Goal: Communication & Community: Answer question/provide support

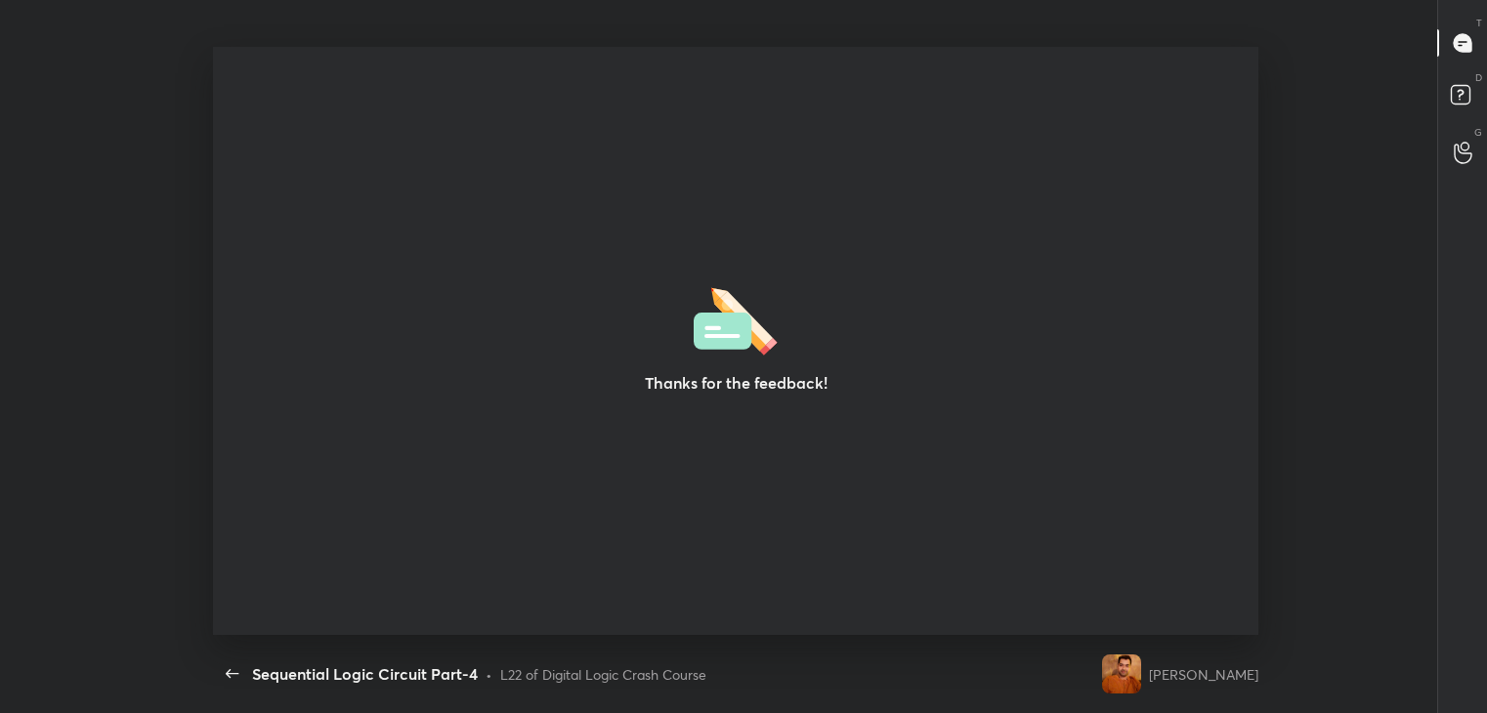
scroll to position [6, 0]
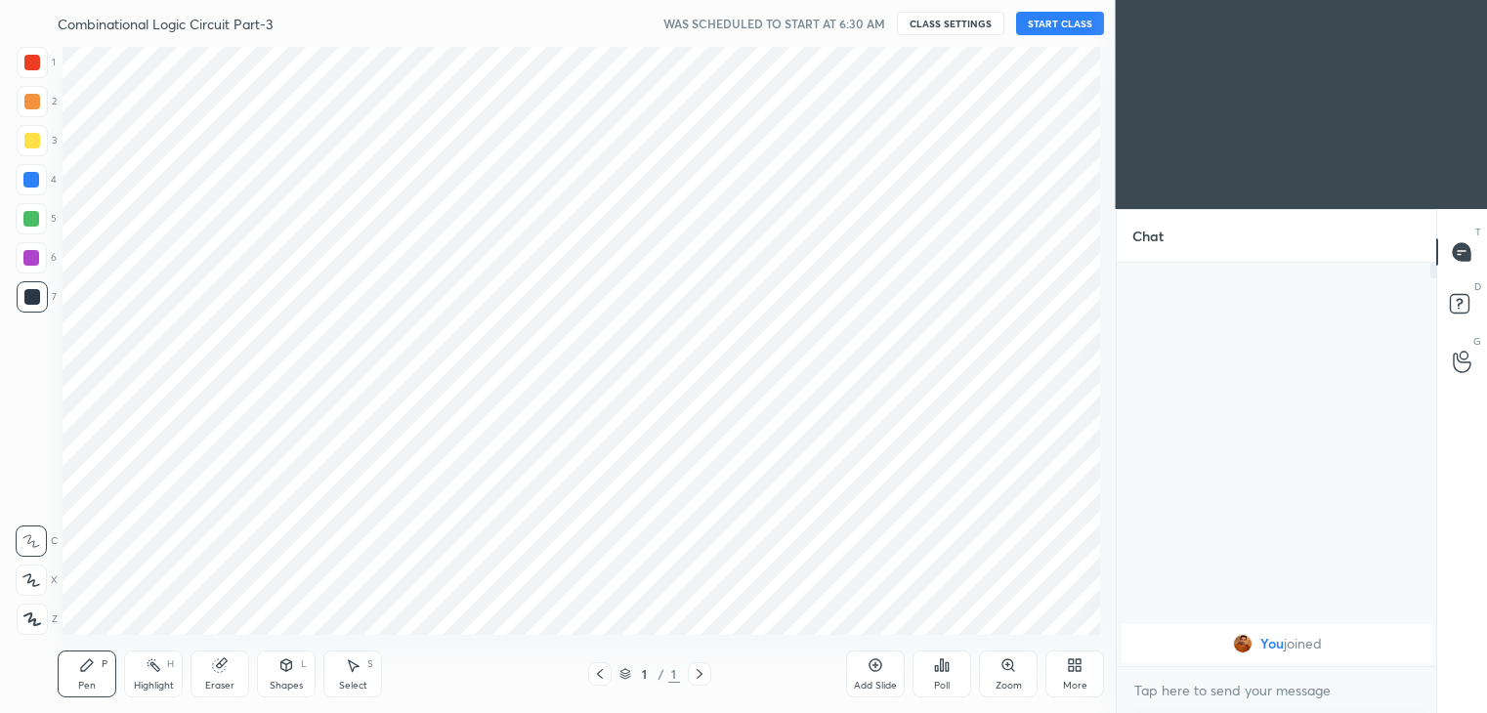
scroll to position [97109, 96660]
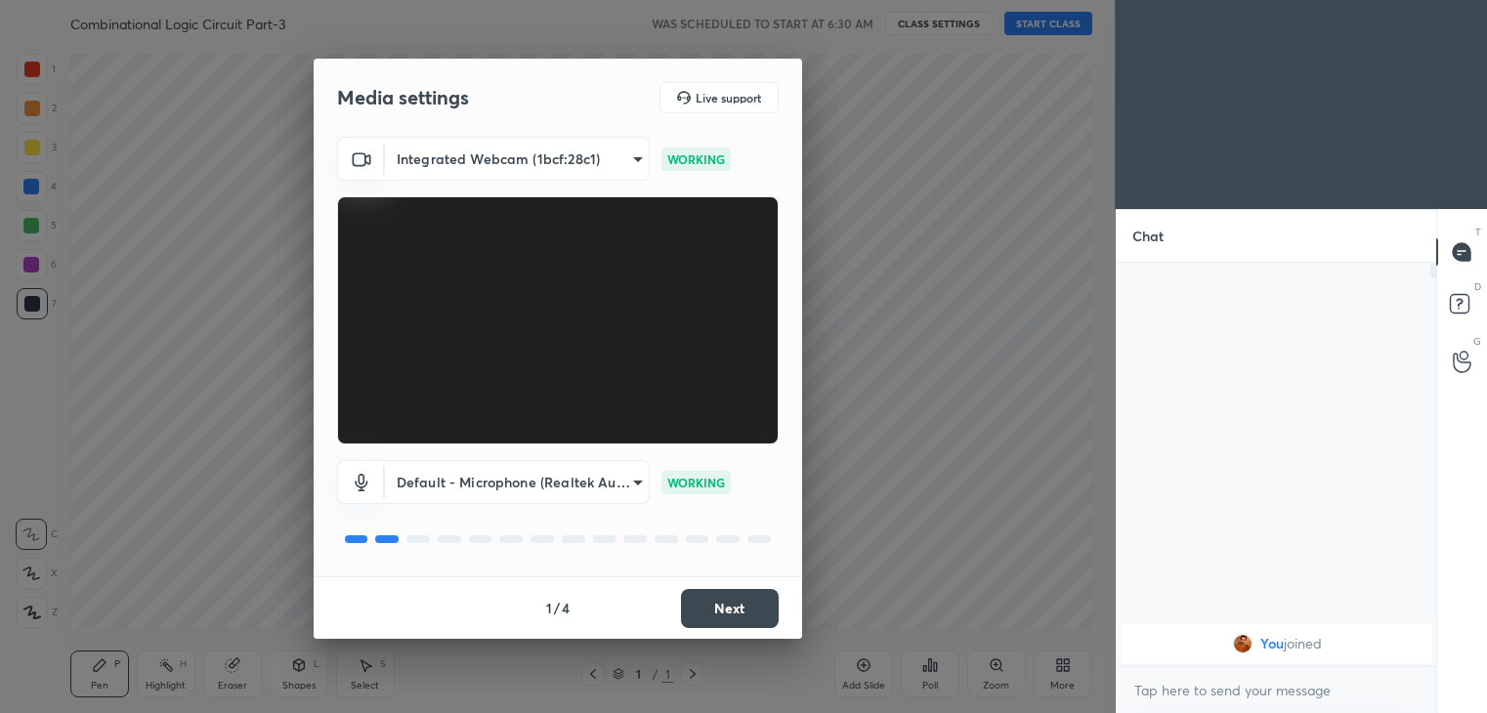
click at [732, 603] on button "Next" at bounding box center [730, 608] width 98 height 39
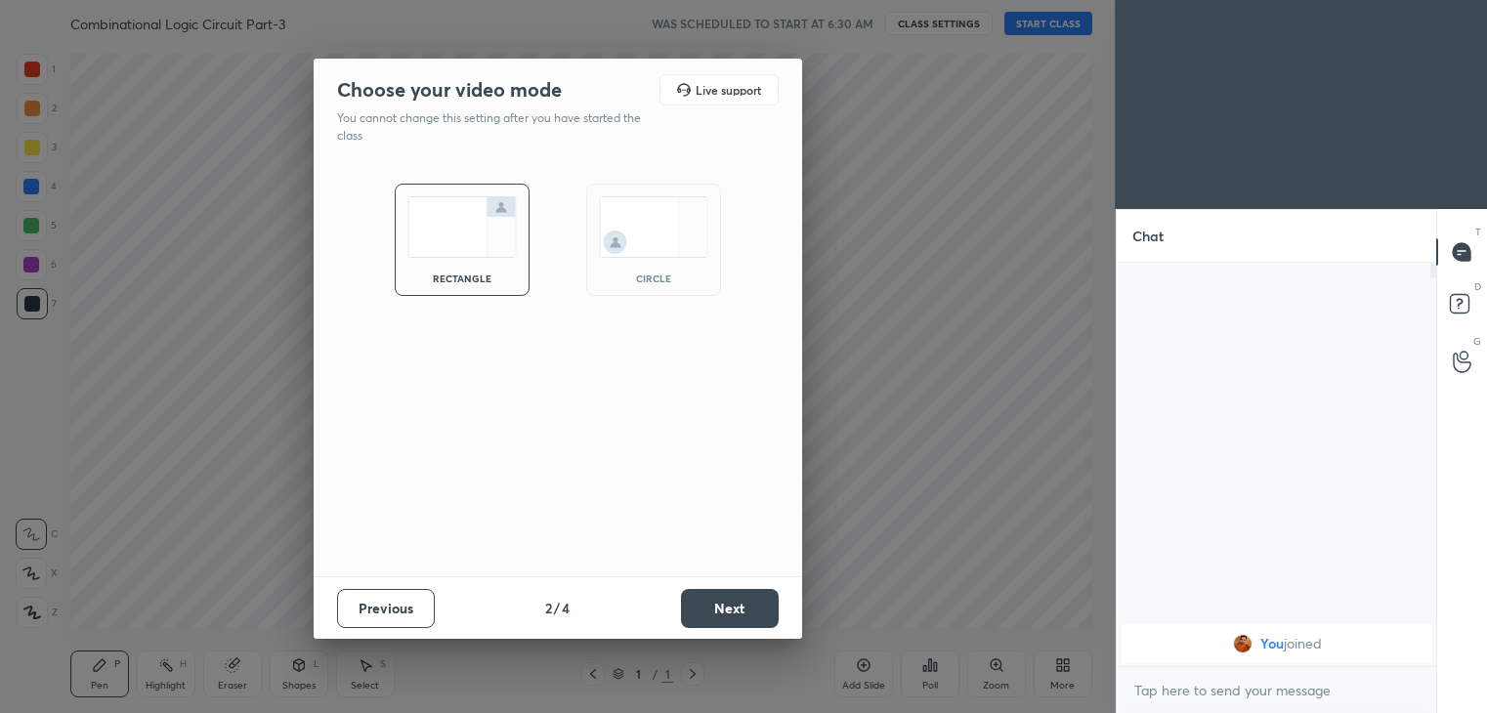
click at [739, 608] on button "Next" at bounding box center [730, 608] width 98 height 39
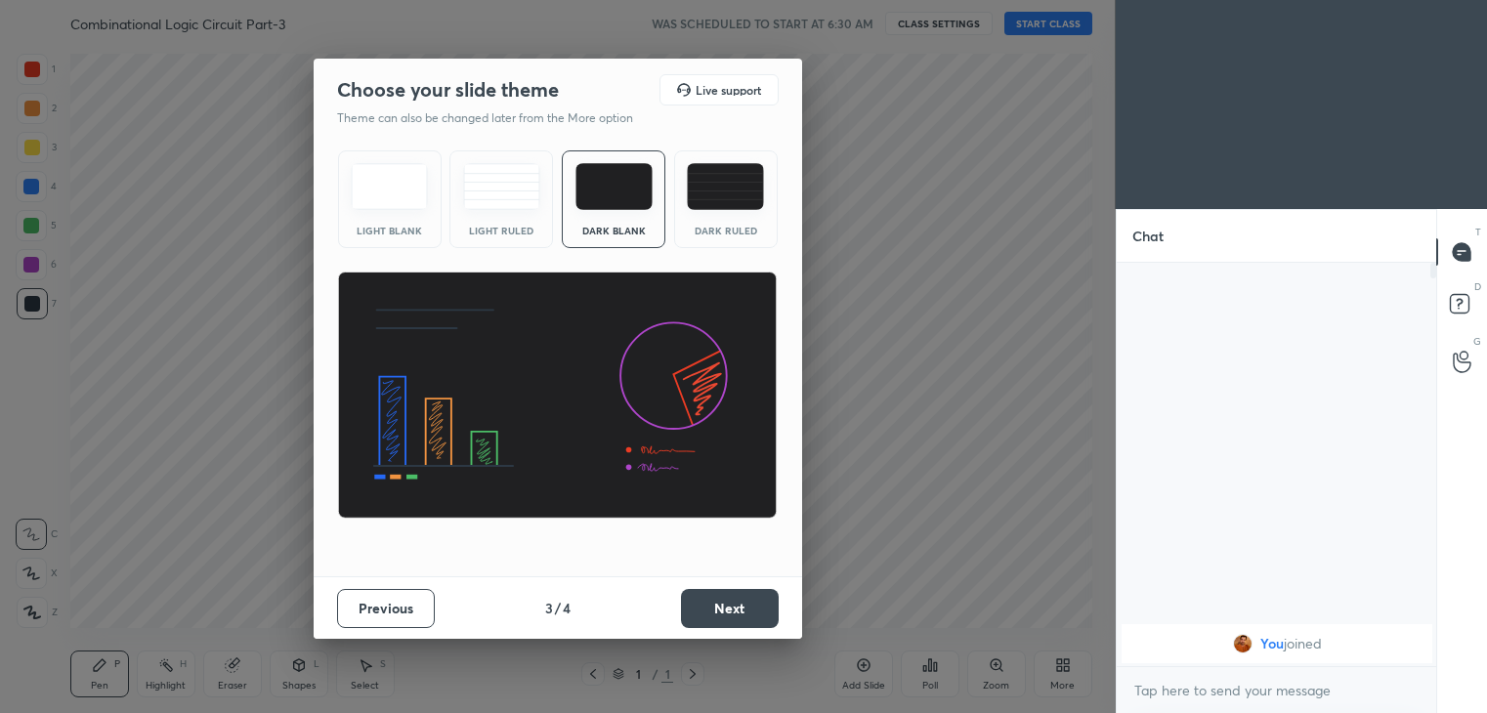
click at [741, 607] on button "Next" at bounding box center [730, 608] width 98 height 39
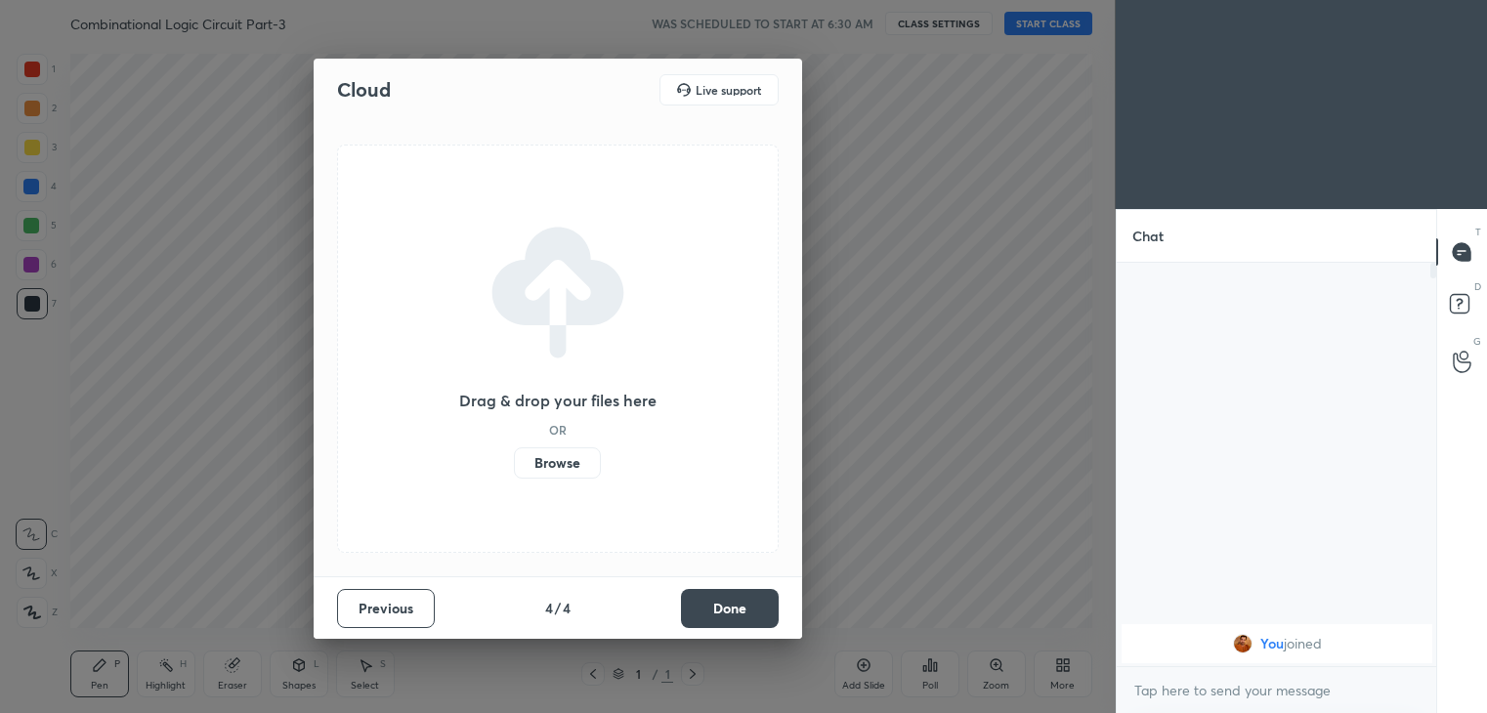
click at [740, 608] on button "Done" at bounding box center [730, 608] width 98 height 39
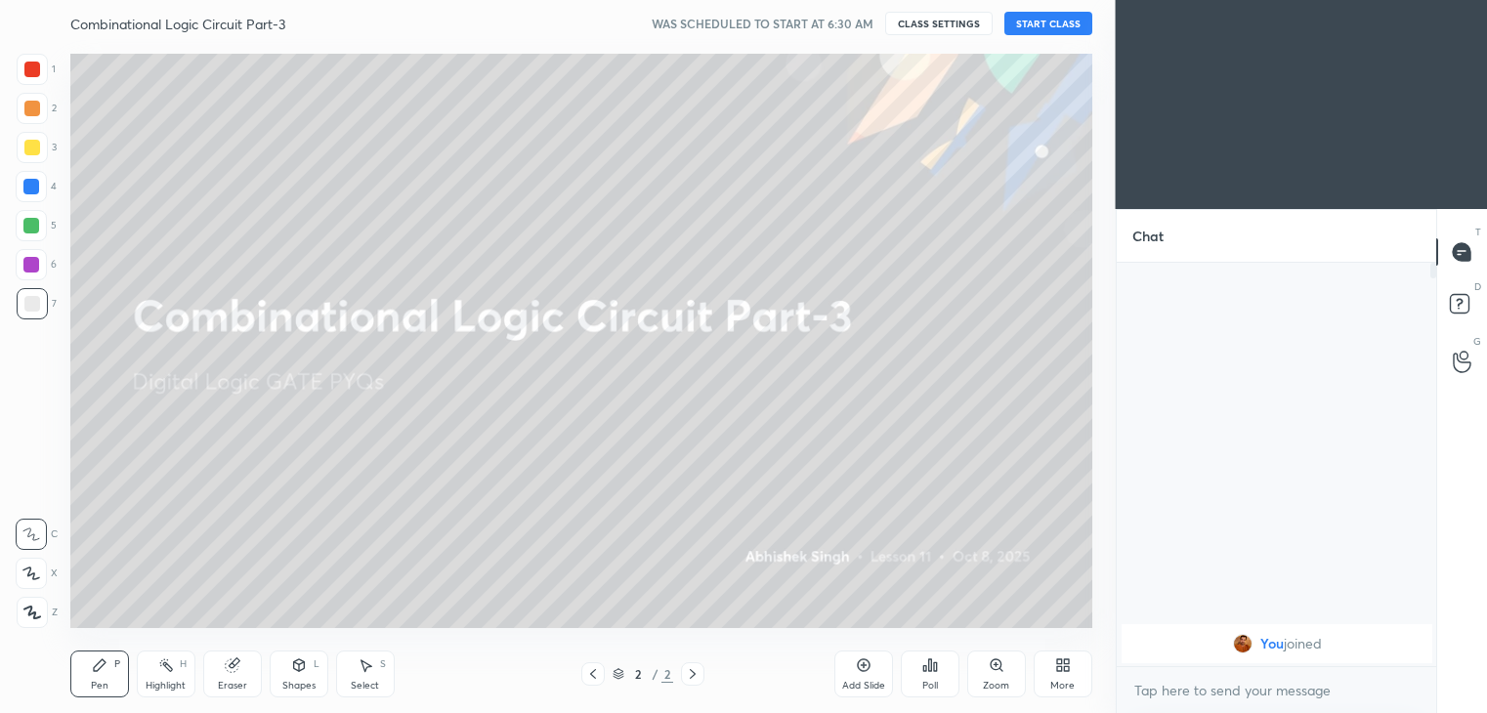
click at [1045, 28] on button "START CLASS" at bounding box center [1048, 23] width 88 height 23
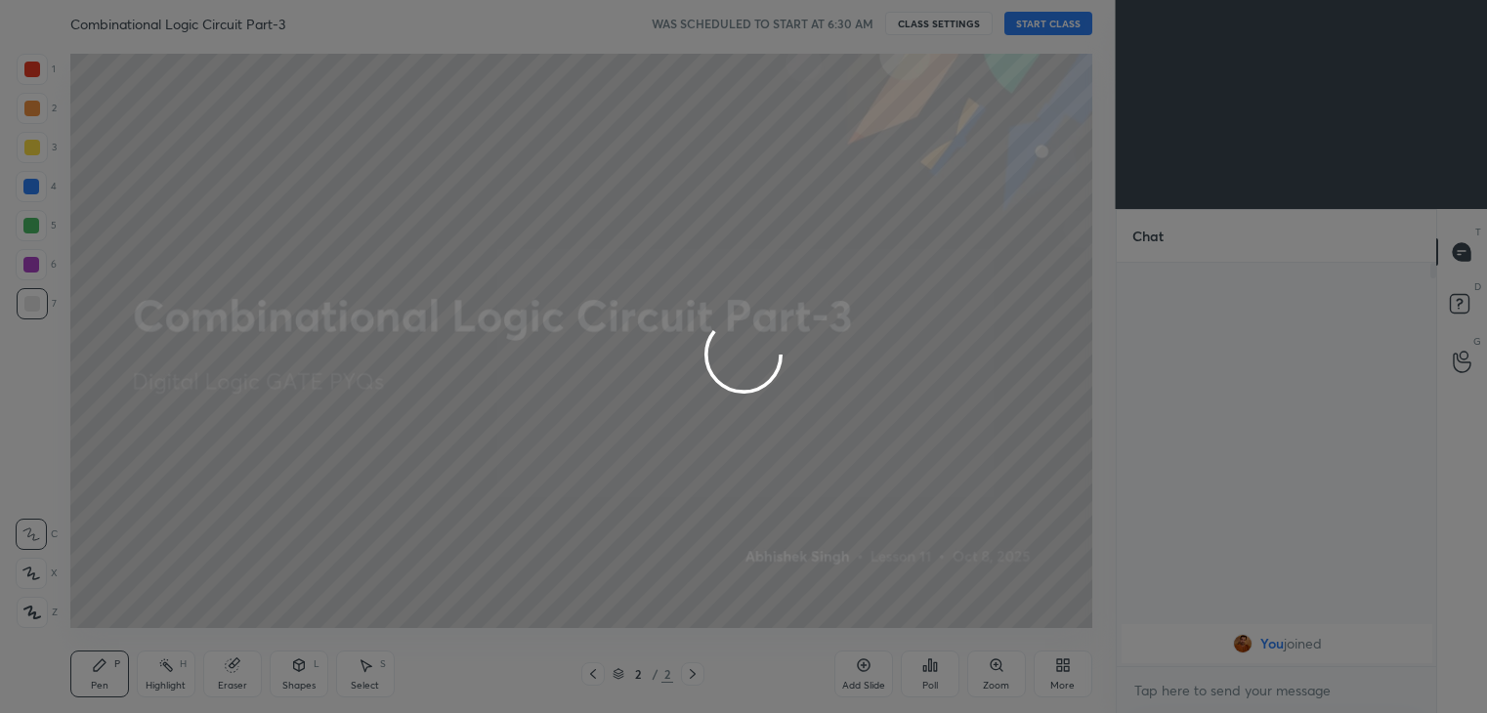
type textarea "x"
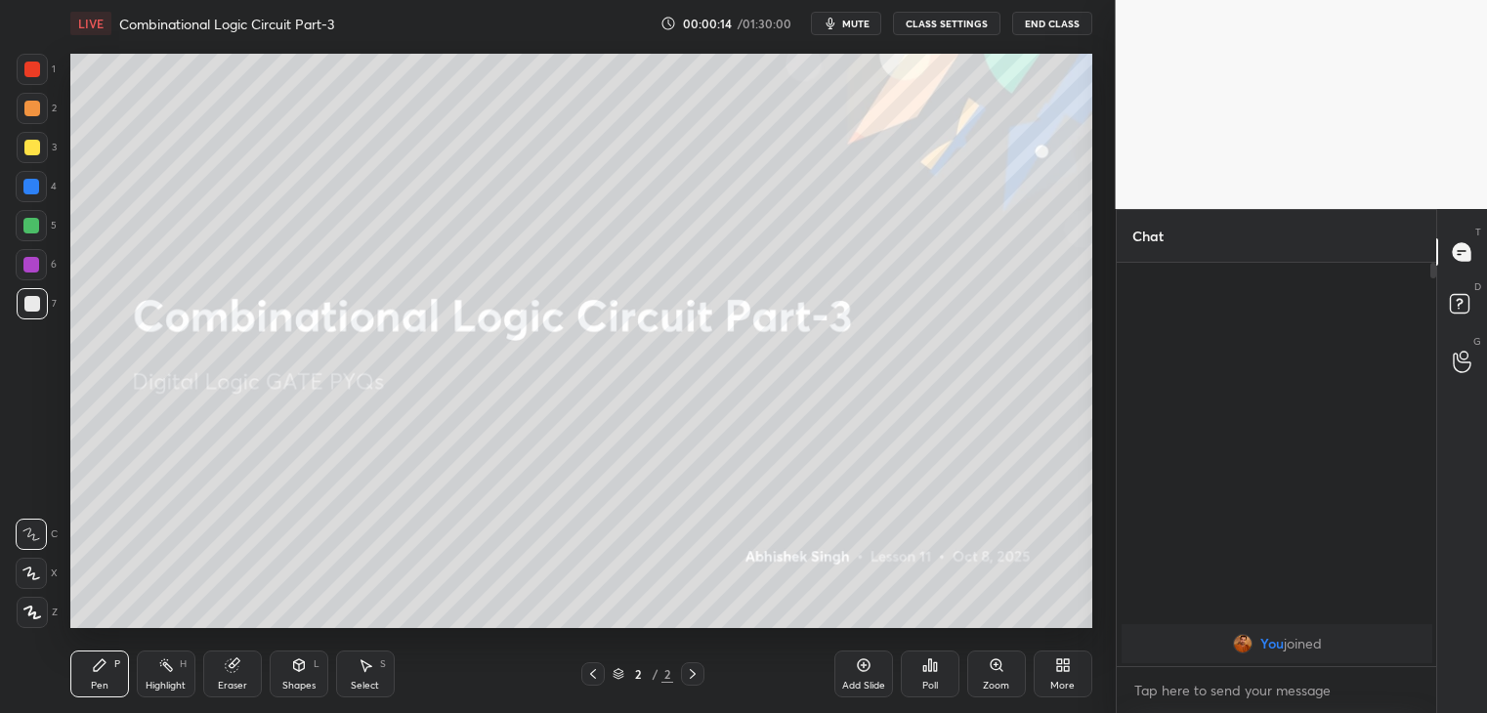
click at [234, 677] on div "Eraser" at bounding box center [232, 674] width 59 height 47
click at [1067, 670] on icon at bounding box center [1066, 668] width 5 height 5
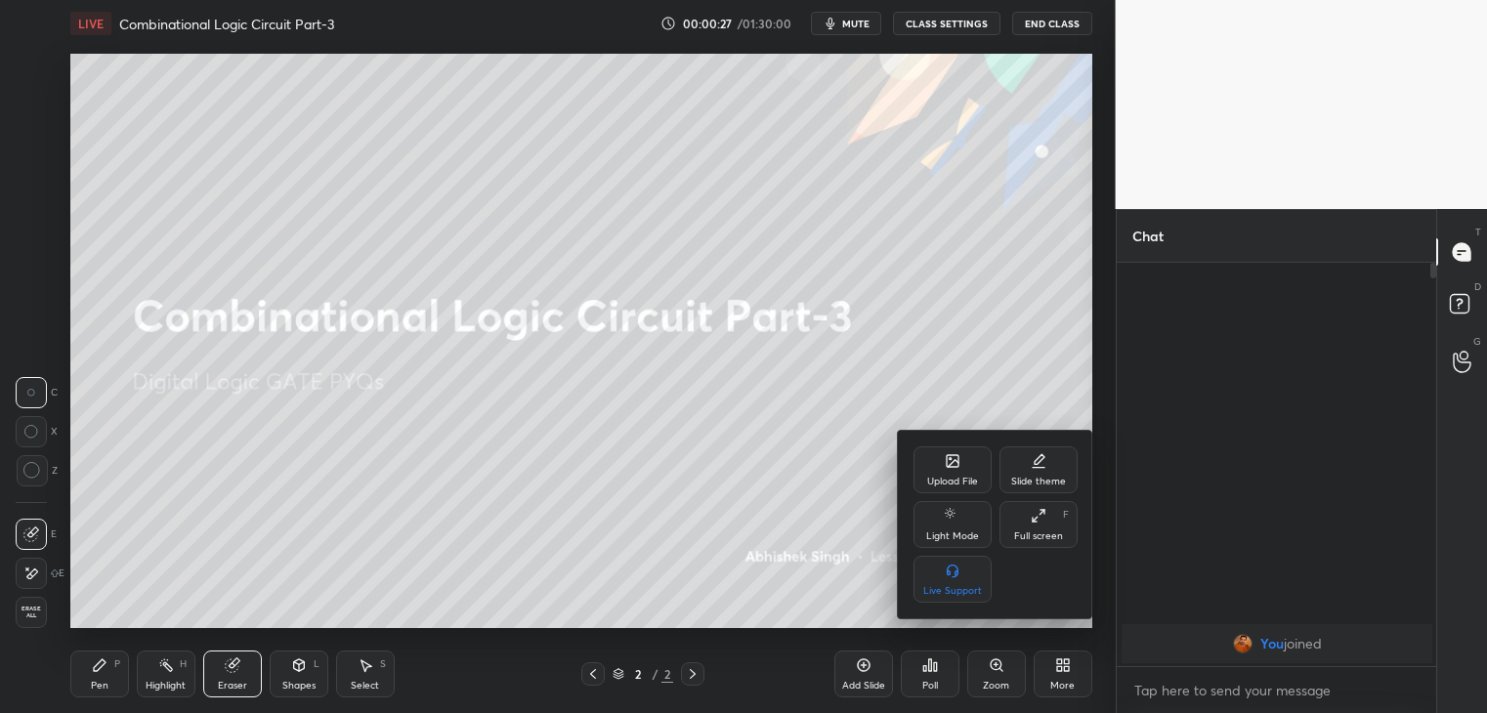
click at [958, 463] on icon at bounding box center [953, 463] width 11 height 7
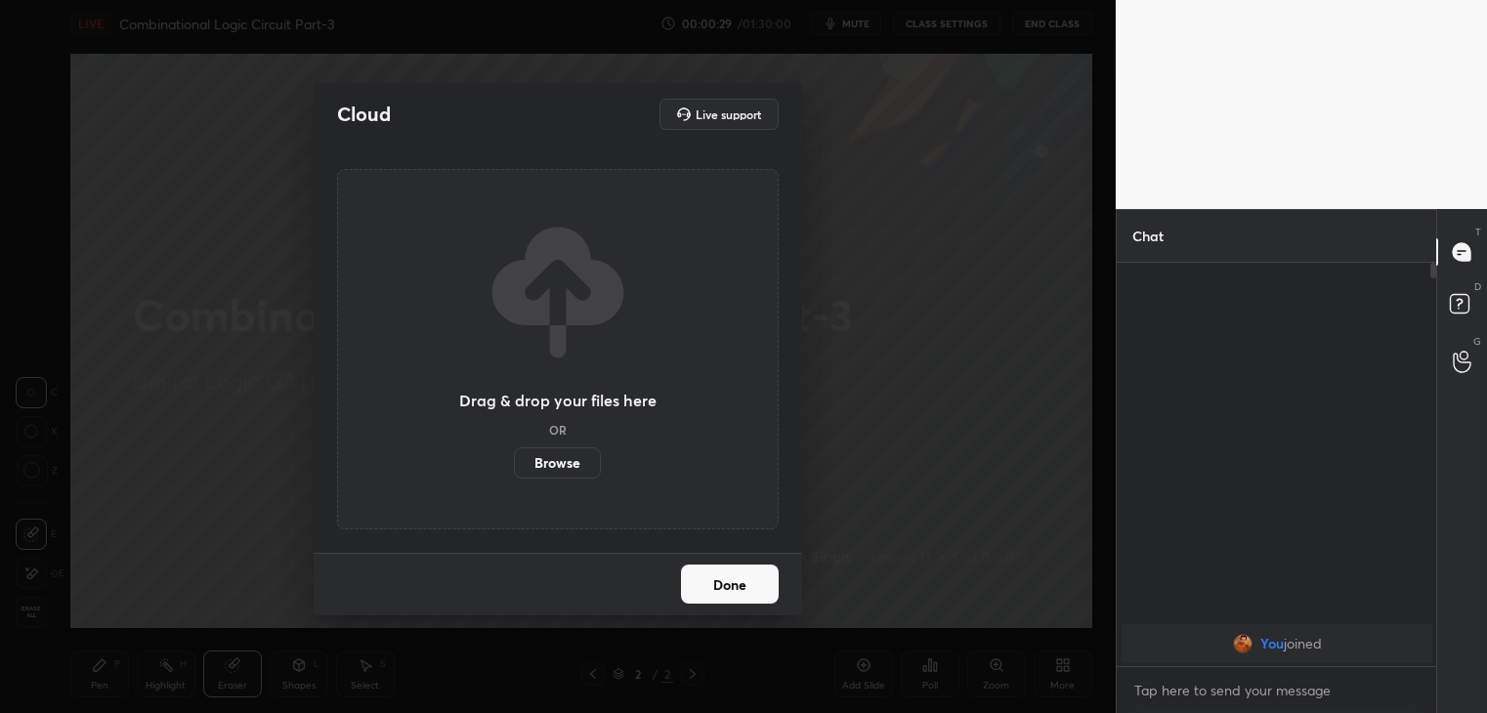
click at [550, 451] on label "Browse" at bounding box center [557, 462] width 87 height 31
click at [514, 451] on input "Browse" at bounding box center [514, 462] width 0 height 31
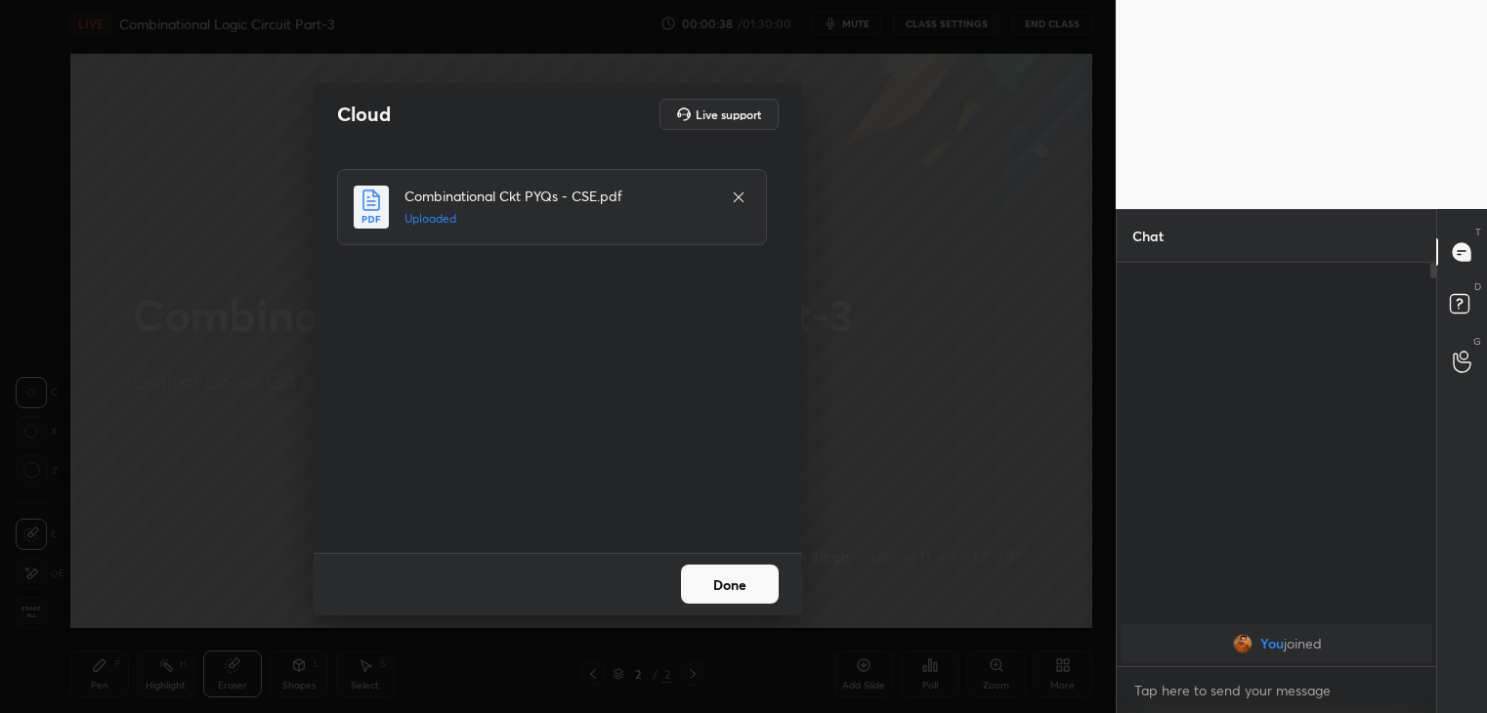
click at [727, 575] on button "Done" at bounding box center [730, 584] width 98 height 39
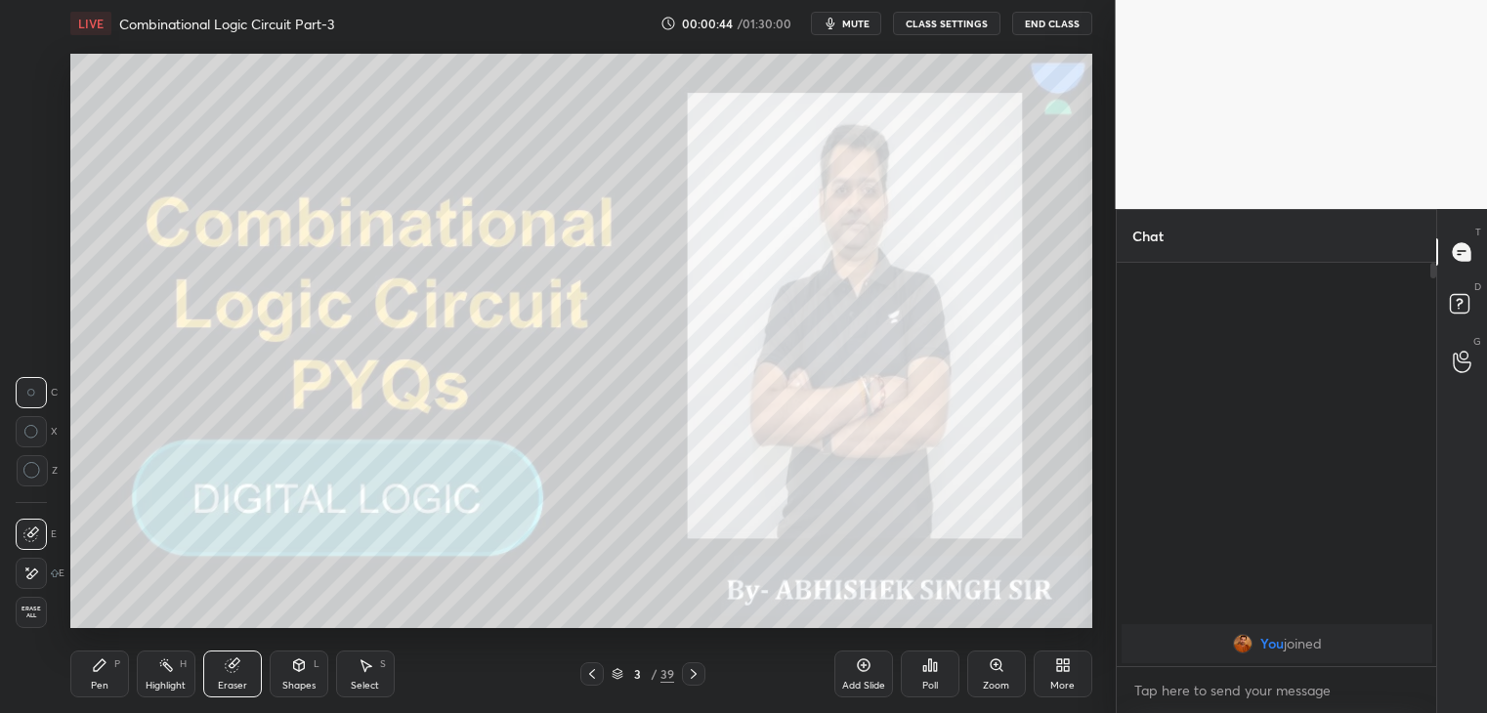
click at [90, 678] on div "Pen P" at bounding box center [99, 674] width 59 height 47
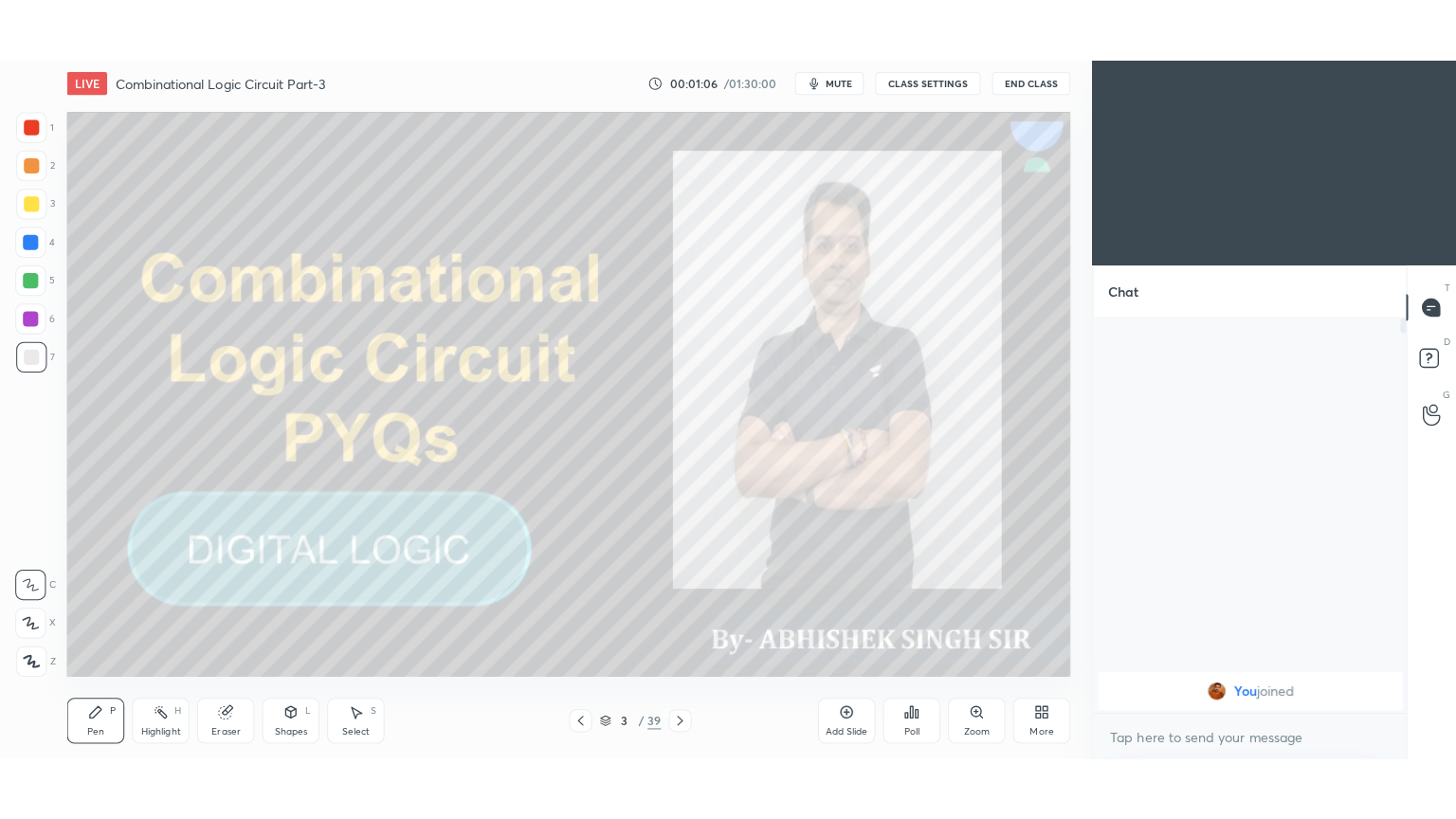
scroll to position [94233, 93762]
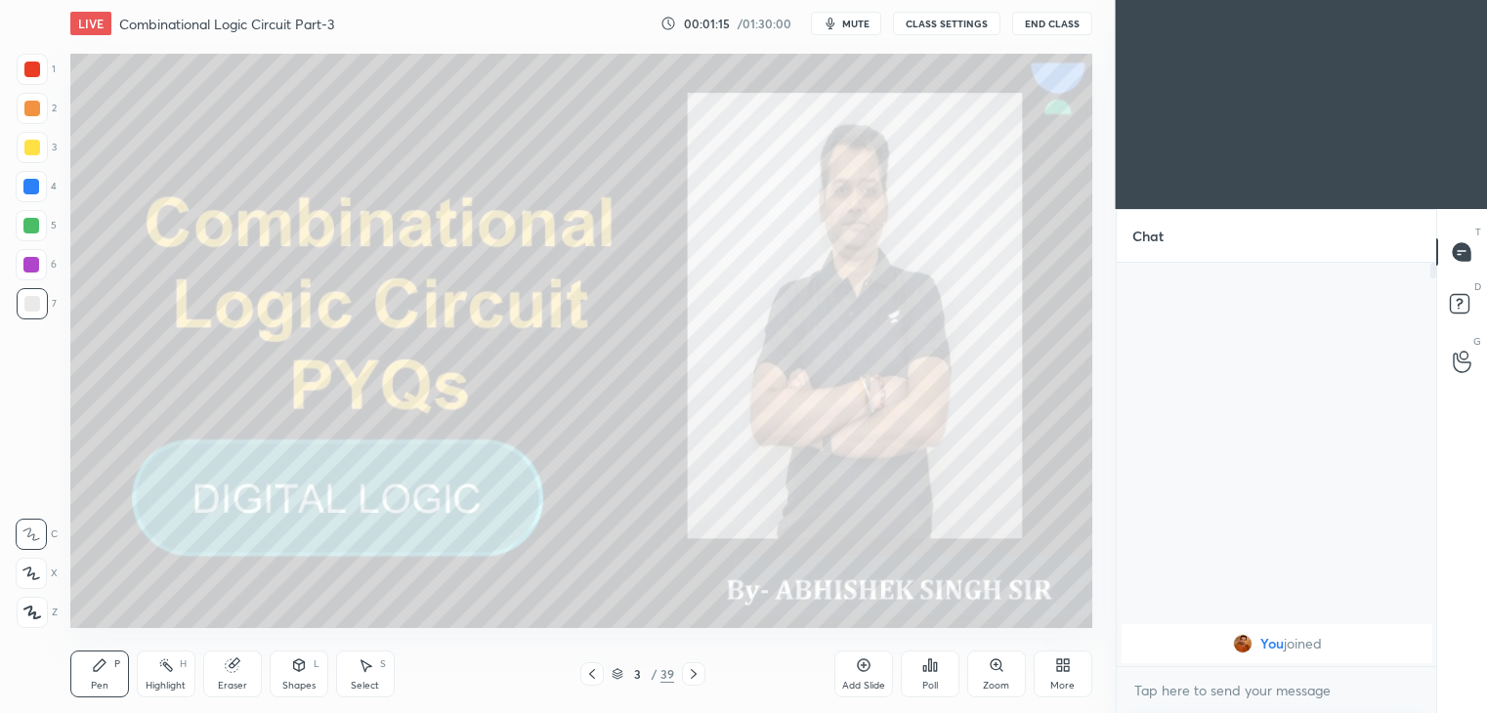
click at [1071, 677] on div "More" at bounding box center [1063, 674] width 59 height 47
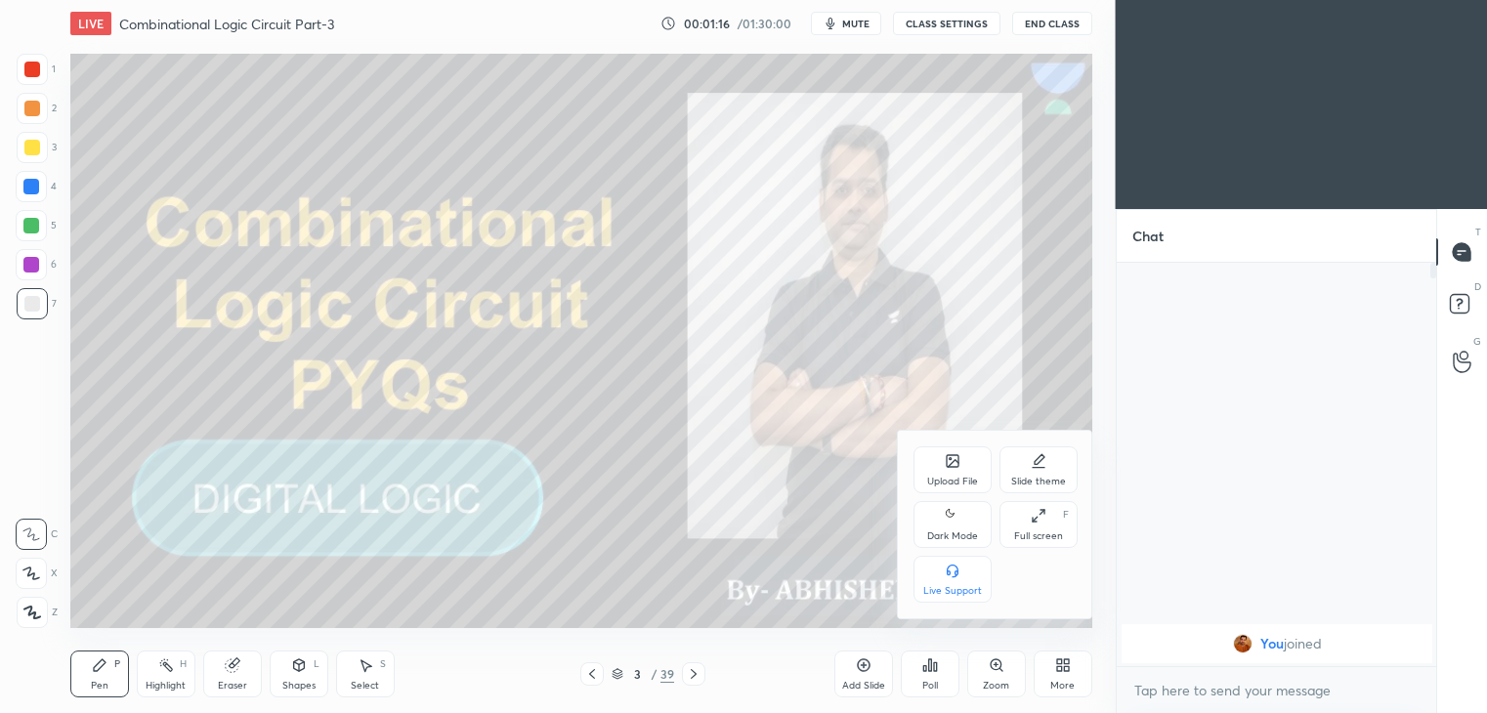
click at [1038, 523] on icon at bounding box center [1039, 516] width 16 height 16
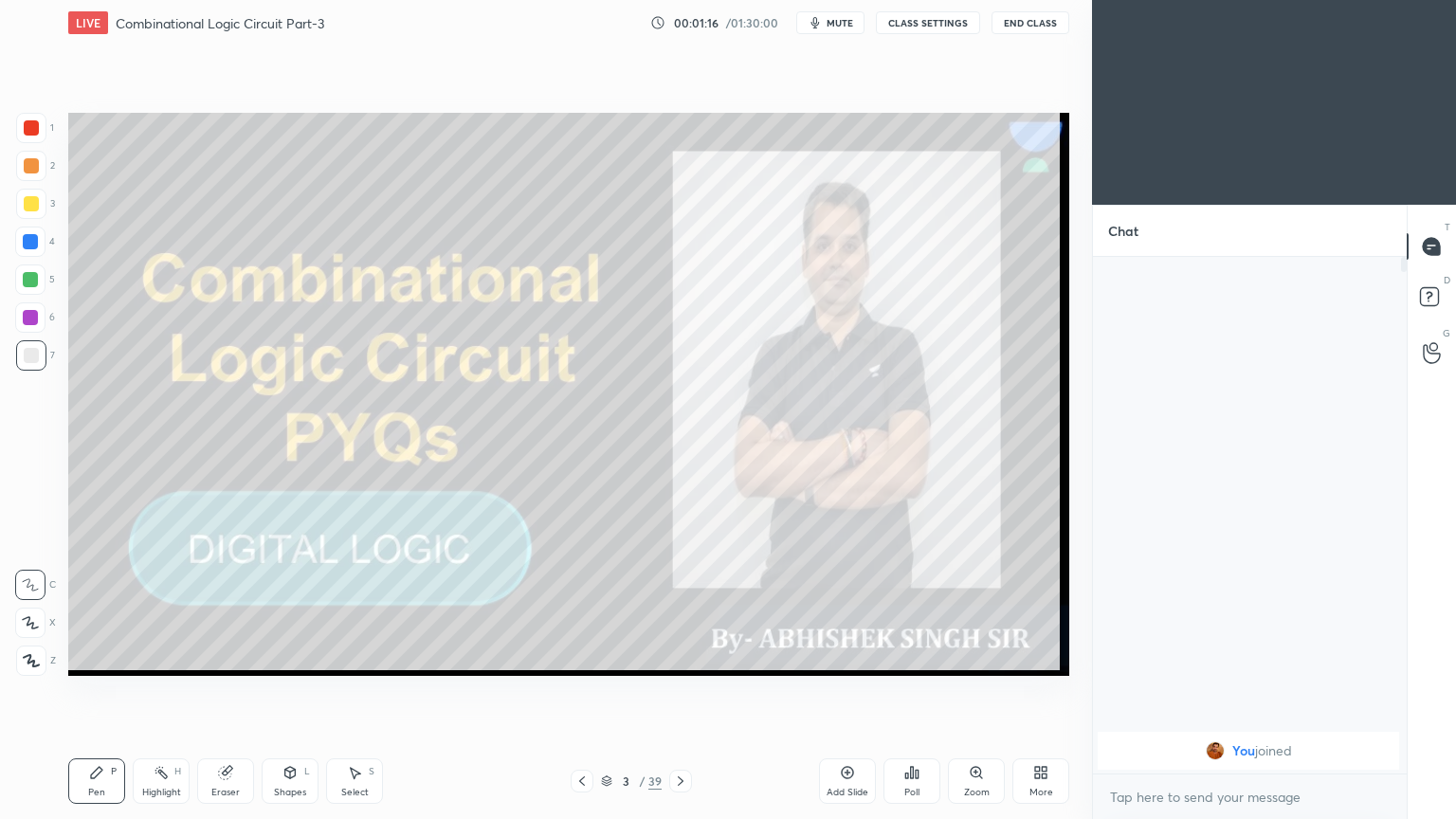
scroll to position [556, 307]
type textarea "x"
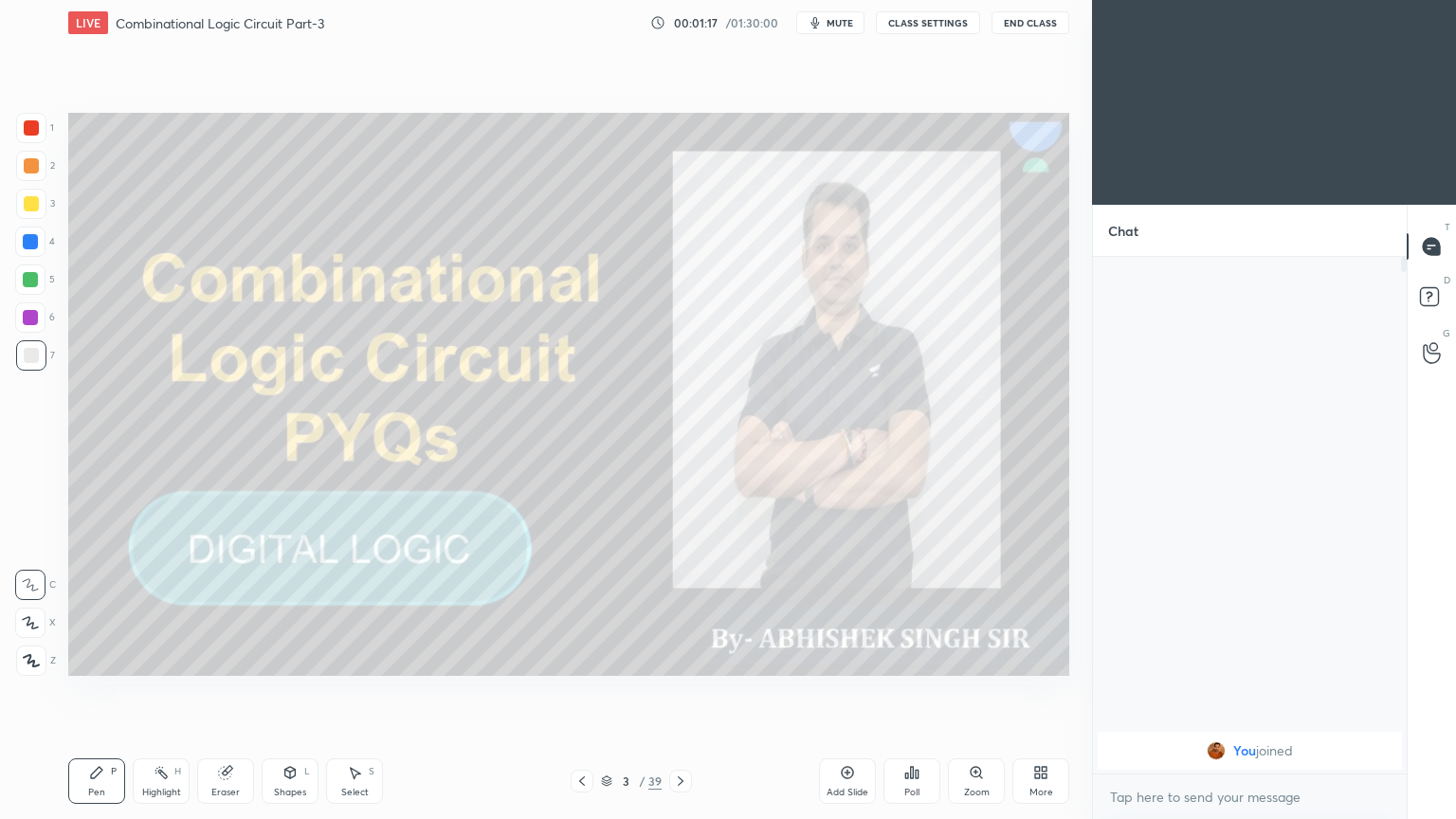
scroll to position [556, 308]
click at [224, 691] on div "Eraser" at bounding box center [225, 781] width 57 height 46
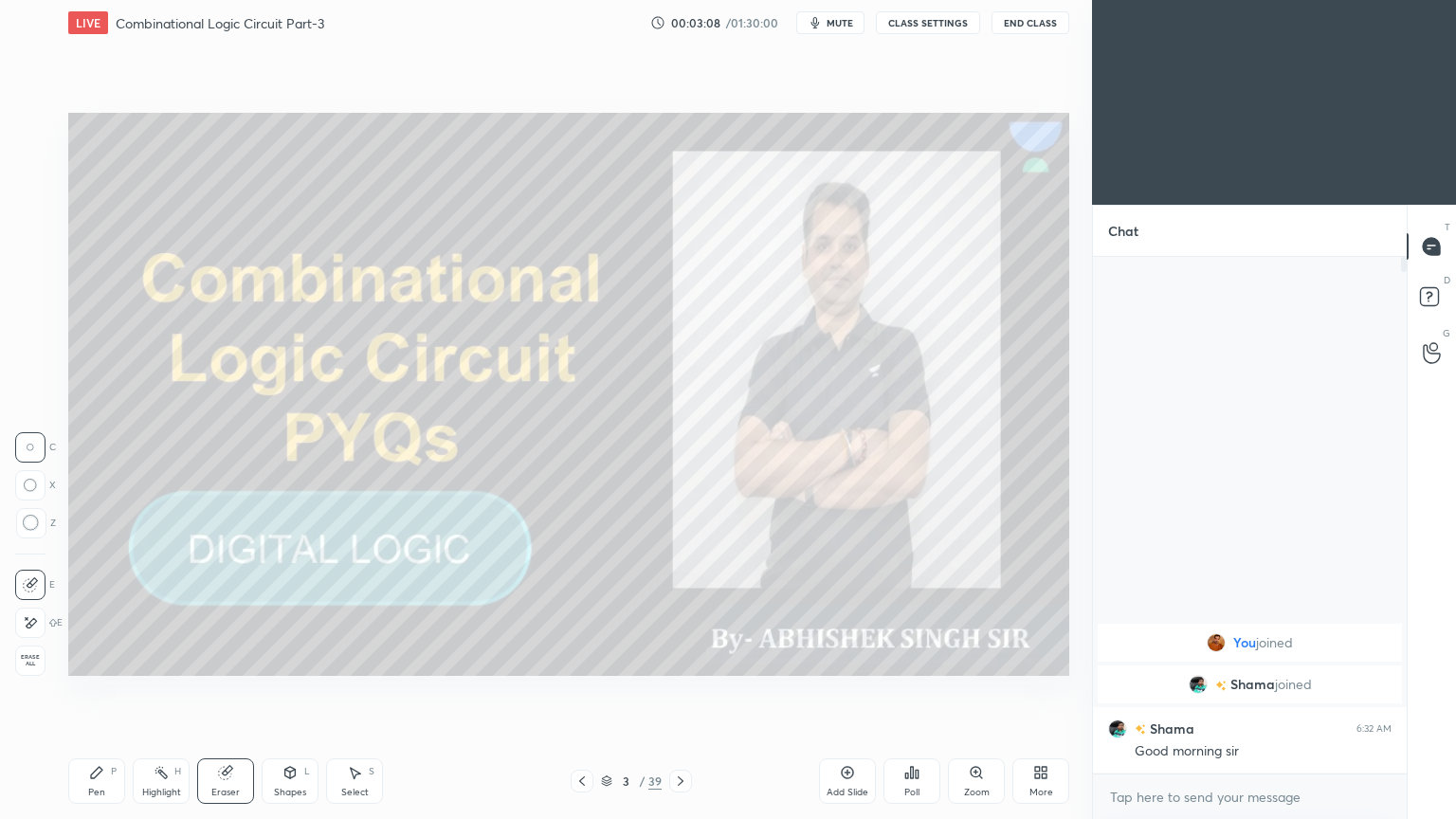
click at [679, 691] on icon at bounding box center [681, 781] width 16 height 16
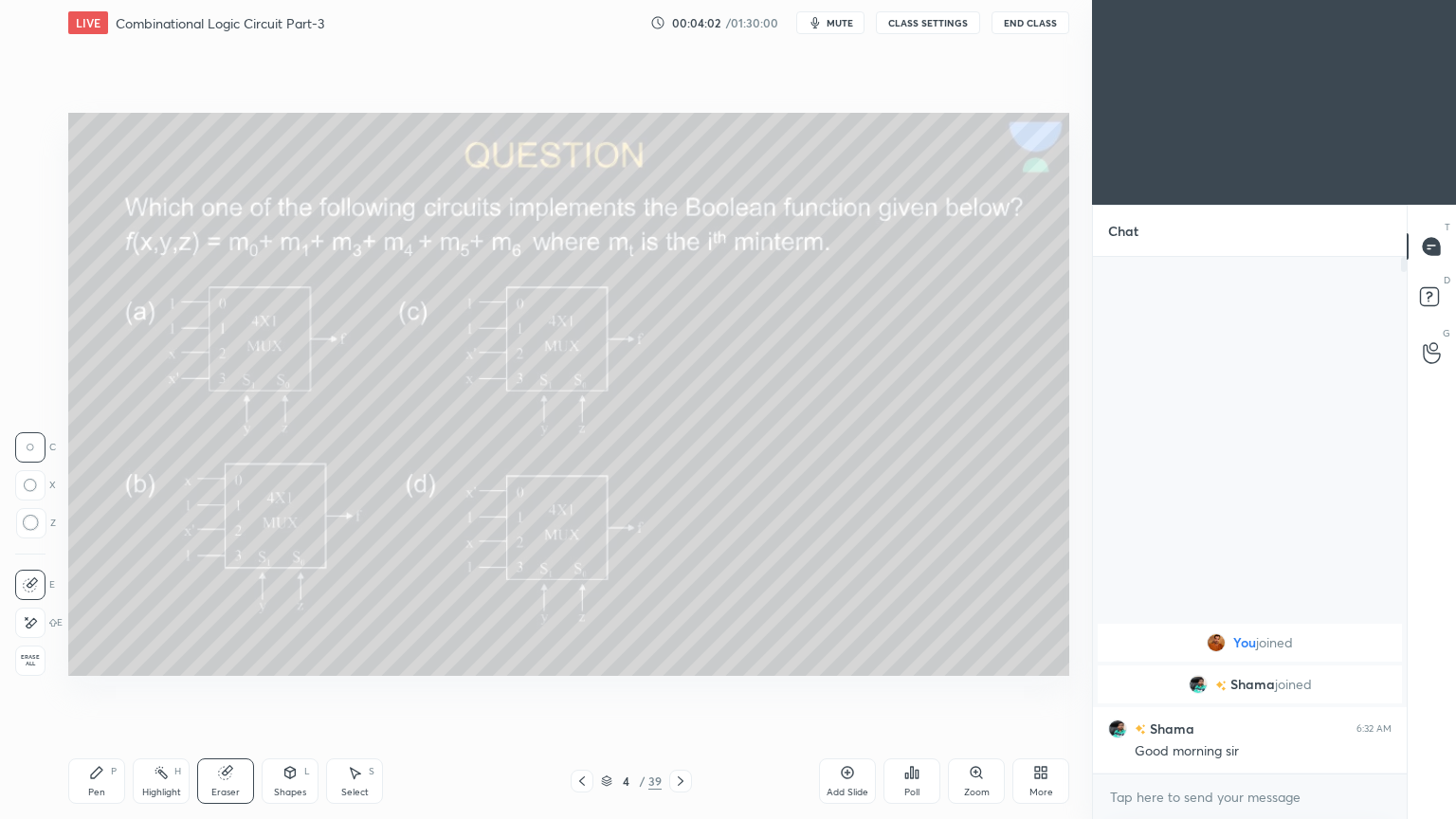
click at [911, 691] on div "Poll" at bounding box center [912, 793] width 16 height 10
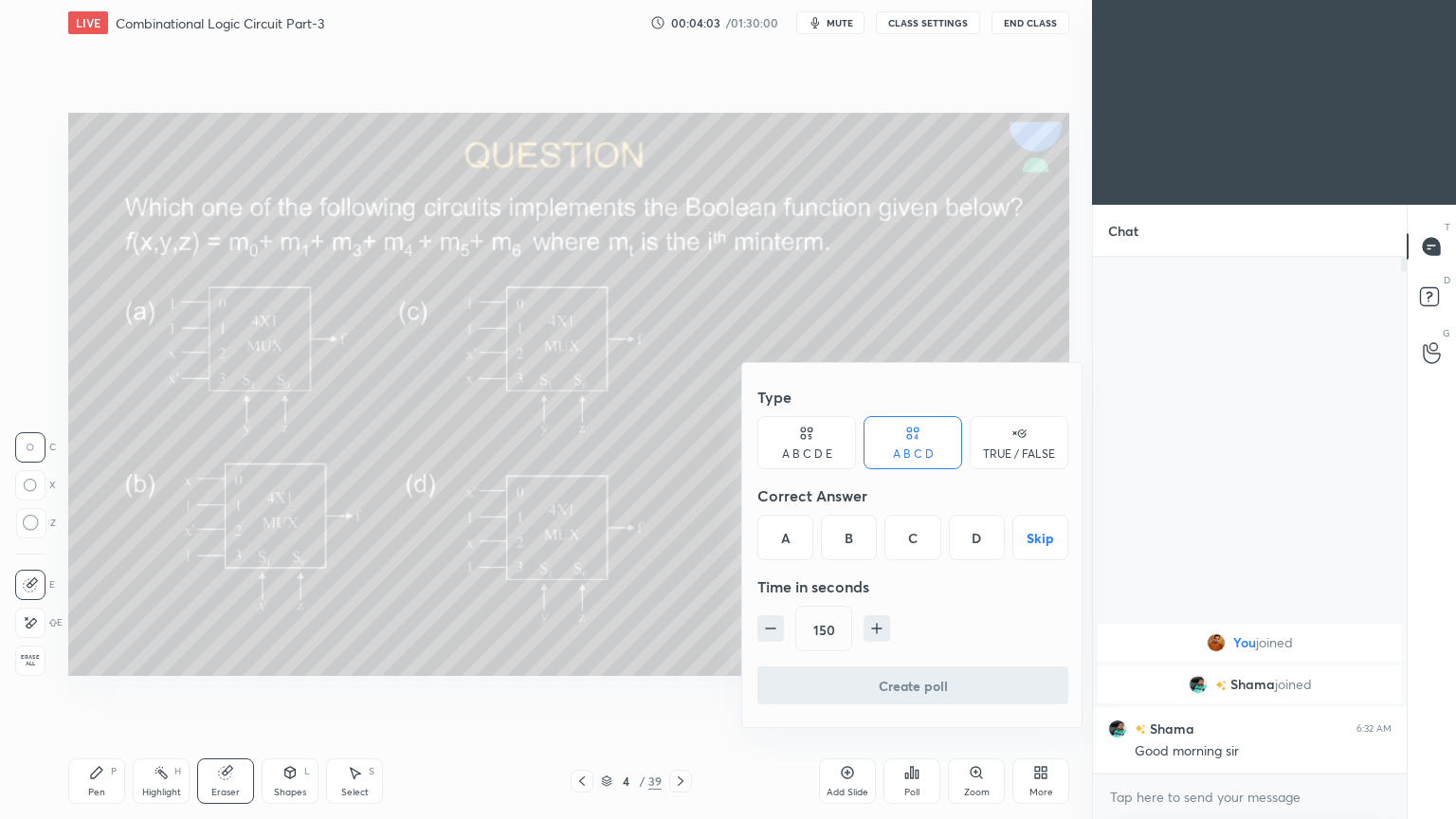
click at [789, 532] on div "A" at bounding box center [786, 537] width 56 height 46
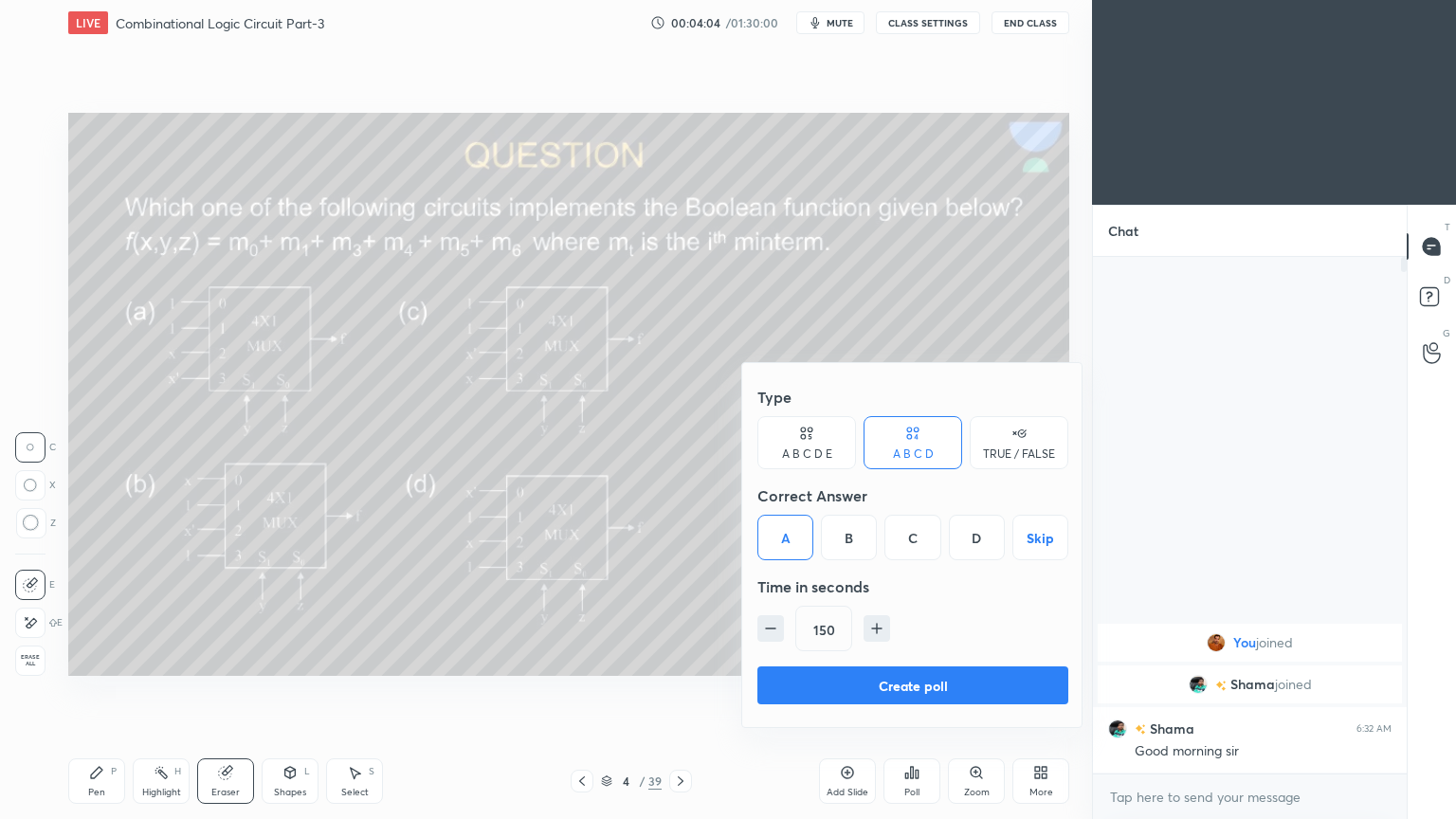
click at [771, 622] on icon "button" at bounding box center [771, 629] width 19 height 19
click at [769, 625] on icon "button" at bounding box center [771, 629] width 19 height 19
type input "120"
click at [884, 682] on button "Create poll" at bounding box center [913, 685] width 310 height 38
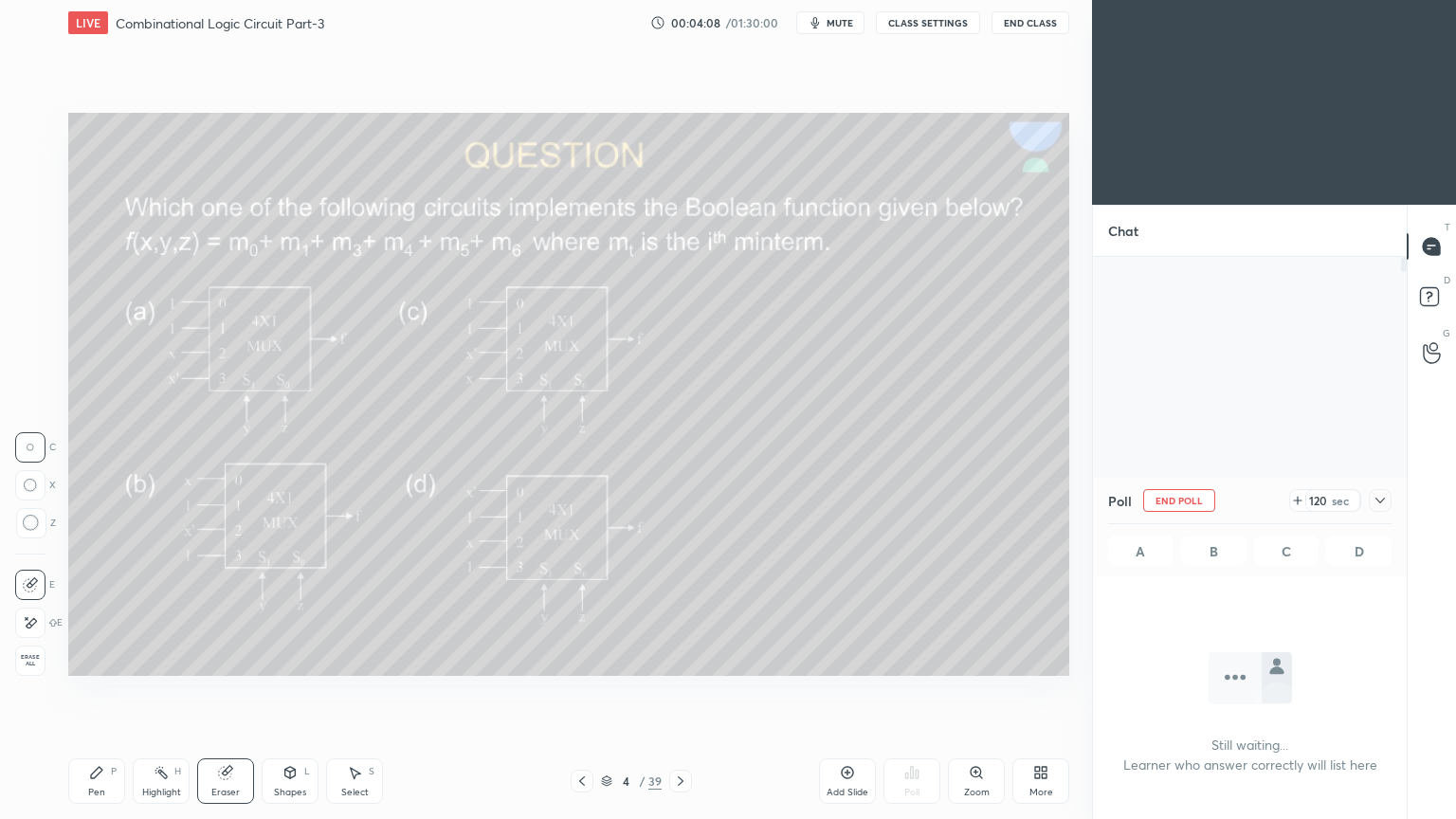
scroll to position [0, 0]
click at [1385, 496] on icon at bounding box center [1380, 501] width 16 height 16
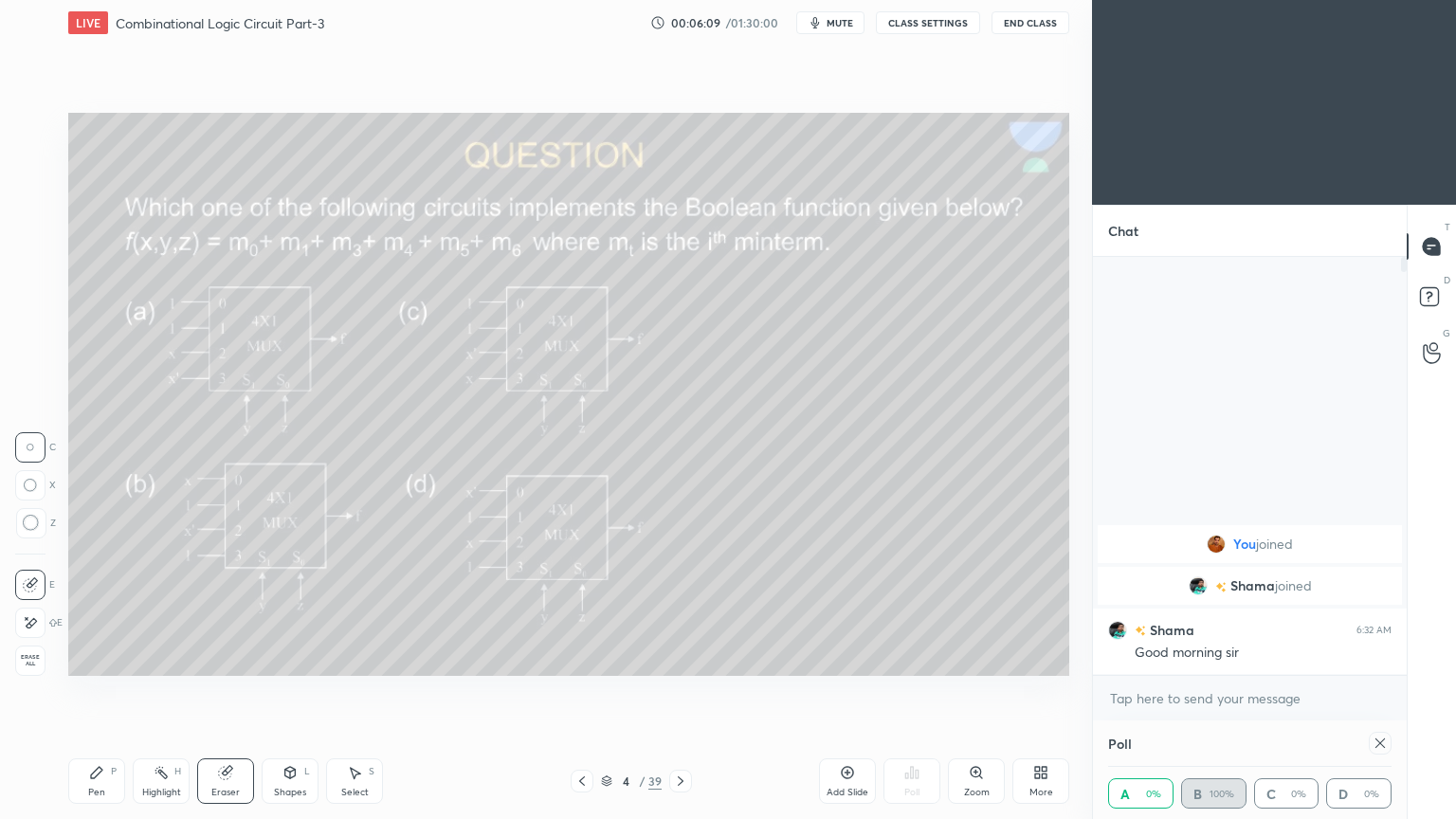
click at [1395, 691] on div "Poll A 0% B 100% C 0% D 0%" at bounding box center [1248, 770] width 313 height 99
click at [1388, 691] on div at bounding box center [1379, 742] width 22 height 22
type textarea "x"
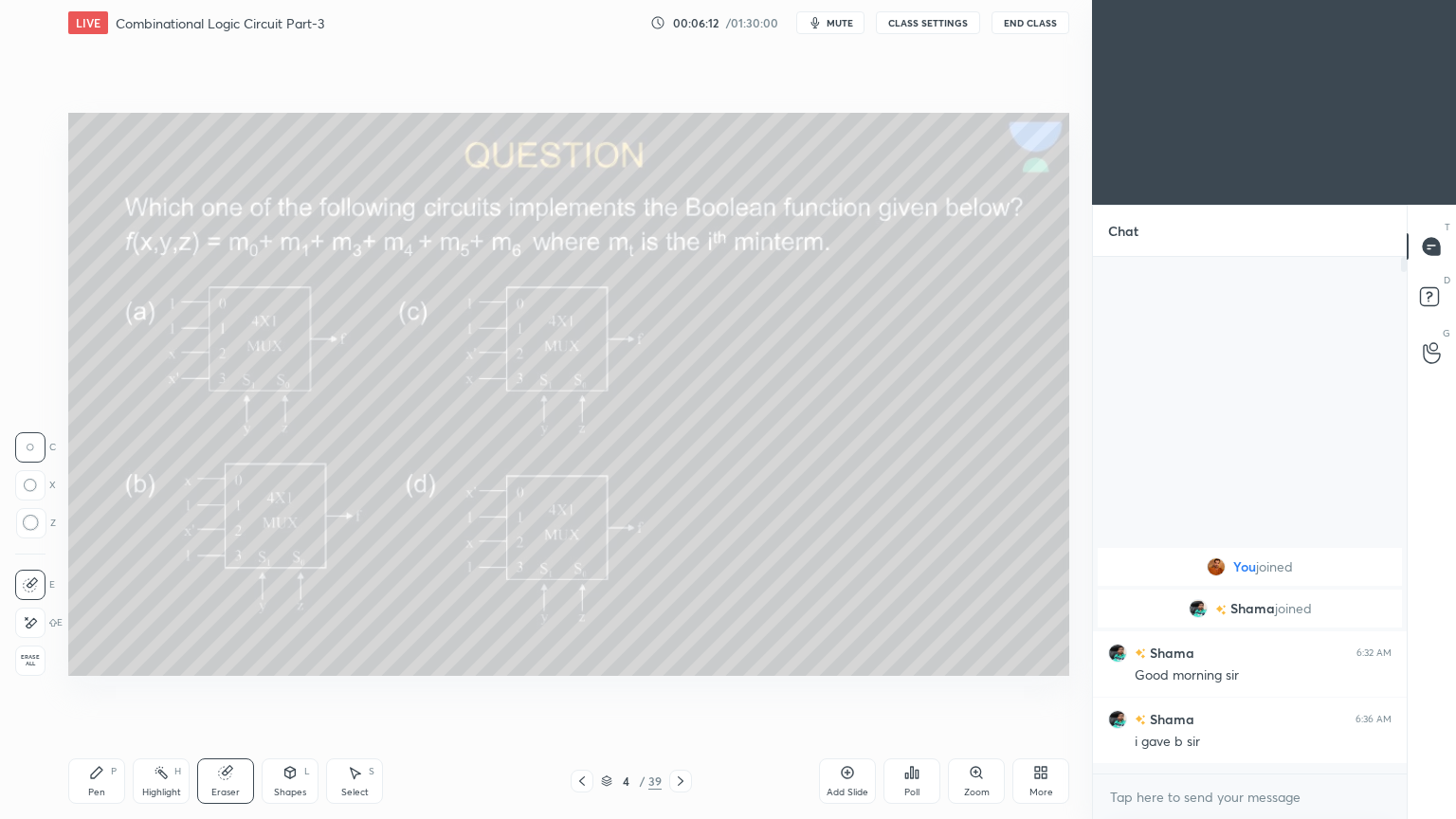
scroll to position [556, 308]
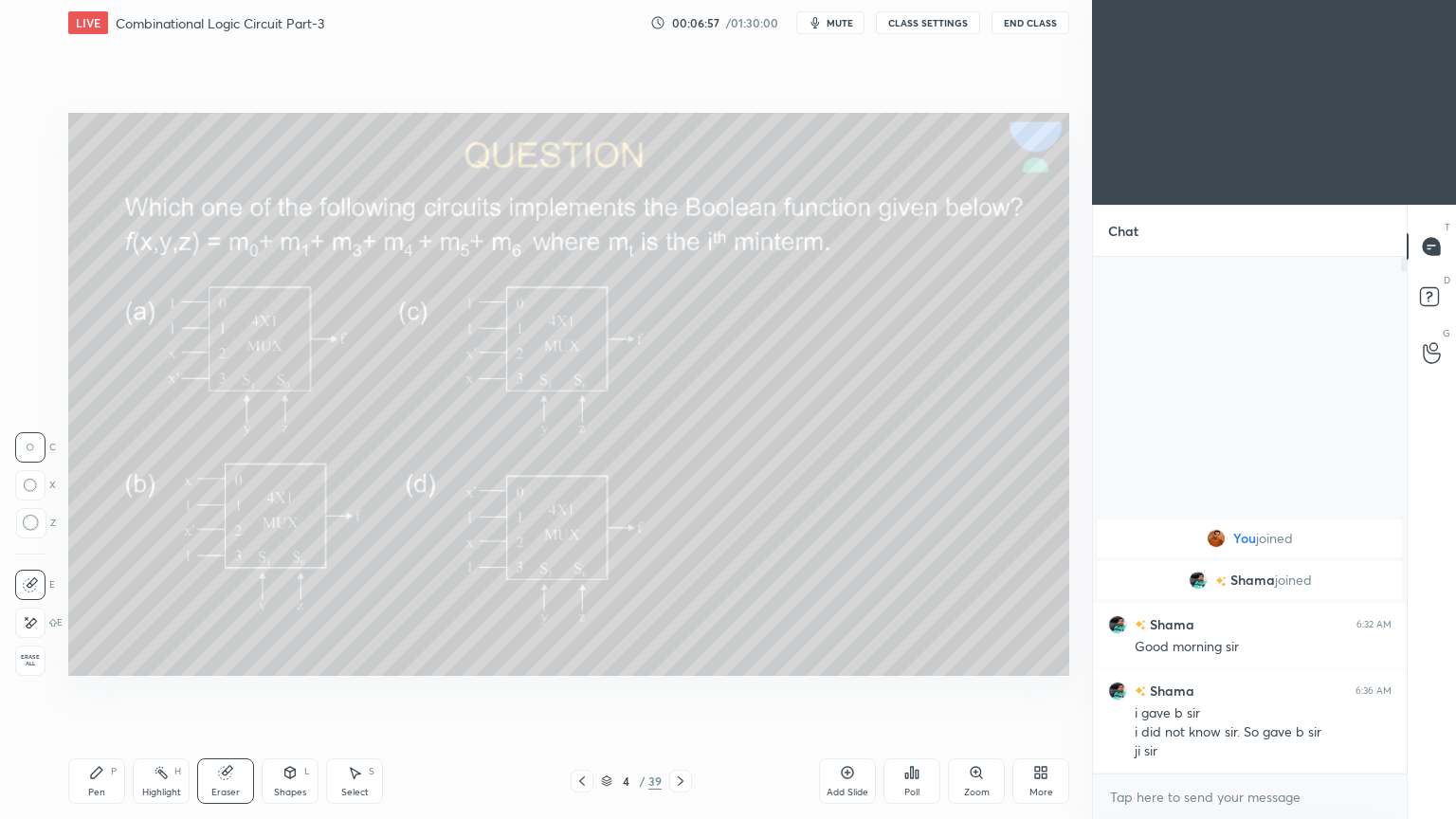
click at [92, 691] on icon at bounding box center [97, 772] width 12 height 12
click at [29, 318] on div at bounding box center [30, 317] width 16 height 16
click at [27, 614] on div at bounding box center [30, 622] width 30 height 30
click at [290, 691] on icon at bounding box center [290, 774] width 0 height 7
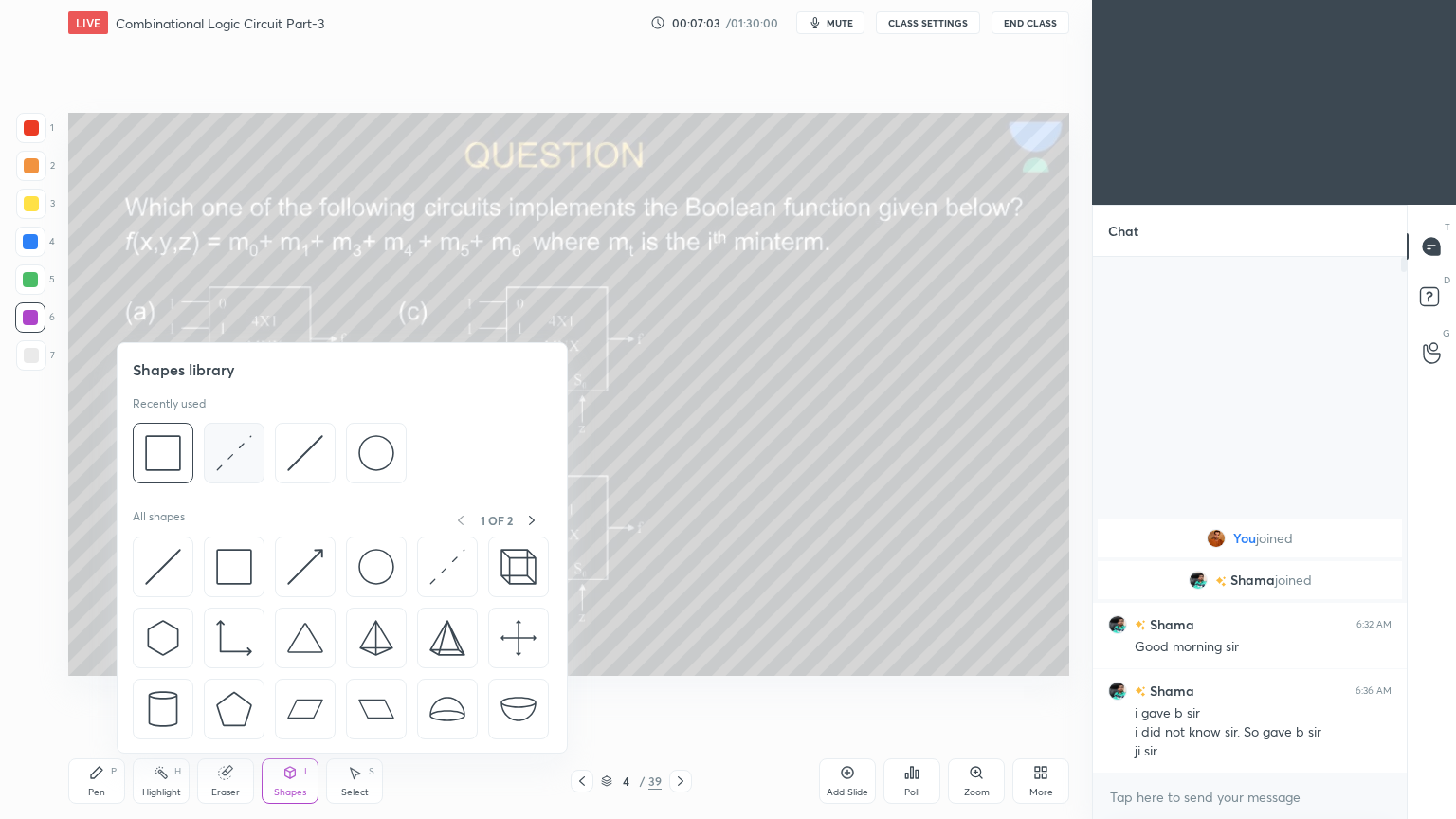
click at [233, 445] on img at bounding box center [234, 452] width 36 height 36
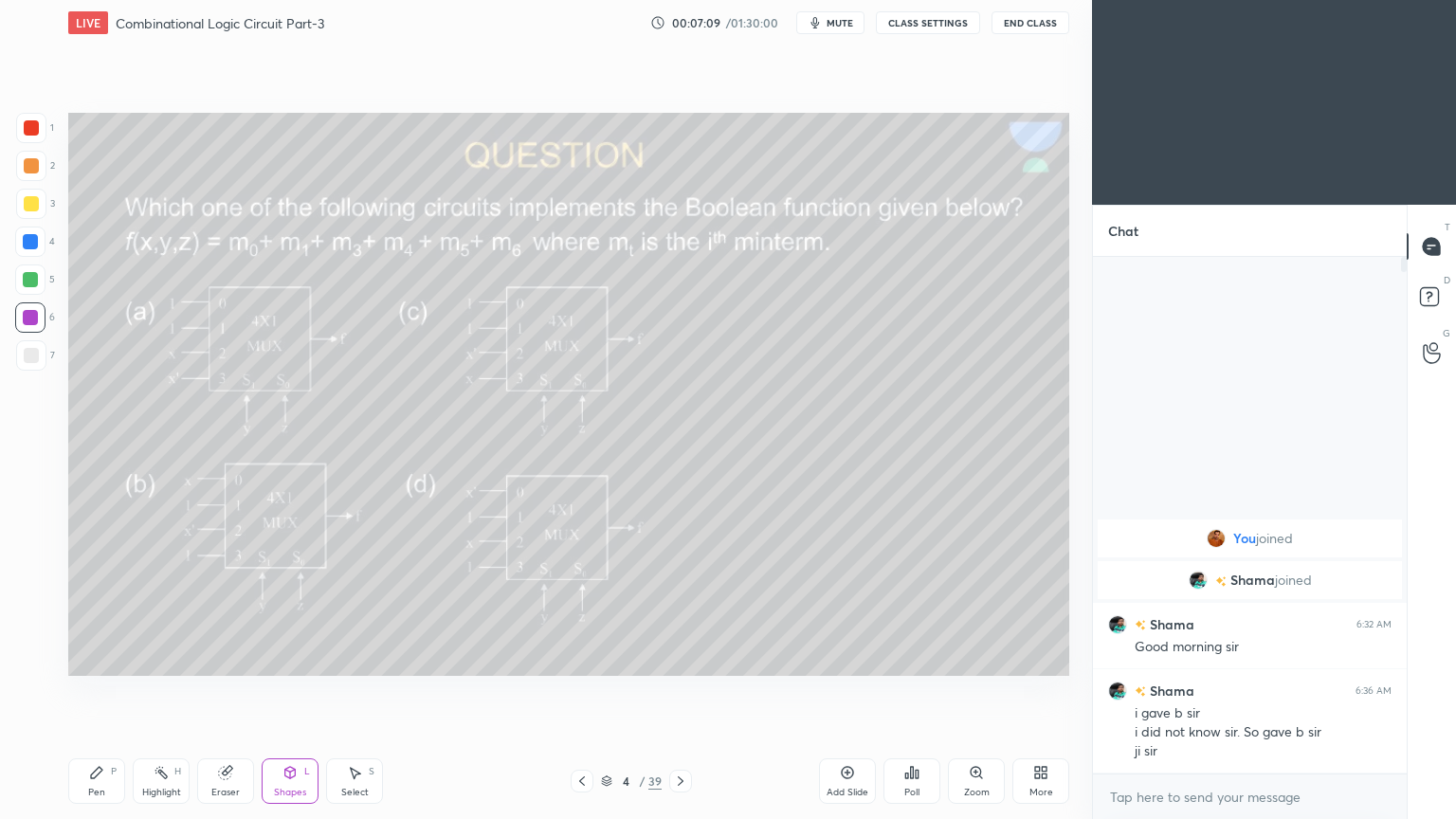
click at [95, 691] on icon at bounding box center [97, 772] width 12 height 12
click at [34, 356] on div at bounding box center [31, 356] width 16 height 16
click at [41, 573] on div at bounding box center [30, 584] width 30 height 30
click at [223, 691] on icon at bounding box center [225, 772] width 13 height 13
click at [91, 691] on icon at bounding box center [97, 772] width 16 height 16
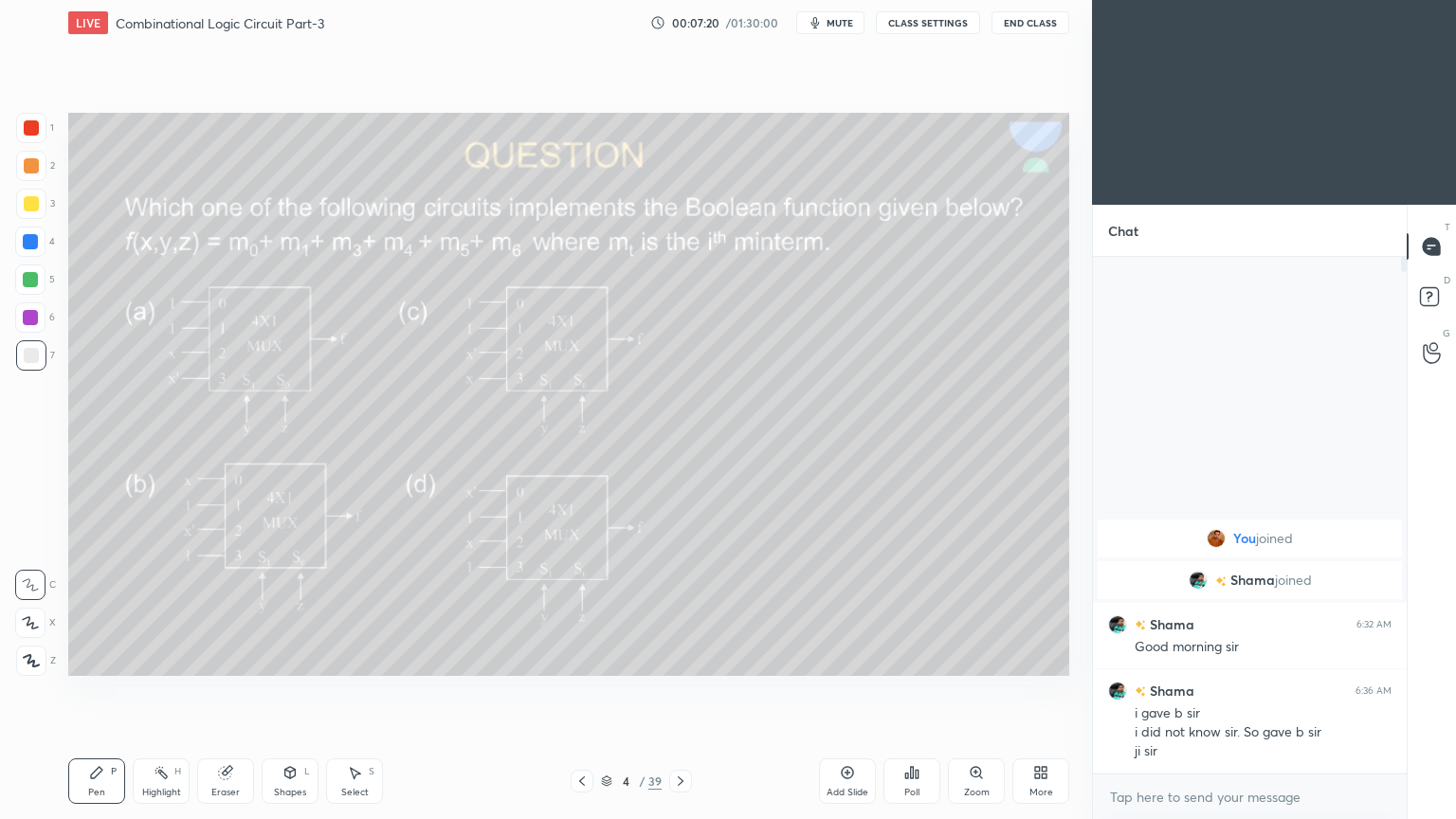
click at [36, 246] on div at bounding box center [30, 242] width 16 height 16
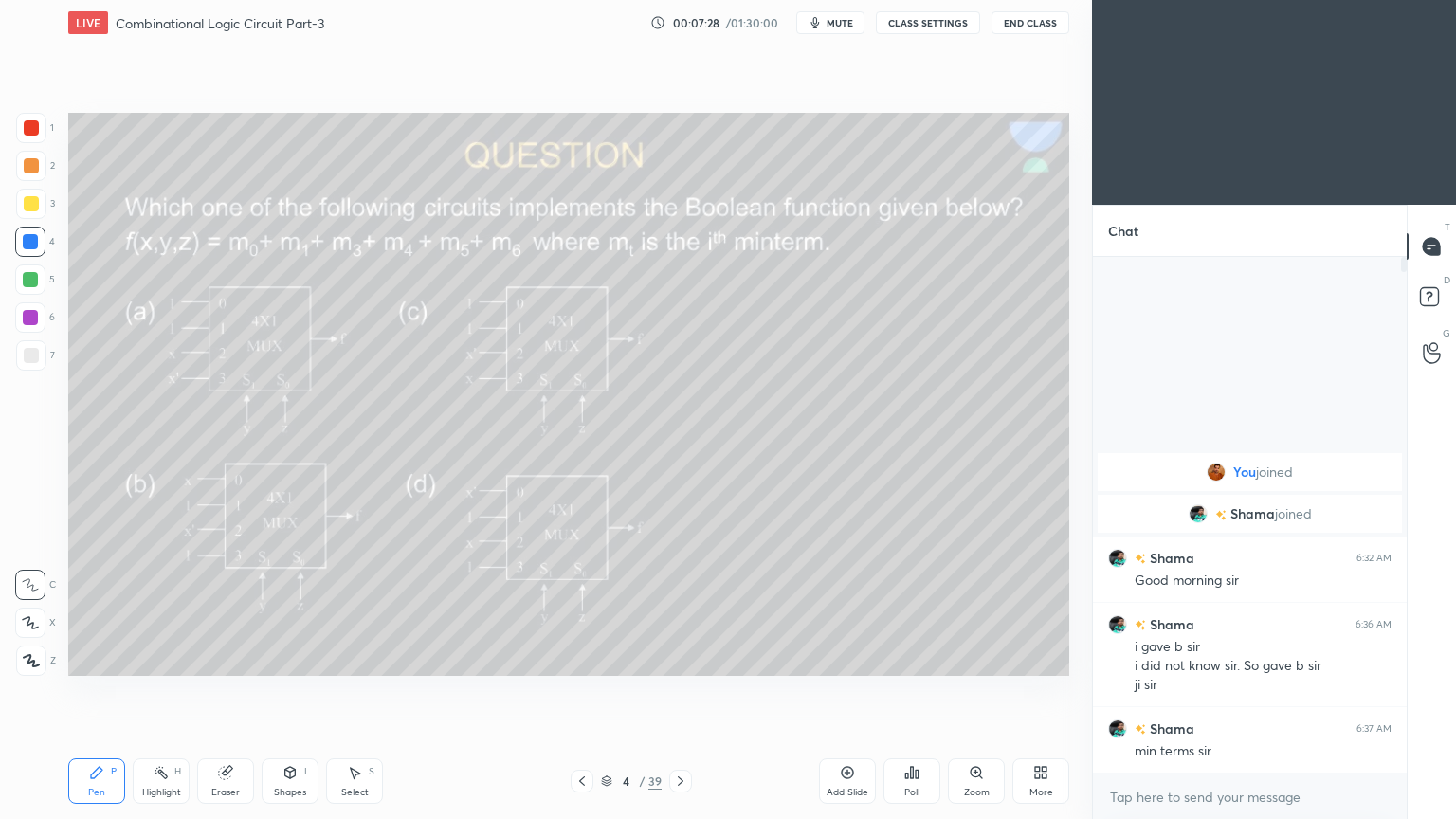
click at [162, 691] on icon at bounding box center [161, 772] width 16 height 16
click at [99, 691] on icon at bounding box center [97, 772] width 12 height 12
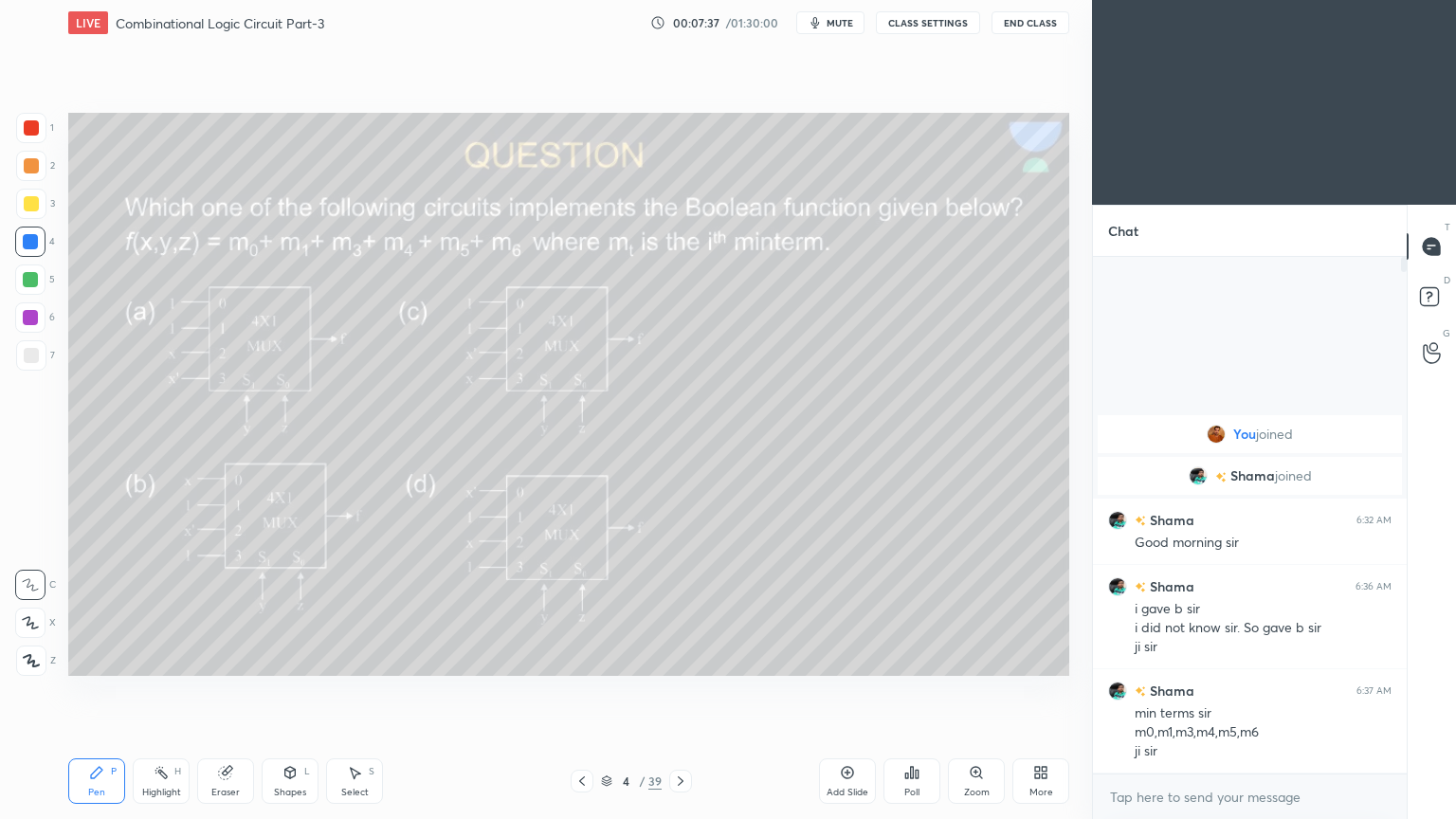
click at [220, 691] on div "Eraser" at bounding box center [225, 781] width 57 height 46
click at [99, 691] on div "Pen" at bounding box center [97, 793] width 17 height 10
click at [36, 279] on div at bounding box center [30, 279] width 16 height 16
click at [38, 266] on div at bounding box center [30, 279] width 30 height 30
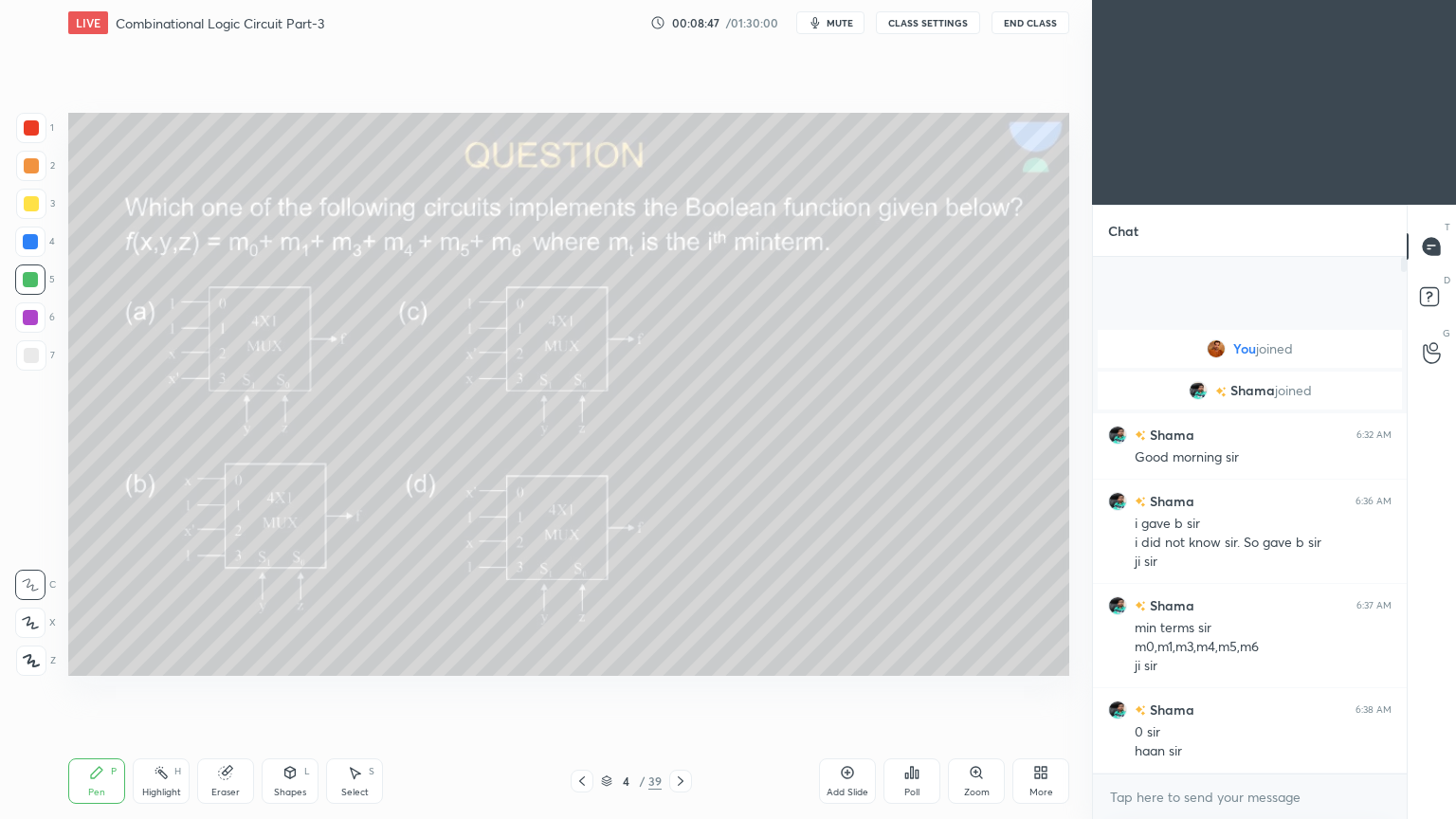
click at [38, 236] on div at bounding box center [30, 241] width 30 height 30
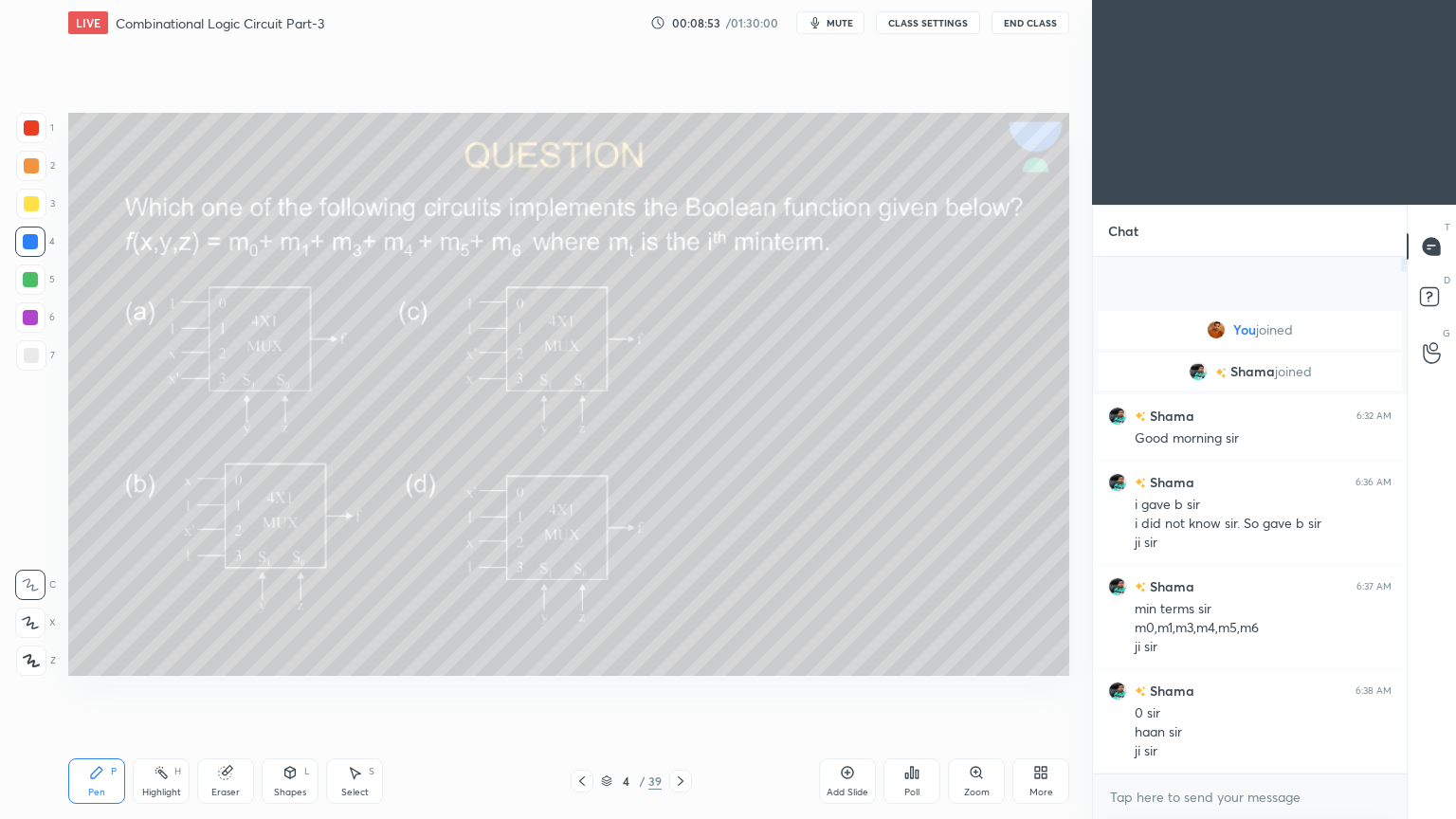
click at [238, 691] on div "Eraser" at bounding box center [225, 781] width 57 height 46
click at [294, 691] on icon at bounding box center [290, 772] width 11 height 12
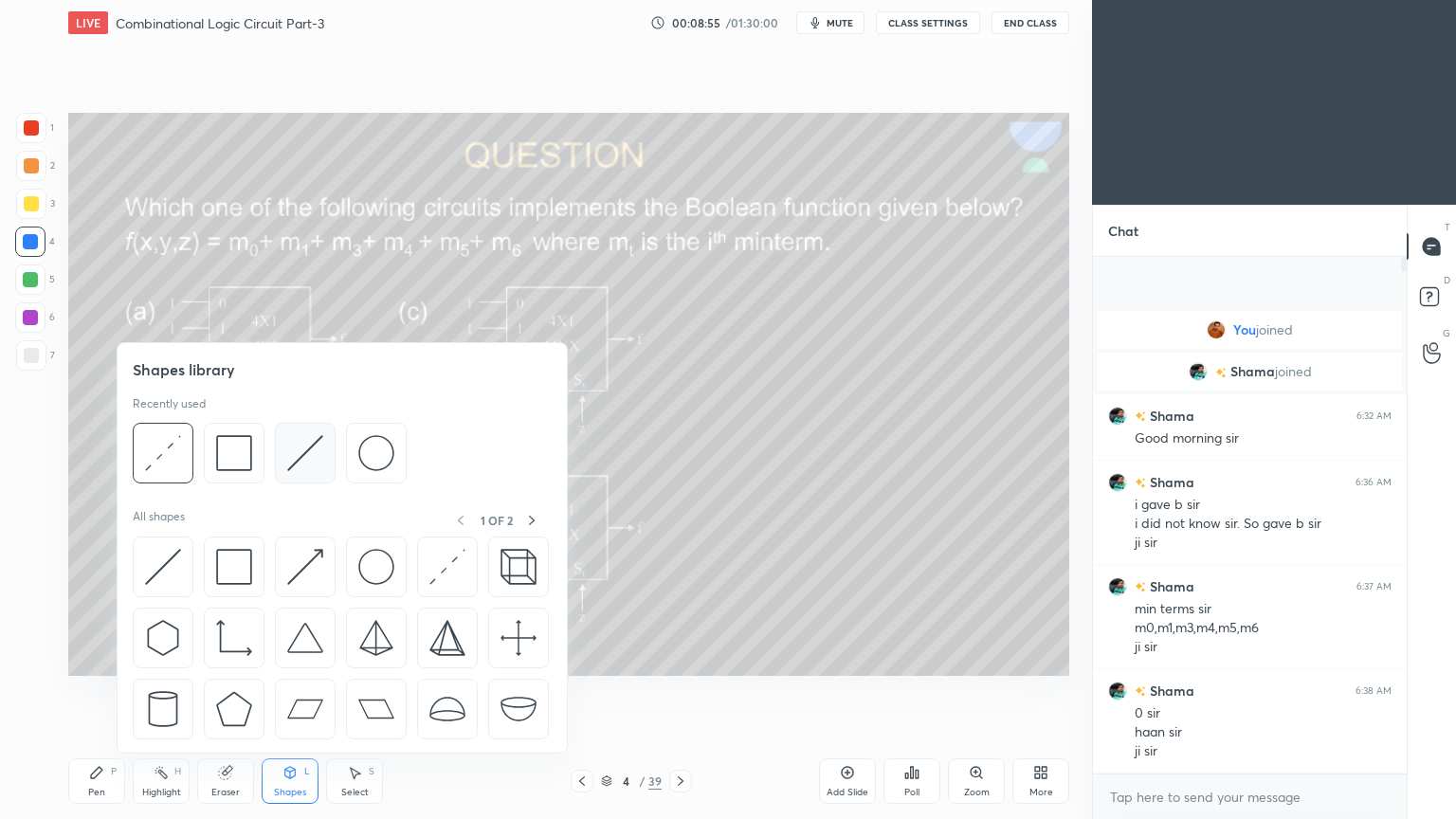
click at [314, 455] on img at bounding box center [305, 452] width 36 height 36
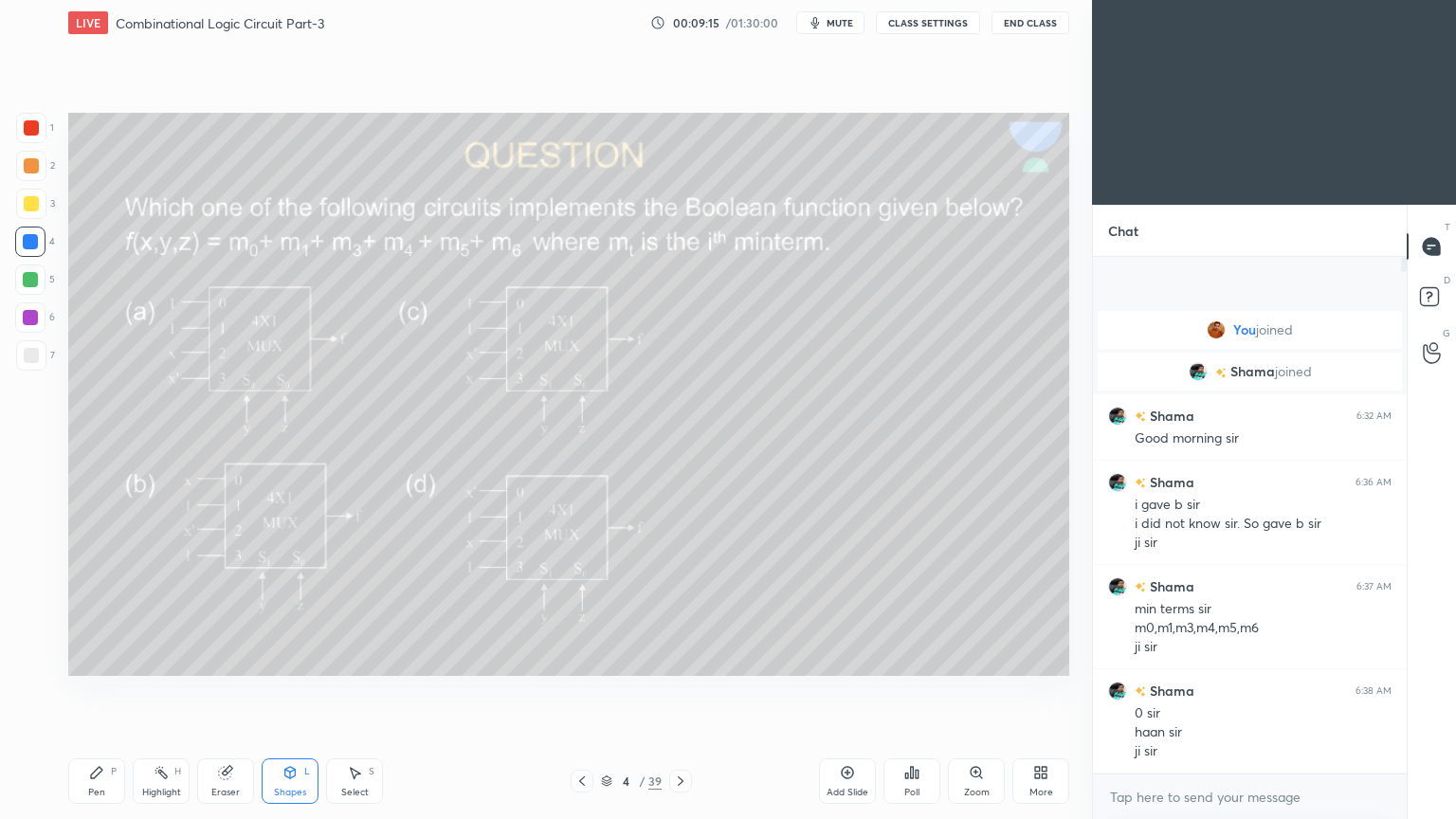
click at [224, 691] on div "Eraser" at bounding box center [225, 793] width 28 height 10
click at [88, 691] on div "Pen P" at bounding box center [96, 781] width 57 height 46
click at [292, 691] on div "Shapes L" at bounding box center [290, 781] width 57 height 46
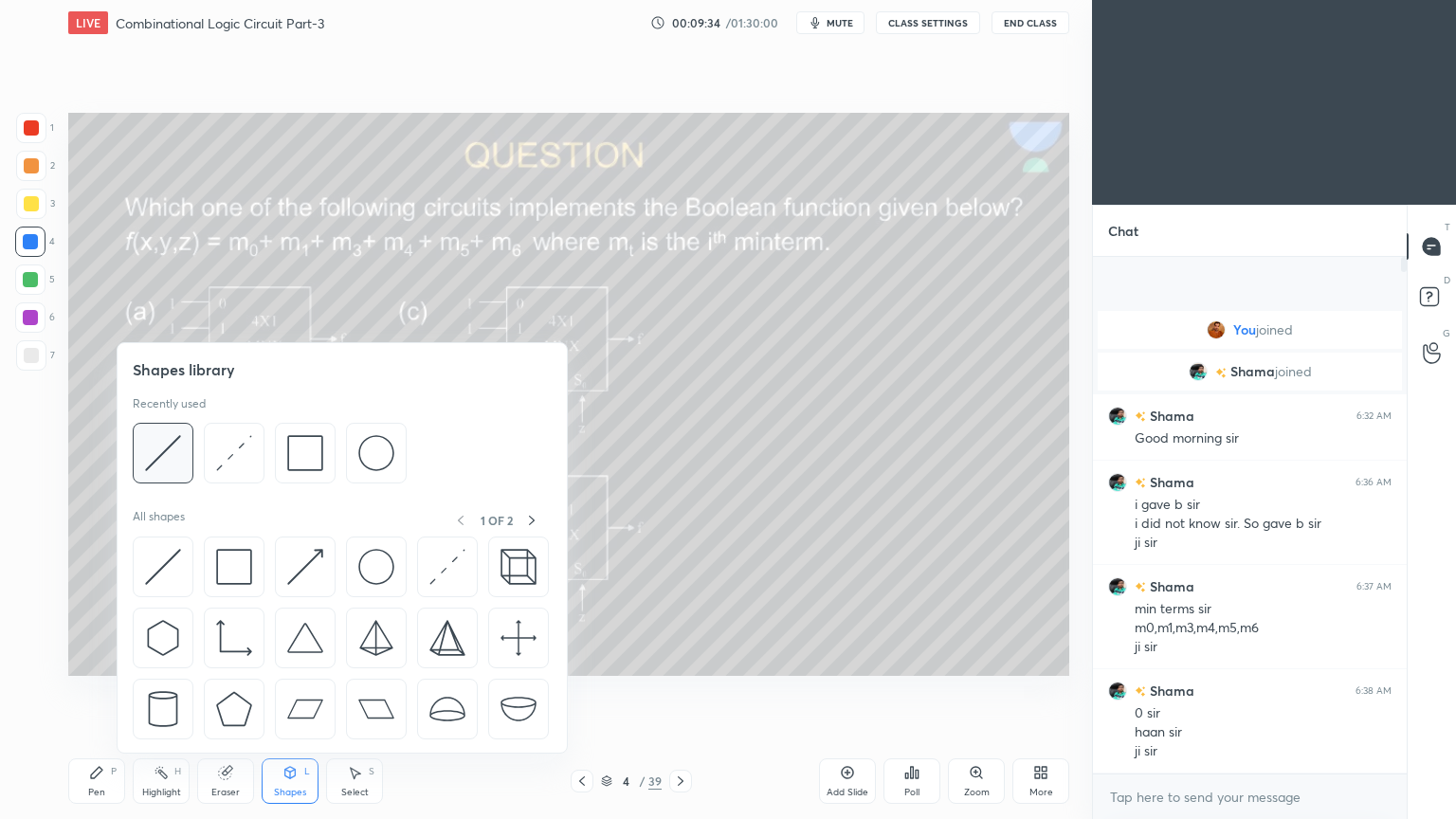
click at [167, 455] on img at bounding box center [162, 452] width 36 height 36
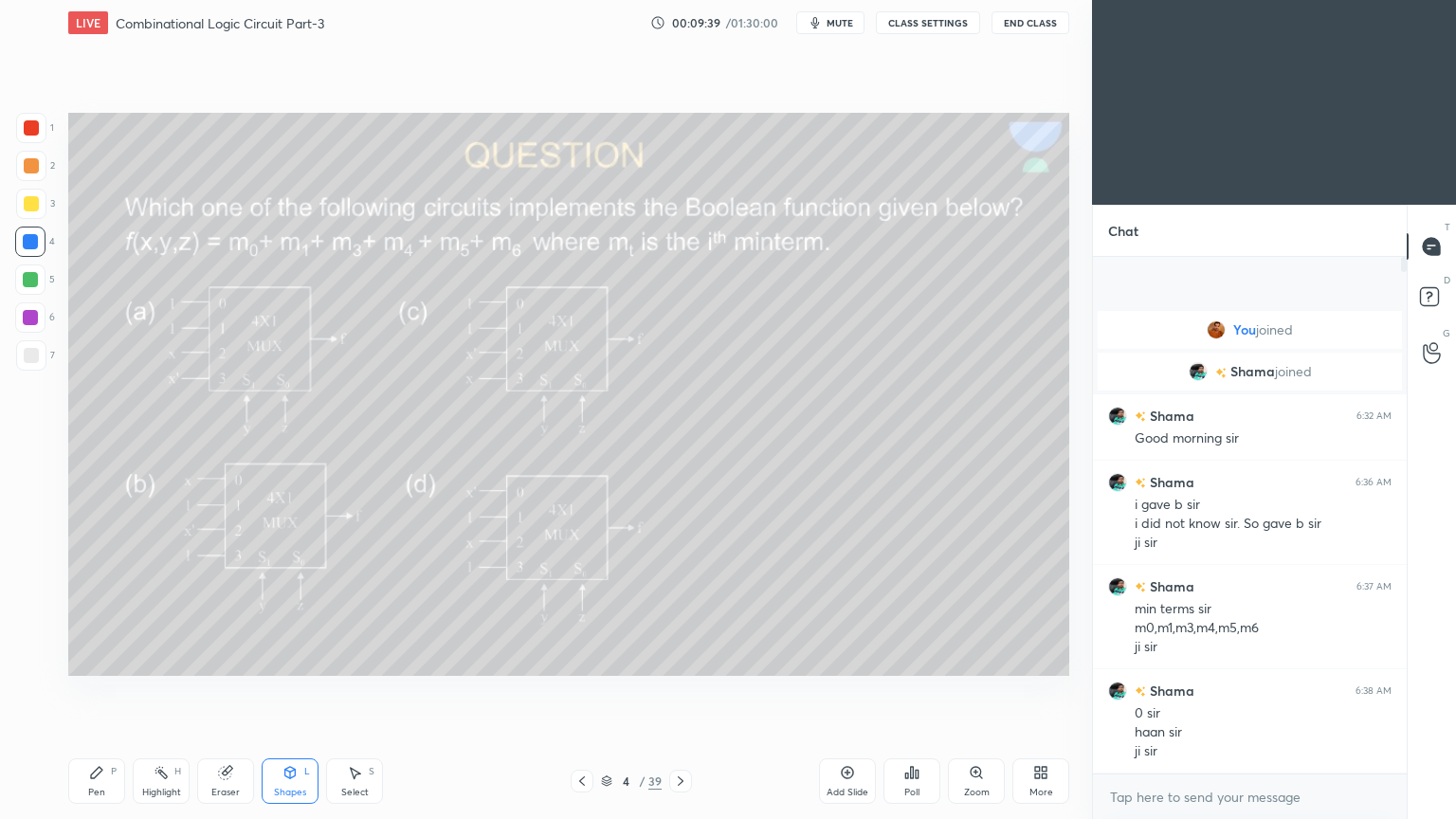
click at [88, 691] on div "Pen P" at bounding box center [96, 781] width 57 height 46
click at [235, 691] on div "Eraser" at bounding box center [225, 781] width 57 height 46
click at [87, 691] on div "Pen P" at bounding box center [96, 781] width 57 height 46
click at [41, 206] on div at bounding box center [31, 203] width 30 height 30
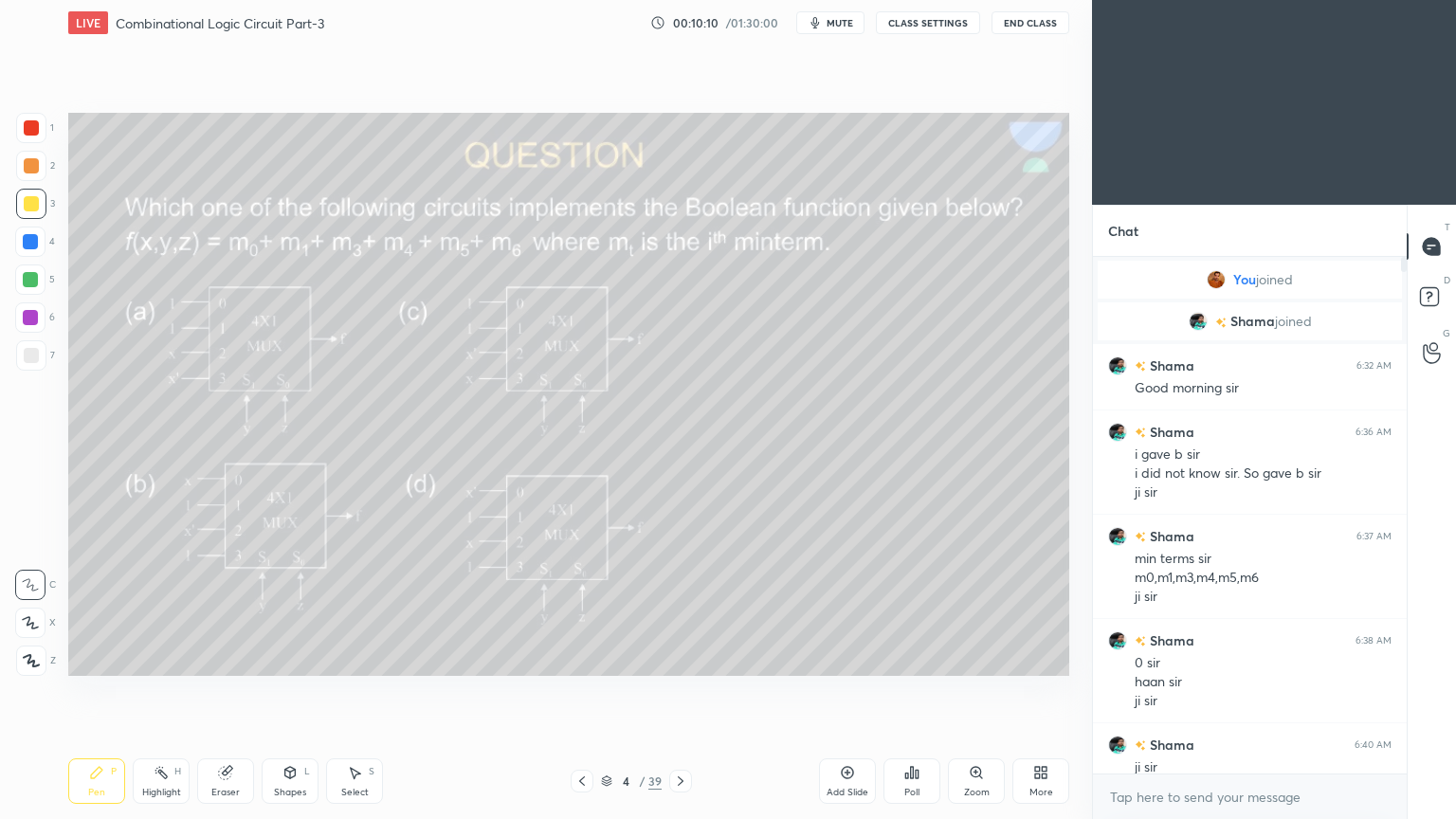
click at [160, 691] on div "Highlight H" at bounding box center [161, 781] width 57 height 46
click at [89, 691] on icon at bounding box center [97, 772] width 16 height 16
click at [29, 155] on div at bounding box center [31, 165] width 30 height 30
click at [226, 691] on div "Eraser" at bounding box center [225, 793] width 28 height 10
click at [83, 691] on div "Pen P" at bounding box center [96, 781] width 57 height 46
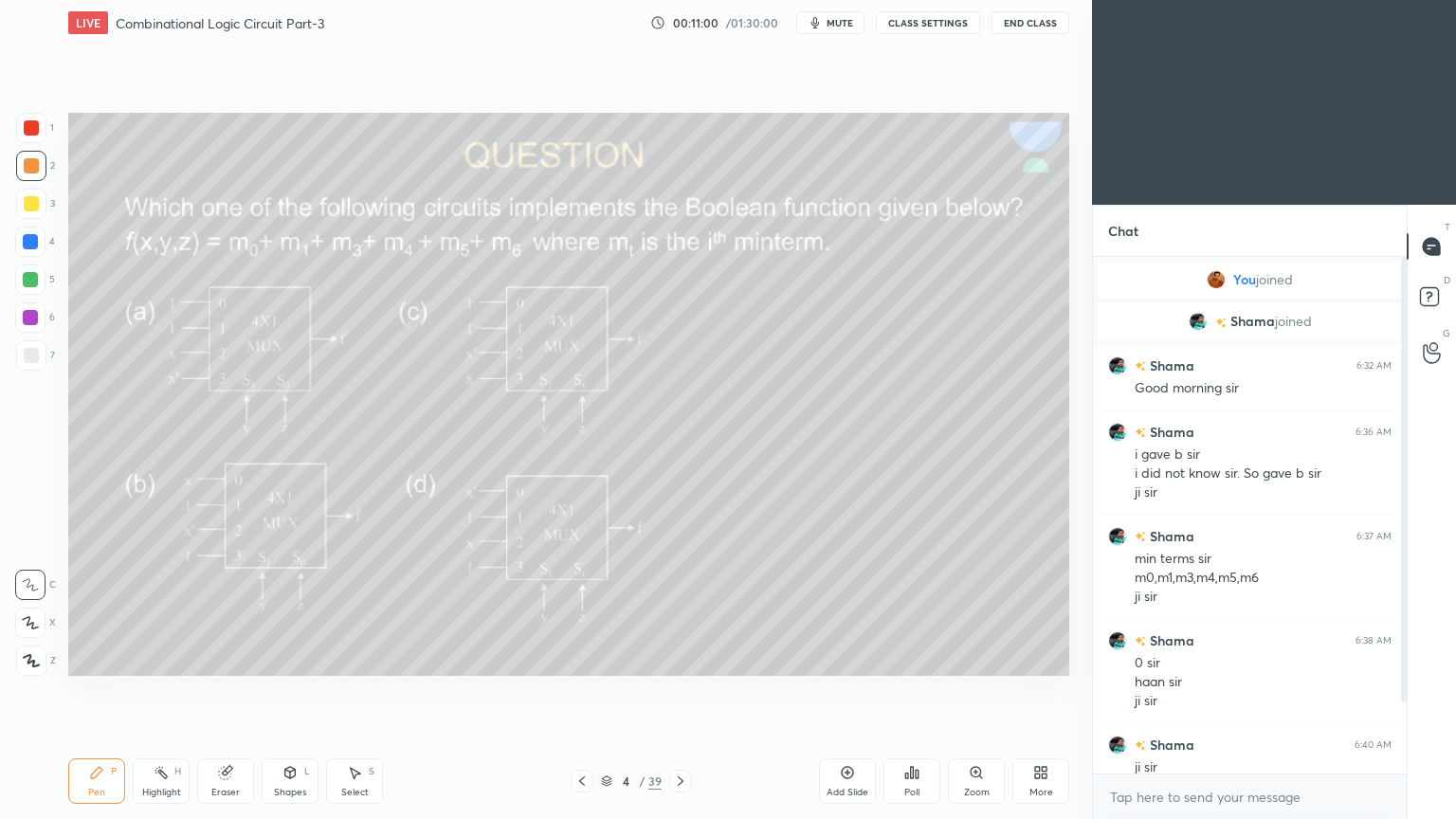
click at [229, 691] on div "Eraser" at bounding box center [225, 781] width 57 height 46
click at [93, 691] on div "Pen" at bounding box center [97, 793] width 17 height 10
click at [46, 129] on div at bounding box center [31, 127] width 30 height 30
click at [28, 627] on icon at bounding box center [30, 623] width 17 height 14
click at [290, 691] on div "Shapes L" at bounding box center [290, 781] width 57 height 46
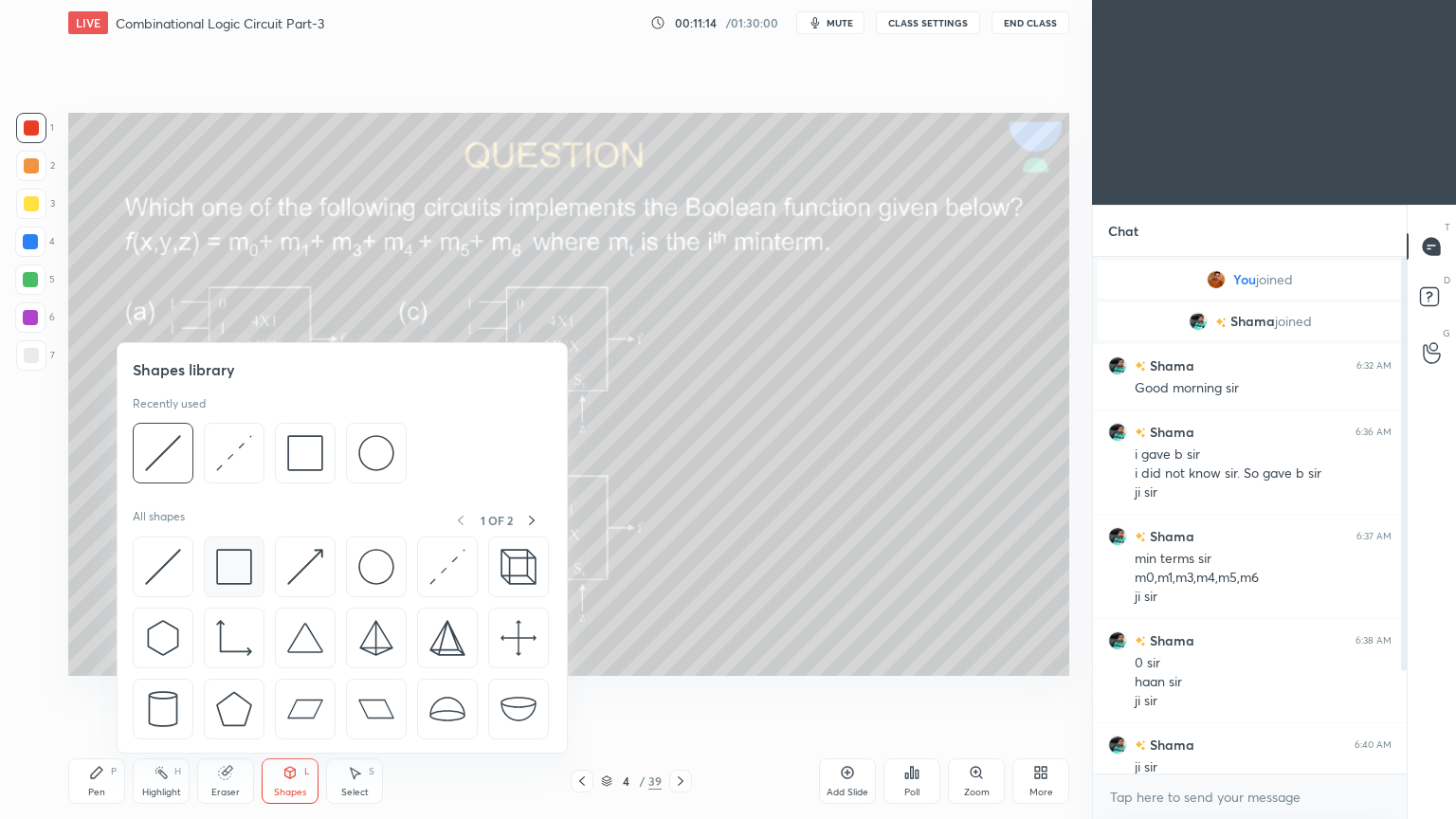
click at [243, 558] on img at bounding box center [234, 567] width 36 height 36
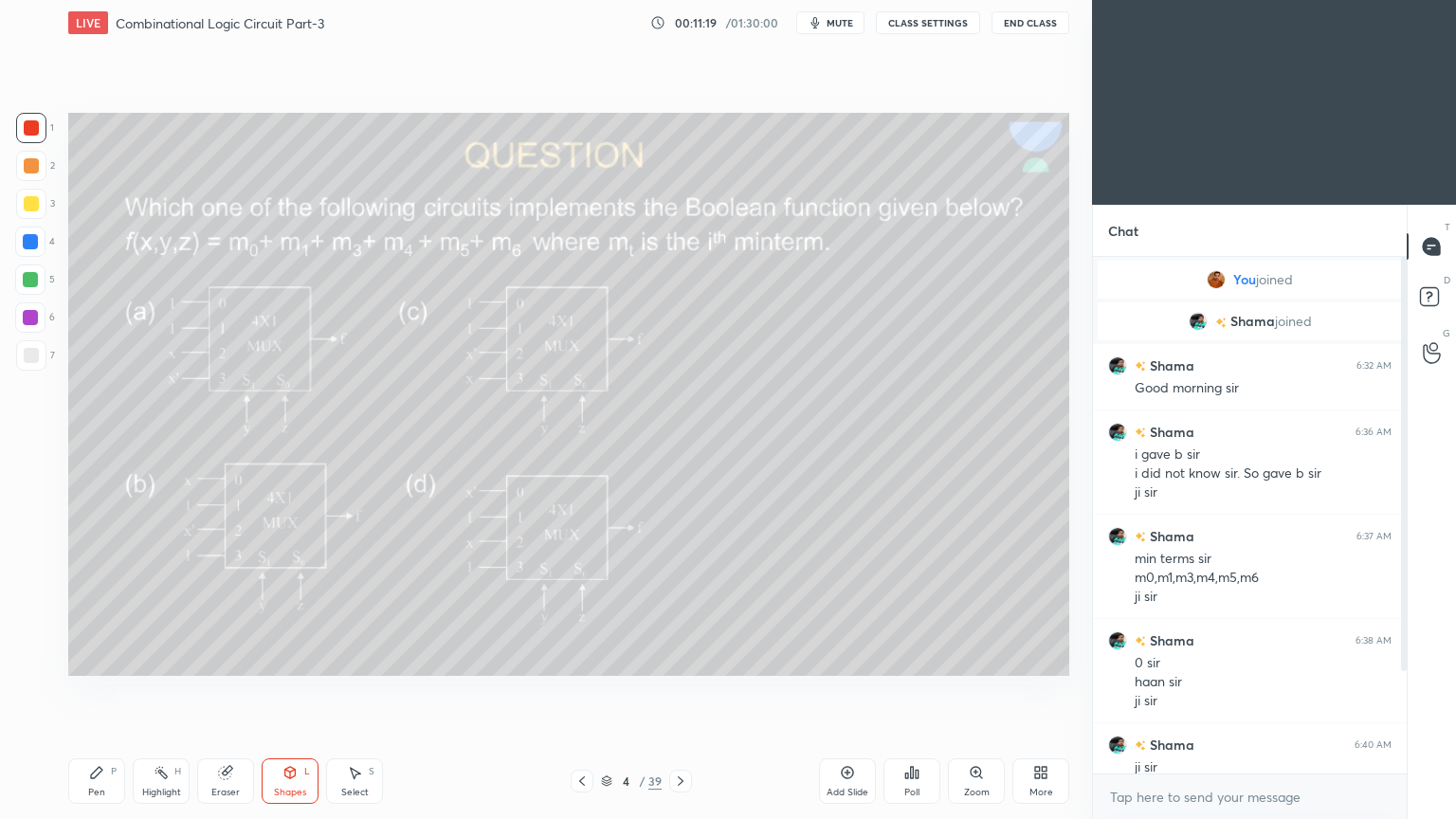
click at [83, 691] on div "Pen P" at bounding box center [96, 781] width 57 height 46
click at [24, 576] on div at bounding box center [30, 584] width 30 height 30
click at [41, 174] on div at bounding box center [31, 165] width 30 height 30
click at [225, 691] on div "Eraser" at bounding box center [225, 781] width 57 height 46
click at [90, 691] on div "Pen" at bounding box center [97, 793] width 17 height 10
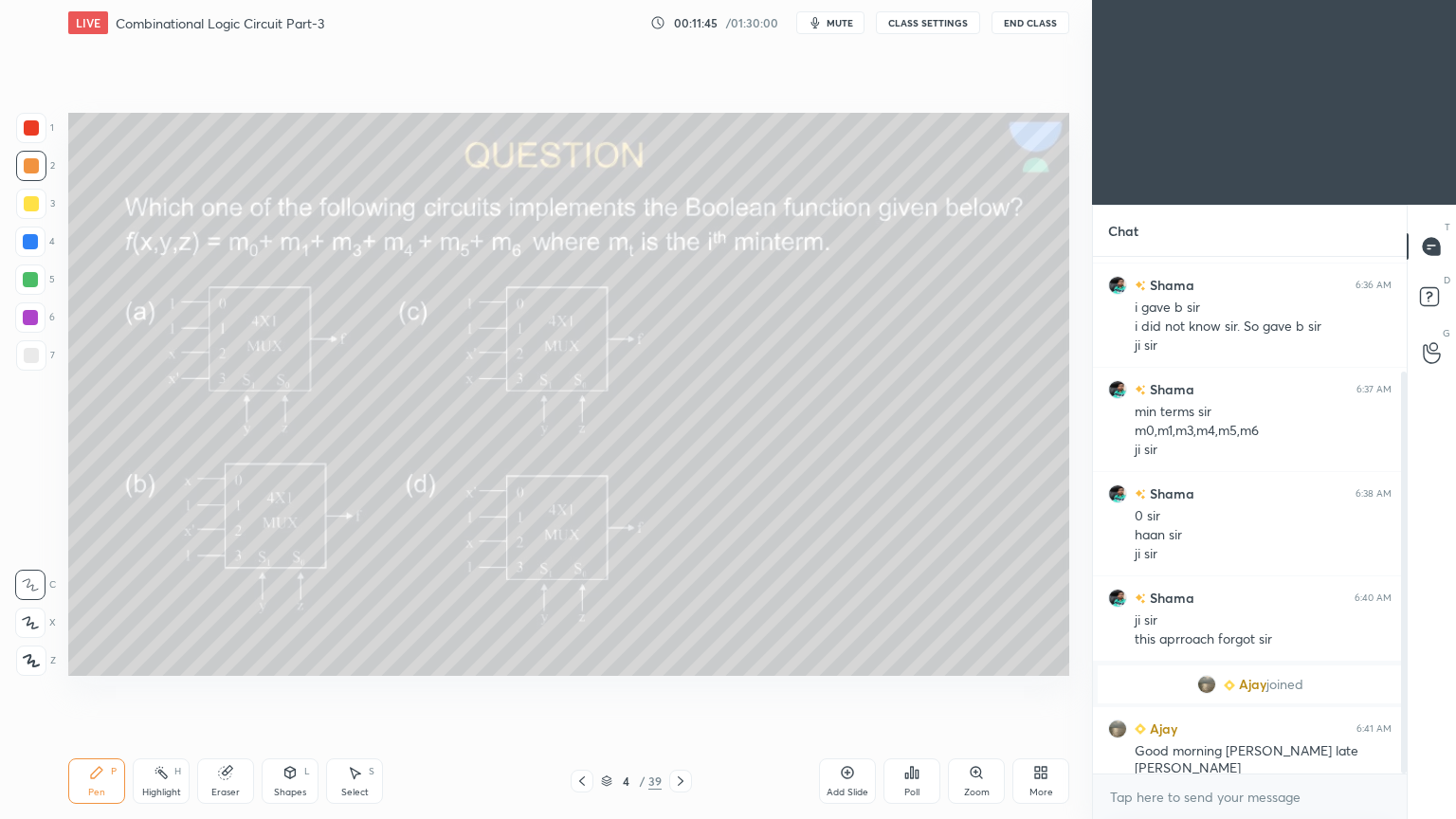
scroll to position [213, 0]
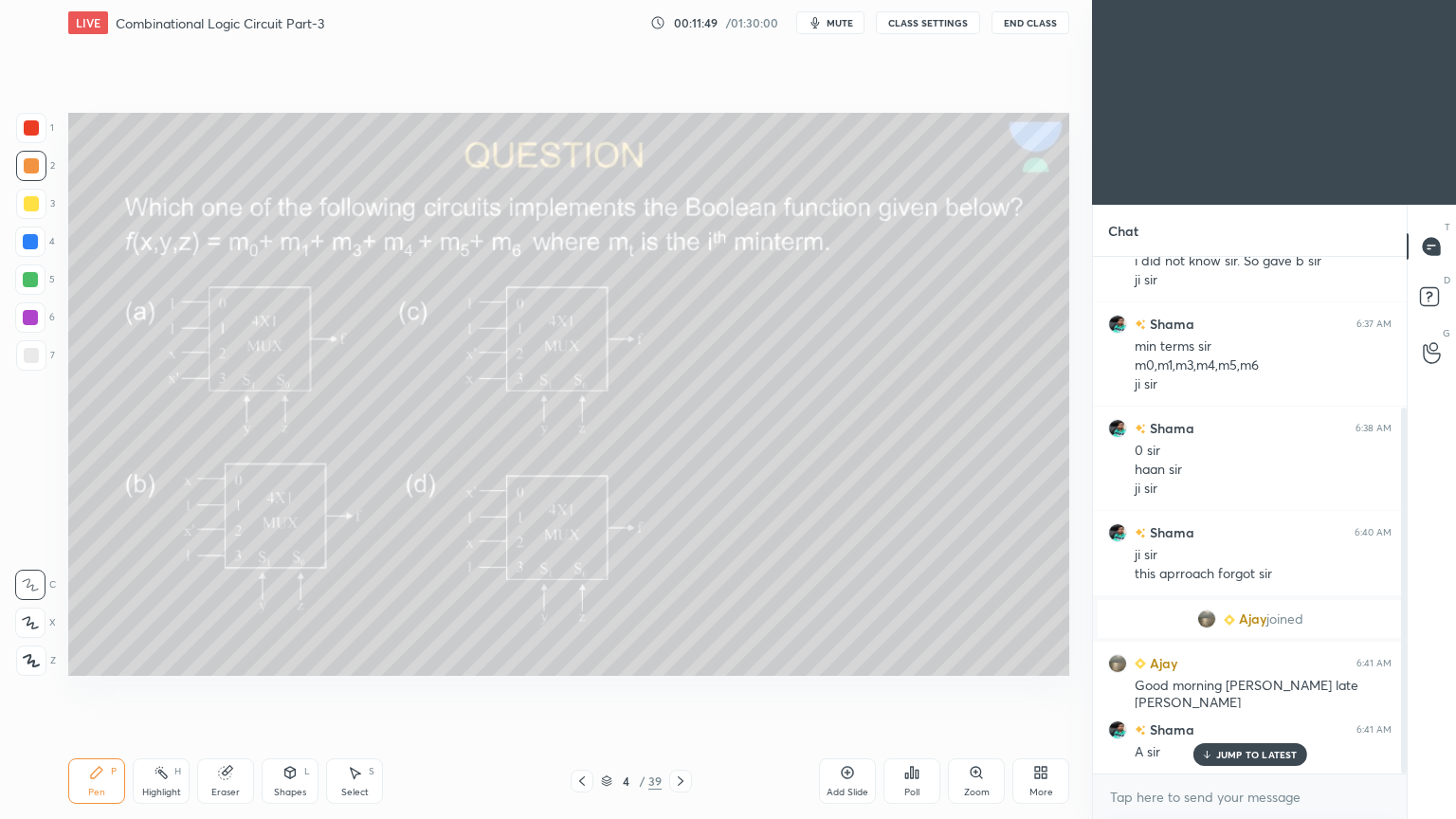
click at [21, 626] on icon at bounding box center [30, 623] width 17 height 14
click at [235, 691] on div "Eraser" at bounding box center [225, 781] width 57 height 46
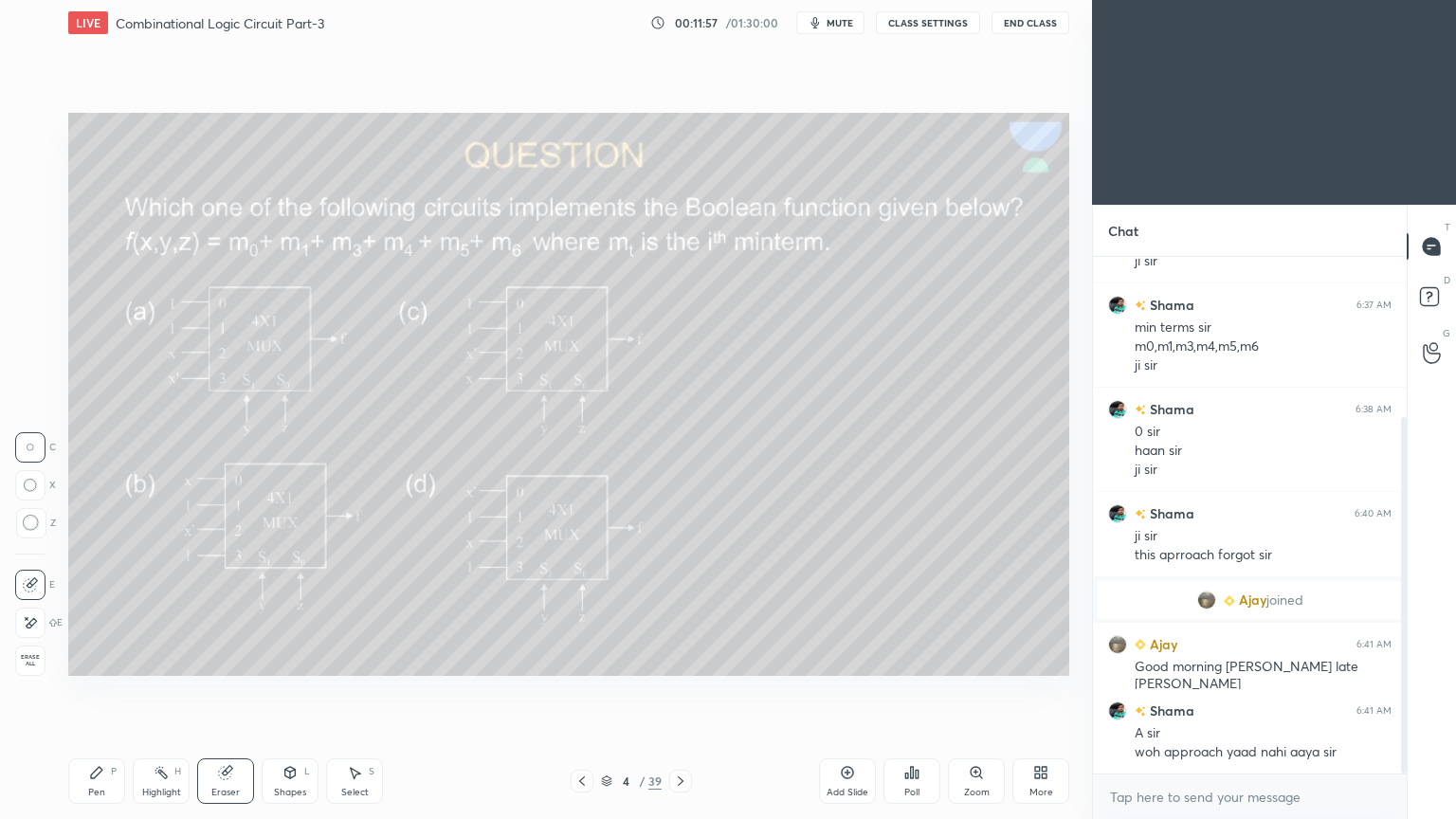
click at [87, 691] on div "Pen P" at bounding box center [96, 781] width 57 height 46
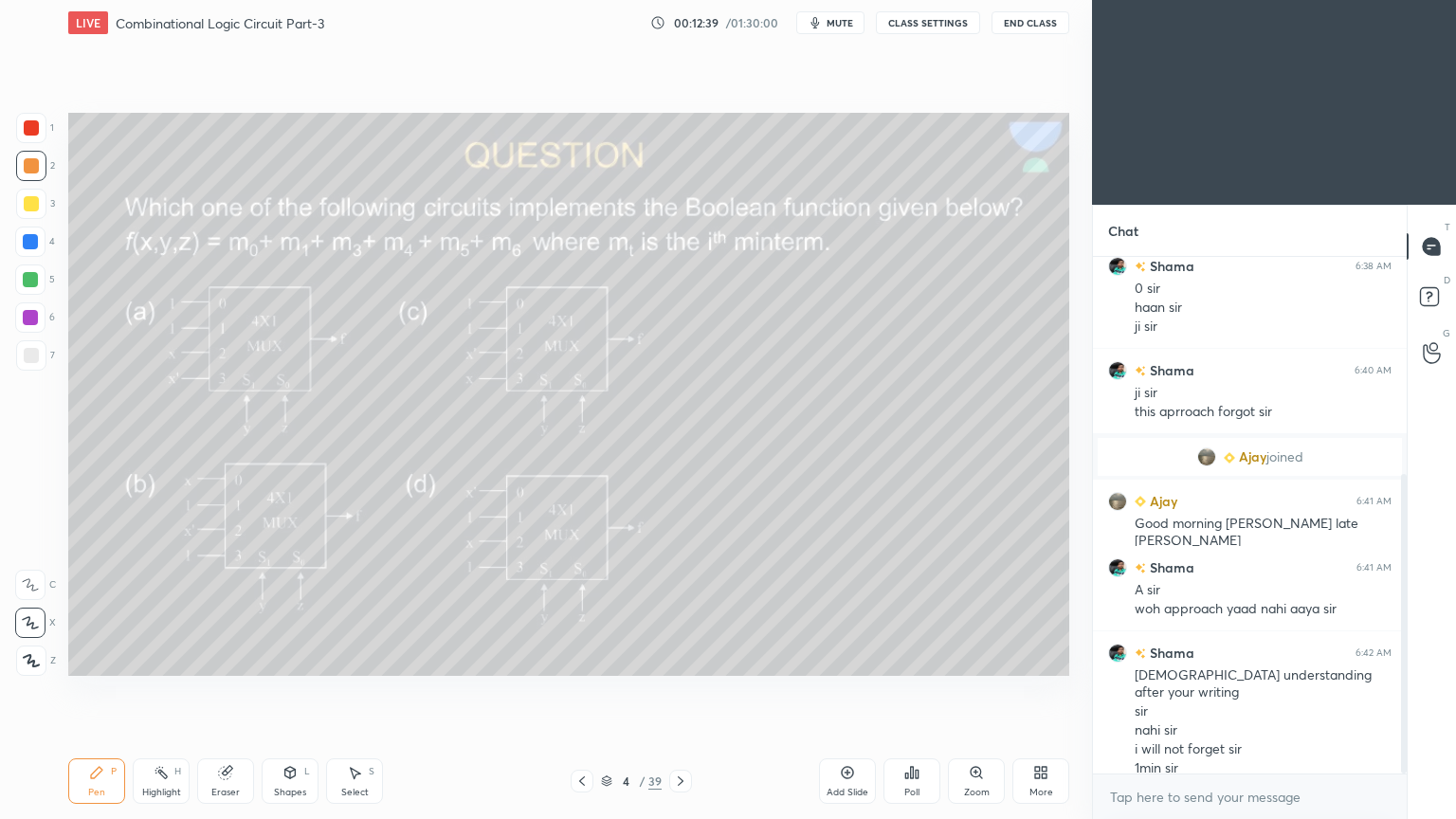
scroll to position [440, 0]
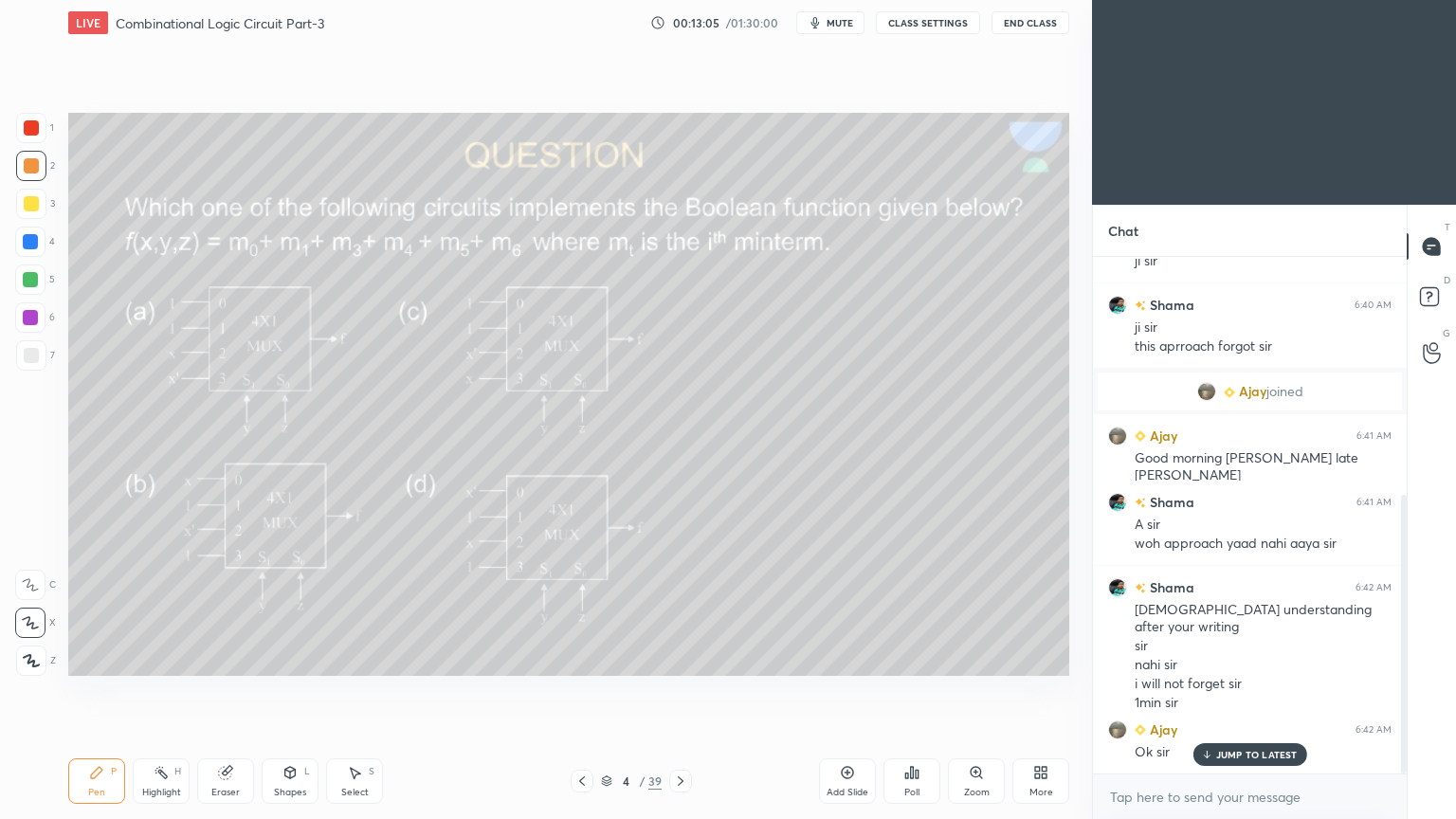
click at [217, 691] on div "Eraser" at bounding box center [225, 781] width 57 height 46
click at [80, 691] on div "Pen P" at bounding box center [96, 781] width 57 height 46
click at [939, 606] on p "Undo" at bounding box center [939, 609] width 28 height 16
click at [983, 634] on p "Undo" at bounding box center [987, 638] width 28 height 16
click at [1009, 622] on p "Undo" at bounding box center [1011, 623] width 28 height 16
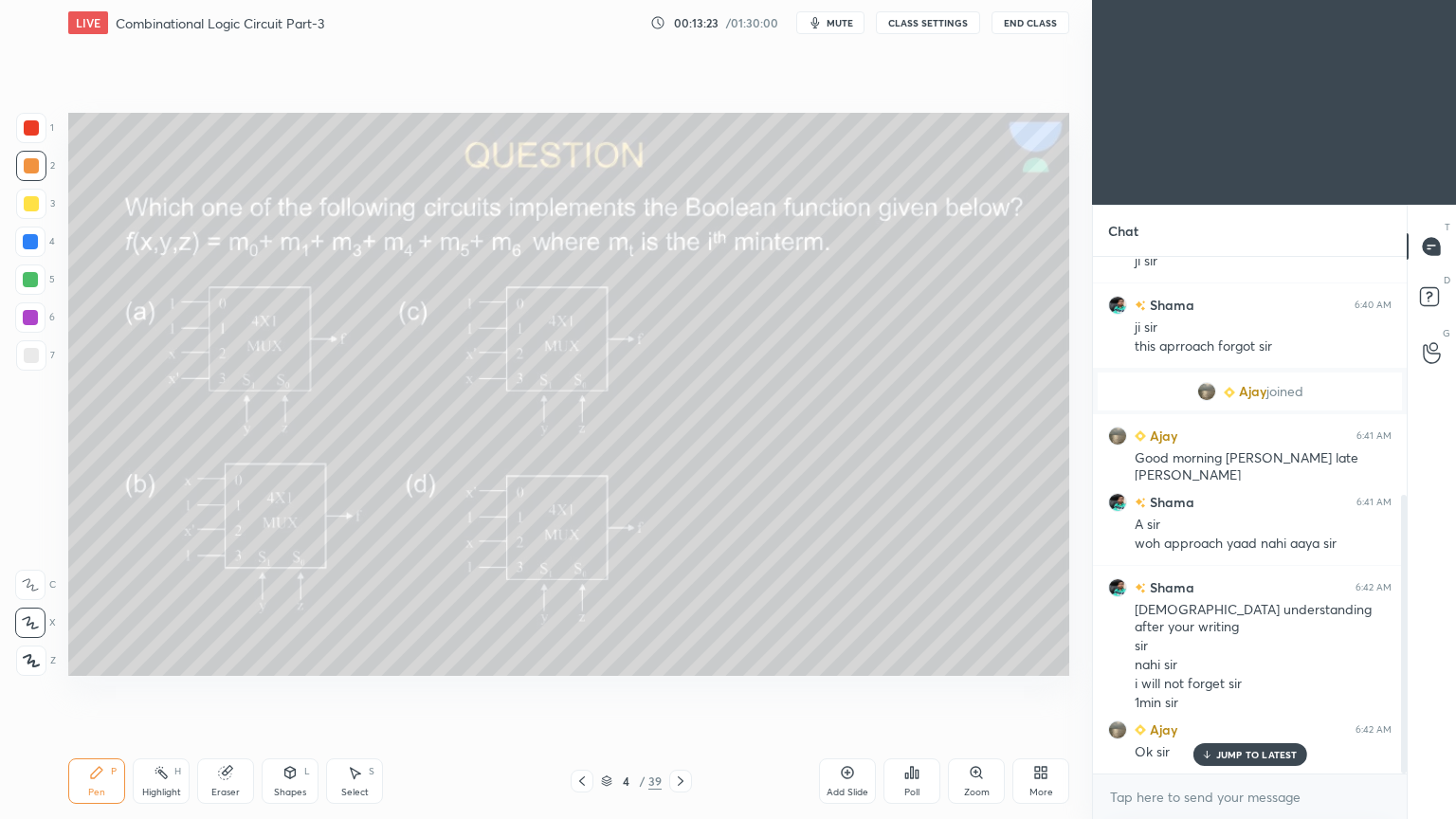
click at [28, 586] on icon at bounding box center [30, 585] width 17 height 14
click at [229, 691] on div "Eraser" at bounding box center [225, 781] width 57 height 46
click at [91, 691] on div "Pen P" at bounding box center [96, 781] width 57 height 46
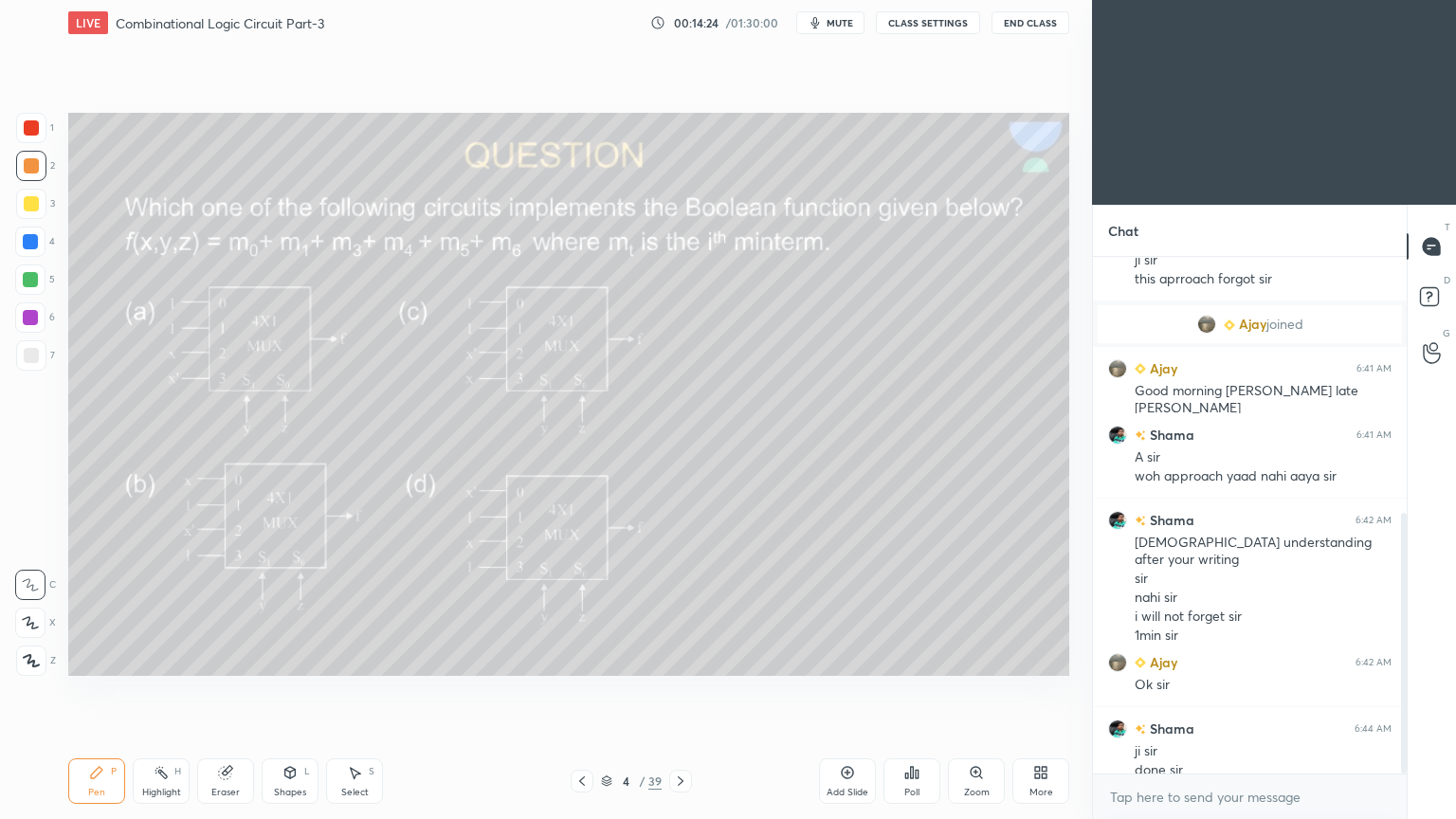
scroll to position [526, 0]
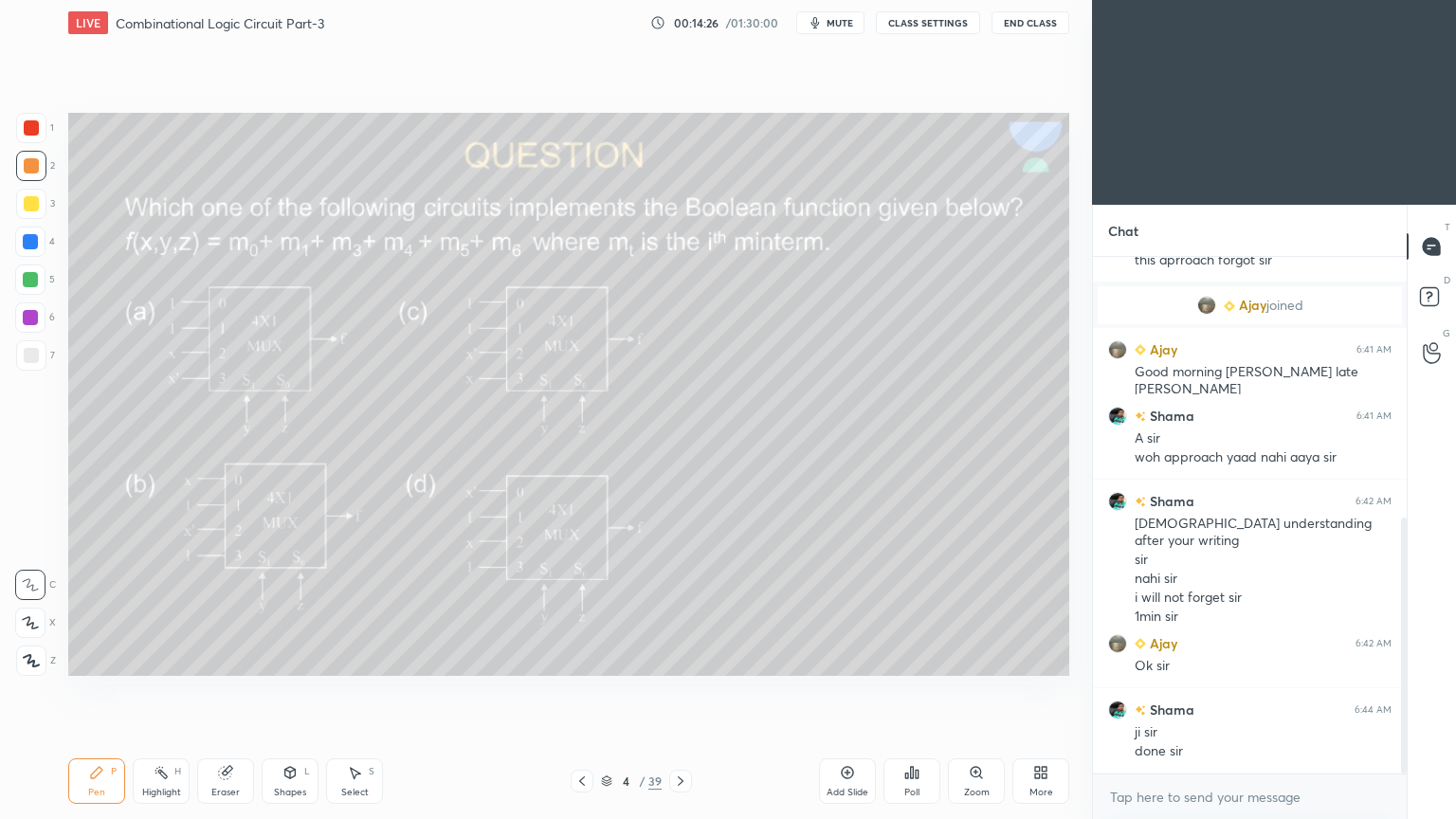
click at [677, 691] on icon at bounding box center [681, 781] width 16 height 16
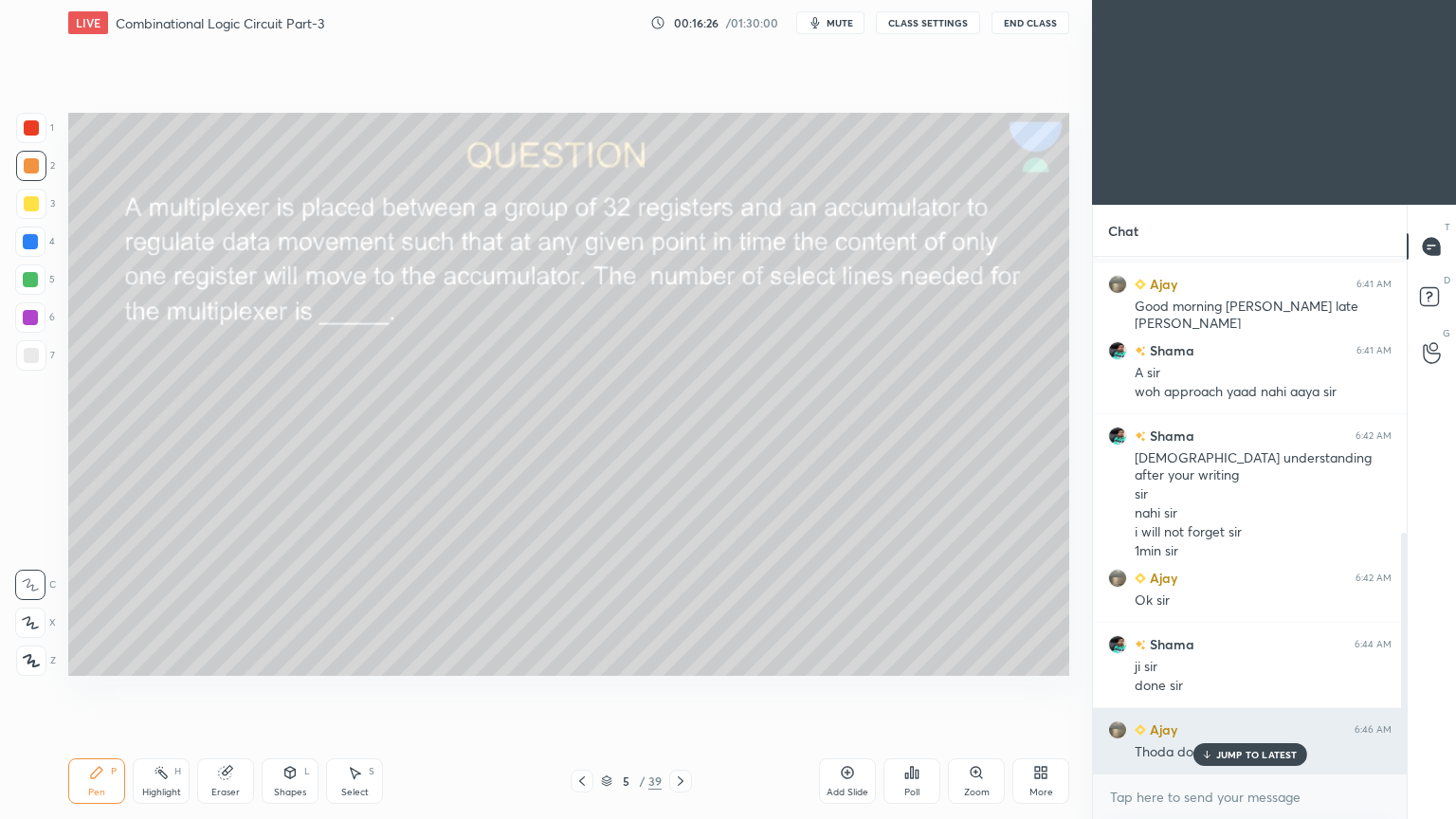
click at [1255, 691] on div "JUMP TO LATEST" at bounding box center [1248, 754] width 113 height 22
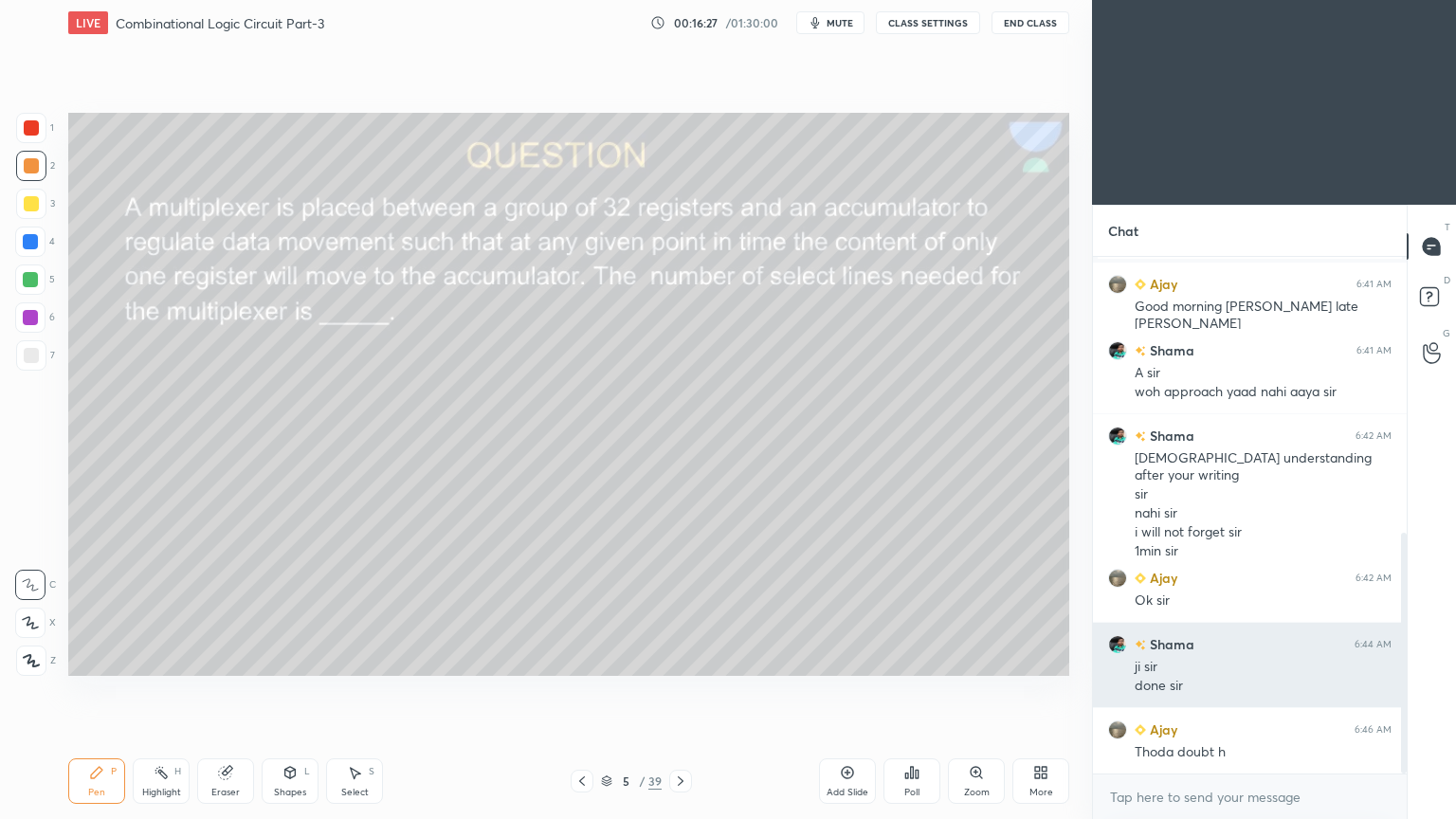
scroll to position [659, 0]
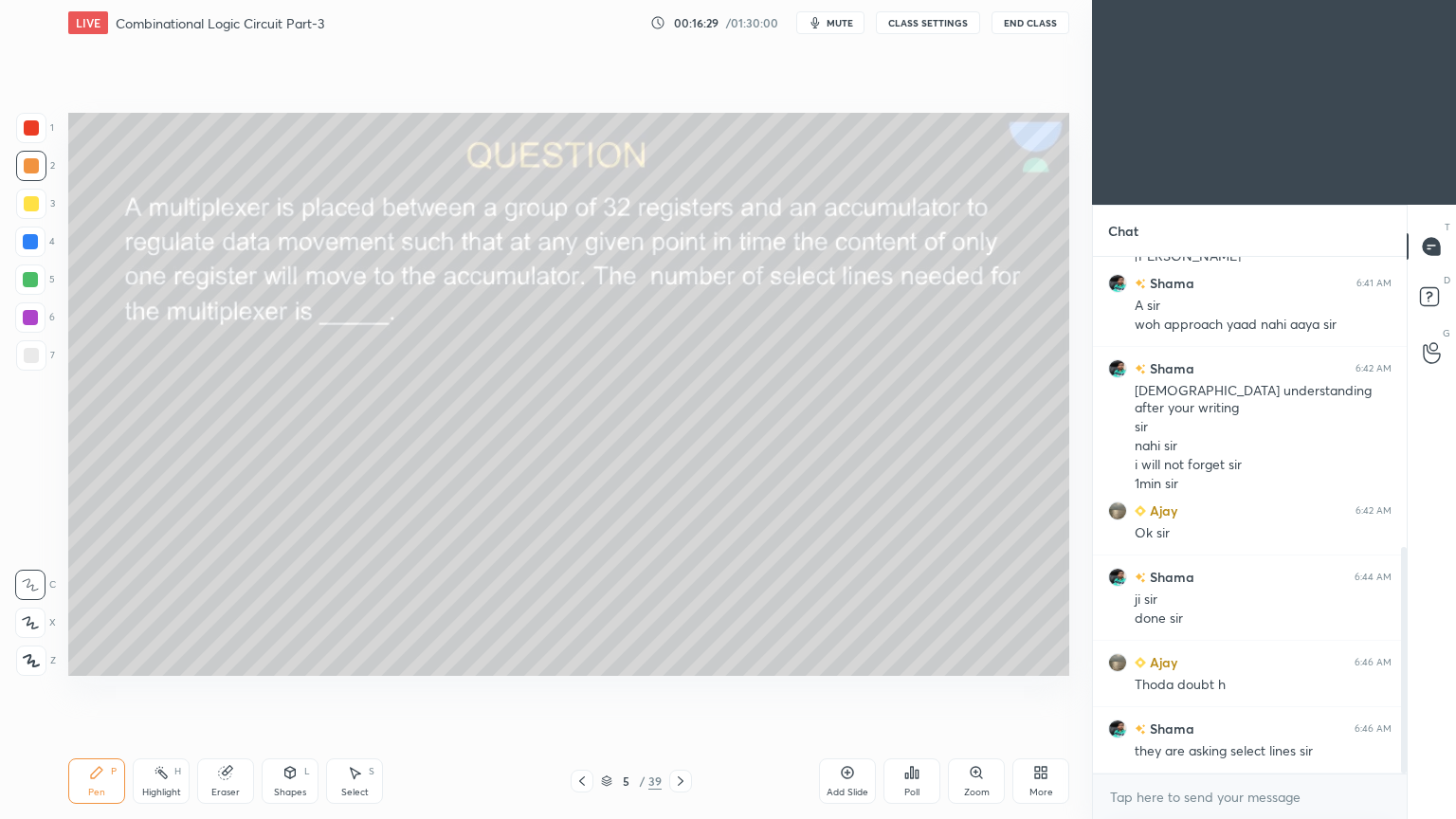
click at [170, 691] on div "Highlight H" at bounding box center [161, 781] width 57 height 46
click at [94, 691] on icon at bounding box center [97, 772] width 16 height 16
click at [36, 232] on div at bounding box center [30, 241] width 30 height 30
click at [287, 691] on div "Shapes L" at bounding box center [290, 781] width 57 height 46
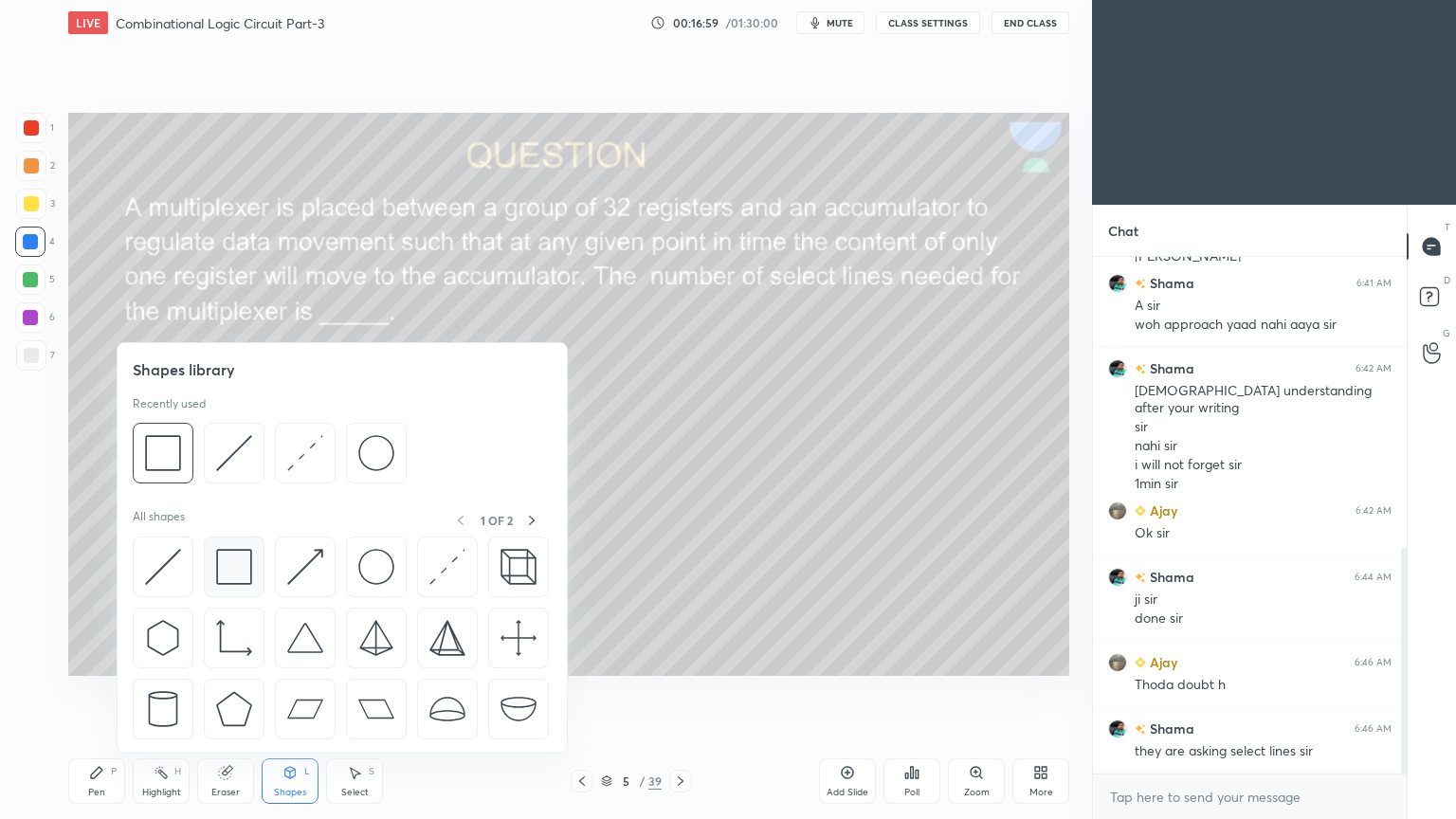
click at [235, 558] on img at bounding box center [234, 567] width 36 height 36
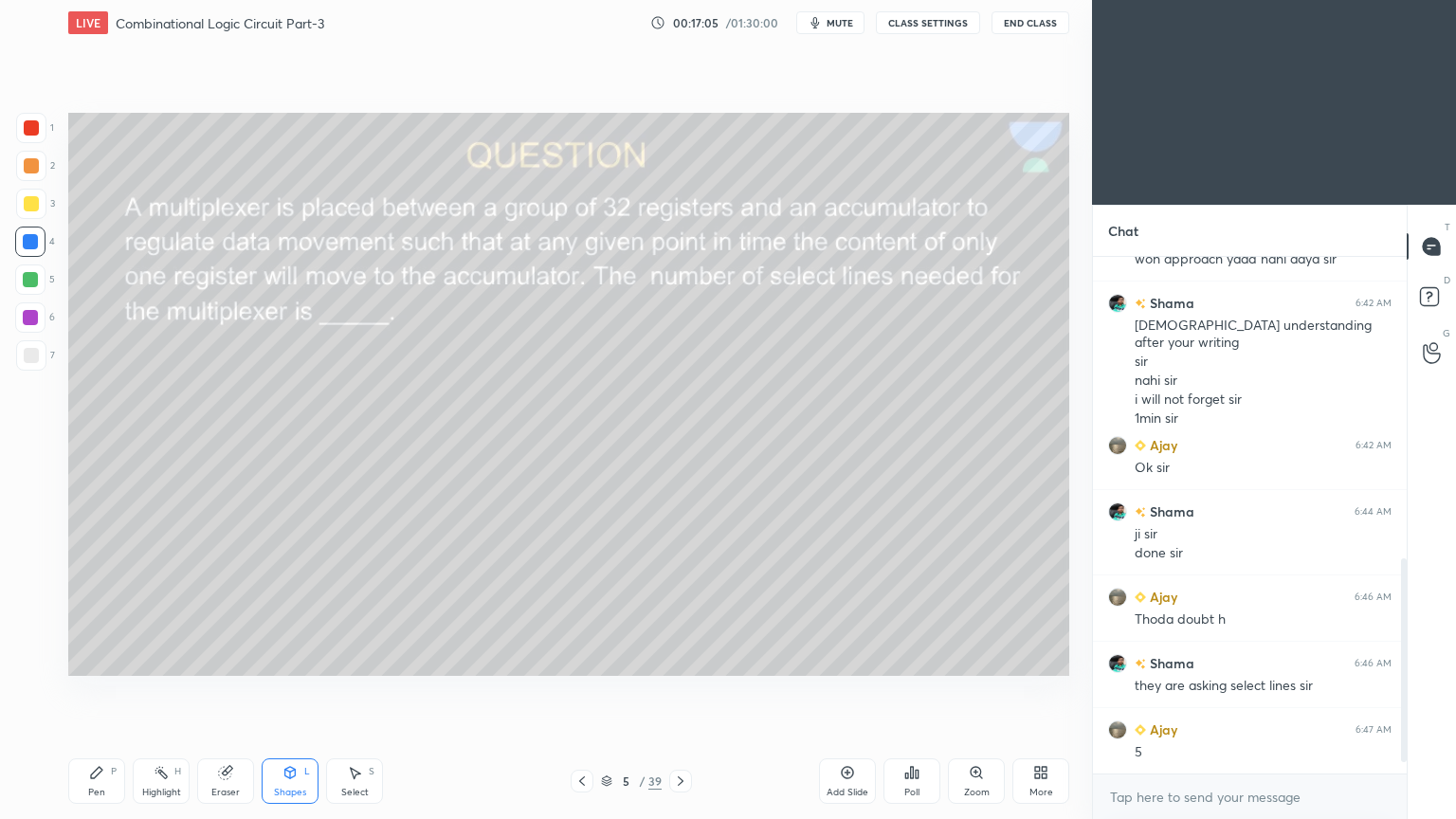
scroll to position [792, 0]
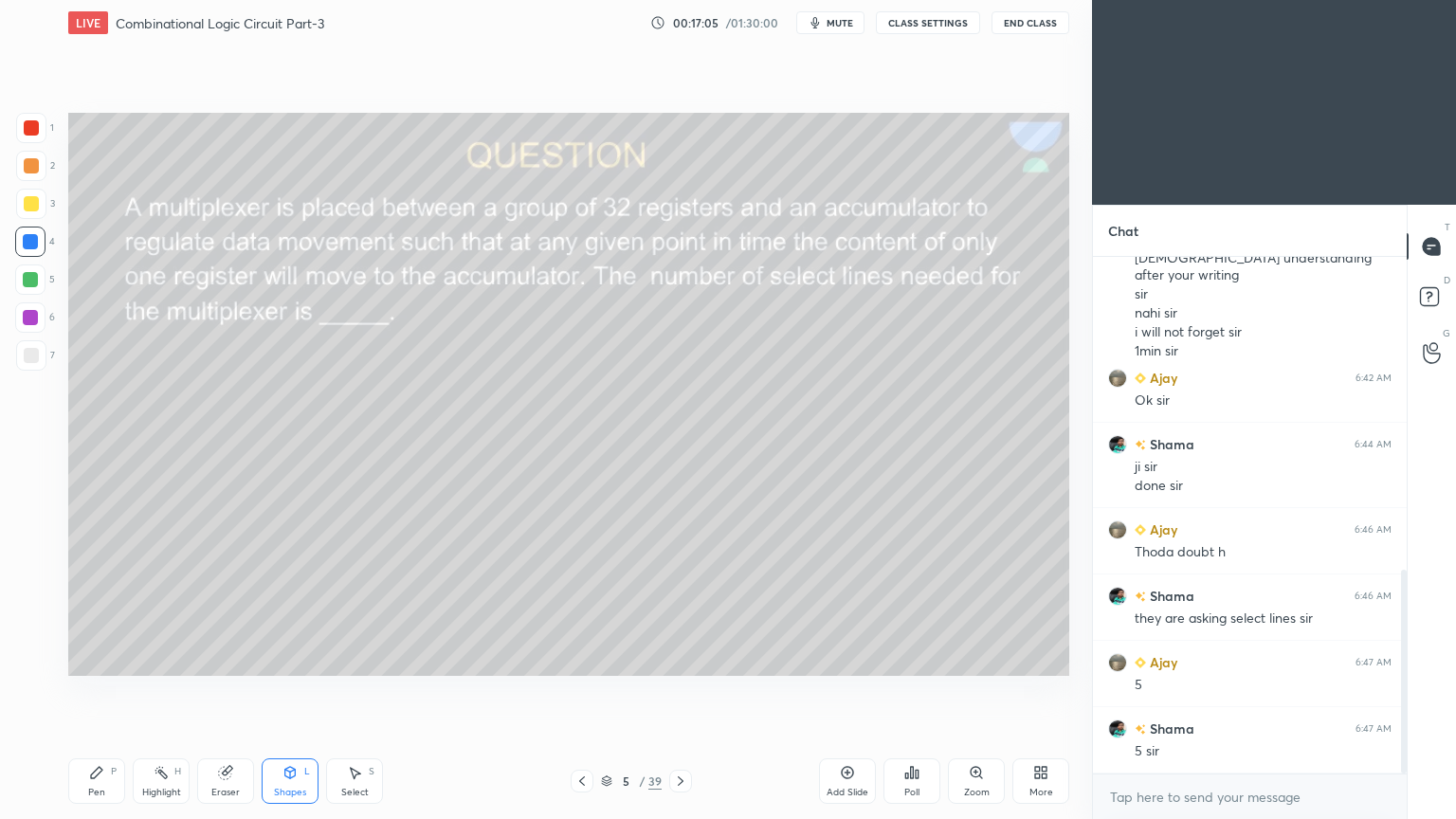
click at [95, 691] on div "Pen P" at bounding box center [96, 781] width 57 height 46
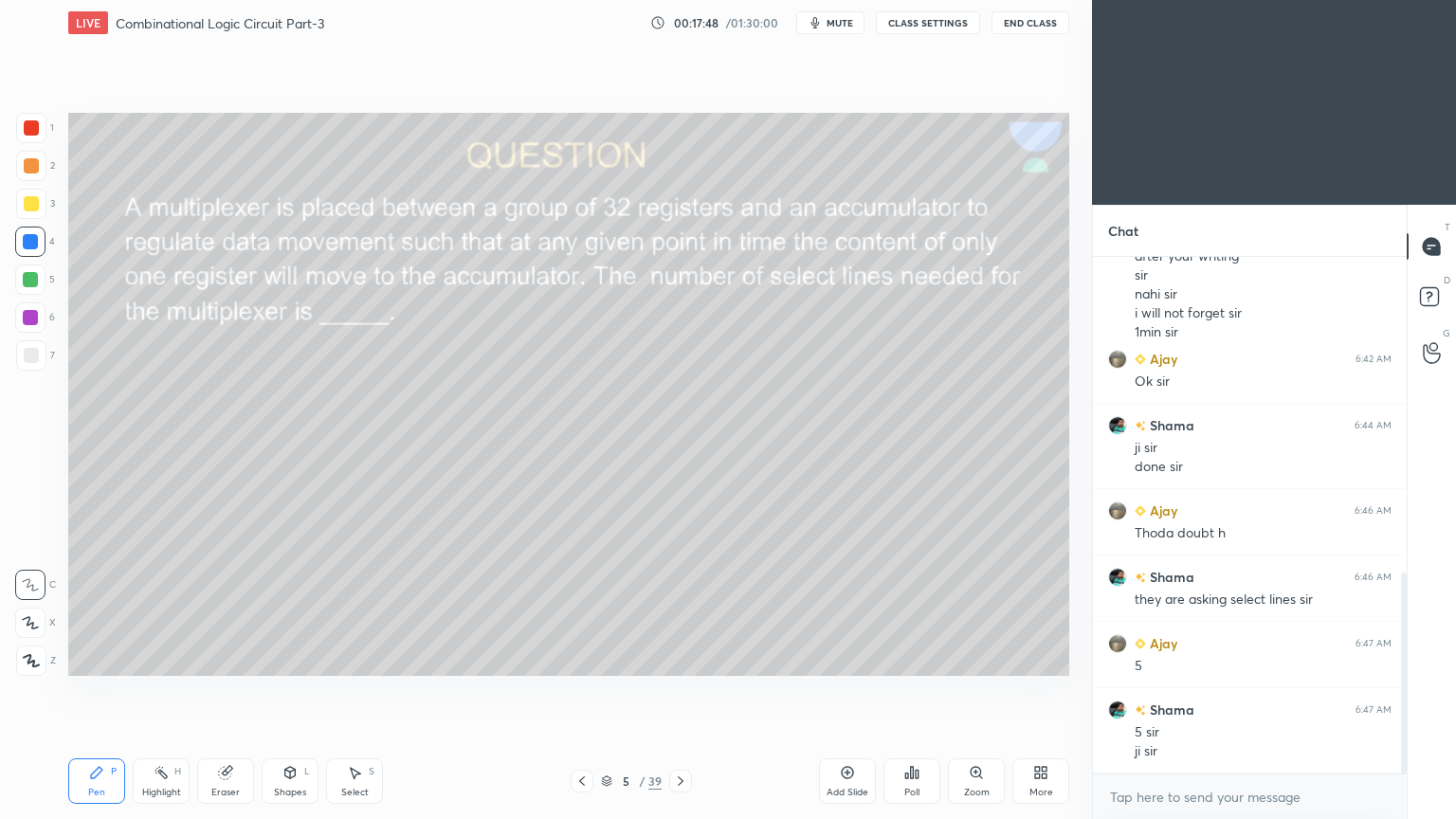
click at [227, 691] on div "Eraser" at bounding box center [225, 793] width 28 height 10
click at [162, 691] on icon at bounding box center [161, 772] width 16 height 16
click at [97, 691] on icon at bounding box center [97, 772] width 16 height 16
click at [42, 353] on div at bounding box center [31, 355] width 30 height 30
click at [45, 205] on div at bounding box center [31, 203] width 30 height 30
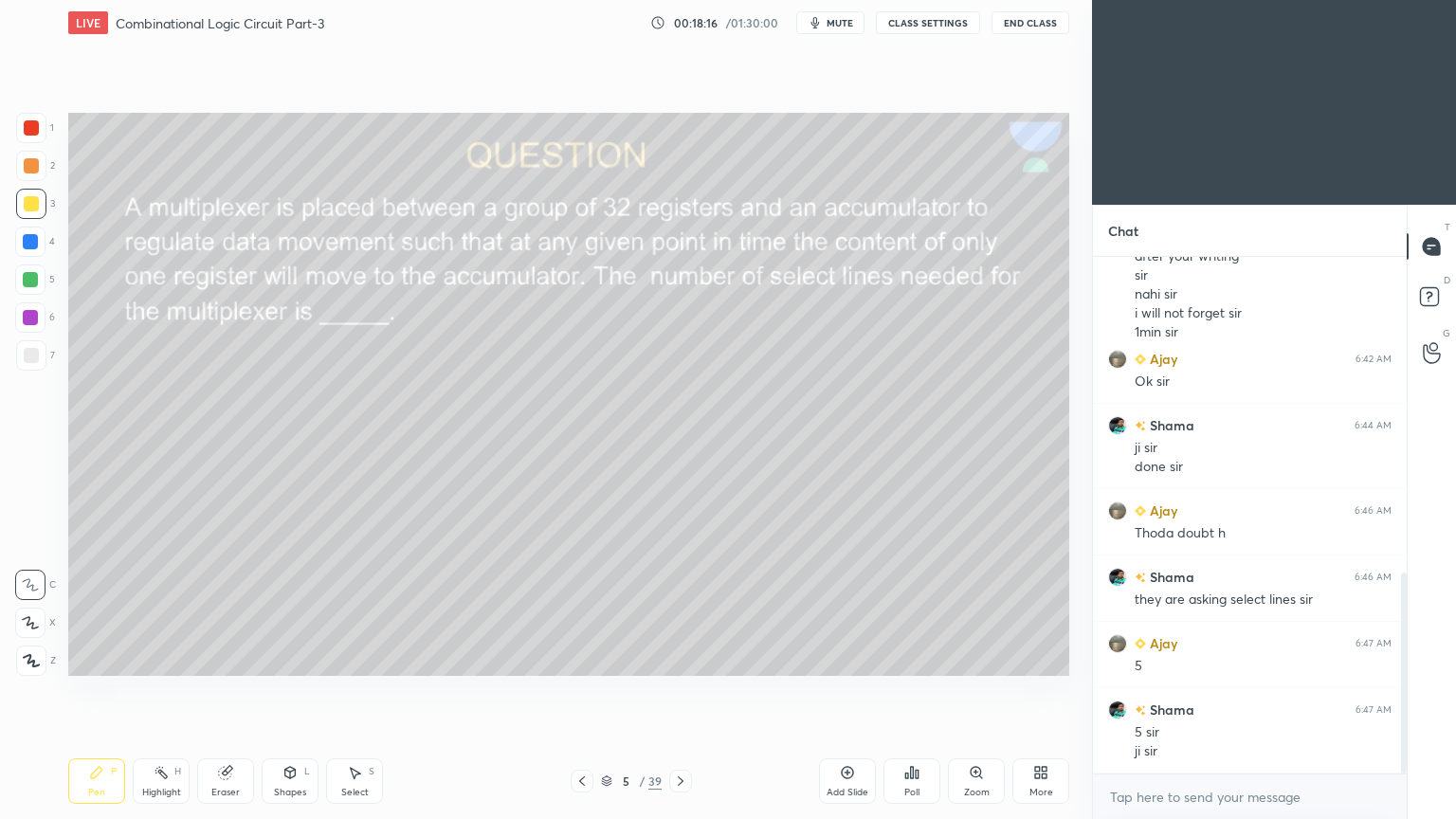
scroll to position [876, 0]
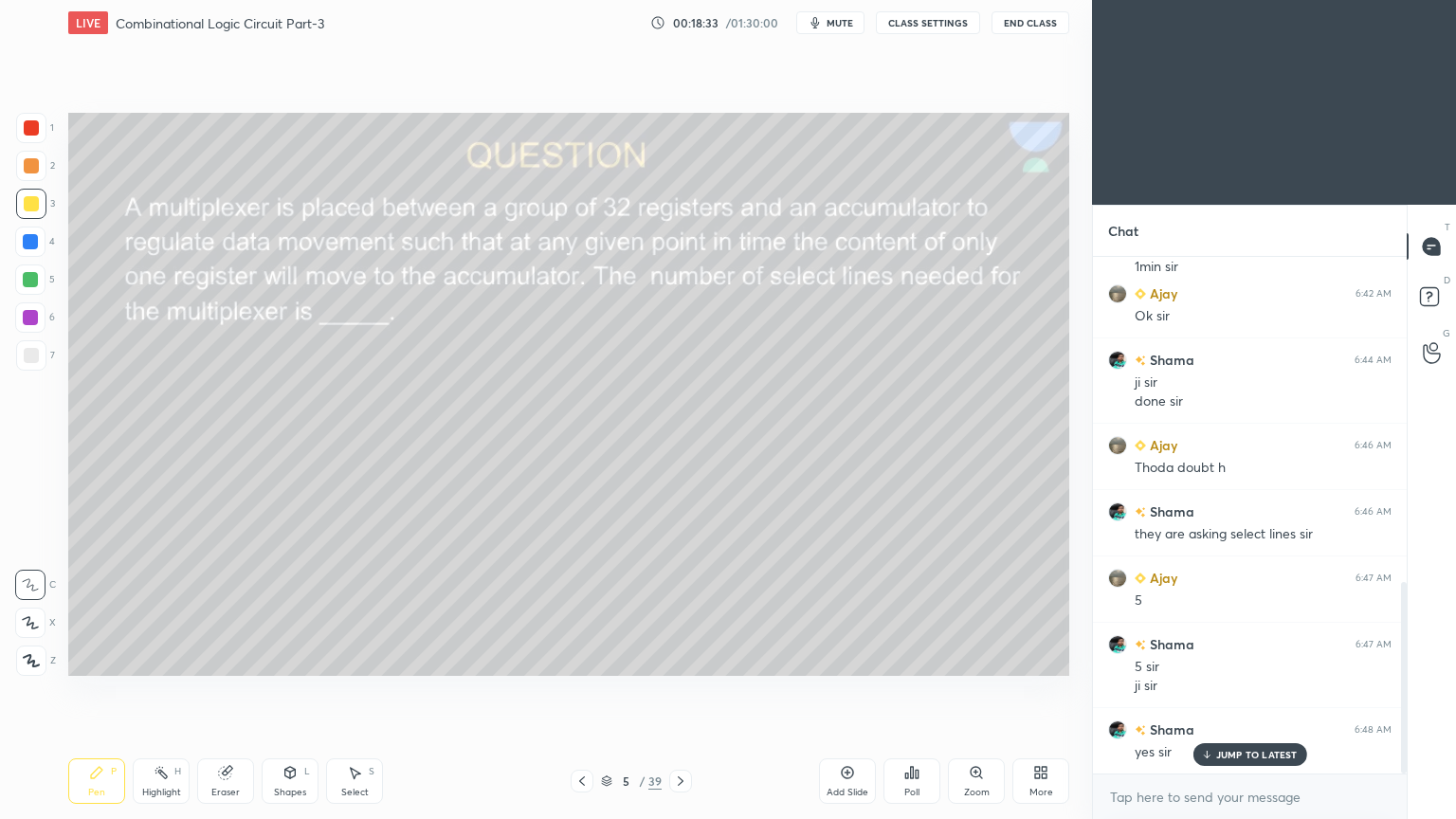
click at [227, 691] on div "Eraser" at bounding box center [225, 781] width 57 height 46
click at [97, 691] on div "Pen P" at bounding box center [96, 781] width 57 height 46
click at [226, 691] on div "Eraser" at bounding box center [225, 793] width 28 height 10
click at [105, 691] on div "Pen P" at bounding box center [96, 781] width 57 height 46
click at [38, 242] on div at bounding box center [30, 241] width 30 height 30
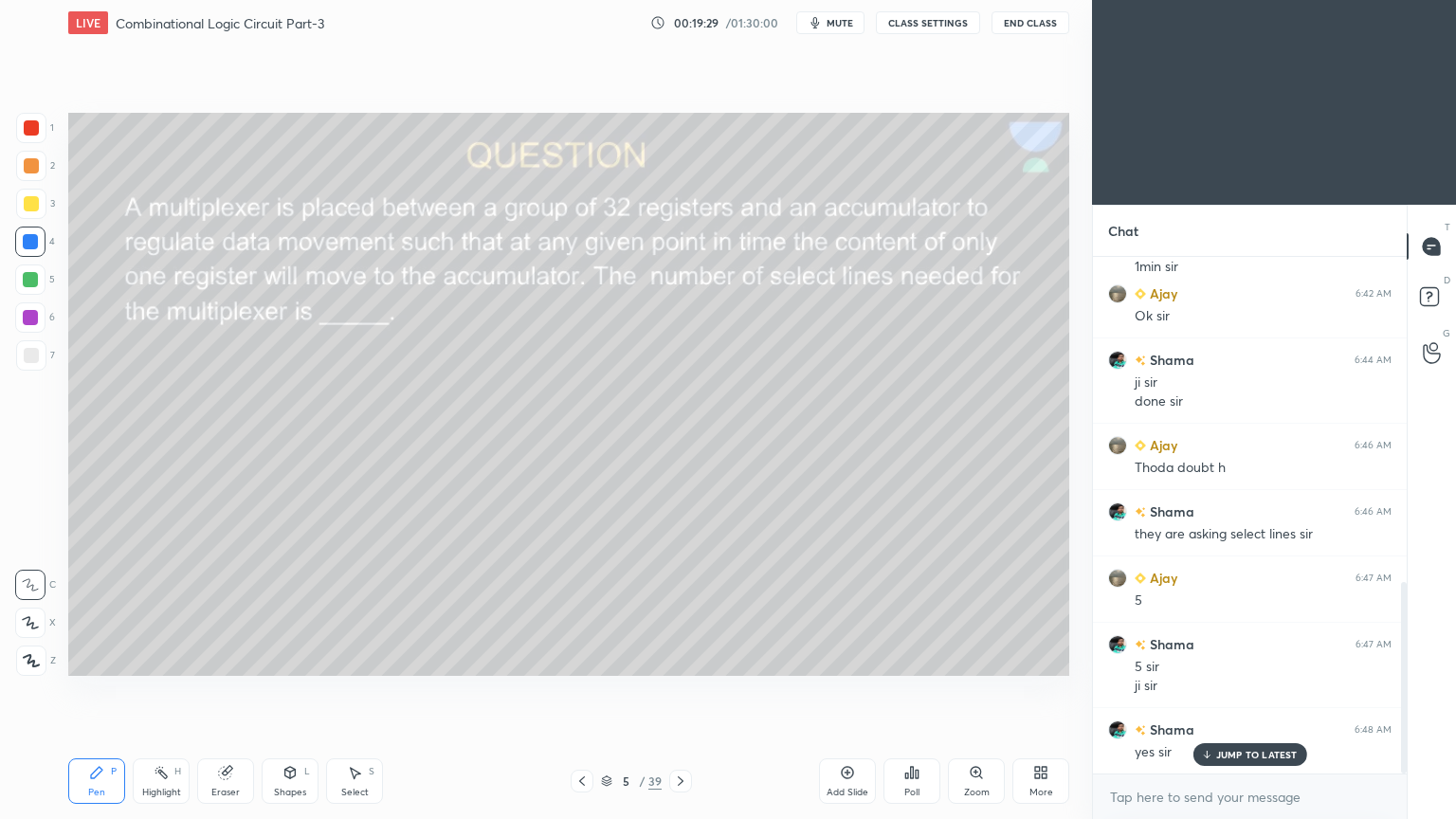
click at [34, 174] on div at bounding box center [31, 165] width 30 height 30
click at [32, 660] on icon at bounding box center [31, 661] width 16 height 12
click at [220, 691] on icon at bounding box center [226, 772] width 16 height 16
click at [95, 691] on div "Pen P" at bounding box center [96, 781] width 57 height 46
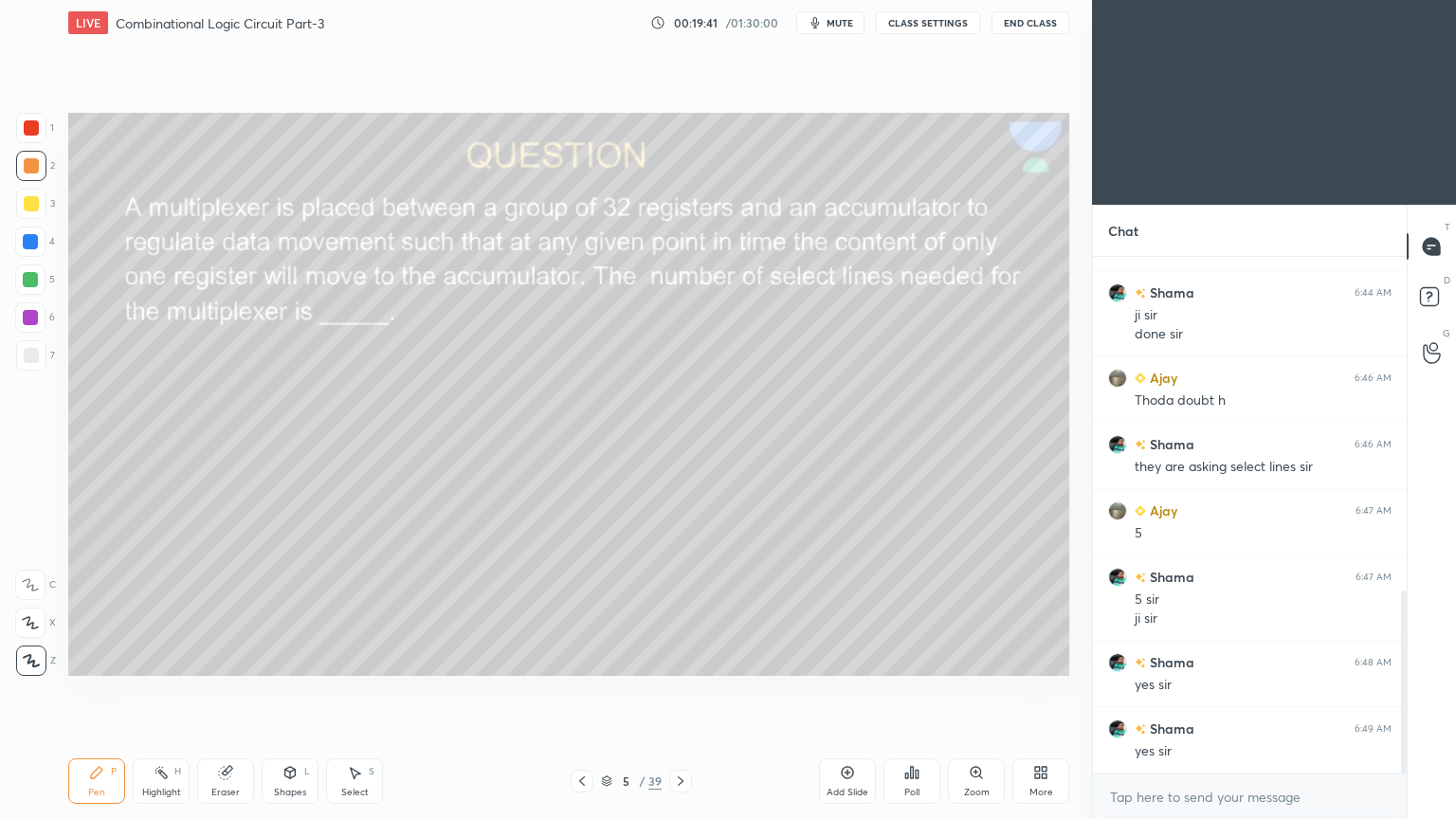
click at [19, 572] on div at bounding box center [30, 584] width 30 height 30
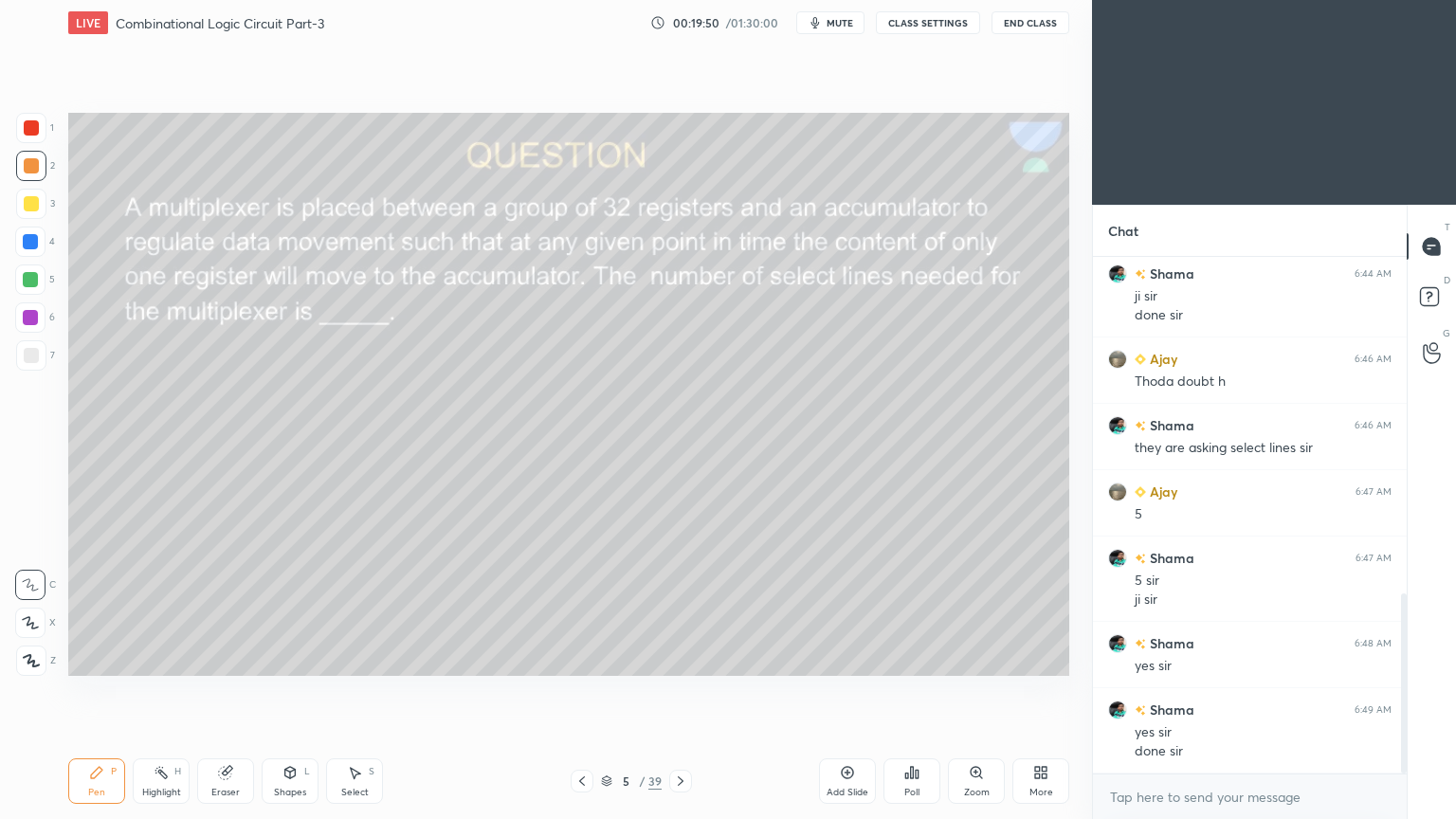
scroll to position [1028, 0]
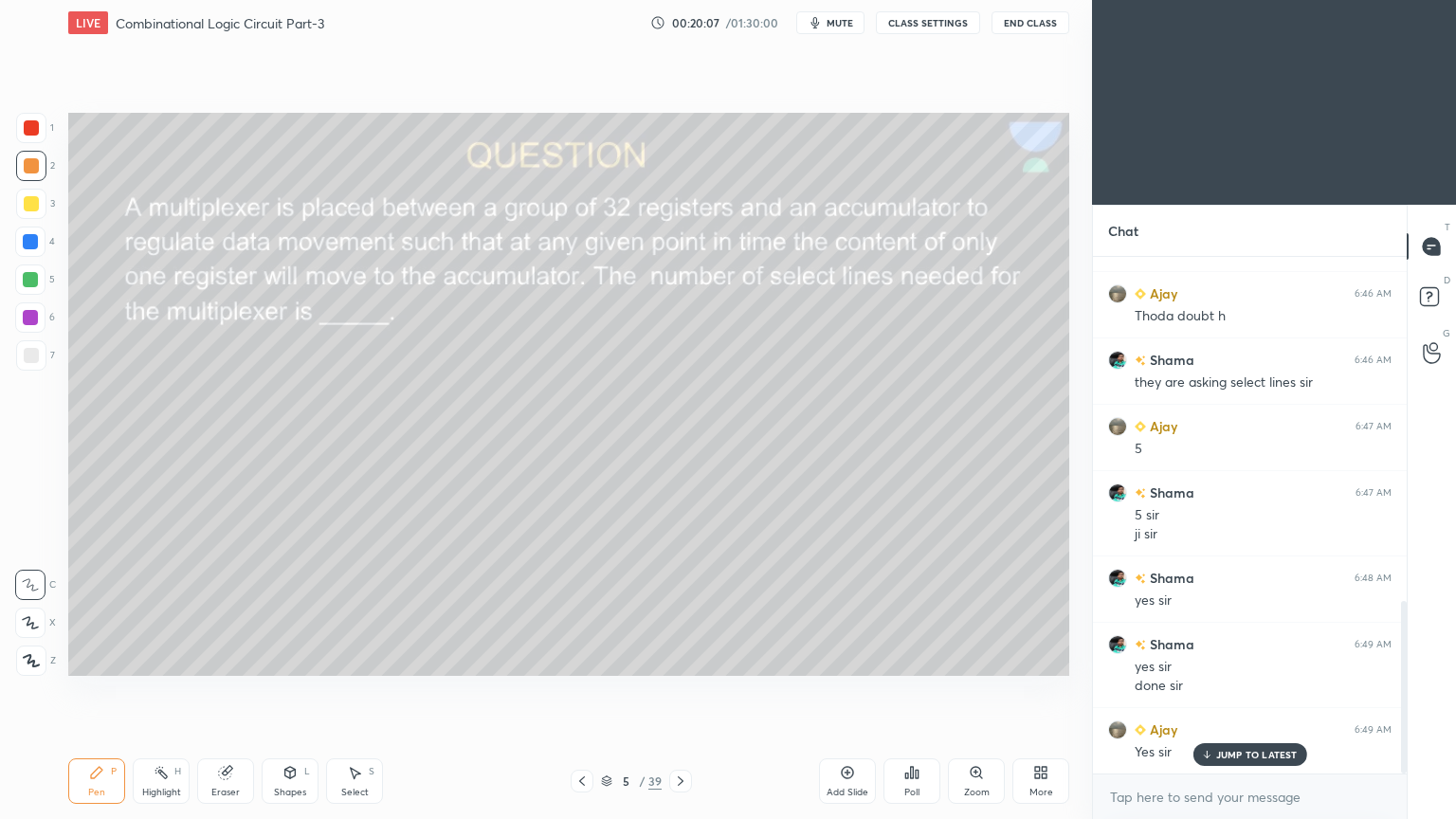
click at [679, 691] on icon at bounding box center [681, 781] width 16 height 16
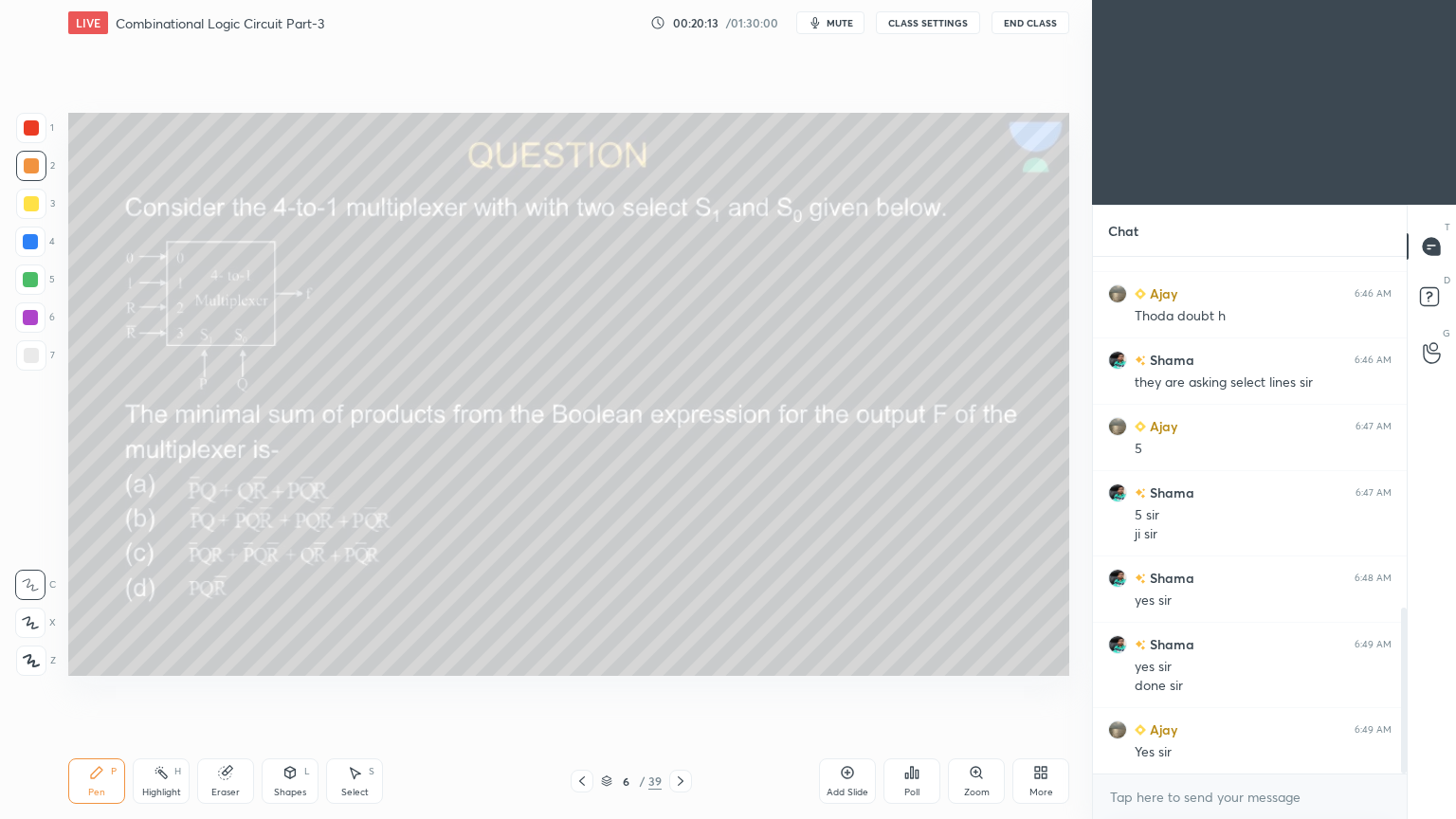
scroll to position [1095, 0]
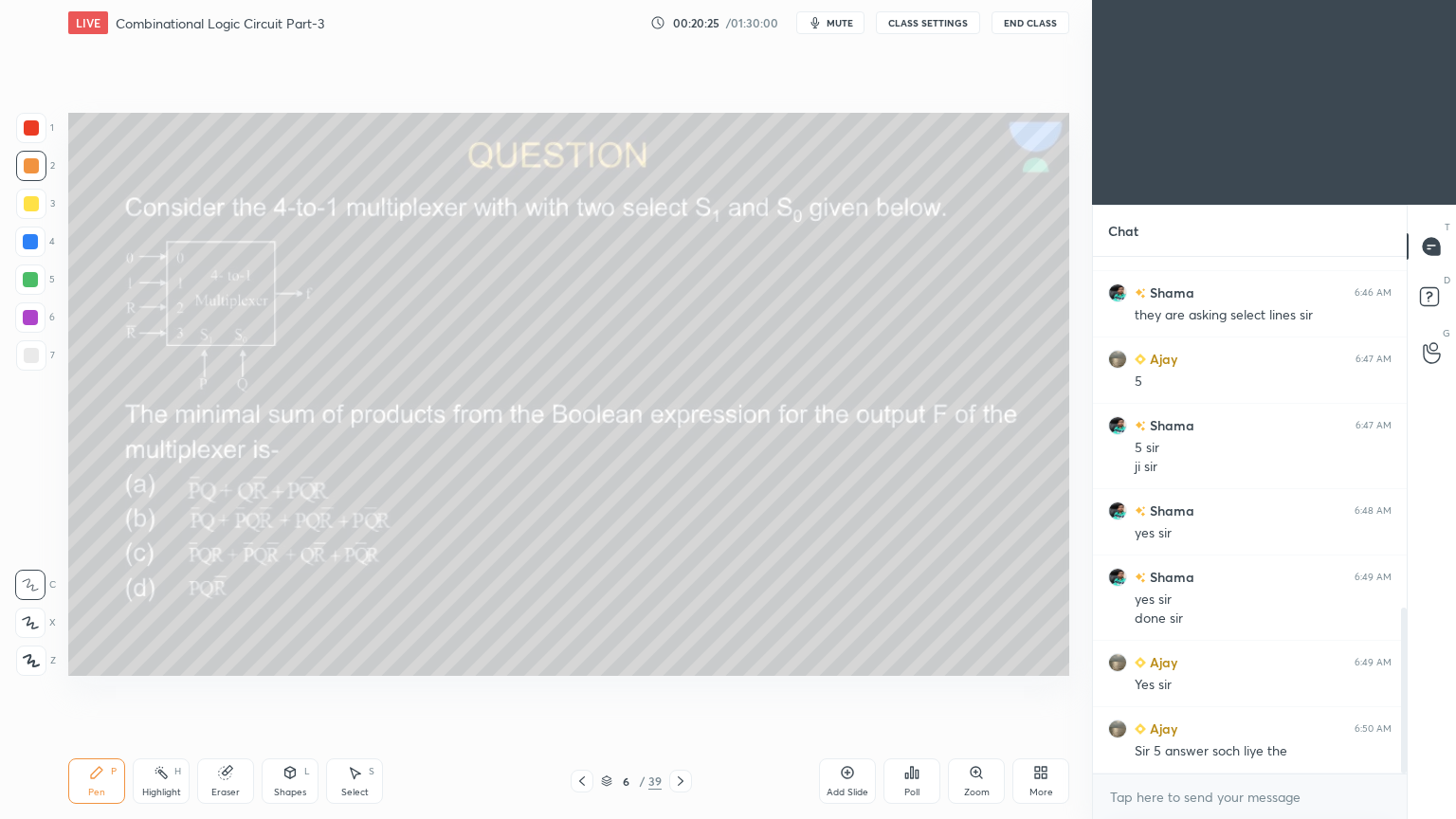
click at [921, 691] on div "Poll" at bounding box center [912, 781] width 57 height 46
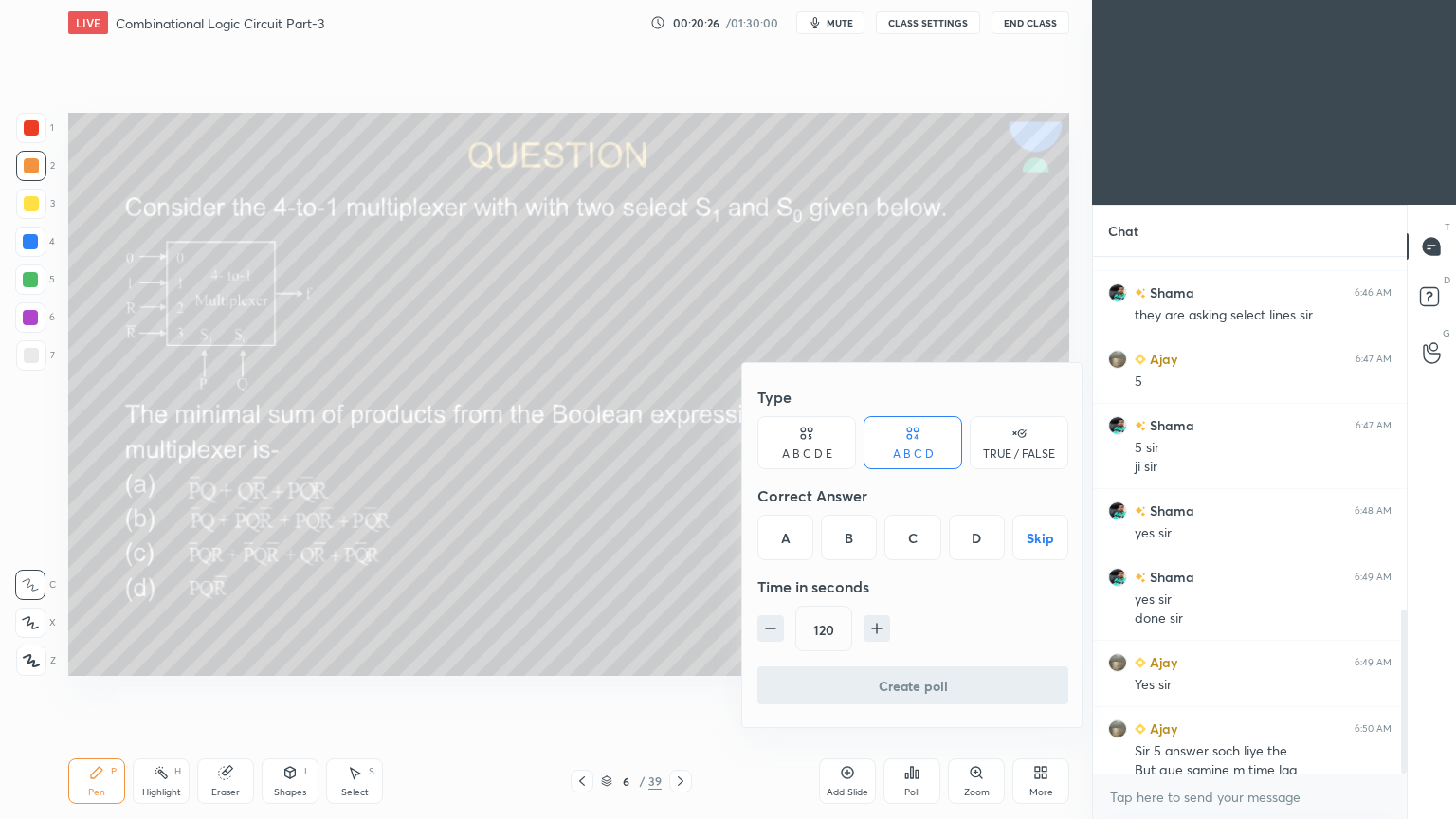
scroll to position [1114, 0]
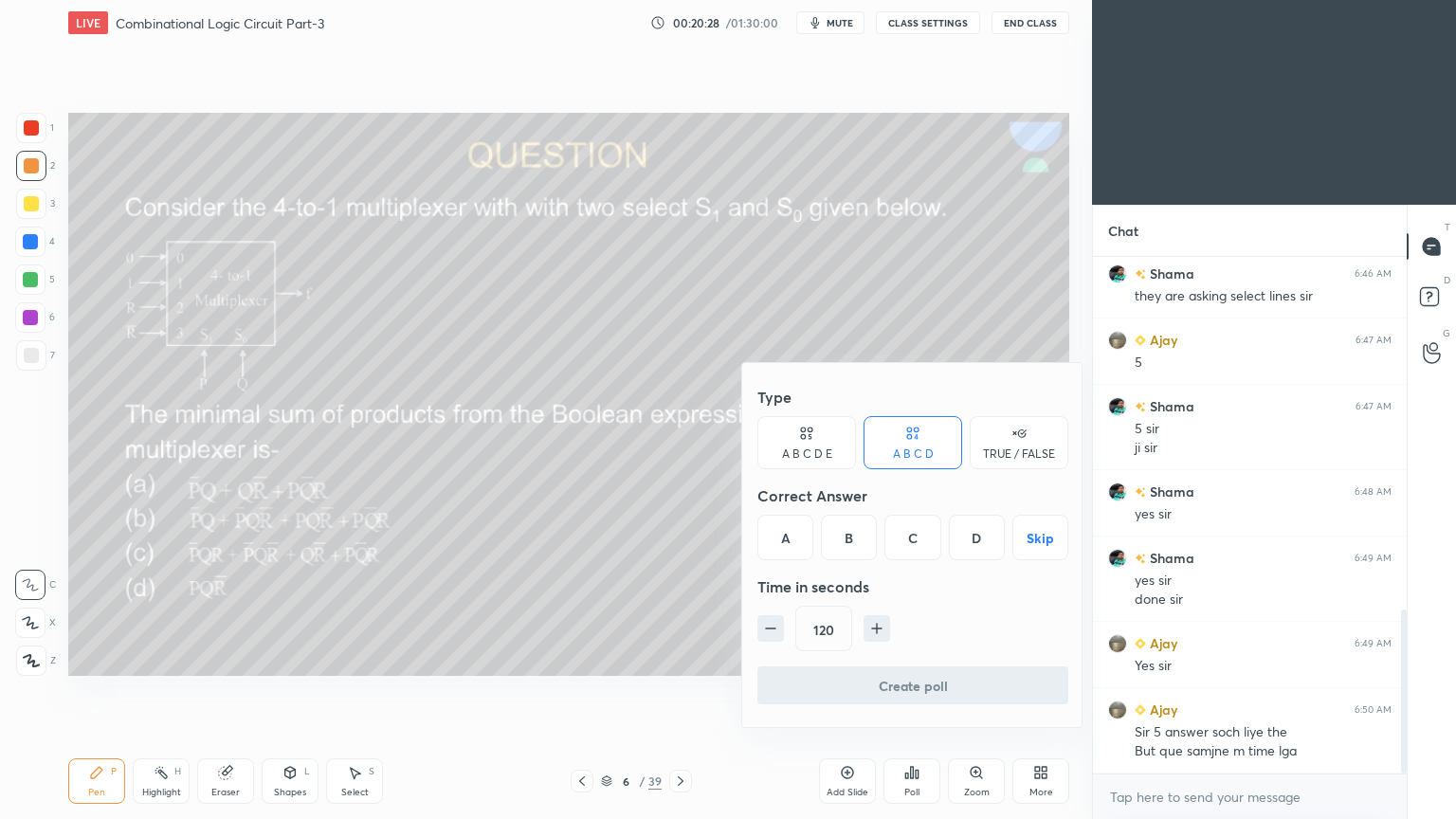
click at [785, 528] on div "A" at bounding box center [786, 537] width 56 height 46
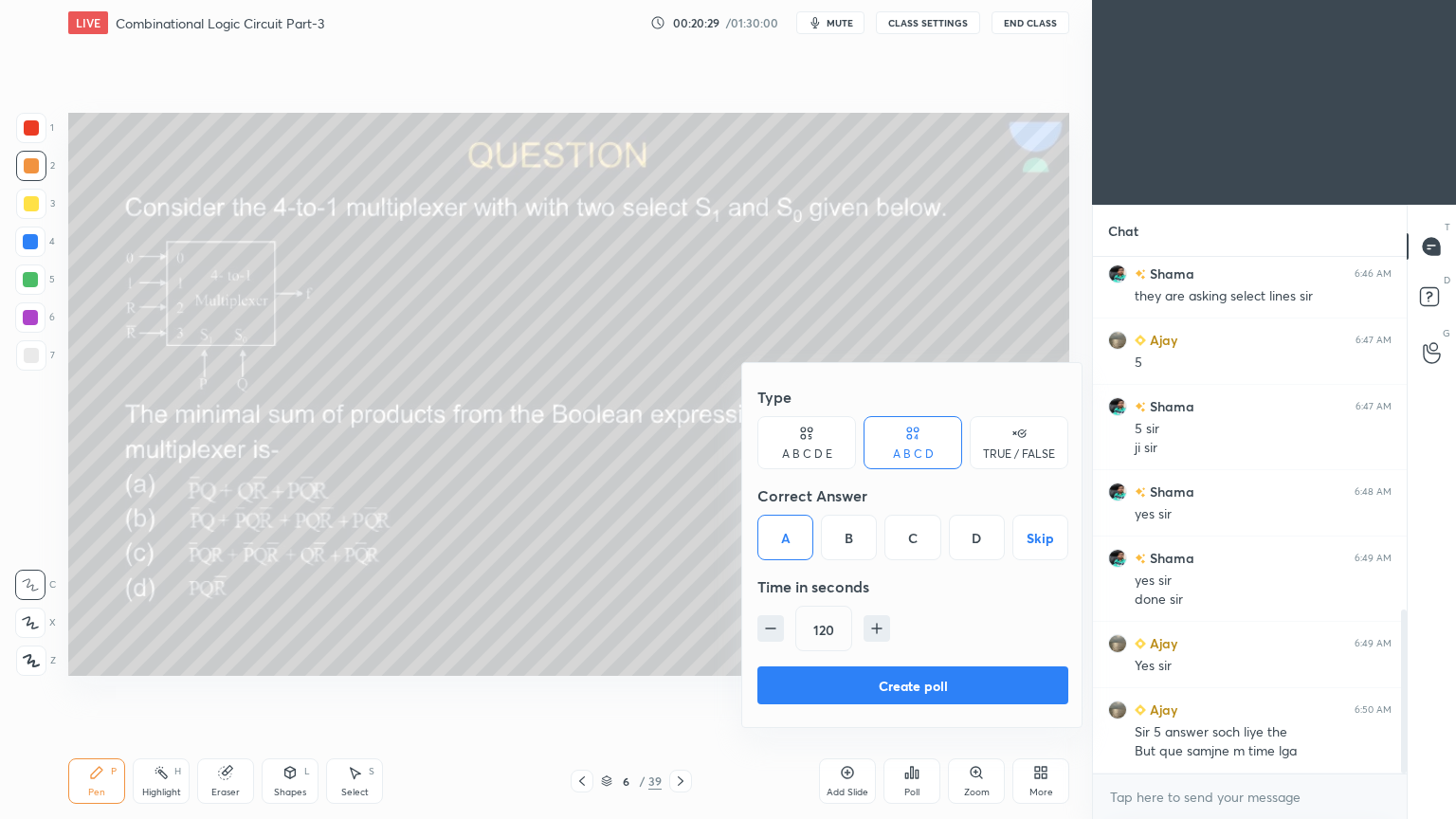
click at [771, 623] on icon "button" at bounding box center [771, 629] width 19 height 19
type input "105"
click at [914, 682] on button "Create poll" at bounding box center [913, 685] width 310 height 38
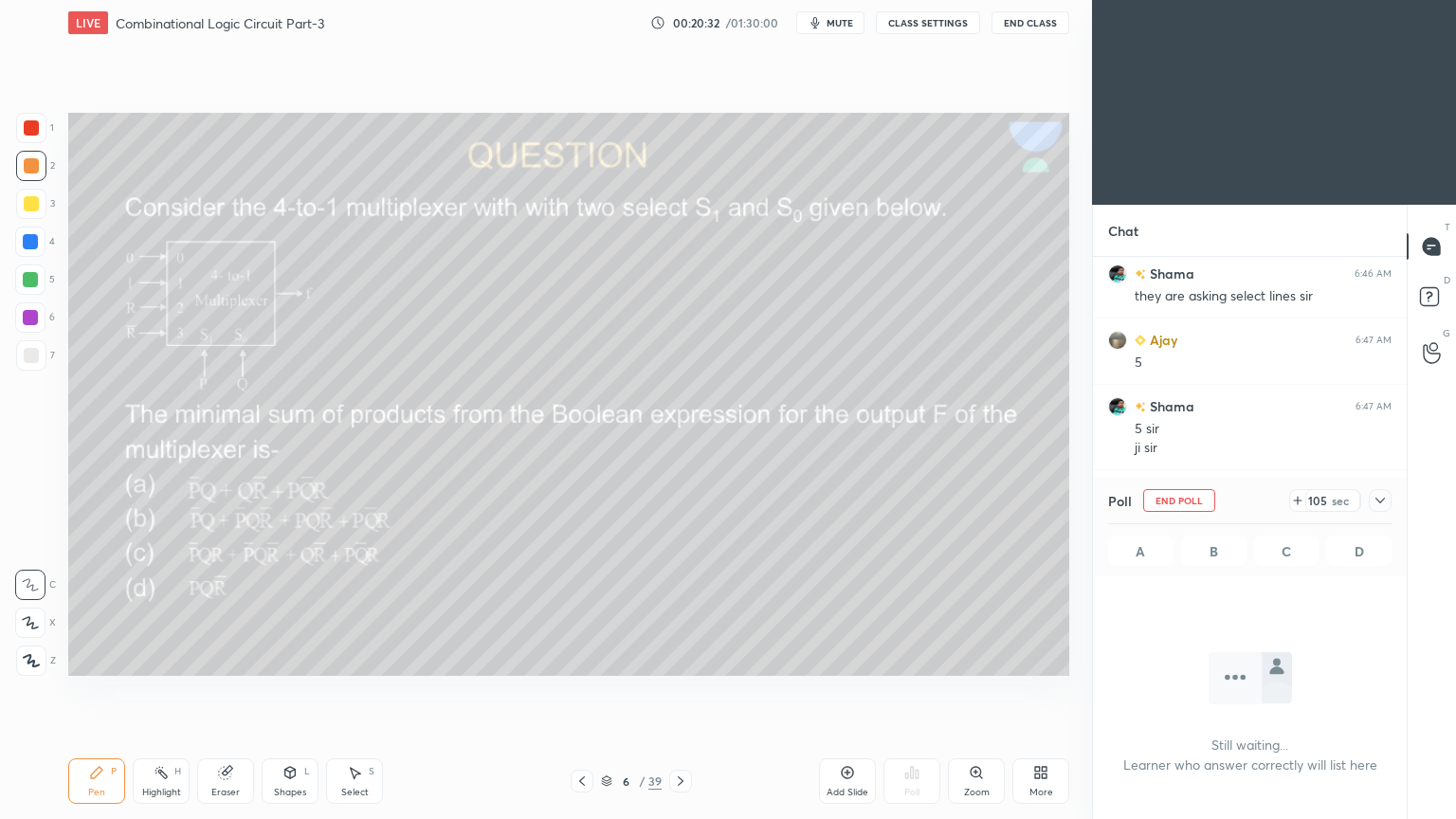
click at [914, 691] on div "Create poll" at bounding box center [913, 705] width 233 height 25
click at [1386, 494] on icon at bounding box center [1380, 501] width 16 height 16
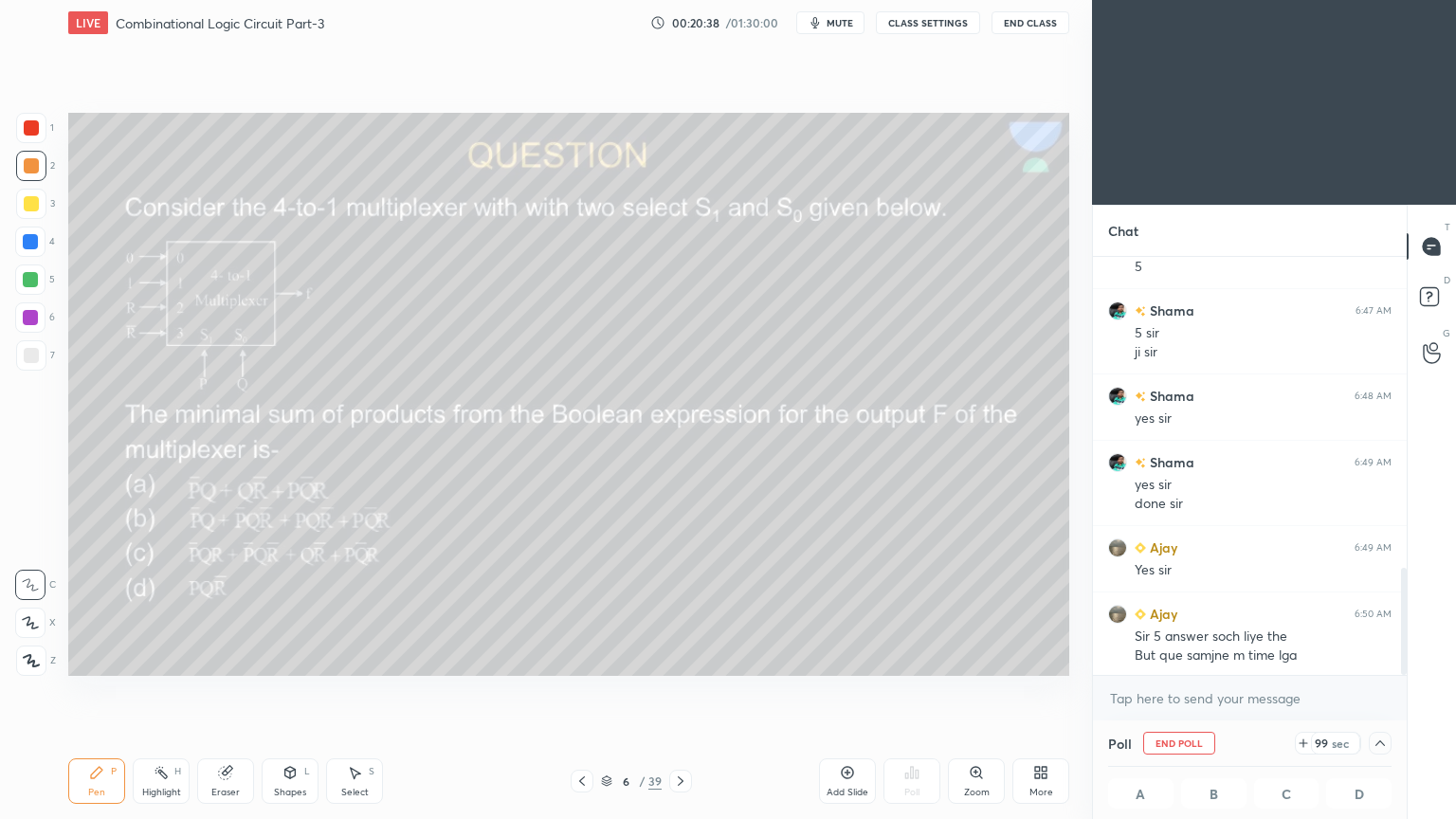
scroll to position [1213, 0]
click at [851, 27] on span "mute" at bounding box center [839, 23] width 26 height 14
click at [839, 22] on span "unmute" at bounding box center [838, 23] width 41 height 14
click at [1388, 691] on div at bounding box center [1379, 742] width 22 height 22
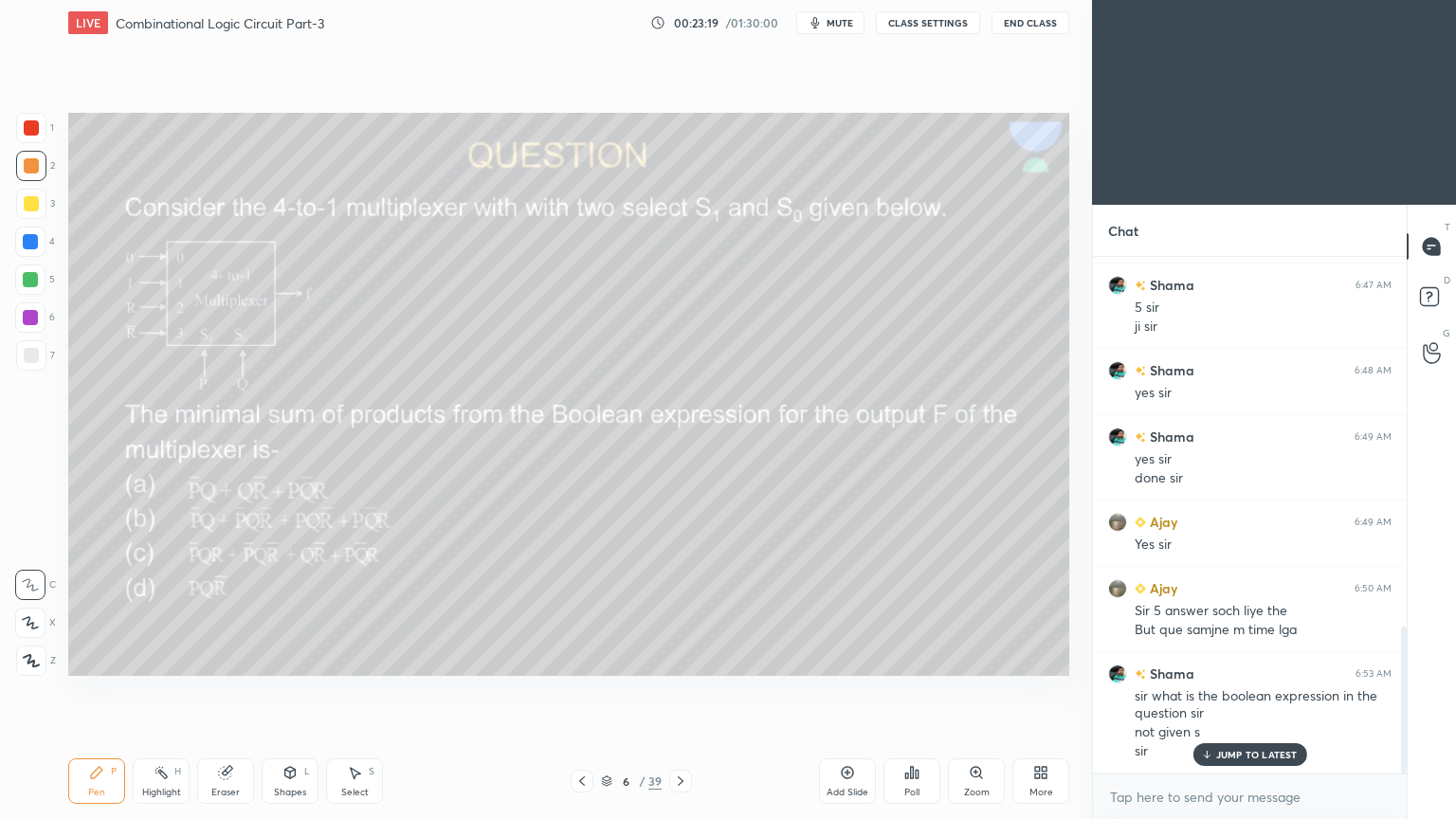
scroll to position [1300, 0]
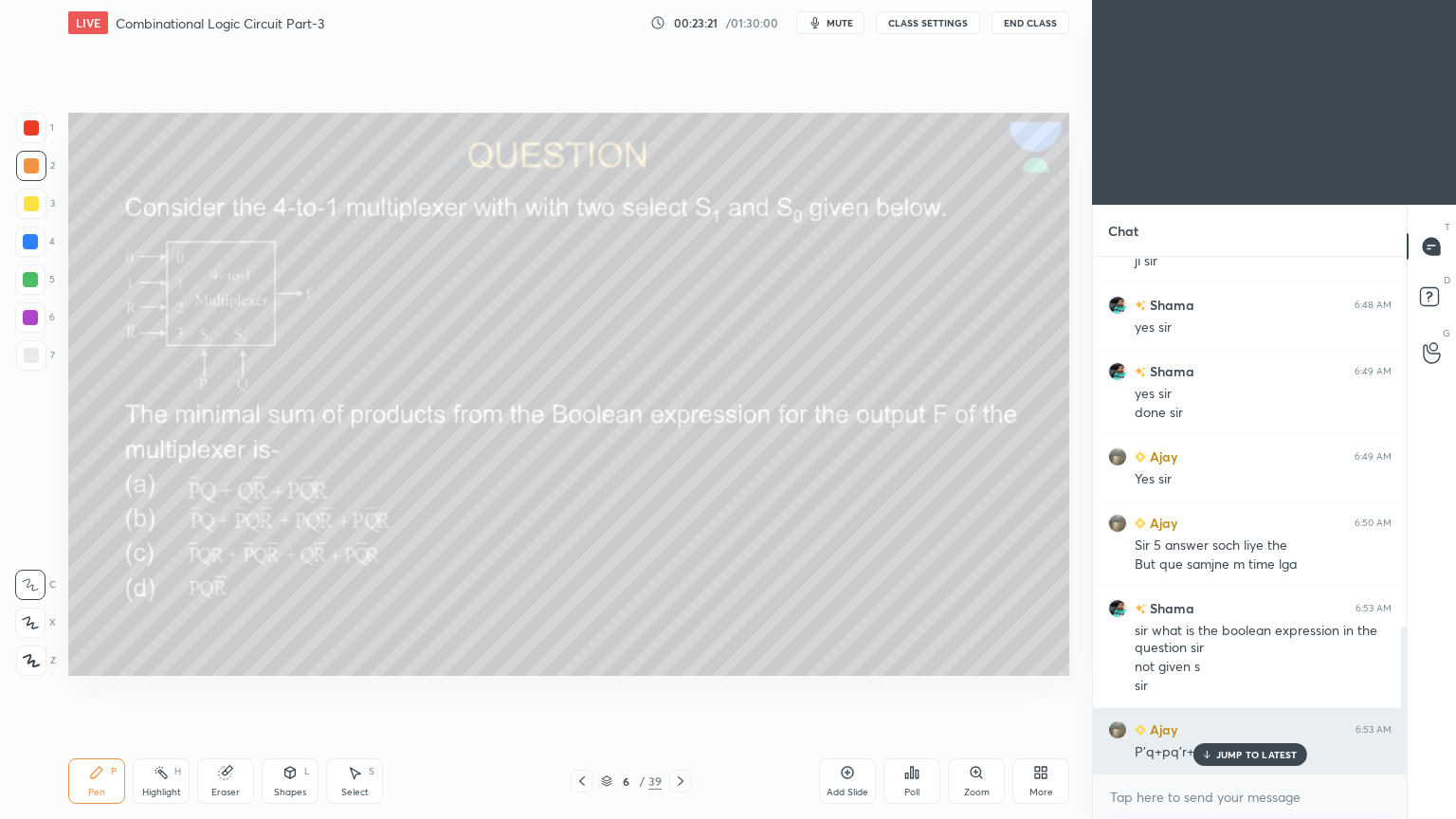
click at [1248, 691] on div "JUMP TO LATEST" at bounding box center [1248, 754] width 113 height 22
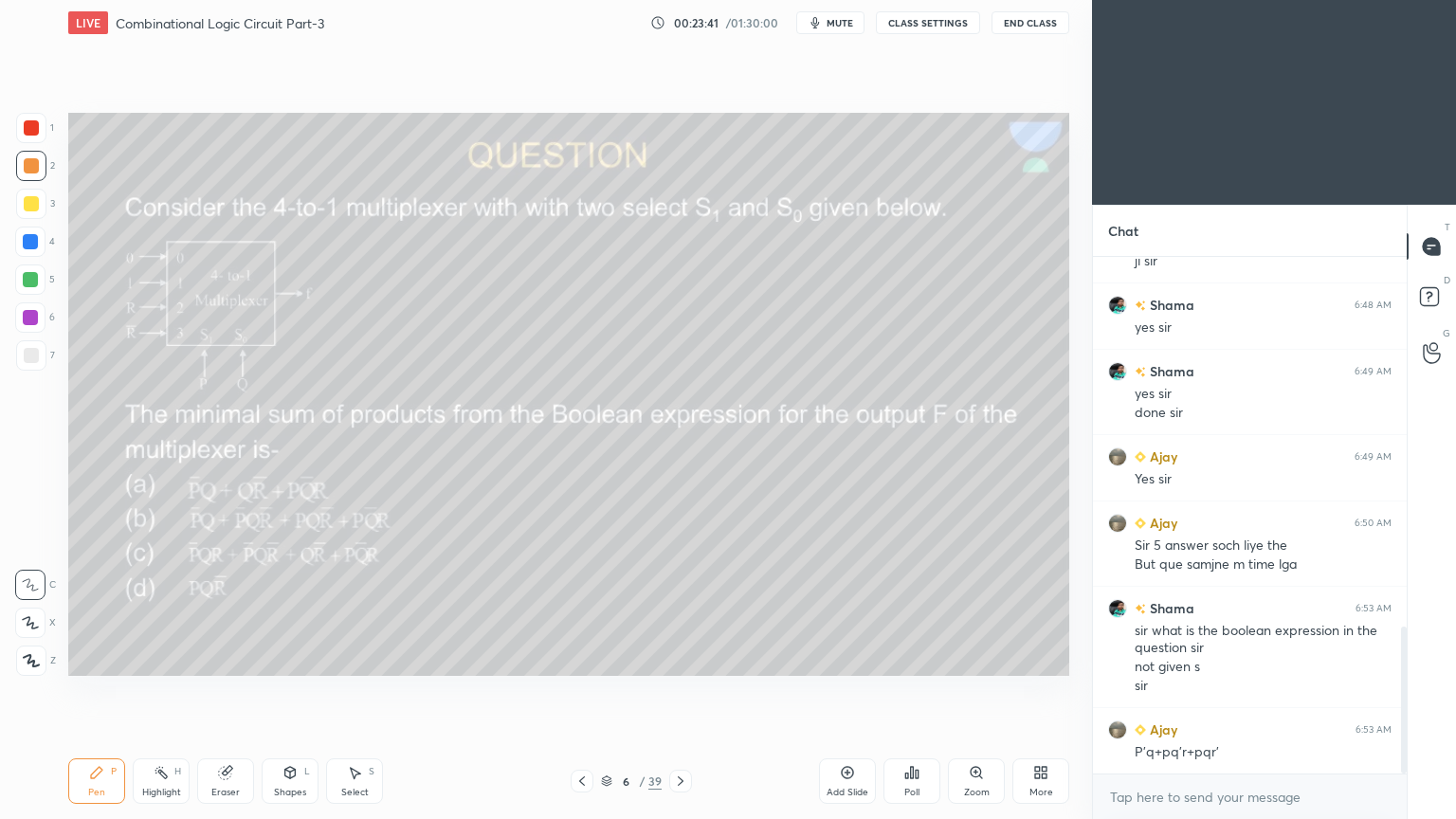
click at [43, 244] on div at bounding box center [30, 241] width 30 height 30
click at [32, 315] on div at bounding box center [30, 317] width 16 height 16
click at [32, 616] on icon at bounding box center [30, 623] width 17 height 14
click at [280, 691] on div "Shapes L" at bounding box center [290, 781] width 57 height 46
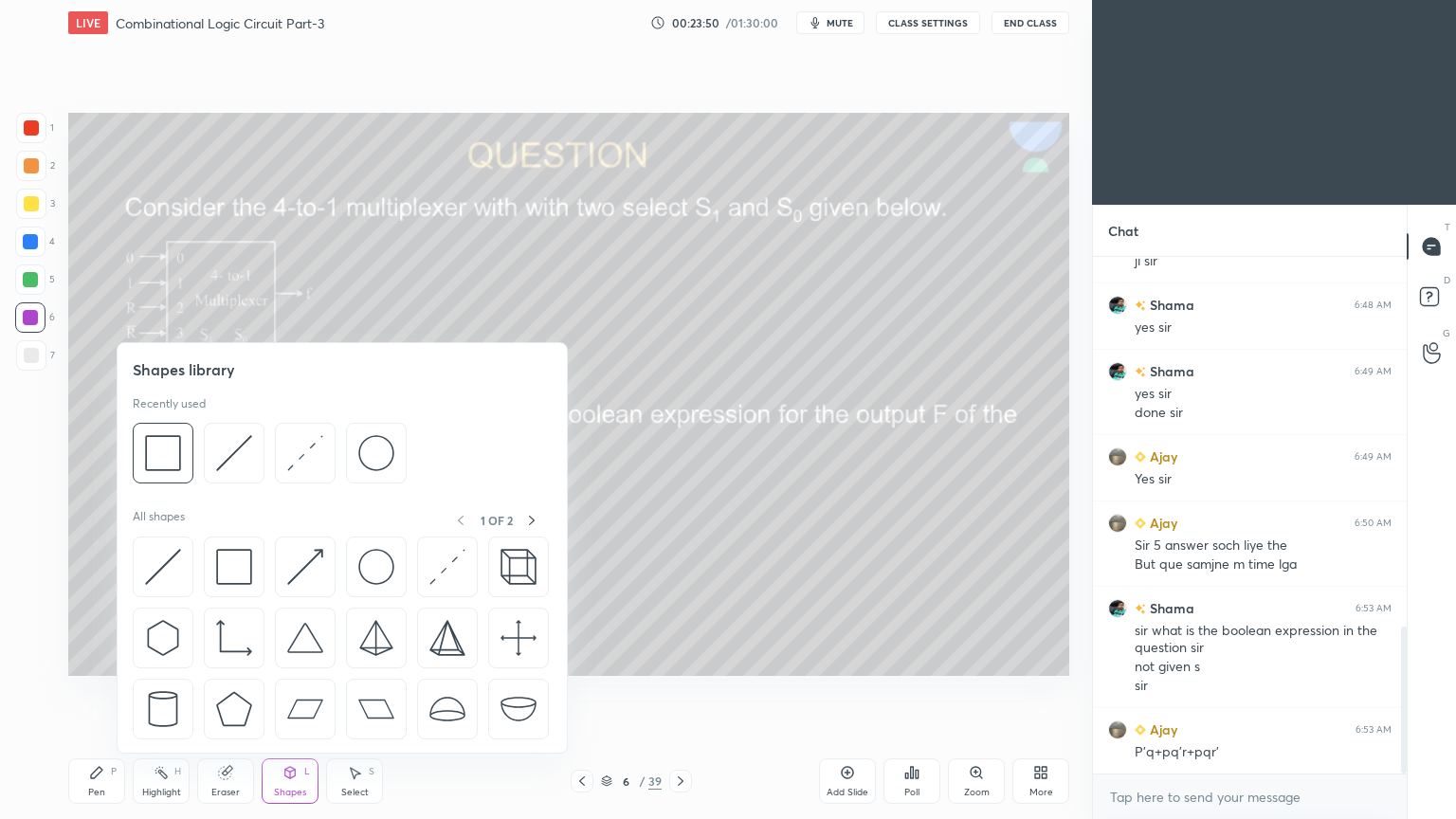
scroll to position [1320, 0]
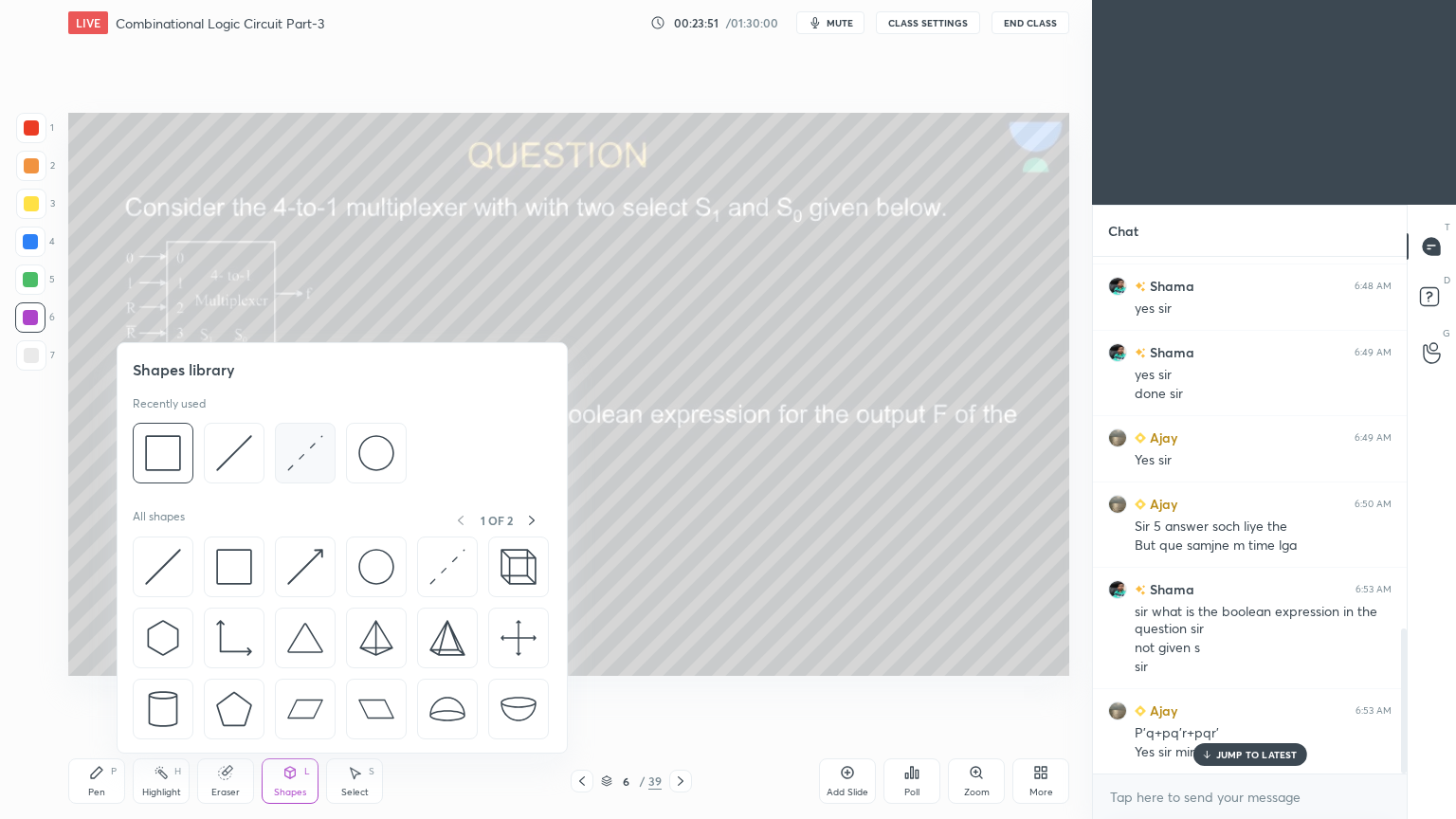
click at [303, 463] on img at bounding box center [305, 452] width 36 height 36
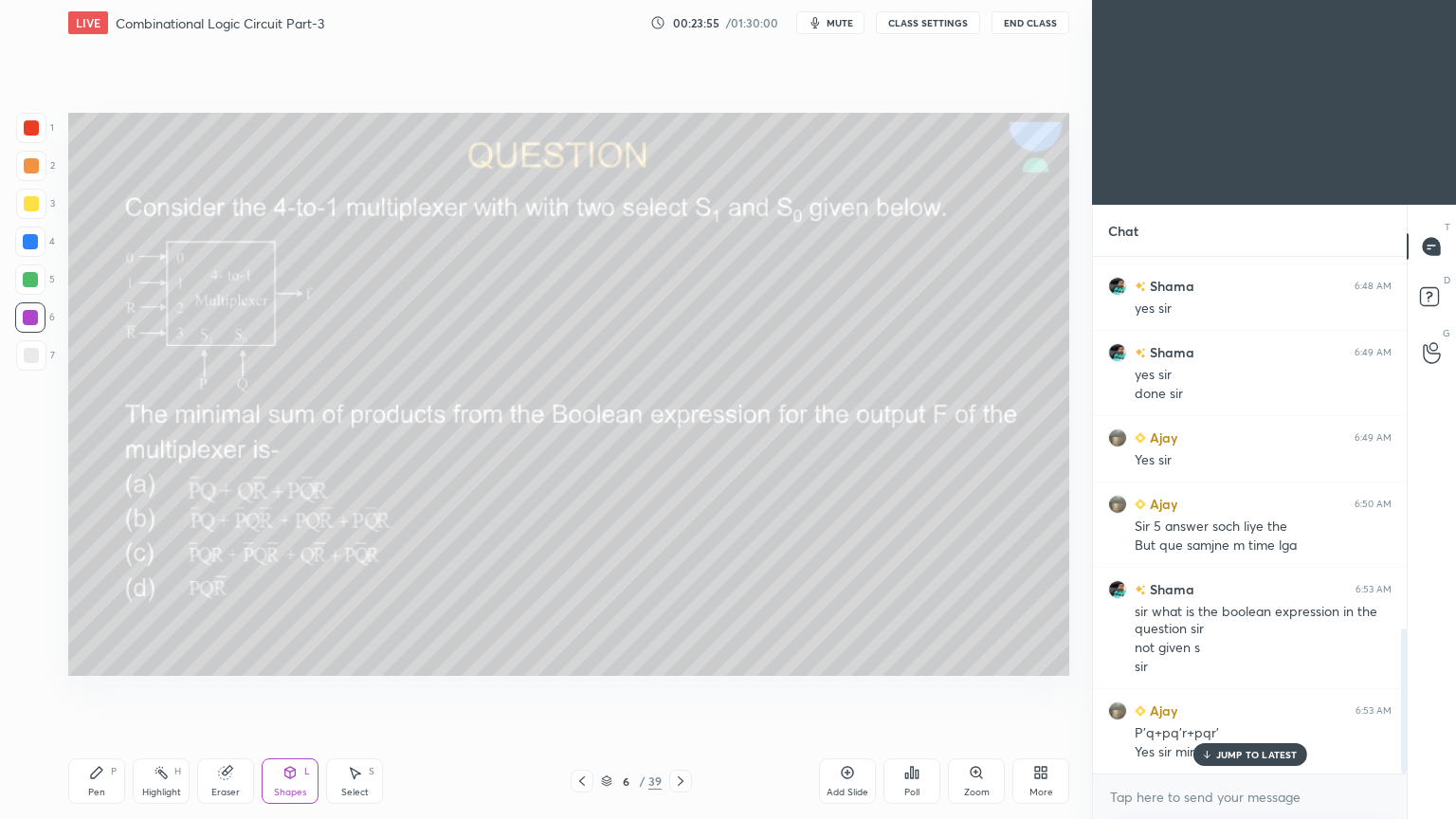
click at [93, 691] on div "Pen P" at bounding box center [96, 781] width 57 height 46
click at [40, 242] on div at bounding box center [30, 241] width 30 height 30
click at [42, 570] on div at bounding box center [30, 584] width 30 height 30
click at [230, 691] on icon at bounding box center [225, 772] width 13 height 13
click at [95, 691] on icon at bounding box center [97, 772] width 12 height 12
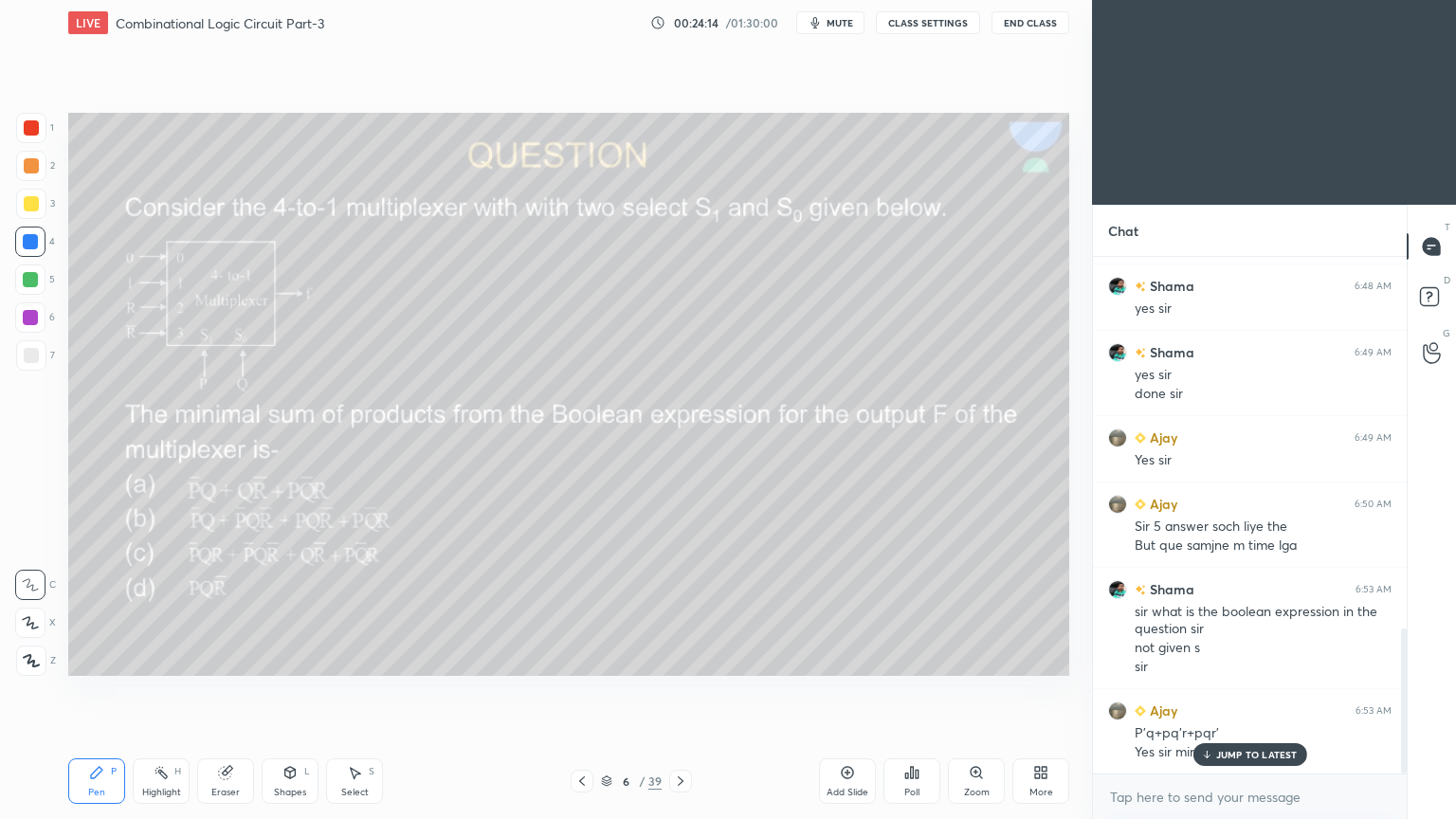
click at [223, 691] on div "Eraser" at bounding box center [225, 781] width 57 height 46
click at [95, 691] on div "Pen P" at bounding box center [96, 781] width 57 height 46
click at [223, 691] on div "Eraser" at bounding box center [225, 781] width 57 height 46
click at [87, 691] on div "Pen P" at bounding box center [96, 781] width 57 height 46
click at [165, 691] on div "Highlight" at bounding box center [162, 793] width 39 height 10
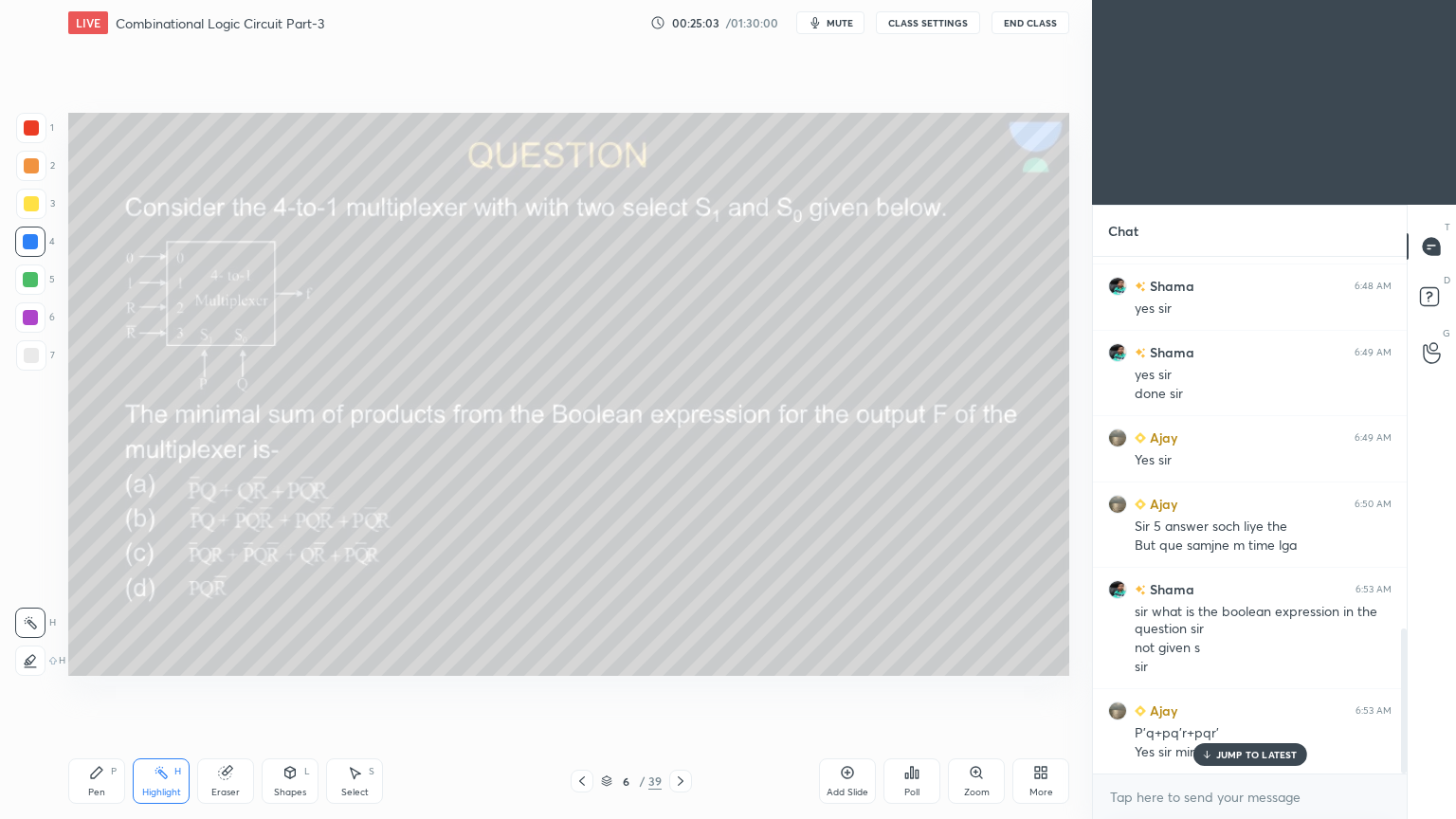
scroll to position [1387, 0]
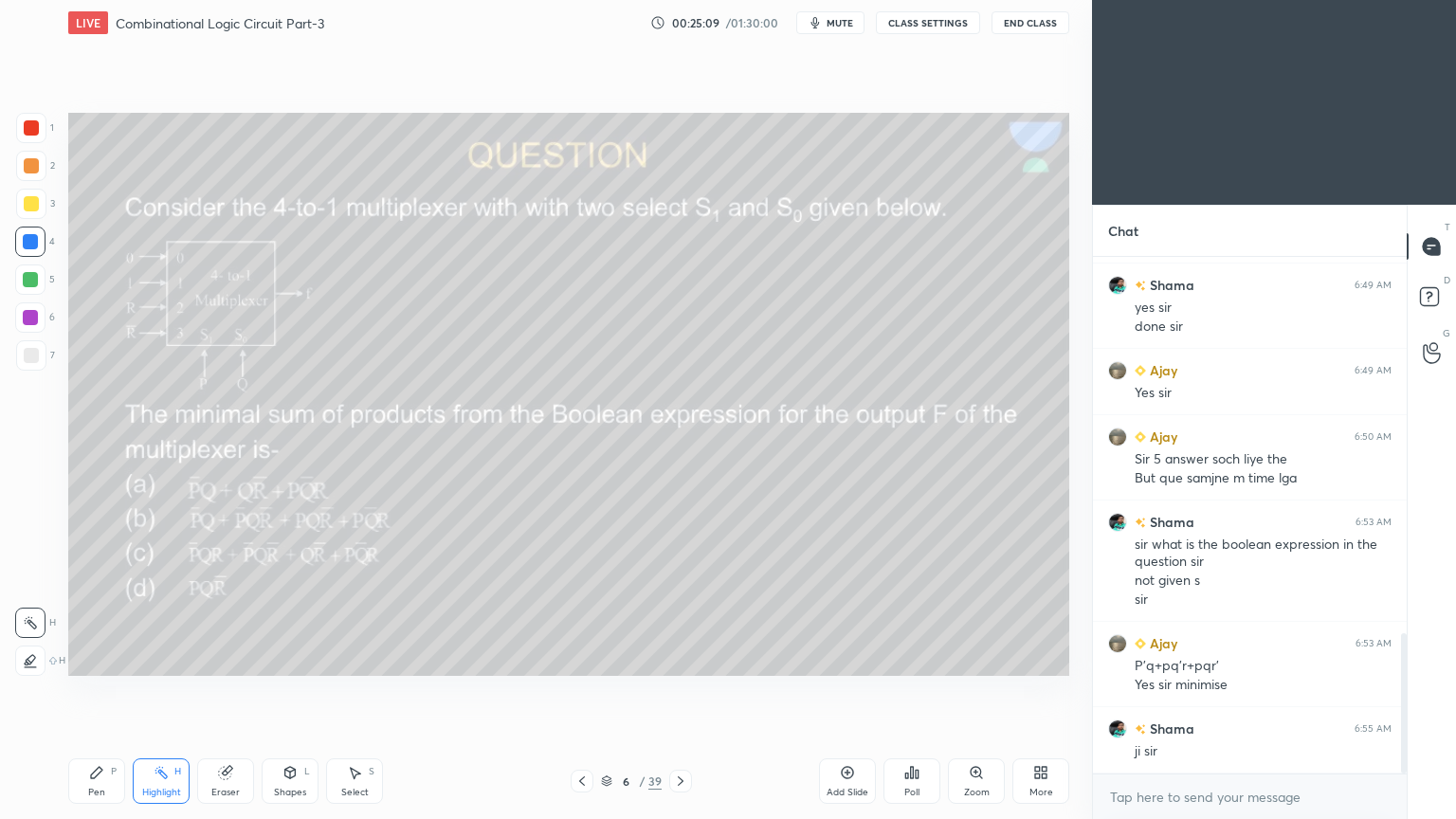
click at [92, 691] on div "Pen" at bounding box center [97, 793] width 17 height 10
click at [160, 691] on div "Highlight H" at bounding box center [161, 781] width 57 height 46
click at [223, 691] on div "Eraser" at bounding box center [225, 781] width 57 height 46
click at [100, 691] on div "Pen P" at bounding box center [96, 781] width 57 height 46
click at [41, 314] on div at bounding box center [30, 317] width 30 height 30
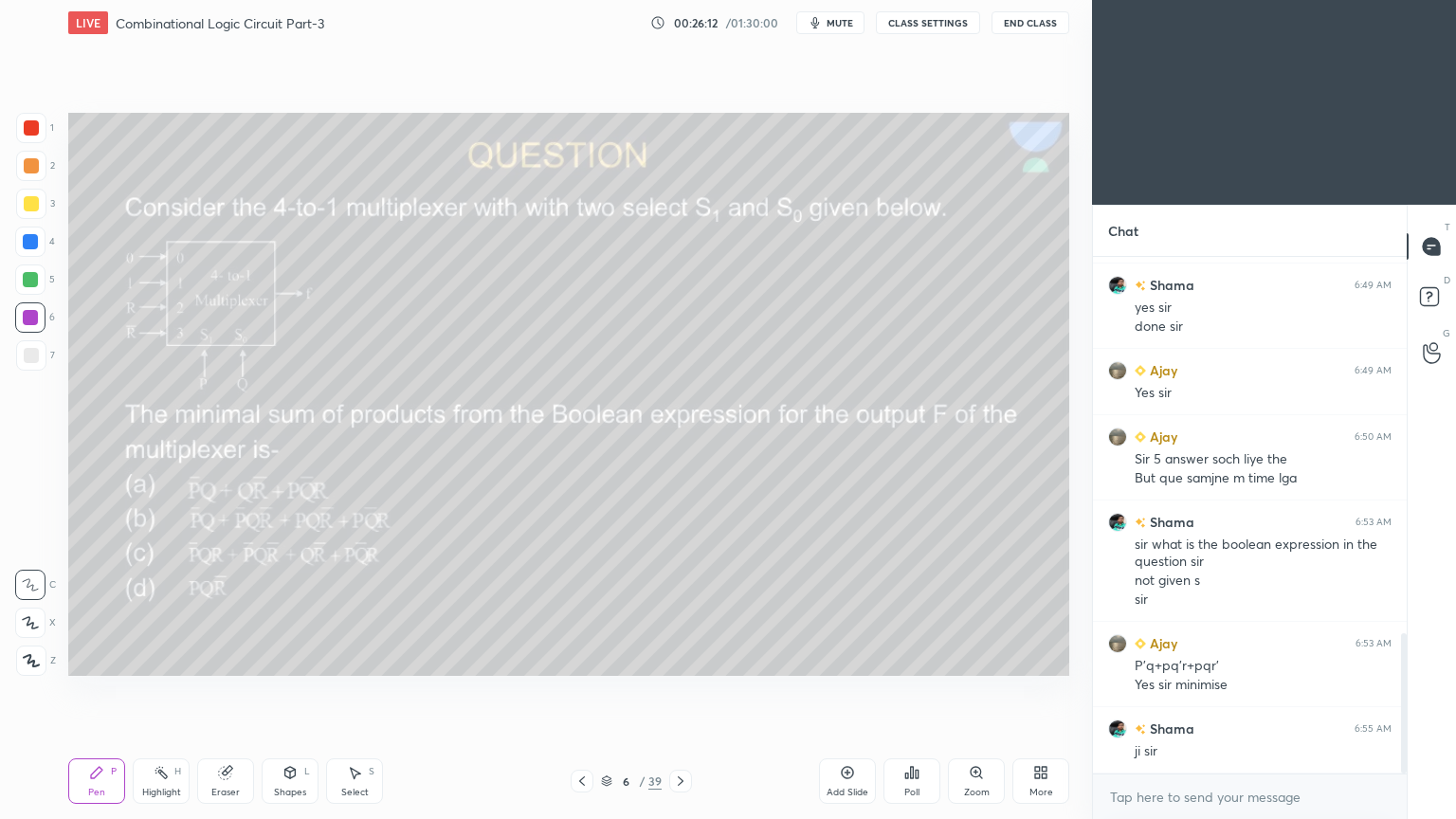
click at [171, 691] on div "Highlight" at bounding box center [162, 793] width 39 height 10
click at [98, 691] on icon at bounding box center [97, 772] width 16 height 16
click at [39, 253] on div at bounding box center [30, 241] width 30 height 30
click at [38, 314] on div at bounding box center [30, 317] width 30 height 30
click at [32, 626] on icon at bounding box center [30, 623] width 16 height 12
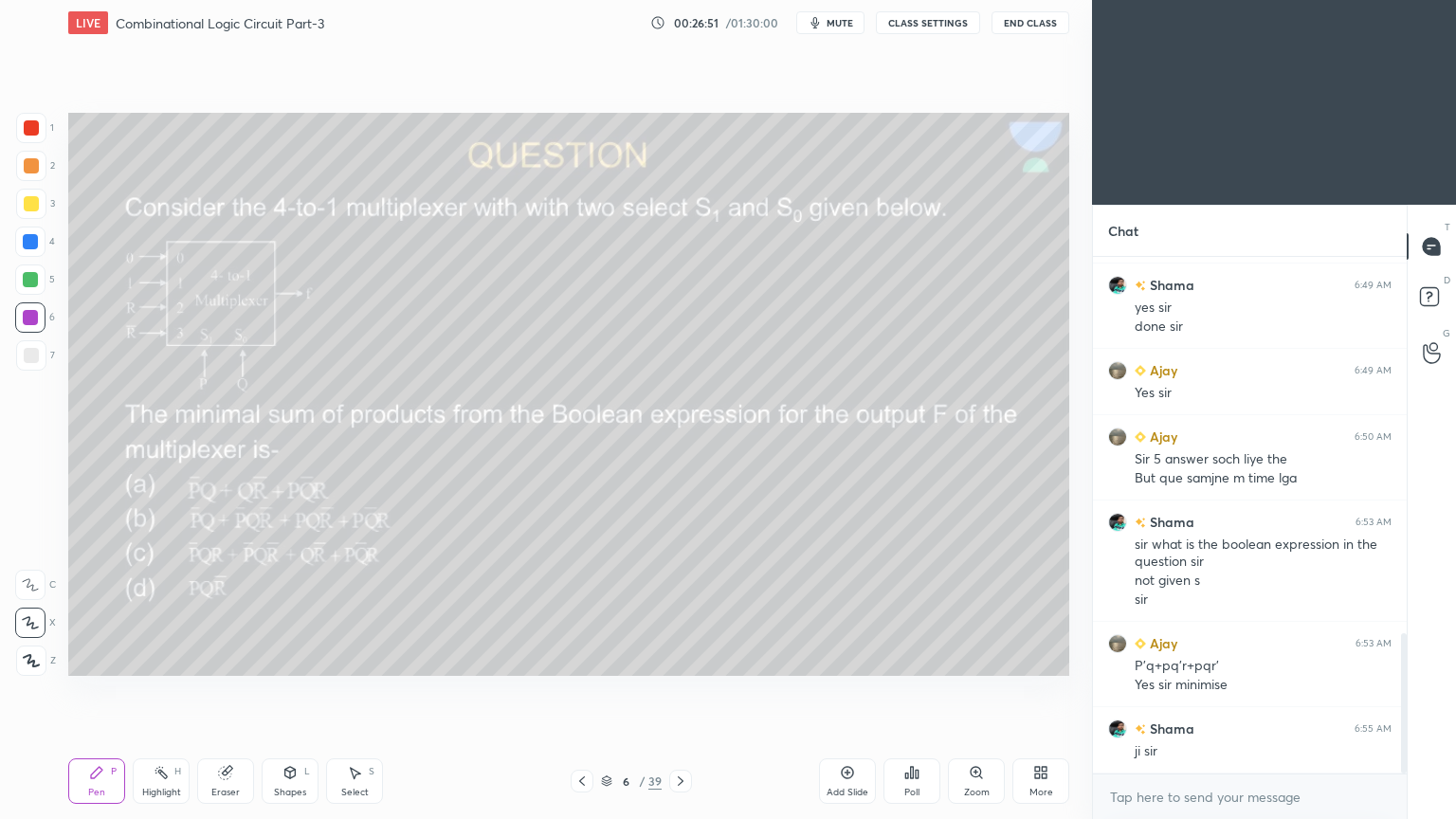
click at [292, 691] on div "Shapes L" at bounding box center [290, 781] width 57 height 46
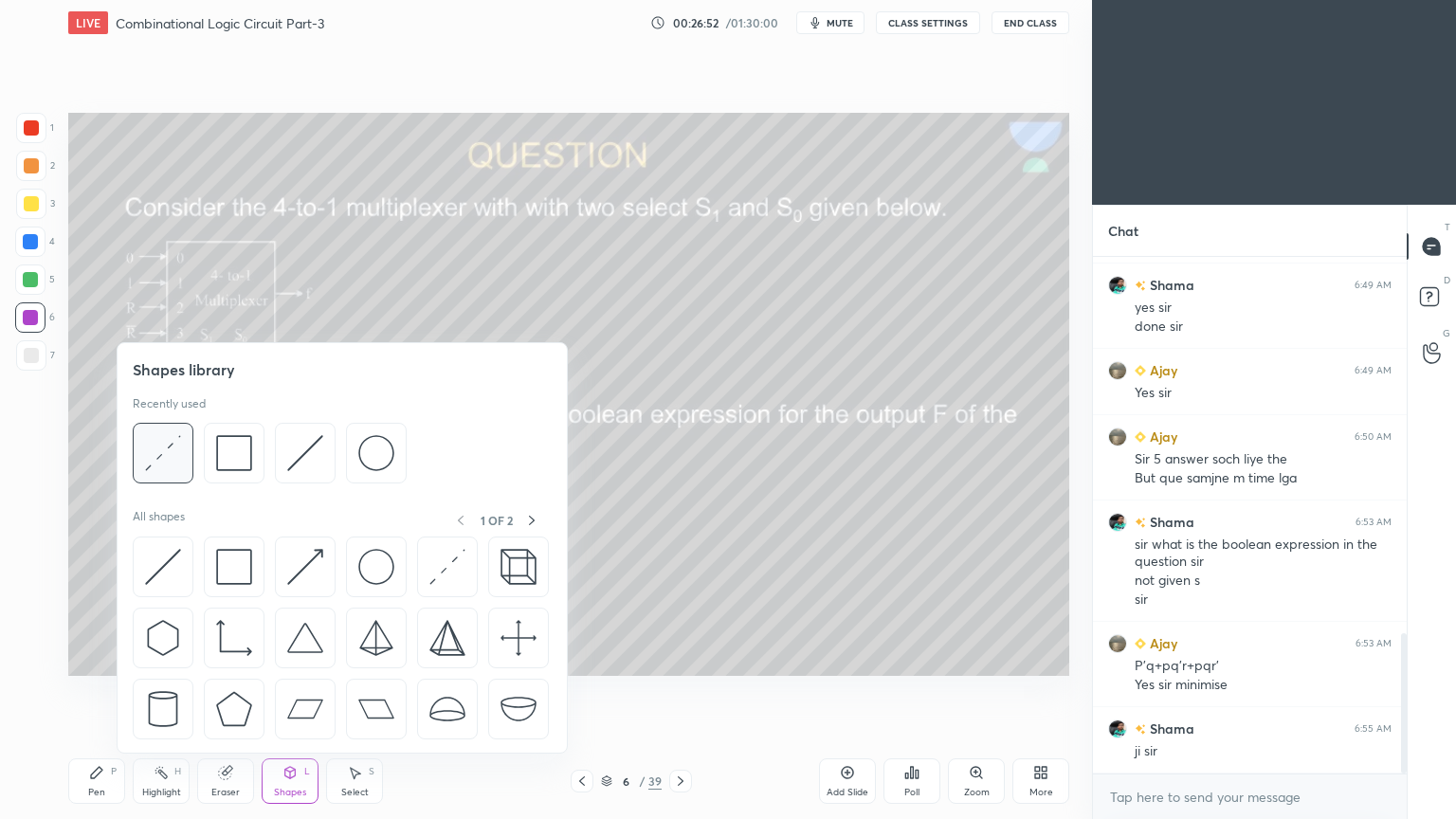
click at [163, 451] on img at bounding box center [162, 452] width 36 height 36
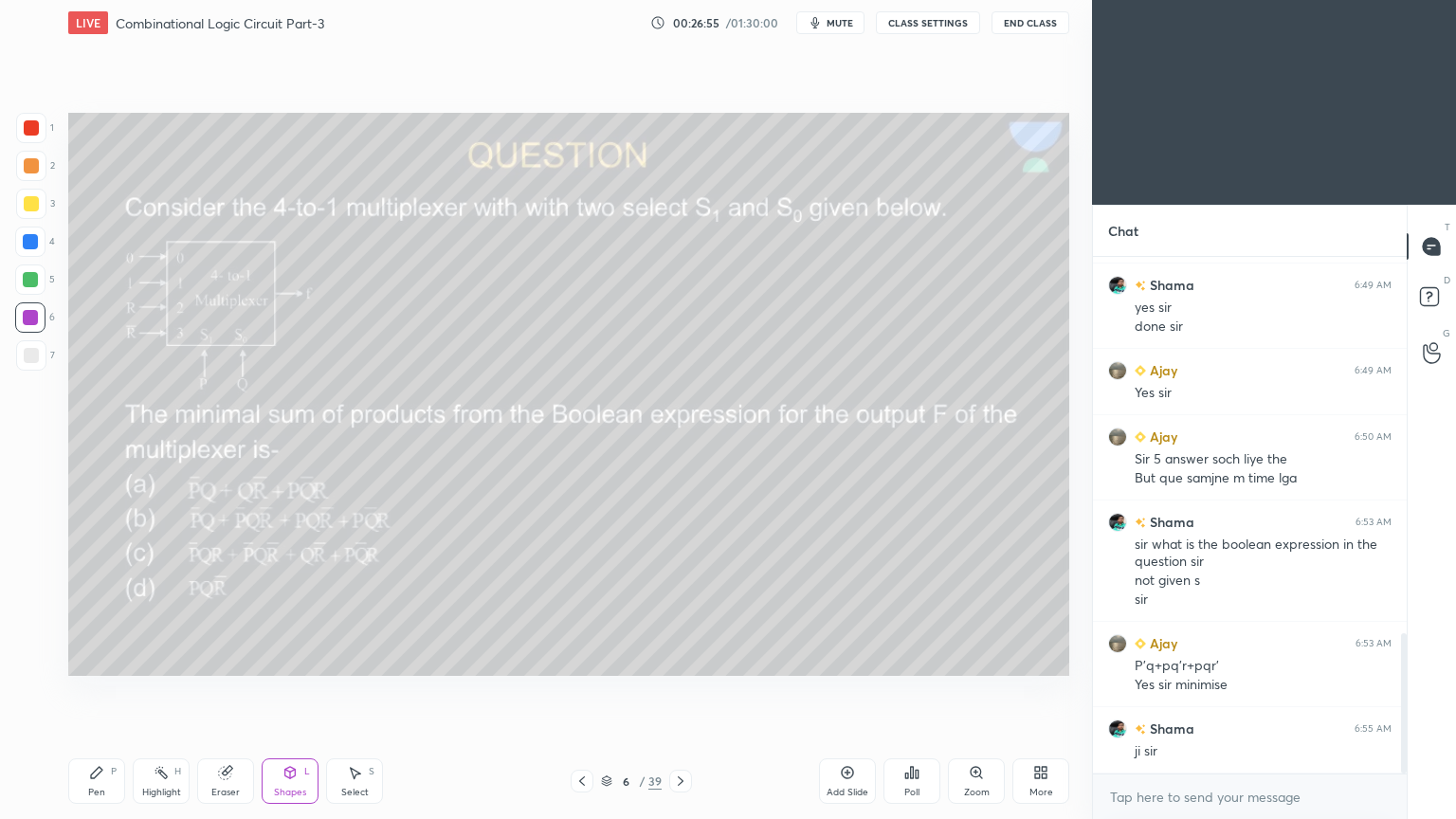
click at [87, 691] on div "Pen P" at bounding box center [96, 781] width 57 height 46
click at [29, 573] on div at bounding box center [30, 584] width 30 height 30
click at [38, 241] on div at bounding box center [30, 241] width 30 height 30
click at [158, 691] on icon at bounding box center [161, 772] width 16 height 16
click at [43, 205] on div at bounding box center [31, 203] width 30 height 30
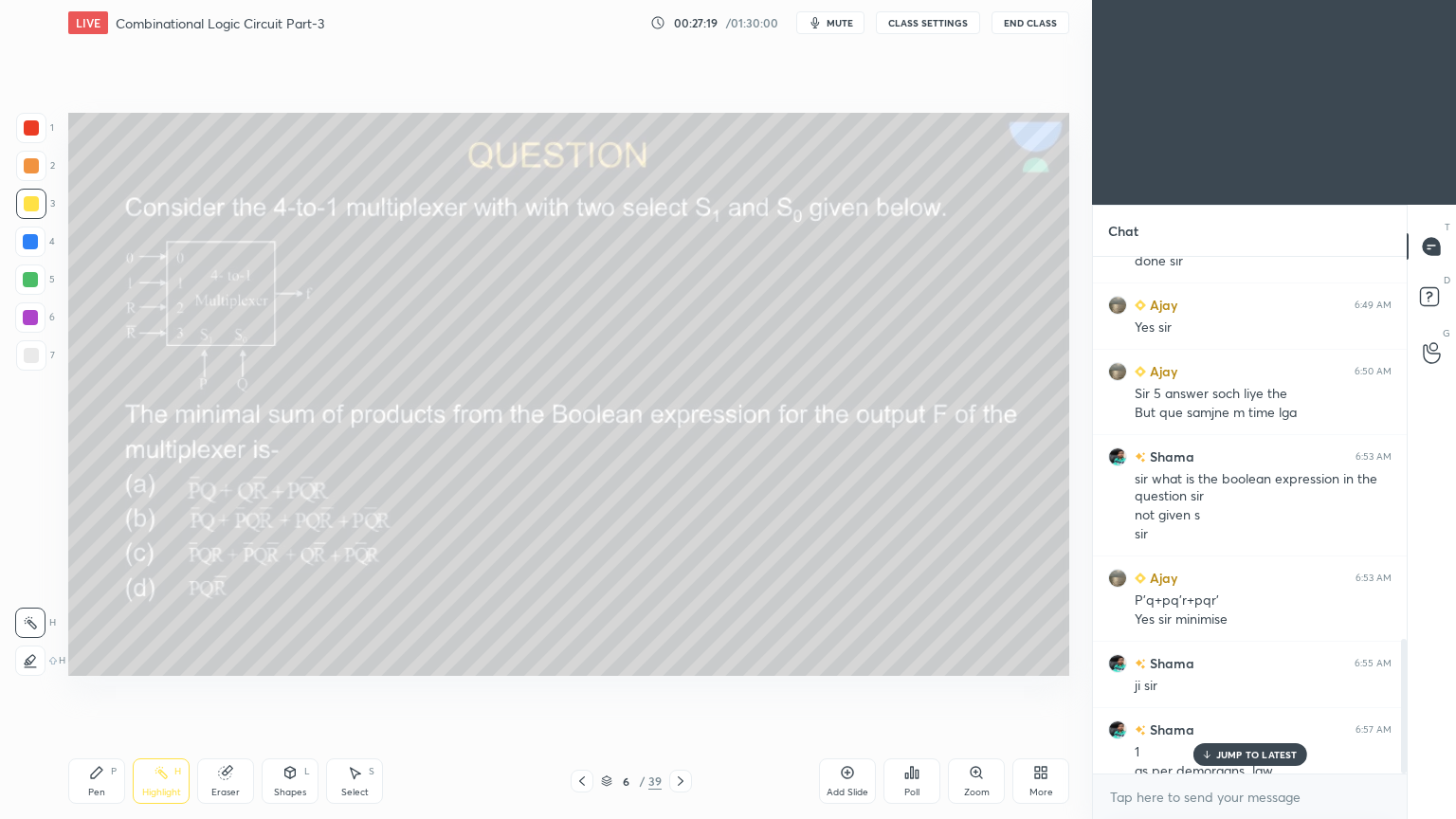
scroll to position [1471, 0]
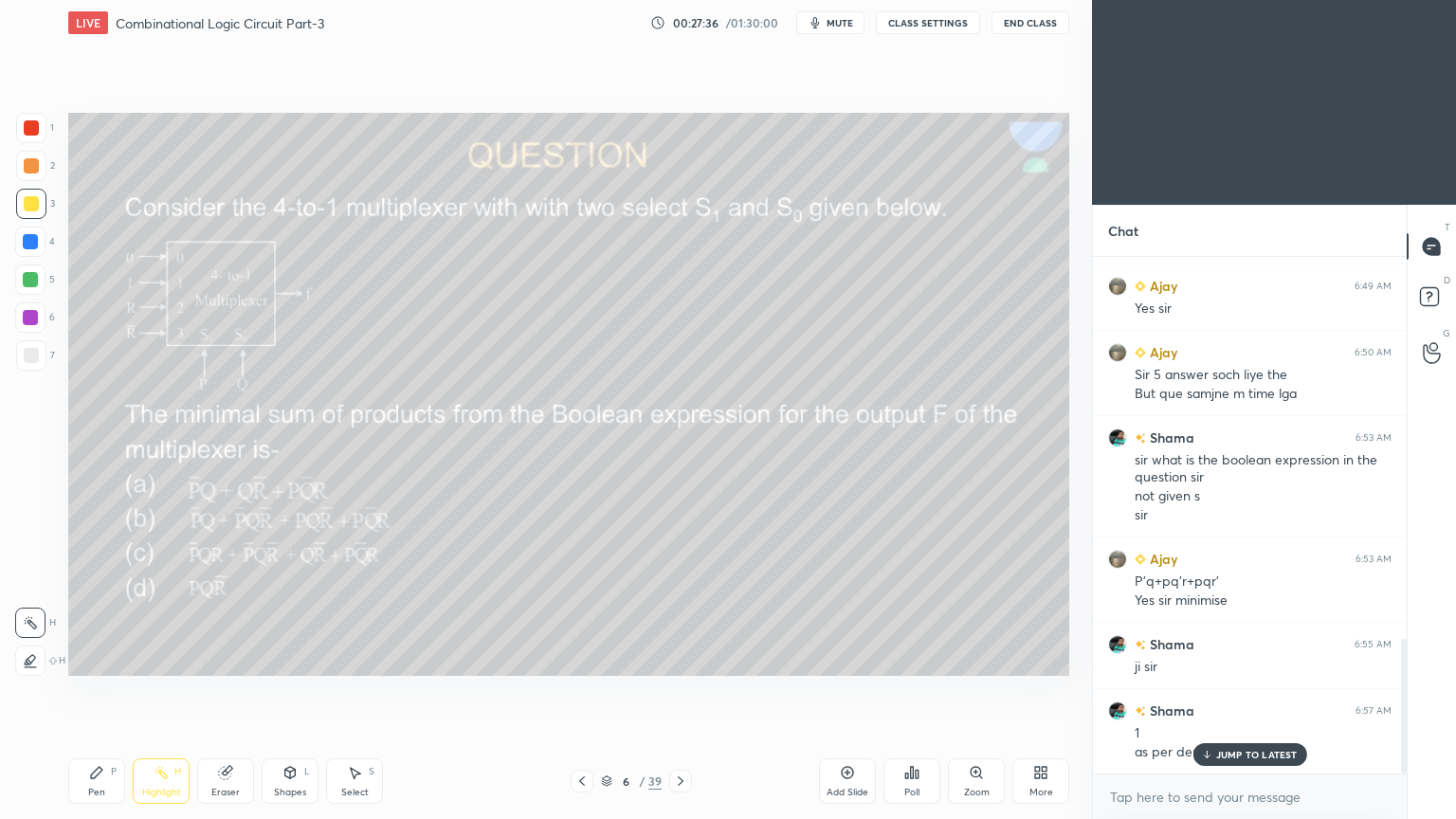
click at [1242, 691] on p "JUMP TO LATEST" at bounding box center [1256, 755] width 81 height 12
click at [96, 691] on icon at bounding box center [97, 772] width 12 height 12
click at [45, 243] on div at bounding box center [30, 241] width 30 height 30
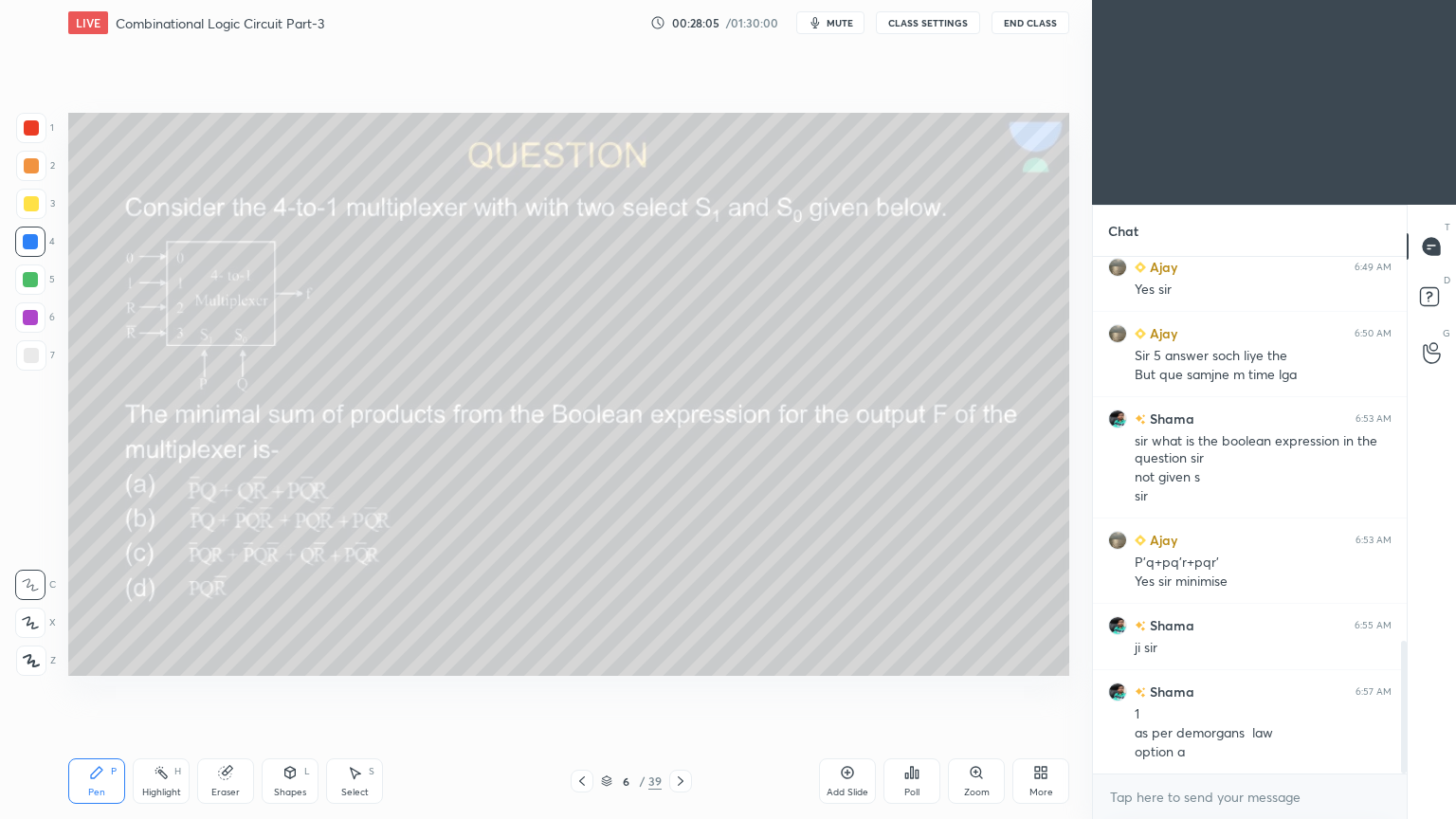
click at [38, 169] on div at bounding box center [31, 165] width 30 height 30
click at [28, 620] on icon at bounding box center [30, 623] width 16 height 12
click at [283, 691] on div "Shapes" at bounding box center [289, 793] width 32 height 10
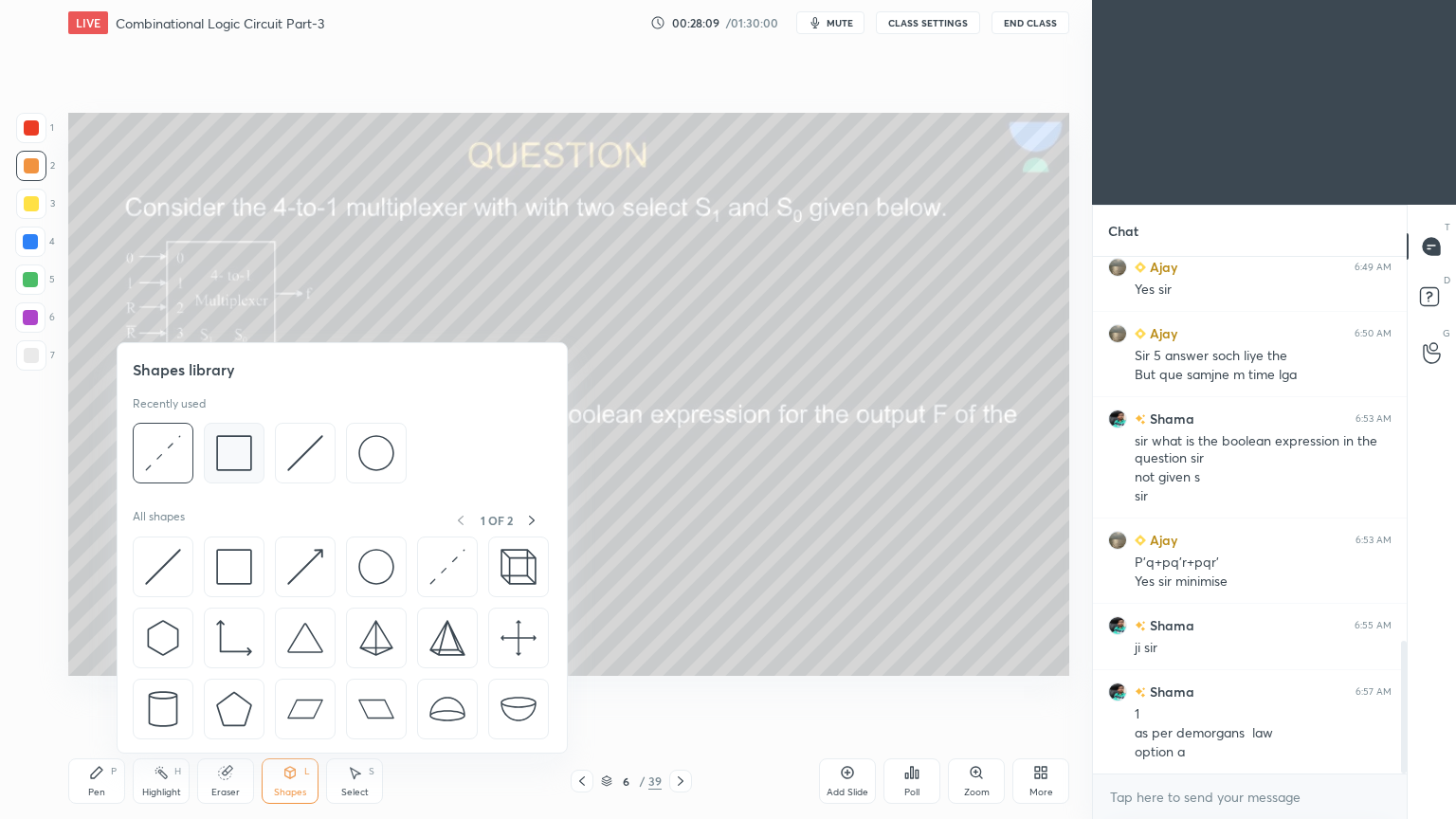
click at [235, 453] on img at bounding box center [234, 452] width 36 height 36
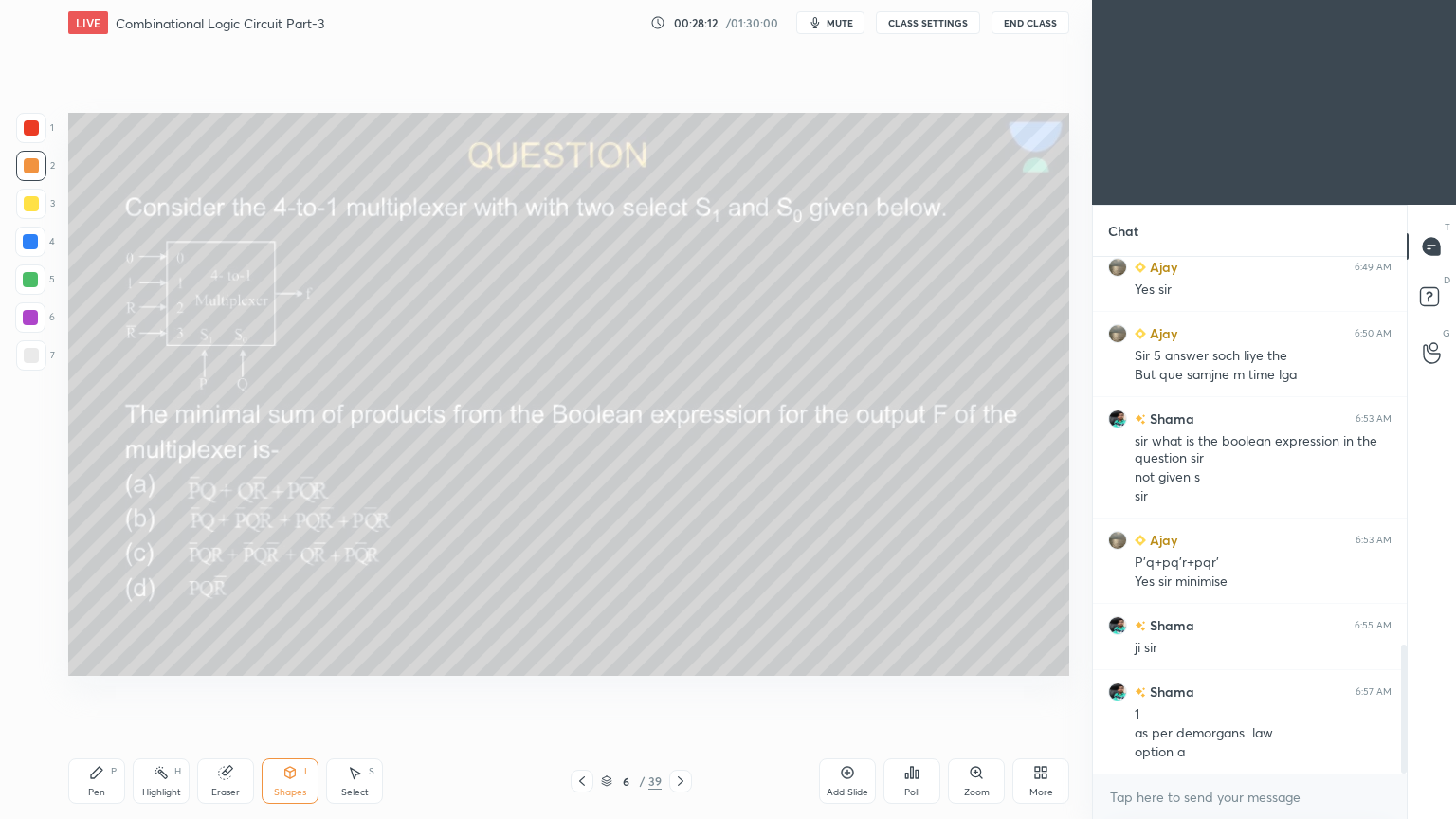
scroll to position [1557, 0]
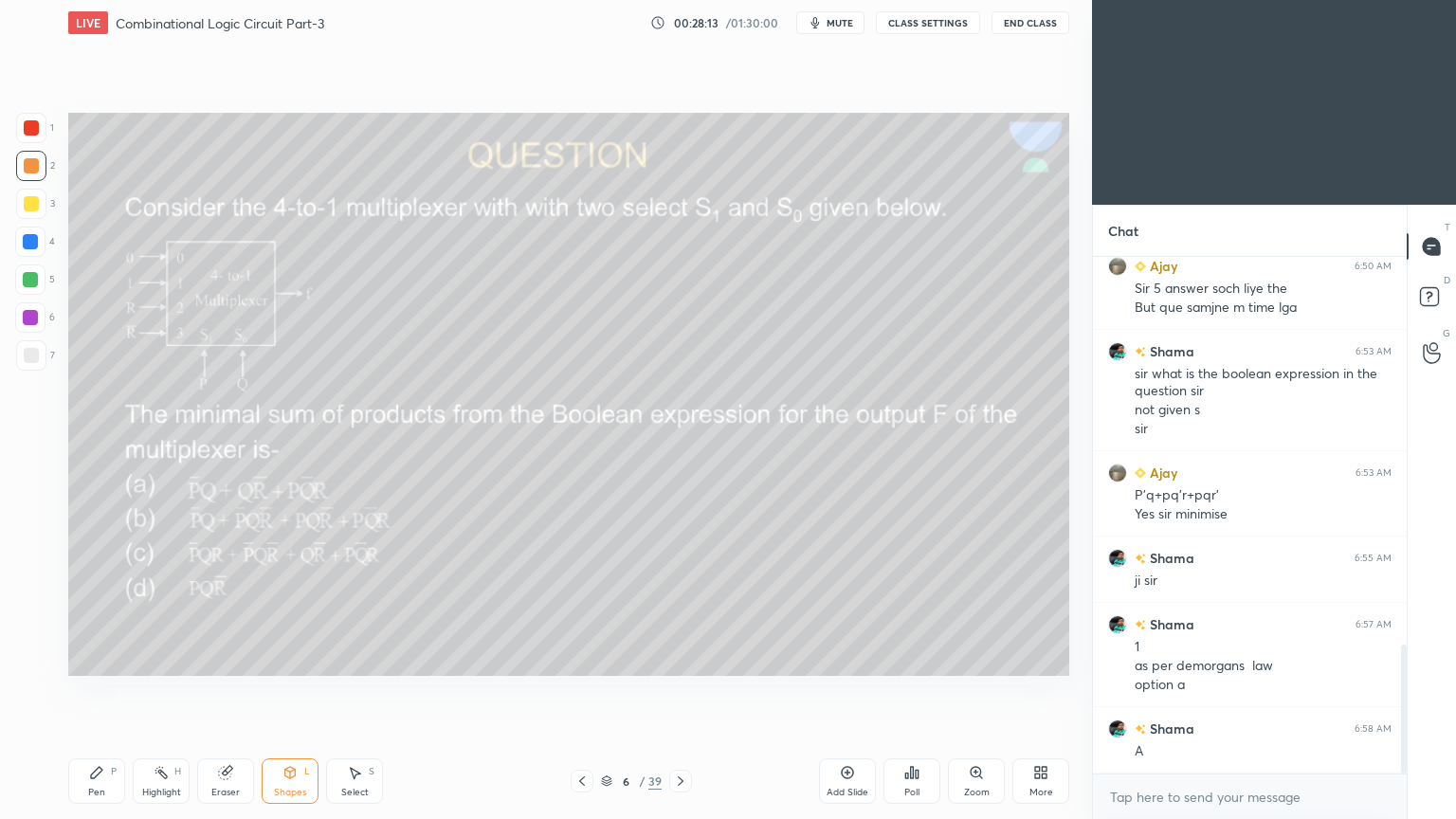
click at [226, 691] on div "Eraser" at bounding box center [225, 781] width 57 height 46
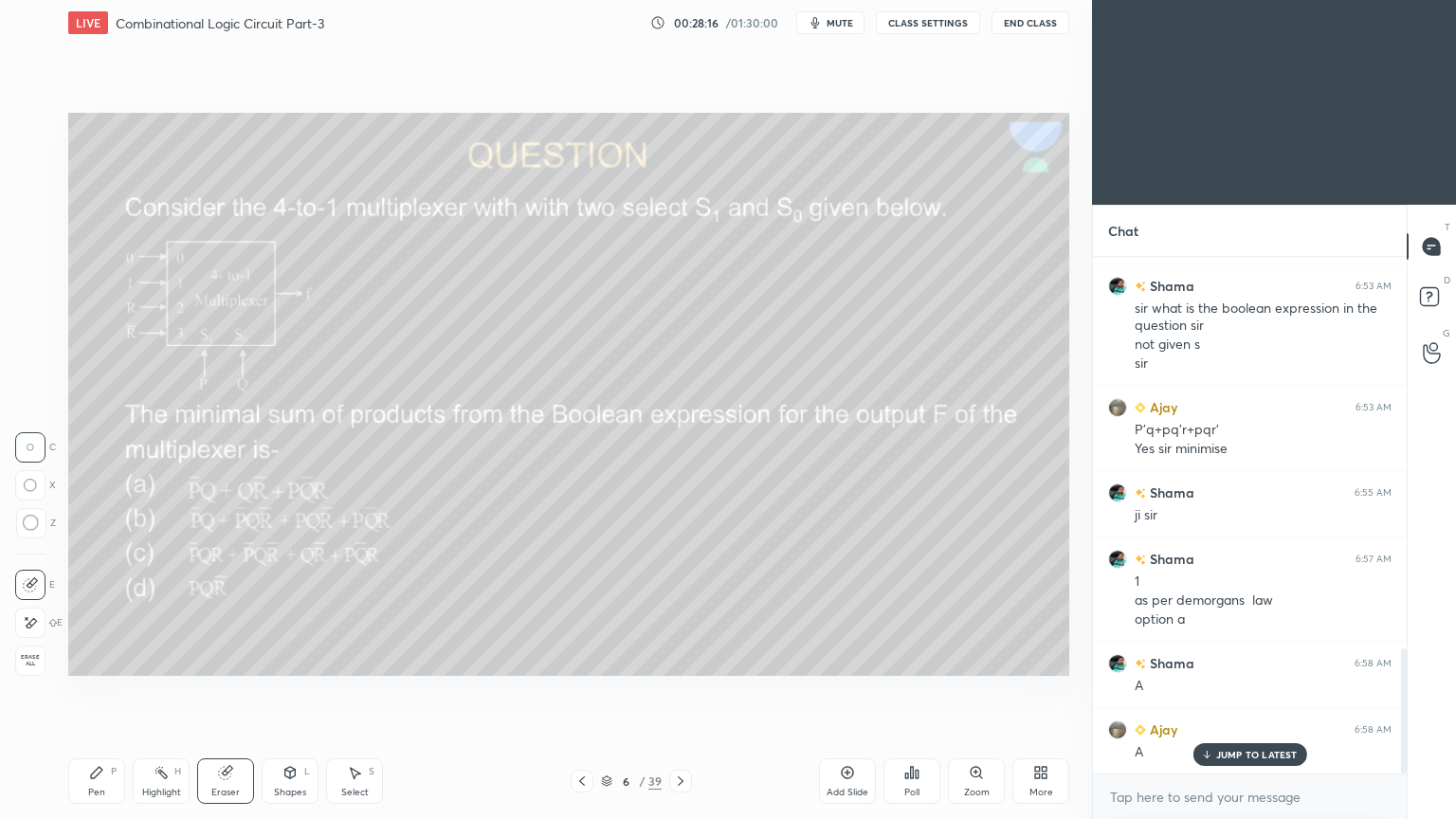
click at [345, 691] on div "Select" at bounding box center [355, 793] width 27 height 10
click at [996, 360] on div "0 ° Undo Copy Duplicate Duplicate to new slide Delete" at bounding box center [568, 394] width 1001 height 563
click at [103, 691] on div "Pen P" at bounding box center [96, 781] width 57 height 46
click at [292, 691] on icon at bounding box center [290, 772] width 16 height 16
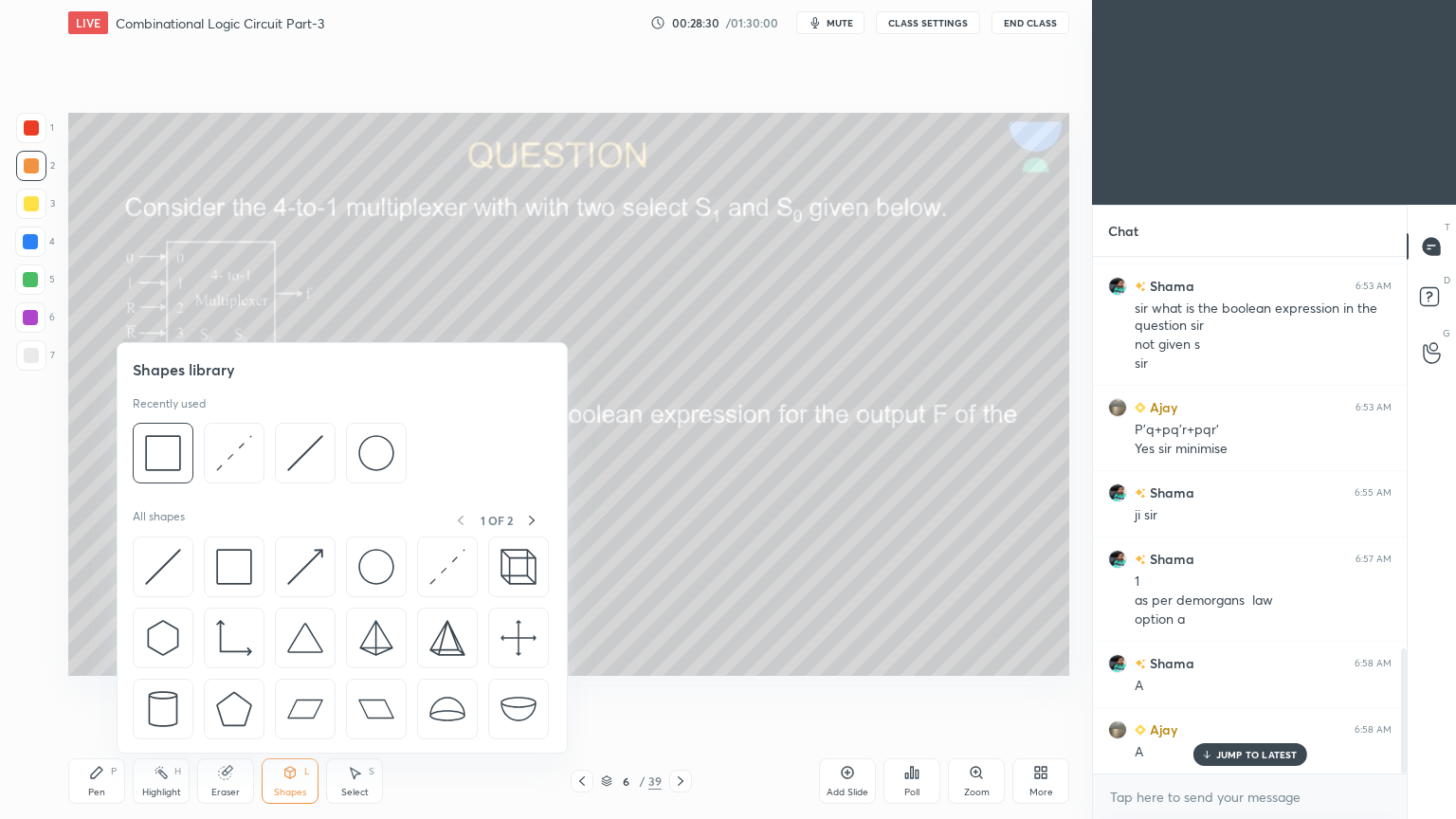
click at [191, 446] on div at bounding box center [163, 453] width 61 height 61
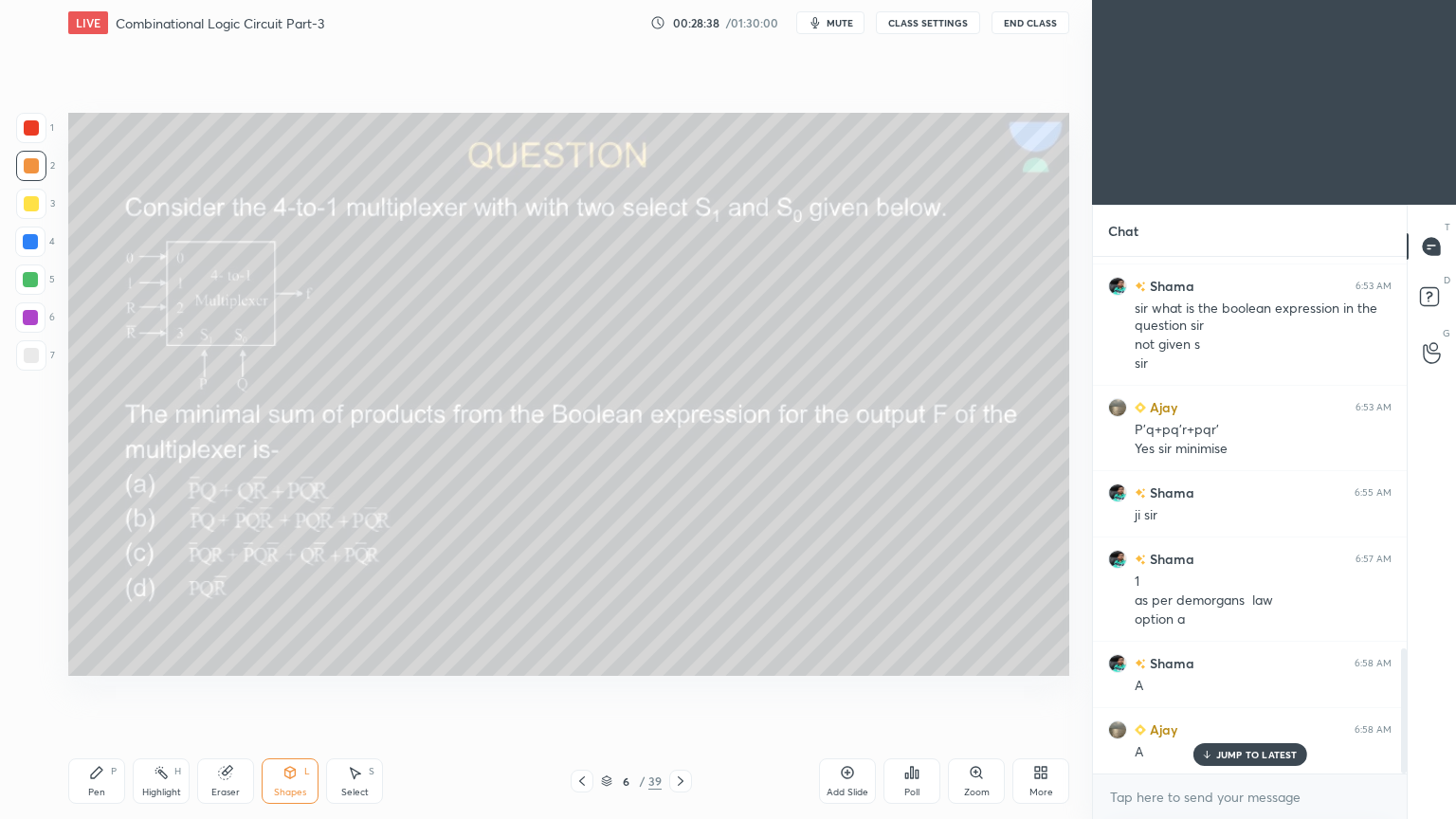
click at [221, 691] on div "Eraser" at bounding box center [225, 781] width 57 height 46
click at [353, 691] on icon at bounding box center [355, 773] width 11 height 12
click at [940, 338] on p "Undo" at bounding box center [940, 334] width 28 height 16
click at [1002, 312] on p "Undo" at bounding box center [1003, 315] width 28 height 16
click at [99, 691] on icon at bounding box center [97, 772] width 16 height 16
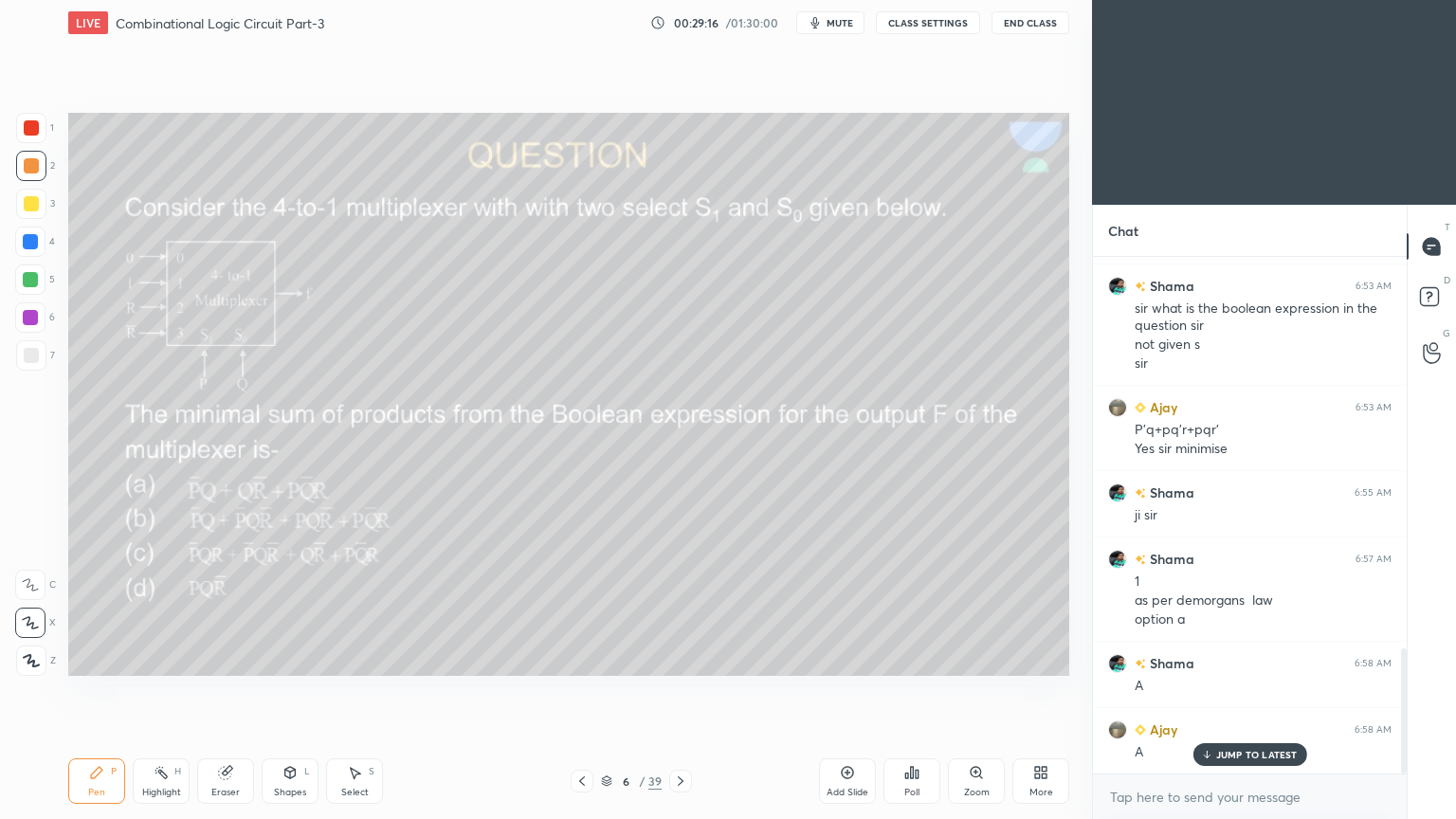
click at [225, 691] on div "Eraser" at bounding box center [225, 793] width 28 height 10
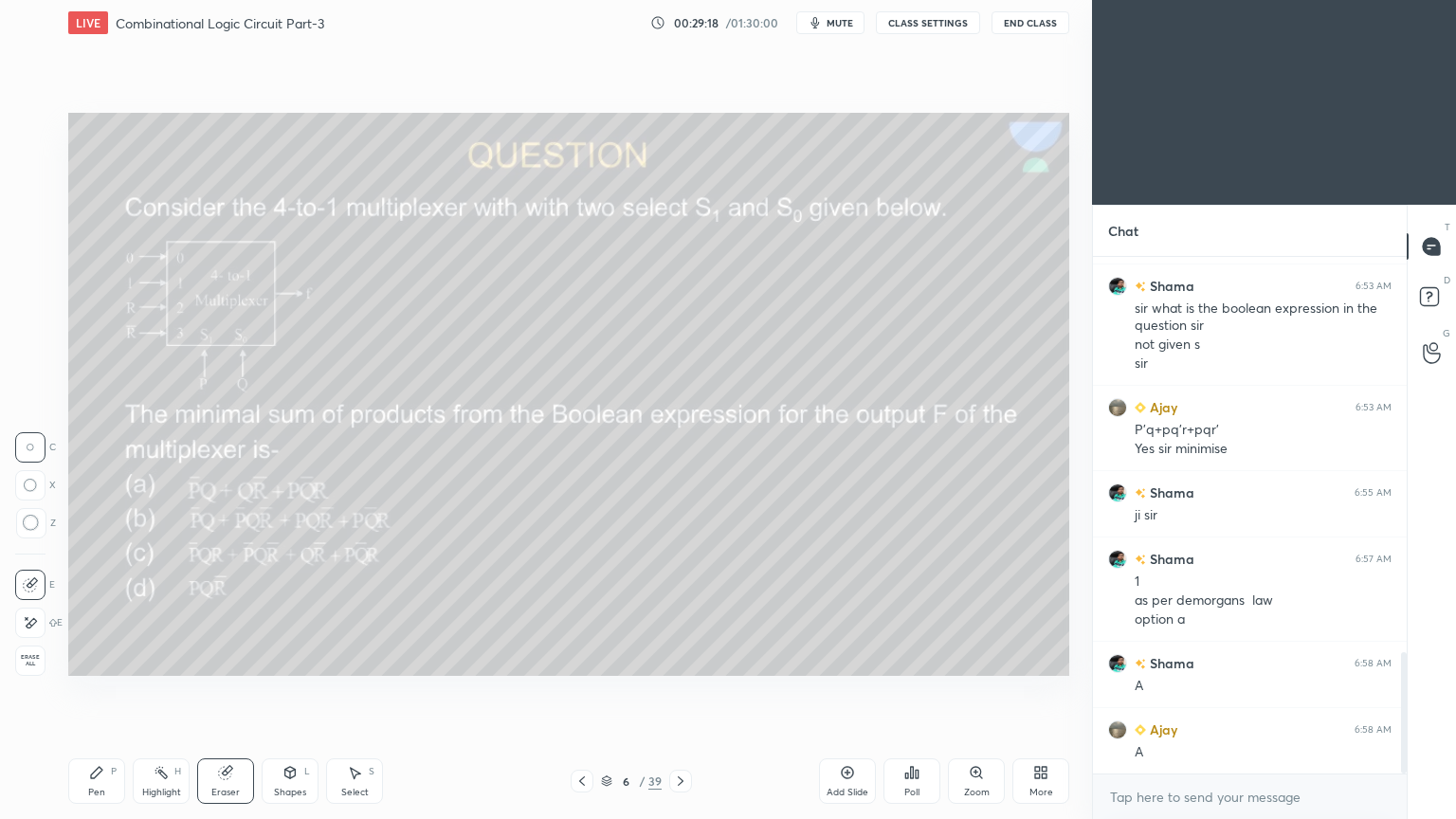
scroll to position [1690, 0]
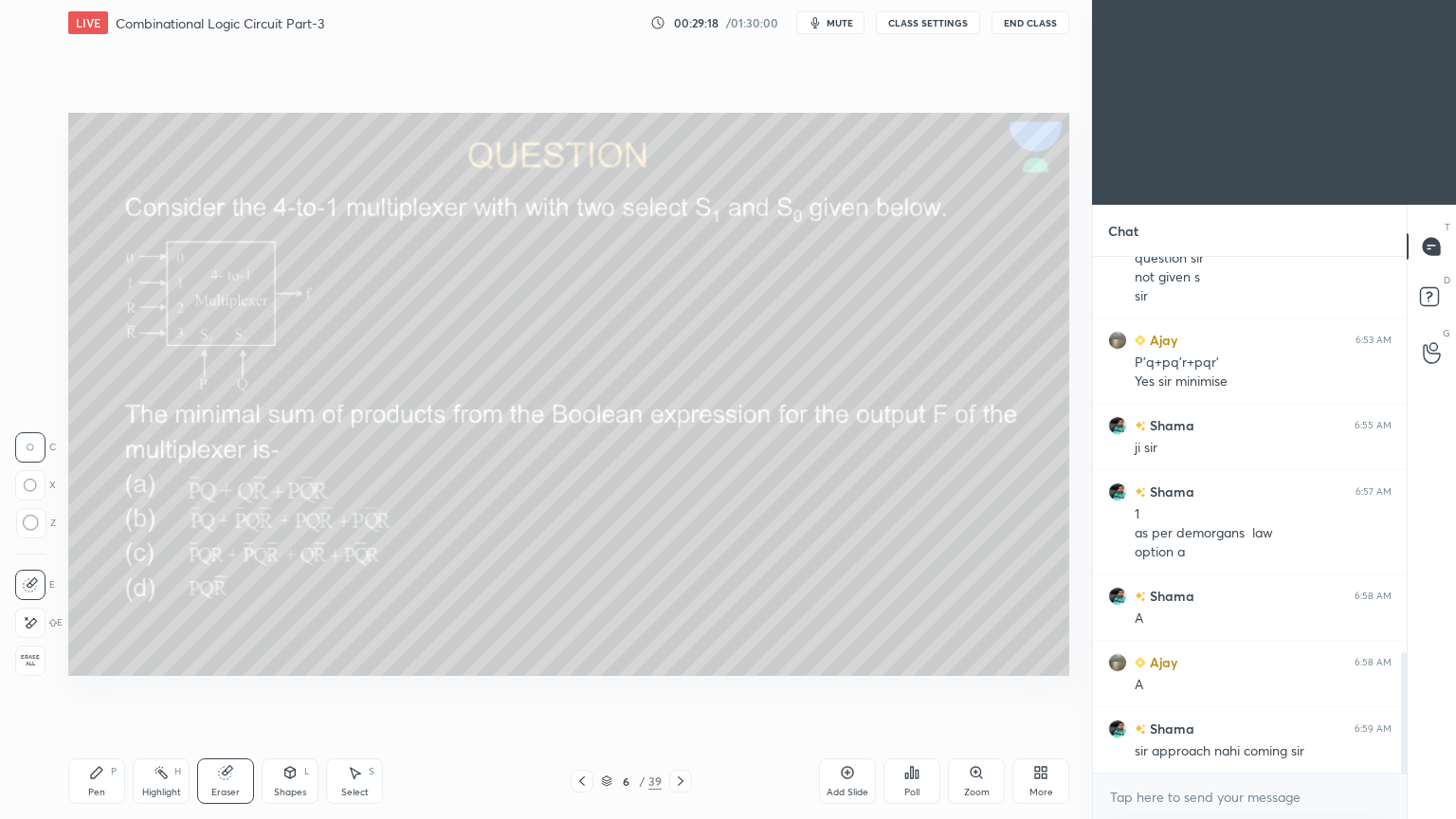
click at [90, 691] on icon at bounding box center [97, 772] width 16 height 16
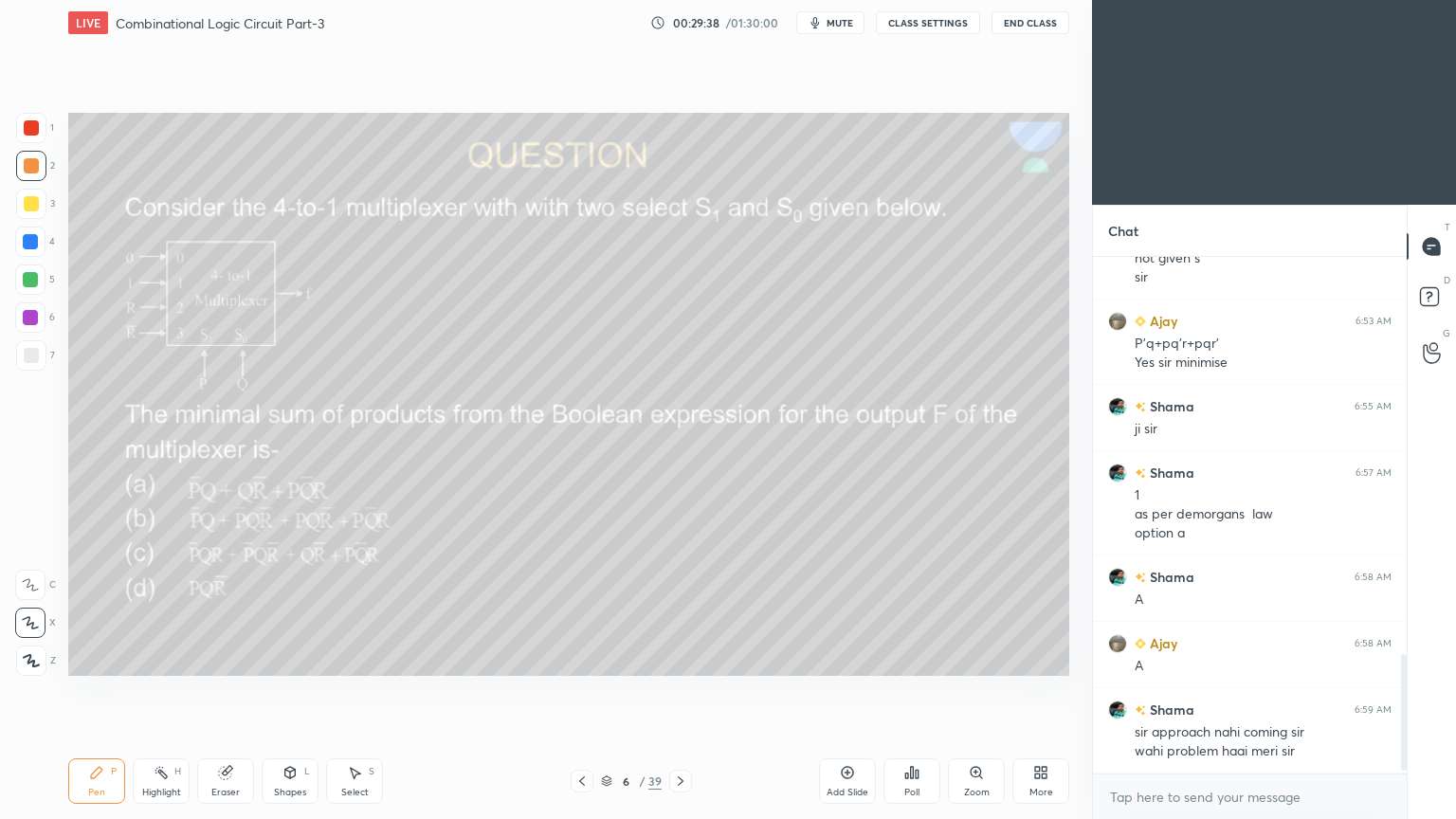
scroll to position [1775, 0]
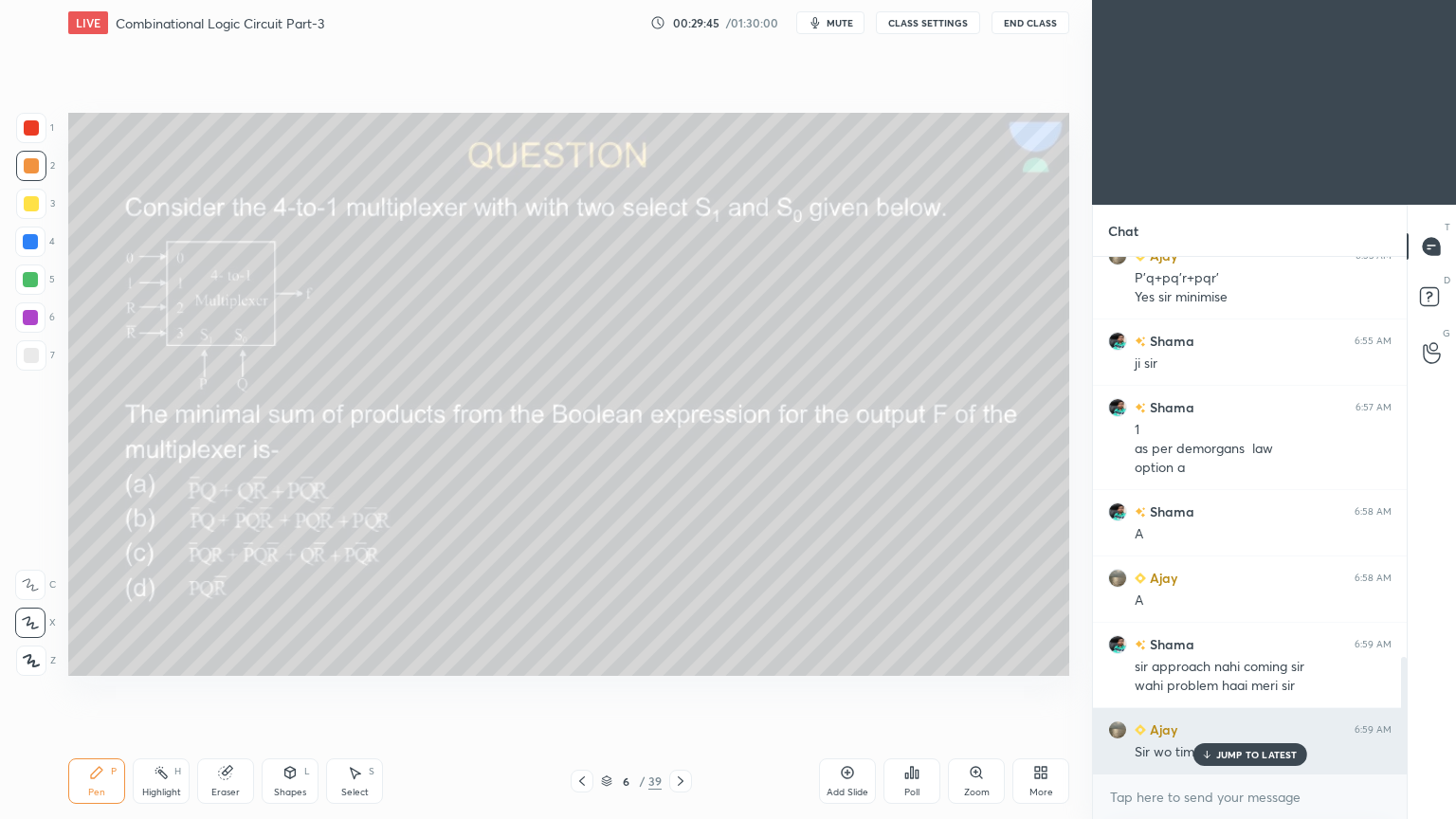
click at [1240, 691] on div "JUMP TO LATEST" at bounding box center [1248, 754] width 113 height 22
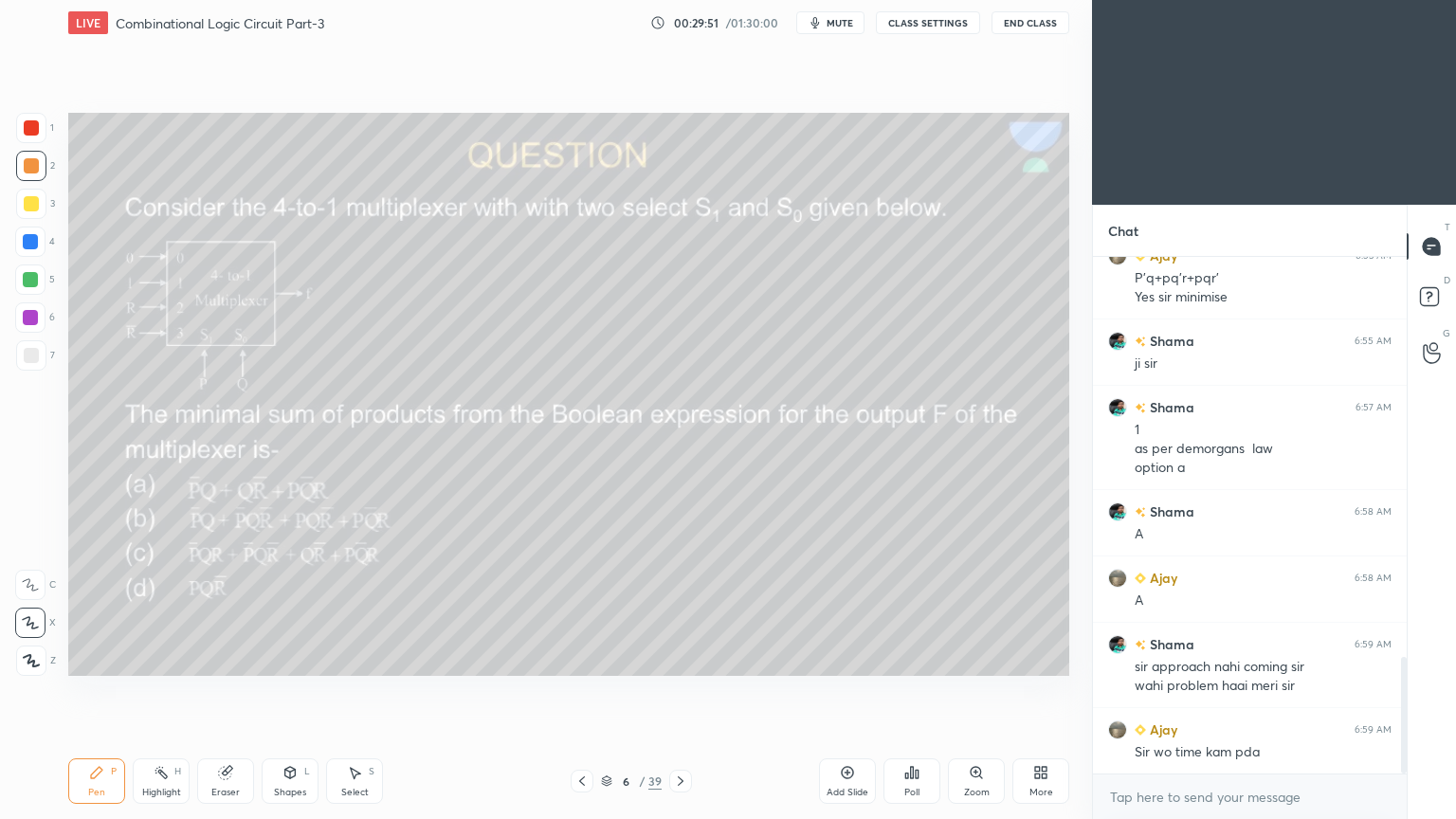
click at [42, 284] on div at bounding box center [30, 279] width 30 height 30
click at [286, 691] on icon at bounding box center [290, 772] width 16 height 16
click at [637, 689] on div "Setting up your live class Poll for secs No correct answer Start poll" at bounding box center [568, 394] width 1016 height 698
click at [280, 691] on div "Shapes L" at bounding box center [290, 781] width 57 height 46
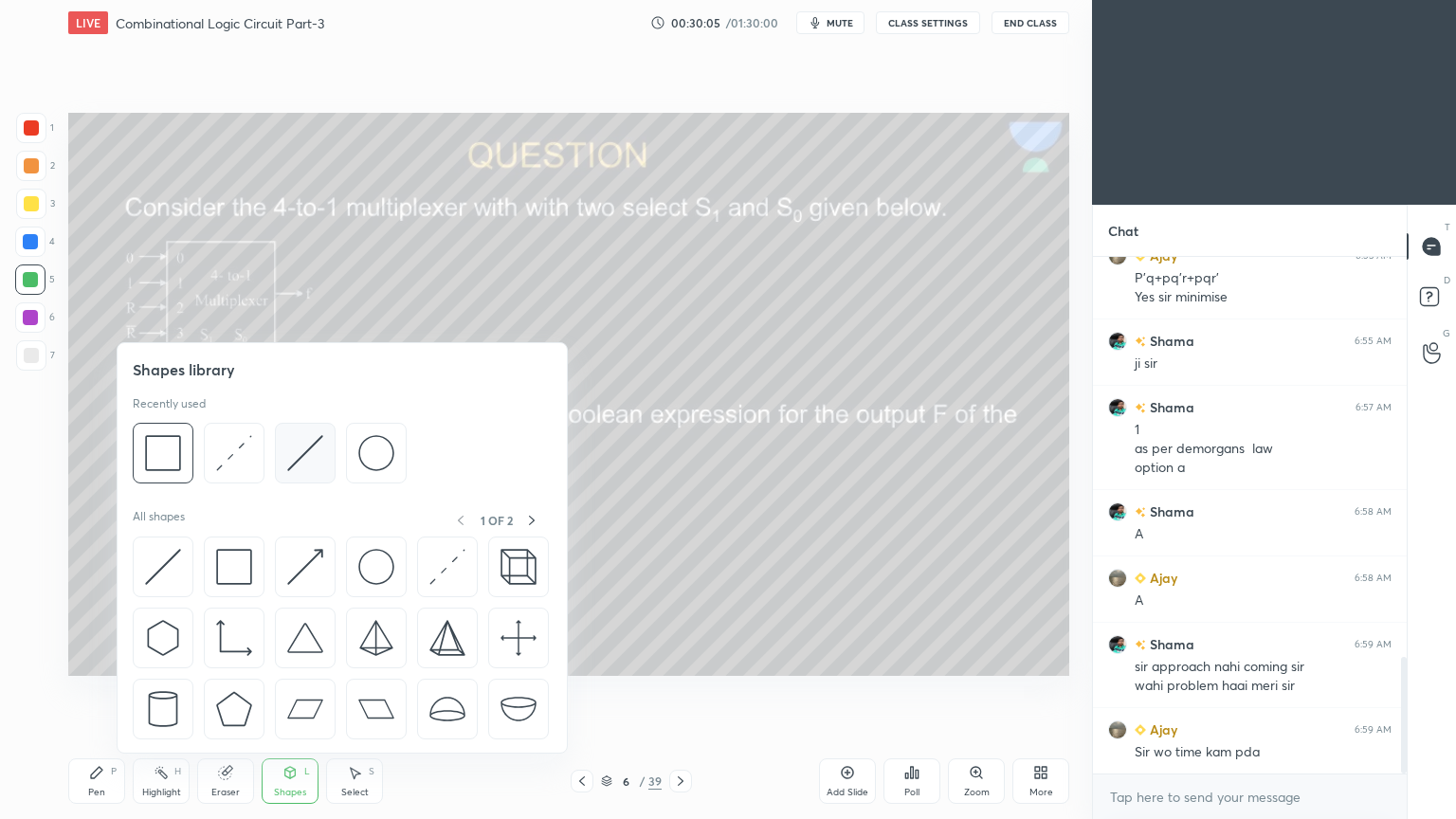
click at [308, 455] on img at bounding box center [305, 452] width 36 height 36
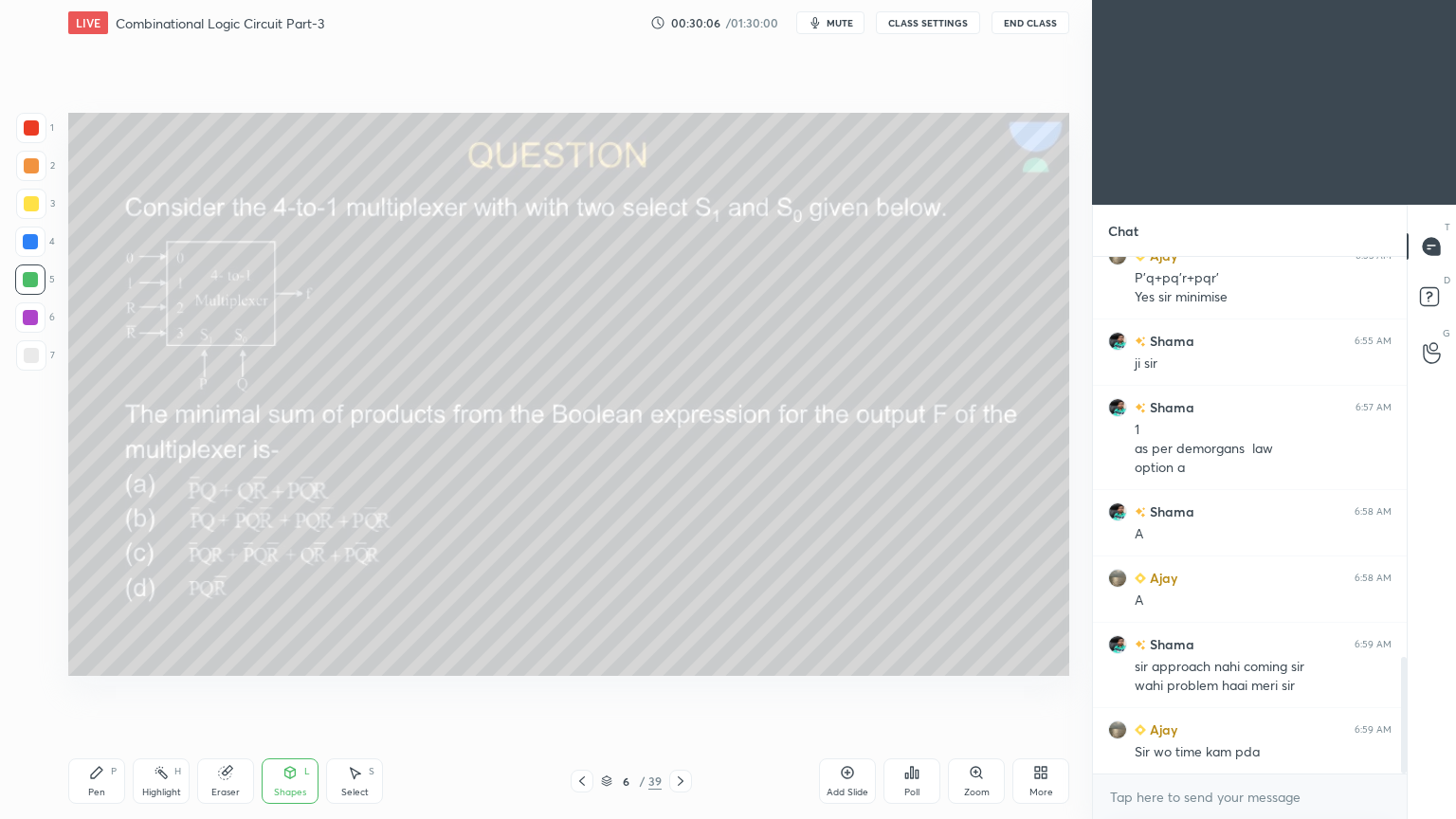
scroll to position [1842, 0]
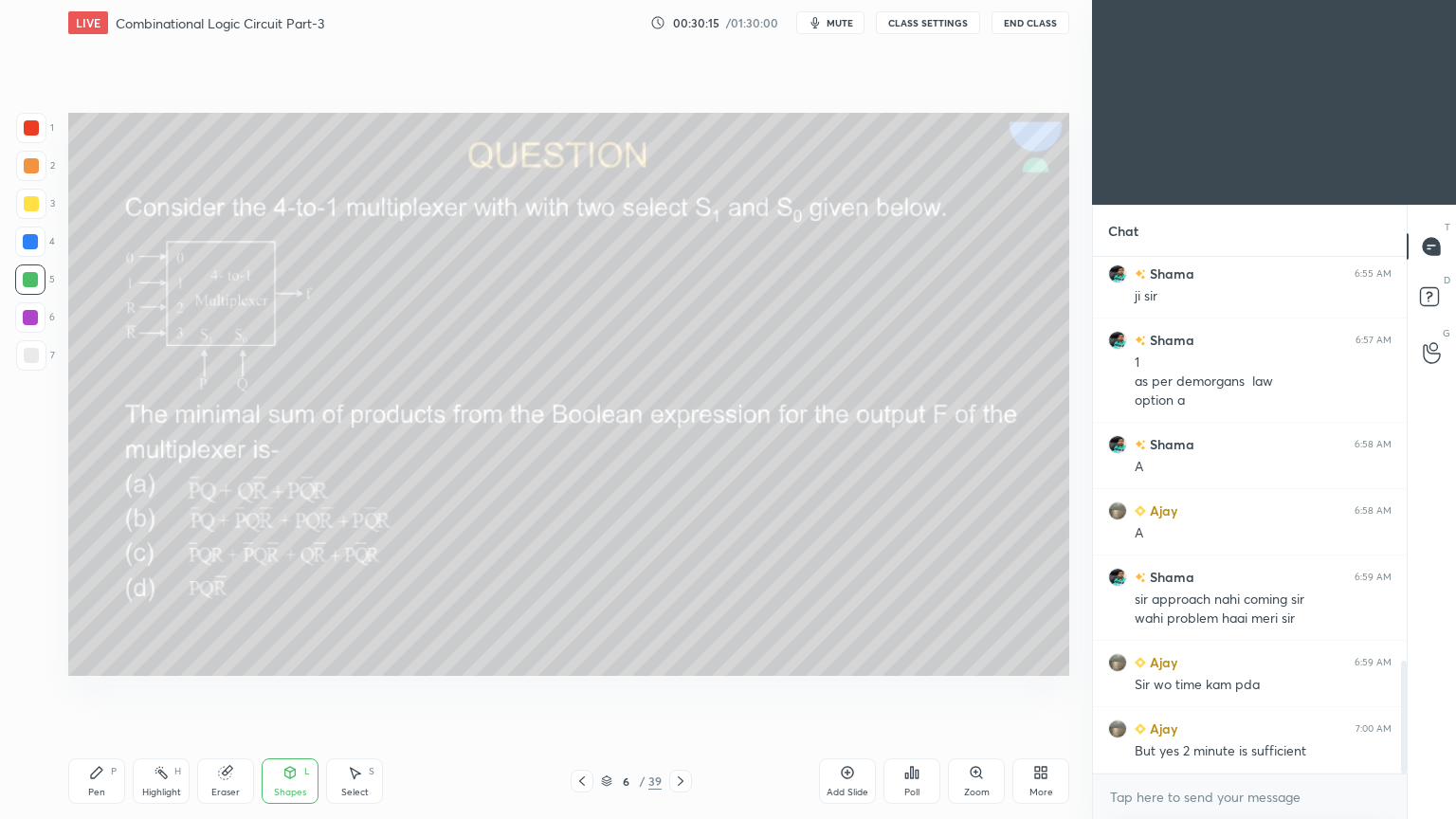
click at [92, 691] on div "Pen P" at bounding box center [96, 781] width 57 height 46
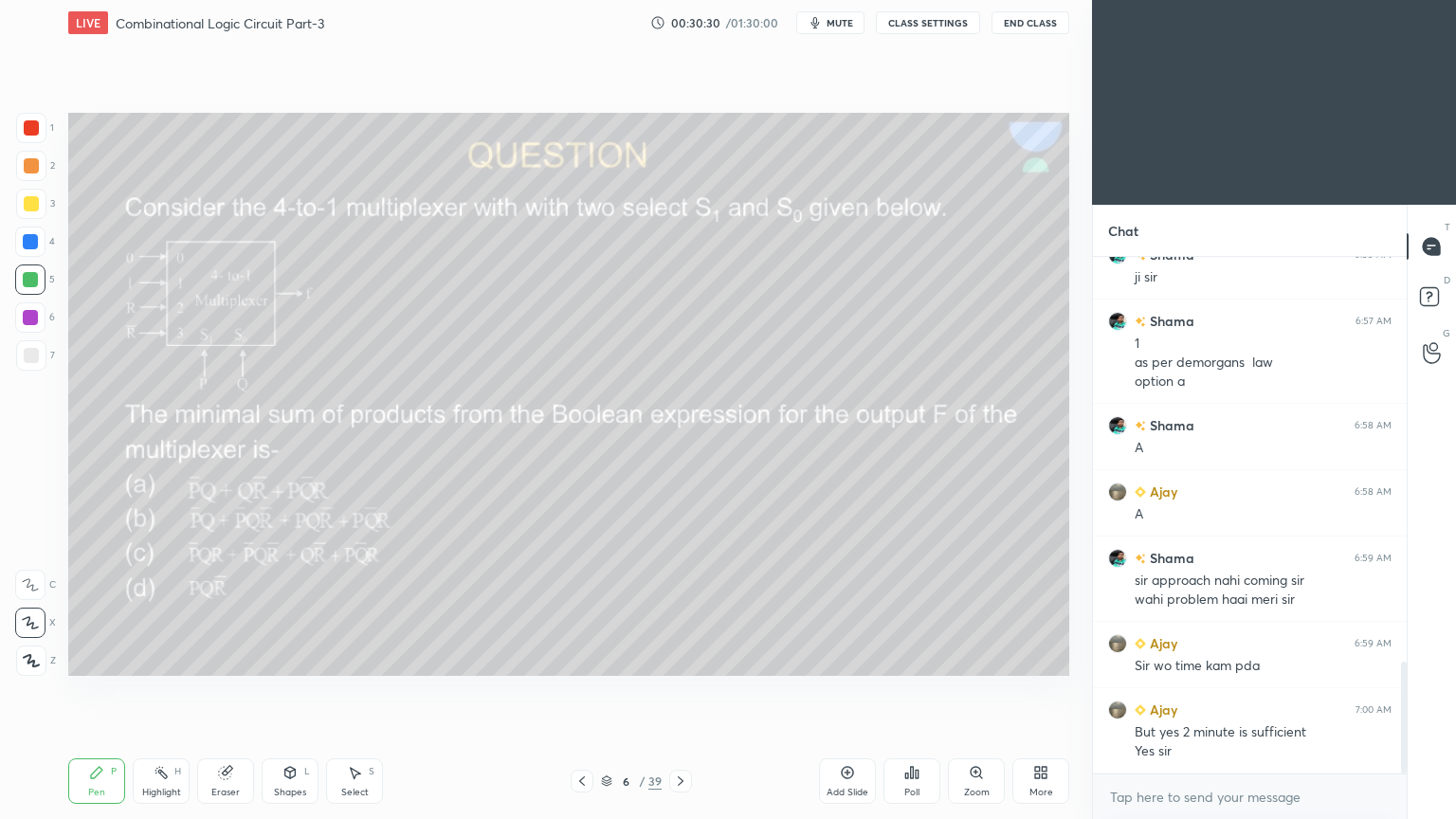
click at [225, 691] on div "Eraser" at bounding box center [225, 793] width 28 height 10
click at [103, 691] on icon at bounding box center [97, 772] width 16 height 16
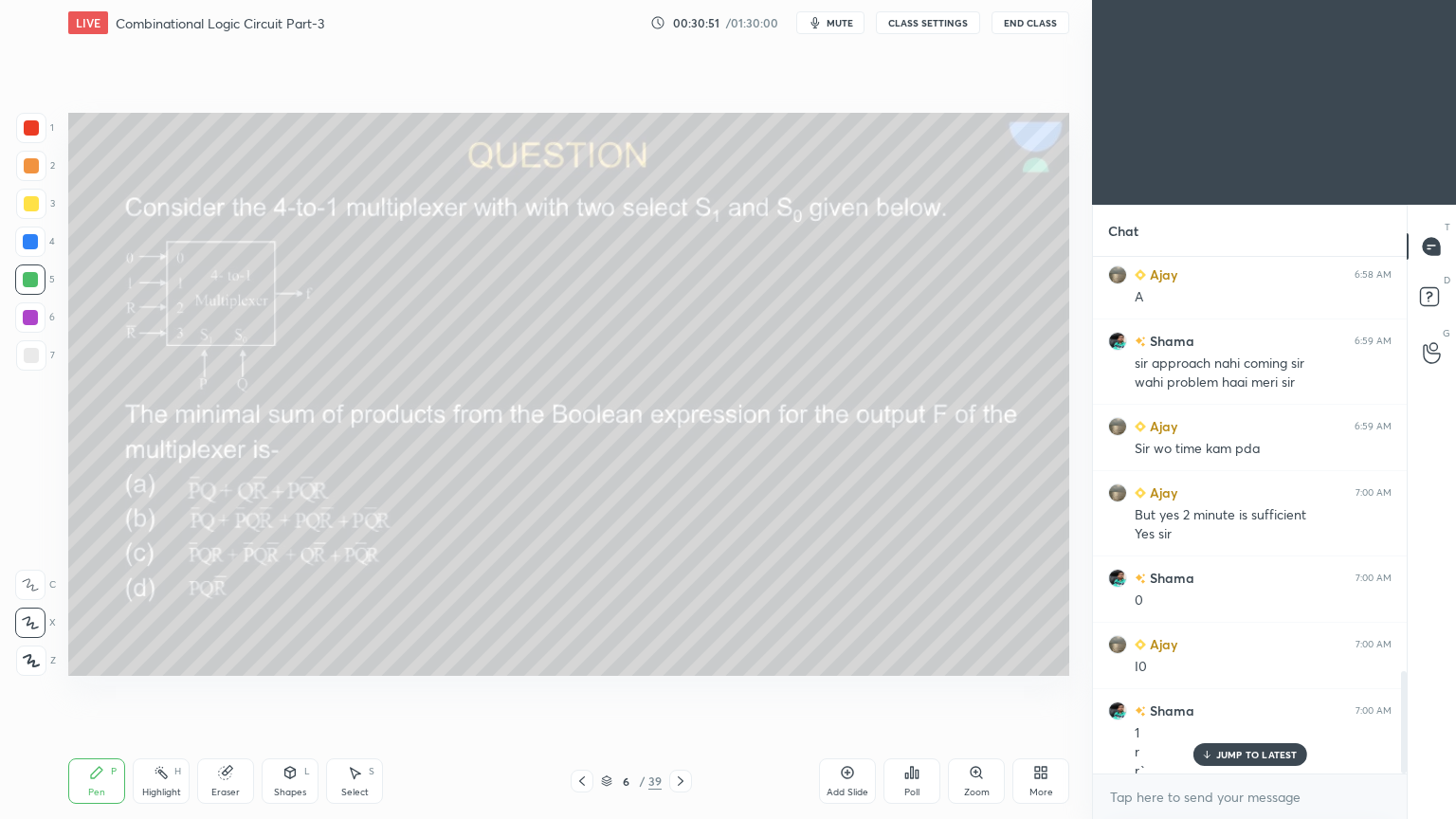
scroll to position [2097, 0]
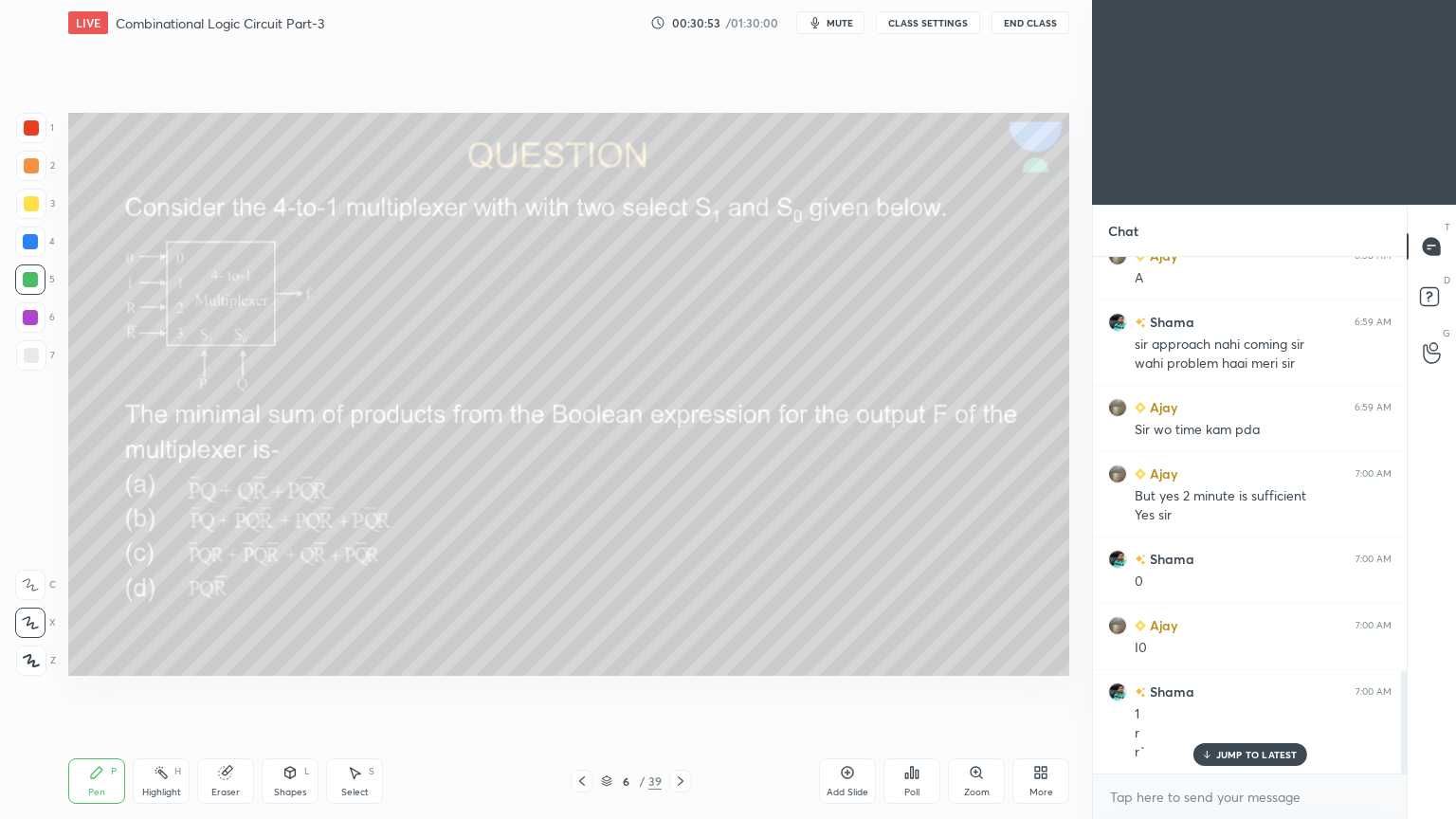
click at [288, 691] on icon at bounding box center [290, 772] width 11 height 12
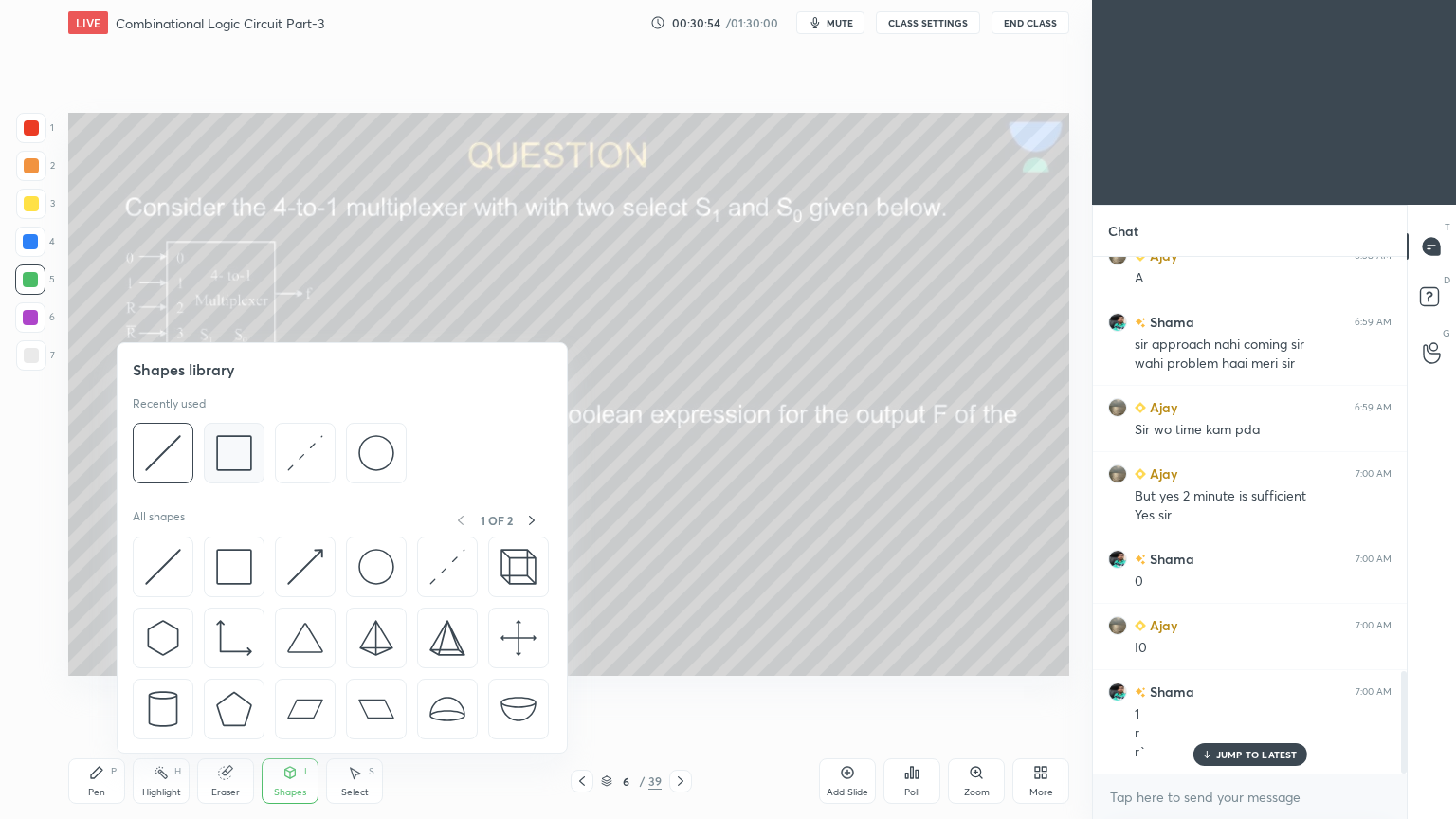
click at [235, 449] on img at bounding box center [234, 452] width 36 height 36
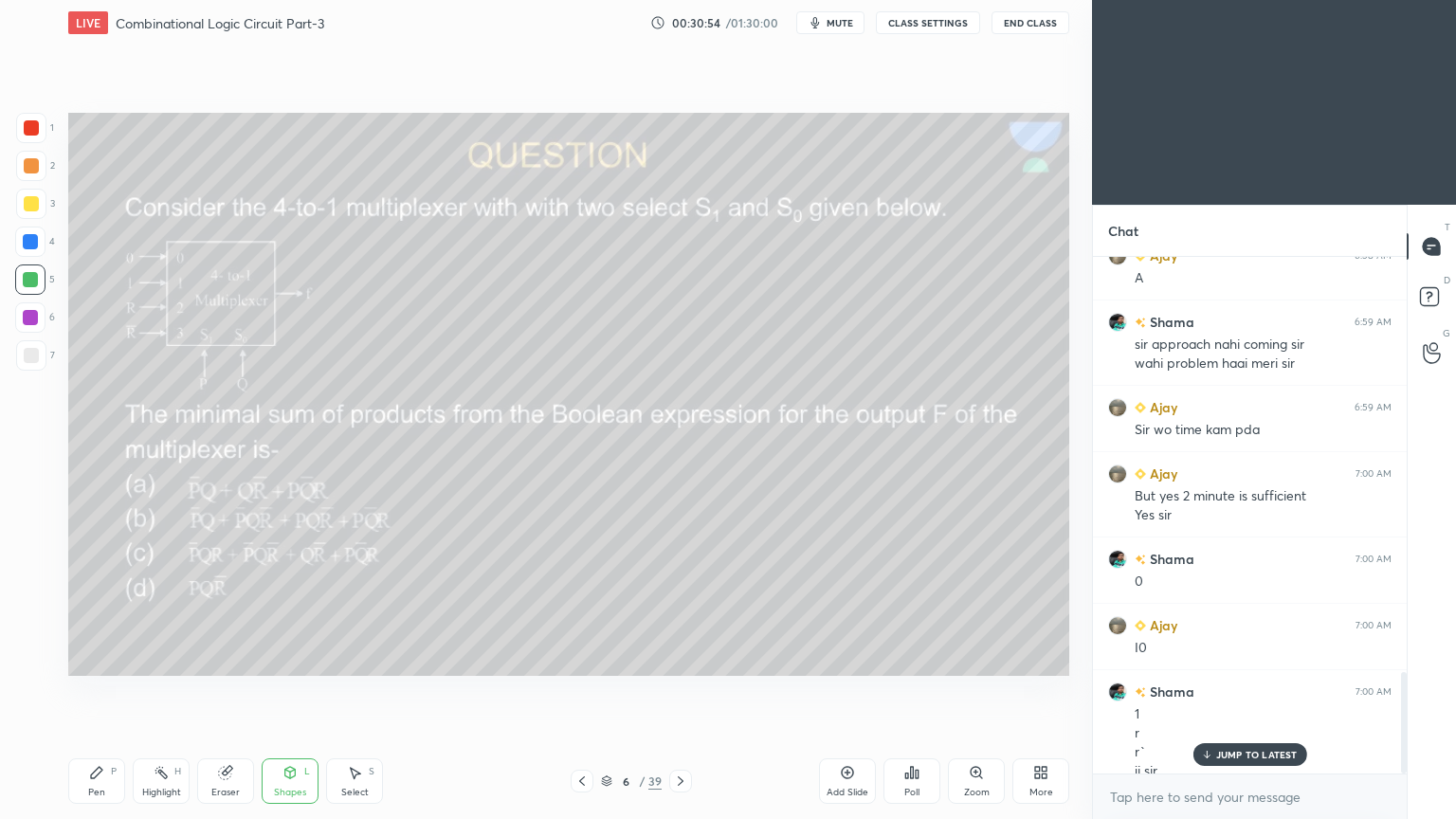
scroll to position [2116, 0]
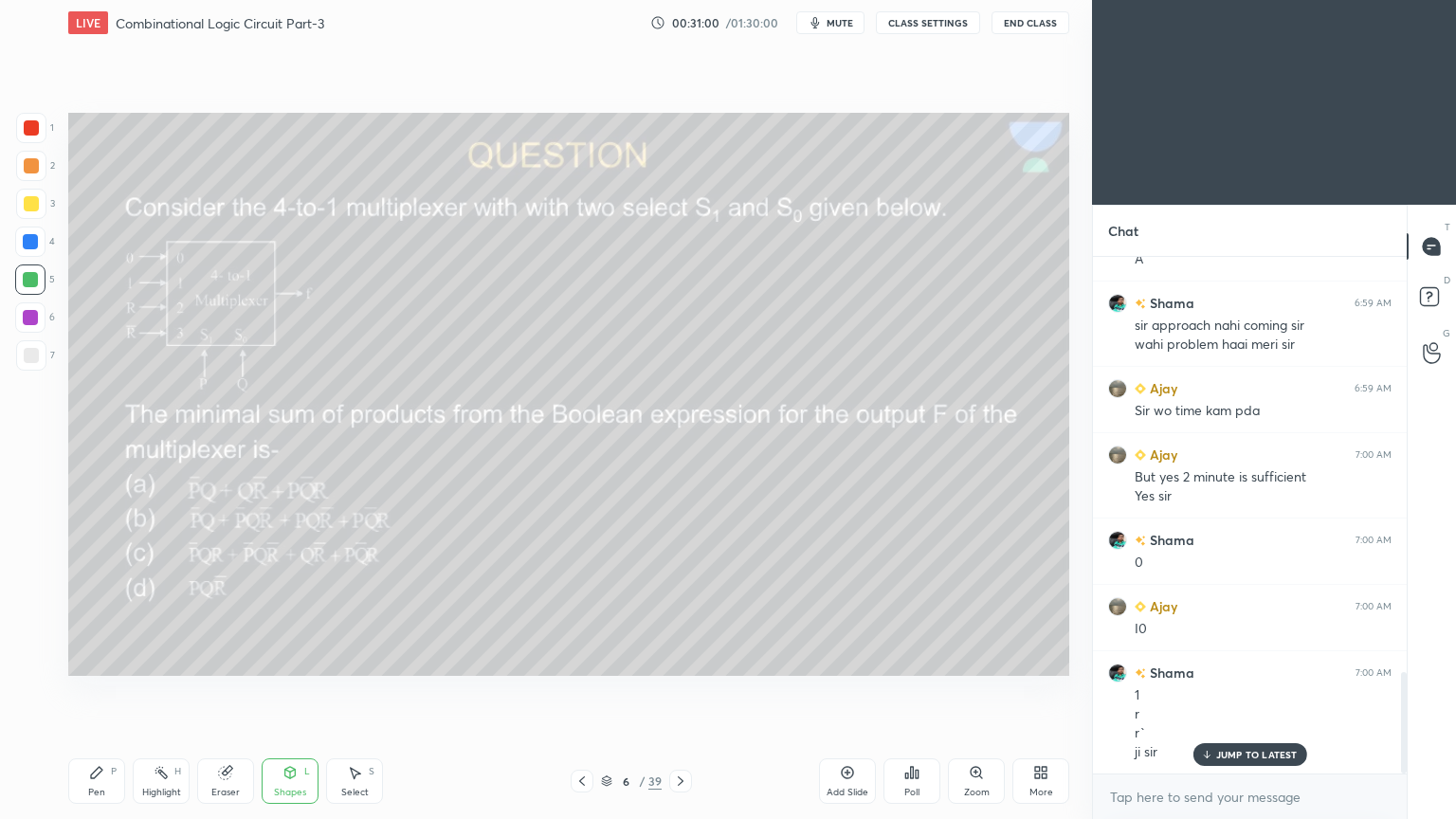
click at [293, 691] on div "Shapes L" at bounding box center [290, 781] width 57 height 46
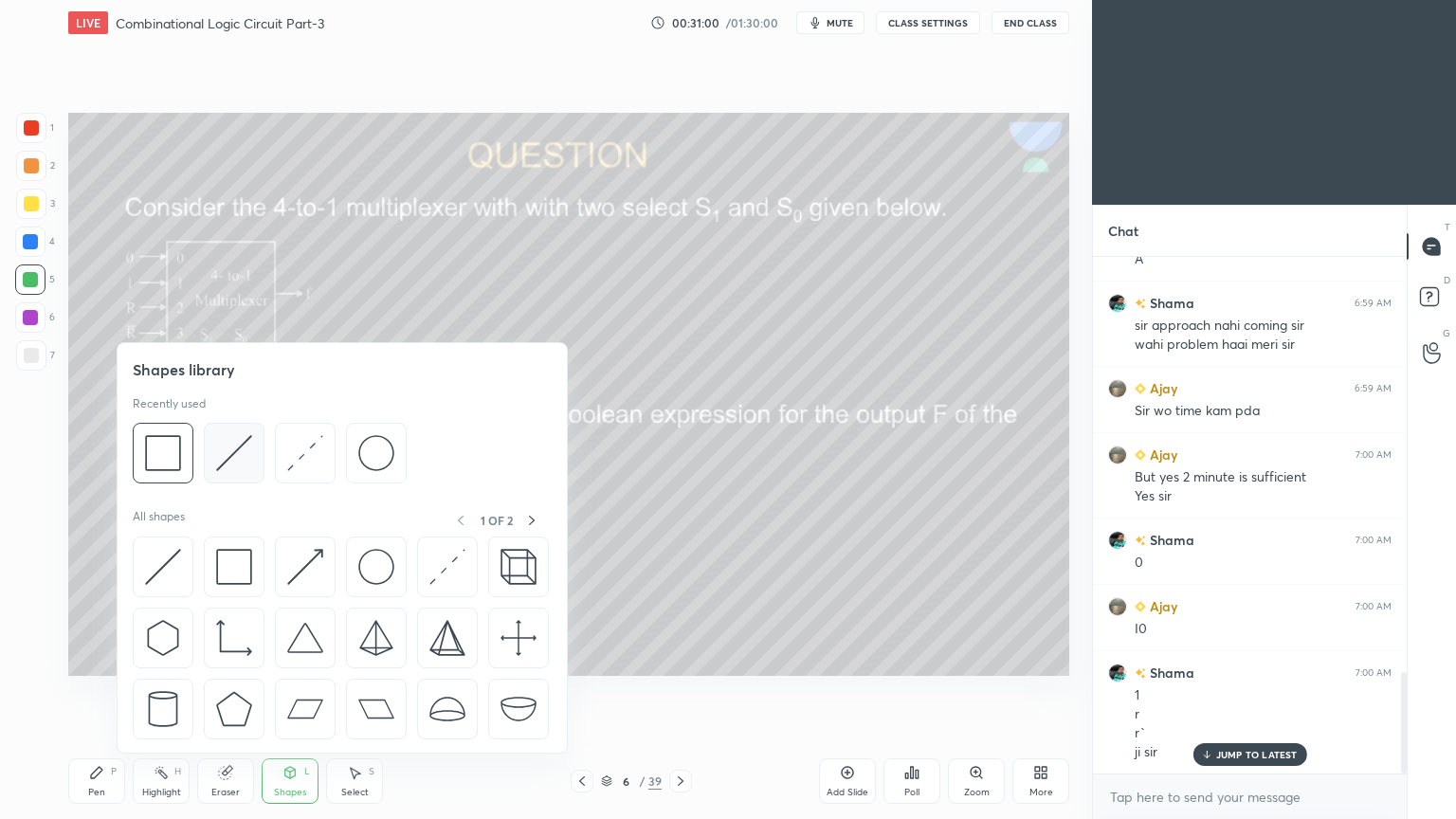
click at [232, 453] on img at bounding box center [234, 452] width 36 height 36
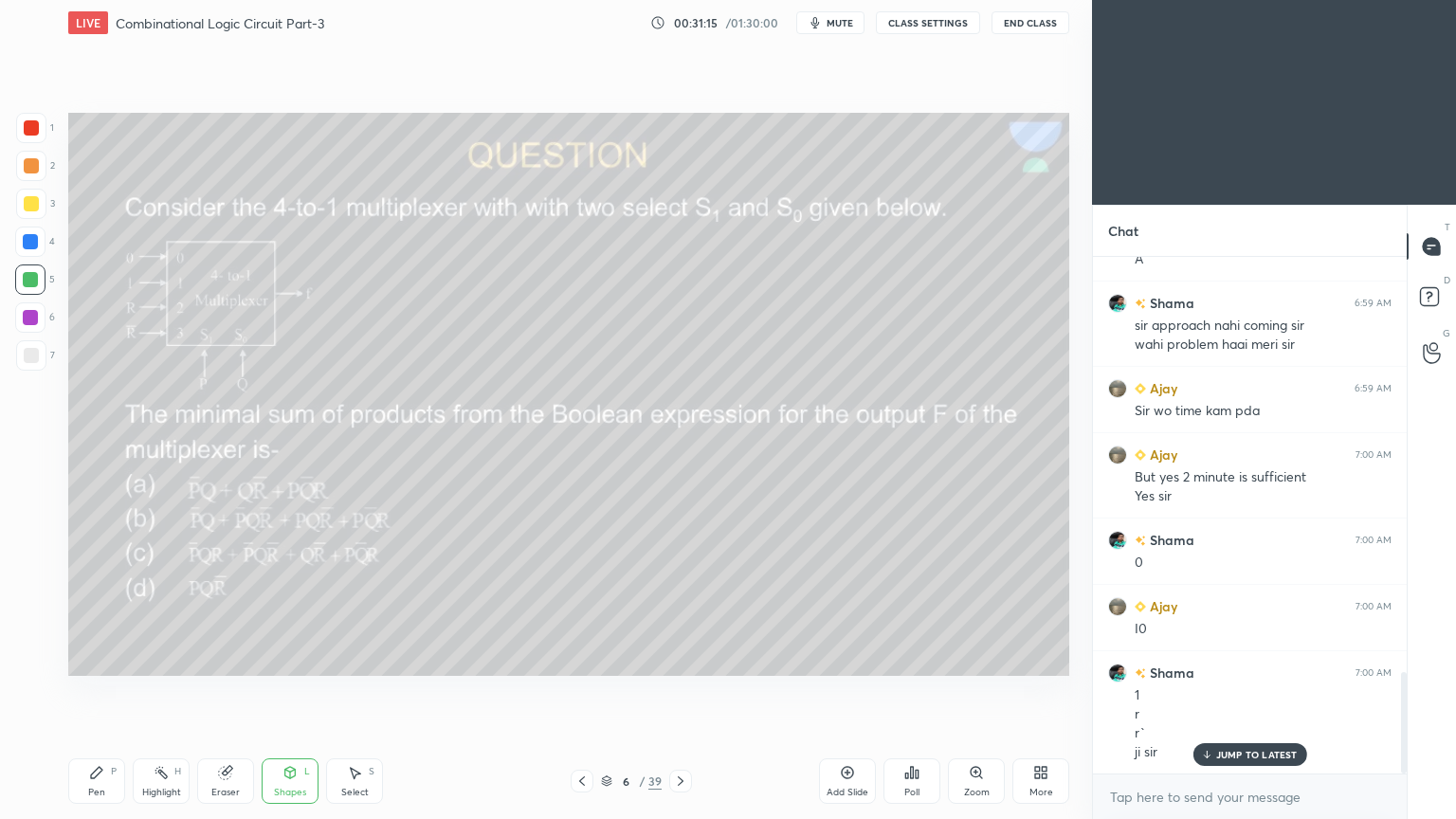
click at [94, 691] on icon at bounding box center [97, 772] width 12 height 12
click at [220, 691] on div "Eraser" at bounding box center [225, 793] width 28 height 10
click at [104, 691] on div "Pen P" at bounding box center [96, 781] width 57 height 46
click at [47, 209] on div "3" at bounding box center [36, 203] width 39 height 30
click at [30, 583] on icon at bounding box center [30, 585] width 17 height 14
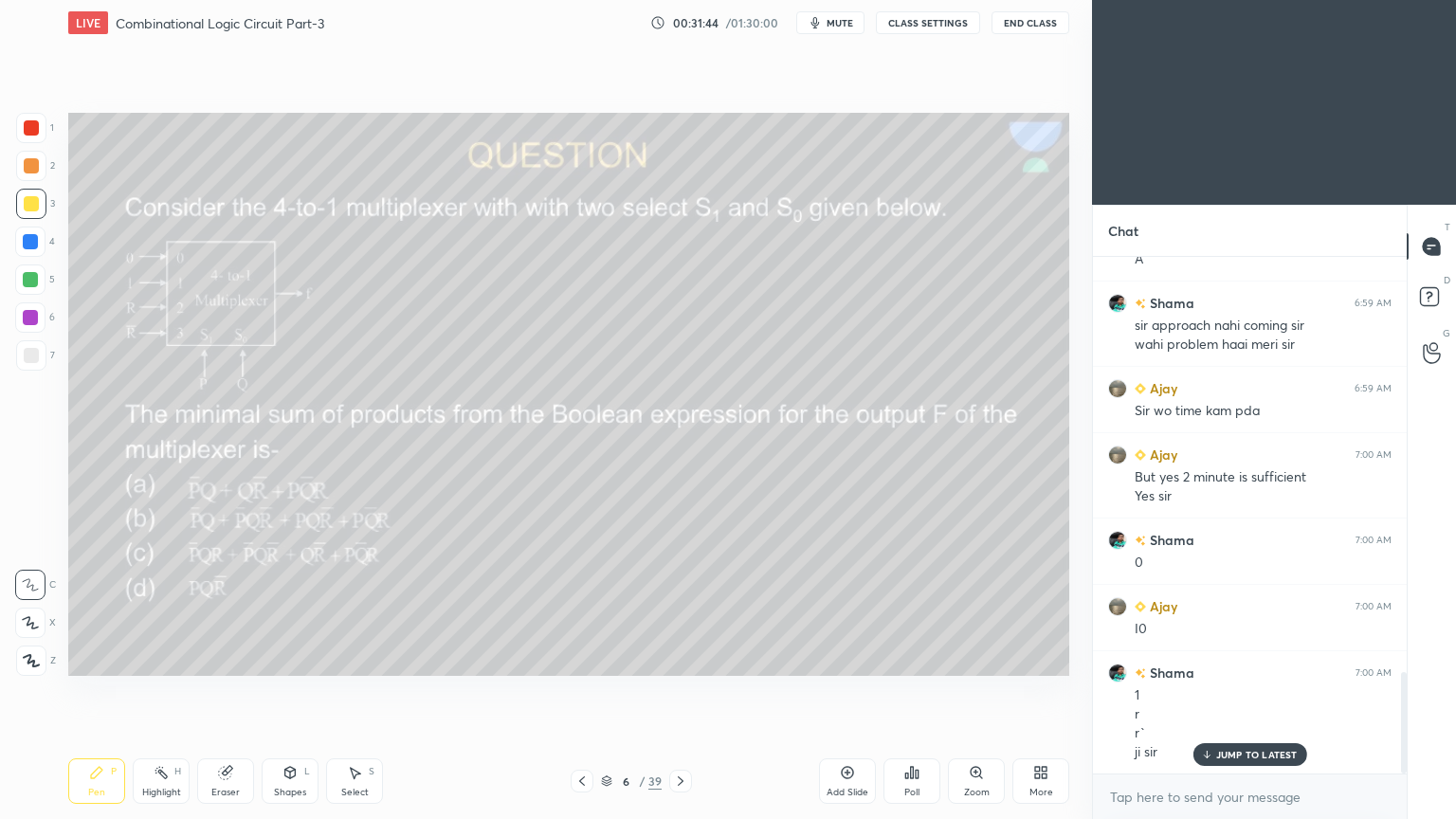
click at [170, 691] on div "Highlight H" at bounding box center [161, 781] width 57 height 46
click at [96, 691] on icon at bounding box center [97, 772] width 12 height 12
click at [37, 169] on div at bounding box center [31, 166] width 16 height 16
click at [36, 323] on div at bounding box center [30, 317] width 16 height 16
click at [31, 623] on icon at bounding box center [30, 623] width 16 height 12
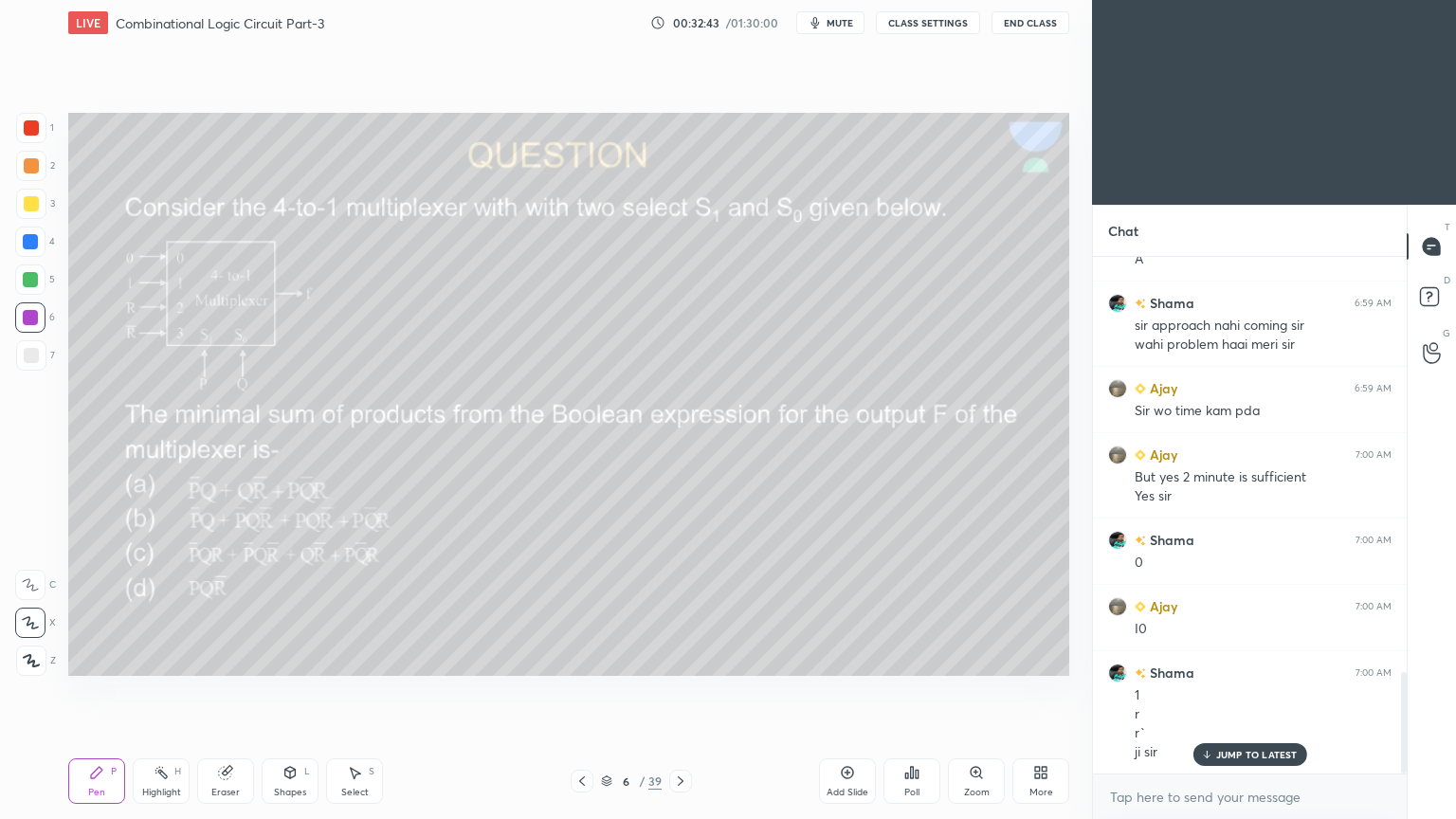
scroll to position [2183, 0]
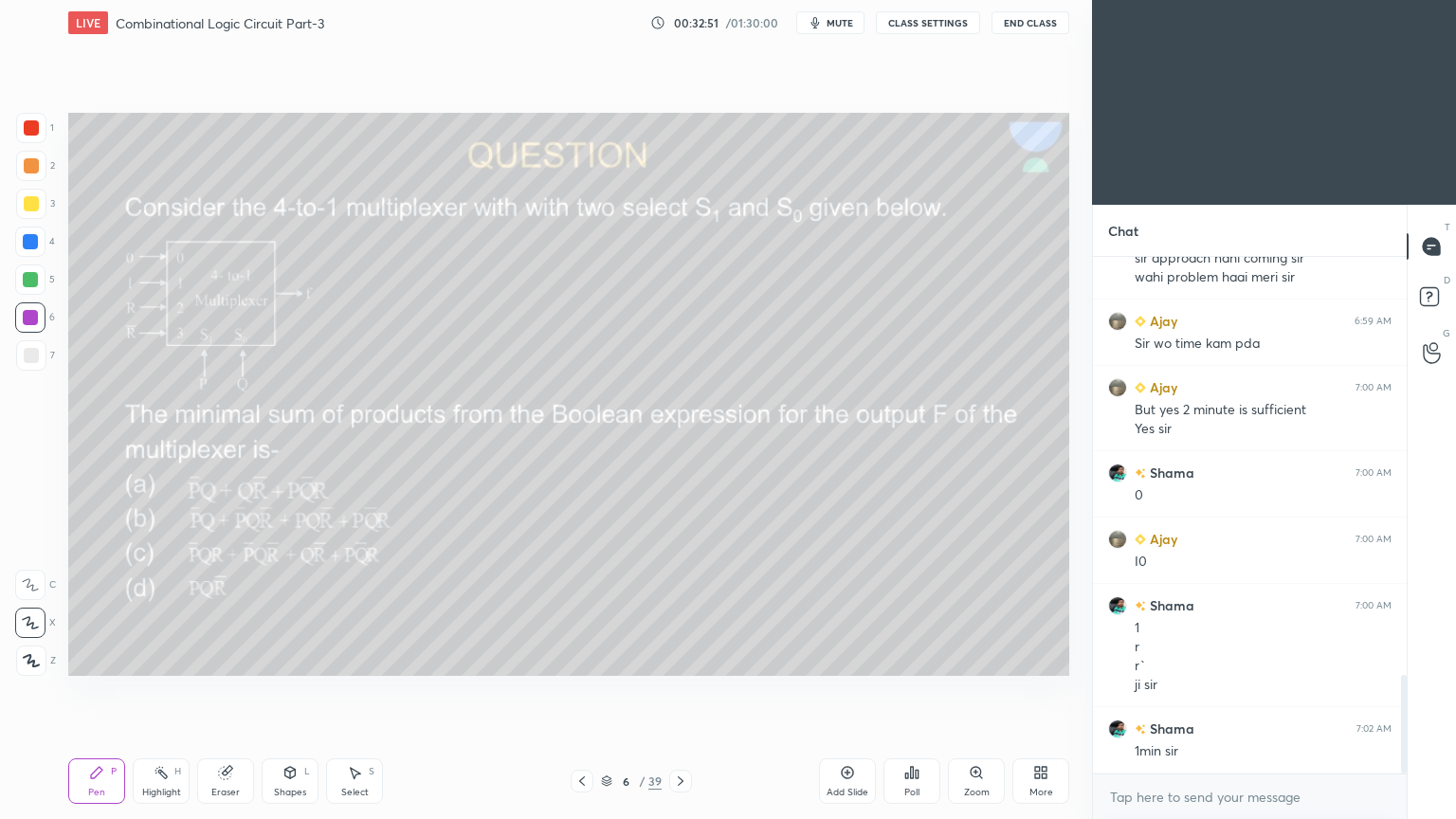
click at [163, 691] on div "Highlight H" at bounding box center [161, 781] width 57 height 46
click at [103, 691] on div "Pen P" at bounding box center [96, 781] width 57 height 46
click at [235, 691] on div "Eraser" at bounding box center [225, 781] width 57 height 46
click at [93, 691] on div "Pen P" at bounding box center [96, 781] width 57 height 46
click at [46, 138] on div at bounding box center [31, 127] width 30 height 30
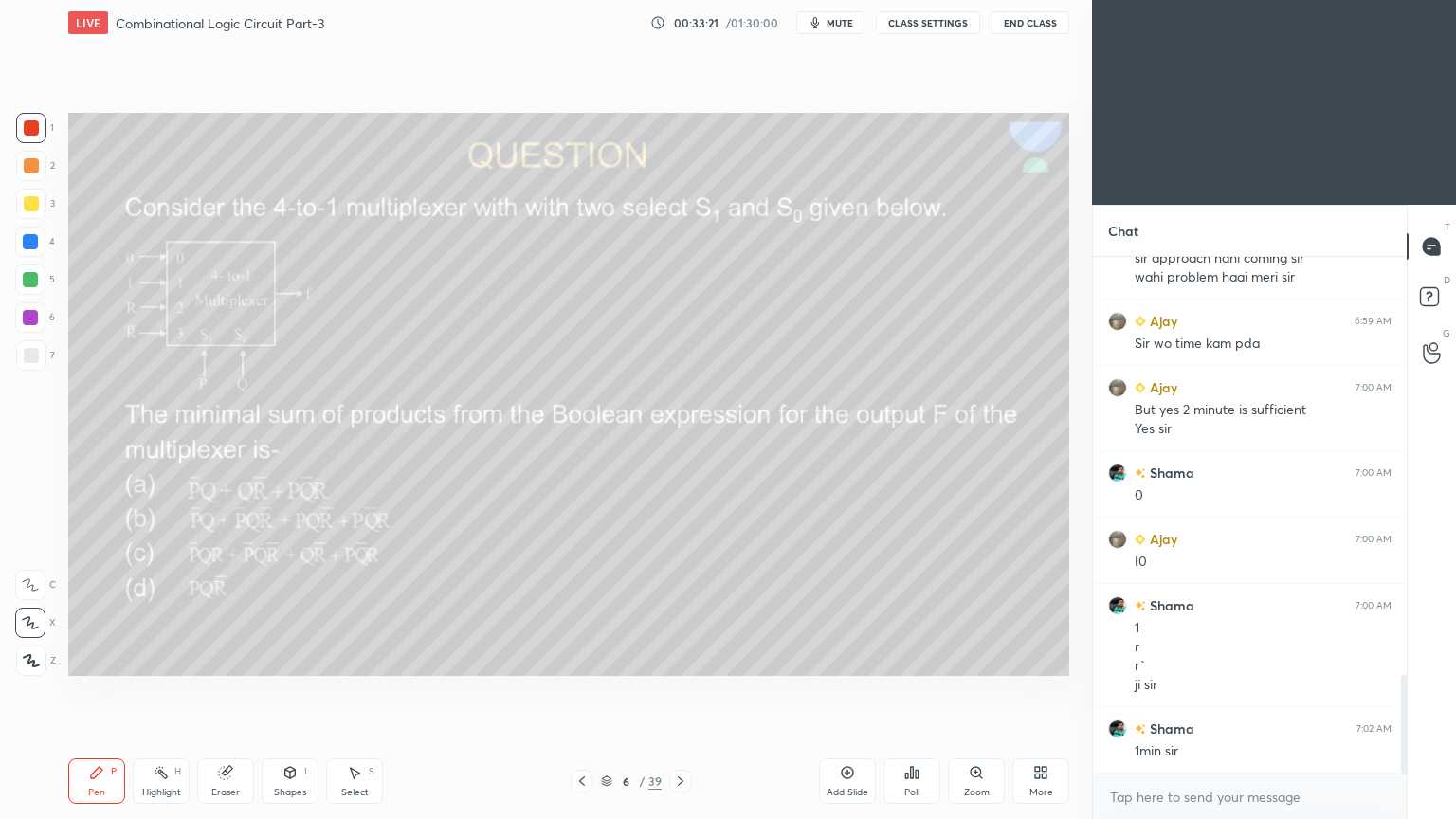
click at [290, 691] on div "Shapes L" at bounding box center [290, 781] width 57 height 46
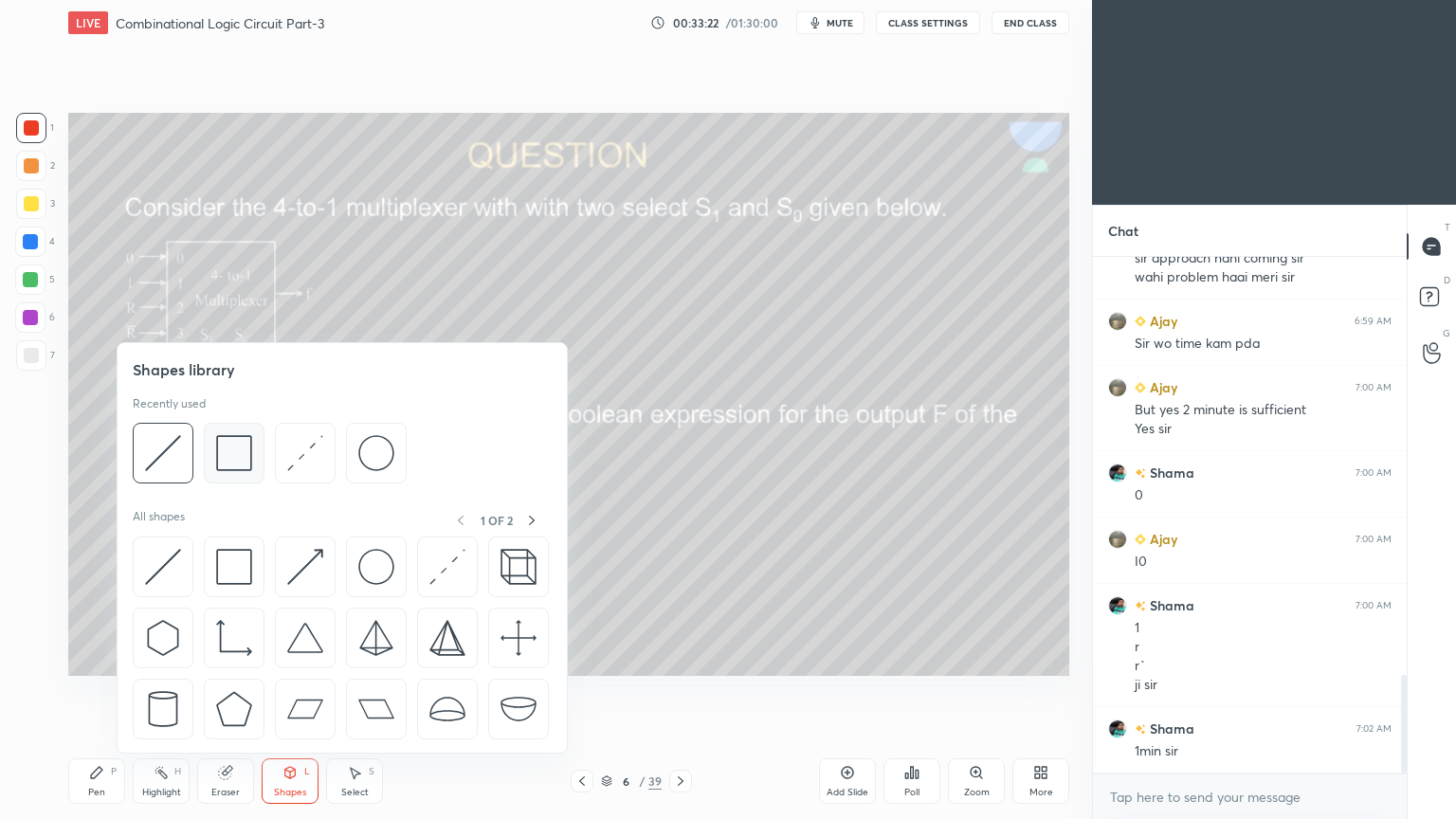
click at [224, 440] on img at bounding box center [234, 452] width 36 height 36
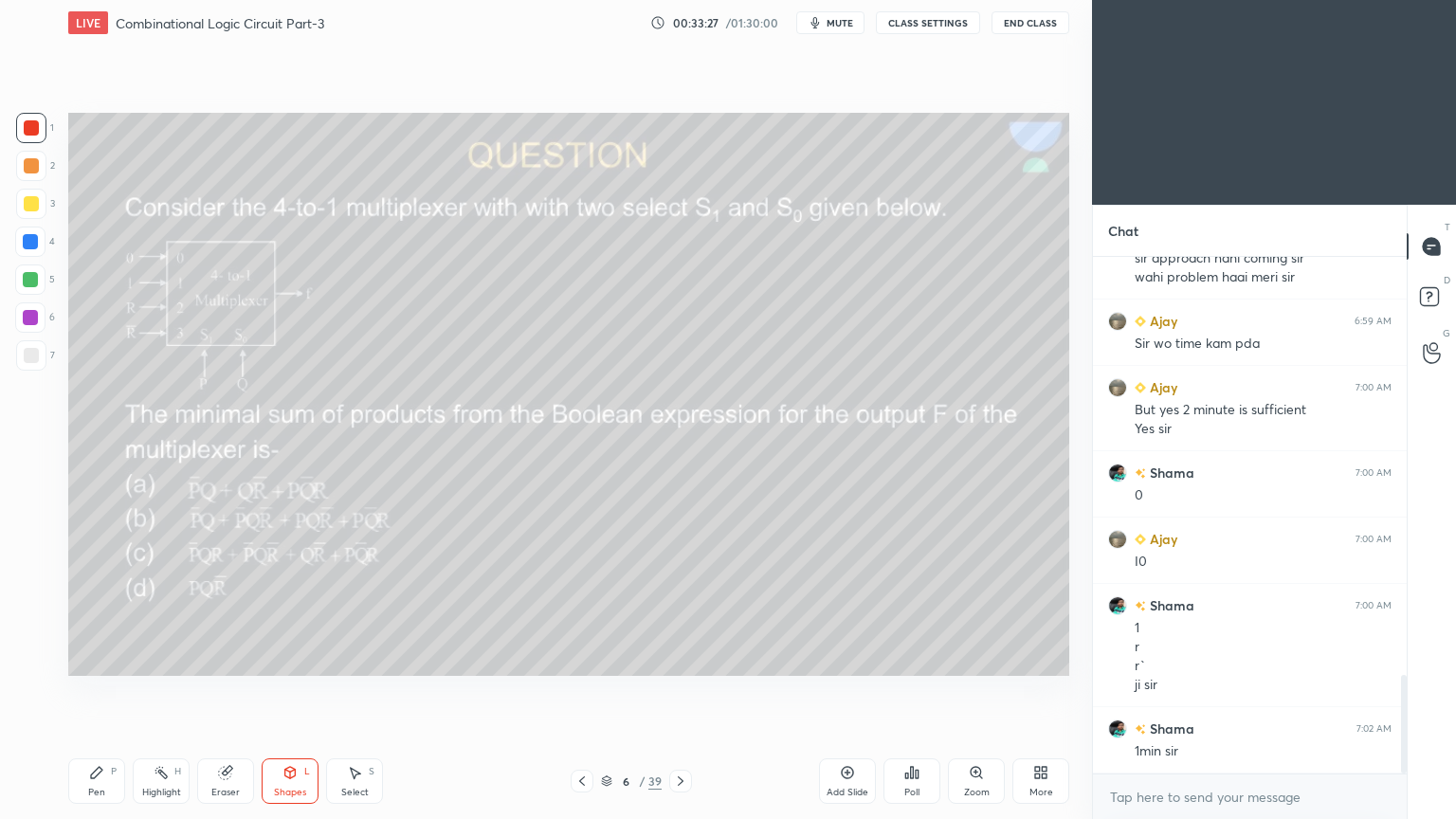
click at [106, 691] on div "Pen P" at bounding box center [96, 781] width 57 height 46
click at [30, 575] on div at bounding box center [30, 584] width 30 height 30
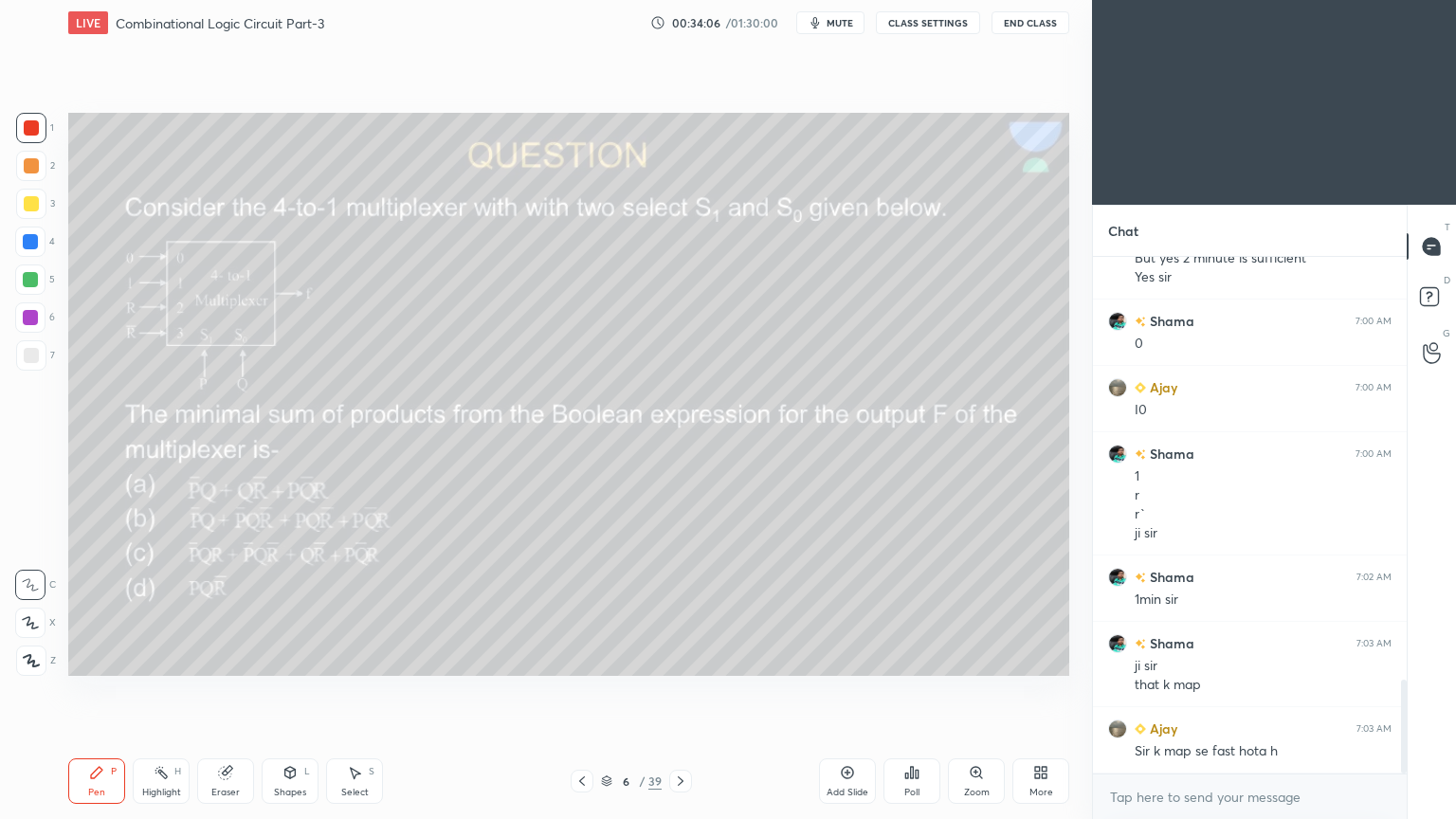
scroll to position [2401, 0]
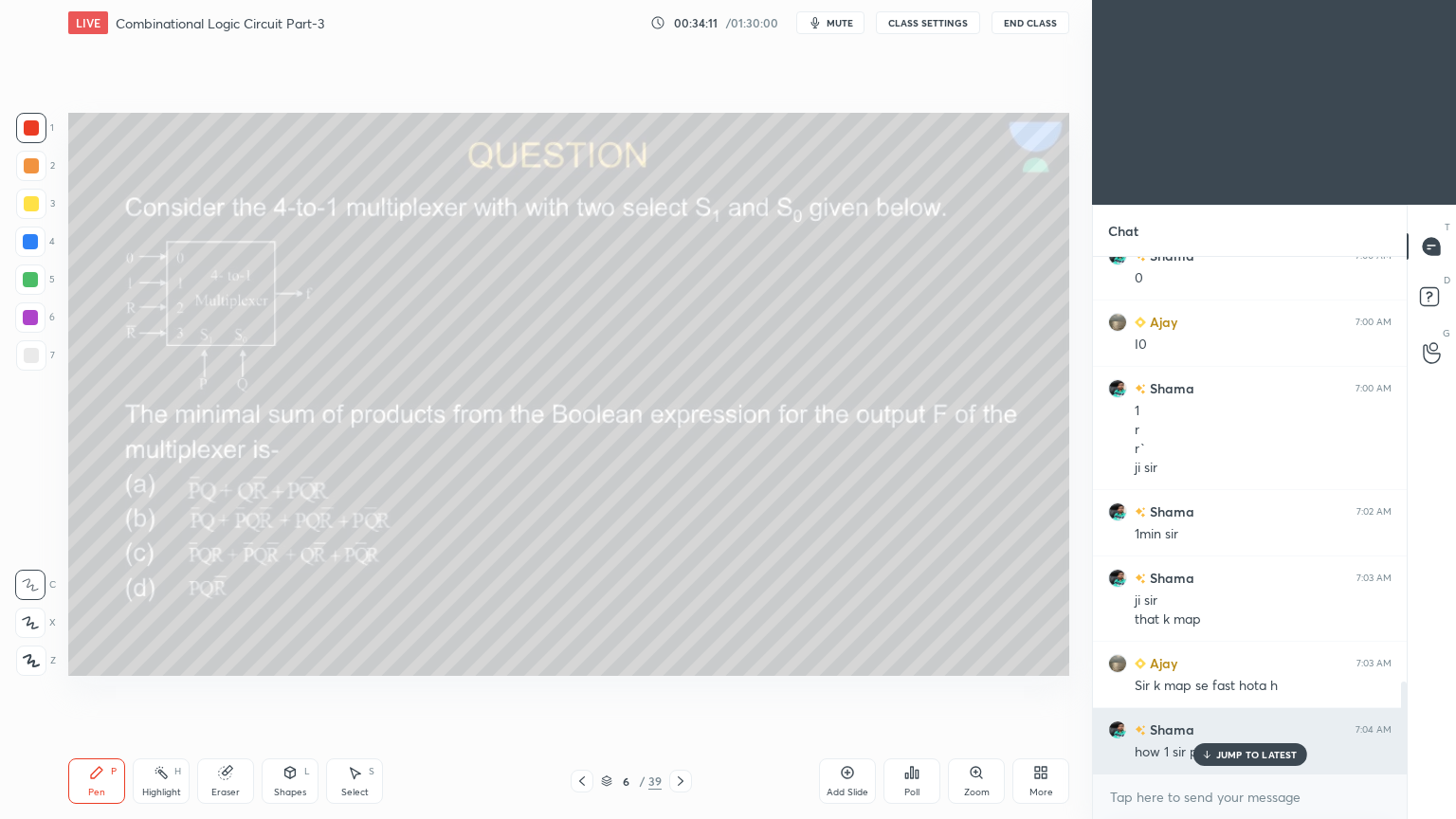
click at [1233, 691] on p "JUMP TO LATEST" at bounding box center [1256, 755] width 81 height 12
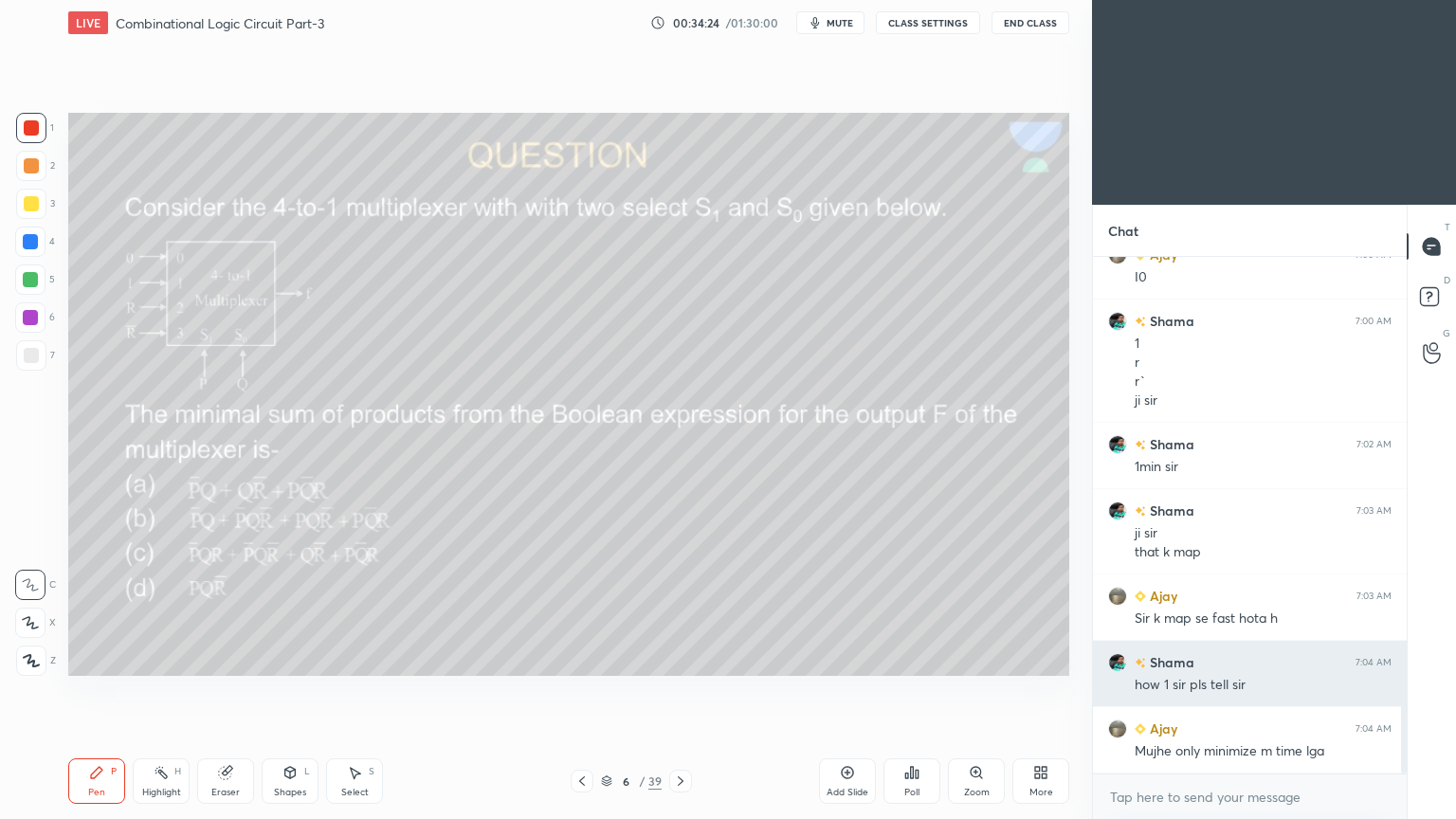
scroll to position [2533, 0]
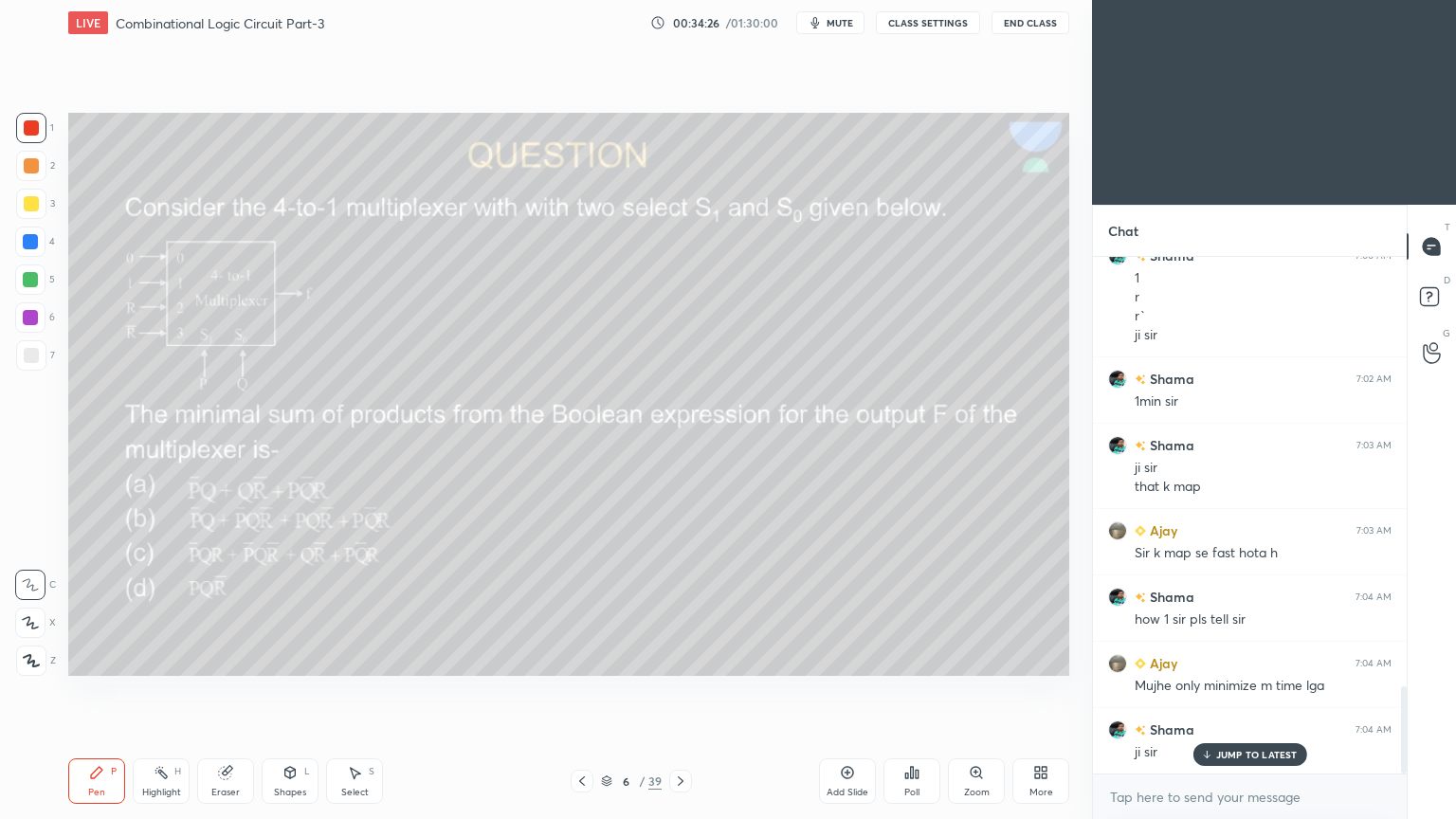
click at [137, 691] on div "Highlight H" at bounding box center [161, 781] width 57 height 46
click at [53, 161] on div "2" at bounding box center [36, 165] width 39 height 30
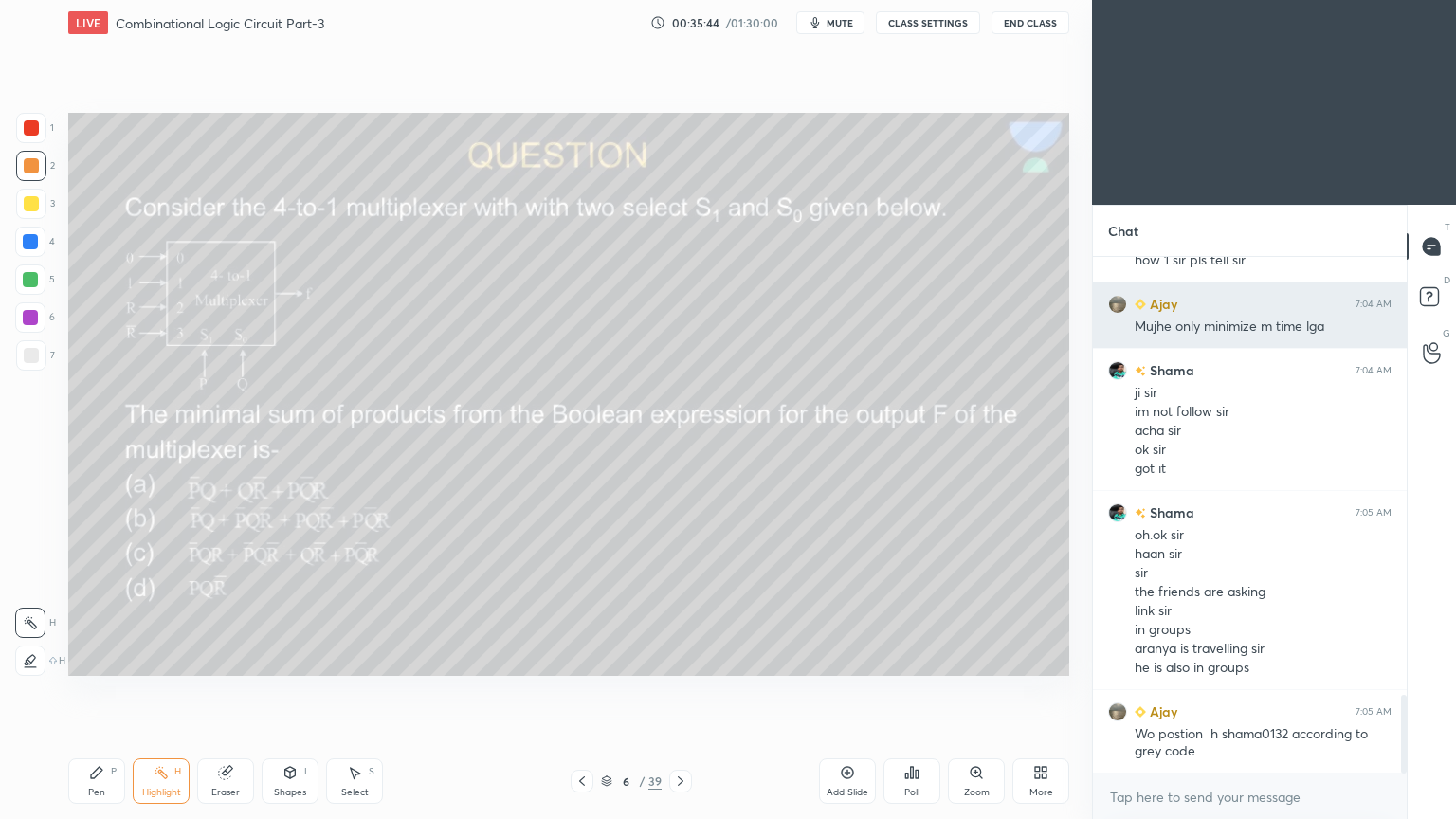
scroll to position [2958, 0]
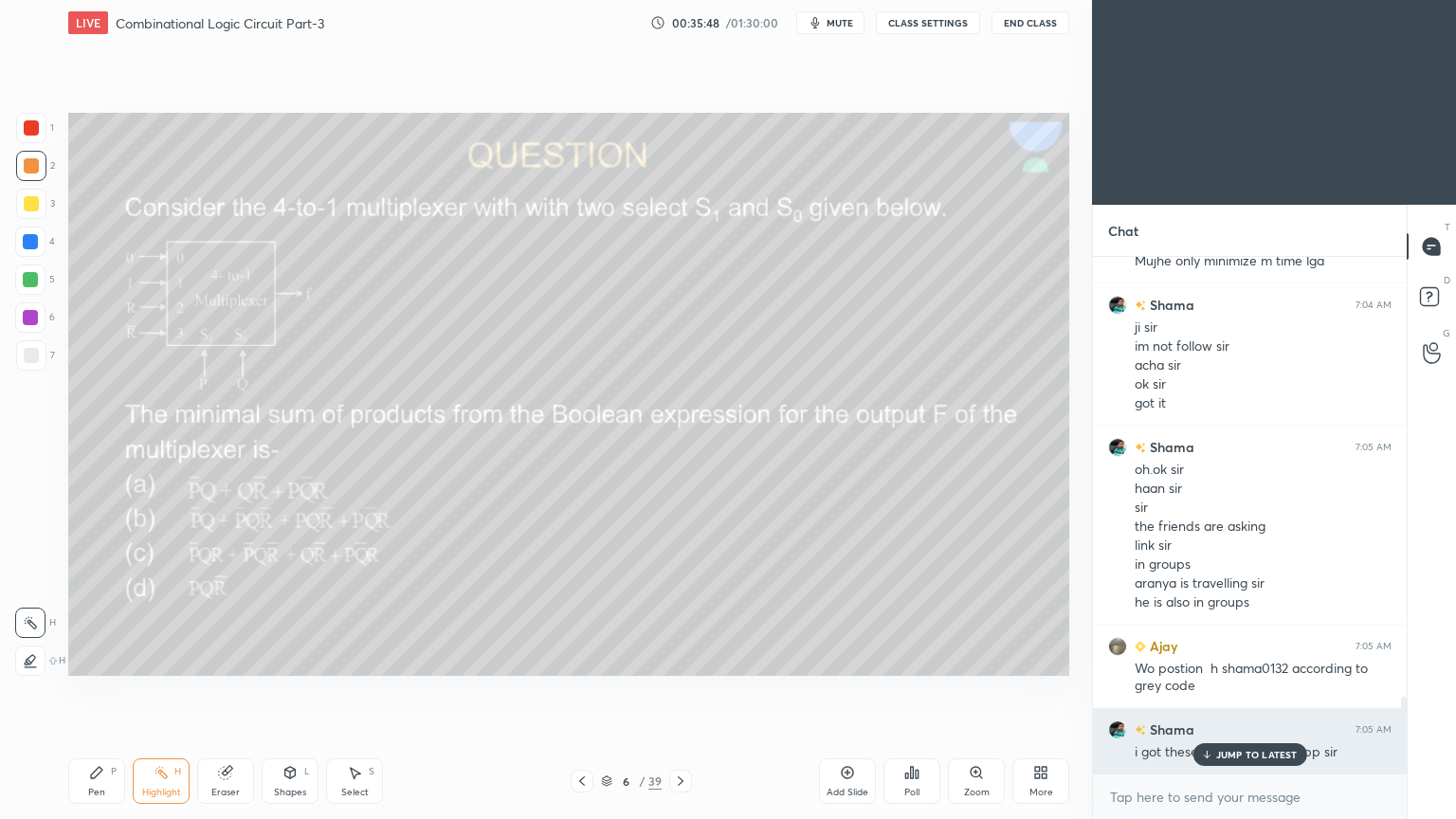
click at [1257, 691] on p "JUMP TO LATEST" at bounding box center [1256, 755] width 81 height 12
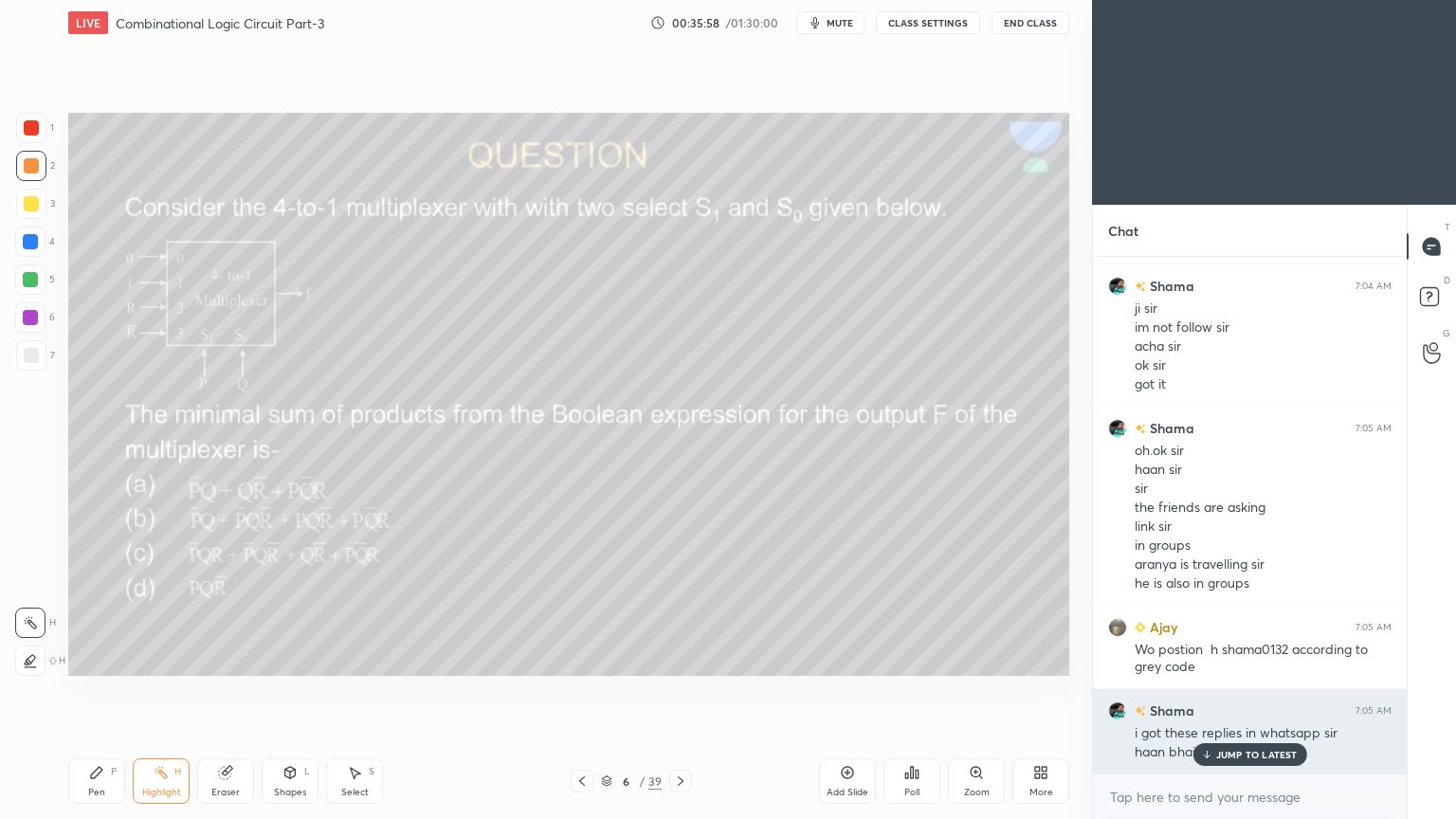
click at [1225, 691] on p "JUMP TO LATEST" at bounding box center [1256, 755] width 81 height 12
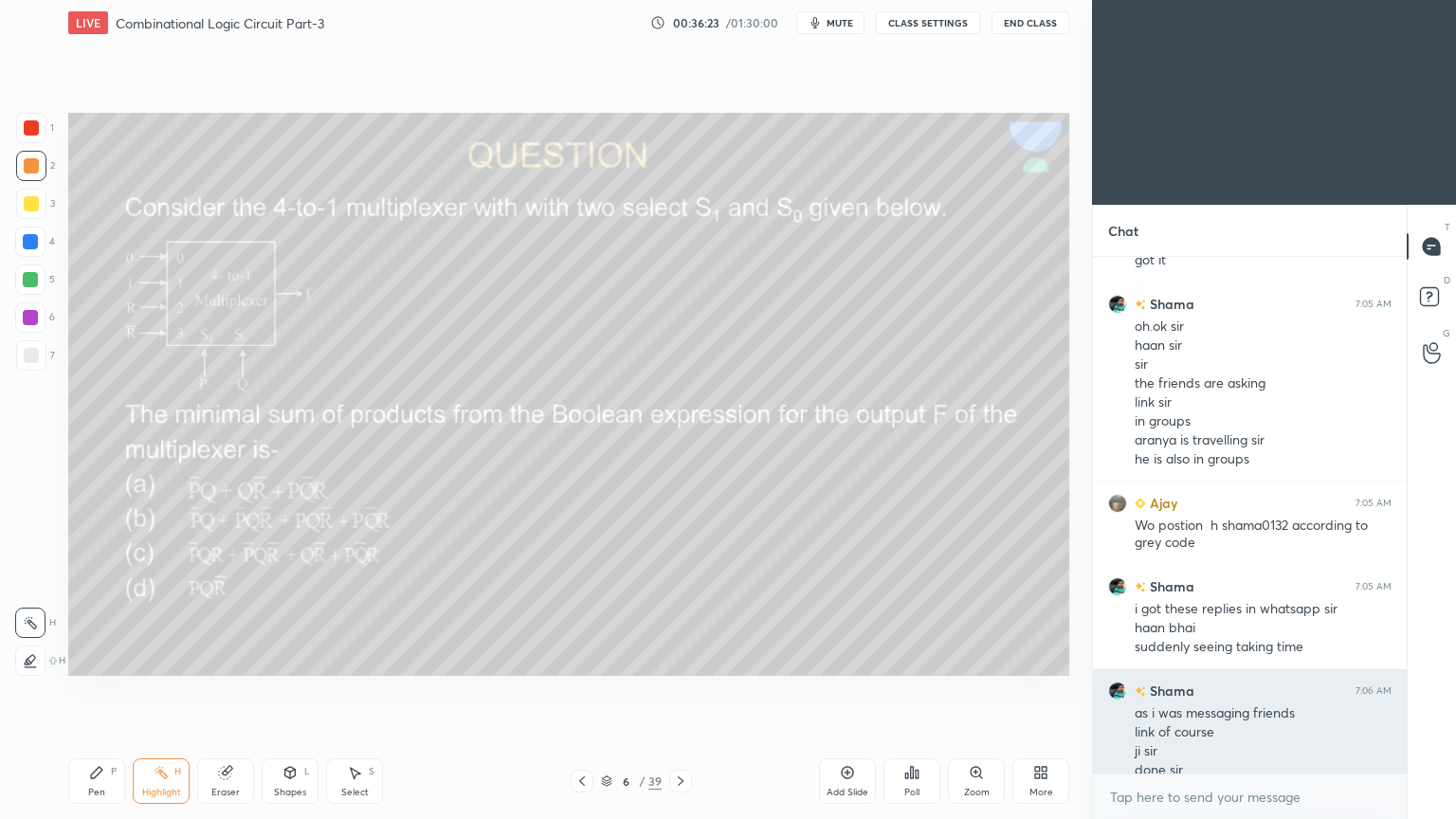
scroll to position [3120, 0]
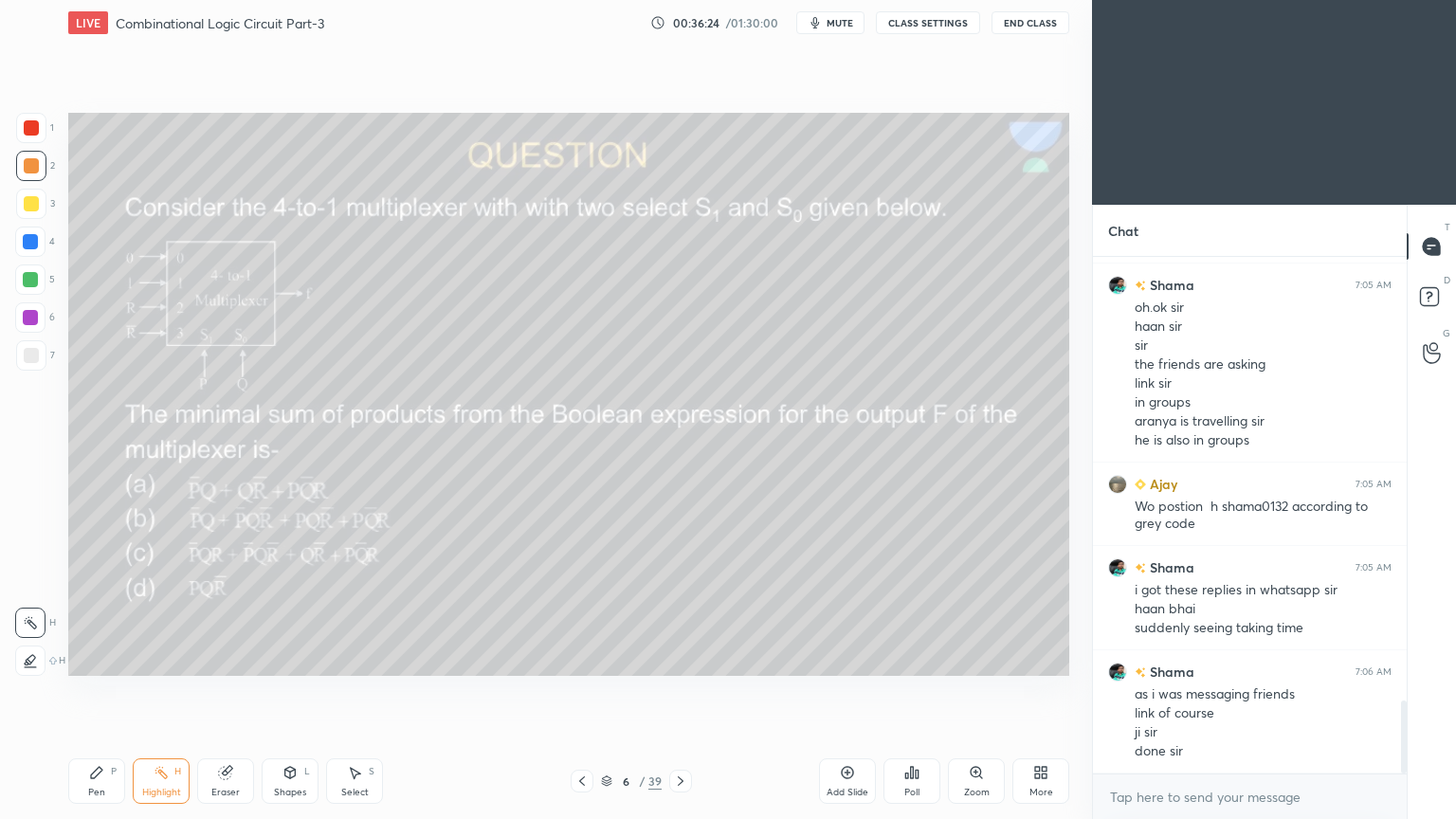
click at [97, 691] on icon at bounding box center [97, 772] width 16 height 16
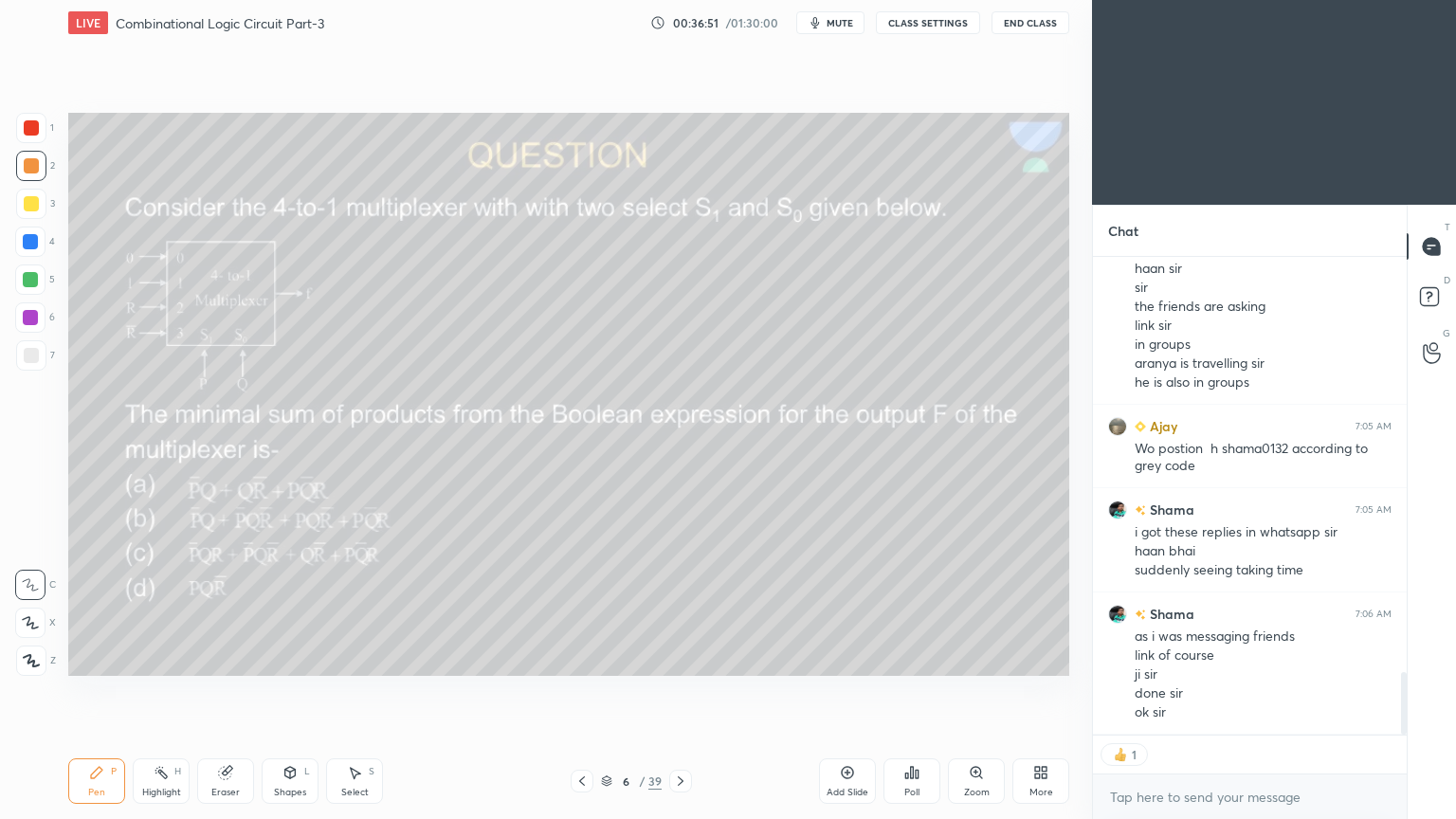
click at [577, 691] on icon at bounding box center [582, 781] width 16 height 16
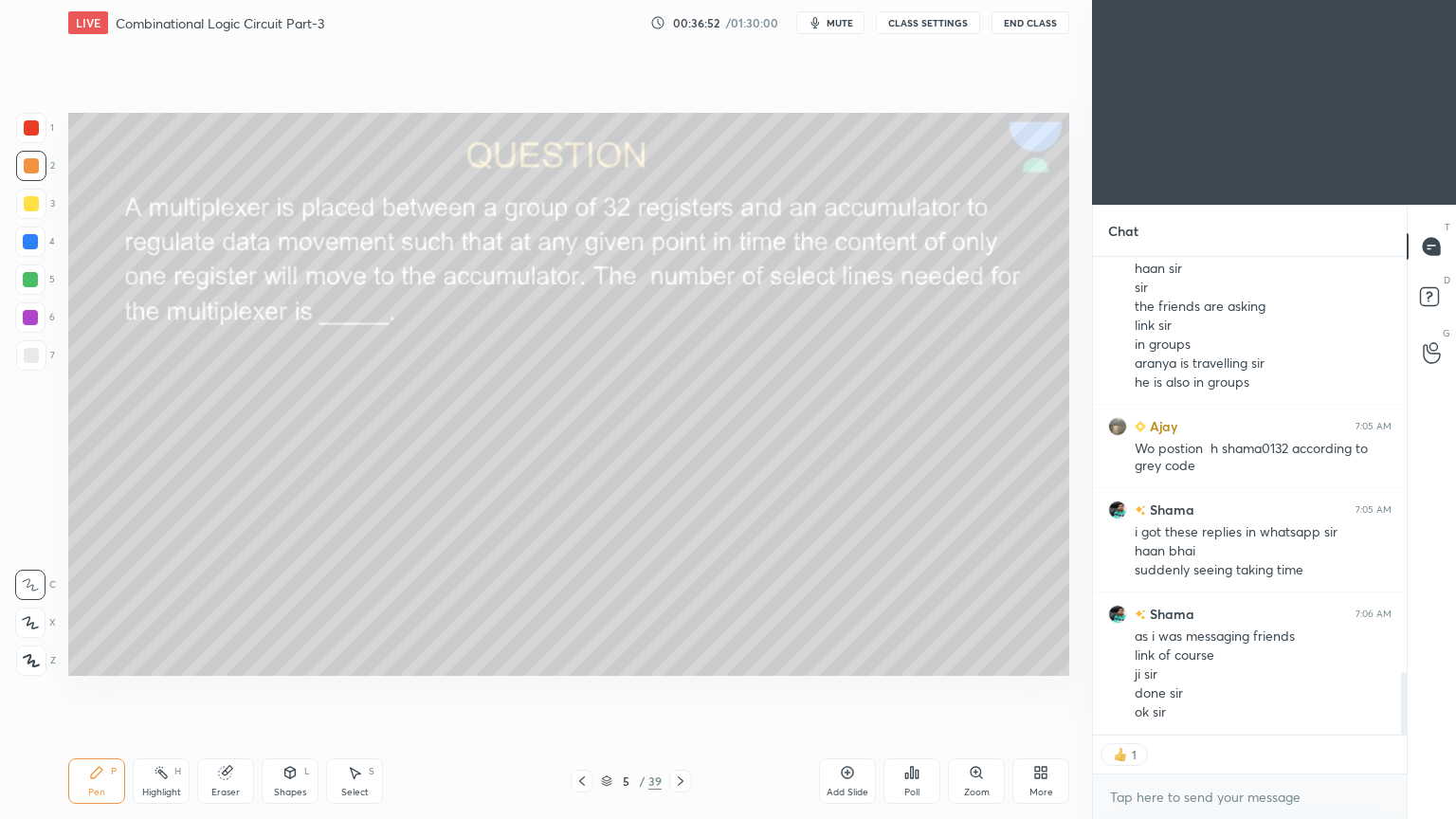
click at [581, 691] on icon at bounding box center [582, 781] width 16 height 16
click at [576, 691] on icon at bounding box center [582, 781] width 16 height 16
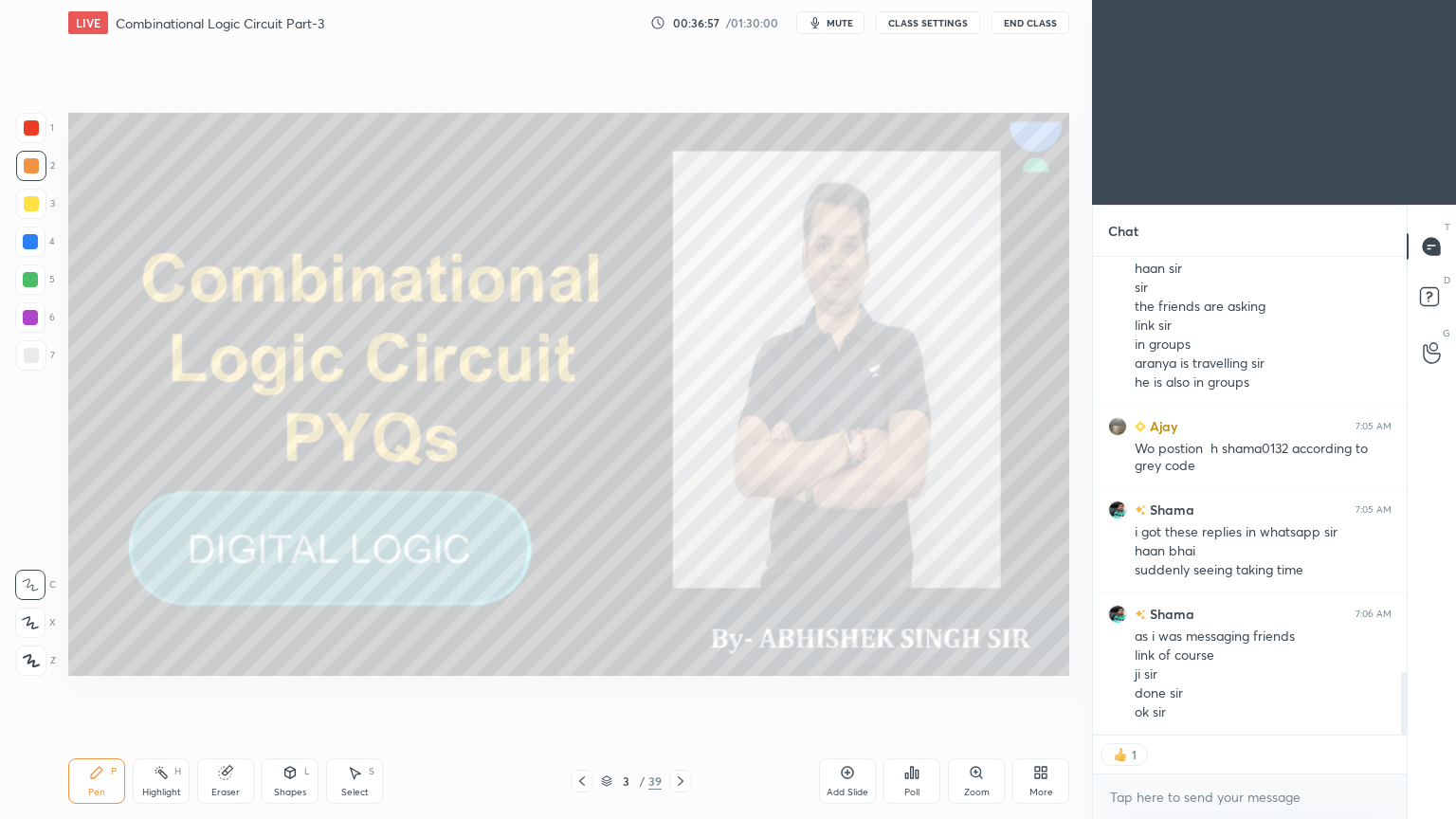
type textarea "x"
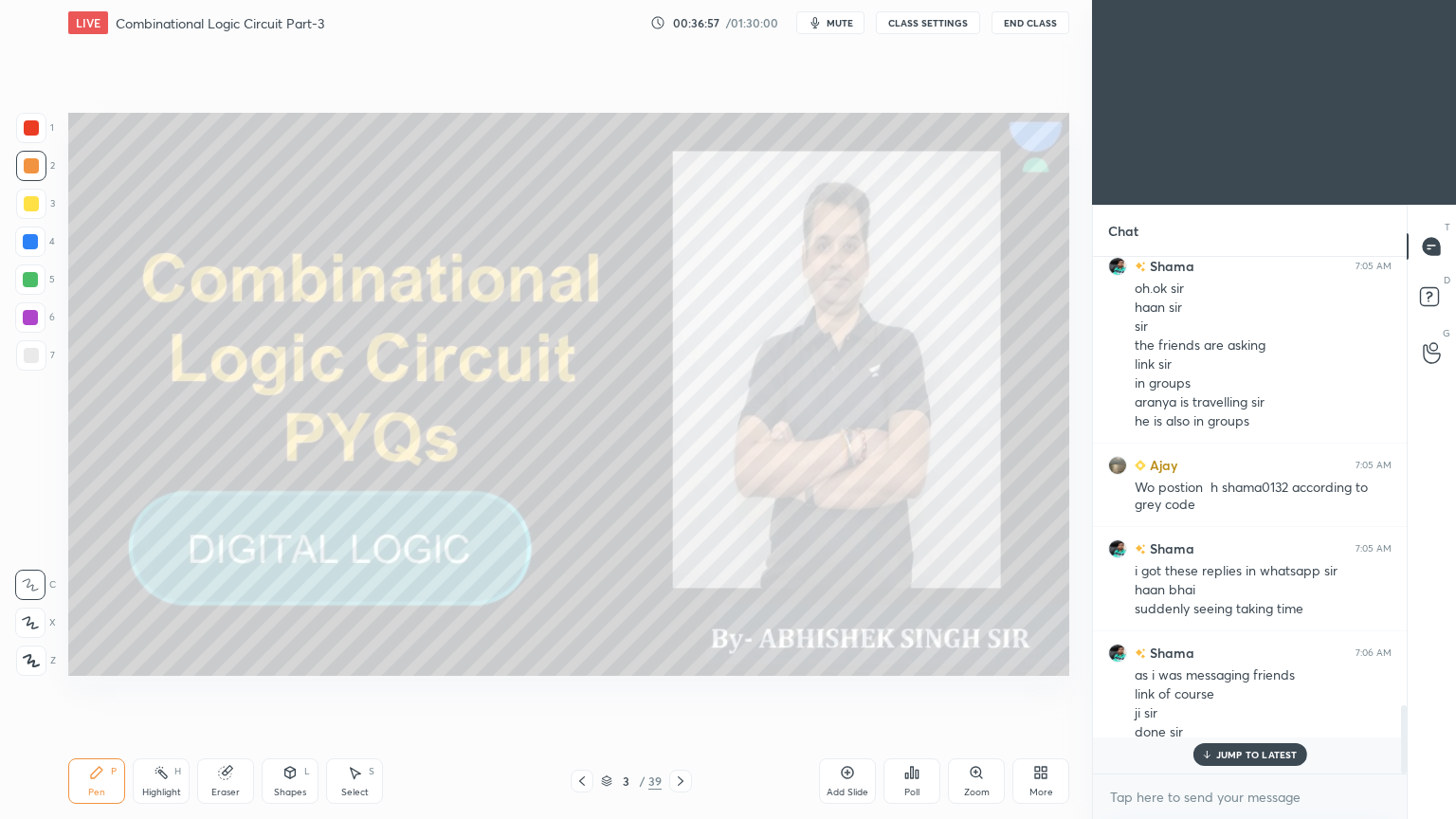
click at [680, 691] on icon at bounding box center [681, 781] width 16 height 16
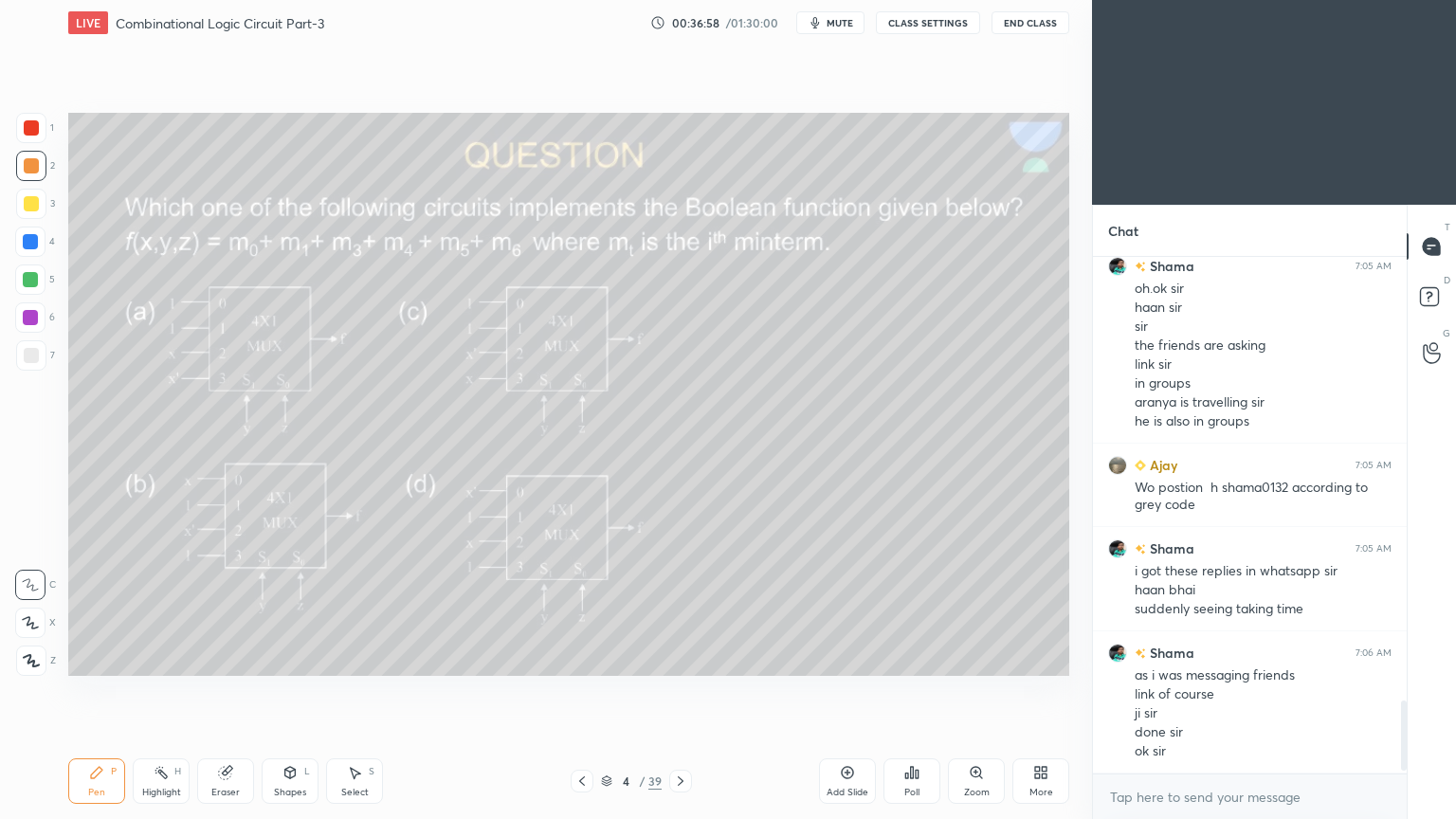
click at [673, 691] on icon at bounding box center [681, 781] width 16 height 16
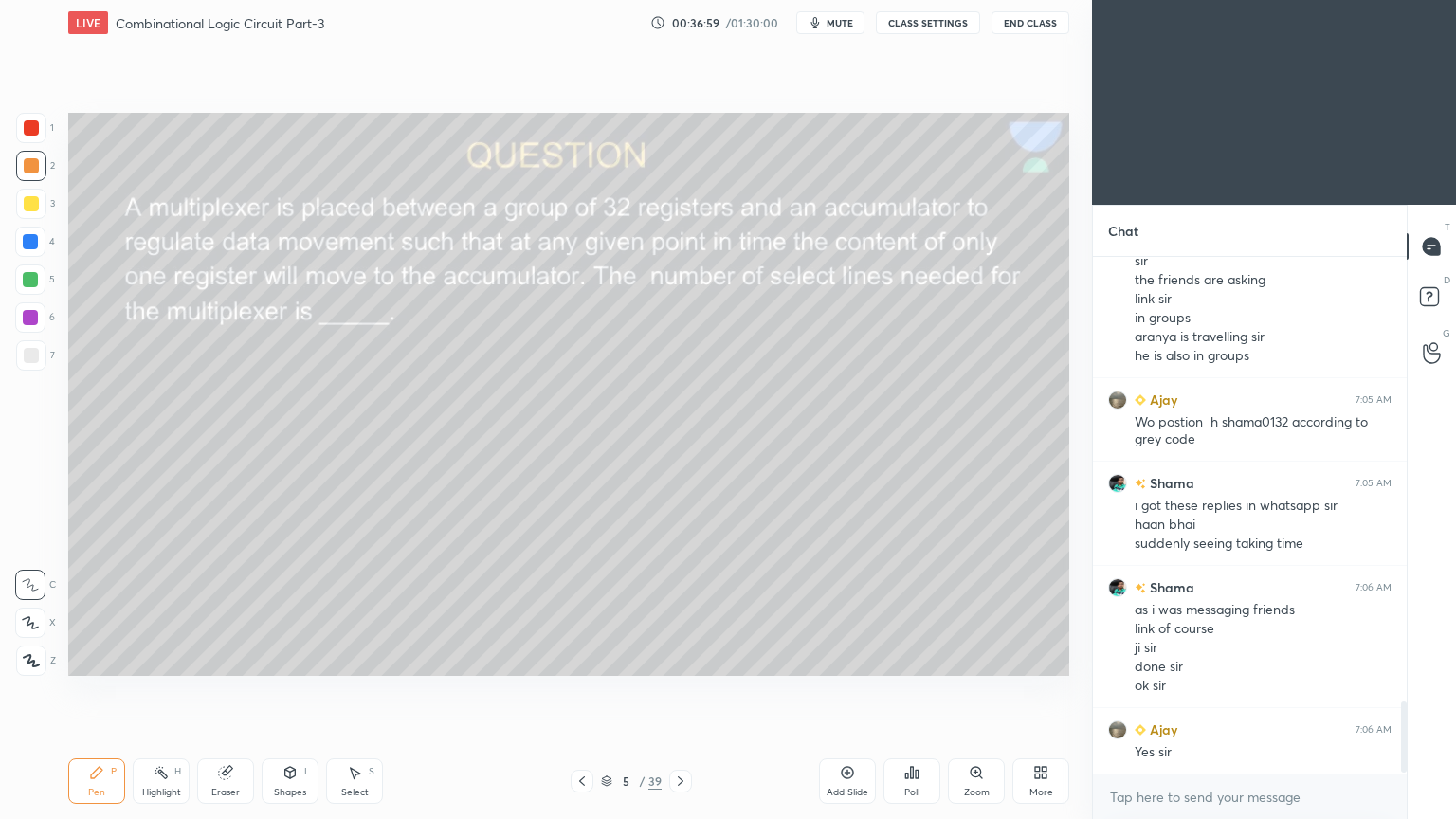
scroll to position [3272, 0]
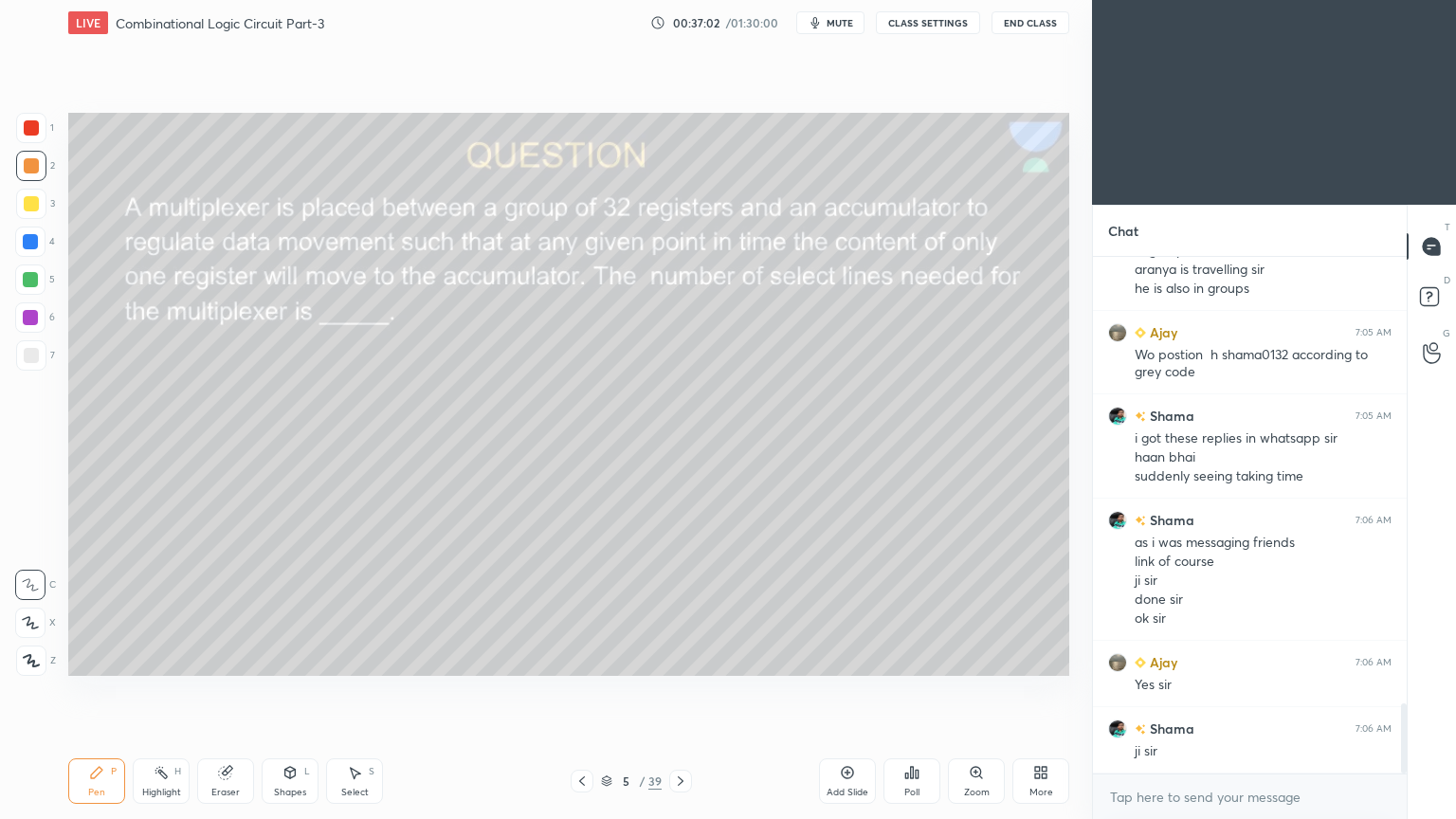
click at [680, 691] on icon at bounding box center [681, 781] width 6 height 10
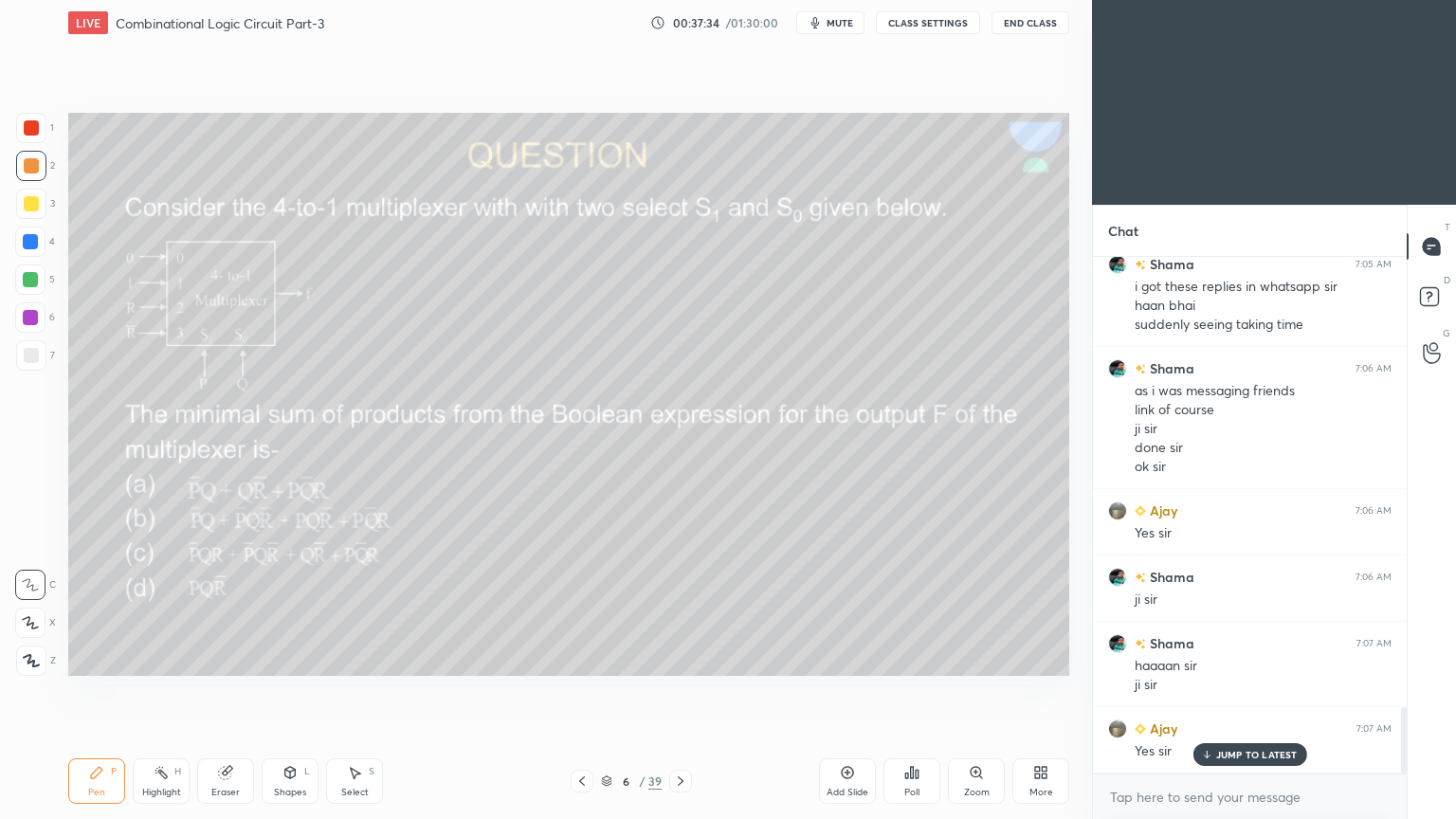
scroll to position [3489, 0]
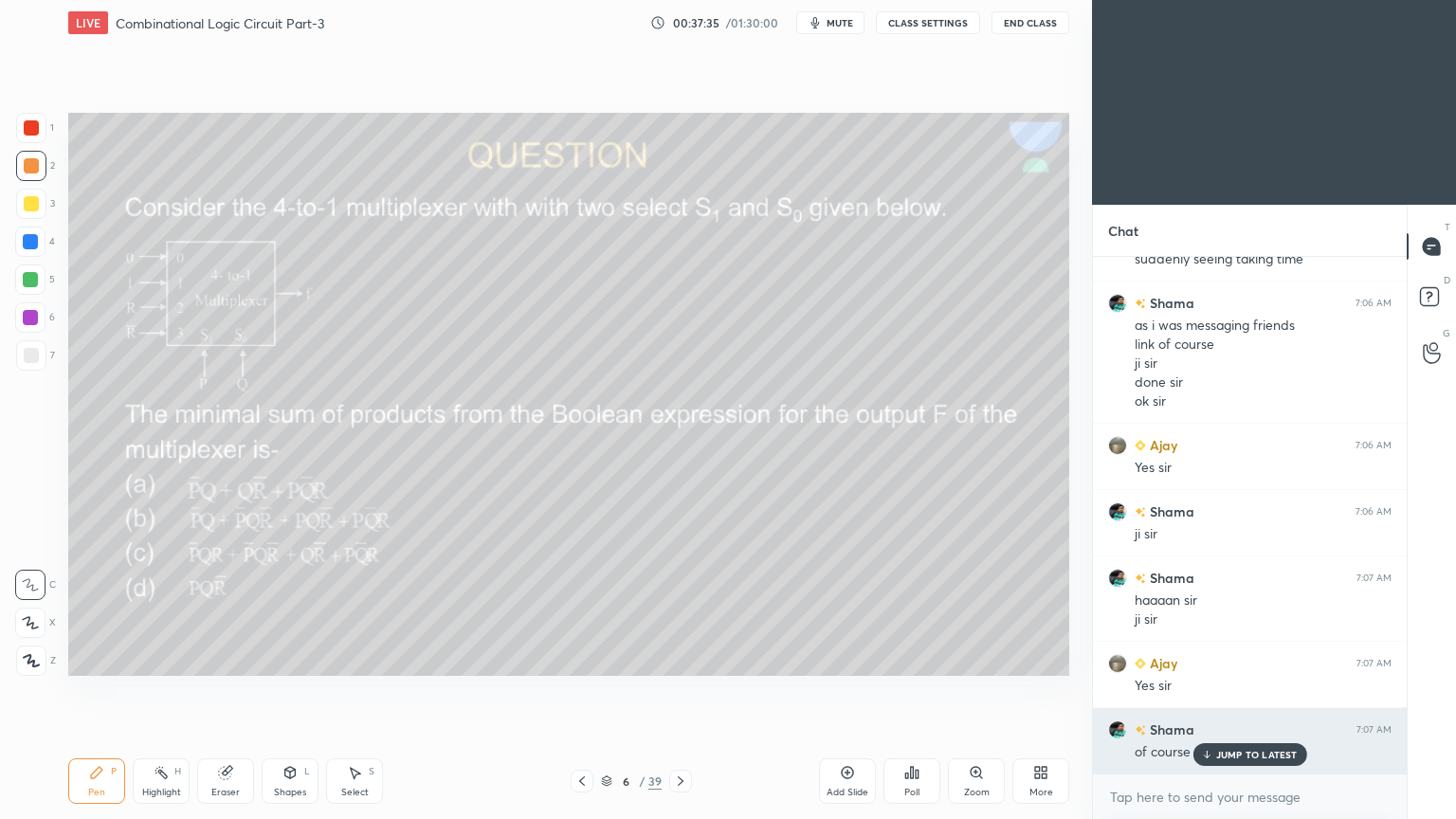
click at [1244, 691] on p "JUMP TO LATEST" at bounding box center [1256, 755] width 81 height 12
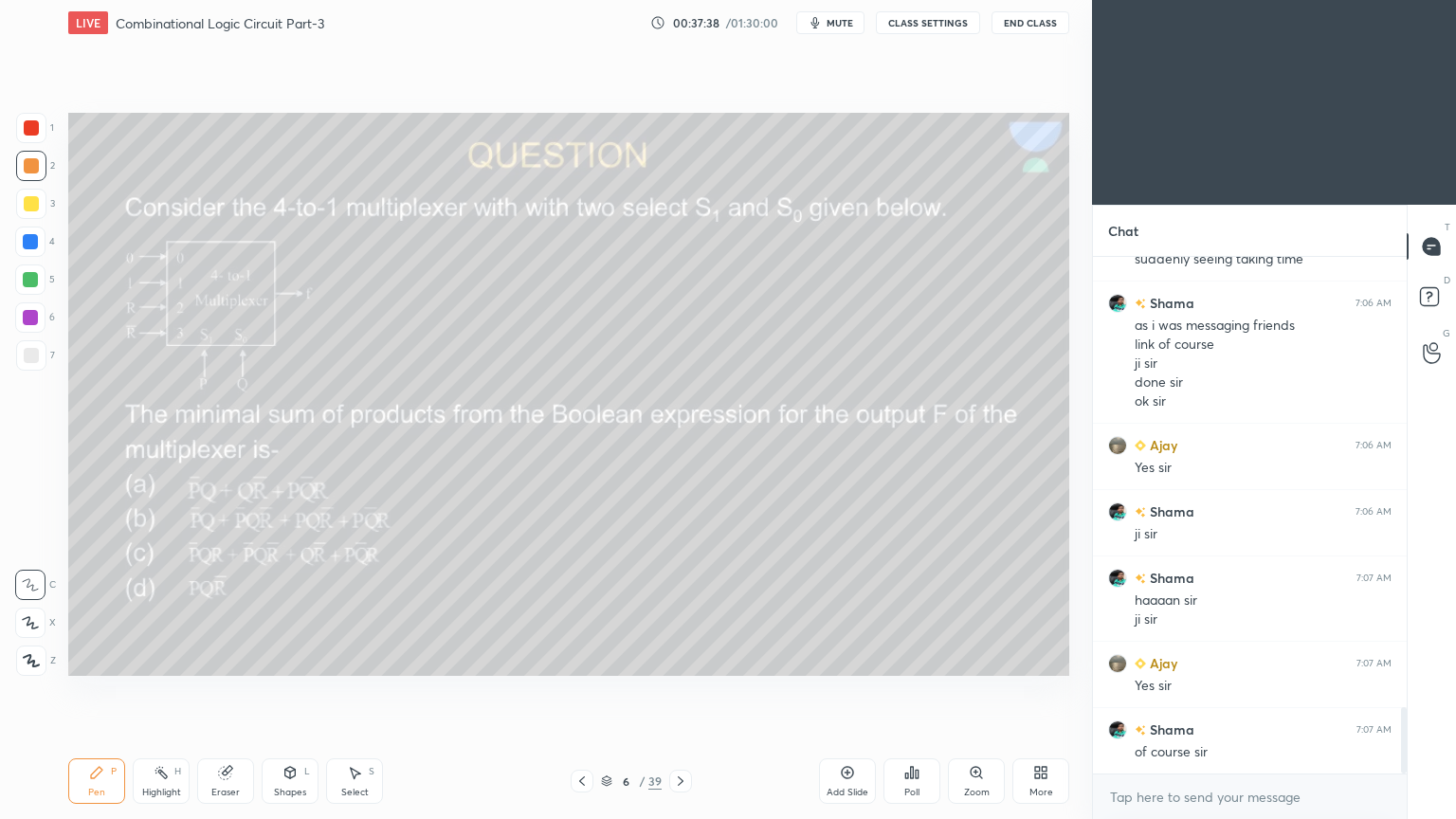
click at [679, 691] on icon at bounding box center [681, 781] width 16 height 16
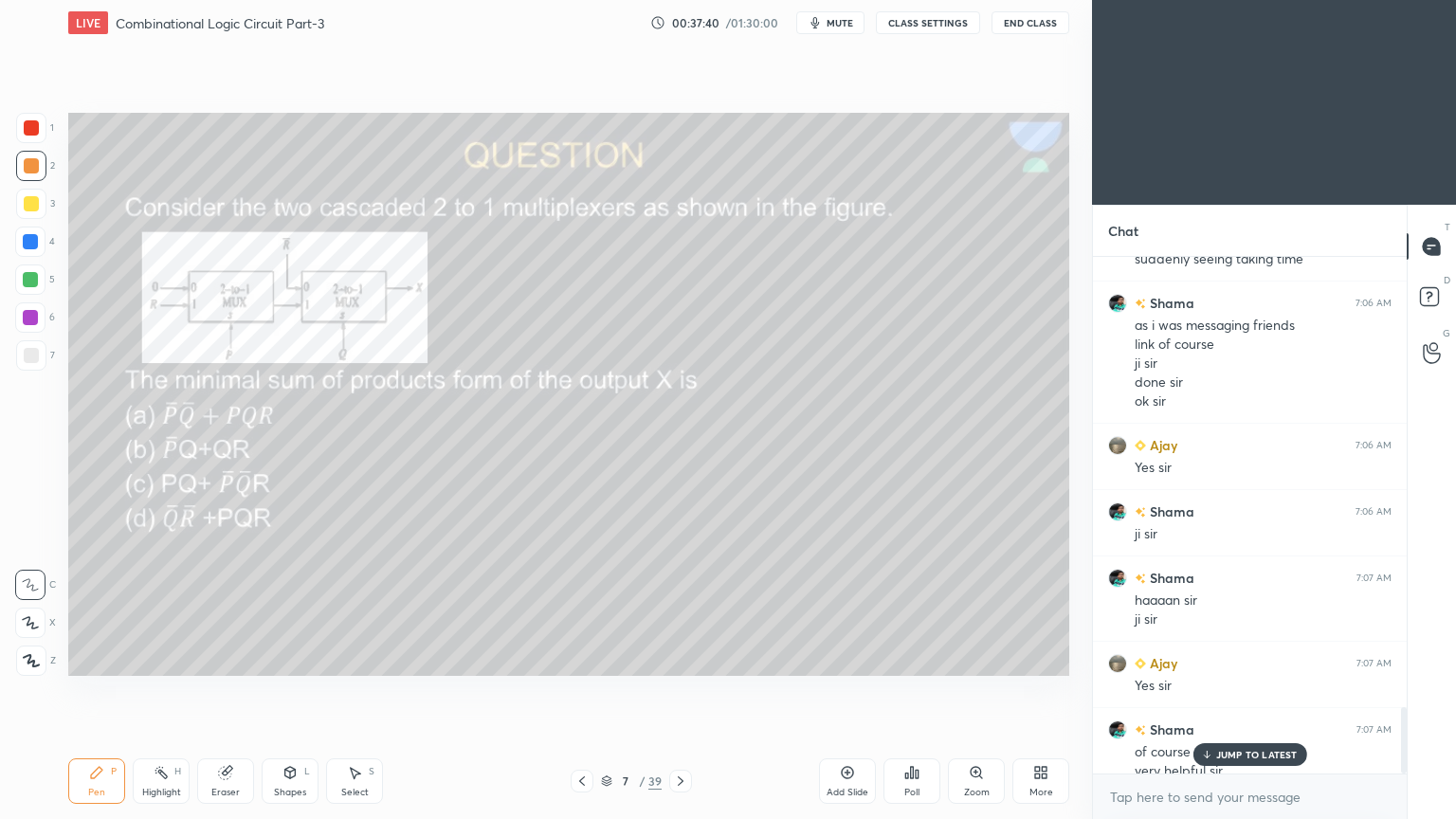
scroll to position [3508, 0]
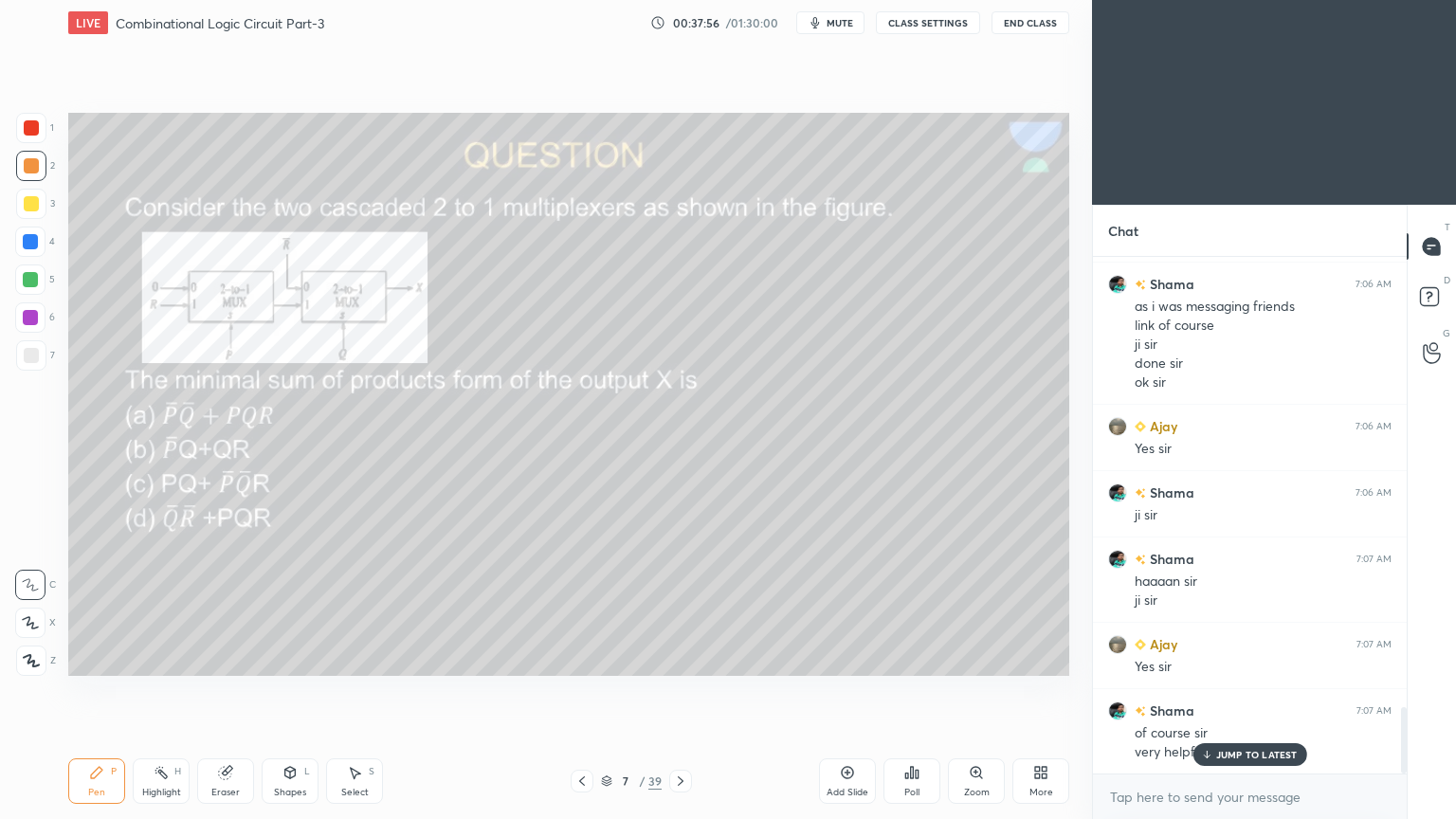
click at [911, 691] on icon at bounding box center [912, 772] width 3 height 12
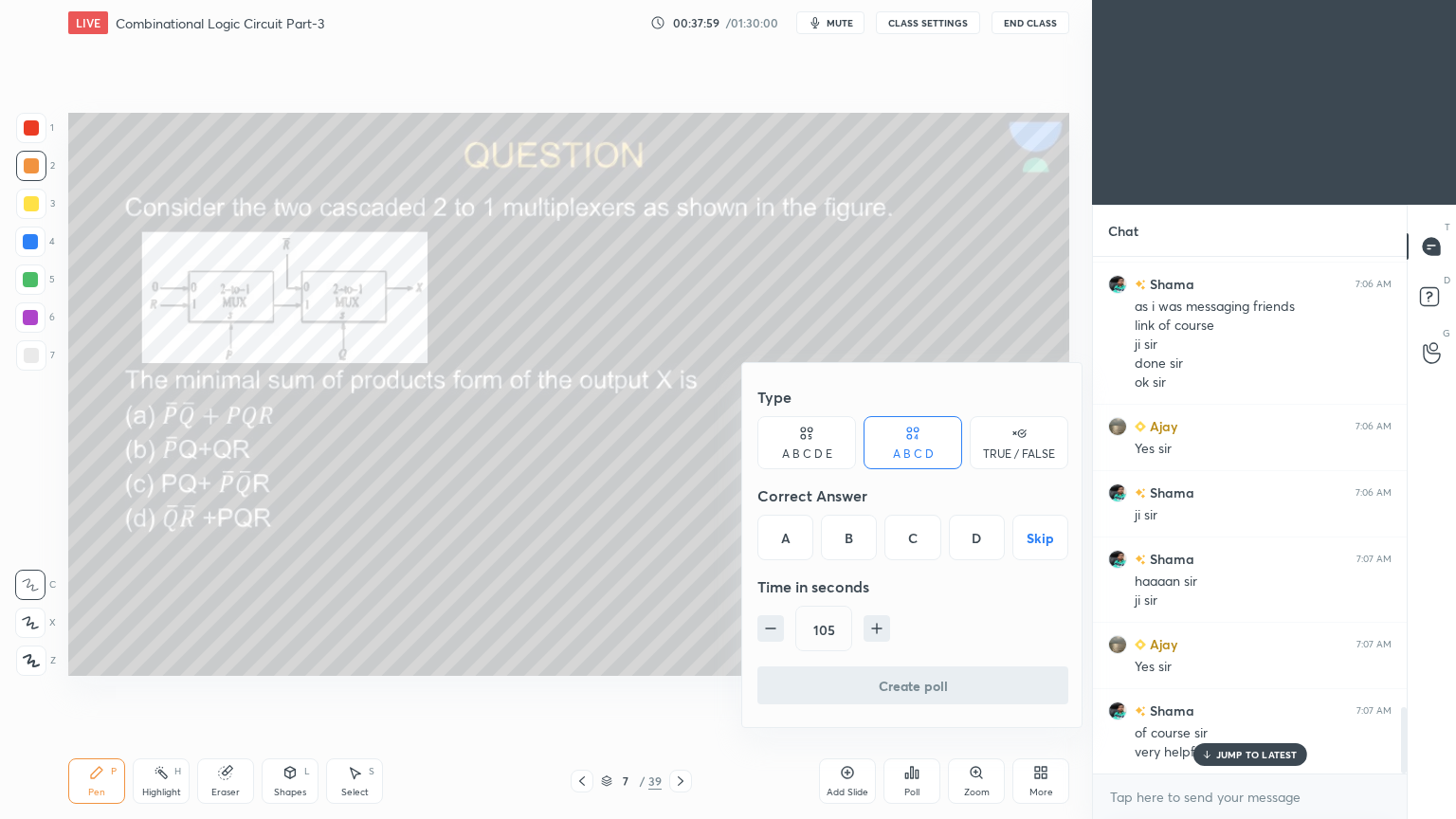
click at [771, 620] on icon "button" at bounding box center [771, 629] width 19 height 19
type input "90"
click at [790, 527] on div "A" at bounding box center [786, 537] width 56 height 46
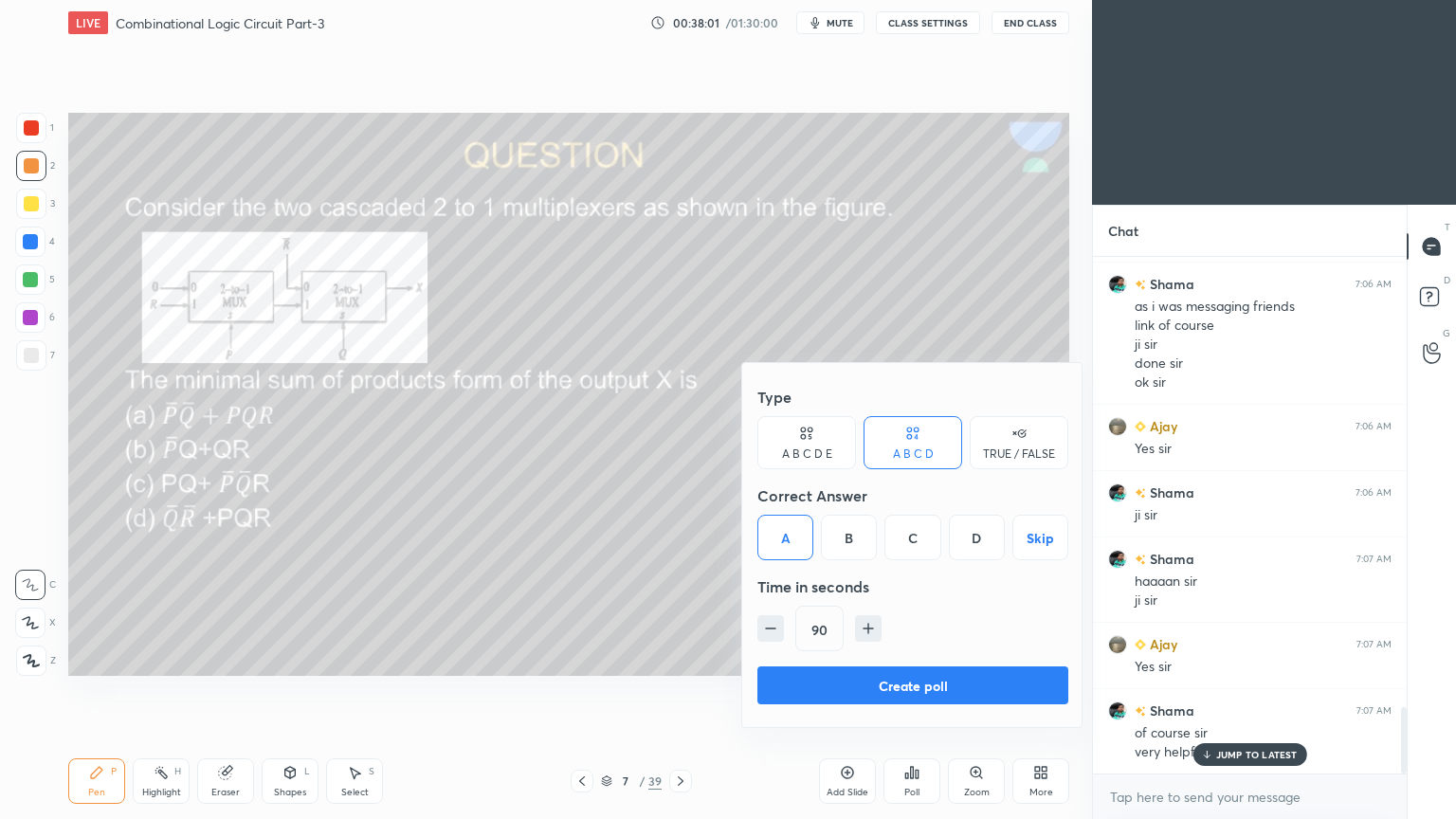
click at [925, 675] on button "Create poll" at bounding box center [913, 685] width 310 height 38
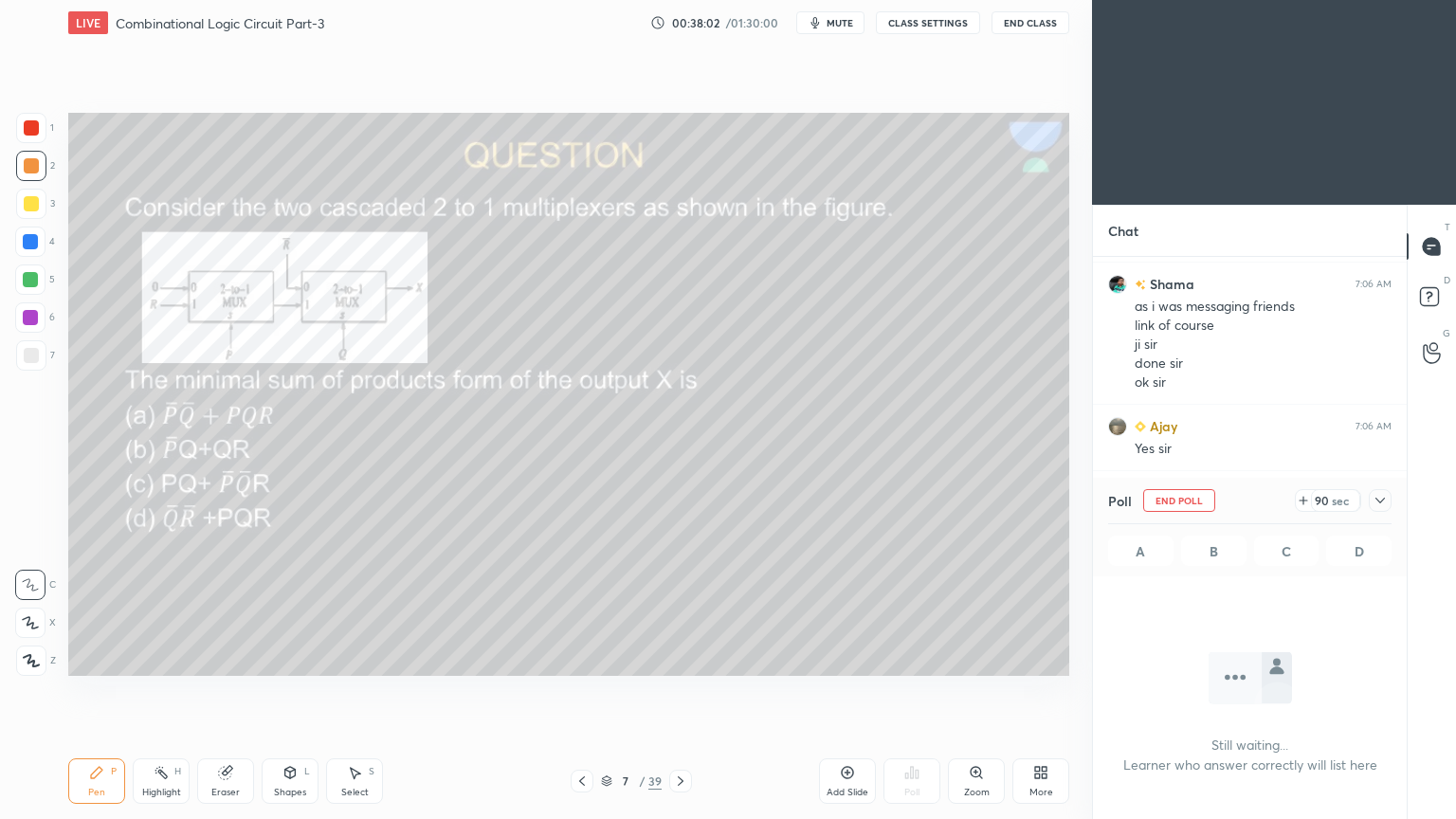
scroll to position [6, 6]
click at [843, 27] on span "mute" at bounding box center [839, 23] width 26 height 14
click at [1387, 501] on div at bounding box center [1379, 500] width 22 height 22
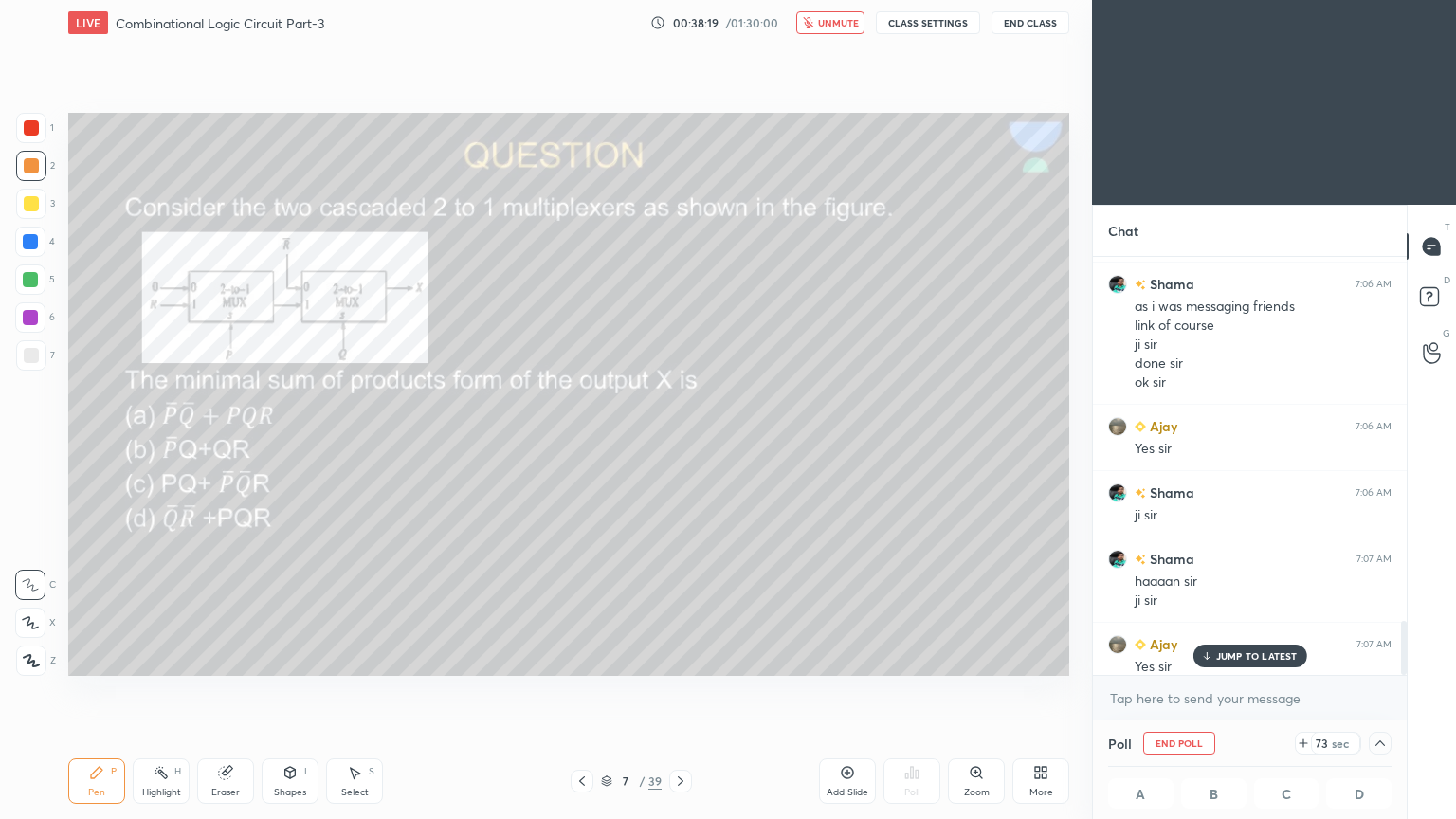
click at [840, 23] on span "unmute" at bounding box center [838, 23] width 41 height 14
click at [846, 19] on span "mute" at bounding box center [839, 23] width 26 height 14
click at [1391, 691] on div "Poll A 0% B 0% C 0% D 100%" at bounding box center [1248, 770] width 313 height 99
click at [1386, 691] on icon at bounding box center [1380, 743] width 16 height 16
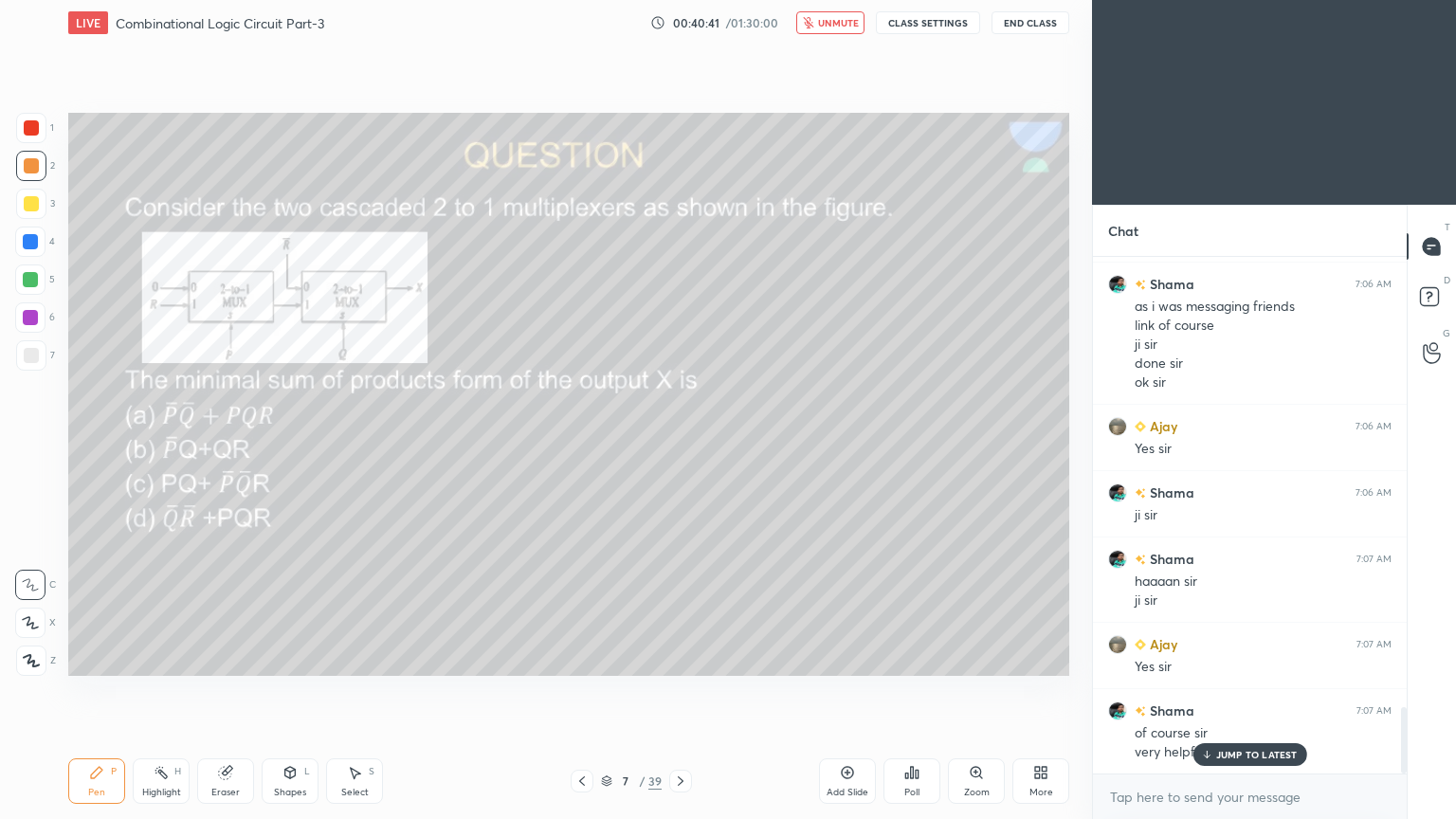
scroll to position [3509, 0]
click at [34, 323] on div at bounding box center [30, 317] width 16 height 16
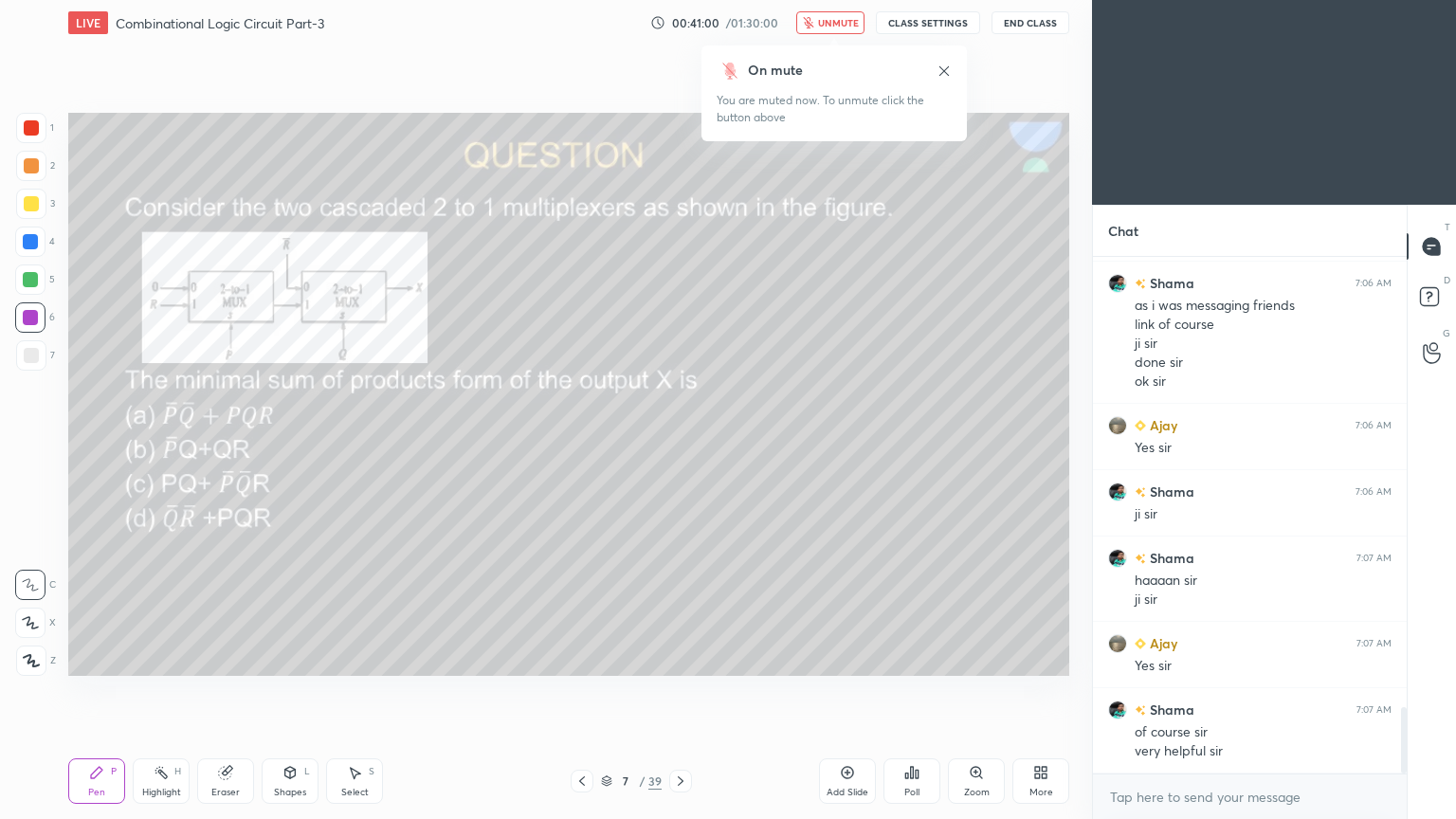
click at [840, 21] on span "unmute" at bounding box center [838, 23] width 41 height 14
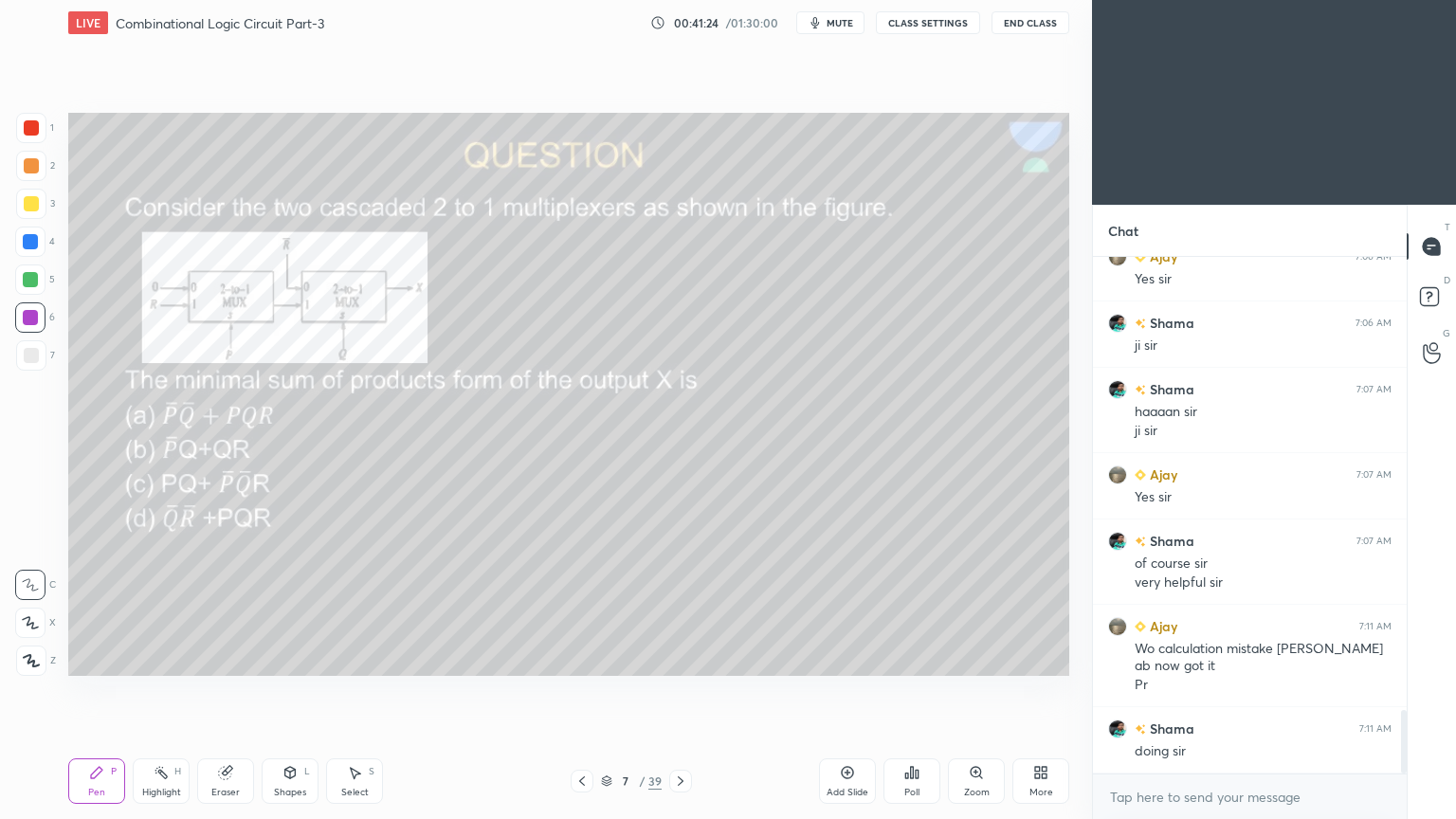
scroll to position [3743, 0]
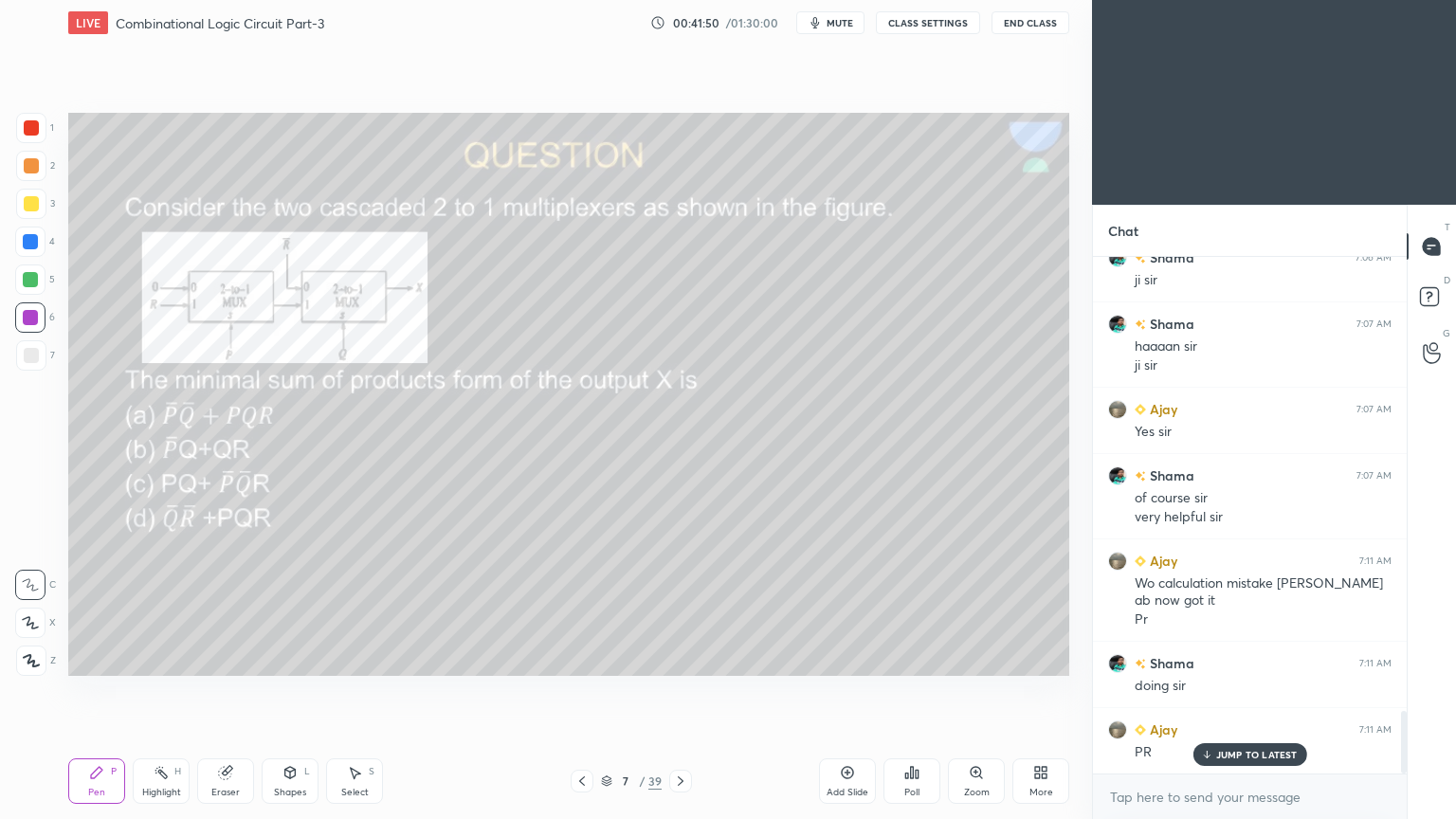
click at [224, 691] on div "Eraser" at bounding box center [225, 793] width 28 height 10
click at [96, 691] on div "Pen" at bounding box center [97, 793] width 17 height 10
click at [36, 279] on div at bounding box center [30, 279] width 16 height 16
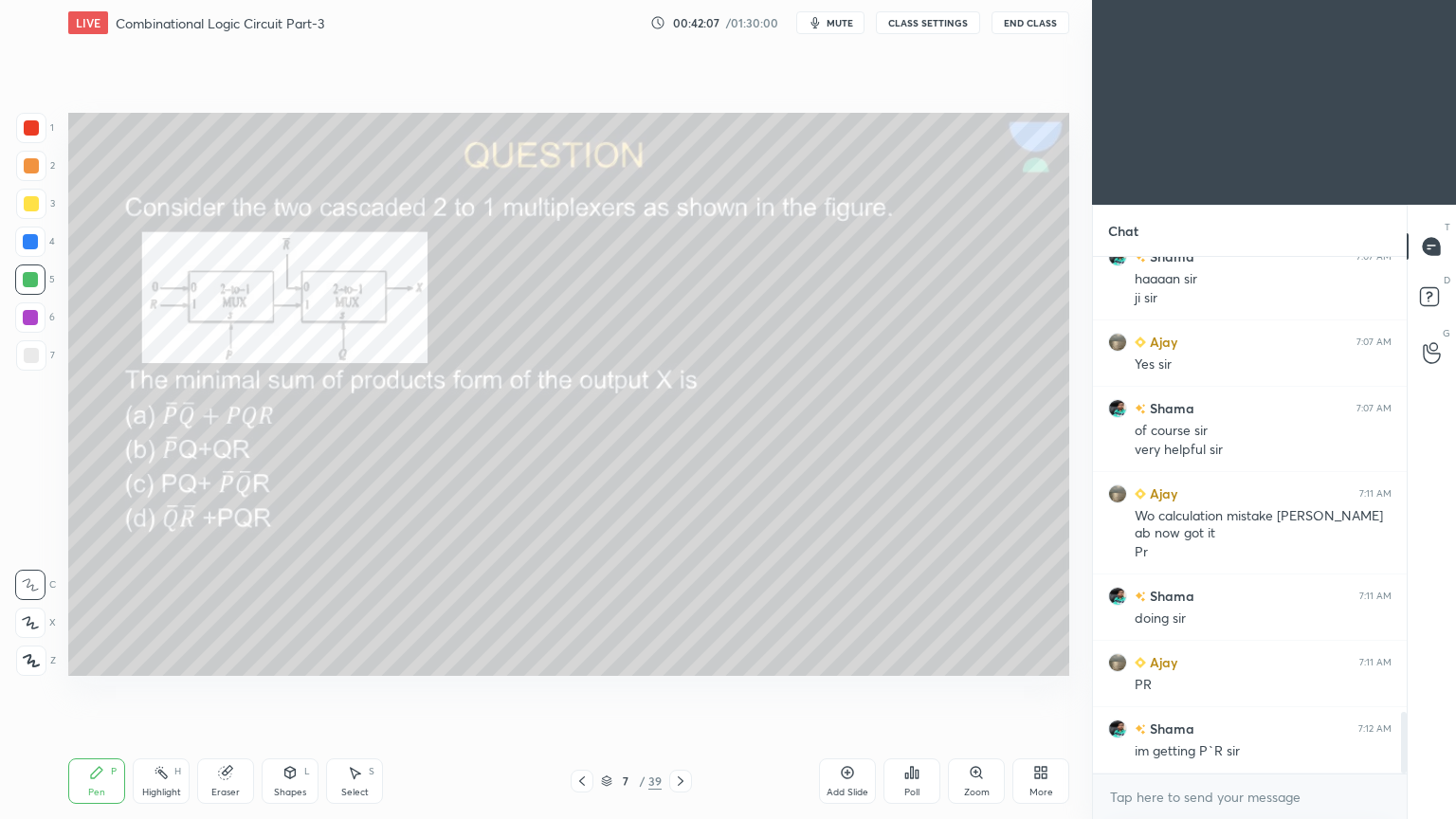
click at [39, 355] on div at bounding box center [31, 355] width 30 height 30
click at [286, 691] on icon at bounding box center [290, 772] width 16 height 16
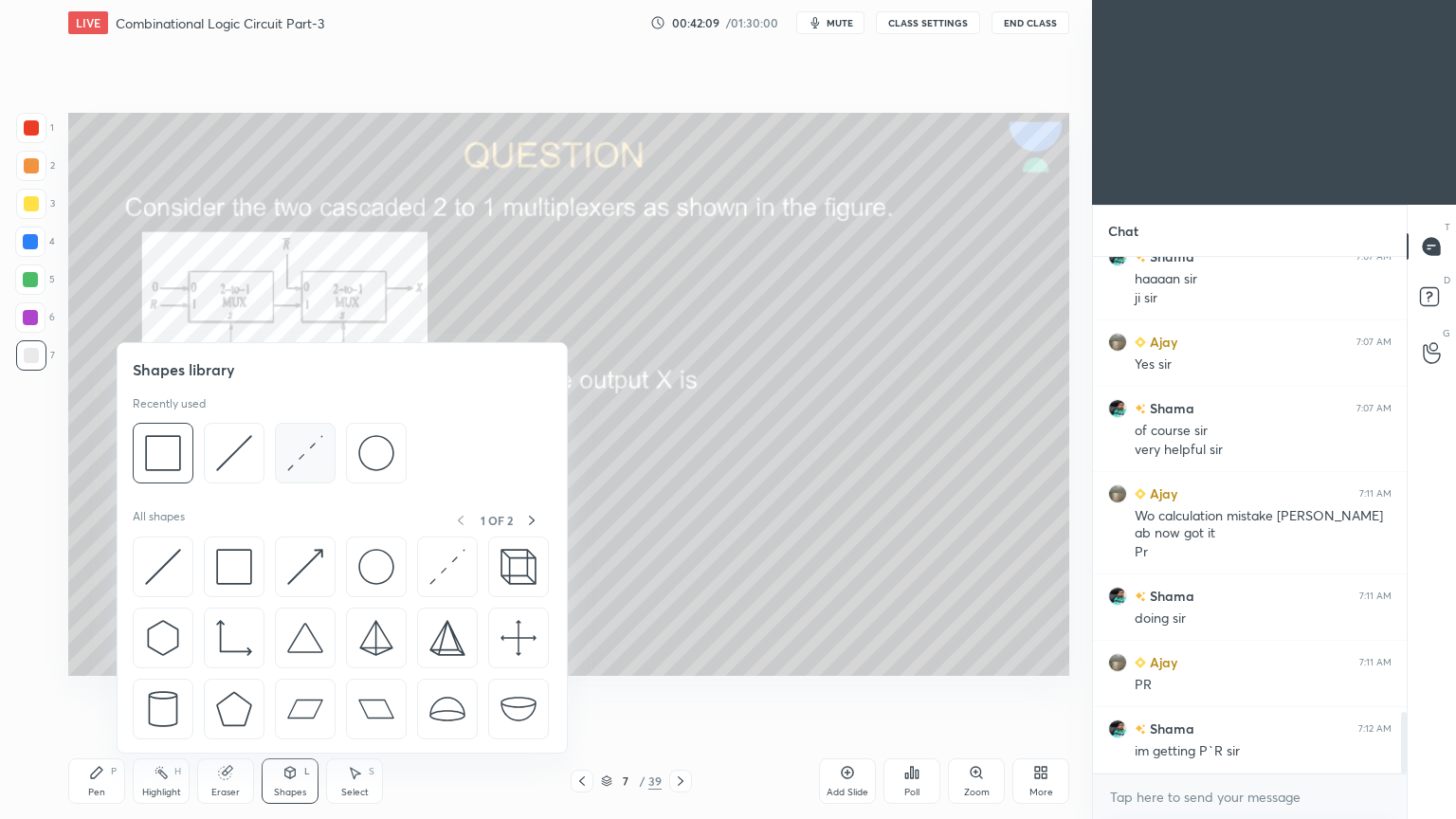
click at [298, 451] on img at bounding box center [305, 452] width 36 height 36
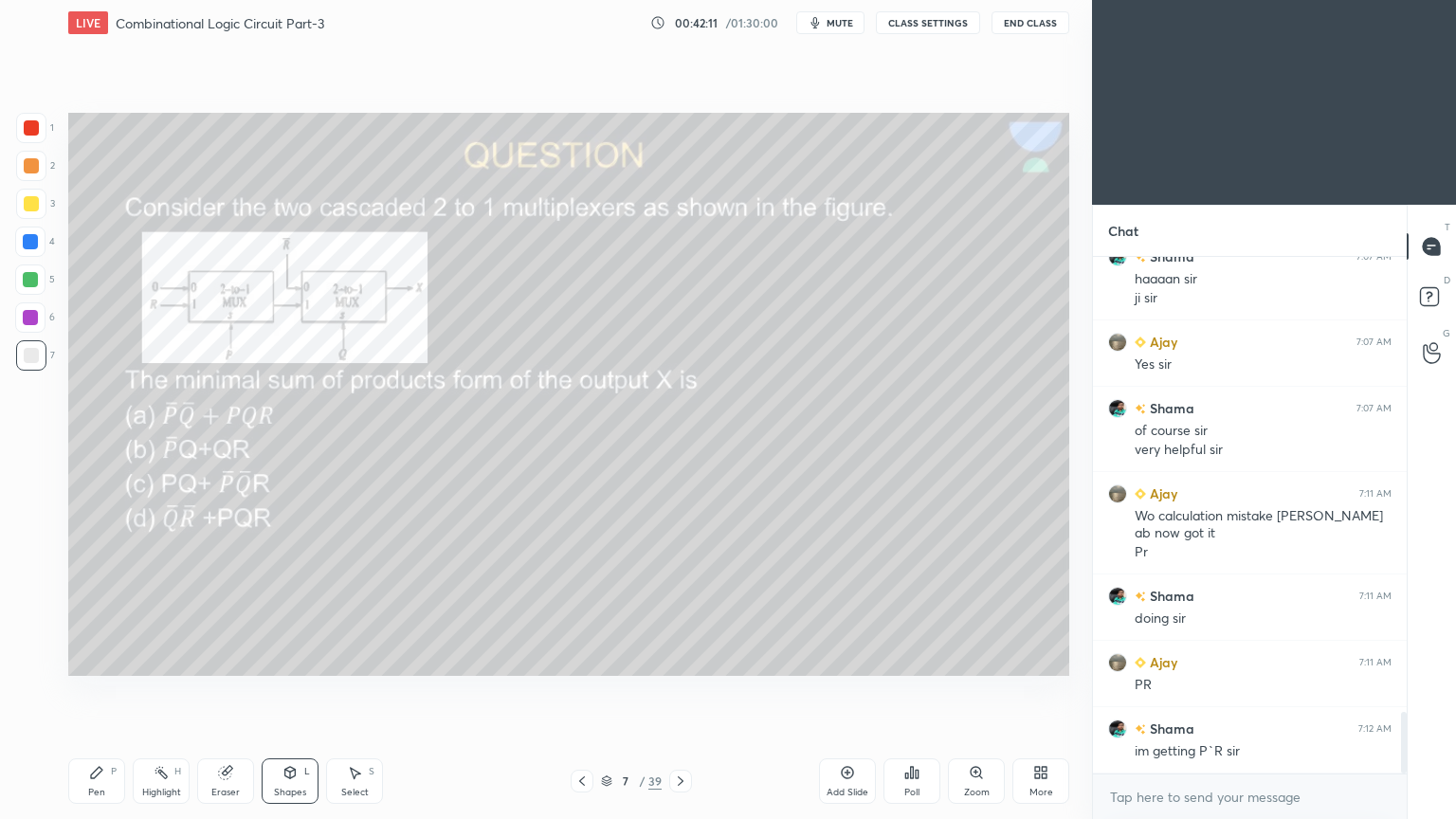
click at [99, 691] on icon at bounding box center [97, 772] width 12 height 12
click at [32, 272] on div at bounding box center [30, 279] width 16 height 16
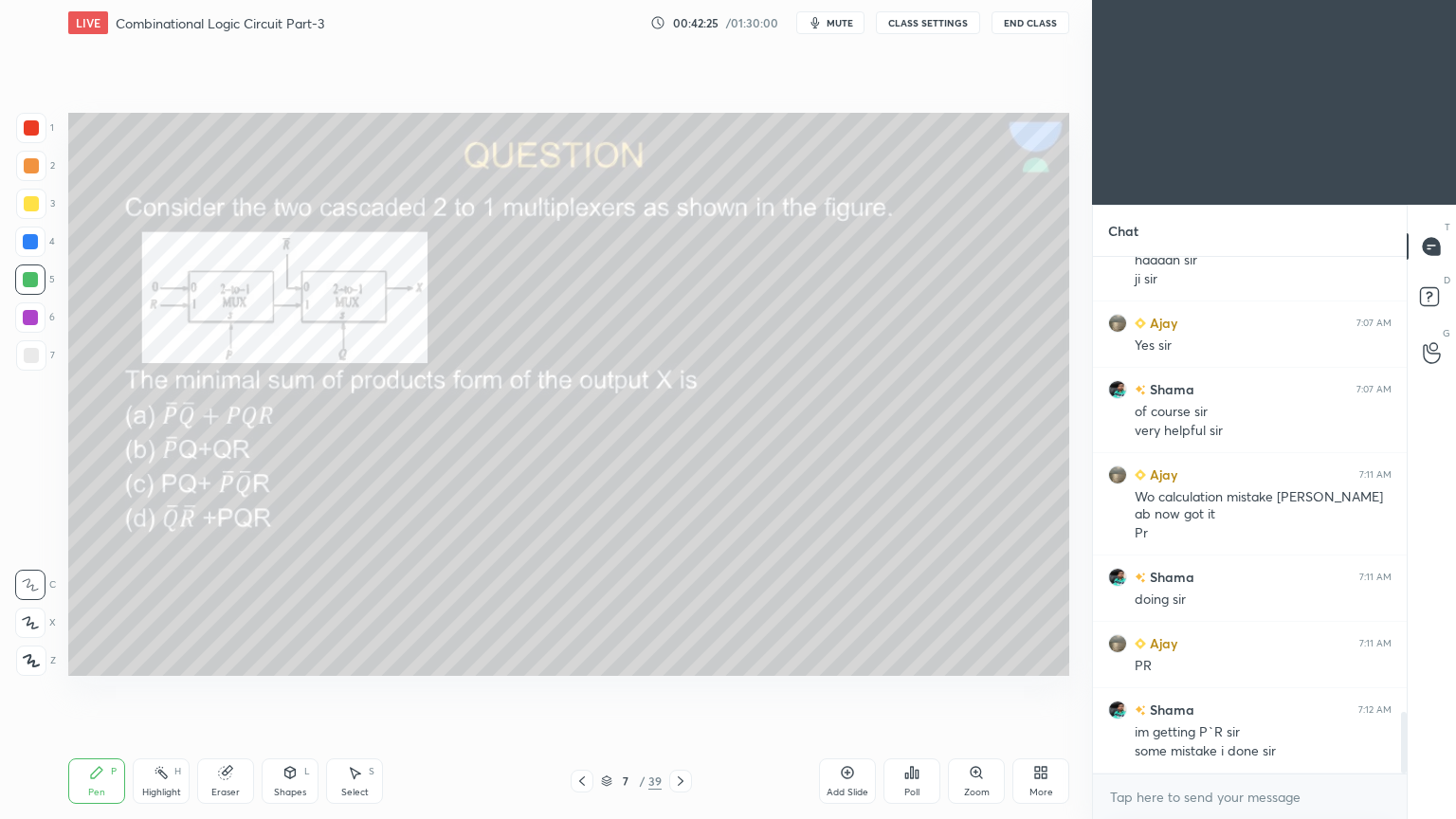
click at [227, 691] on div "Eraser" at bounding box center [225, 781] width 57 height 46
click at [96, 691] on div "Pen P" at bounding box center [96, 781] width 57 height 46
click at [222, 691] on div "Eraser" at bounding box center [225, 781] width 57 height 46
click at [101, 691] on div "Pen" at bounding box center [97, 793] width 17 height 10
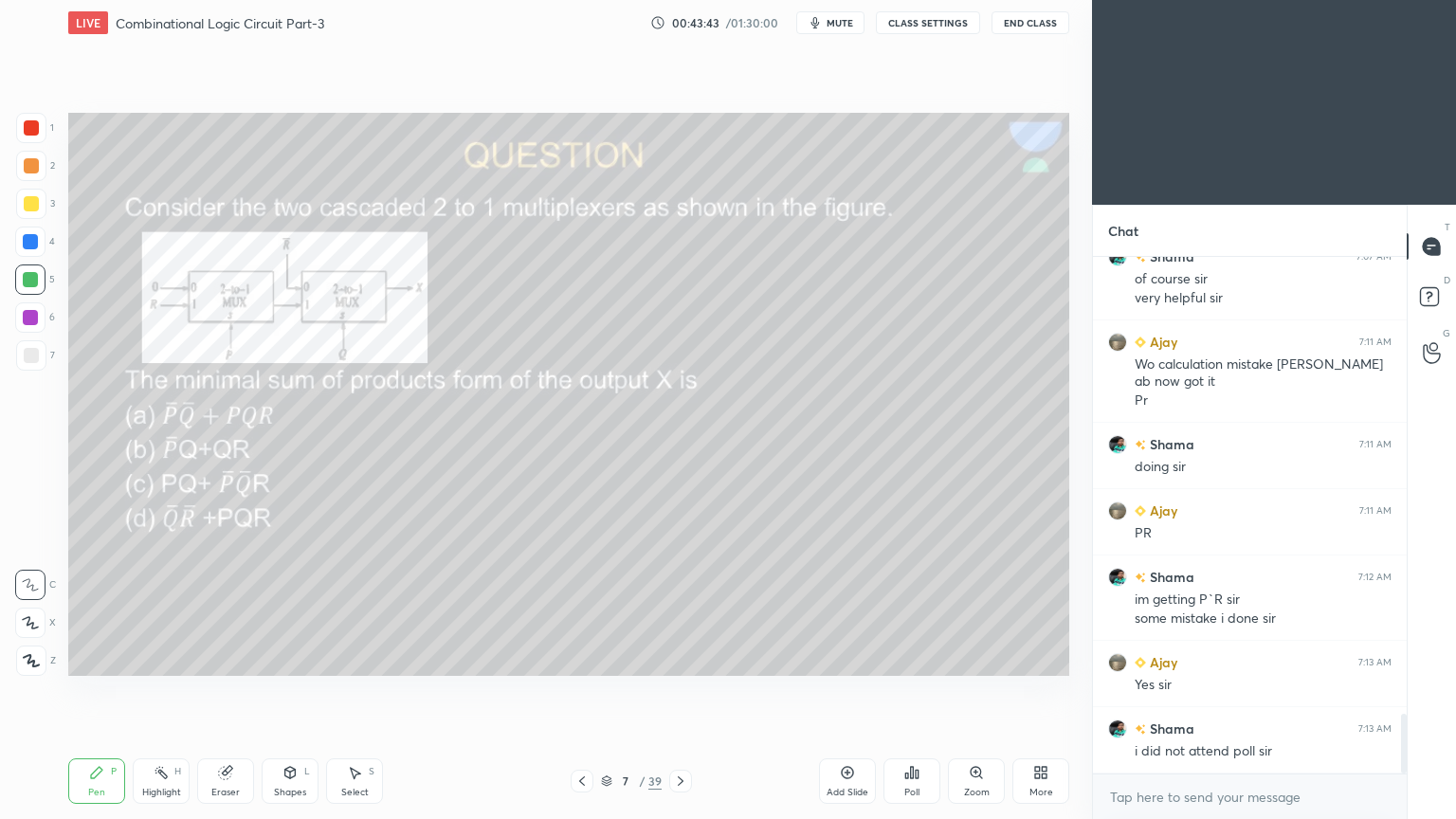
scroll to position [4046, 0]
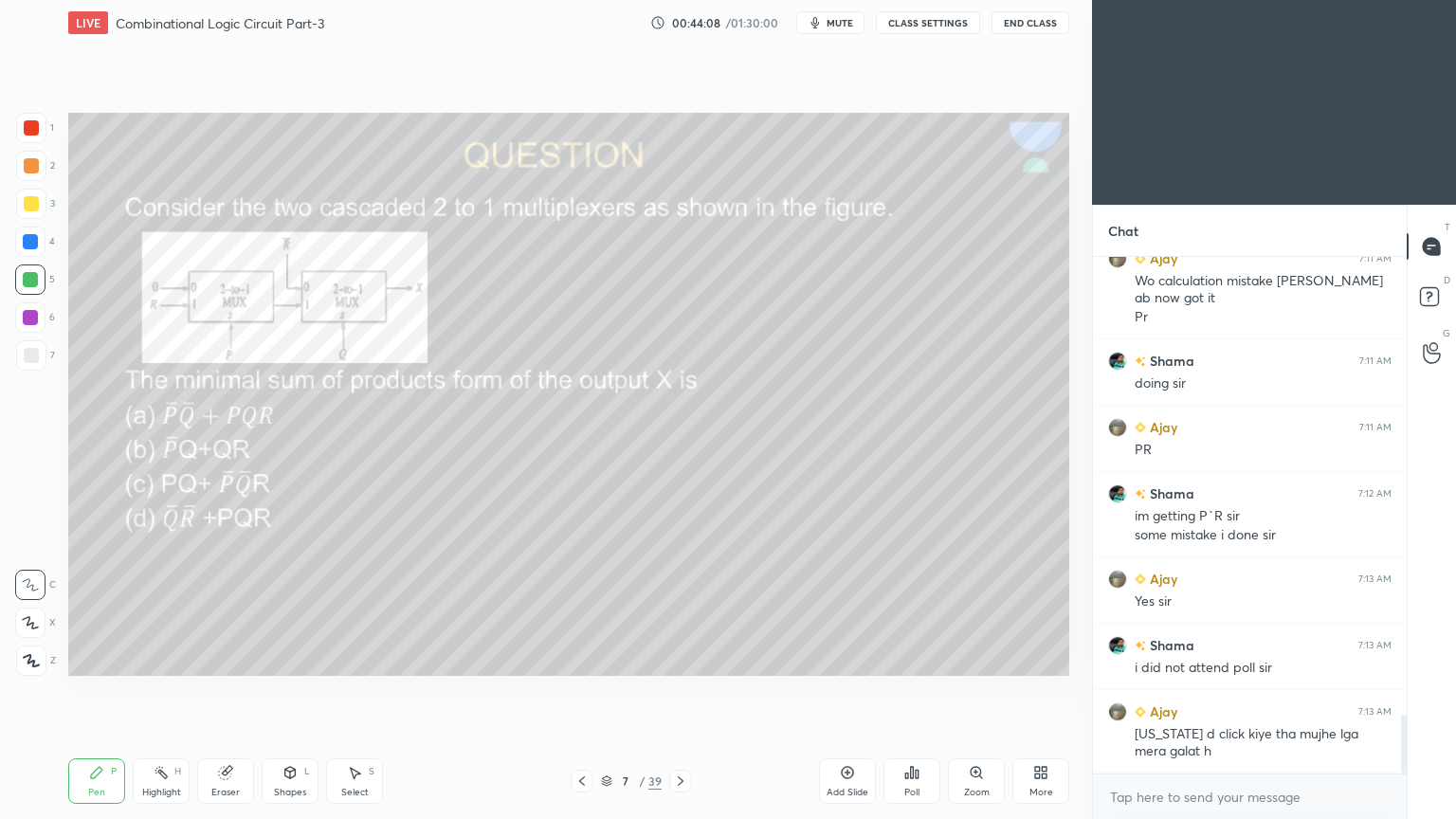
click at [41, 168] on div at bounding box center [31, 165] width 30 height 30
click at [283, 691] on icon at bounding box center [290, 772] width 16 height 16
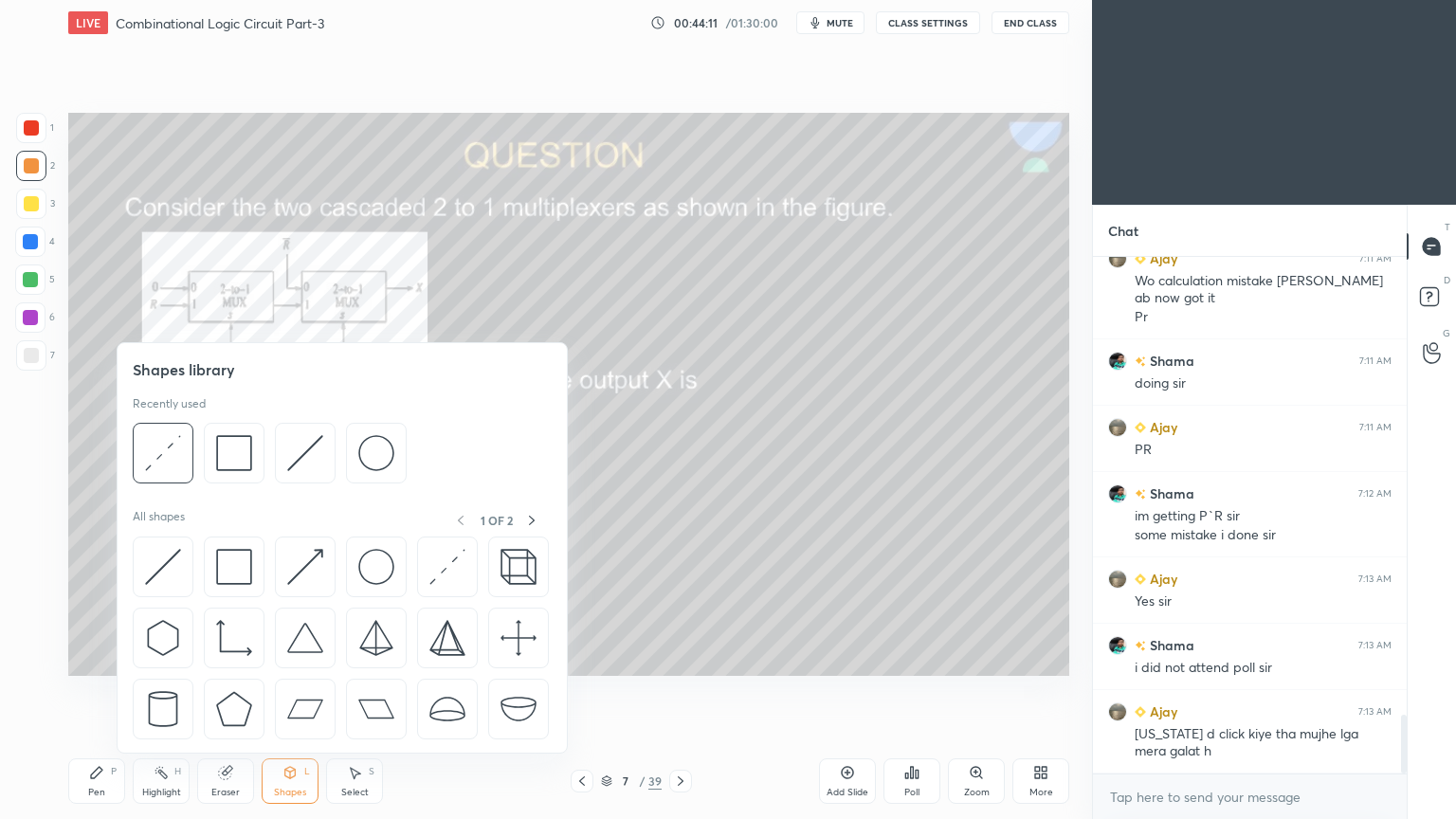
click at [91, 691] on icon at bounding box center [97, 772] width 16 height 16
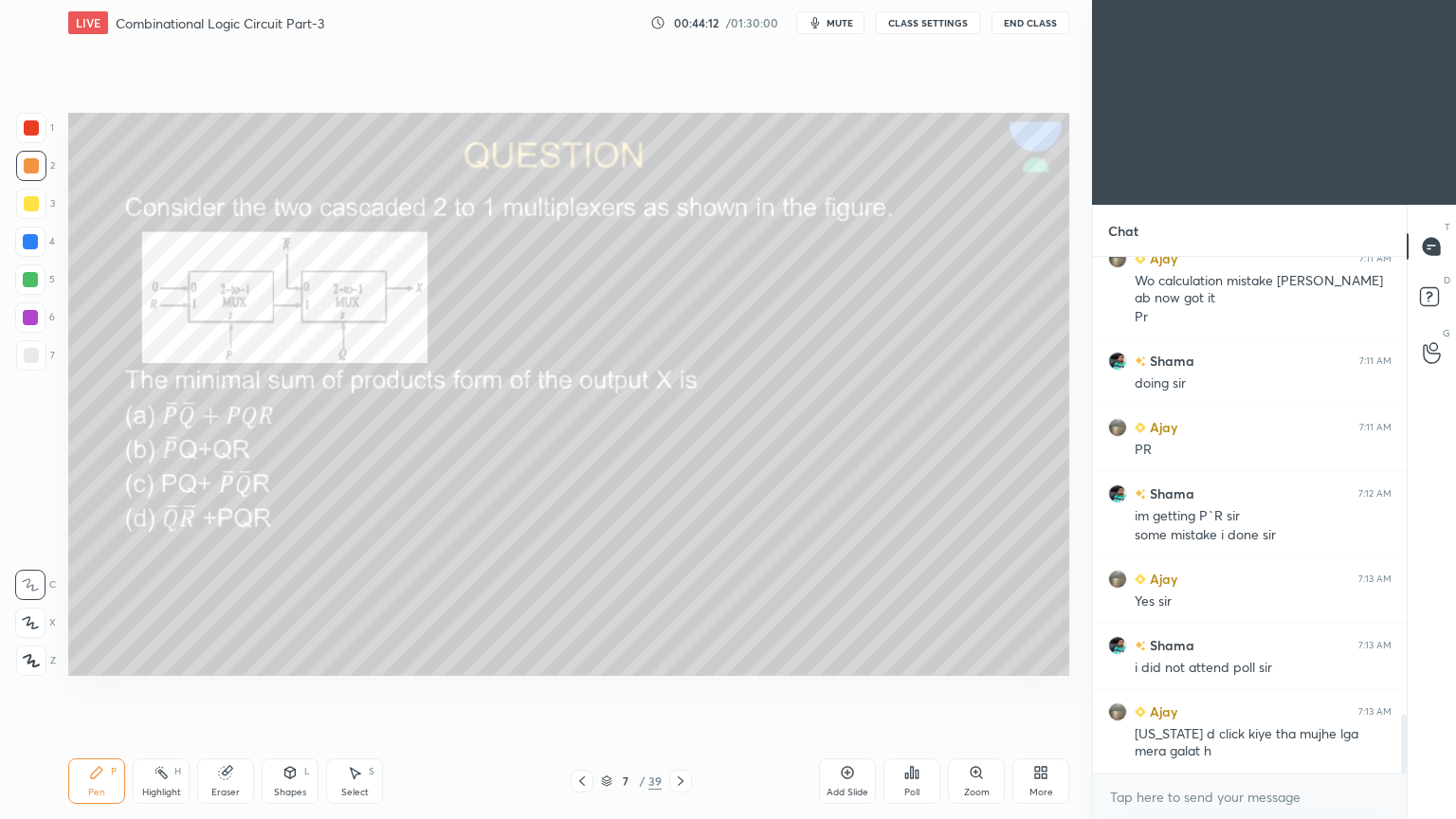
click at [23, 621] on icon at bounding box center [30, 623] width 17 height 14
click at [285, 691] on div "Shapes L" at bounding box center [290, 781] width 57 height 46
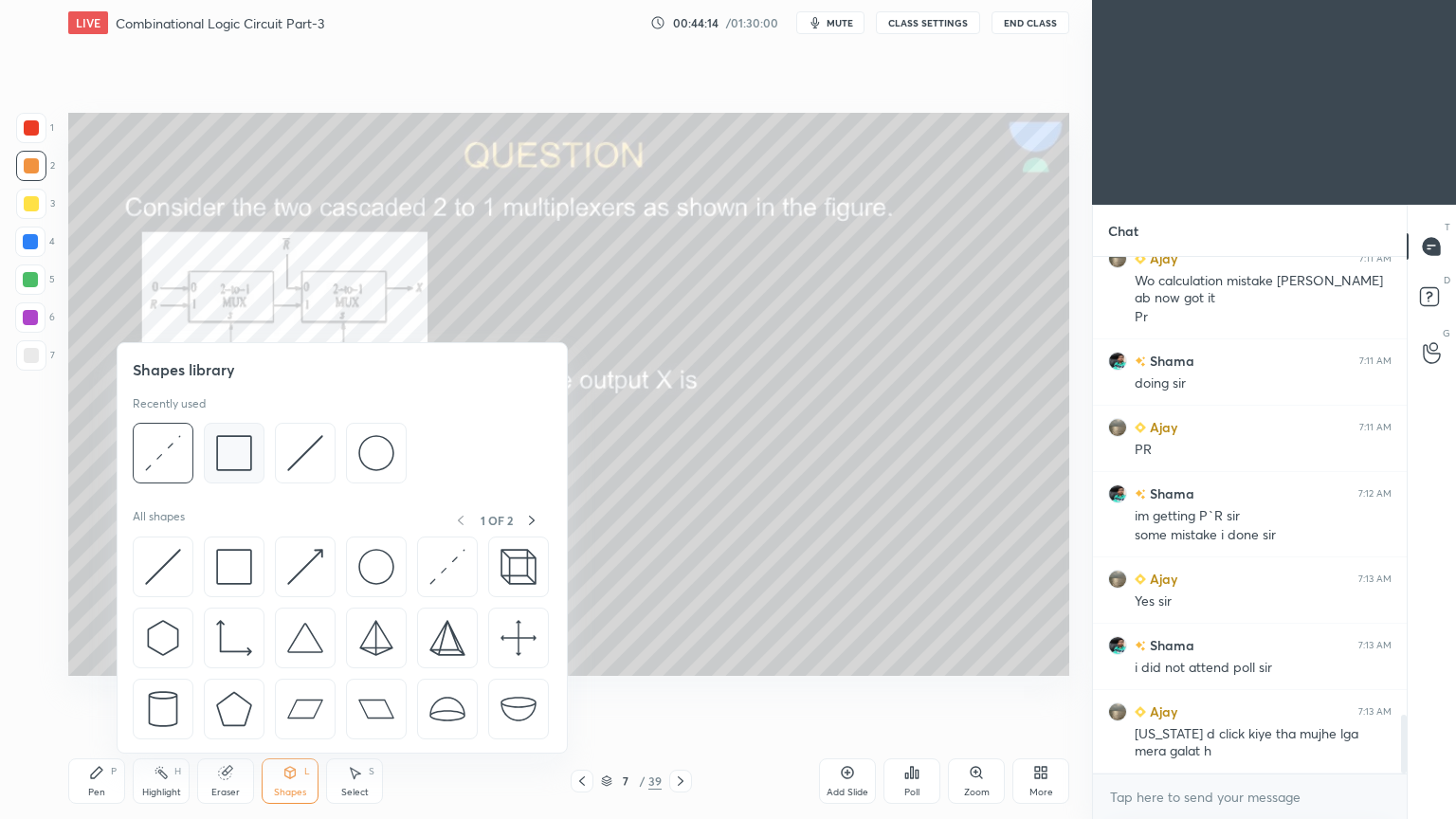
click at [239, 451] on img at bounding box center [234, 452] width 36 height 36
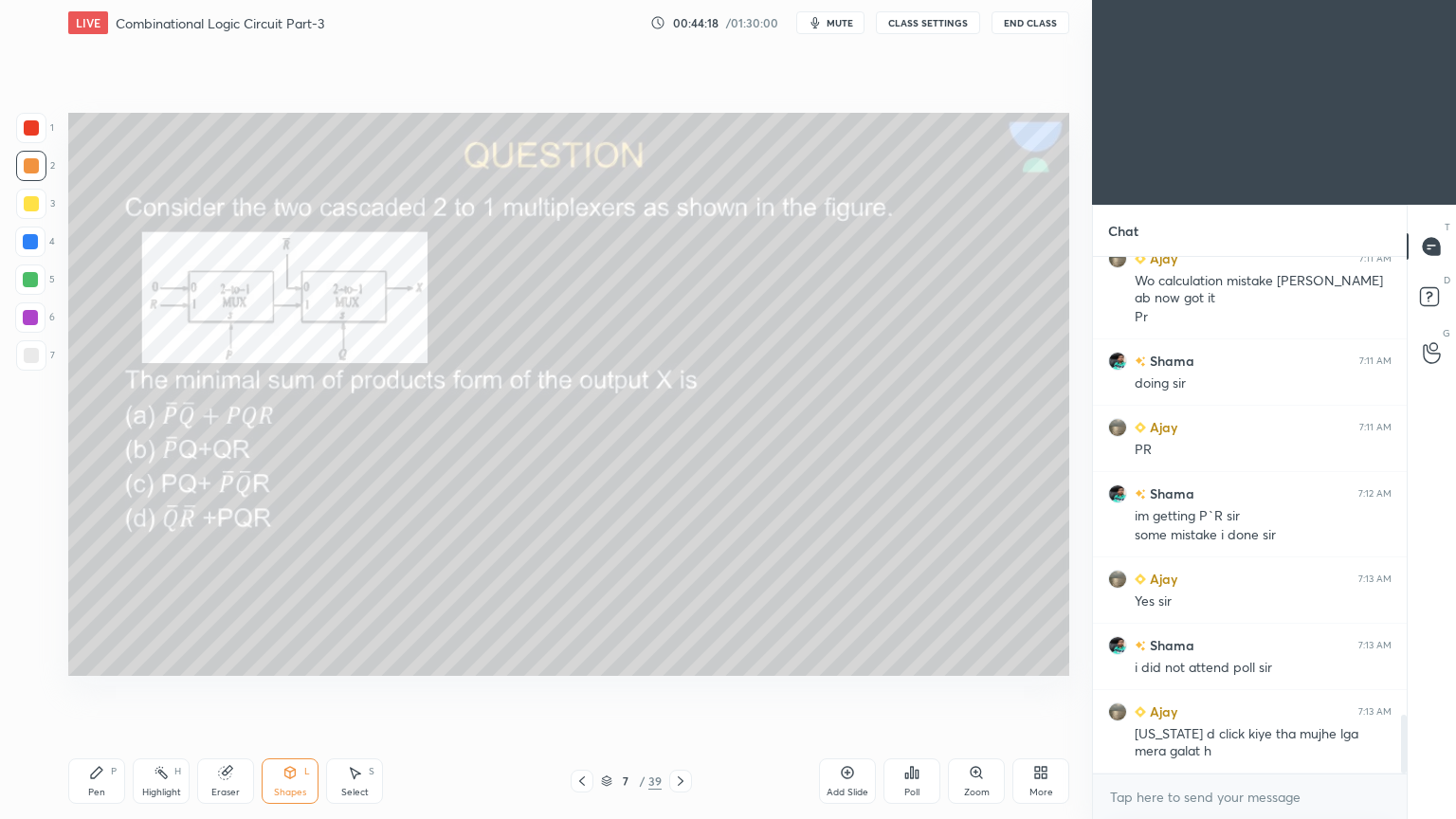
click at [94, 691] on icon at bounding box center [97, 772] width 12 height 12
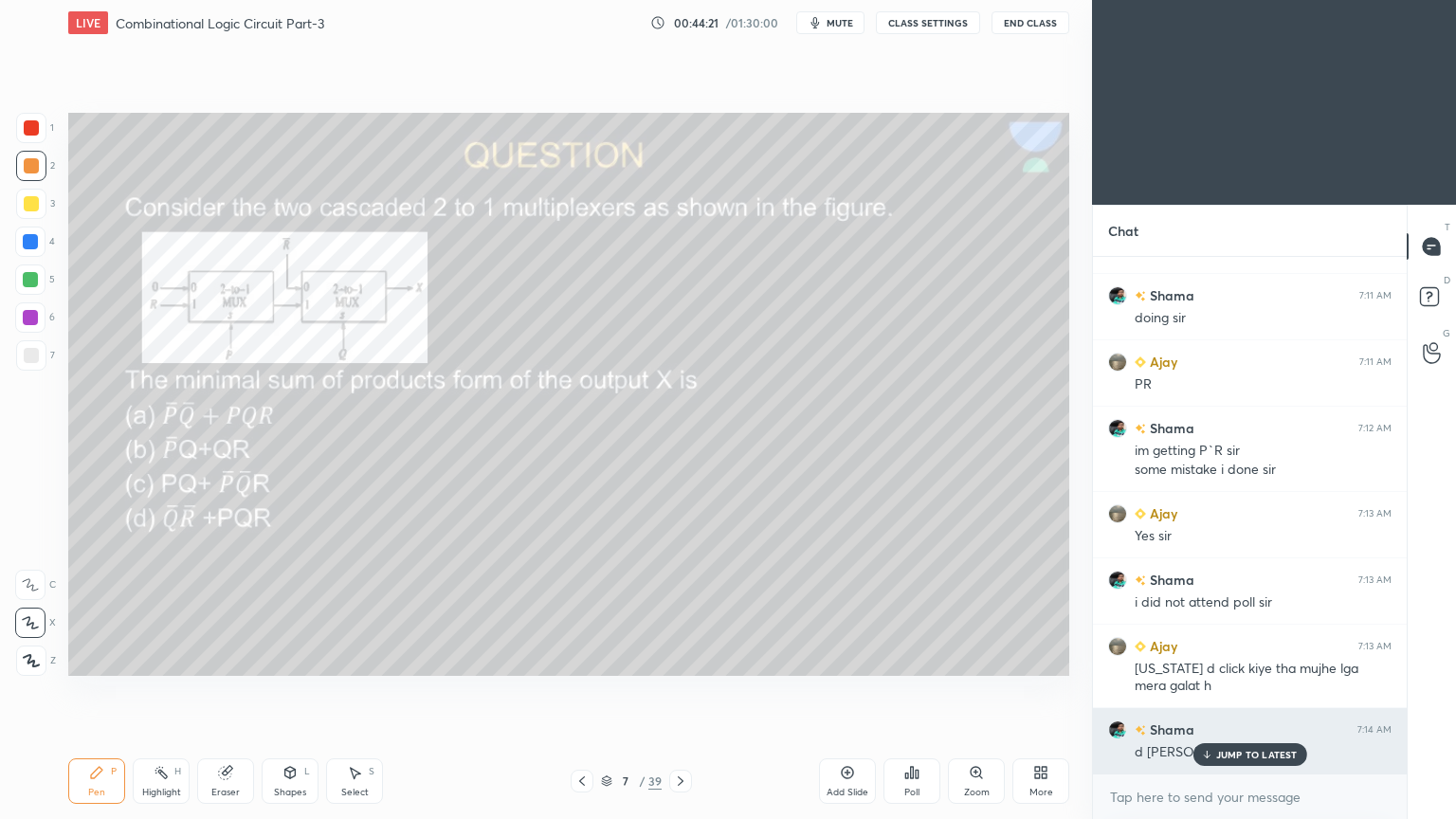
click at [1230, 691] on div "JUMP TO LATEST" at bounding box center [1248, 754] width 113 height 22
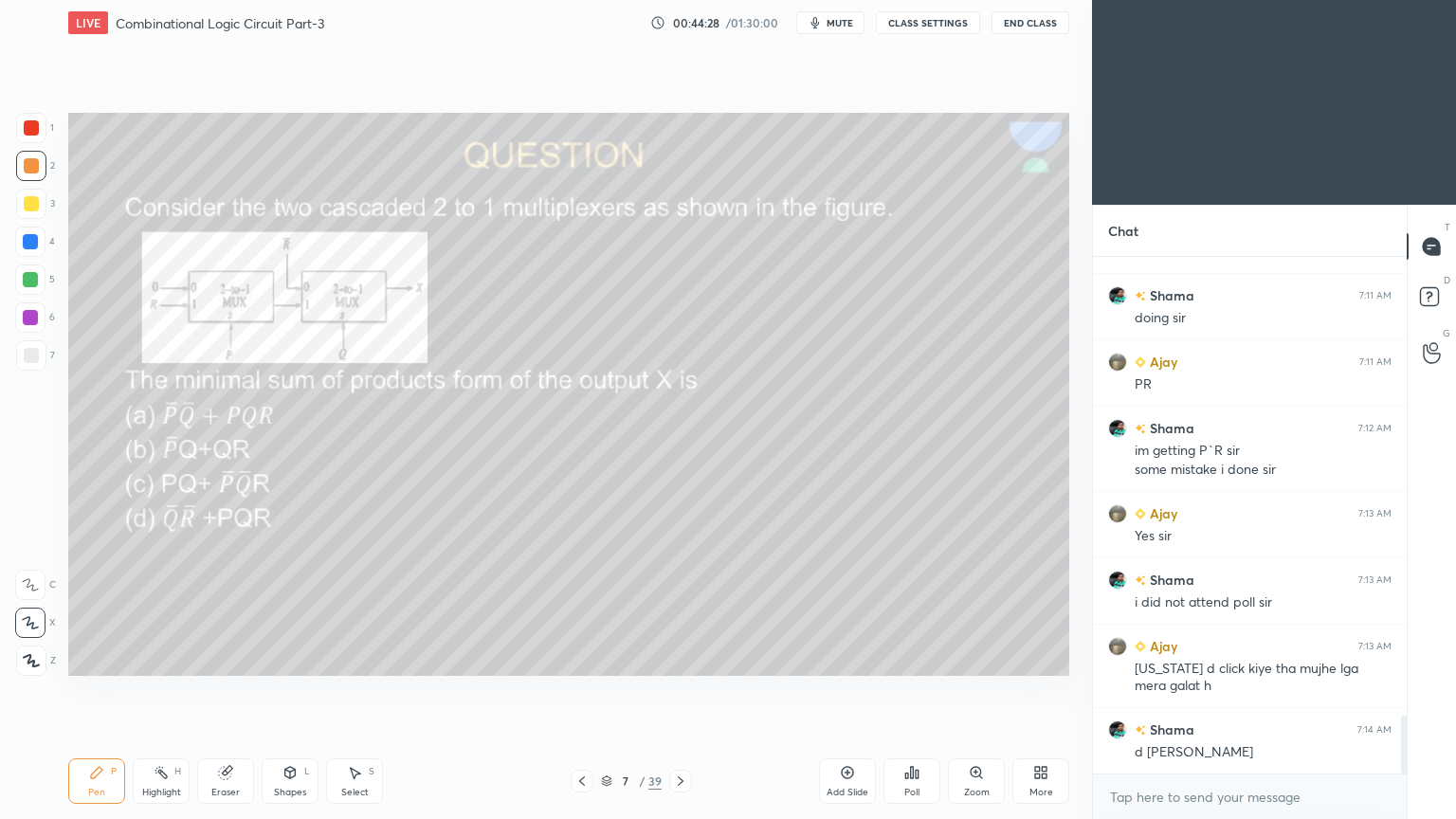
click at [226, 691] on div "Eraser" at bounding box center [225, 793] width 28 height 10
click at [87, 691] on div "Pen P" at bounding box center [96, 781] width 57 height 46
click at [39, 590] on div at bounding box center [30, 584] width 30 height 30
click at [680, 691] on icon at bounding box center [681, 781] width 16 height 16
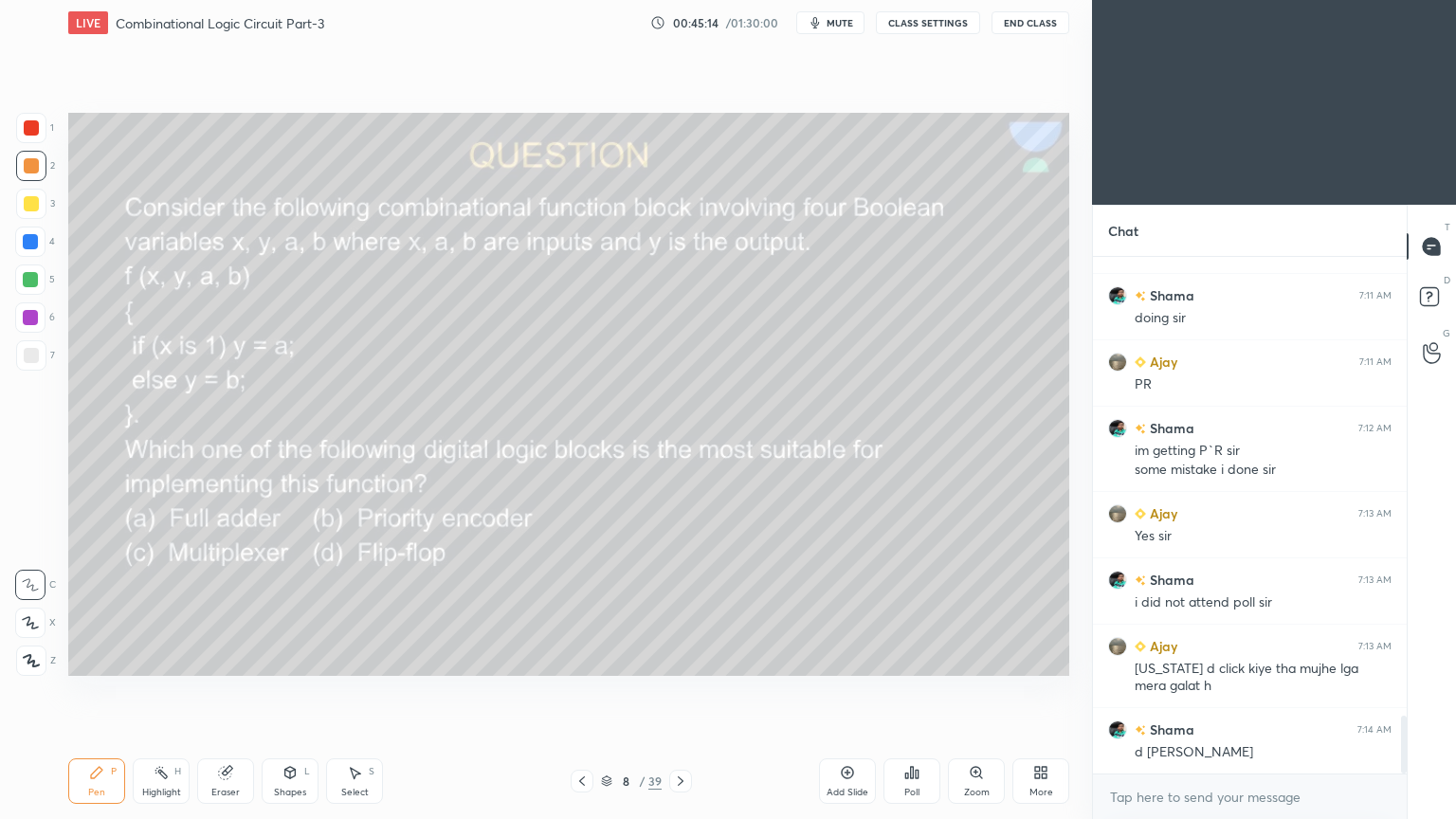
click at [919, 691] on icon at bounding box center [912, 772] width 16 height 16
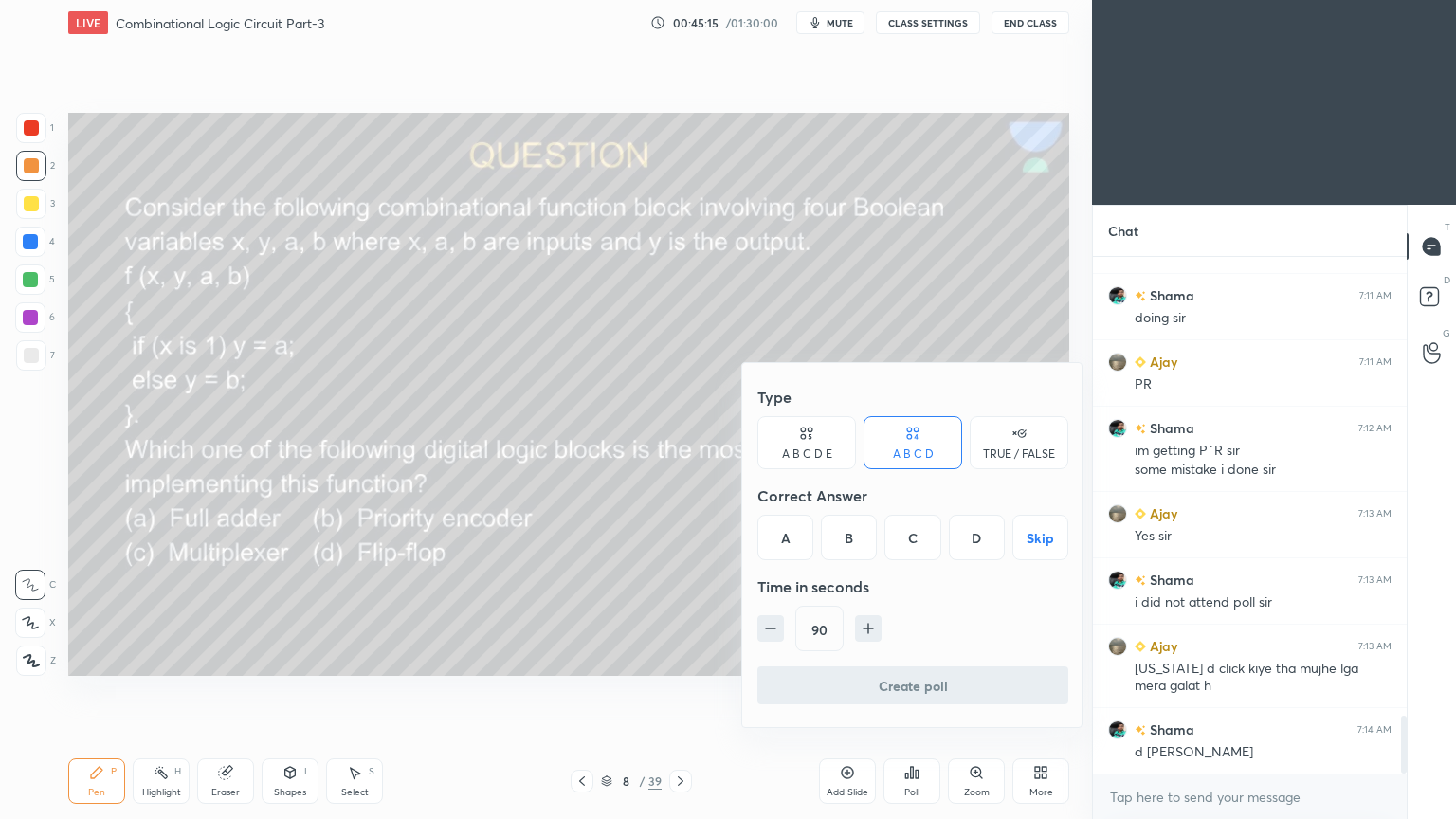
click at [919, 537] on div "C" at bounding box center [913, 537] width 56 height 46
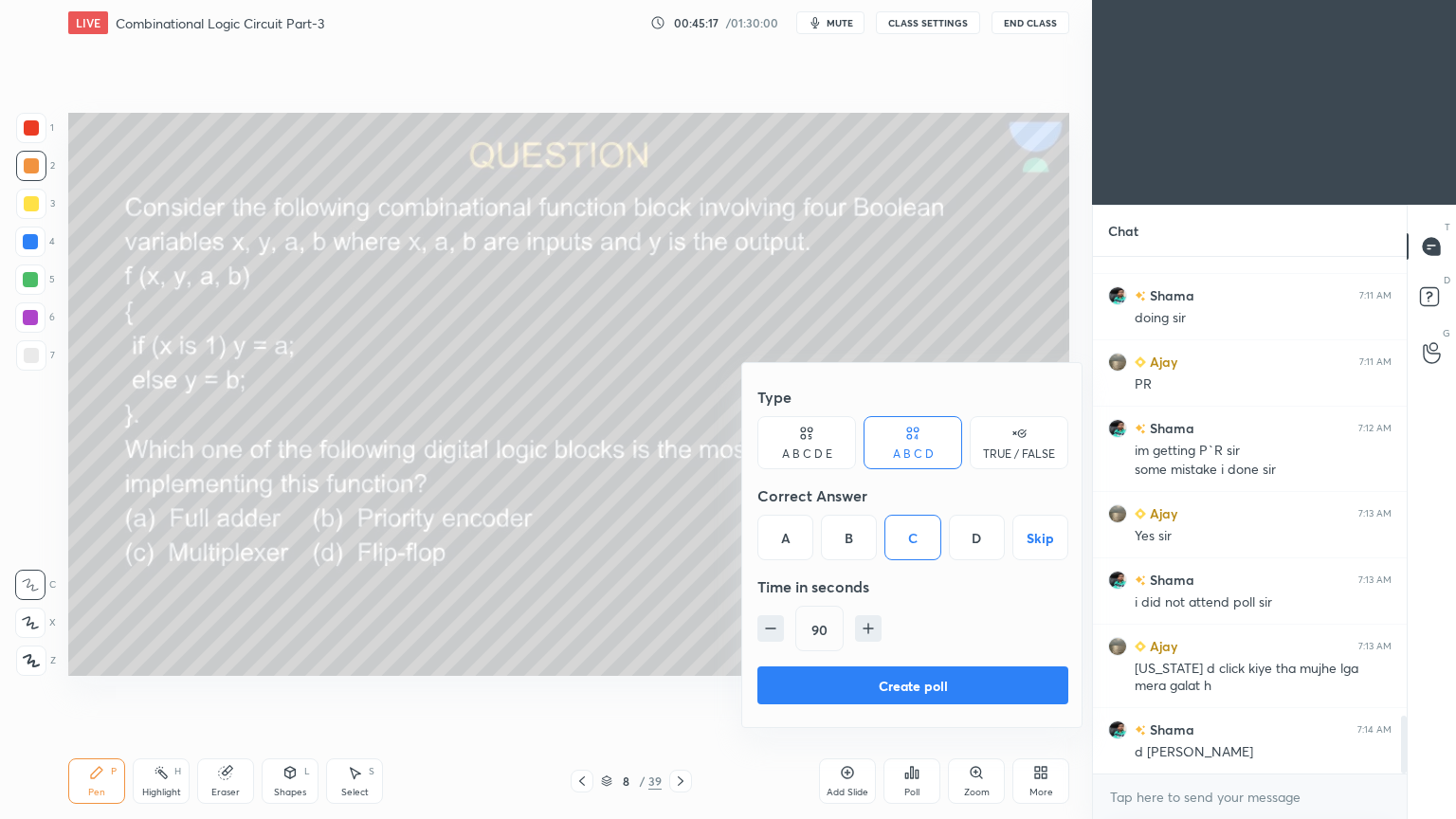
click at [881, 679] on button "Create poll" at bounding box center [913, 685] width 310 height 38
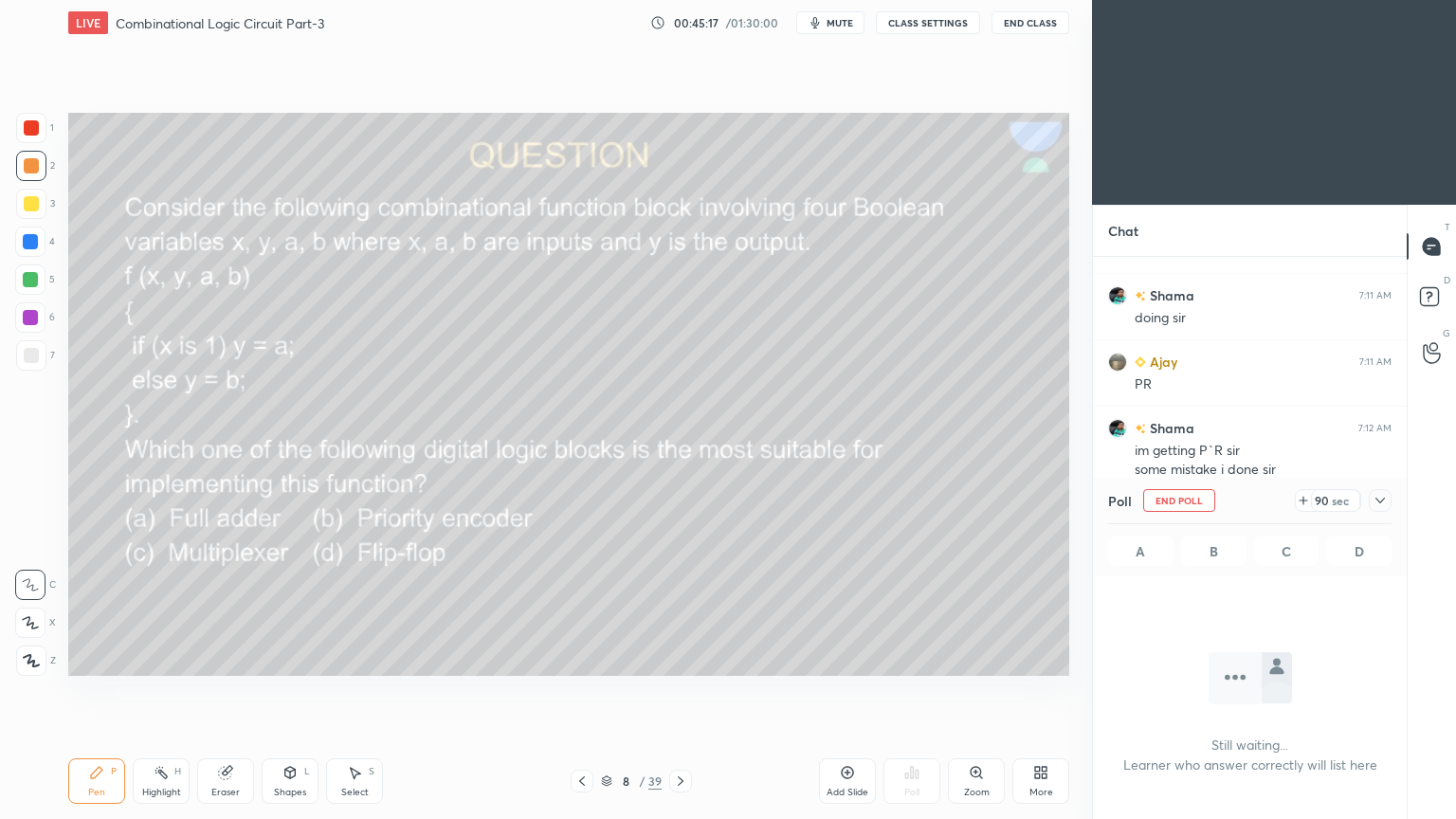
scroll to position [6, 6]
click at [1391, 494] on div "Poll End Poll 88 sec A B C D" at bounding box center [1248, 527] width 313 height 99
click at [1385, 498] on icon at bounding box center [1380, 501] width 16 height 16
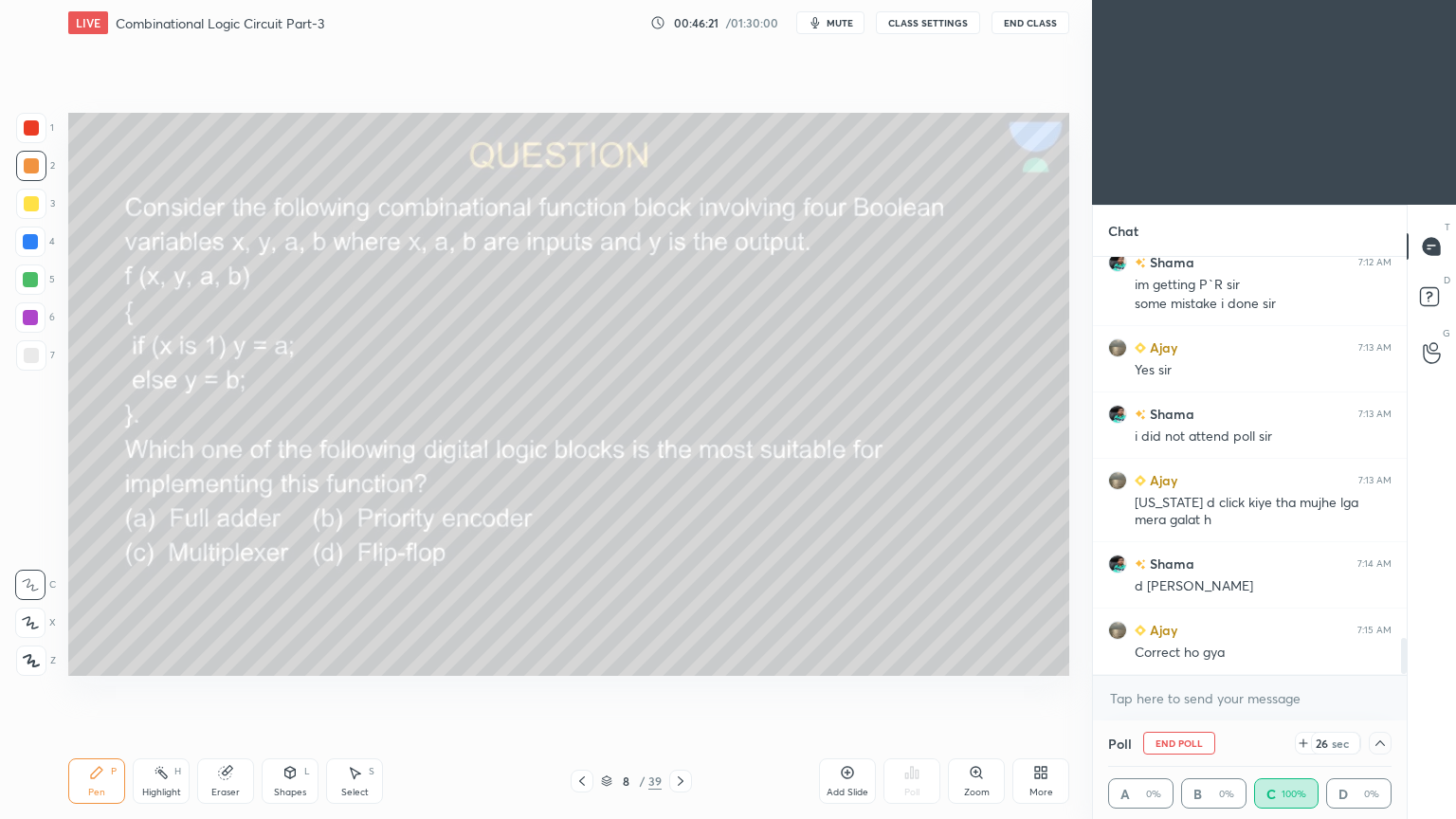
scroll to position [4342, 0]
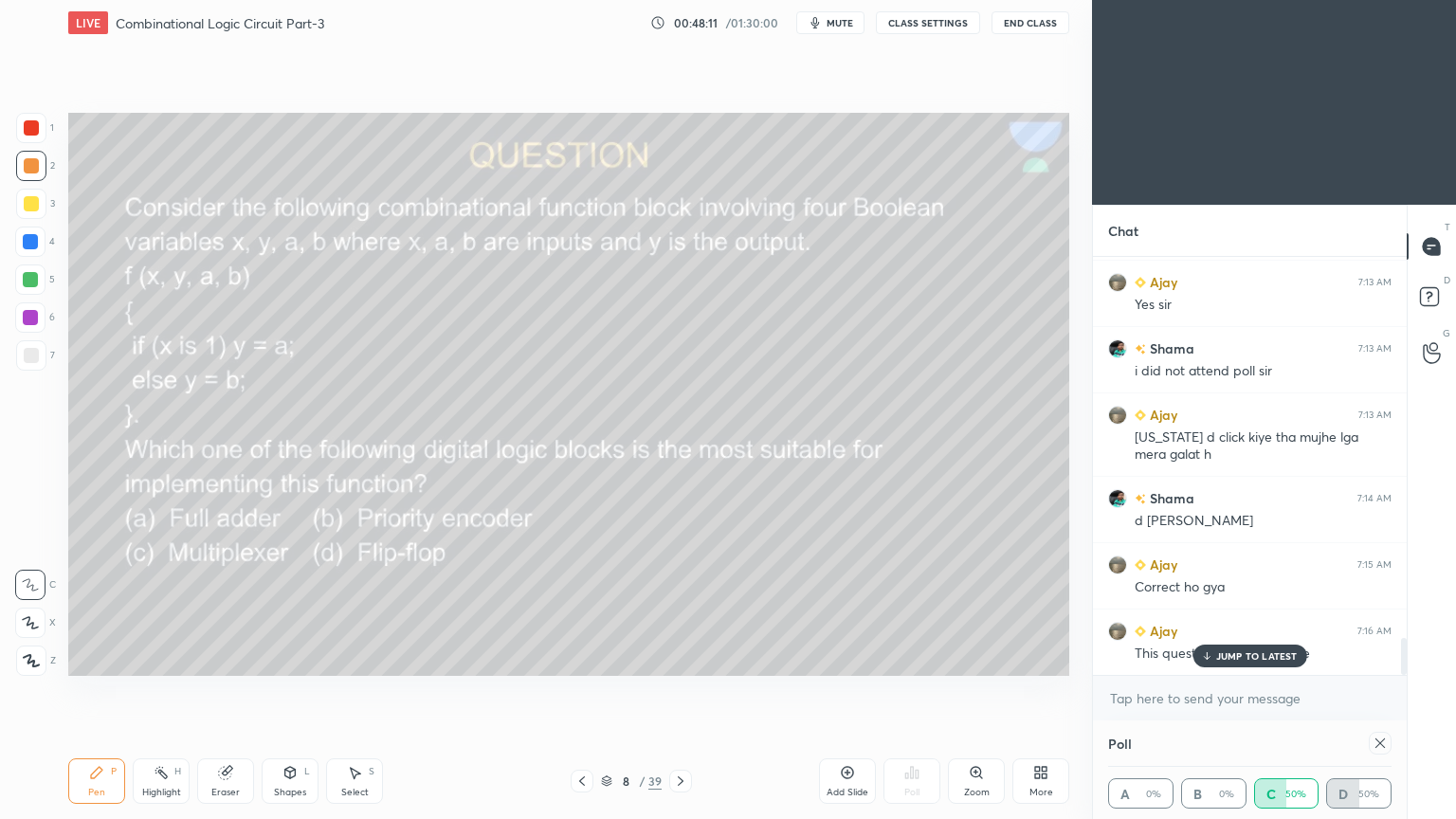
click at [1387, 691] on div at bounding box center [1379, 742] width 22 height 22
type textarea "x"
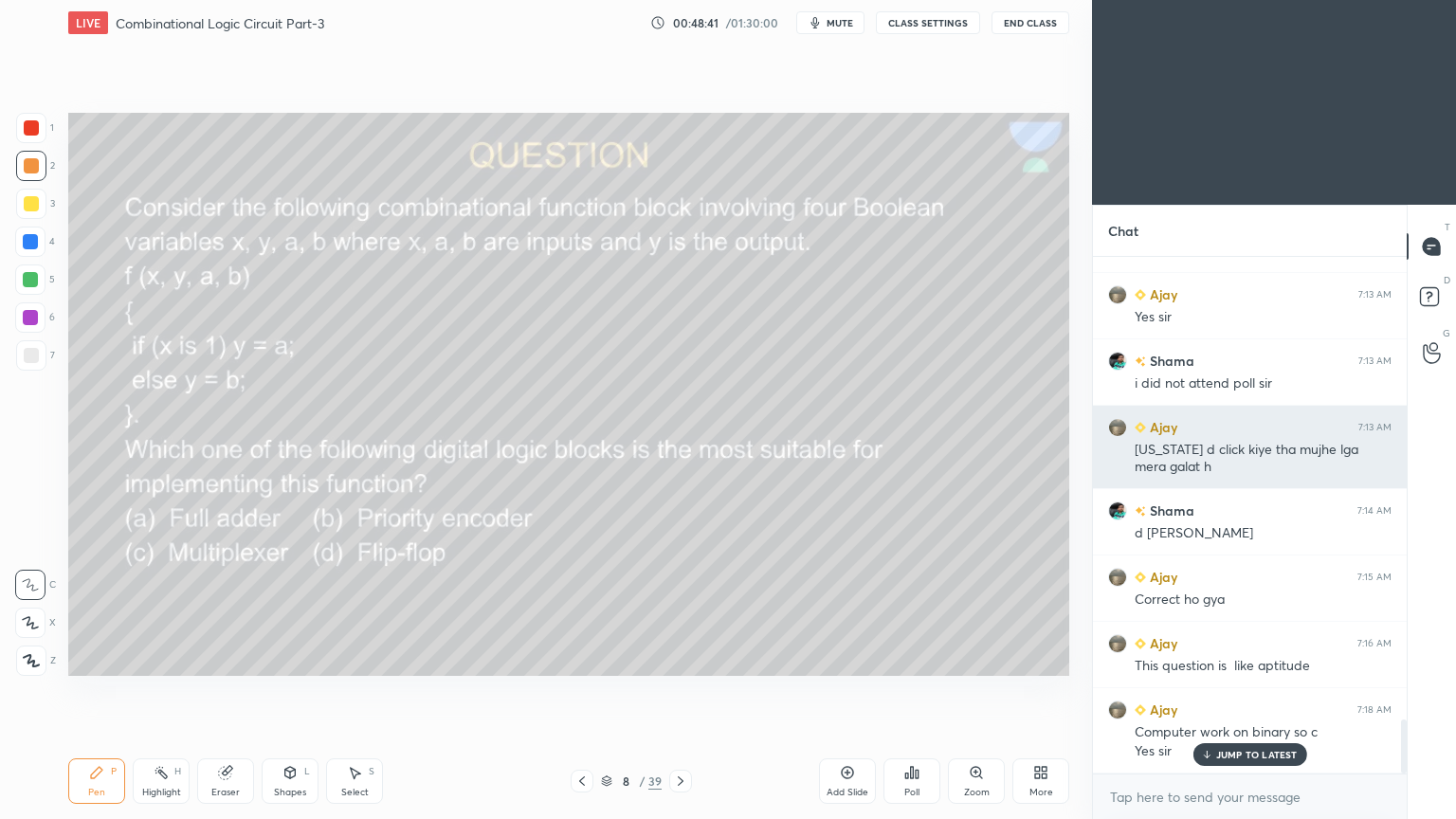
scroll to position [4395, 0]
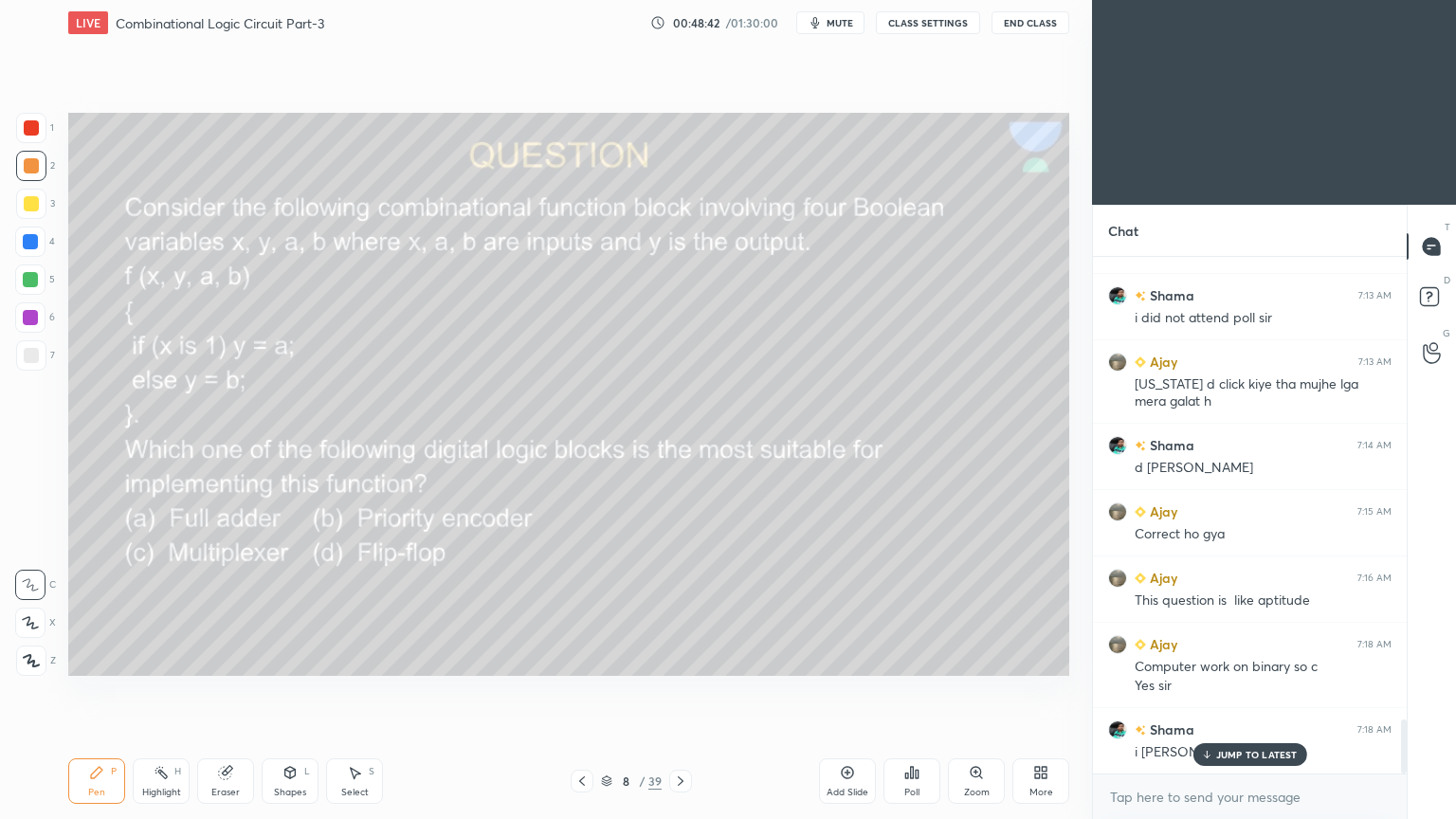
click at [1244, 691] on p "JUMP TO LATEST" at bounding box center [1256, 755] width 81 height 12
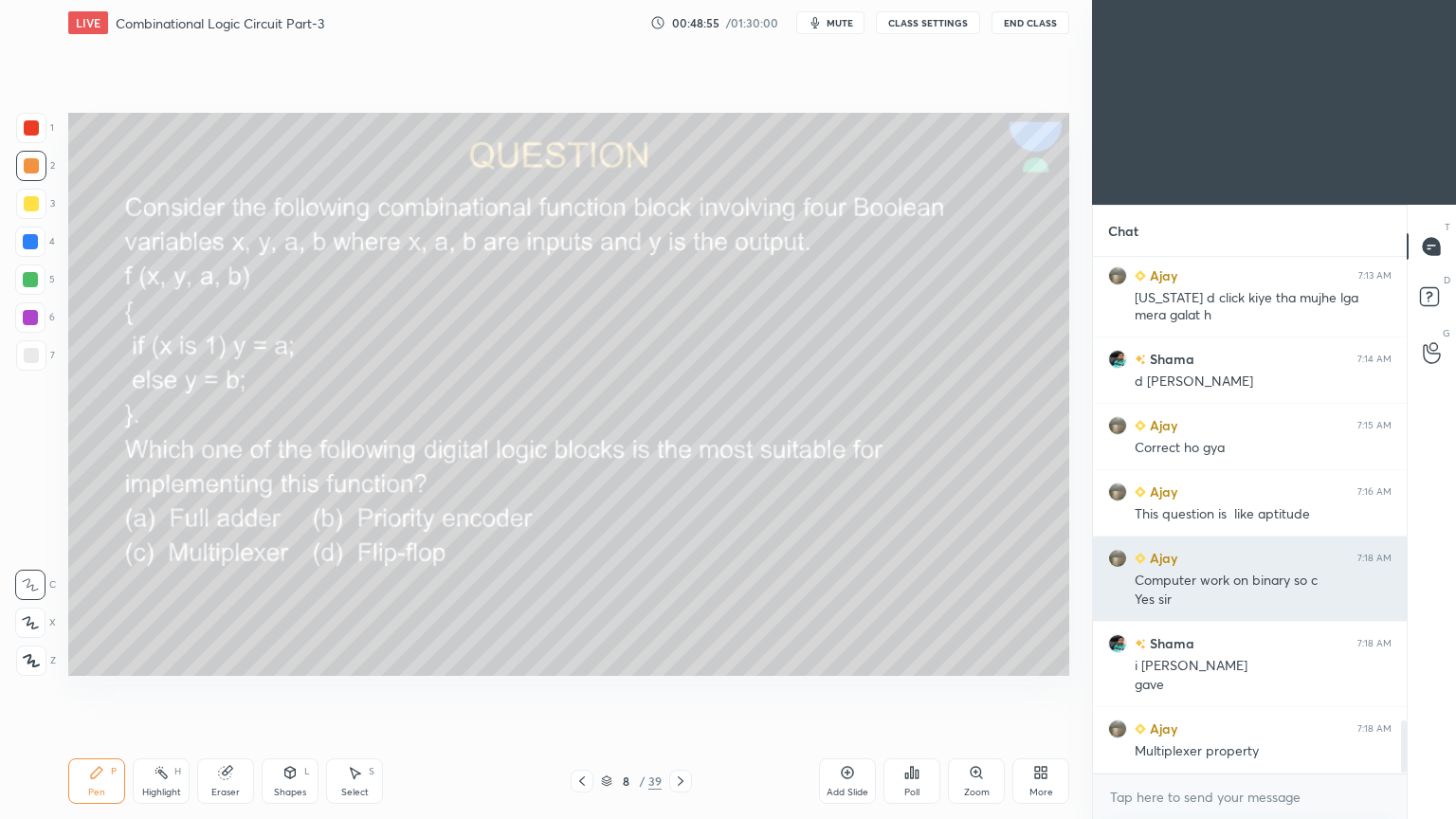
scroll to position [4547, 0]
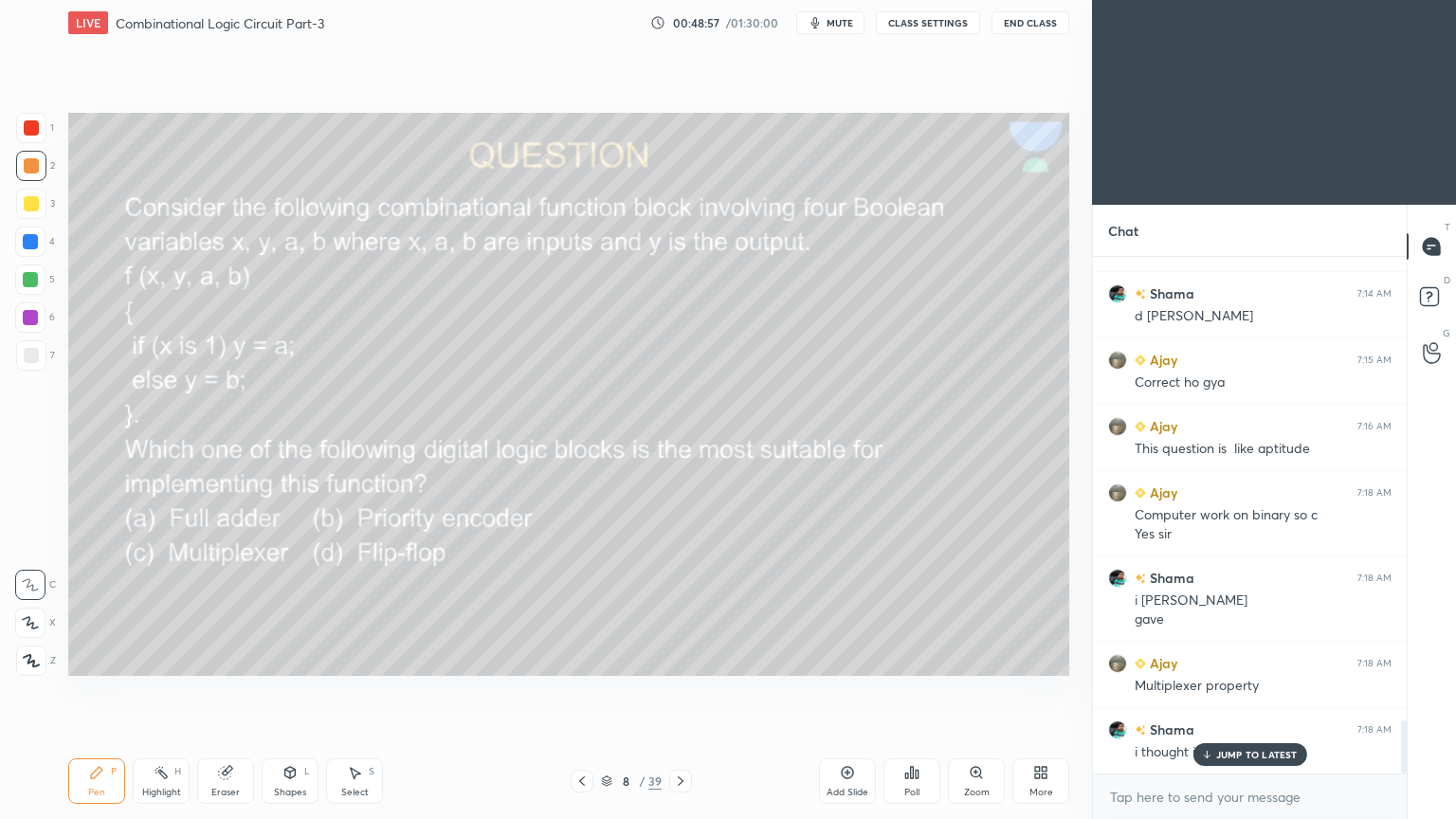
click at [1241, 691] on p "JUMP TO LATEST" at bounding box center [1256, 755] width 81 height 12
click at [47, 209] on div "3" at bounding box center [36, 203] width 39 height 30
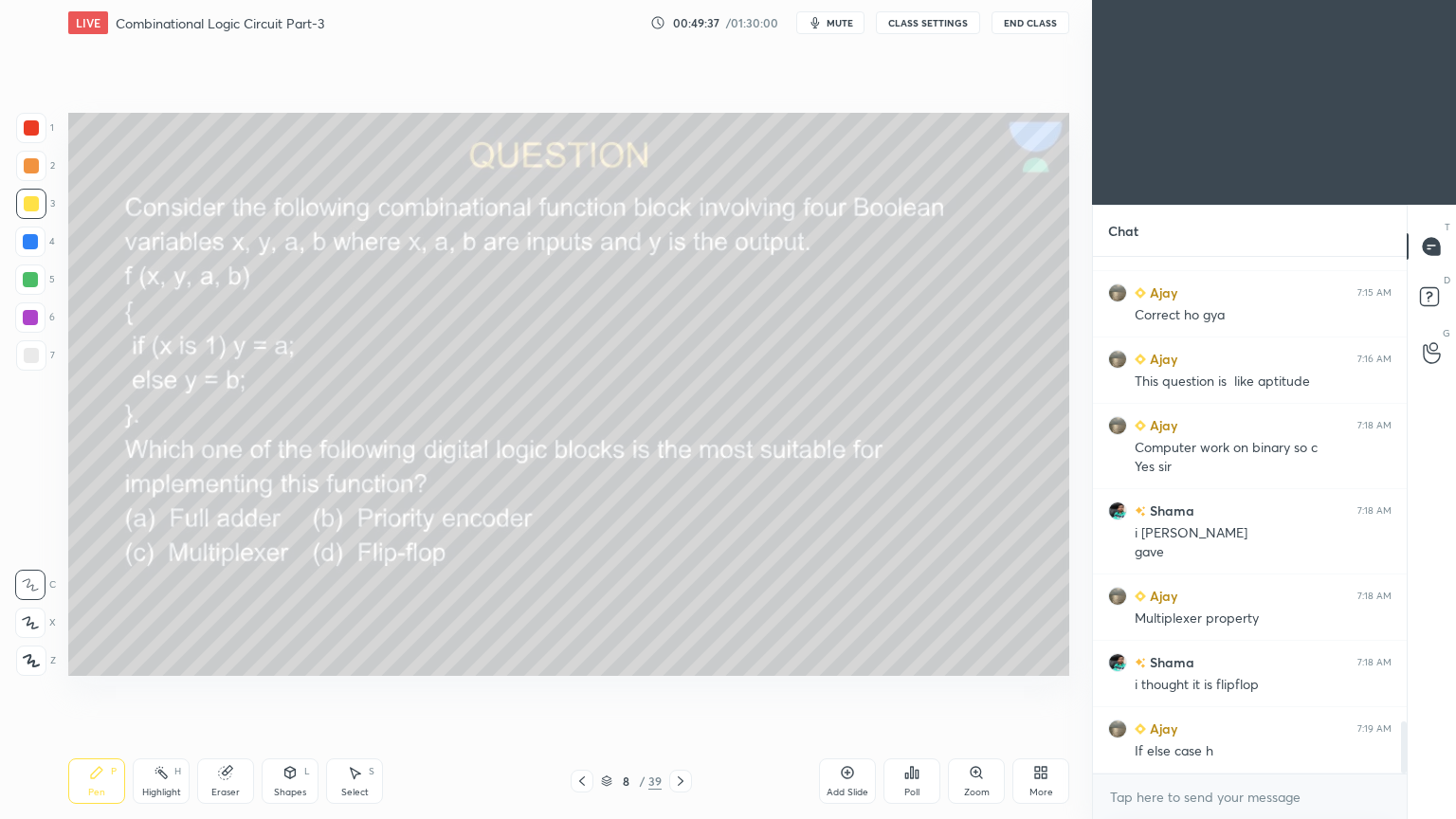
scroll to position [4679, 0]
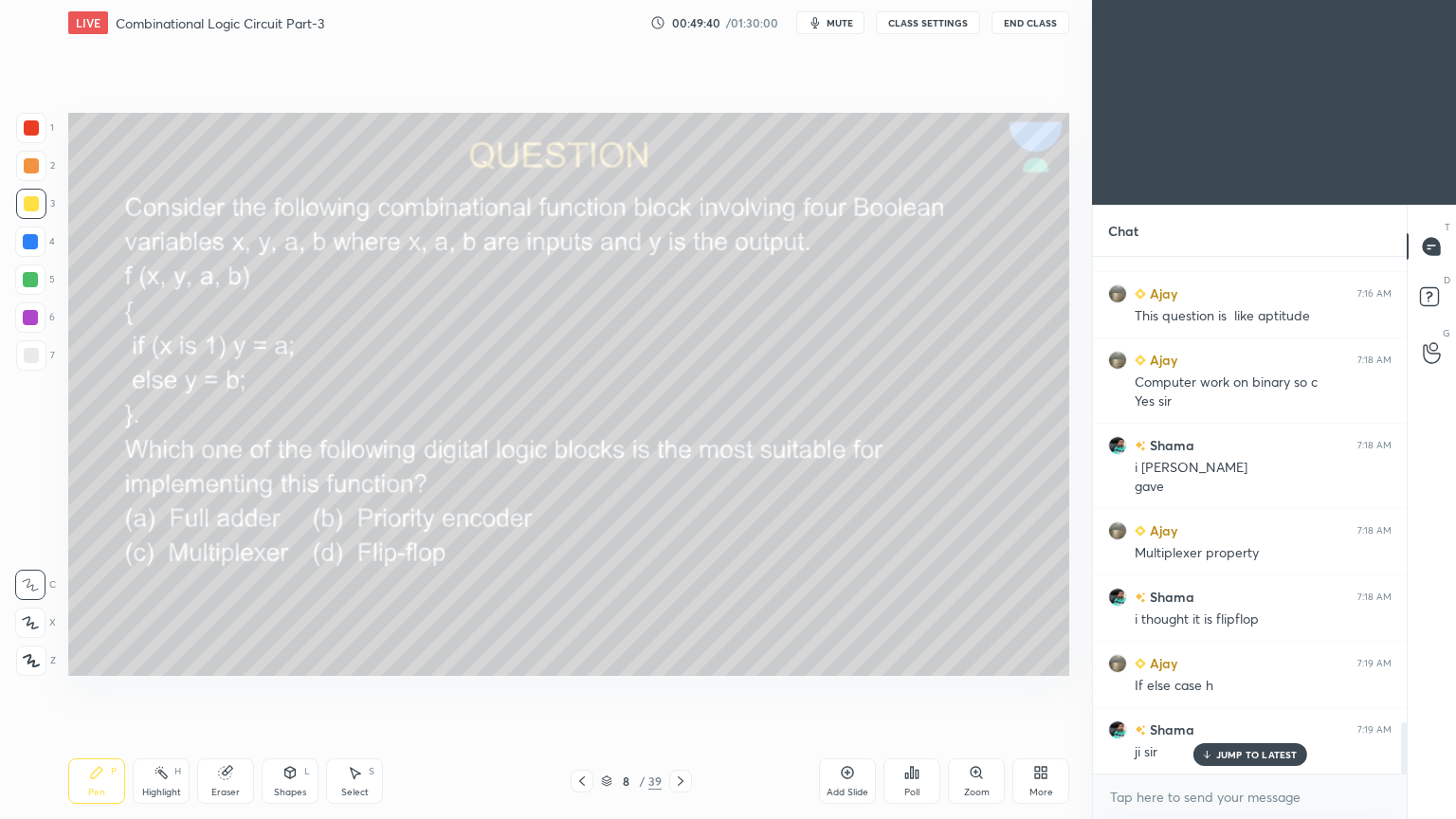
click at [170, 691] on div "Highlight H" at bounding box center [161, 781] width 57 height 46
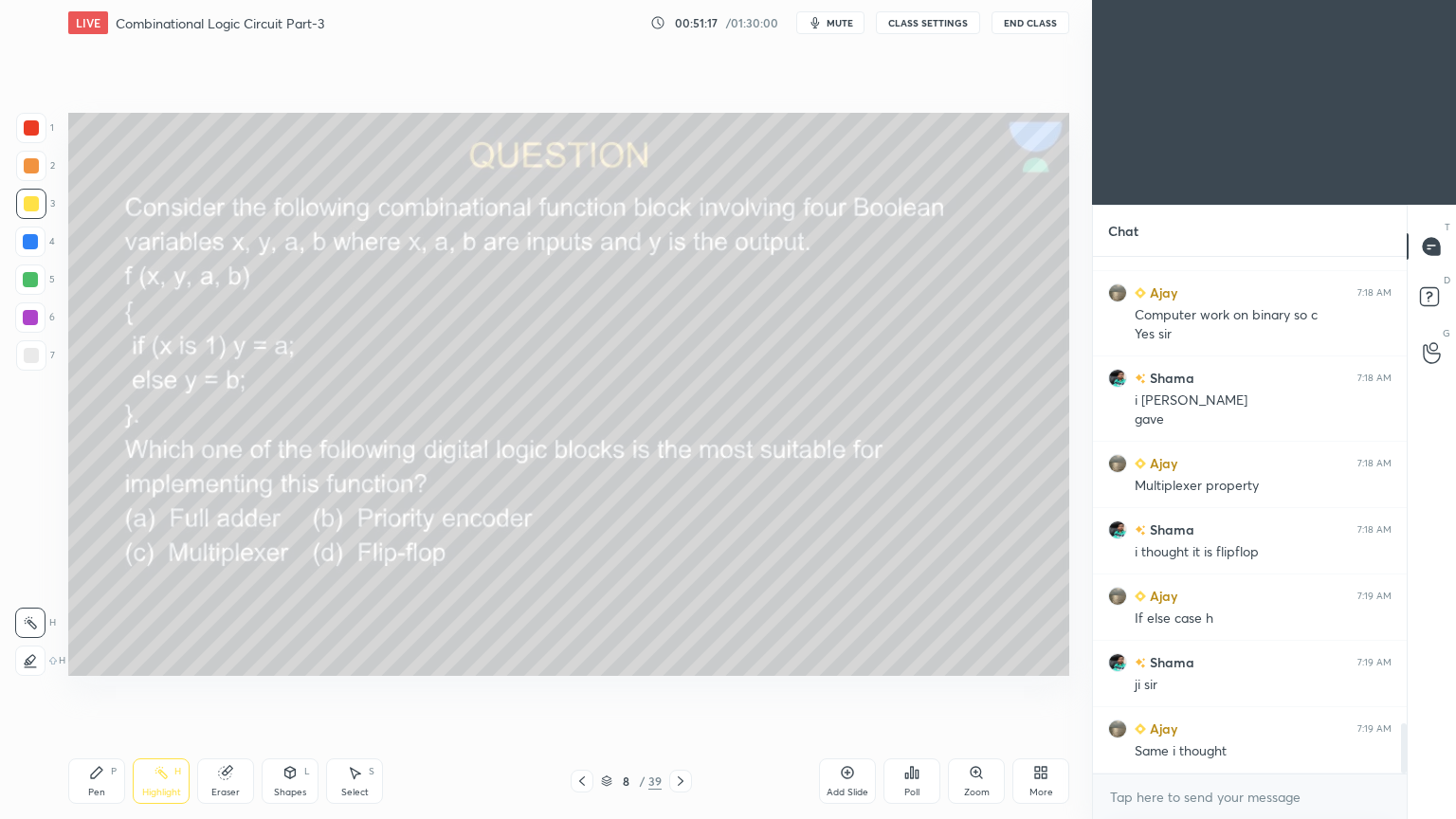
click at [42, 239] on div at bounding box center [30, 241] width 30 height 30
click at [103, 691] on div "Pen P" at bounding box center [96, 781] width 57 height 46
click at [284, 691] on div "Shapes L" at bounding box center [290, 781] width 57 height 46
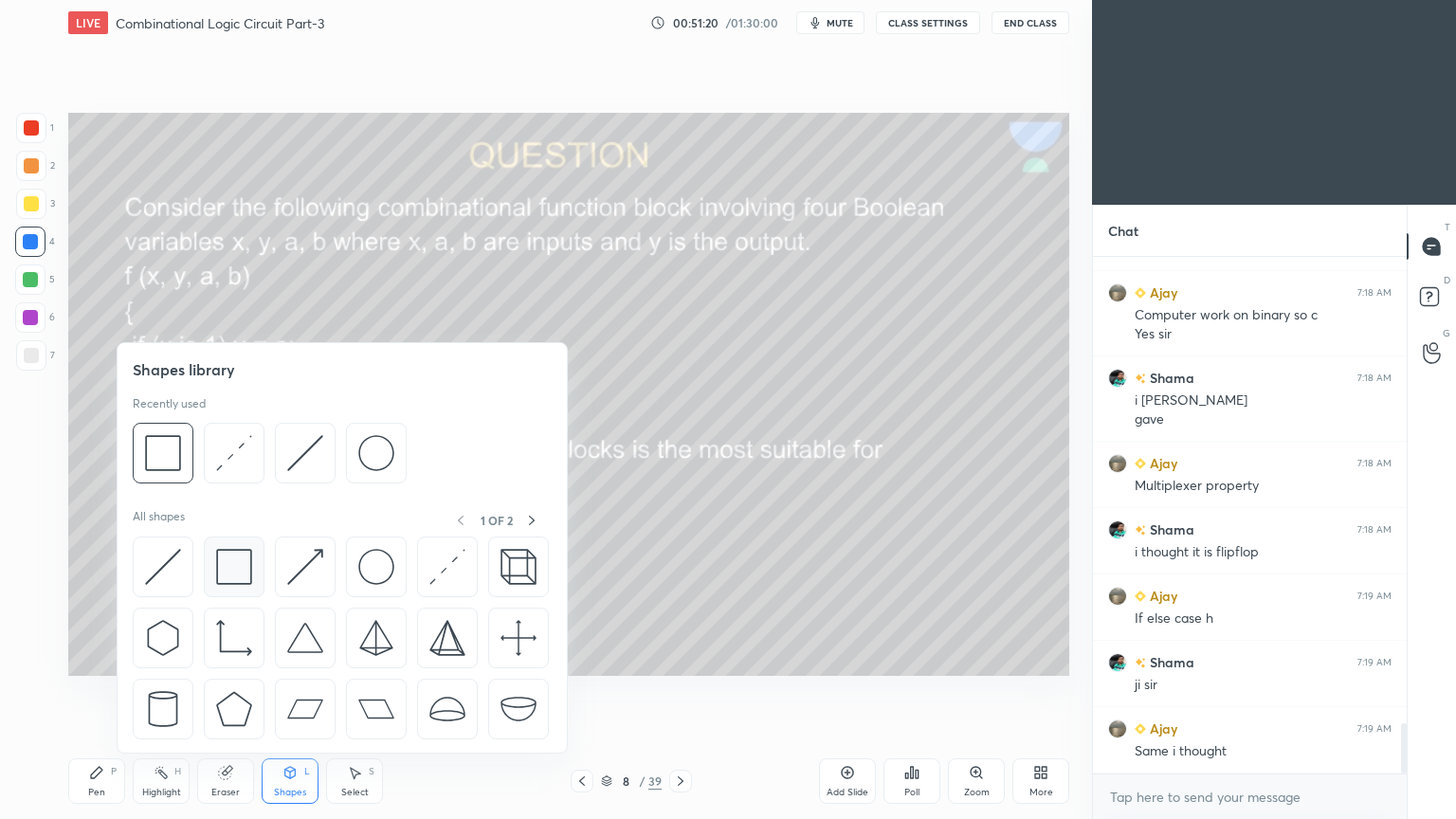
click at [239, 556] on img at bounding box center [234, 567] width 36 height 36
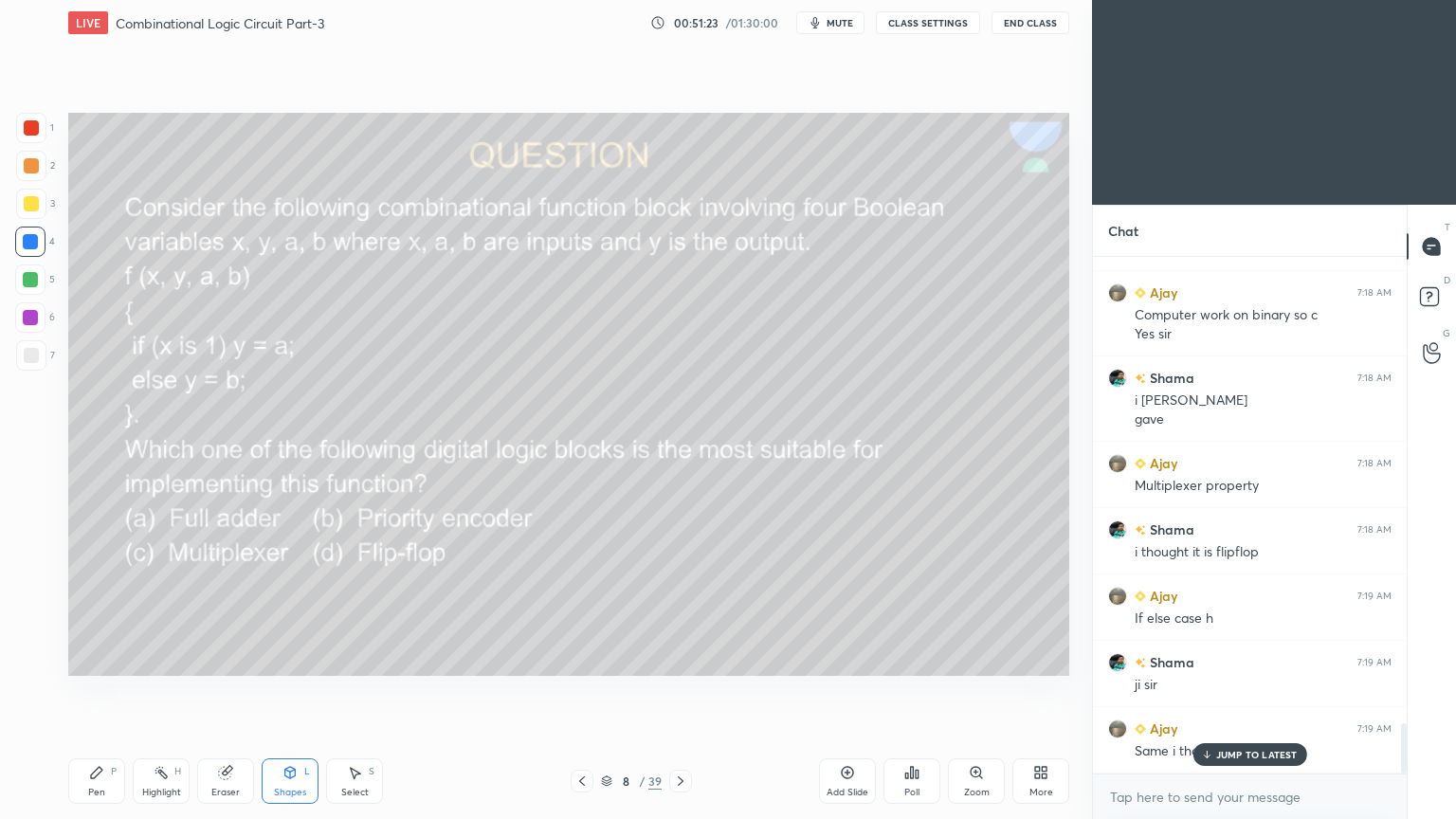
scroll to position [4812, 0]
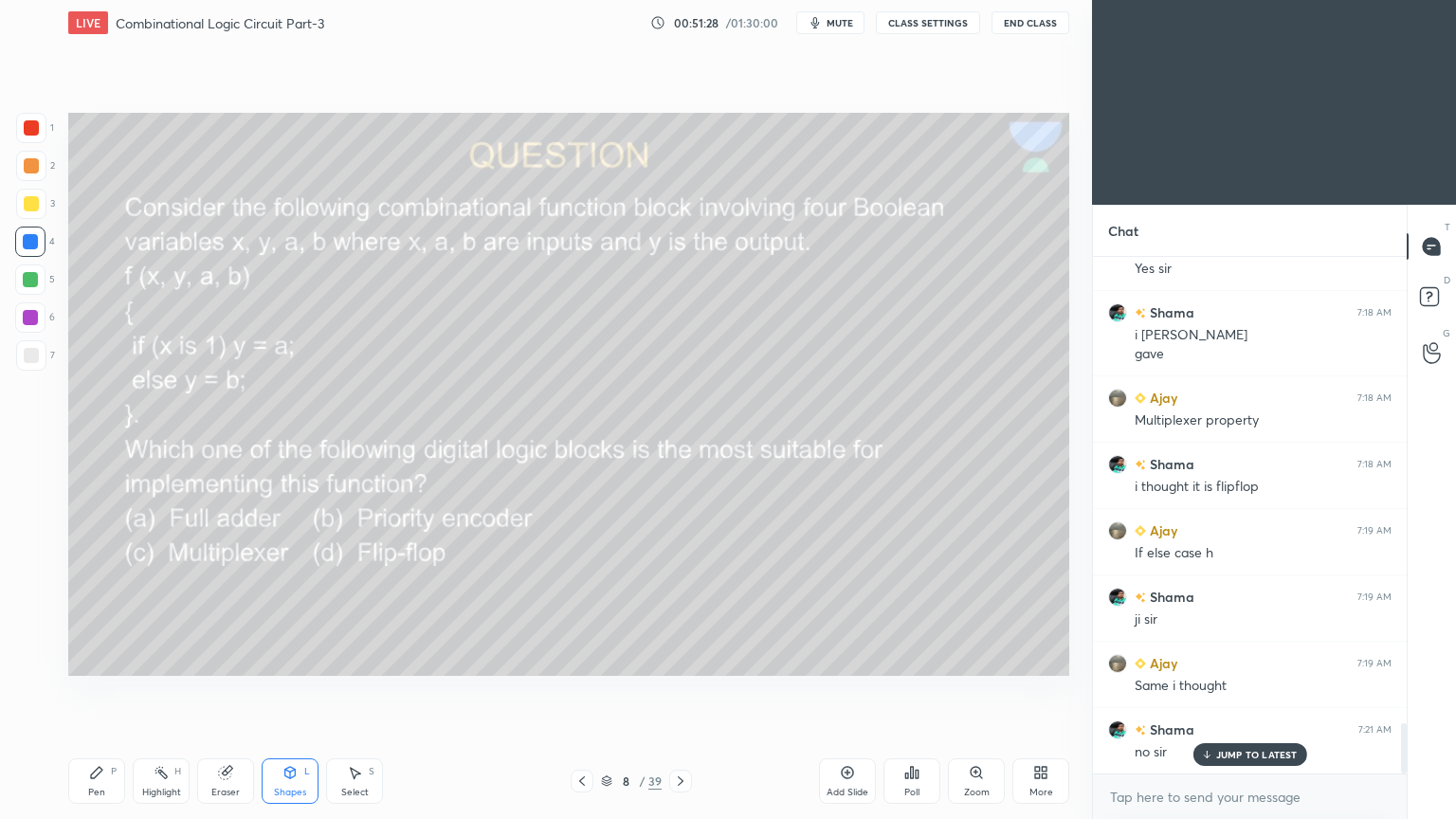
click at [101, 691] on icon at bounding box center [97, 772] width 16 height 16
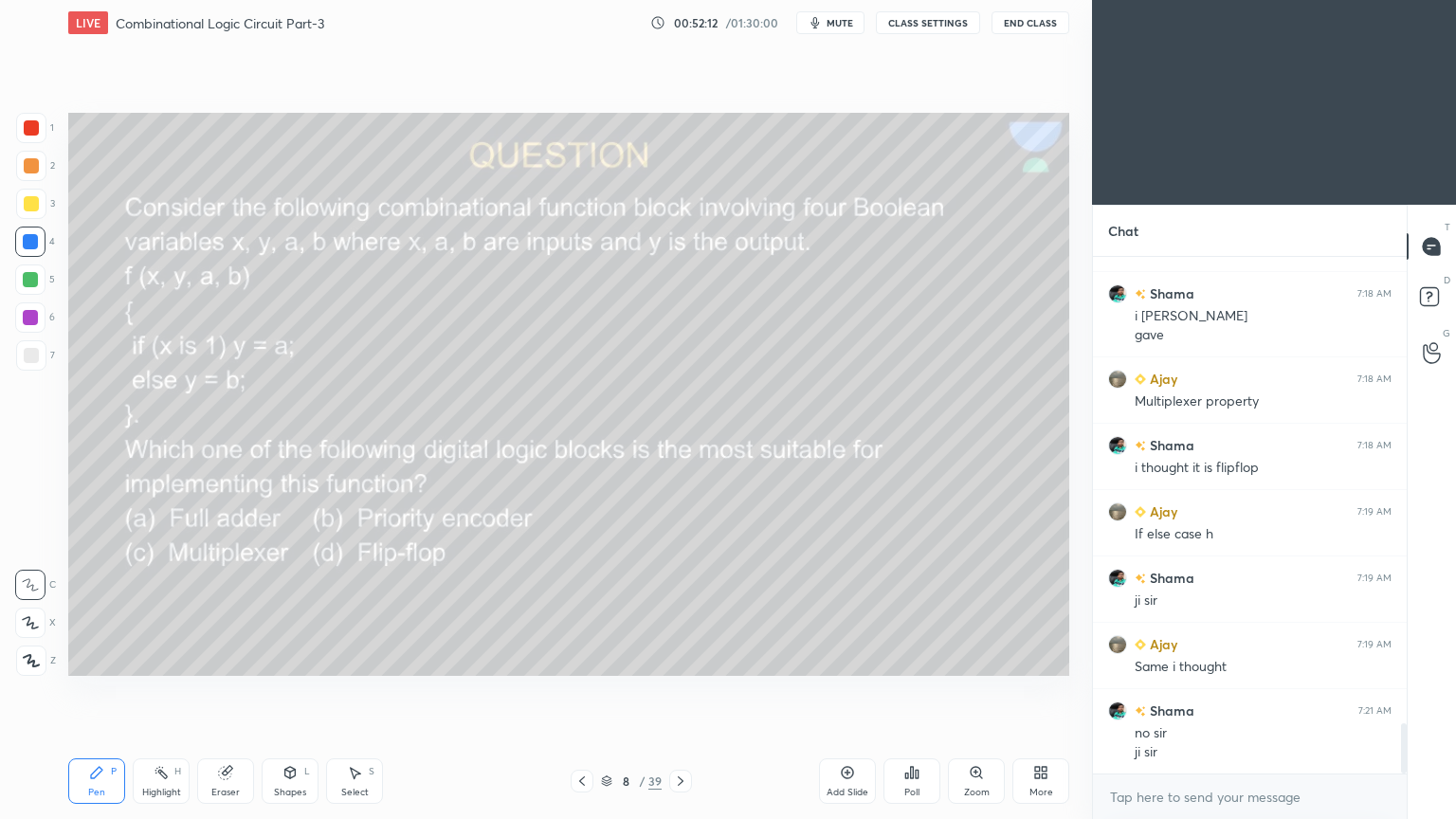
click at [30, 207] on div at bounding box center [31, 204] width 16 height 16
click at [53, 166] on div "2" at bounding box center [36, 165] width 39 height 30
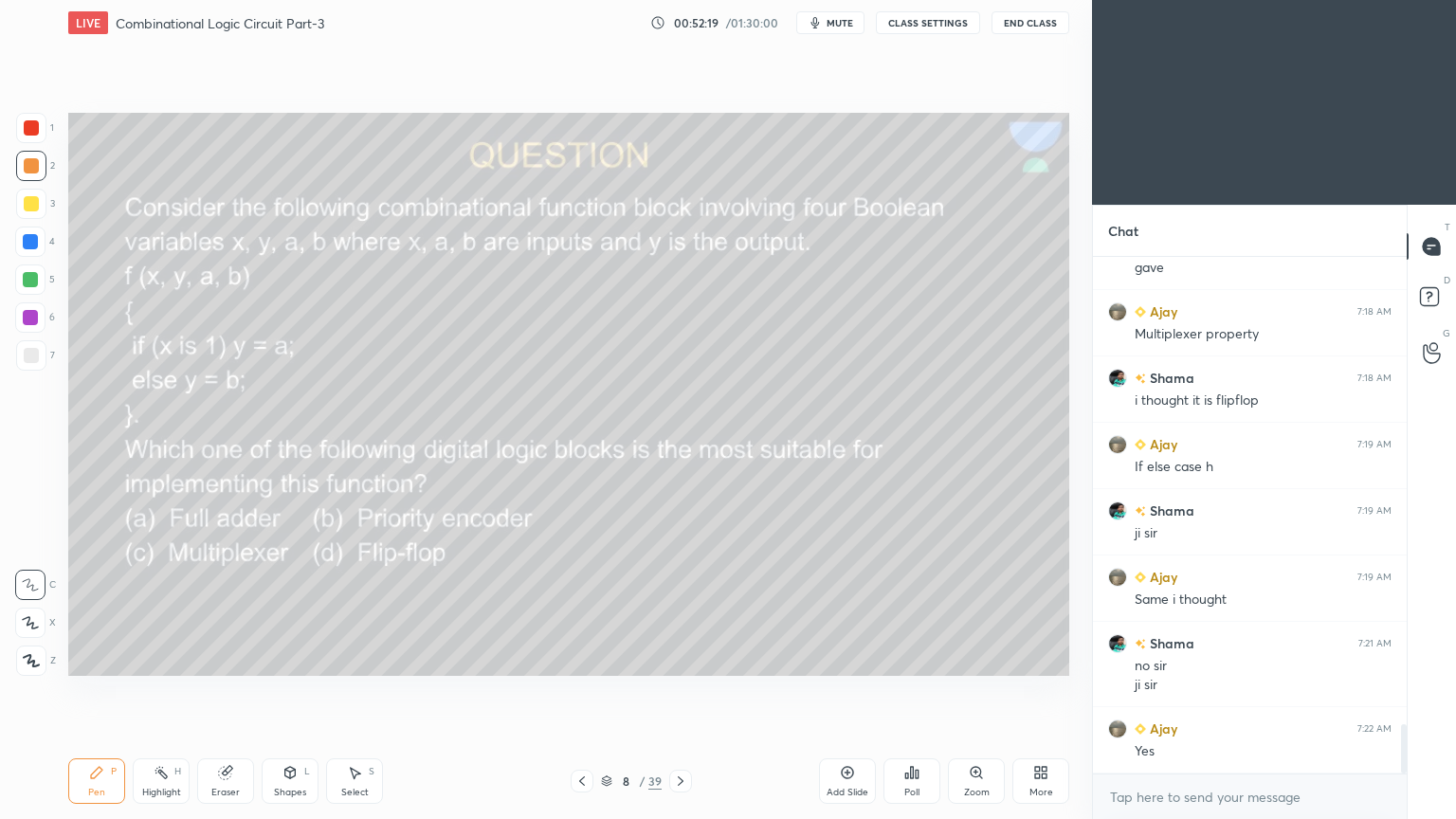
click at [226, 691] on div "Eraser" at bounding box center [225, 781] width 57 height 46
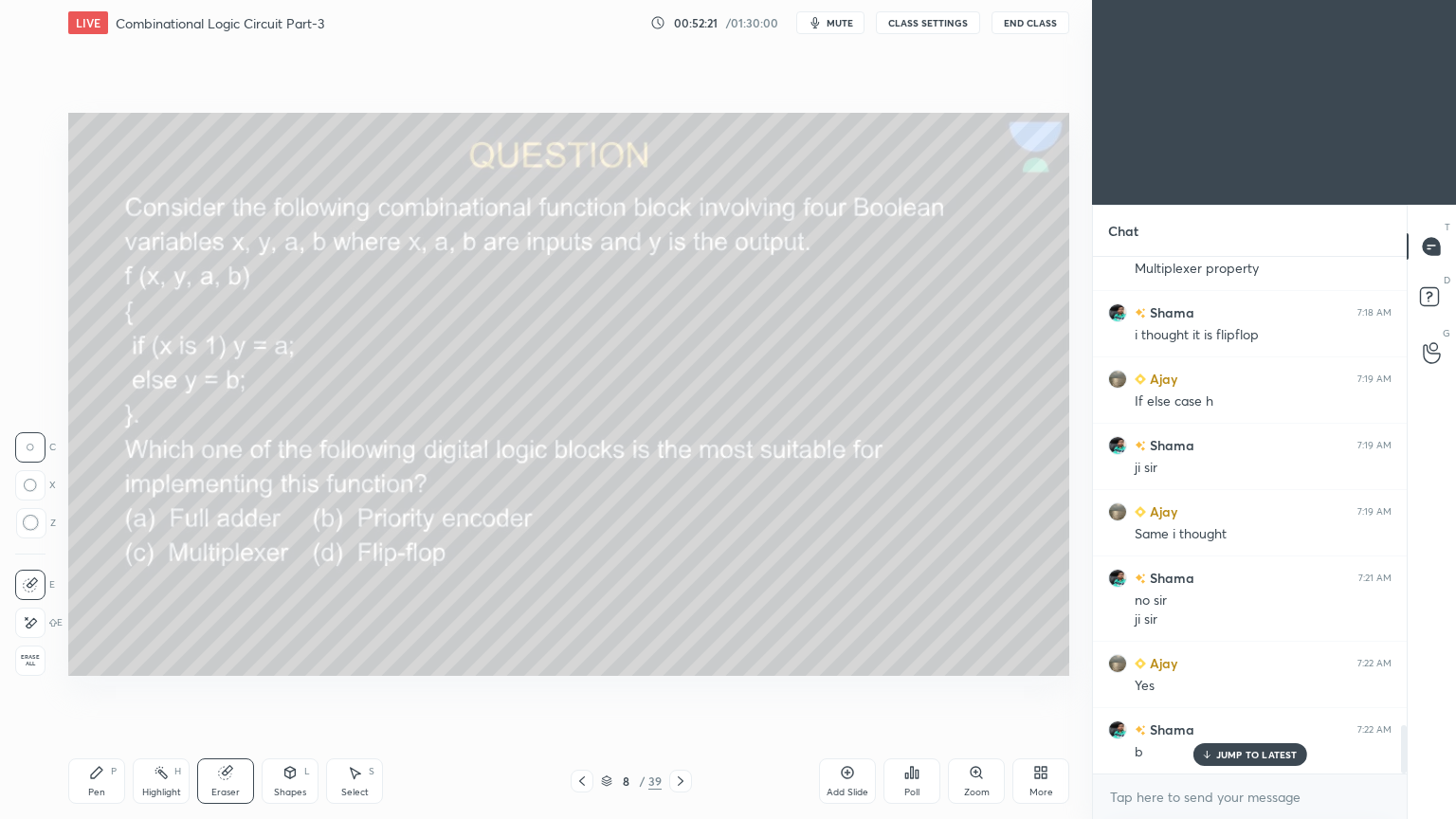
click at [99, 691] on div "Pen P" at bounding box center [96, 781] width 57 height 46
click at [159, 691] on div "Highlight H" at bounding box center [161, 781] width 57 height 46
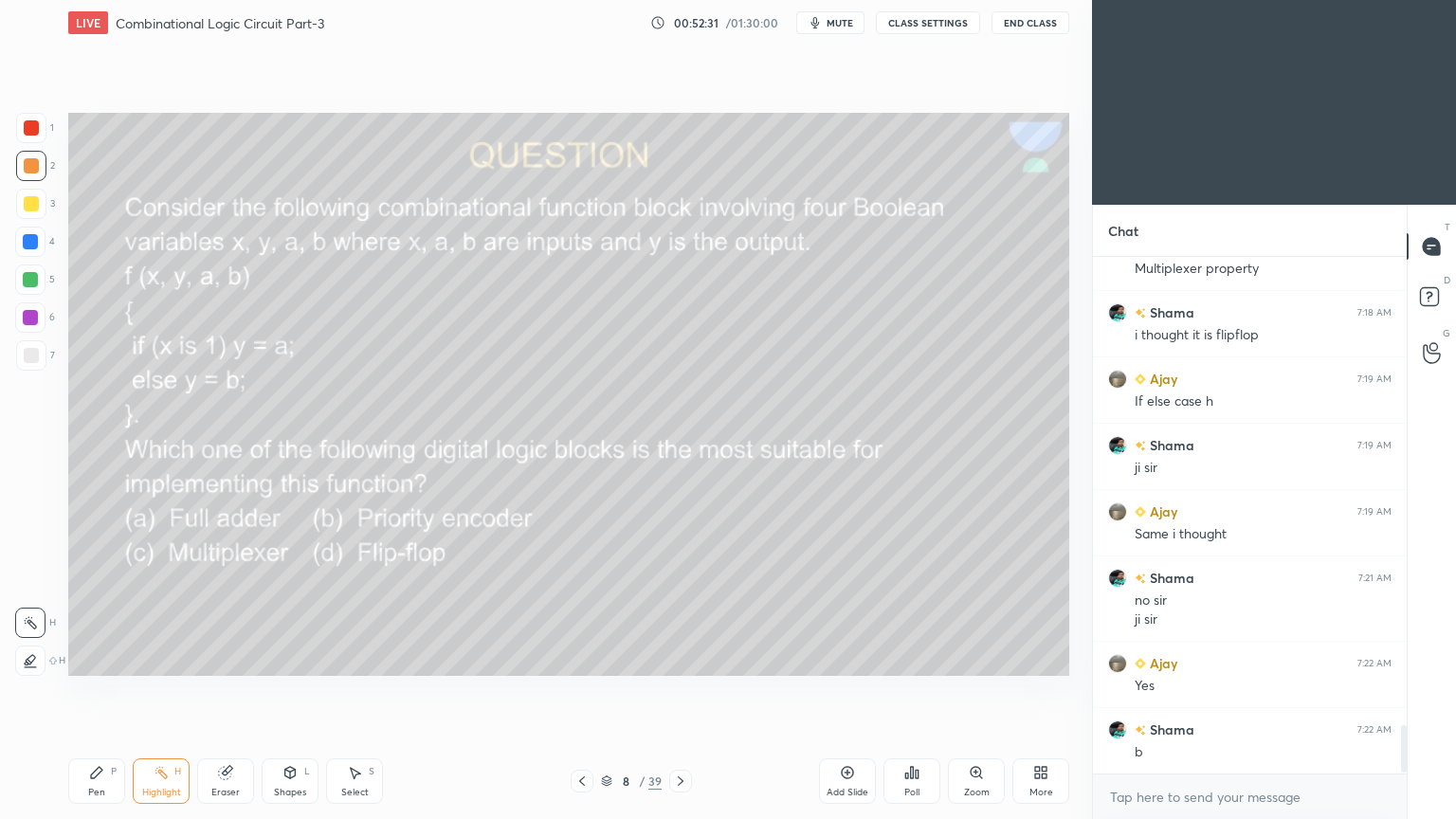
scroll to position [5031, 0]
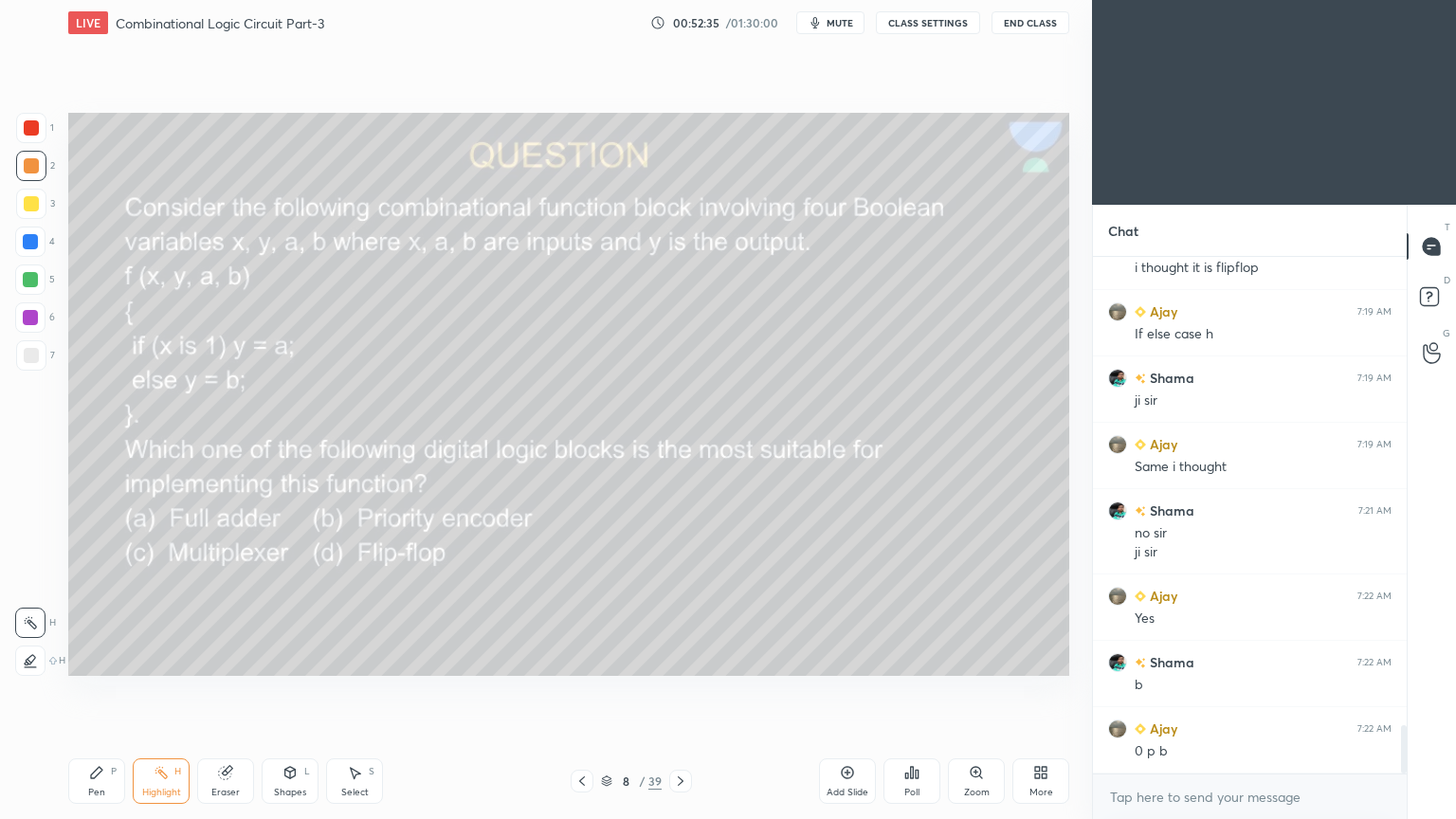
click at [89, 691] on div "Pen" at bounding box center [97, 793] width 17 height 10
click at [170, 691] on div "Highlight H" at bounding box center [161, 781] width 57 height 46
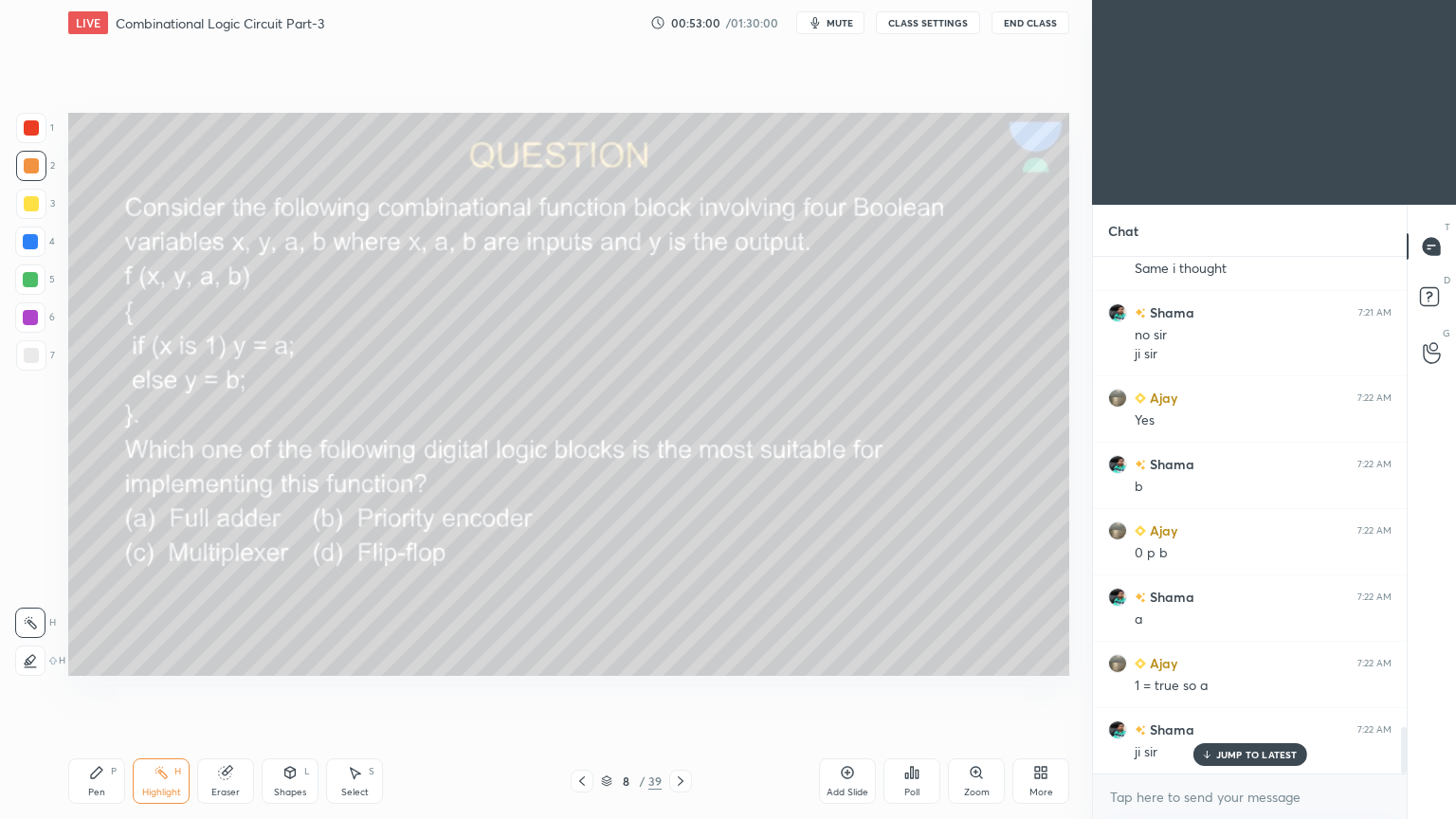
click at [94, 691] on icon at bounding box center [97, 772] width 12 height 12
click at [23, 620] on icon at bounding box center [30, 623] width 17 height 14
click at [361, 644] on p "Undo" at bounding box center [361, 652] width 28 height 16
click at [854, 691] on div "Add Slide" at bounding box center [847, 781] width 57 height 46
click at [42, 246] on div at bounding box center [30, 241] width 30 height 30
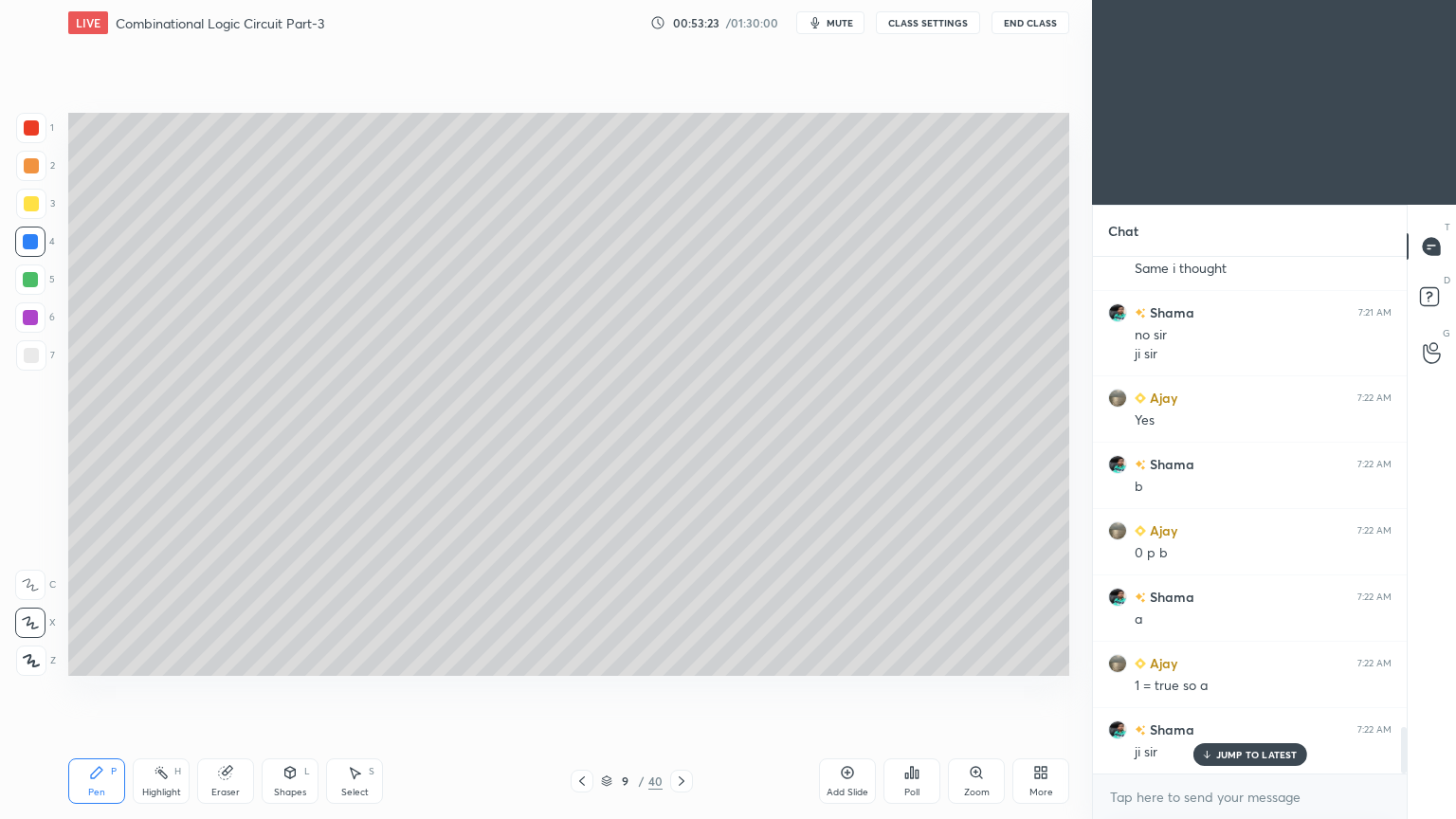
click at [31, 575] on div at bounding box center [30, 584] width 30 height 30
click at [291, 691] on div "Shapes L" at bounding box center [290, 781] width 57 height 46
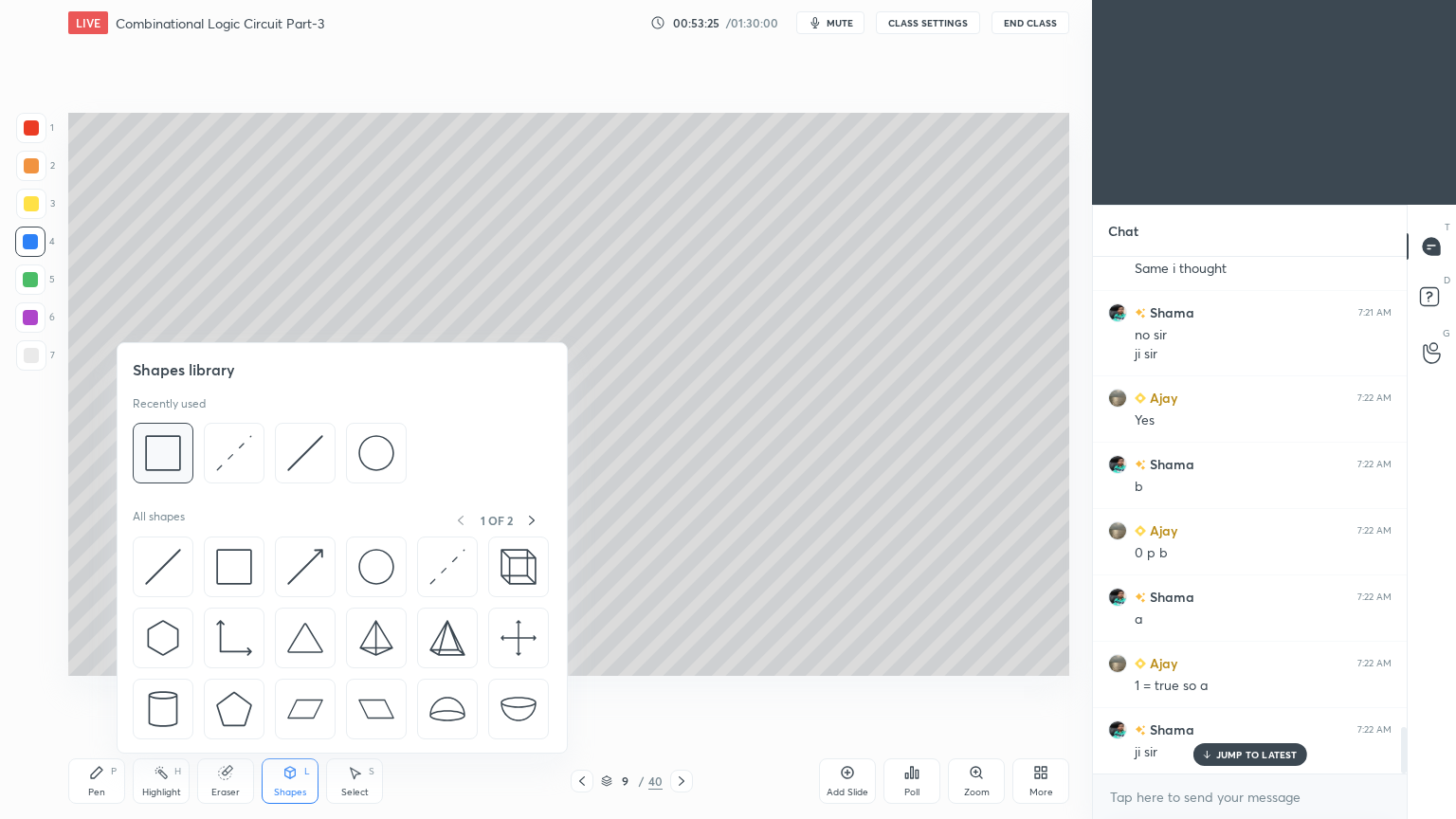
click at [167, 459] on img at bounding box center [162, 452] width 36 height 36
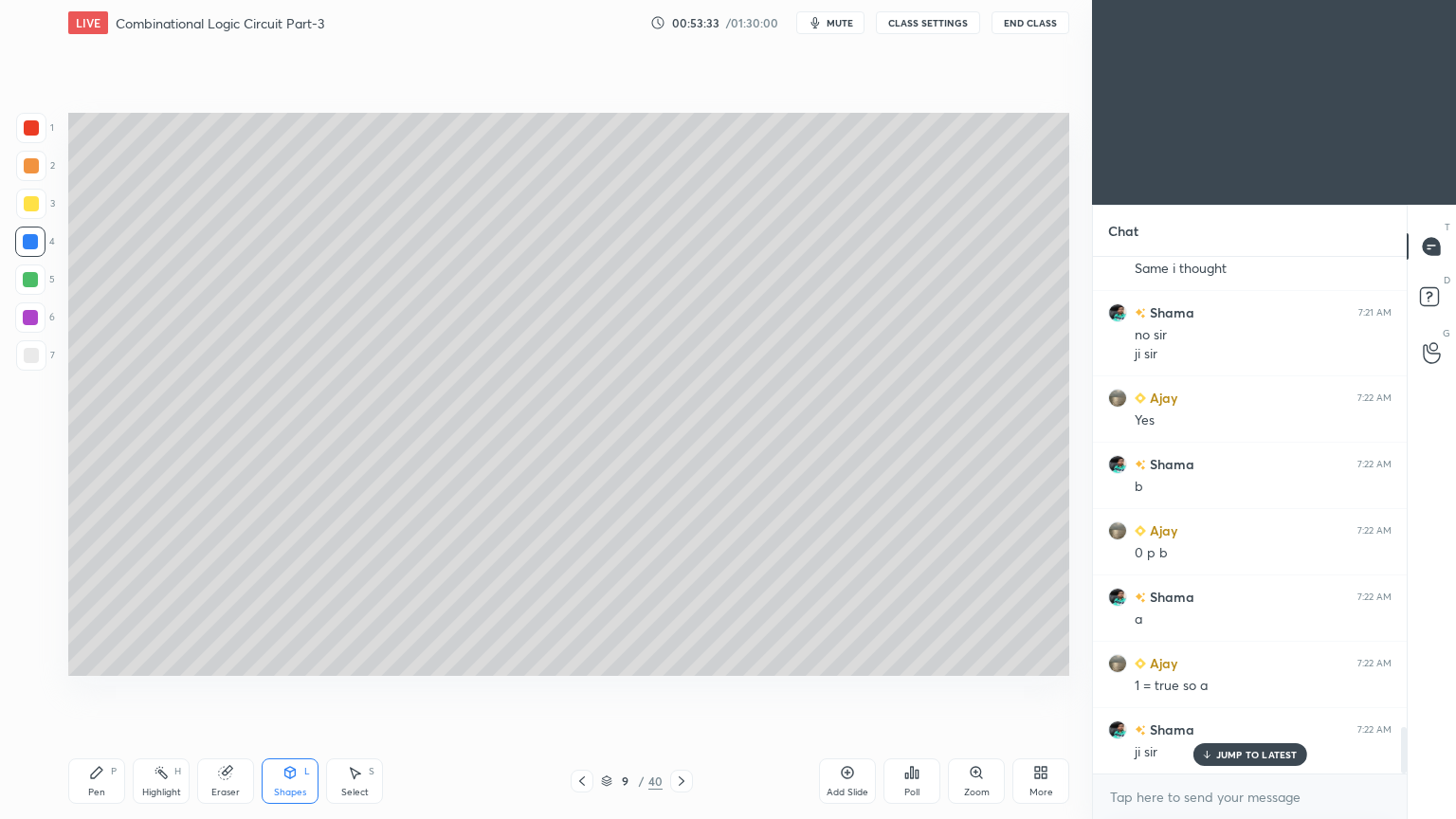
click at [297, 691] on div "Shapes L" at bounding box center [290, 781] width 57 height 46
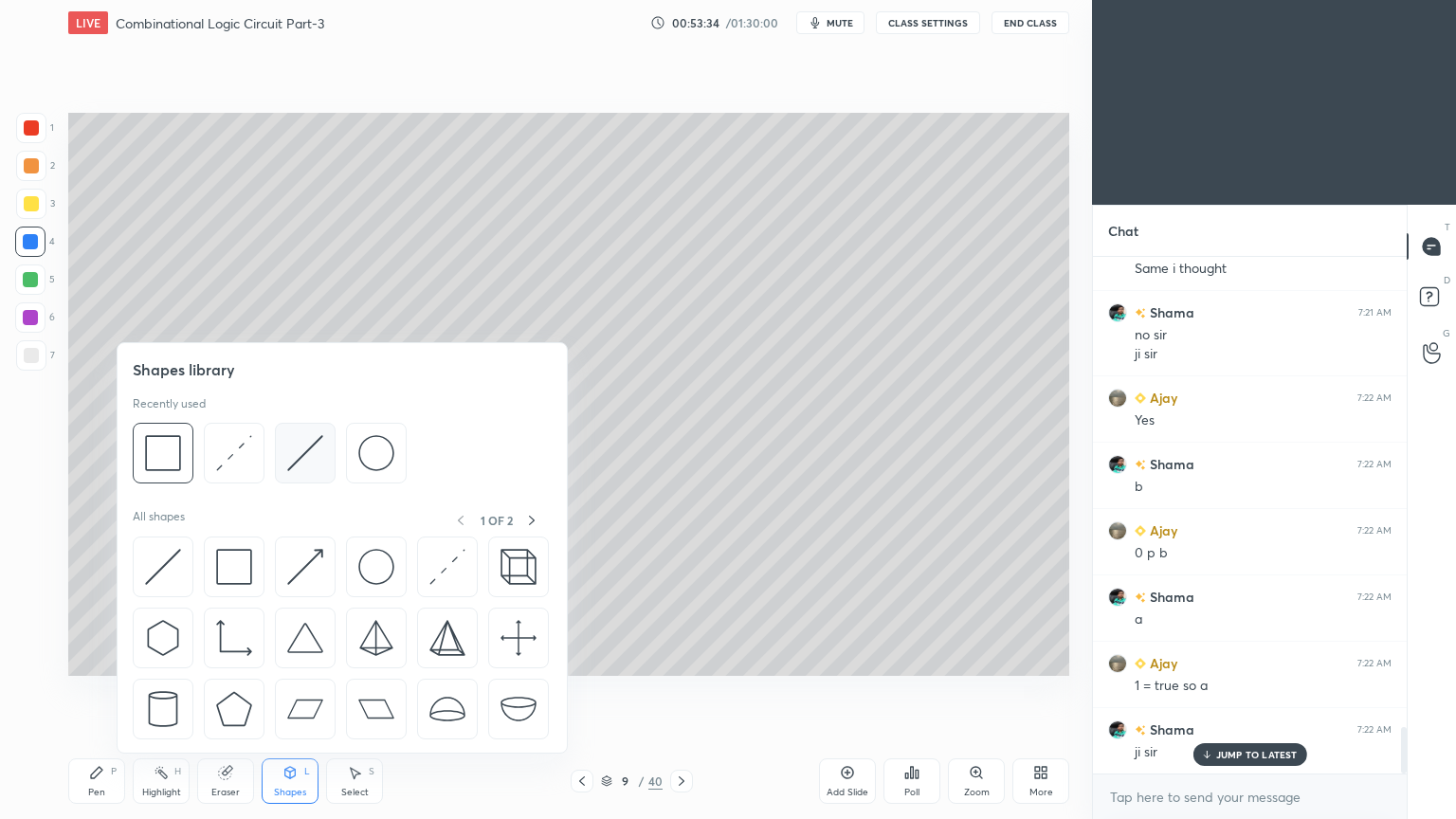
click at [299, 462] on img at bounding box center [305, 452] width 36 height 36
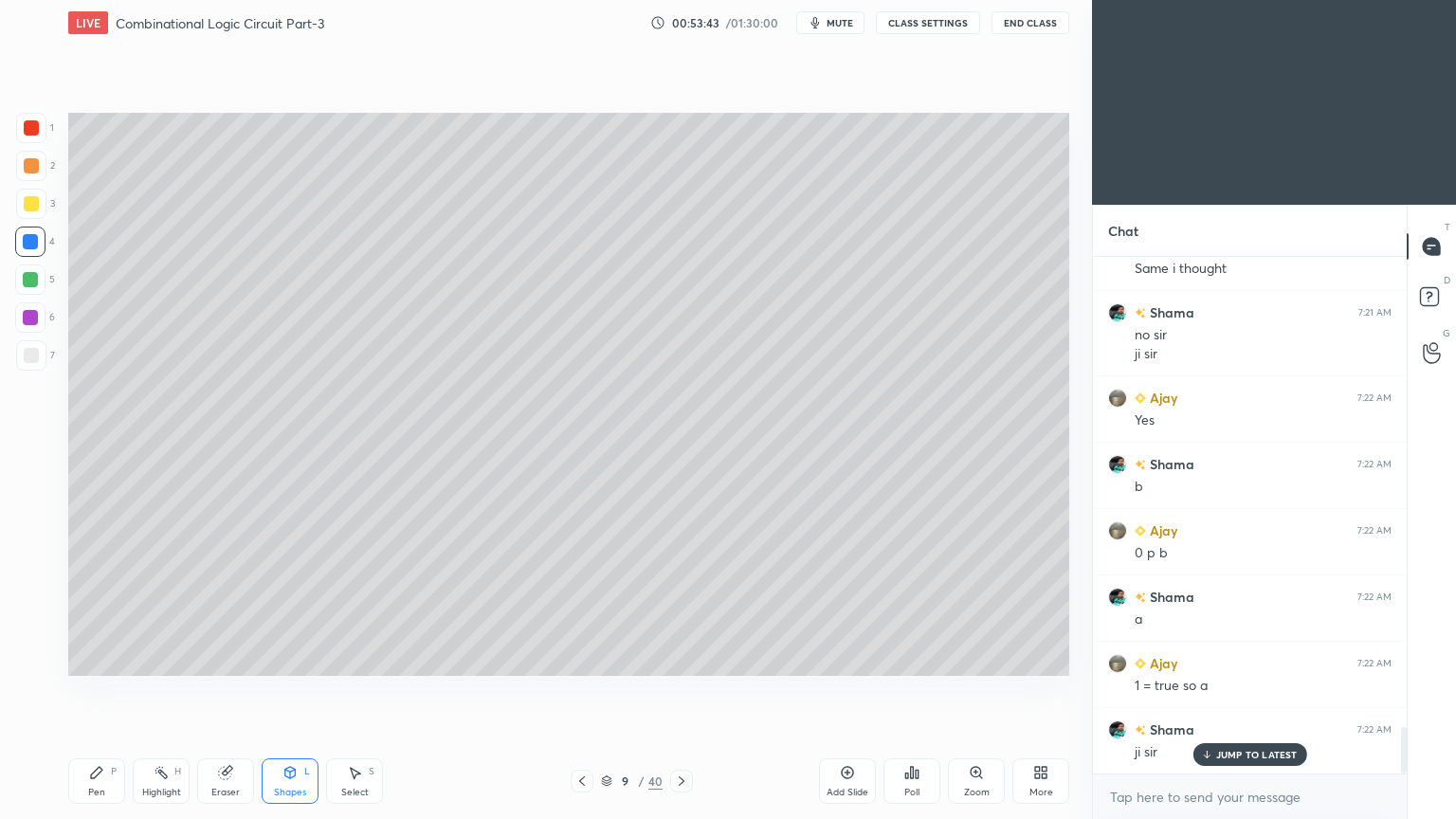
click at [98, 691] on div "Pen P" at bounding box center [96, 781] width 57 height 46
click at [42, 359] on div at bounding box center [31, 355] width 30 height 30
click at [224, 691] on div "Eraser" at bounding box center [225, 793] width 28 height 10
click at [81, 691] on div "Pen P" at bounding box center [96, 781] width 57 height 46
click at [581, 691] on icon at bounding box center [582, 781] width 6 height 10
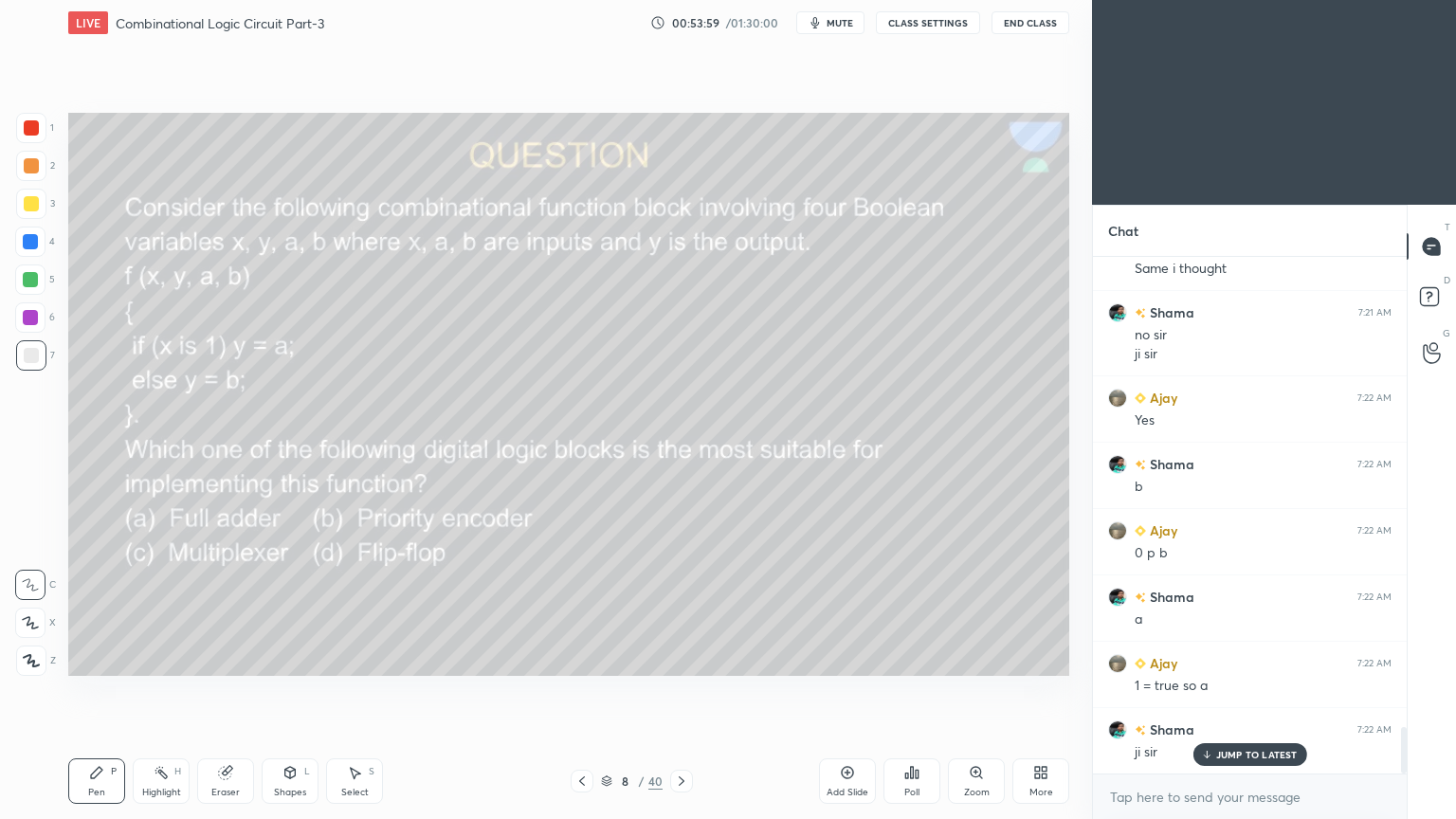
click at [42, 209] on div at bounding box center [31, 203] width 30 height 30
click at [156, 691] on div "Highlight" at bounding box center [162, 793] width 39 height 10
click at [674, 691] on icon at bounding box center [682, 781] width 16 height 16
click at [112, 691] on div "Pen P" at bounding box center [96, 781] width 57 height 46
click at [42, 350] on div at bounding box center [31, 355] width 30 height 30
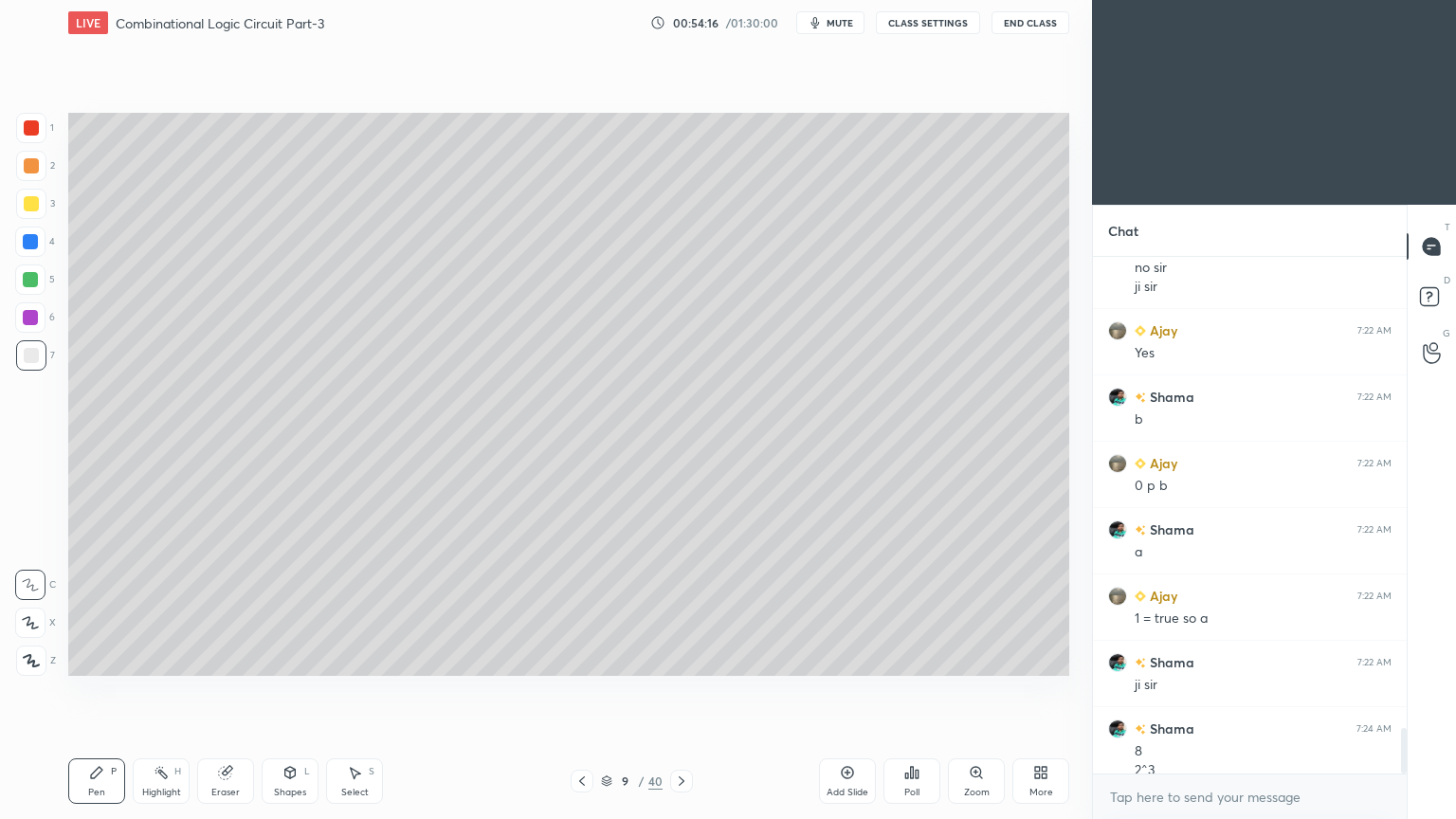
scroll to position [5316, 0]
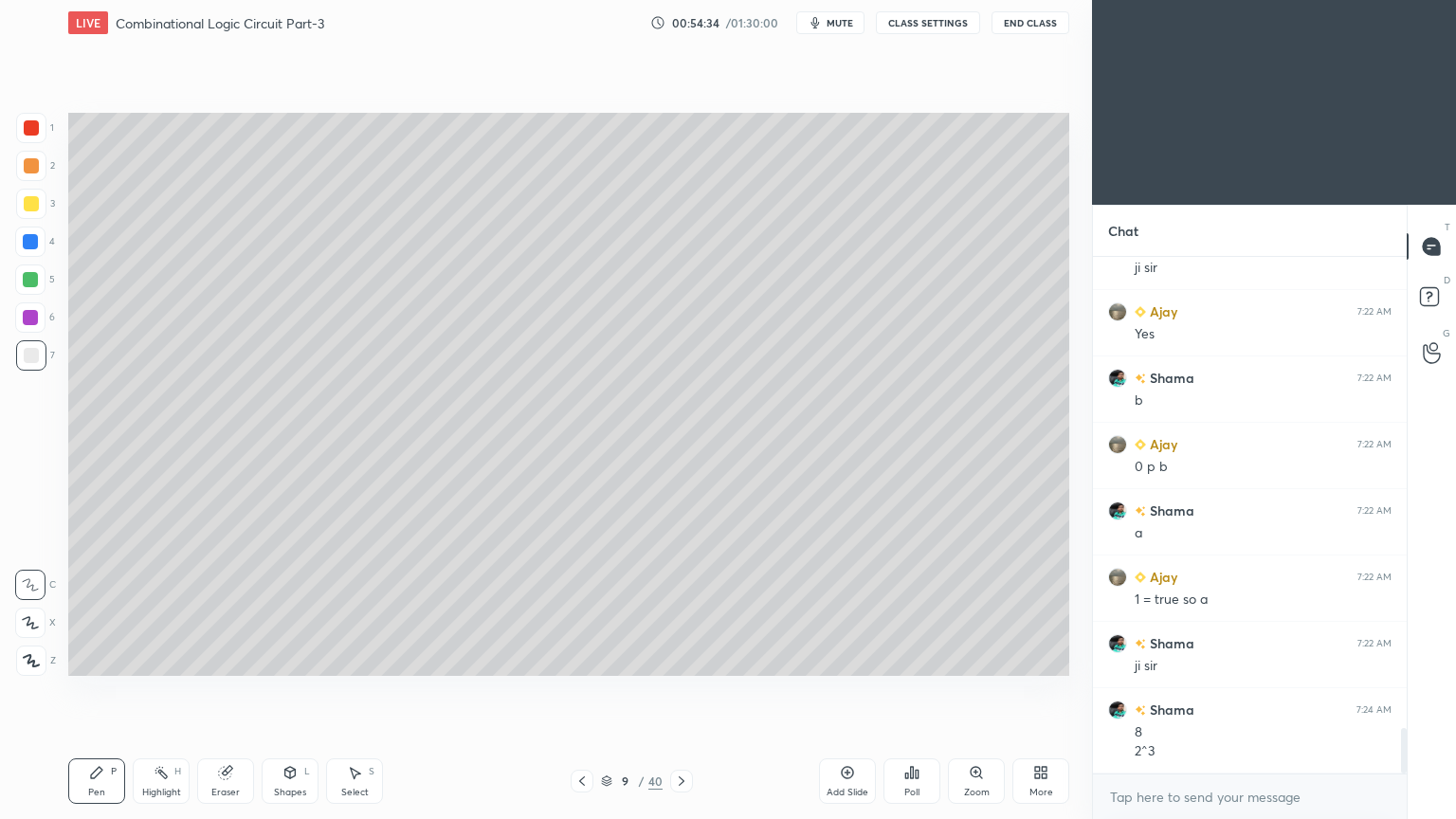
click at [227, 691] on div "Eraser" at bounding box center [225, 793] width 28 height 10
click at [86, 691] on div "Pen P" at bounding box center [96, 781] width 57 height 46
click at [43, 240] on div at bounding box center [30, 241] width 30 height 30
click at [294, 691] on div "Shapes L" at bounding box center [290, 781] width 57 height 46
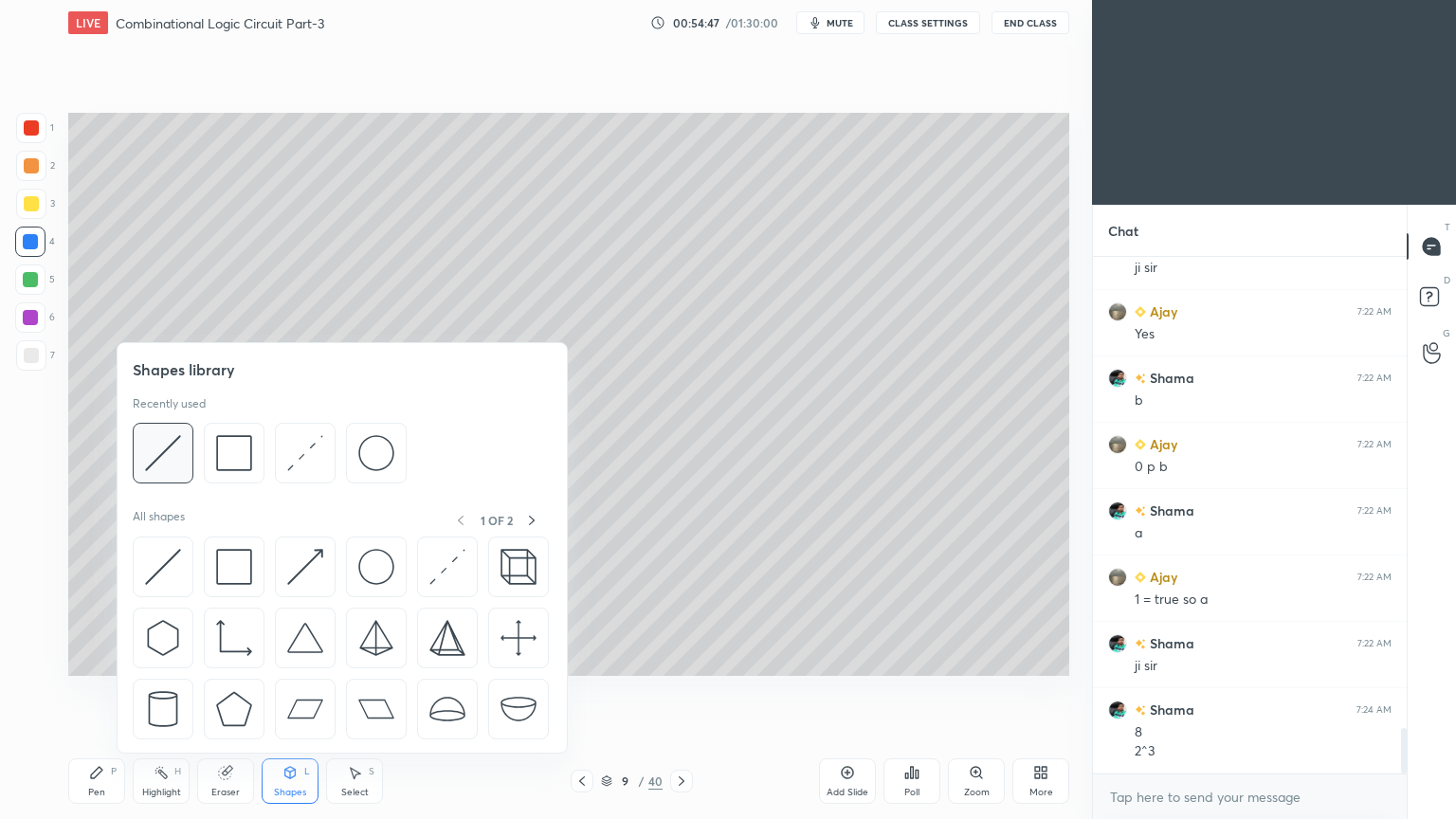
click at [170, 461] on img at bounding box center [162, 452] width 36 height 36
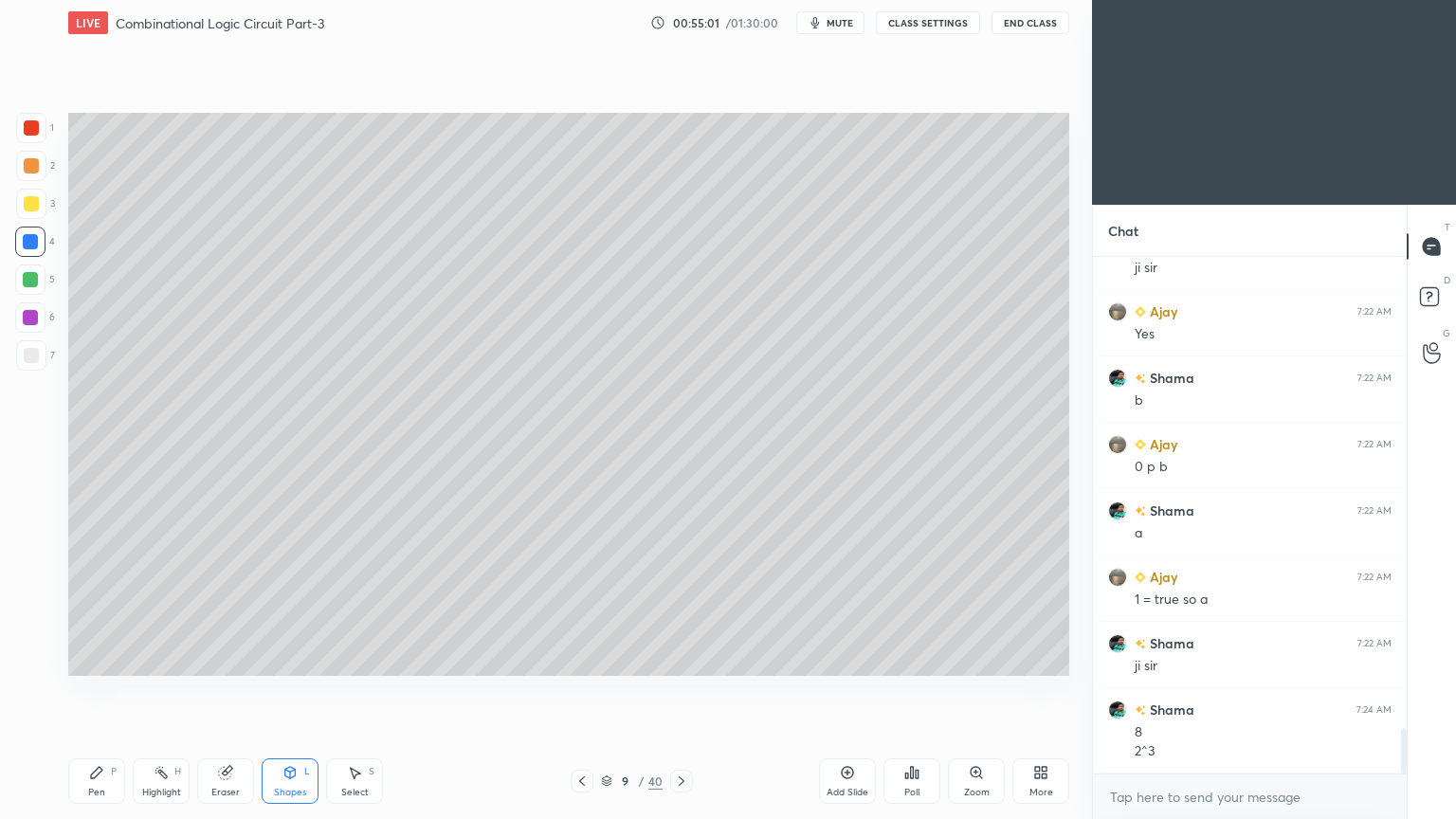
click at [224, 691] on div "Eraser" at bounding box center [225, 793] width 28 height 10
click at [106, 691] on div "Pen P" at bounding box center [96, 781] width 57 height 46
click at [38, 357] on div at bounding box center [31, 356] width 16 height 16
click at [574, 691] on icon at bounding box center [582, 781] width 16 height 16
click at [677, 691] on icon at bounding box center [682, 781] width 16 height 16
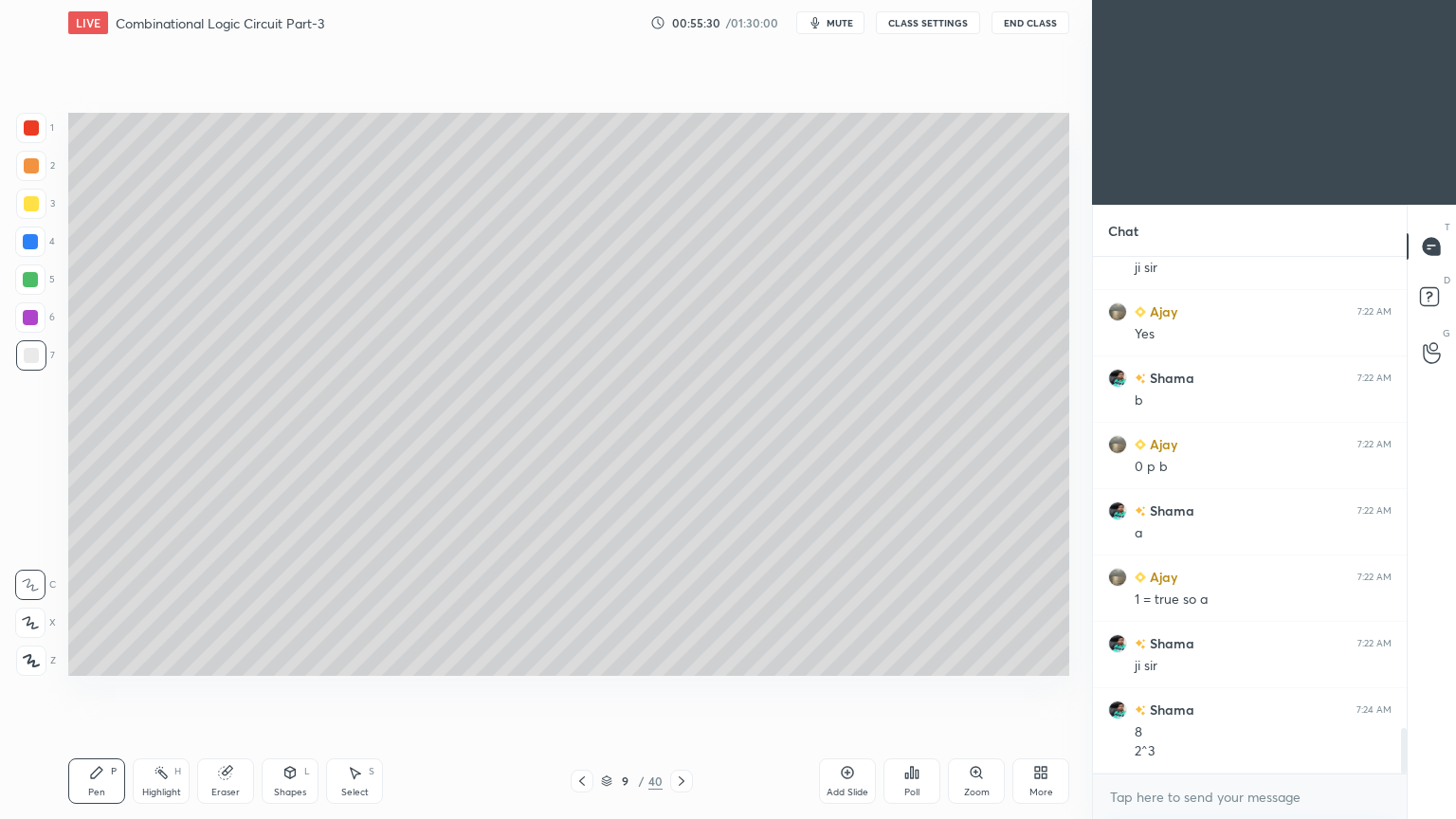
click at [156, 691] on div "Highlight" at bounding box center [162, 793] width 39 height 10
click at [39, 204] on div at bounding box center [31, 203] width 30 height 30
click at [114, 691] on div "Pen P" at bounding box center [96, 781] width 57 height 46
click at [34, 356] on div at bounding box center [31, 356] width 16 height 16
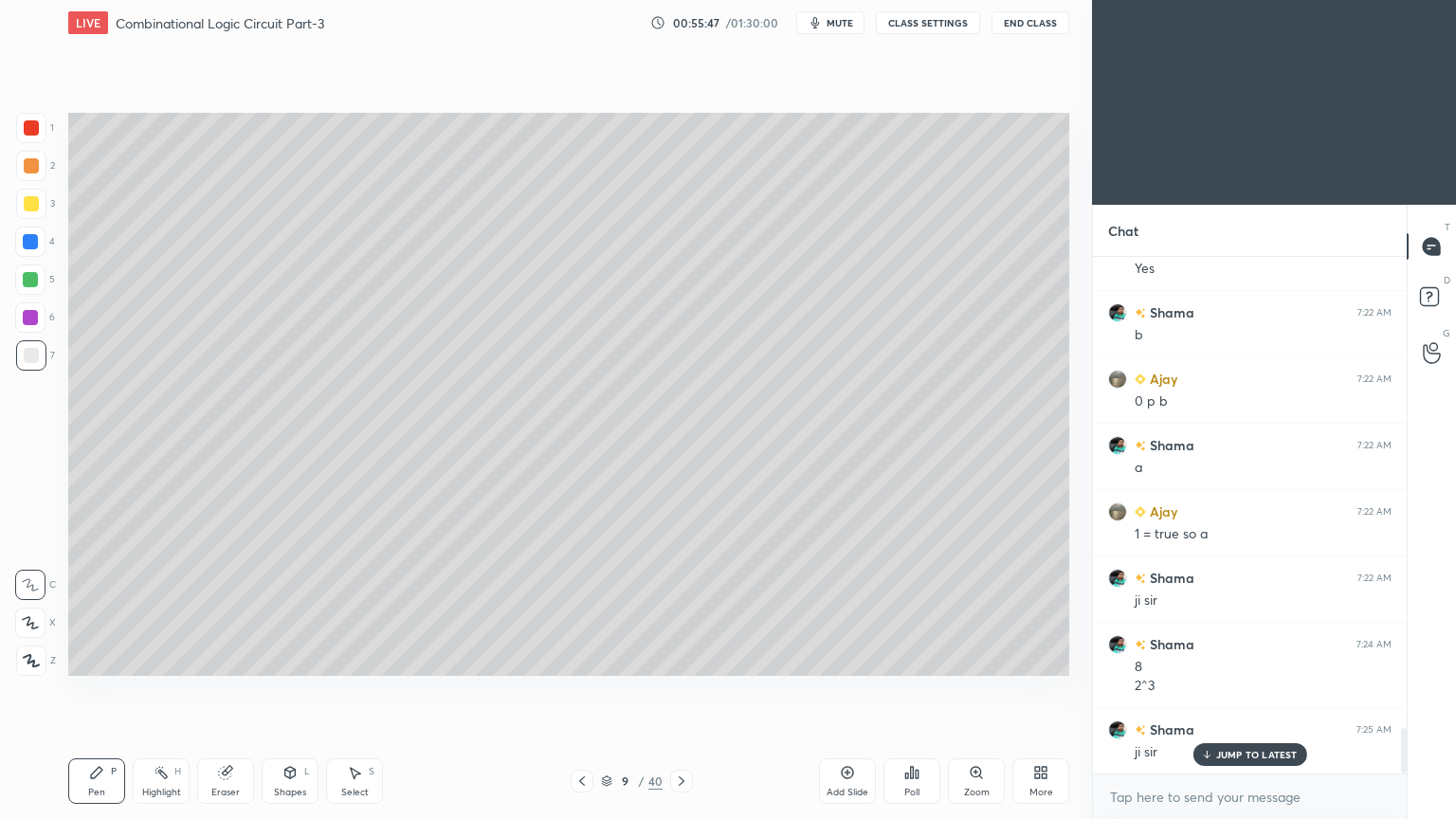
click at [37, 180] on div at bounding box center [31, 165] width 30 height 30
click at [166, 691] on div "Highlight H" at bounding box center [161, 781] width 57 height 46
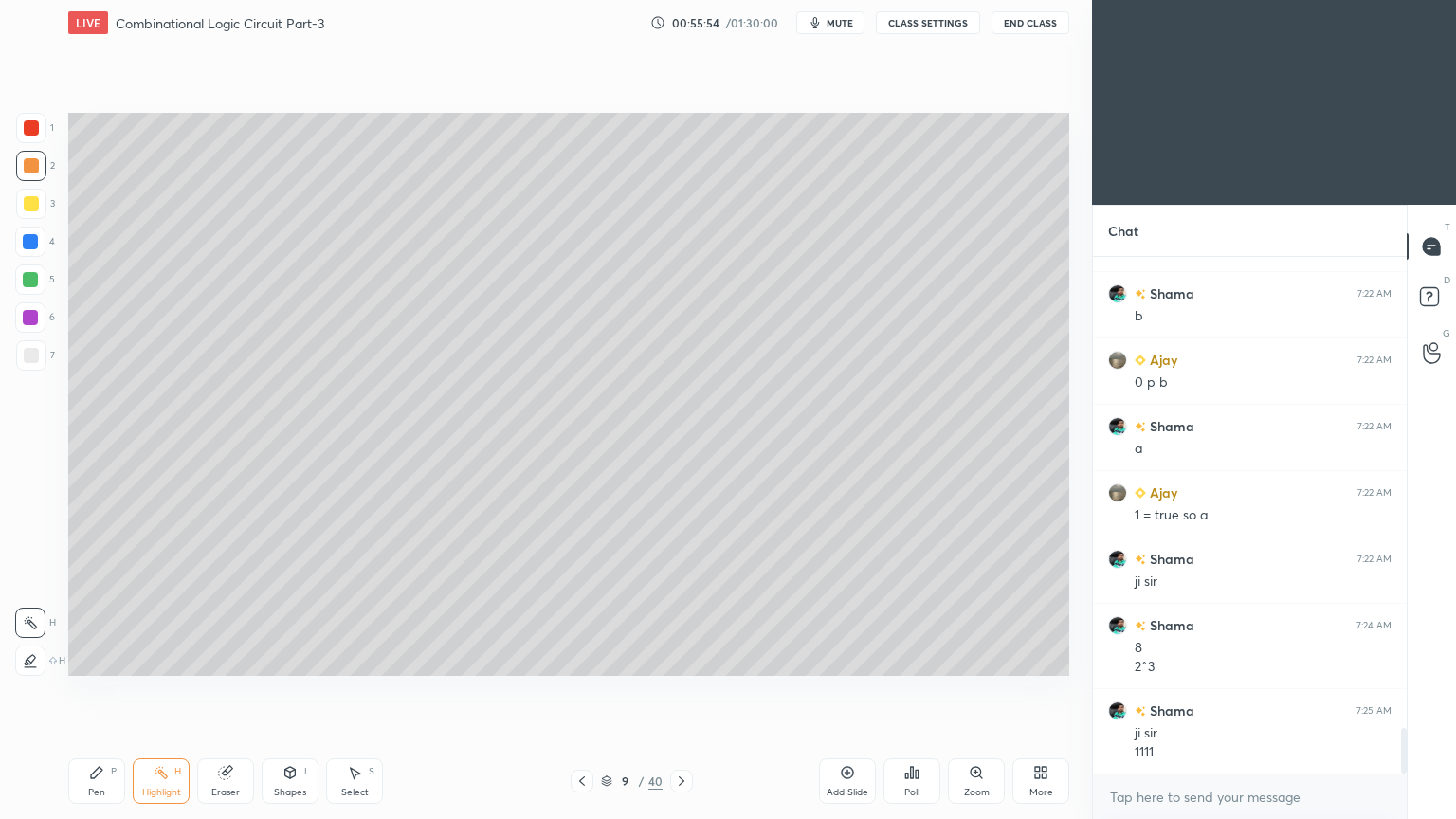
click at [92, 691] on icon at bounding box center [97, 772] width 16 height 16
click at [19, 351] on div at bounding box center [31, 355] width 30 height 30
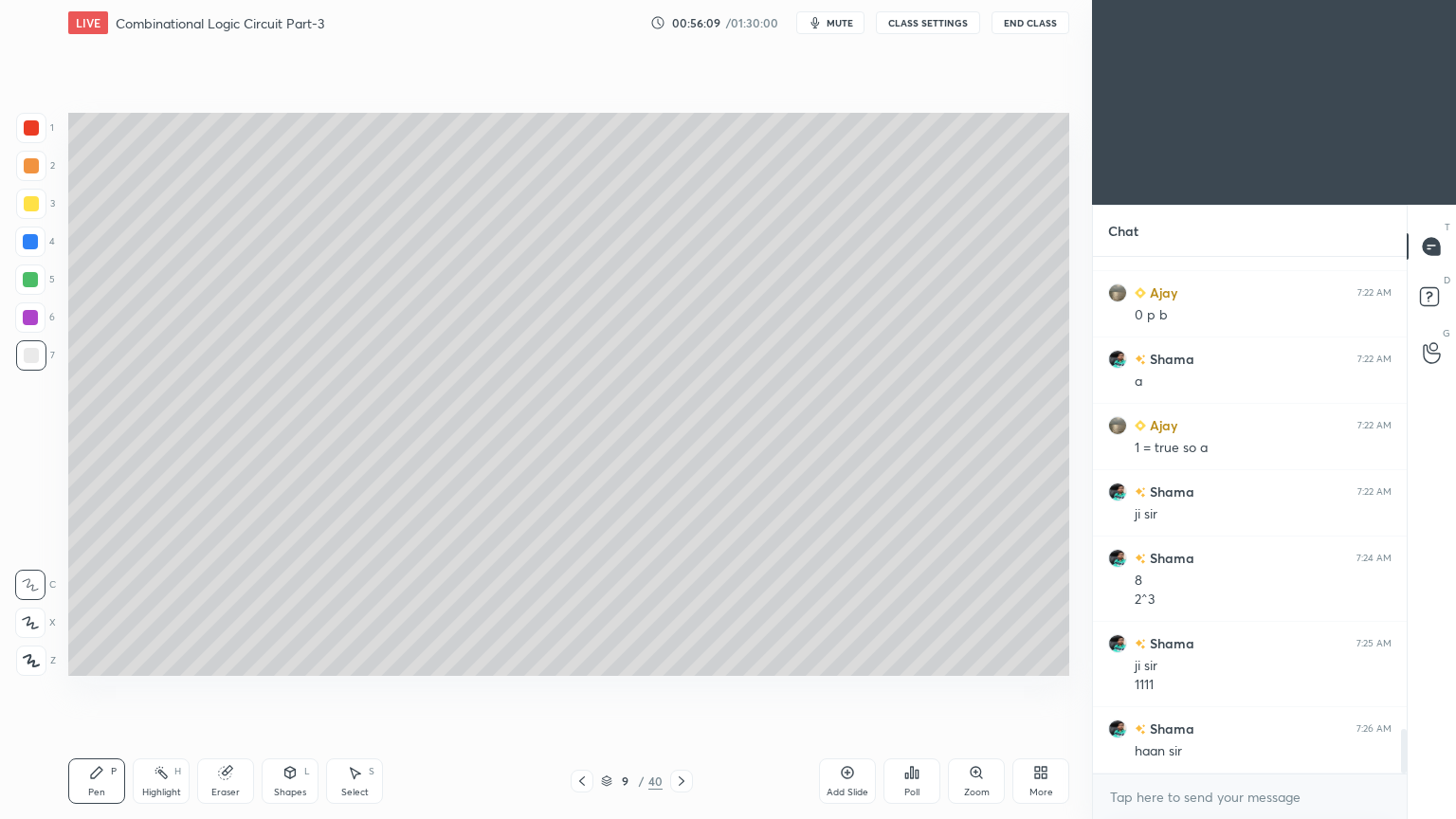
scroll to position [5487, 0]
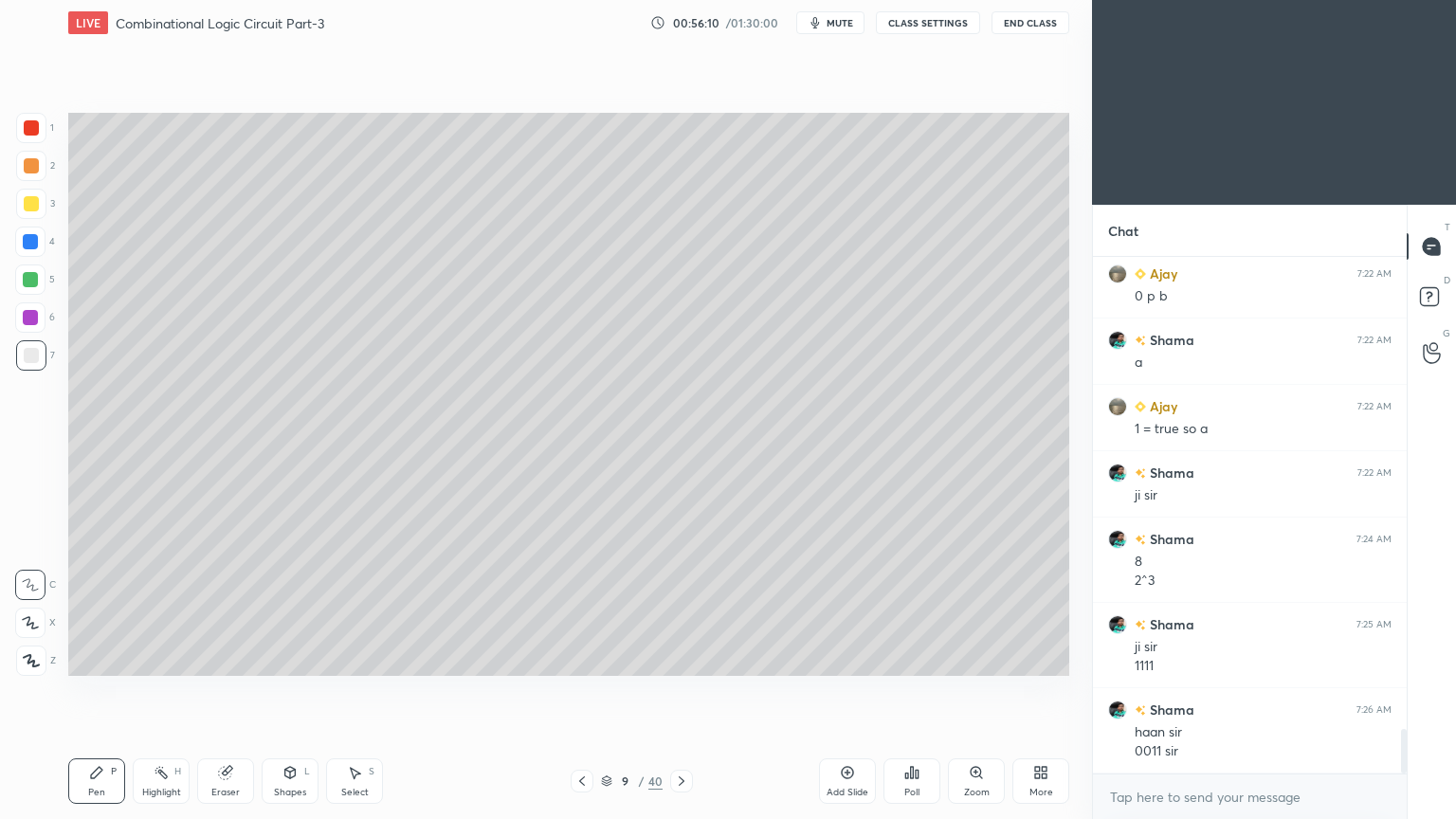
click at [347, 691] on div "Select S" at bounding box center [354, 781] width 57 height 46
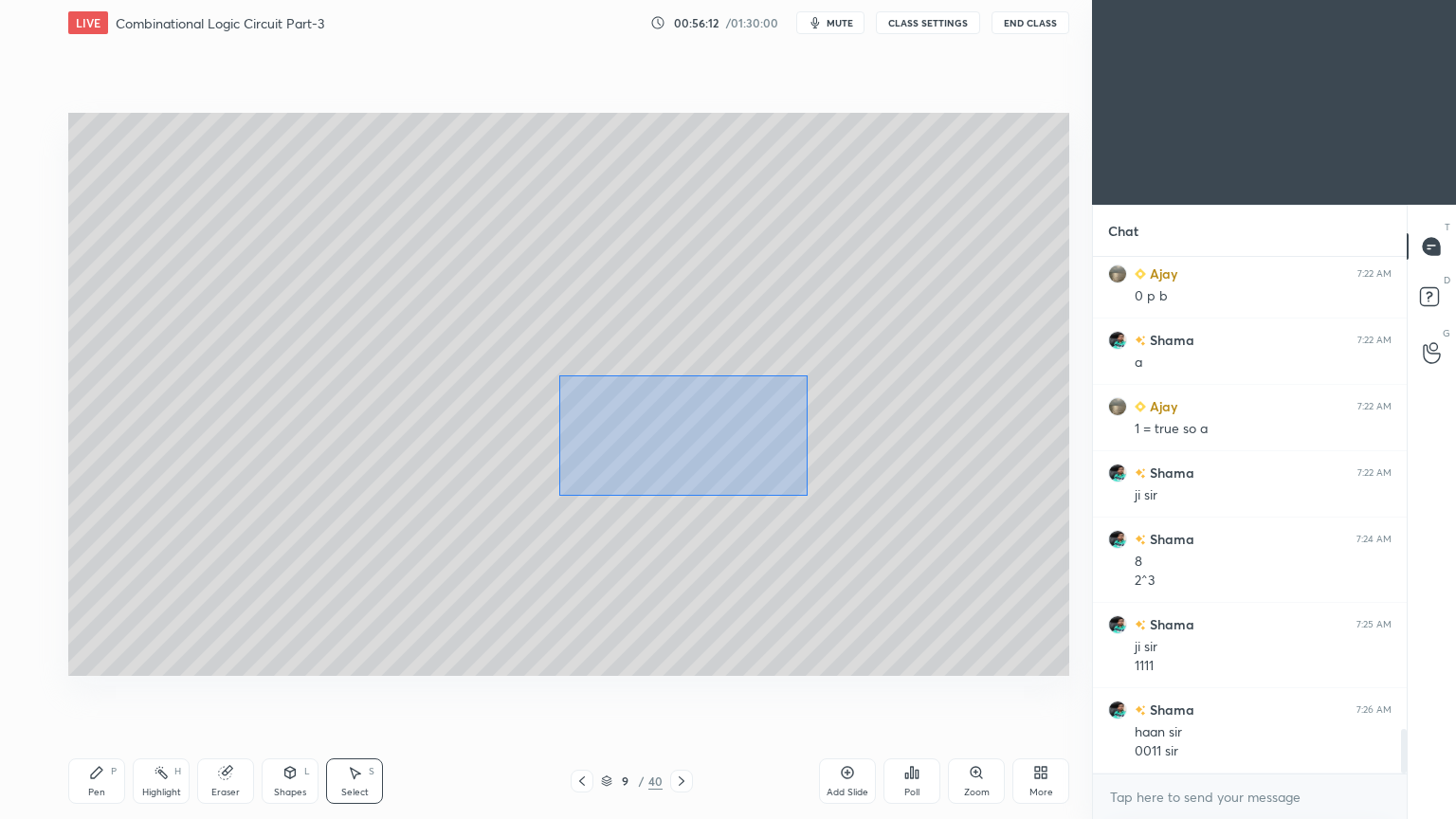
scroll to position [5505, 0]
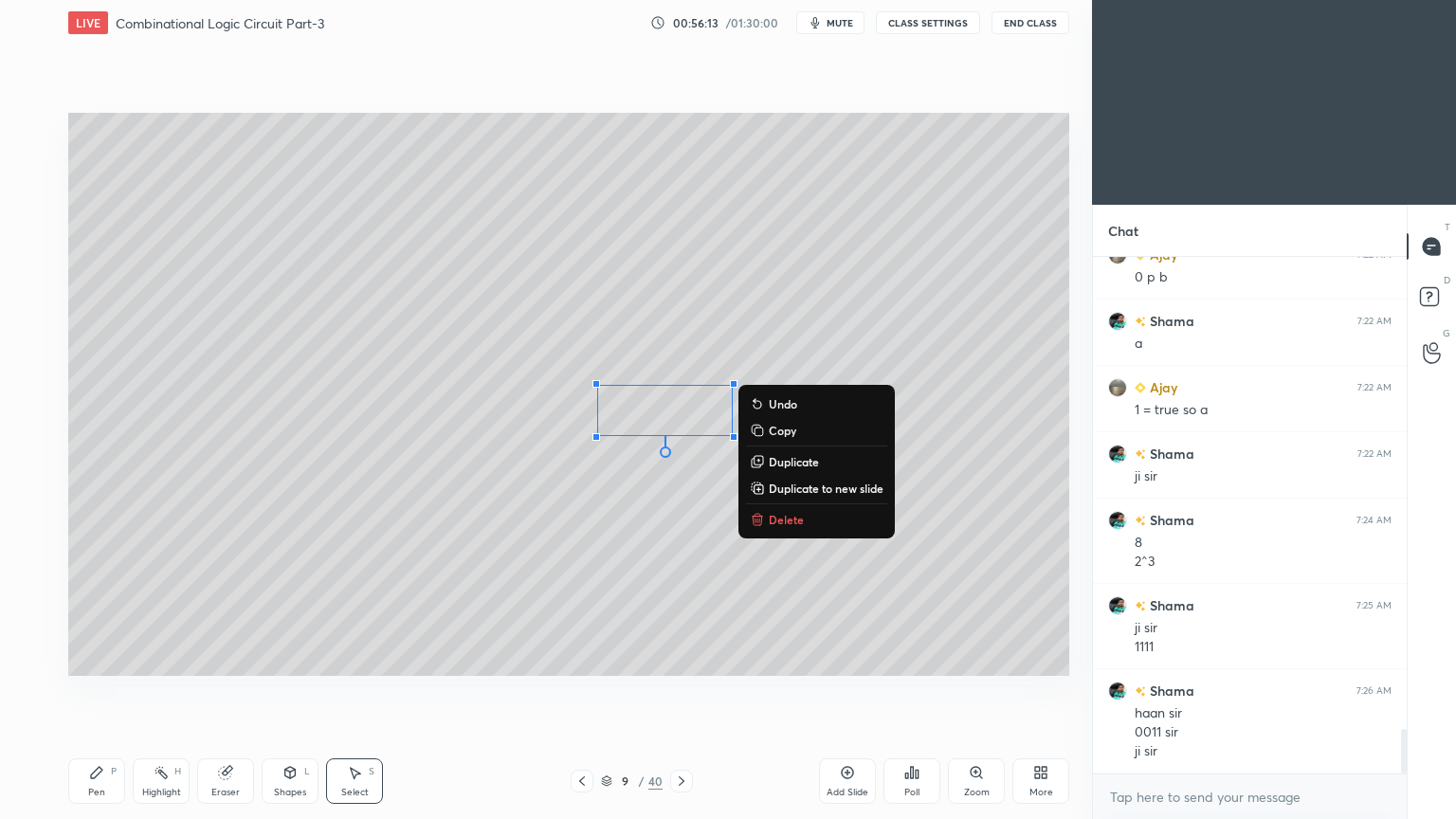
click at [796, 517] on p "Delete" at bounding box center [786, 520] width 35 height 16
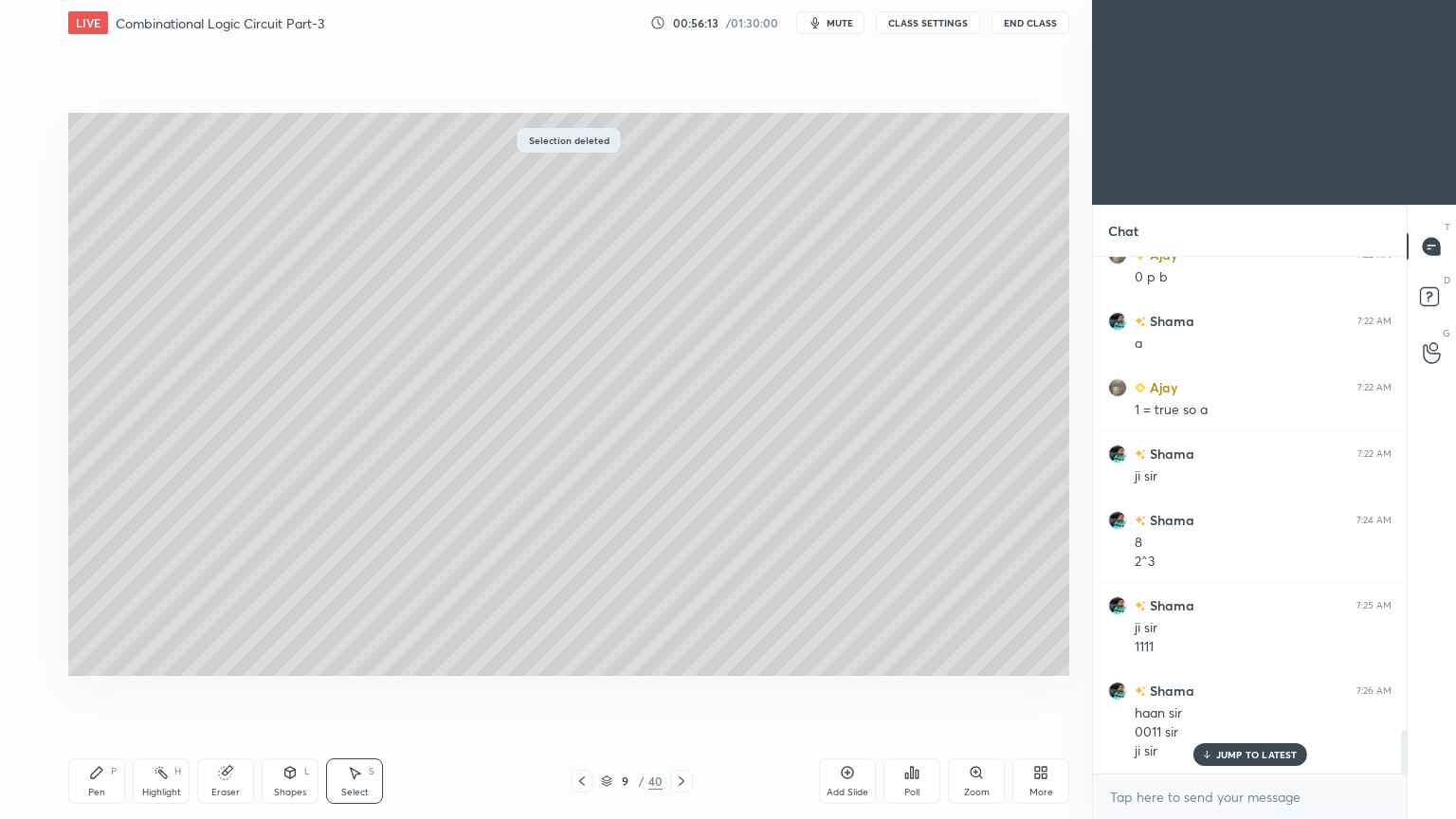
scroll to position [5571, 0]
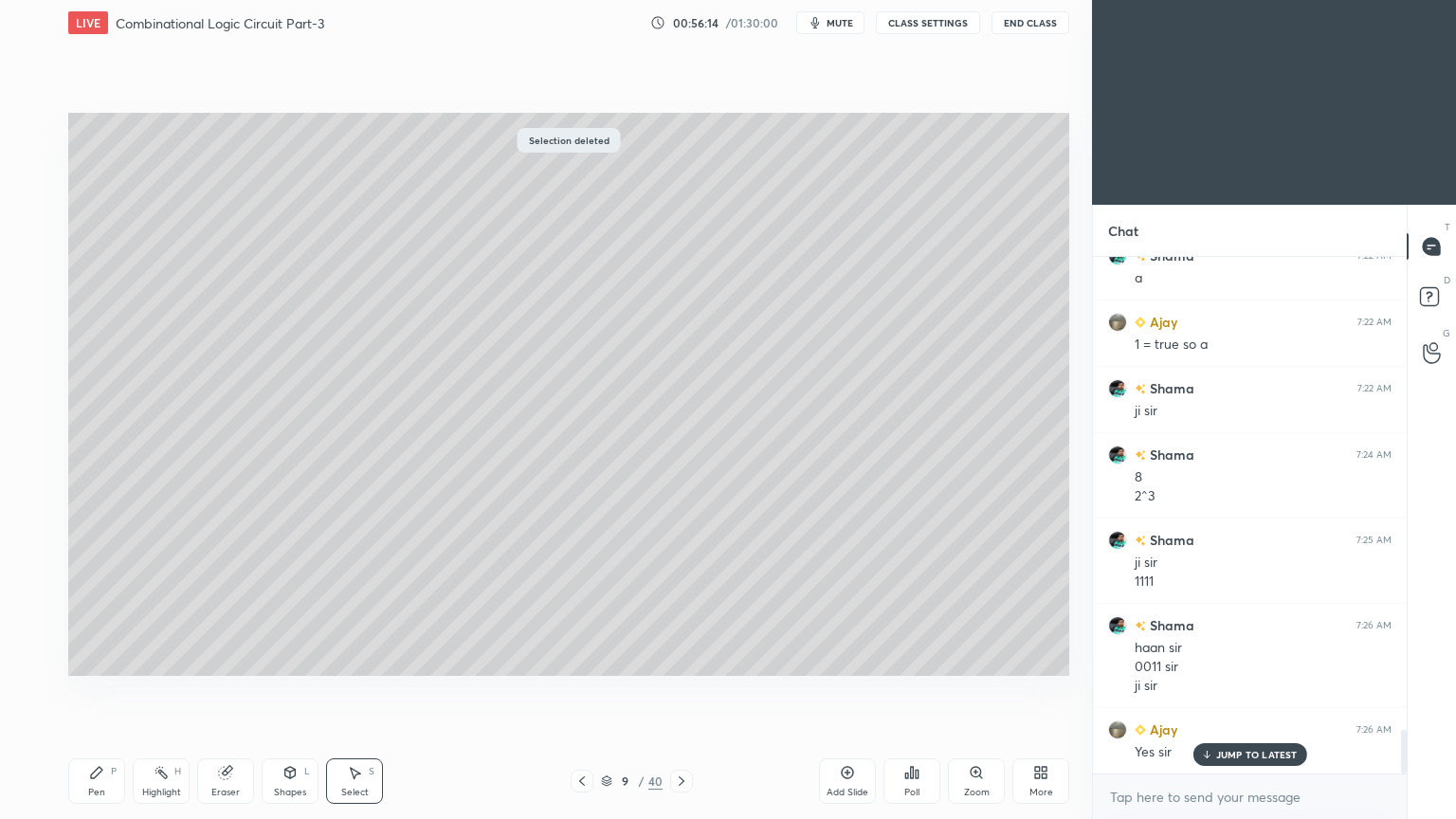
click at [92, 691] on icon at bounding box center [97, 772] width 12 height 12
click at [38, 244] on div at bounding box center [30, 241] width 30 height 30
click at [291, 691] on div "Shapes L" at bounding box center [290, 781] width 57 height 46
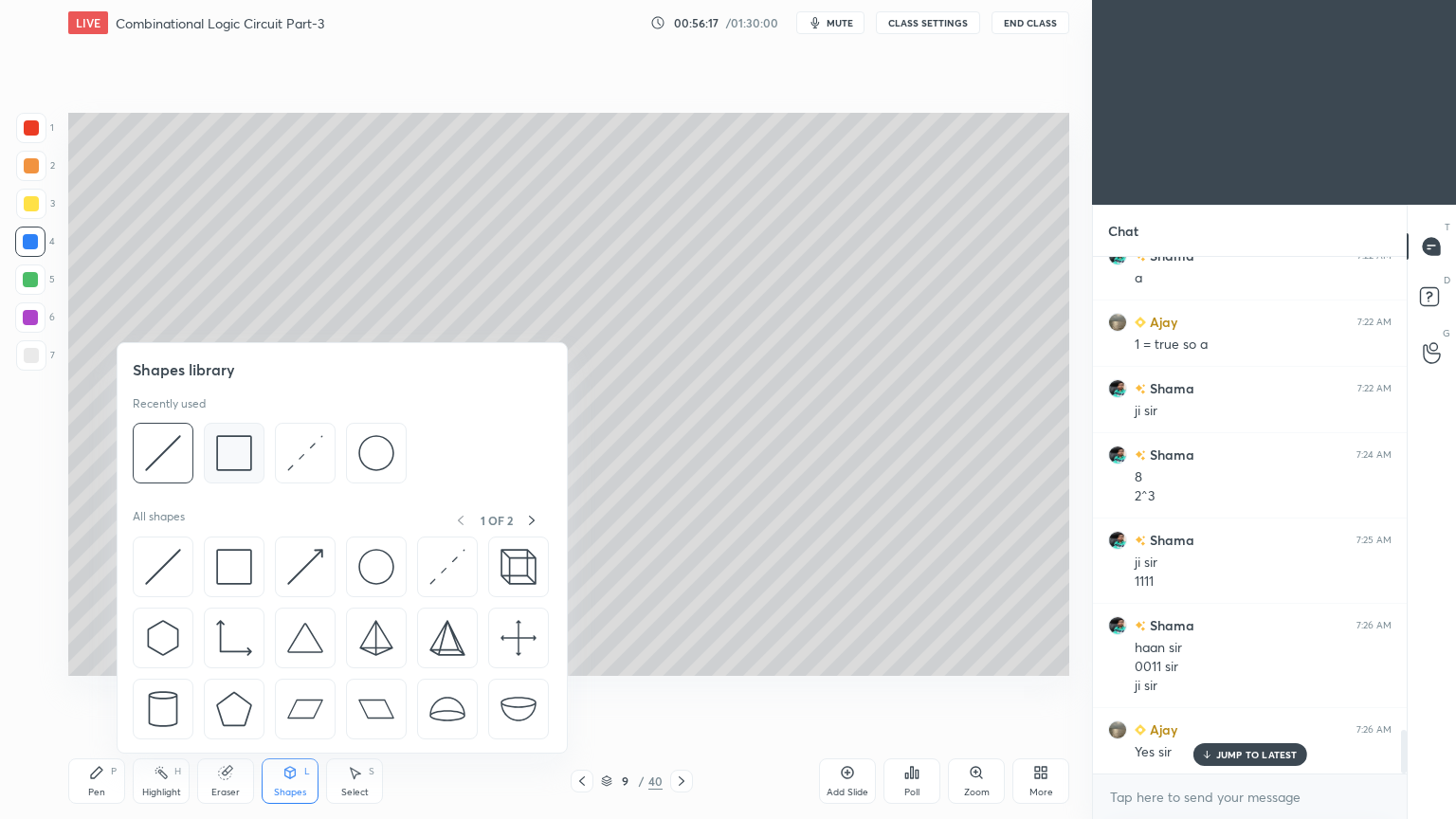
click at [242, 451] on img at bounding box center [234, 452] width 36 height 36
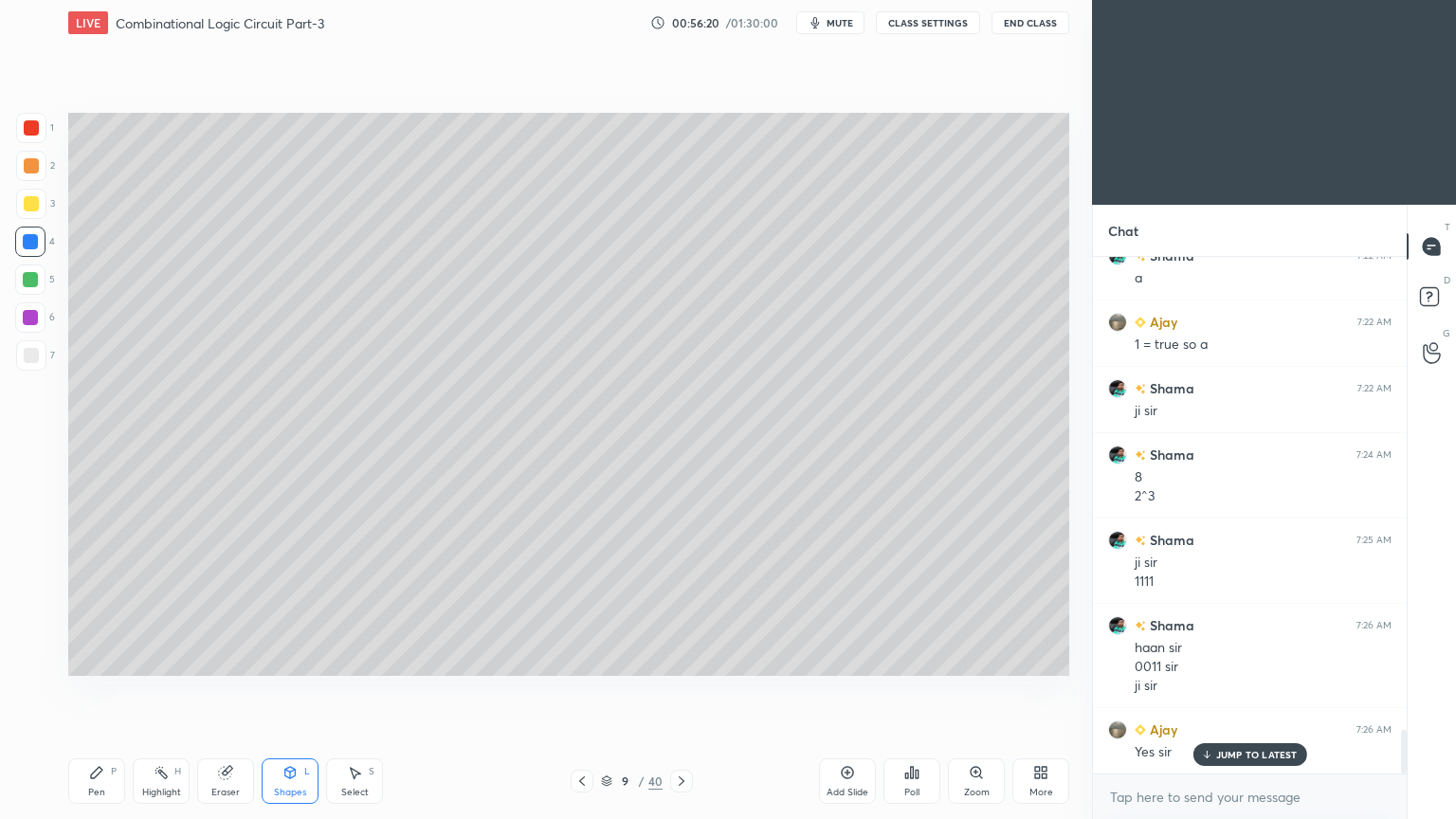
click at [42, 279] on div at bounding box center [30, 279] width 30 height 30
click at [297, 691] on div "Shapes L" at bounding box center [290, 781] width 57 height 46
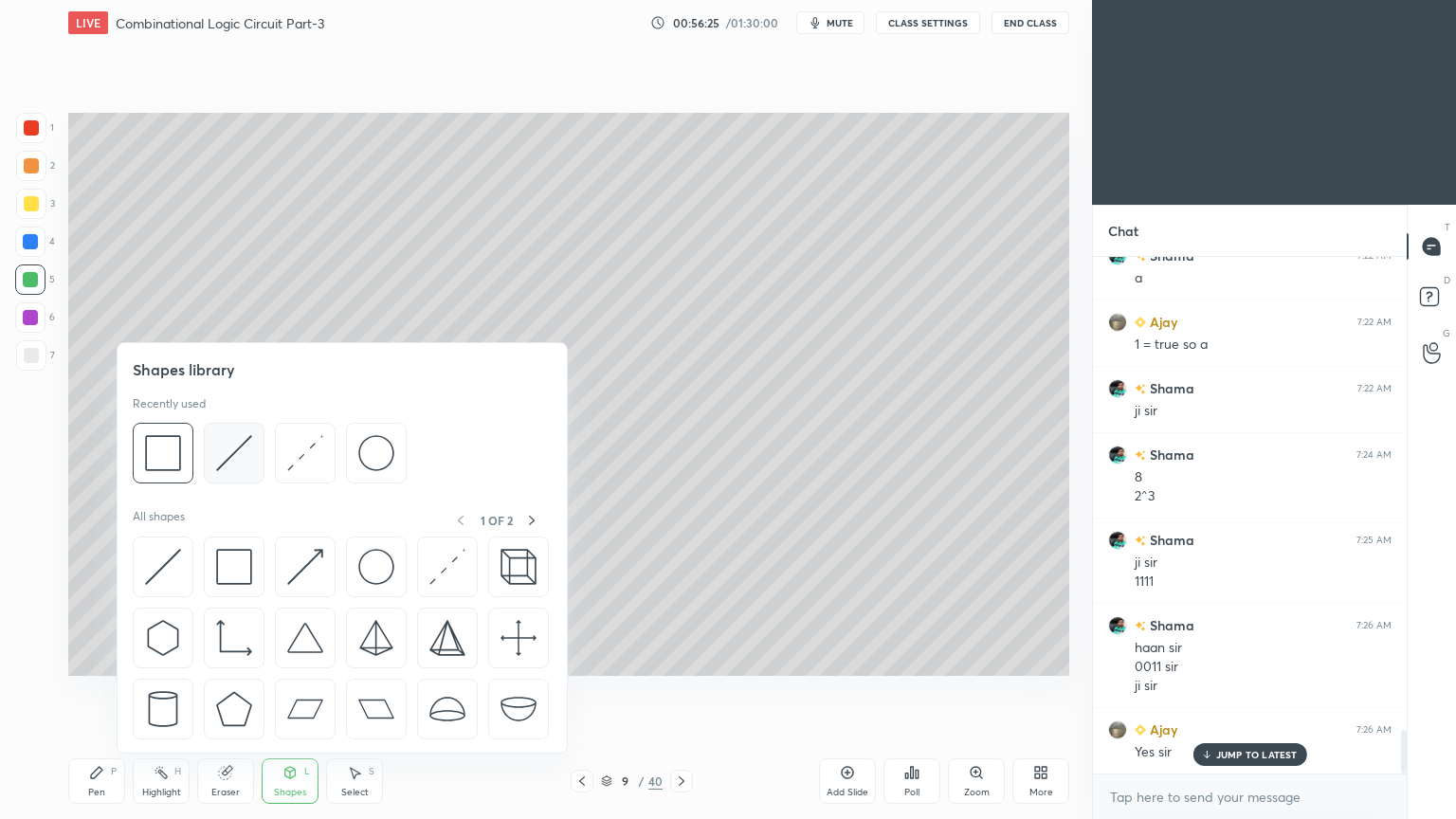
click at [250, 445] on img at bounding box center [234, 452] width 36 height 36
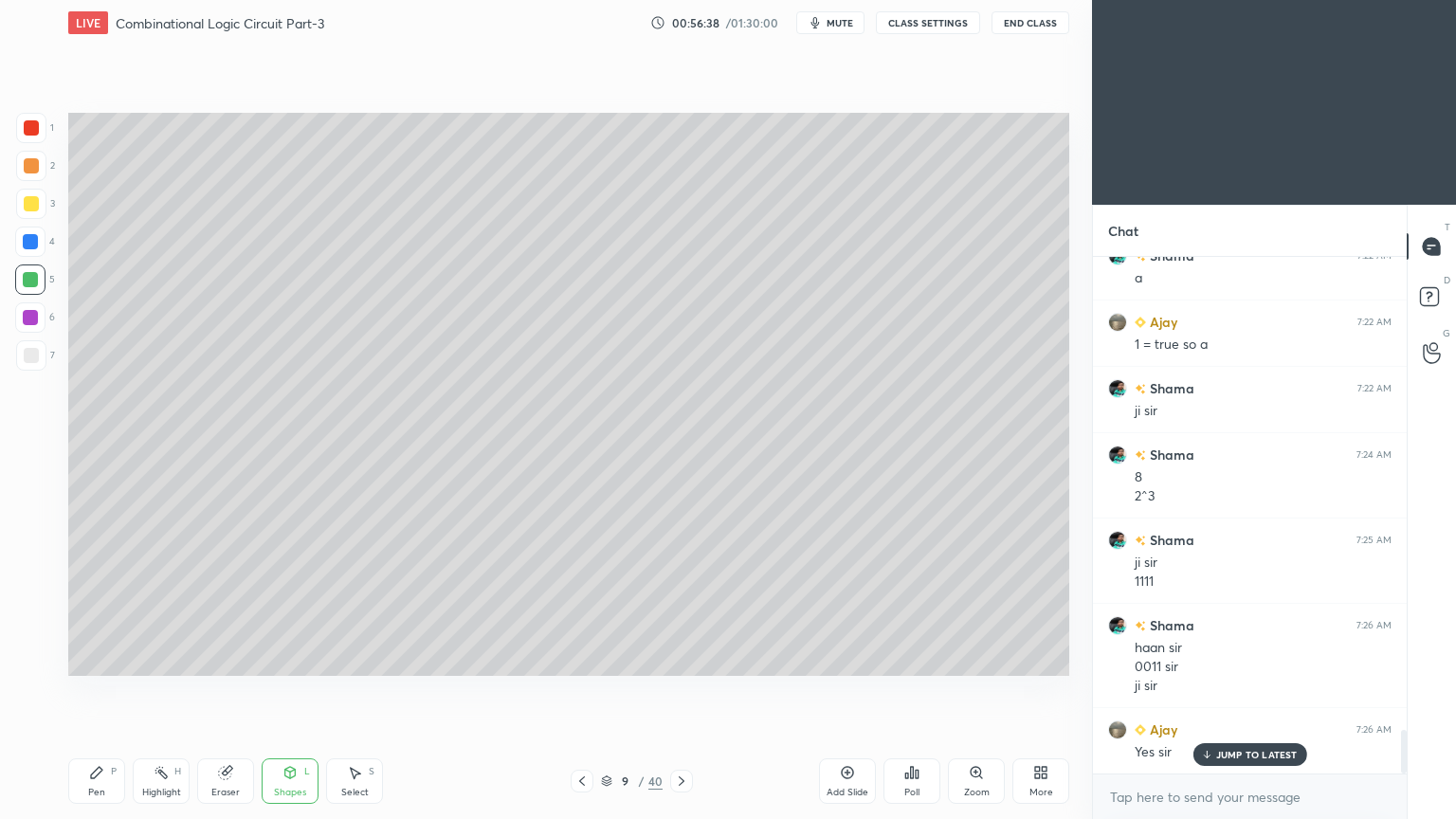
click at [91, 691] on div "Pen P" at bounding box center [96, 781] width 57 height 46
click at [44, 208] on div at bounding box center [31, 203] width 30 height 30
click at [38, 167] on div at bounding box center [31, 165] width 30 height 30
click at [26, 628] on icon at bounding box center [30, 623] width 17 height 14
click at [48, 137] on div "1" at bounding box center [35, 127] width 38 height 30
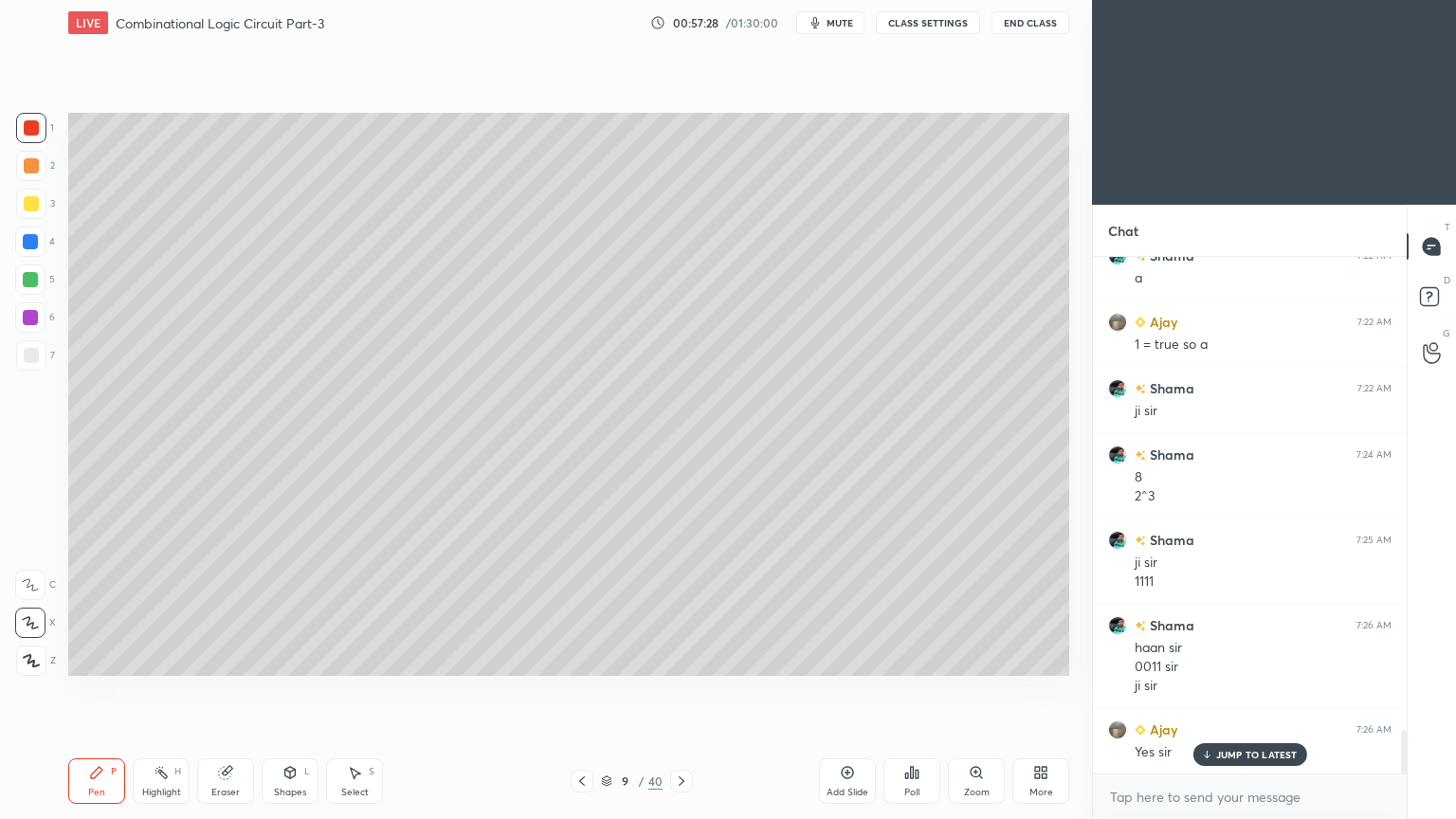
click at [292, 691] on icon at bounding box center [290, 772] width 16 height 16
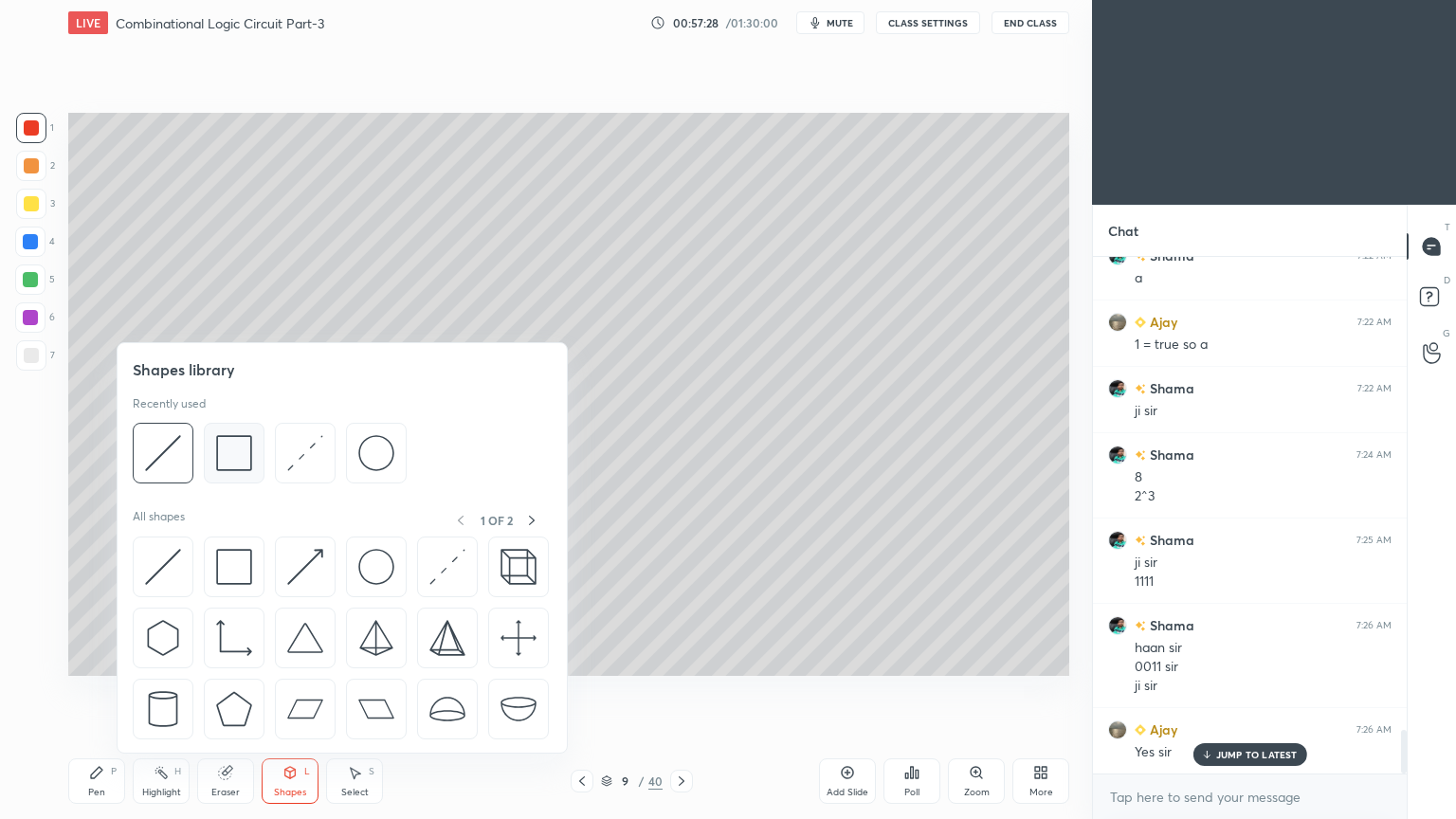
click at [242, 448] on img at bounding box center [234, 452] width 36 height 36
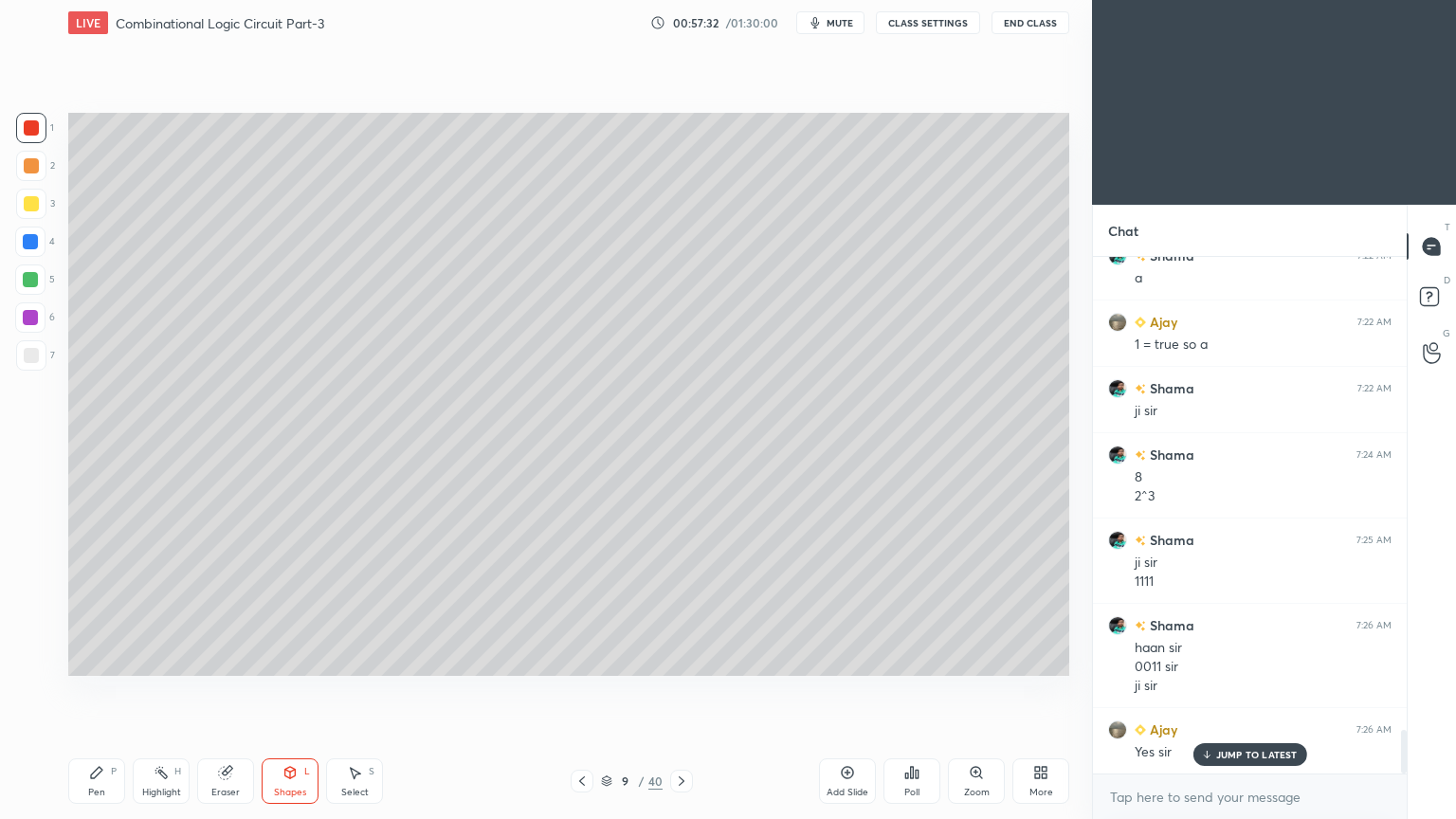
click at [107, 691] on div "Pen P" at bounding box center [96, 781] width 57 height 46
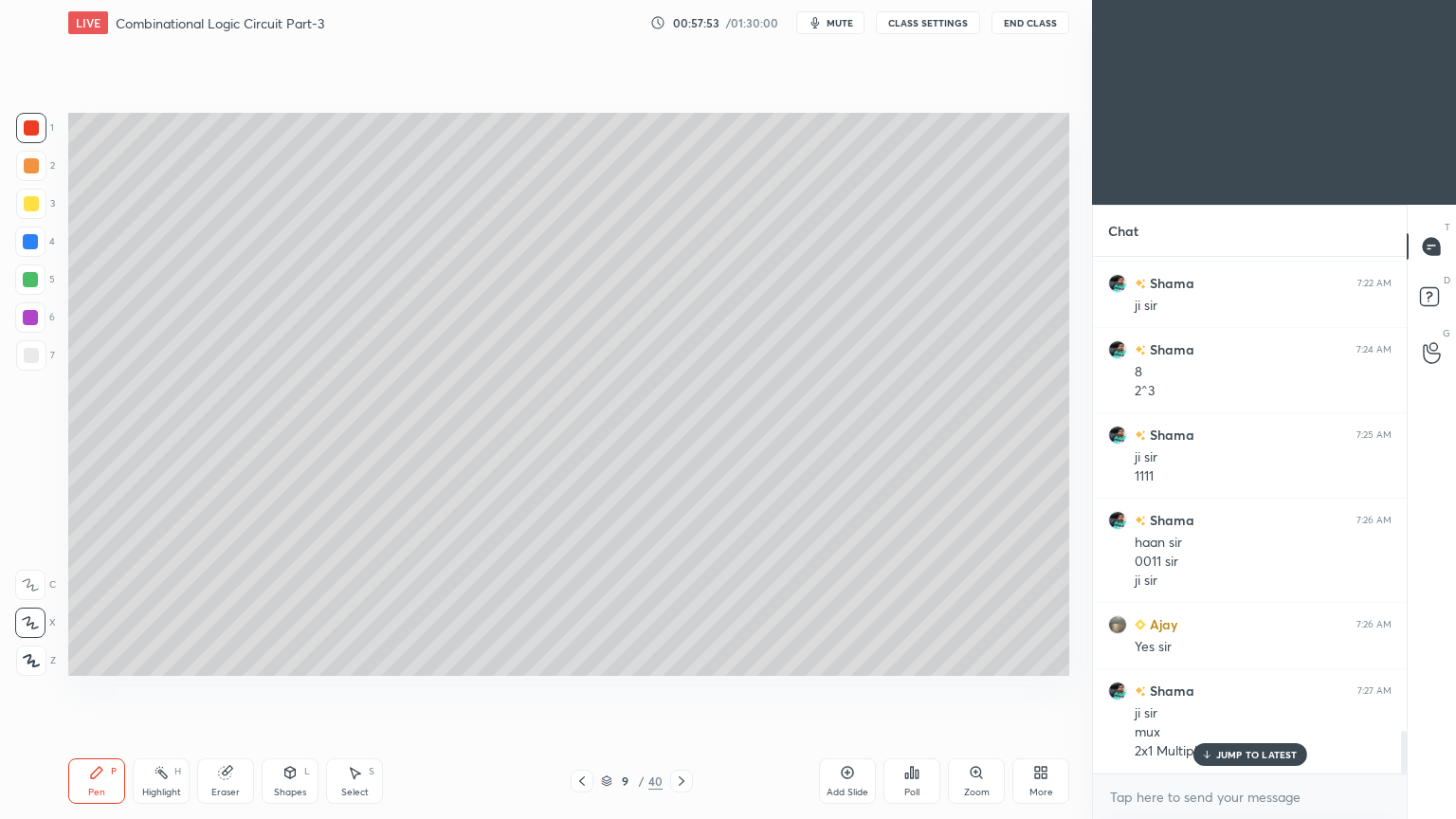
scroll to position [5742, 0]
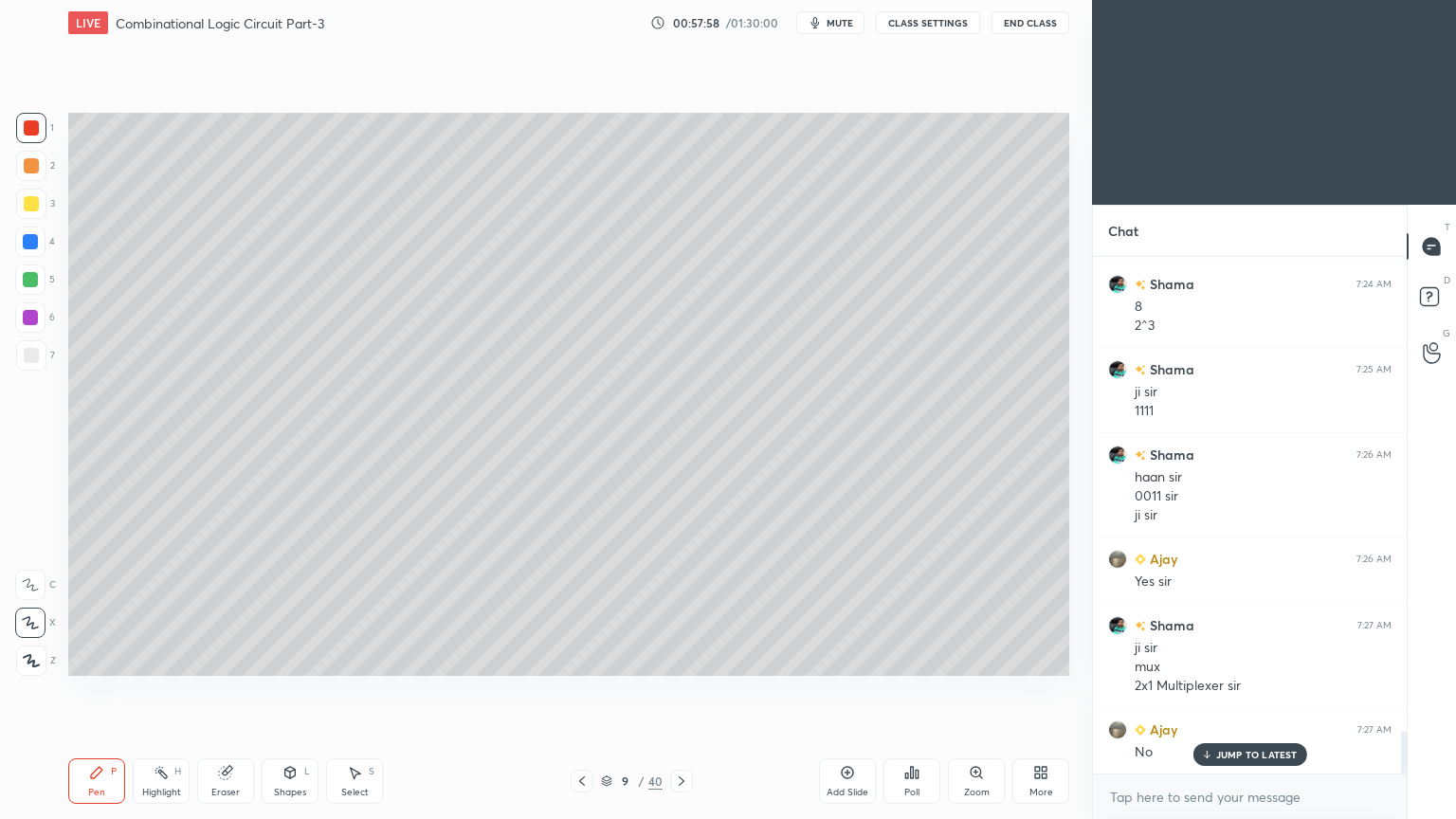
click at [163, 691] on div "Highlight" at bounding box center [162, 793] width 39 height 10
click at [36, 243] on div at bounding box center [30, 242] width 16 height 16
click at [42, 206] on div at bounding box center [31, 203] width 30 height 30
click at [43, 314] on div at bounding box center [30, 317] width 30 height 30
click at [288, 691] on div "Shapes L" at bounding box center [290, 781] width 57 height 46
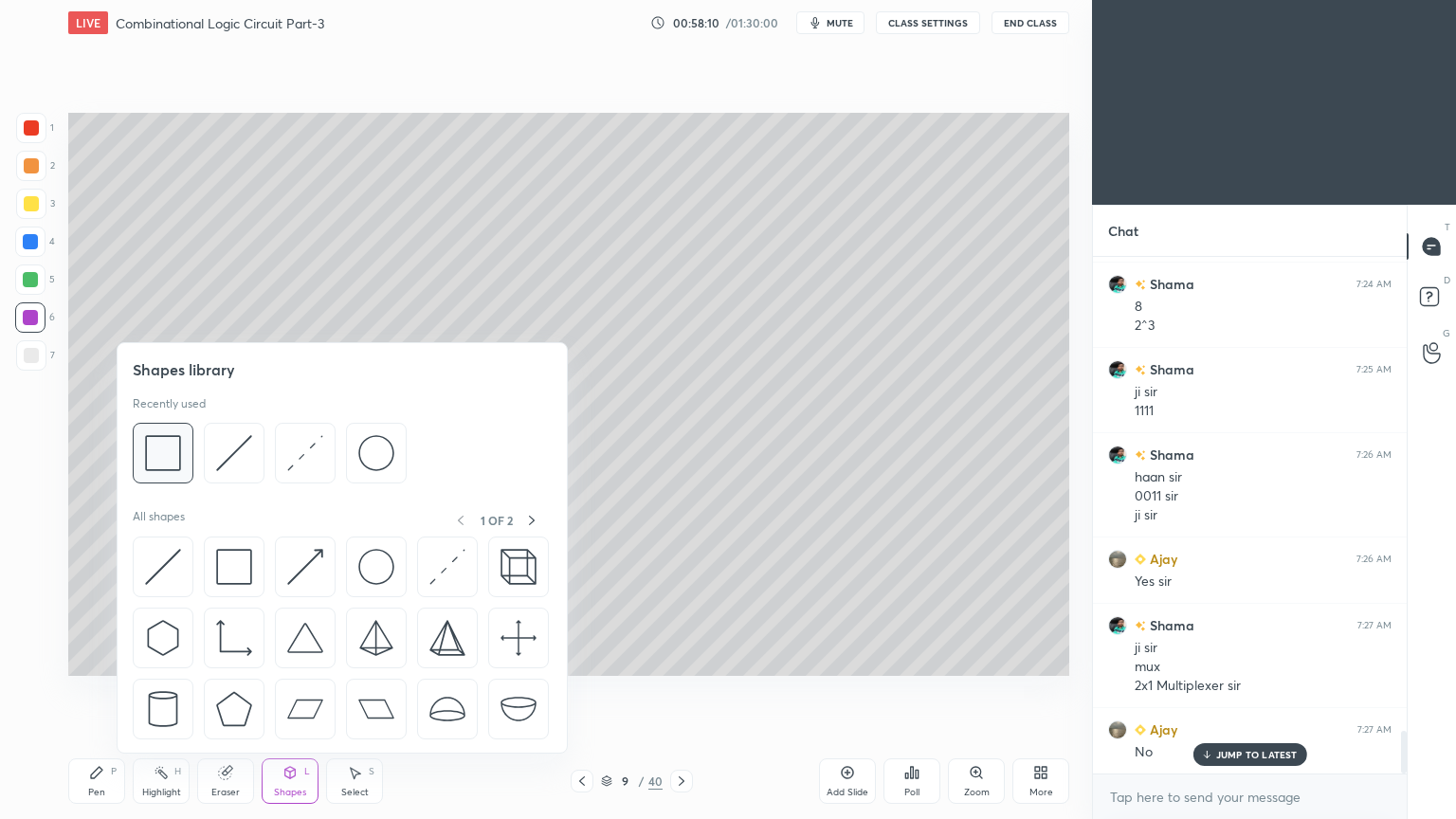
click at [174, 458] on img at bounding box center [162, 452] width 36 height 36
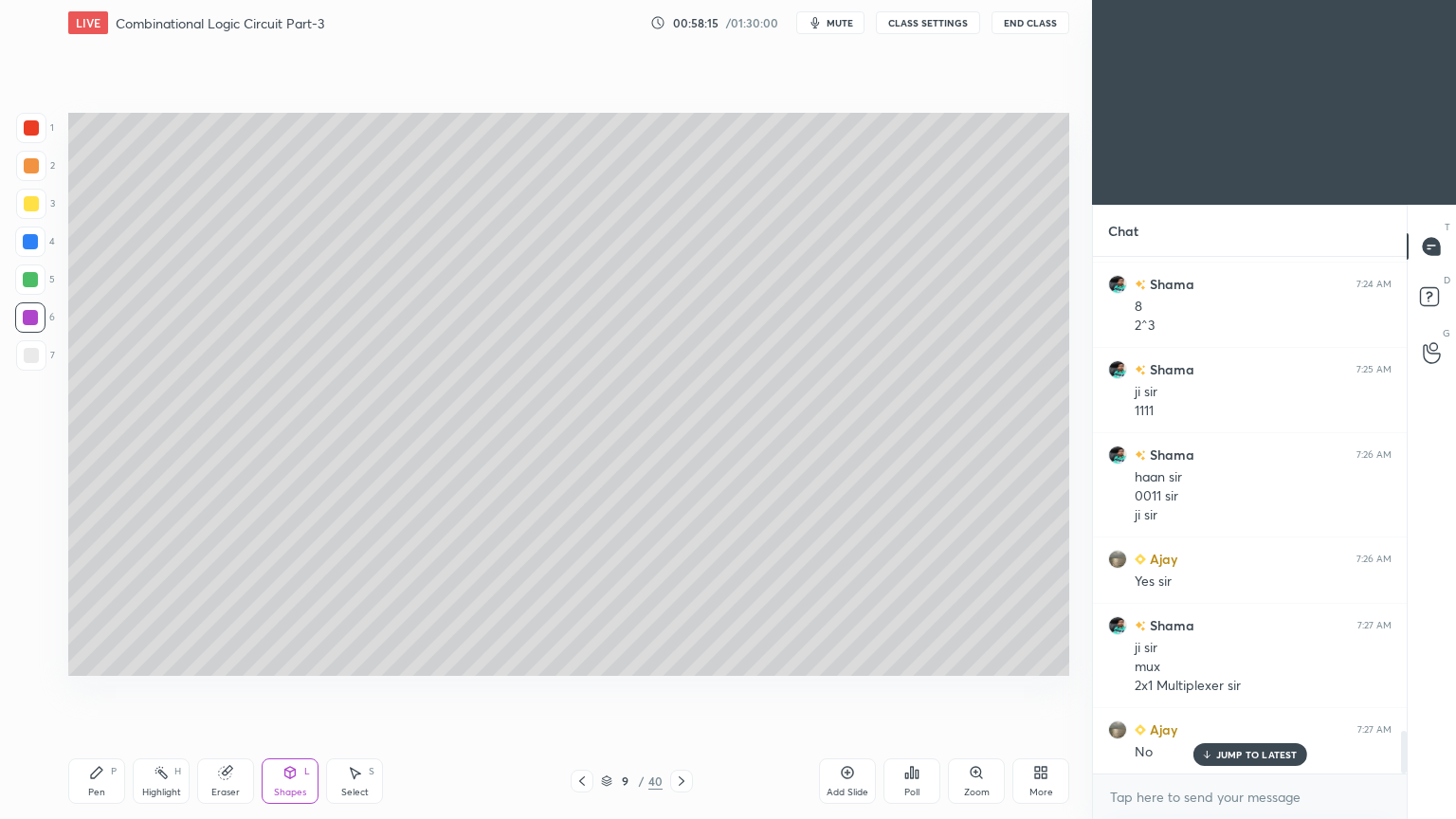
click at [99, 691] on div "Pen P" at bounding box center [96, 781] width 57 height 46
click at [224, 691] on div "Eraser" at bounding box center [225, 793] width 28 height 10
click at [91, 691] on div "Pen P" at bounding box center [96, 781] width 57 height 46
click at [234, 691] on div "Eraser" at bounding box center [225, 781] width 57 height 46
click at [103, 691] on icon at bounding box center [97, 772] width 16 height 16
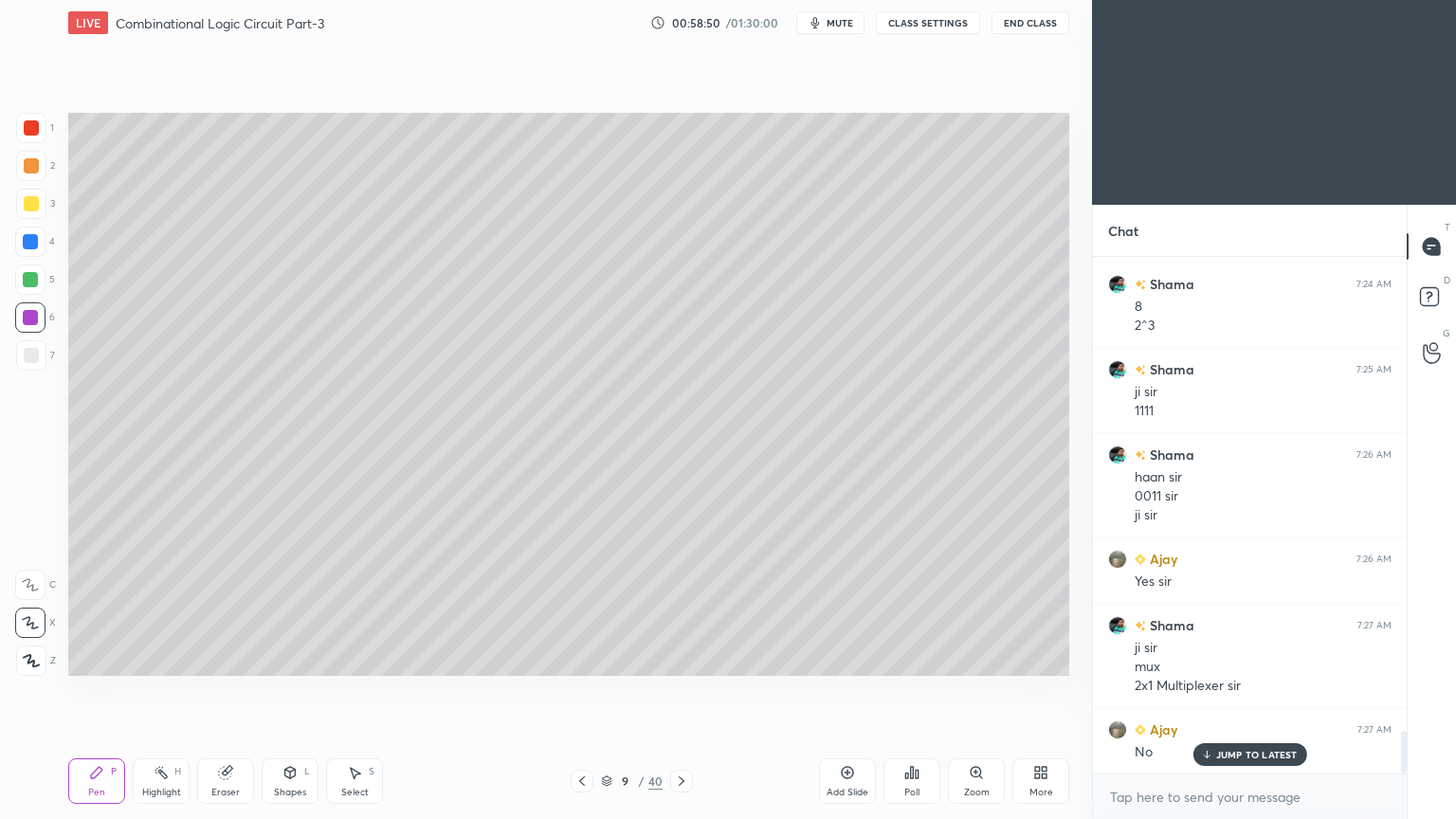
click at [582, 691] on icon at bounding box center [582, 781] width 16 height 16
click at [686, 691] on icon at bounding box center [682, 781] width 16 height 16
click at [231, 691] on div "Eraser" at bounding box center [225, 781] width 57 height 46
click at [92, 691] on div "Pen P" at bounding box center [96, 781] width 57 height 46
click at [35, 167] on div at bounding box center [31, 166] width 16 height 16
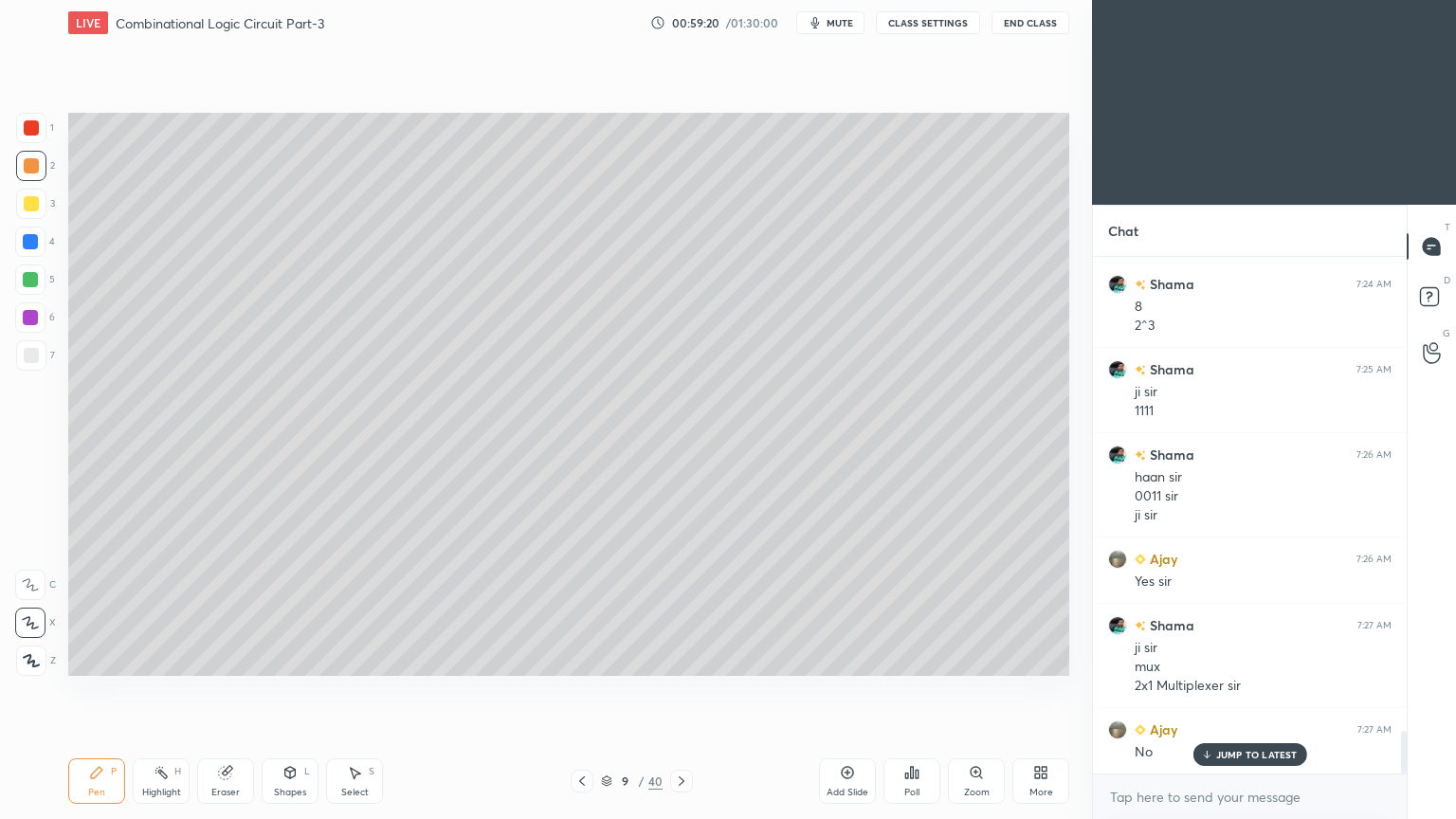
click at [302, 691] on div "Shapes" at bounding box center [289, 793] width 32 height 10
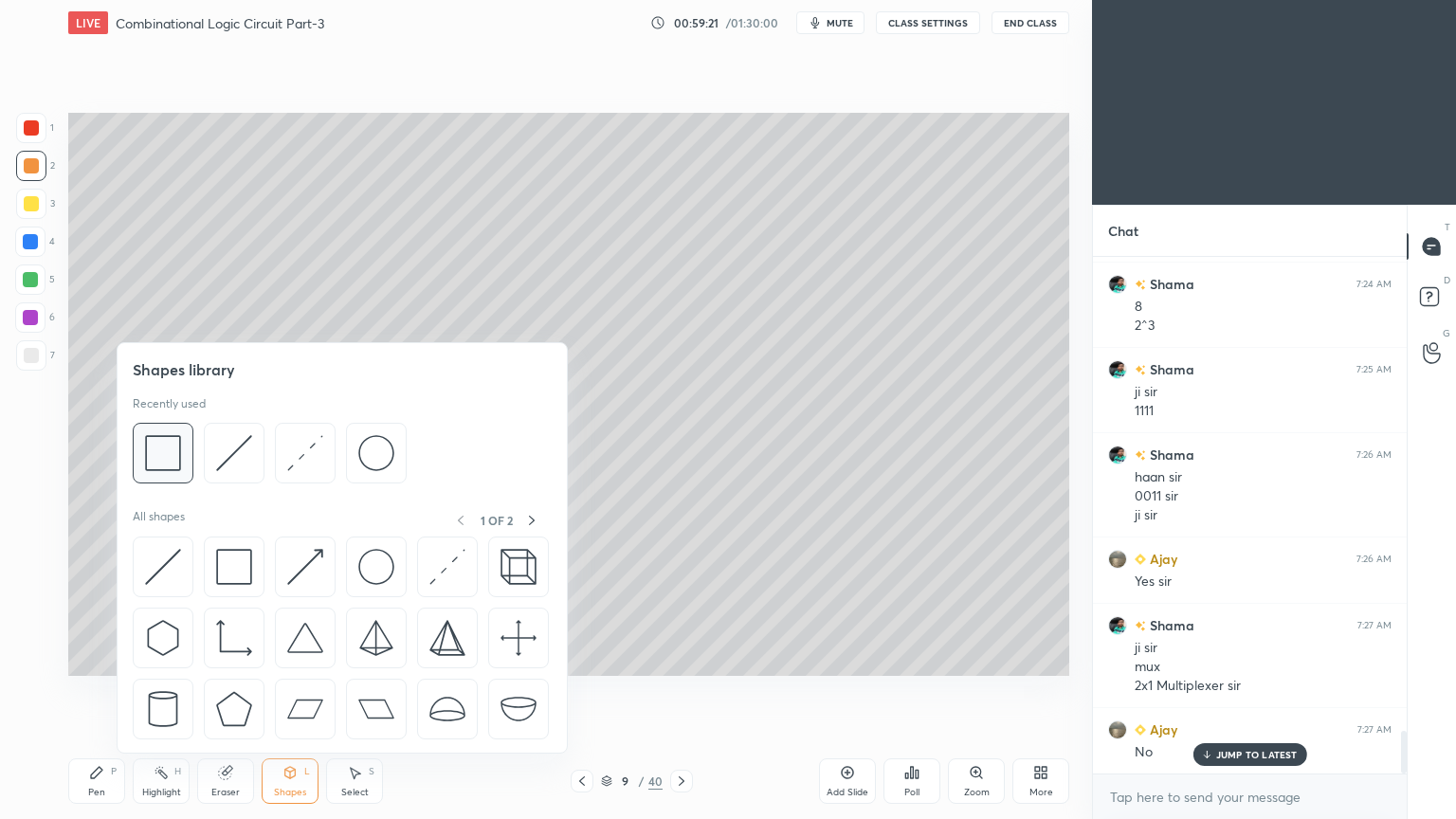
click at [163, 457] on img at bounding box center [162, 452] width 36 height 36
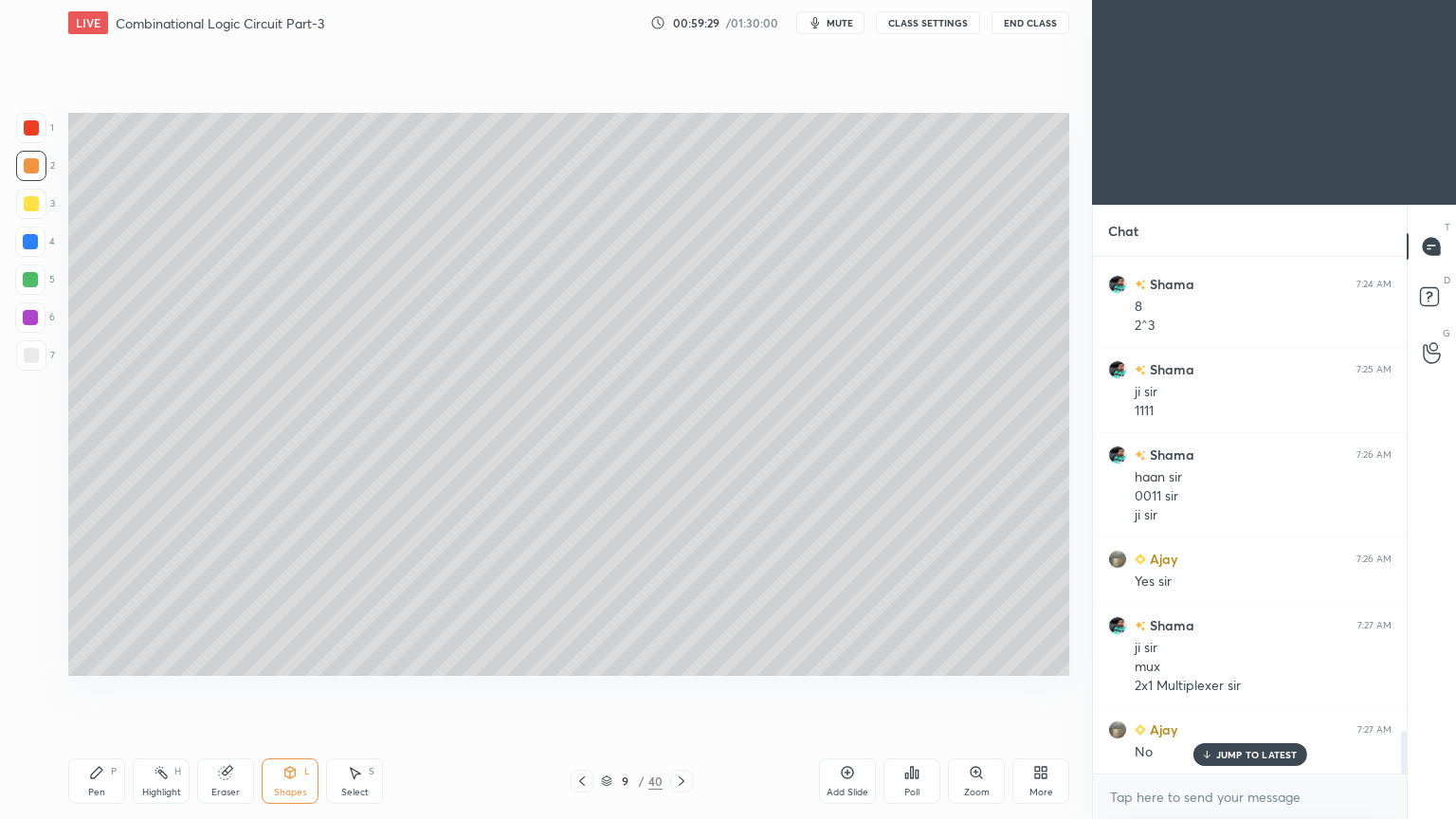
click at [232, 691] on div "Eraser" at bounding box center [225, 793] width 28 height 10
click at [113, 691] on div "Pen P" at bounding box center [96, 781] width 57 height 46
click at [22, 569] on div "C" at bounding box center [36, 580] width 41 height 38
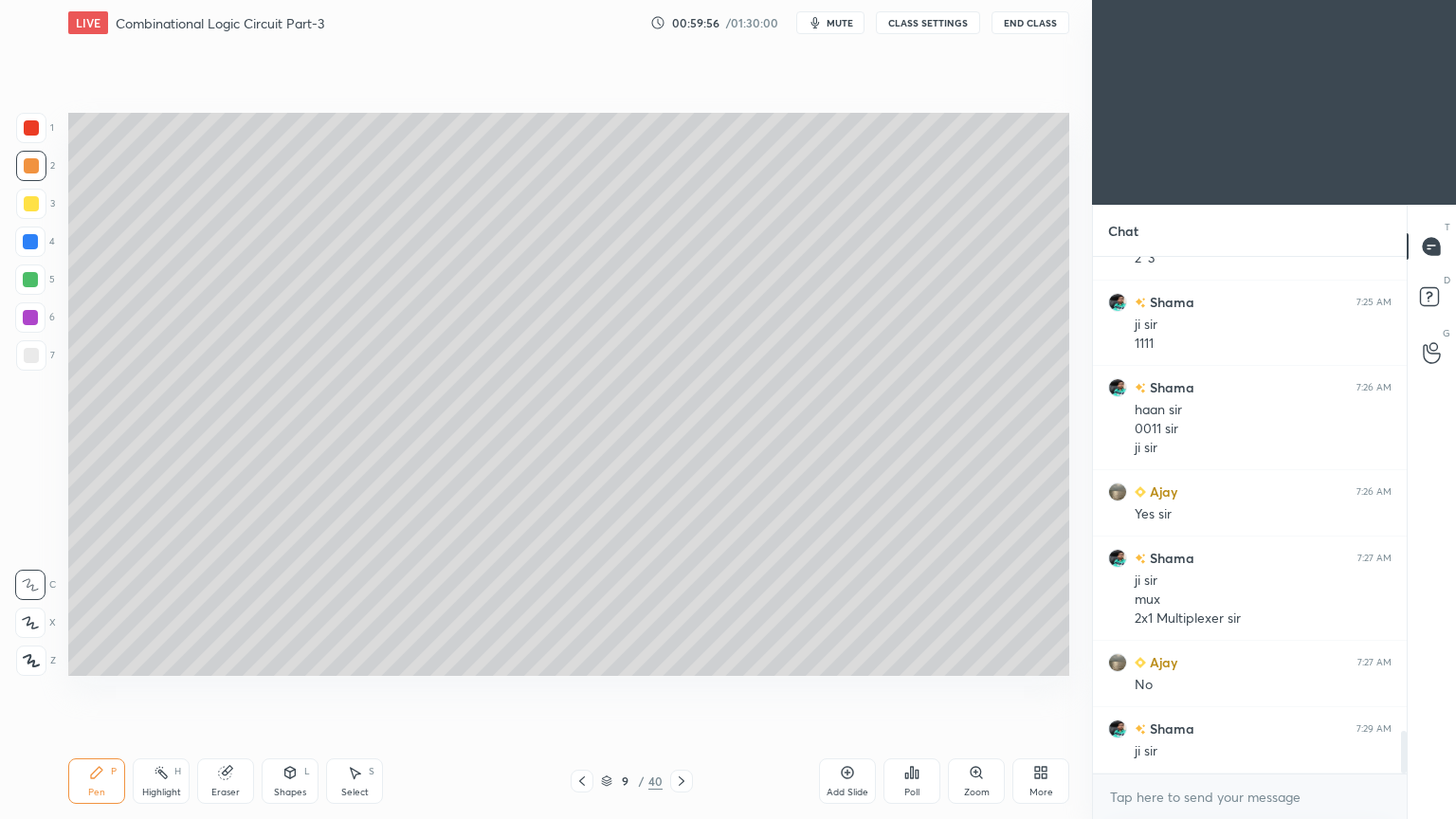
click at [681, 691] on icon at bounding box center [682, 781] width 16 height 16
click at [912, 691] on div "Poll" at bounding box center [912, 781] width 57 height 46
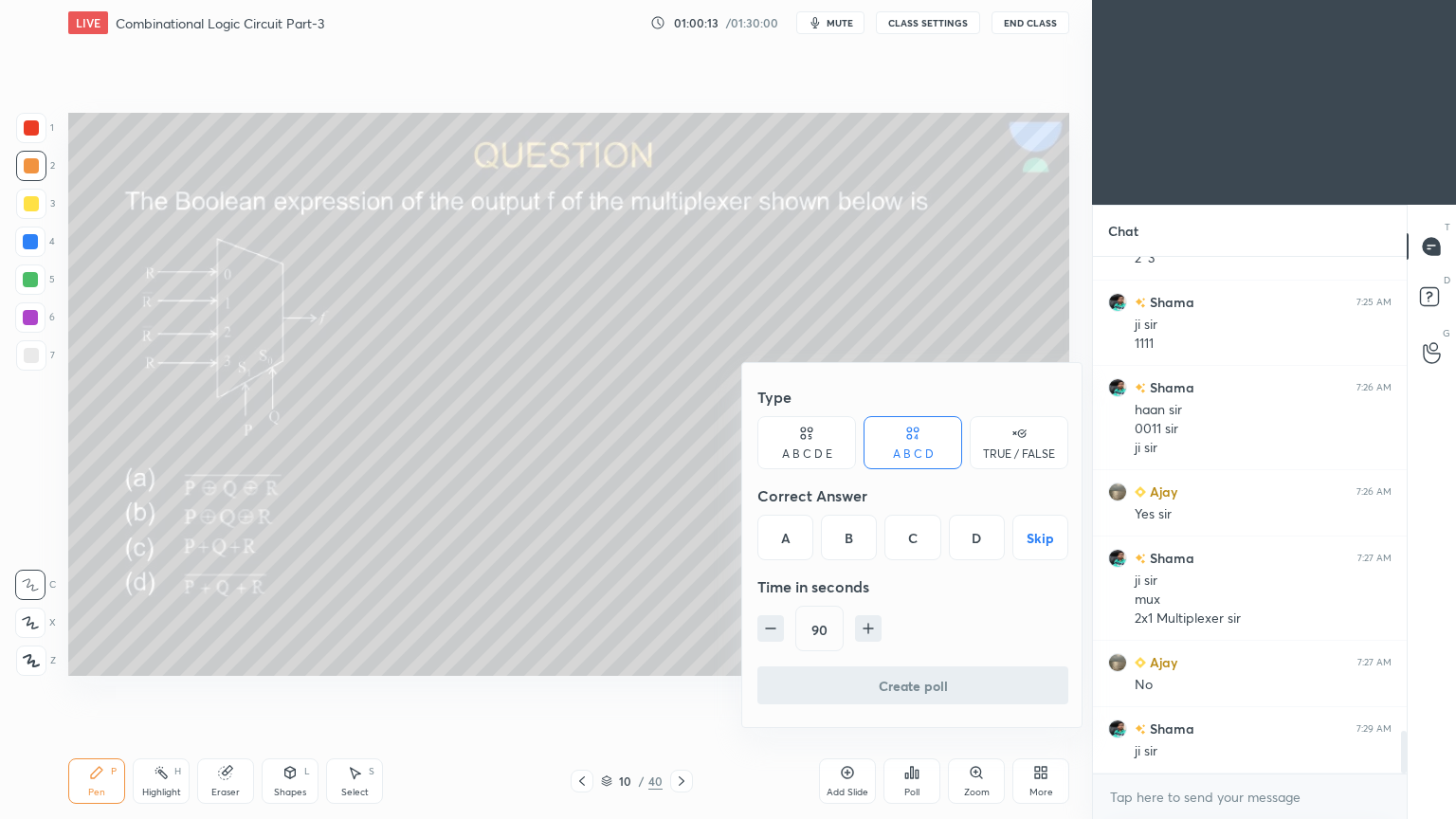
click at [770, 622] on icon "button" at bounding box center [771, 629] width 19 height 19
click at [872, 625] on icon "button" at bounding box center [868, 629] width 19 height 19
type input "90"
click at [851, 536] on div "B" at bounding box center [849, 537] width 56 height 46
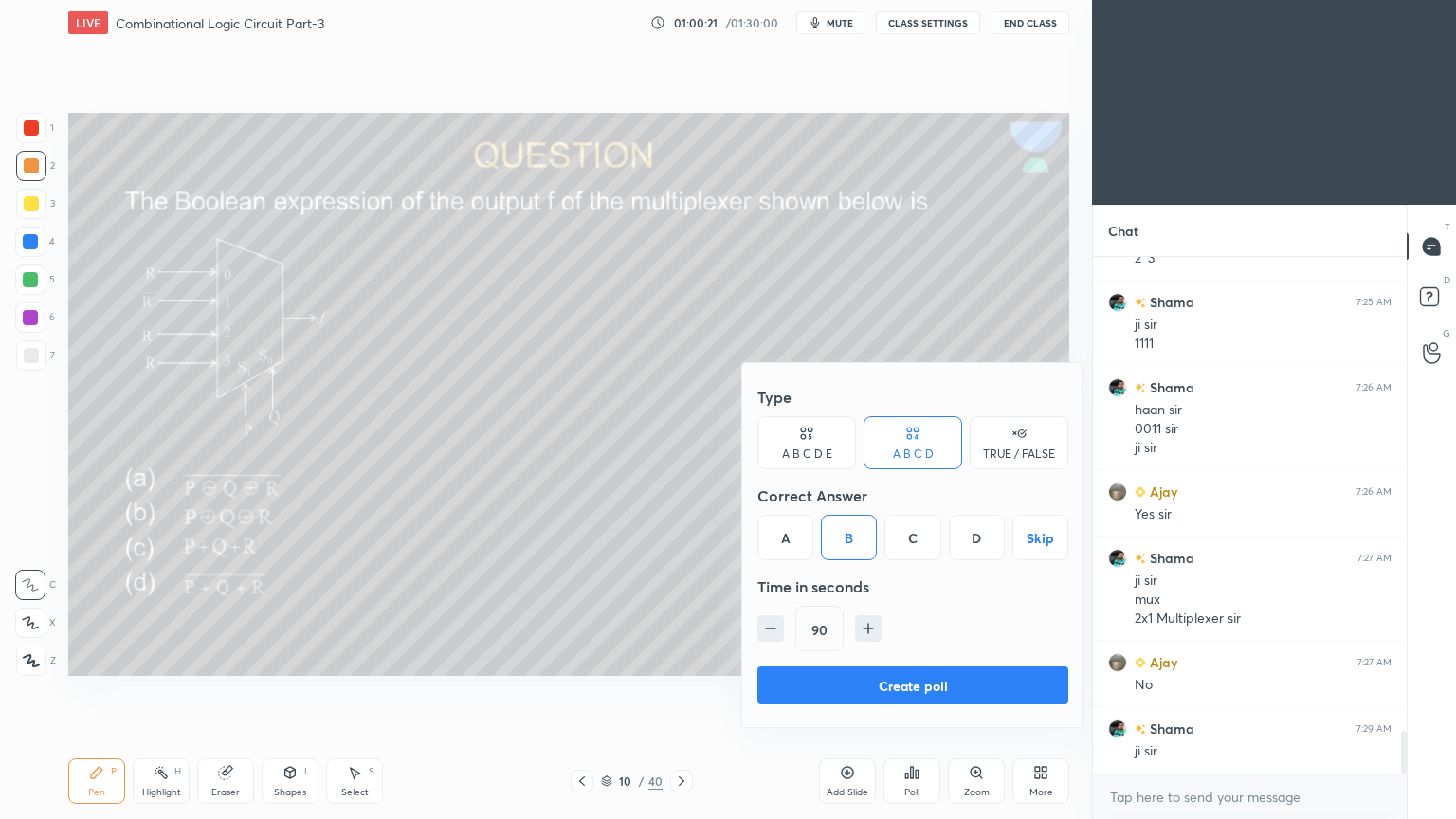
click at [885, 680] on button "Create poll" at bounding box center [913, 685] width 310 height 38
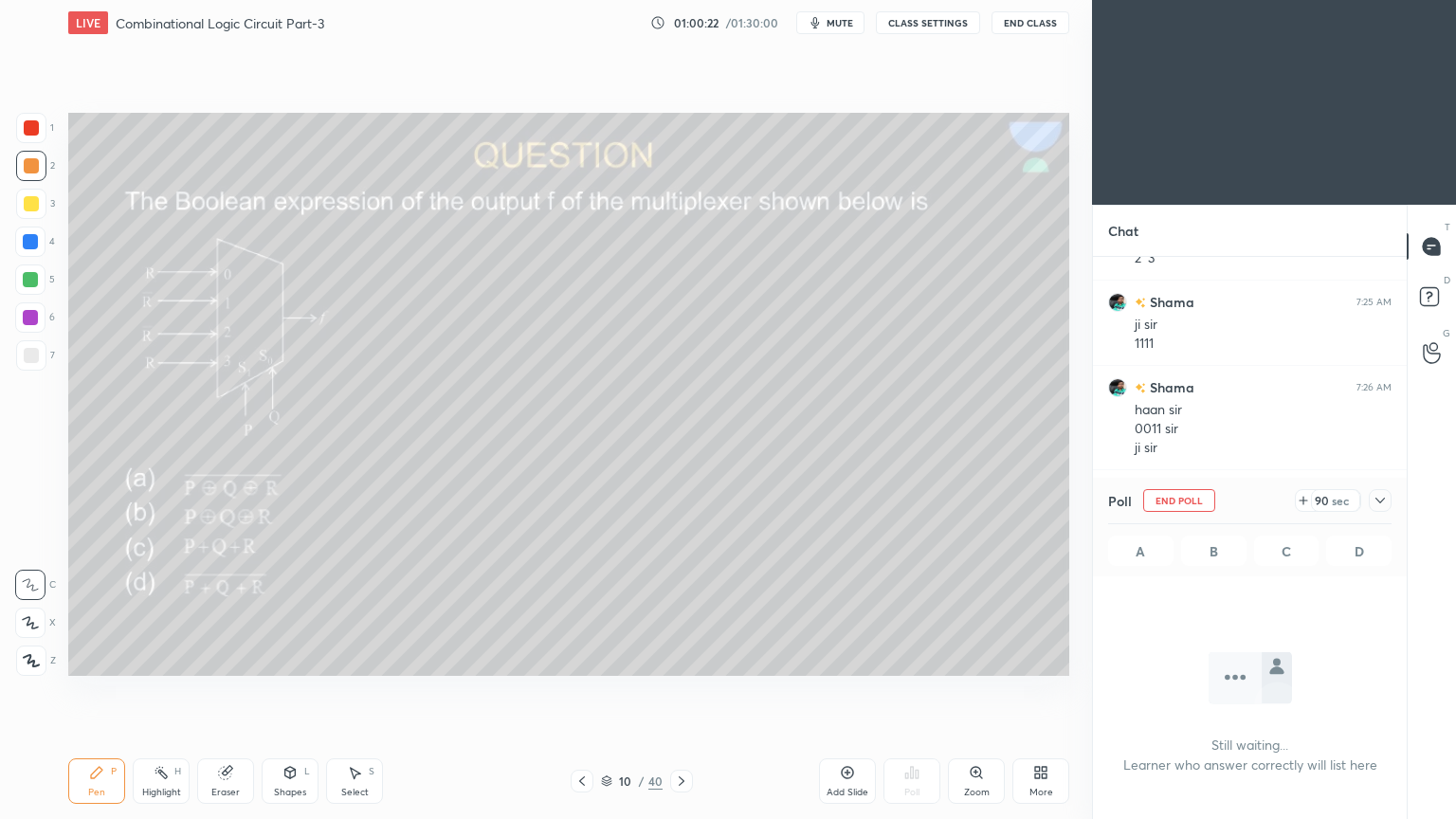
scroll to position [458, 308]
click at [1387, 497] on div at bounding box center [1379, 500] width 22 height 22
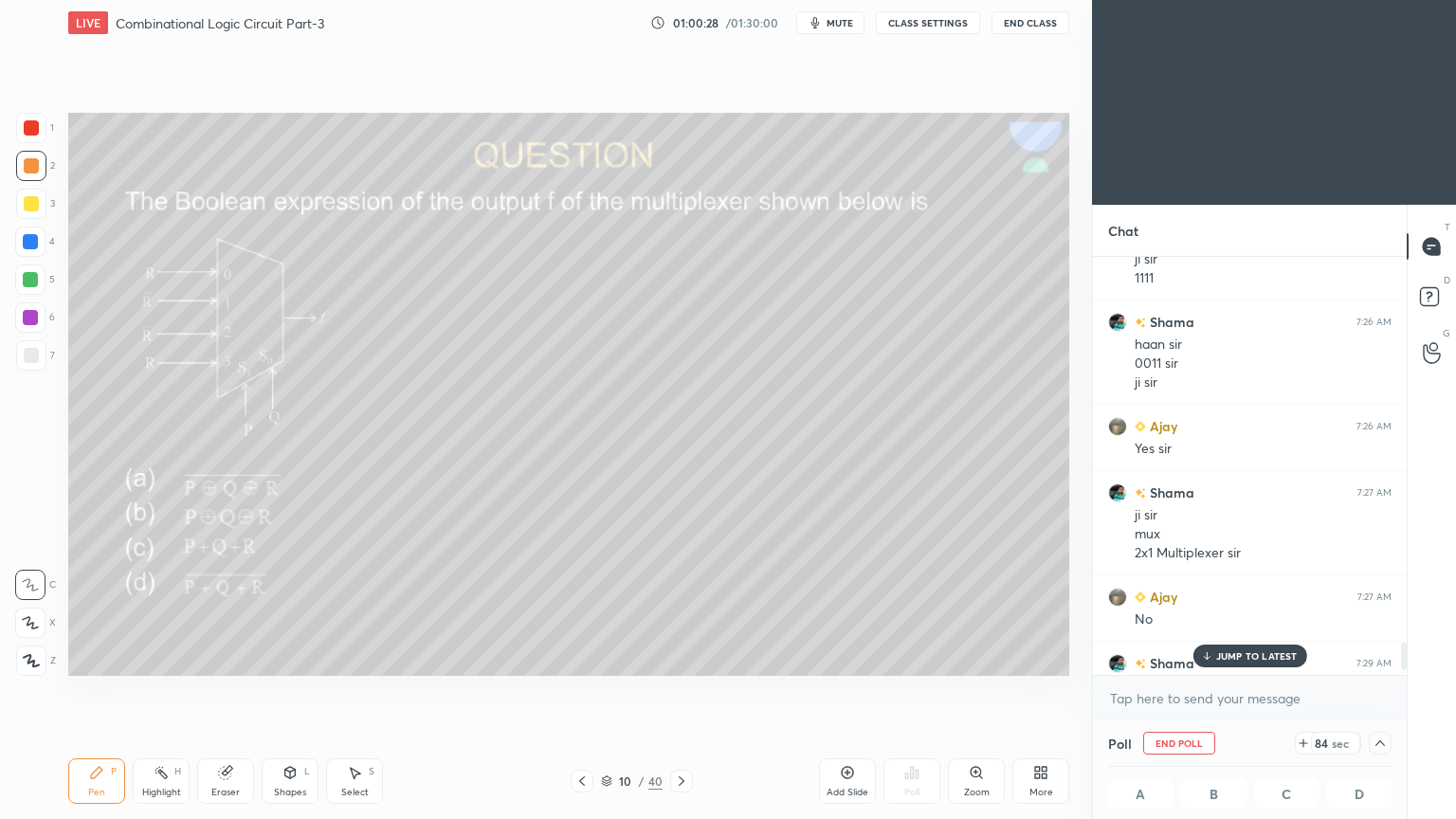
scroll to position [5908, 0]
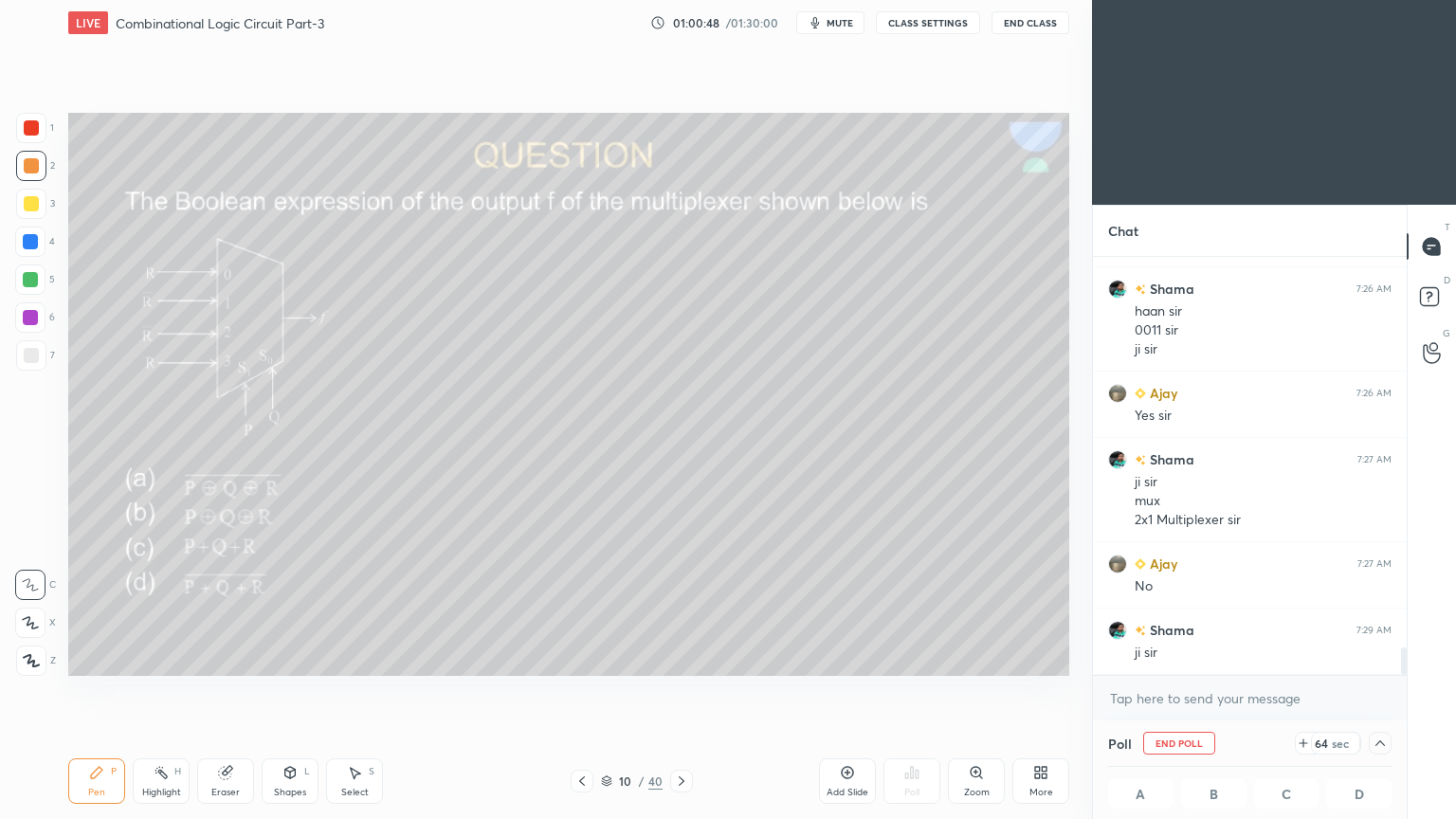
click at [857, 20] on button "mute" at bounding box center [830, 22] width 68 height 22
click at [832, 33] on button "unmute" at bounding box center [830, 22] width 68 height 22
click at [1399, 691] on div "Poll A 0% B 100% C 0% D 0%" at bounding box center [1248, 770] width 313 height 99
click at [1392, 691] on div "Poll A 0% B 100% C 0% D 0%" at bounding box center [1248, 770] width 313 height 99
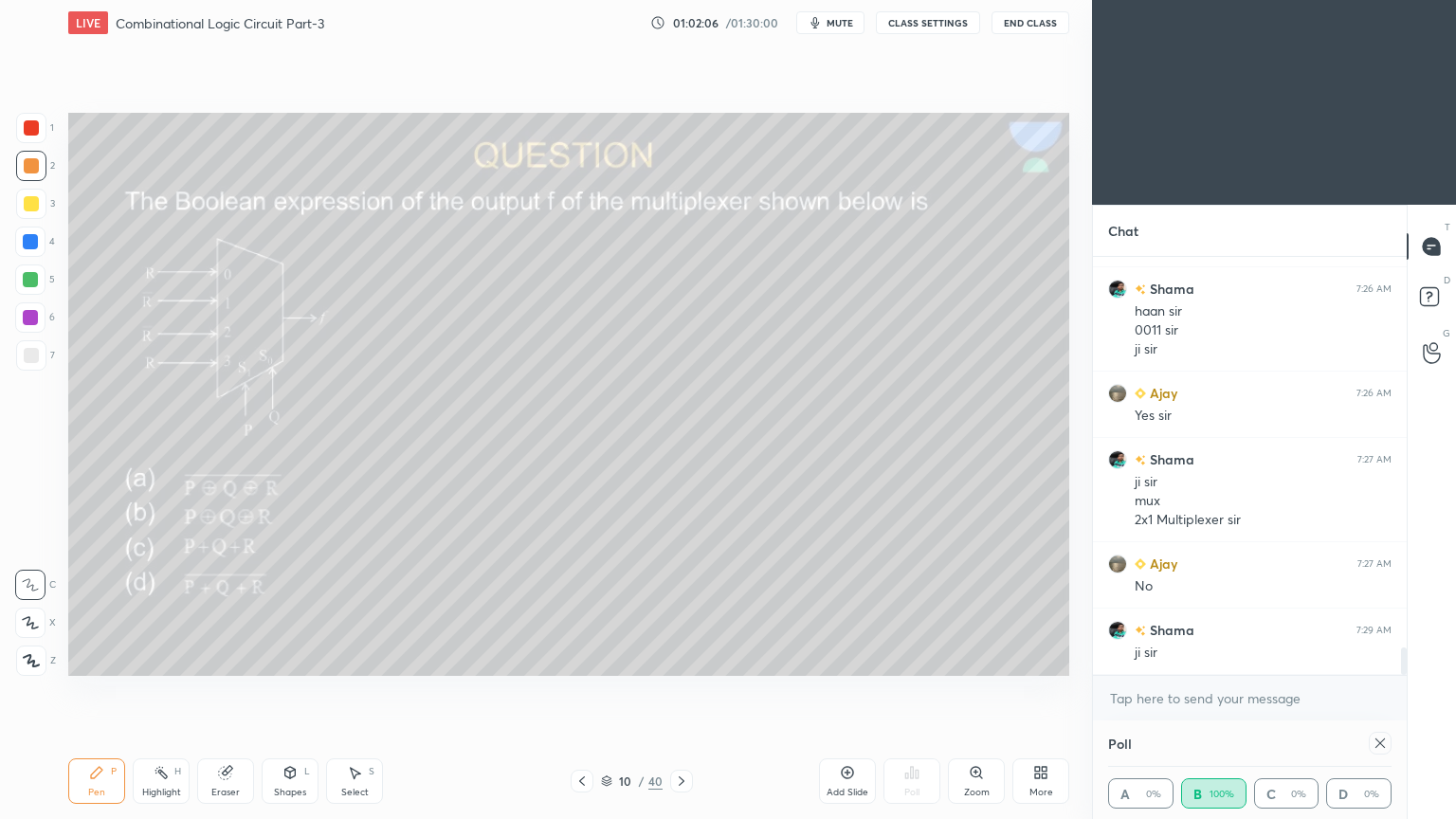
click at [1387, 691] on div at bounding box center [1379, 742] width 22 height 22
type textarea "x"
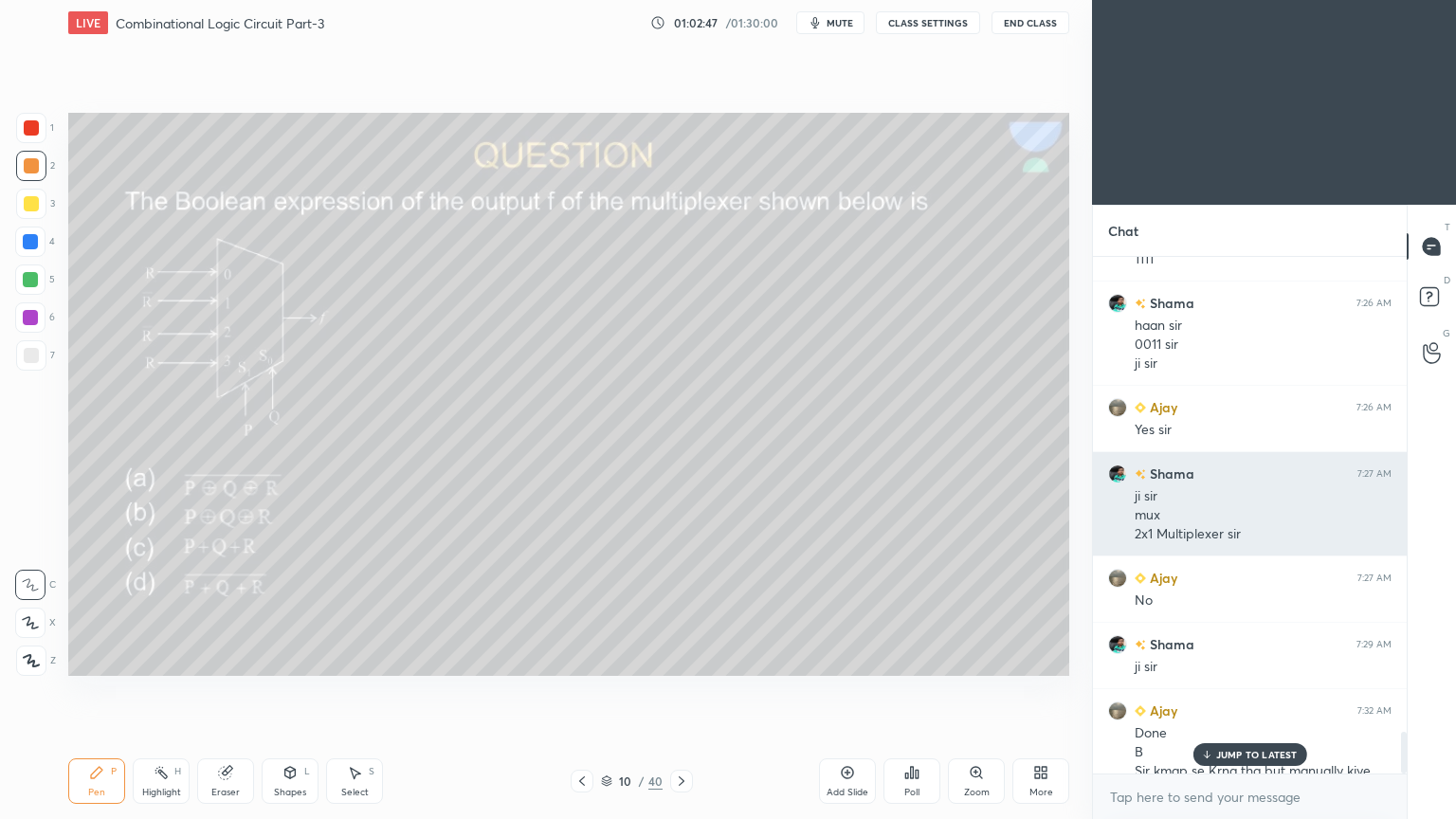
scroll to position [5912, 0]
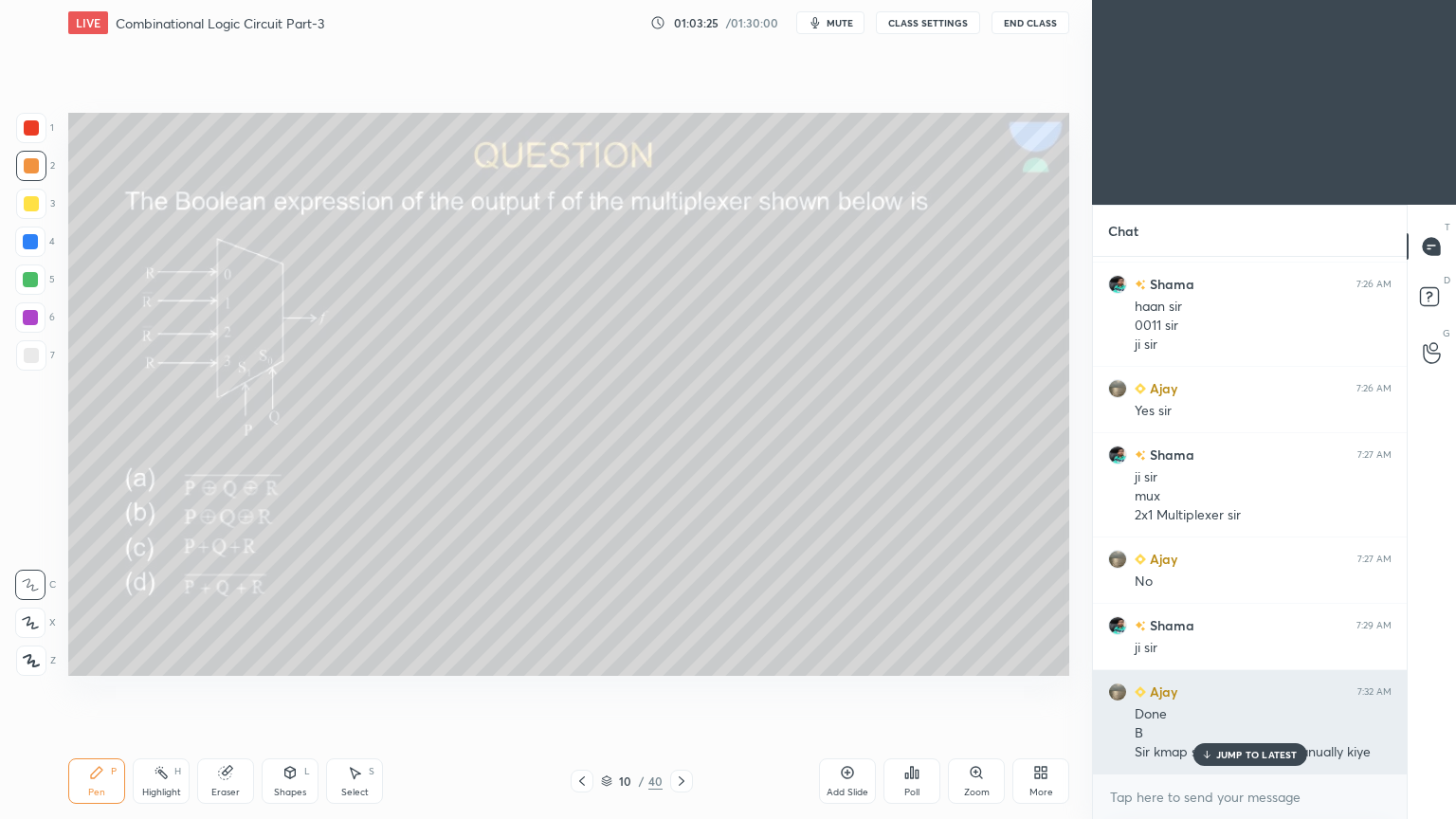
click at [1253, 691] on div "JUMP TO LATEST" at bounding box center [1248, 754] width 113 height 22
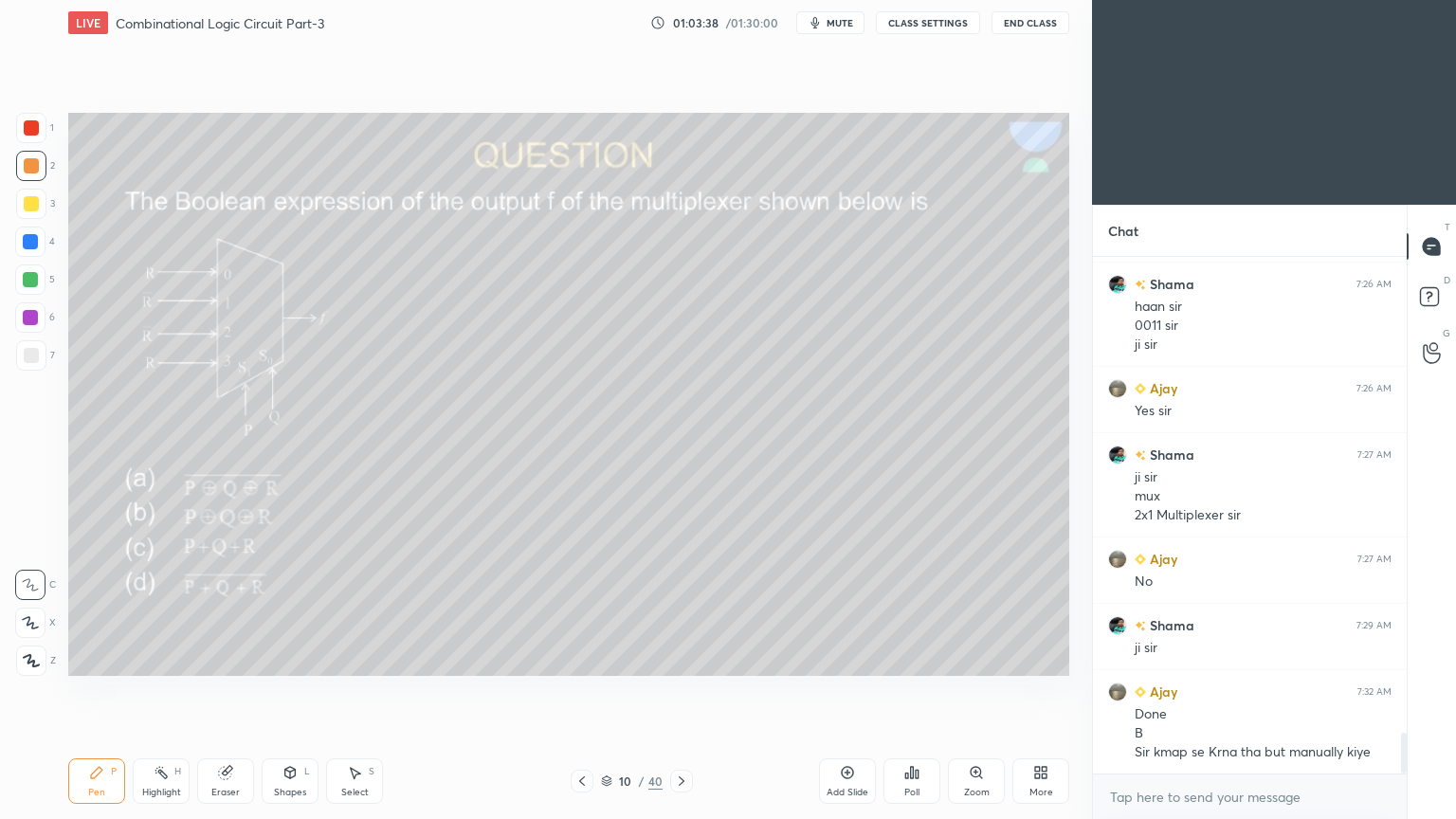
scroll to position [5979, 0]
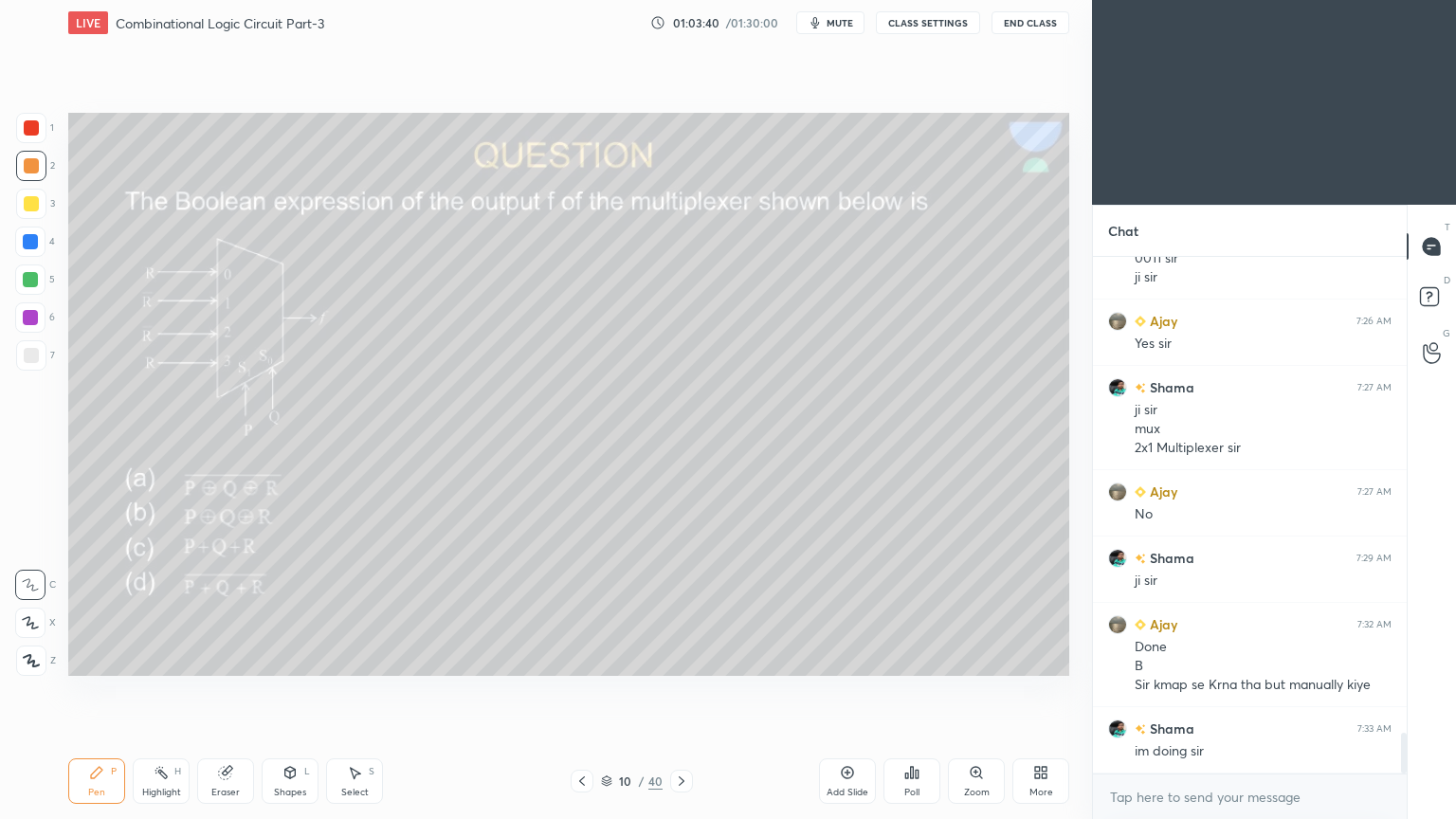
click at [580, 691] on icon at bounding box center [582, 781] width 6 height 10
click at [578, 691] on icon at bounding box center [582, 781] width 16 height 16
click at [580, 691] on icon at bounding box center [582, 781] width 16 height 16
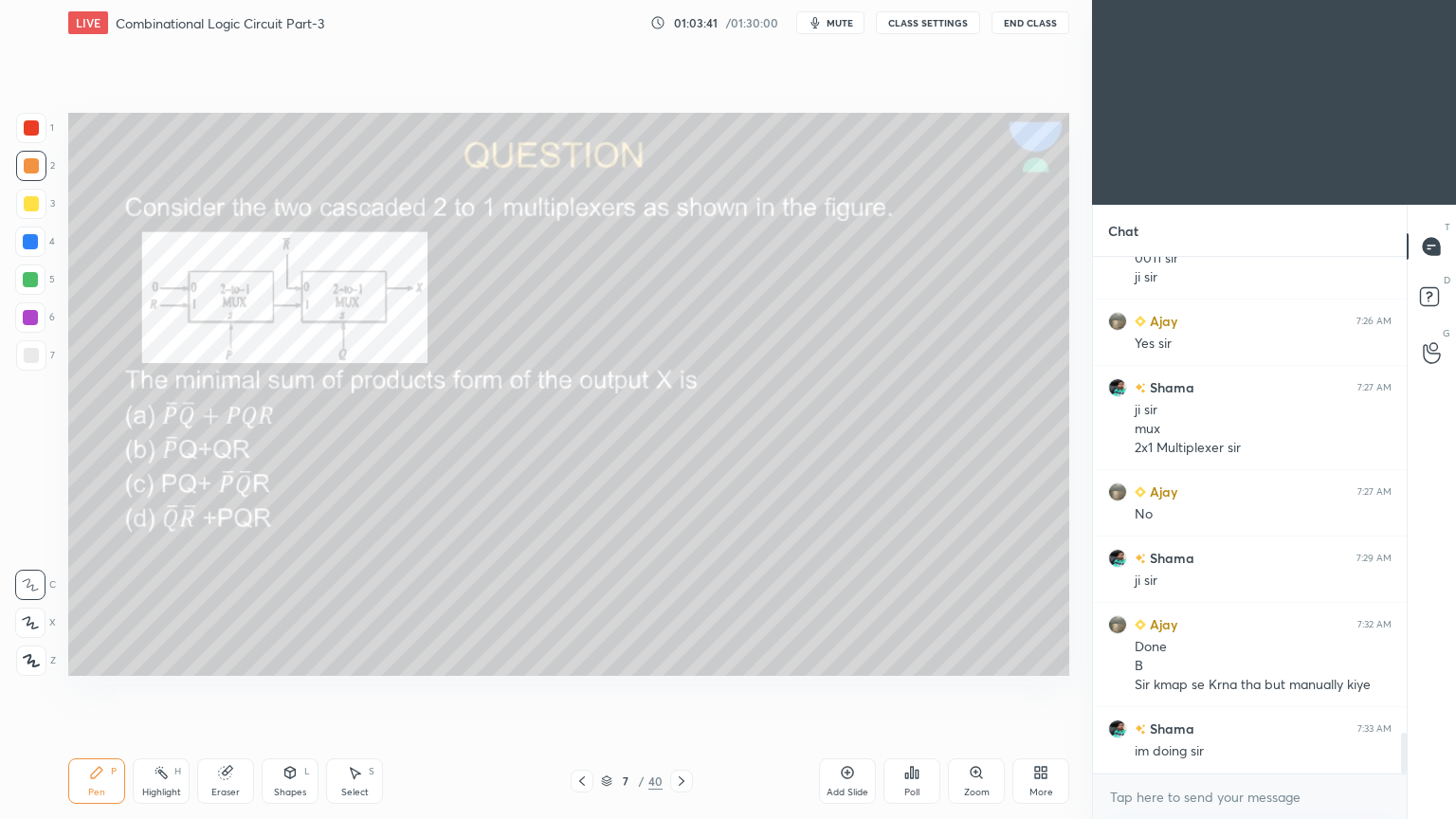
click at [583, 691] on icon at bounding box center [582, 781] width 16 height 16
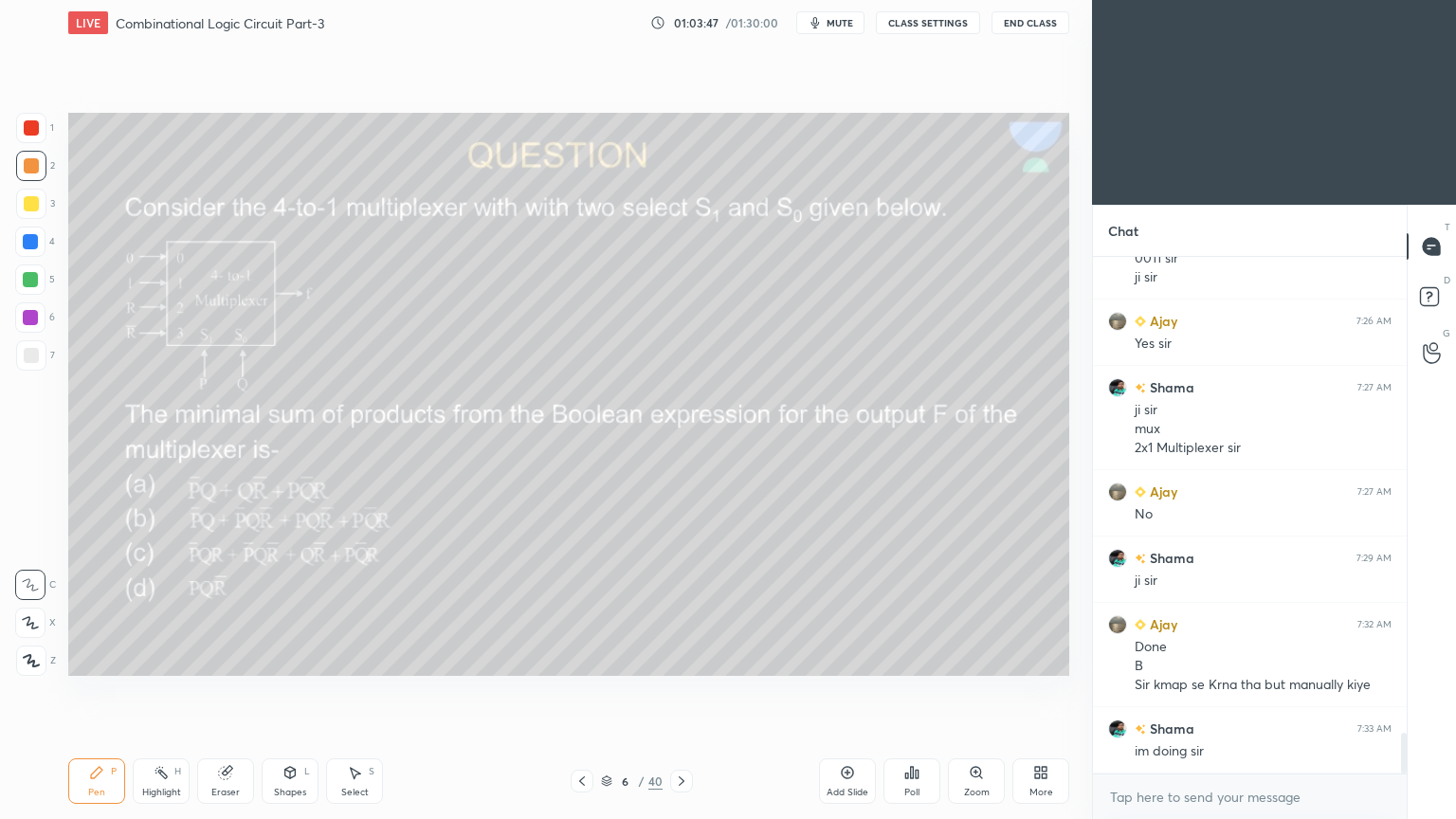
click at [170, 691] on div "Highlight H" at bounding box center [161, 781] width 57 height 46
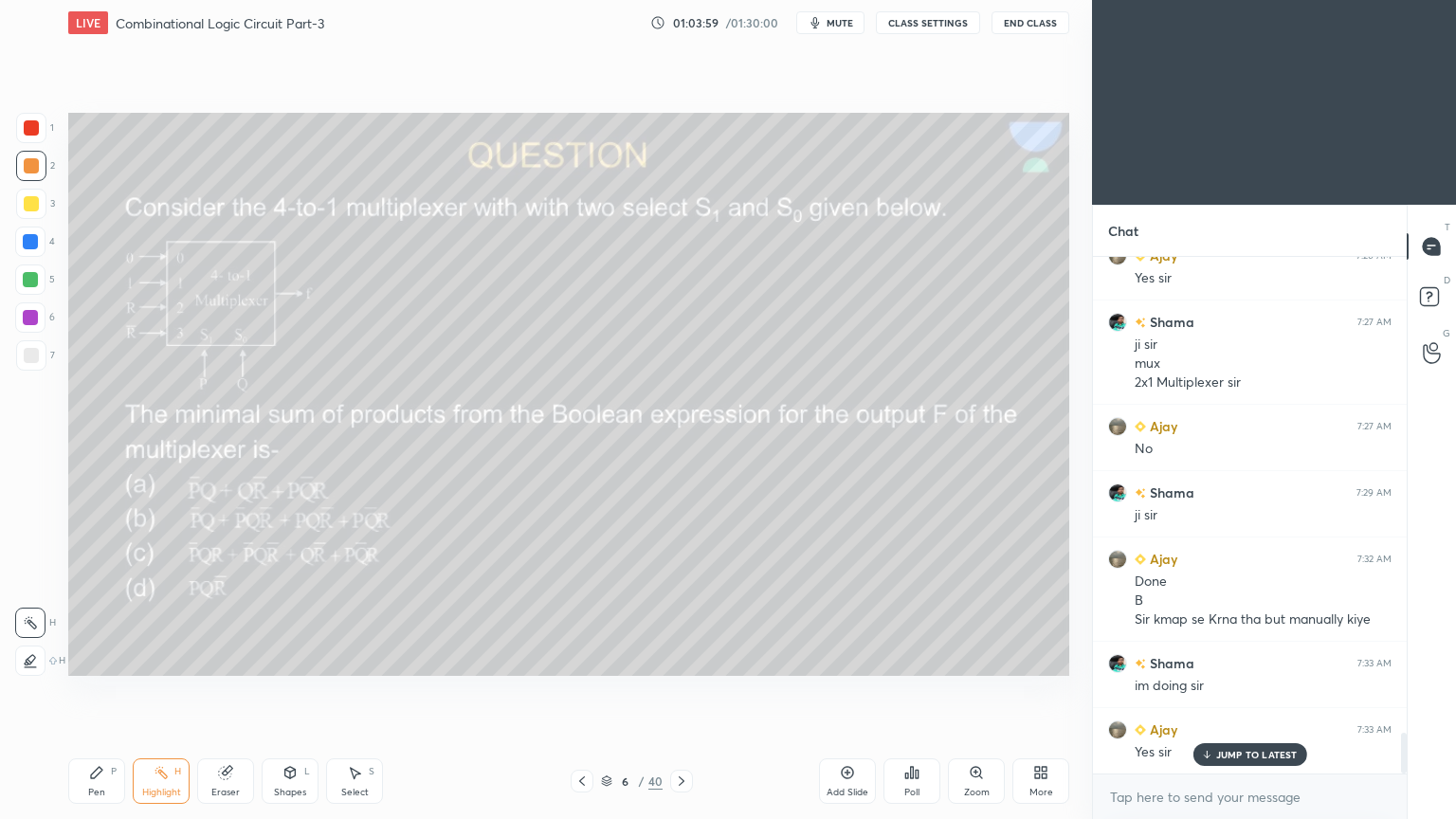
scroll to position [6112, 0]
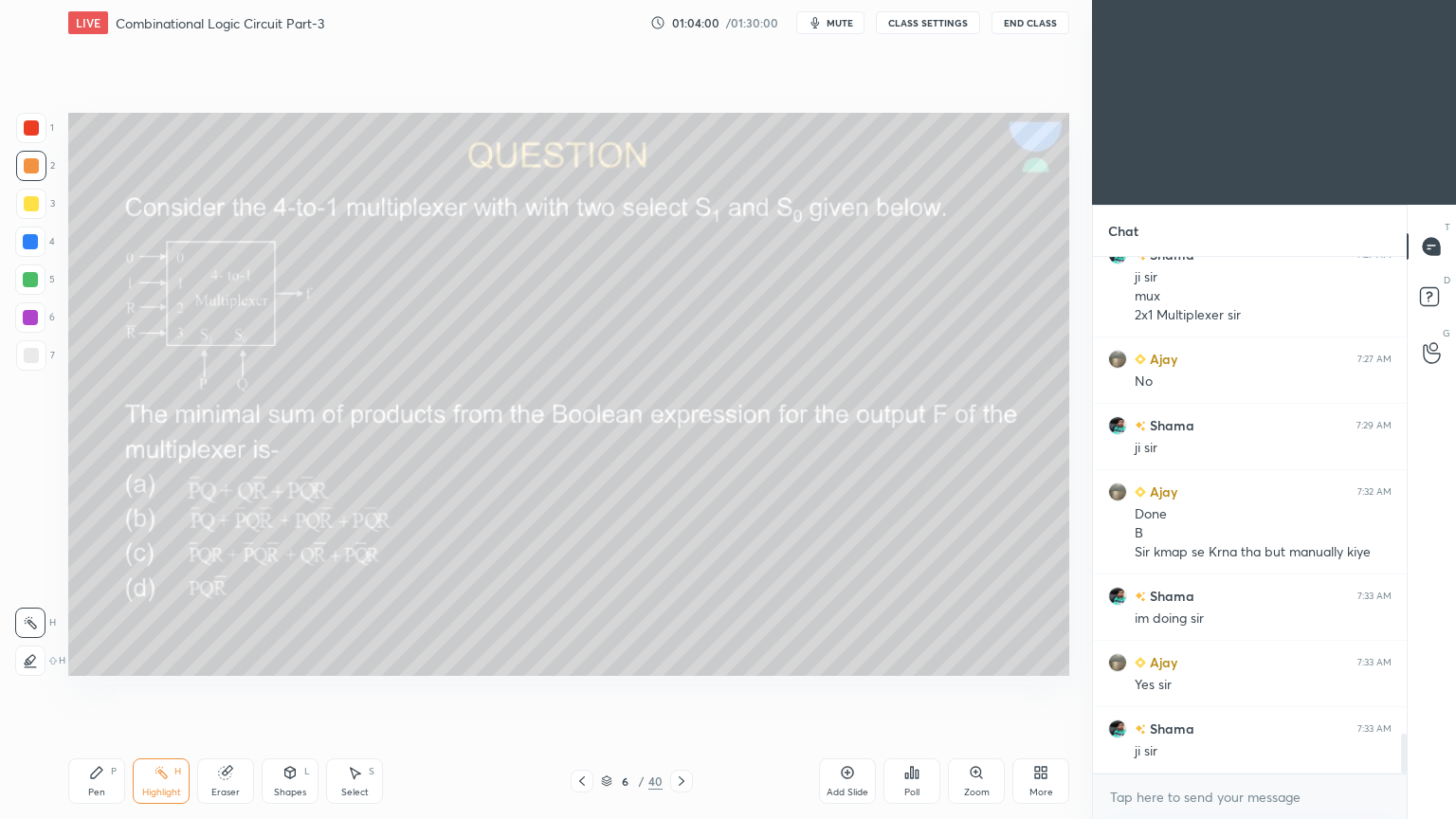
click at [677, 691] on icon at bounding box center [682, 781] width 16 height 16
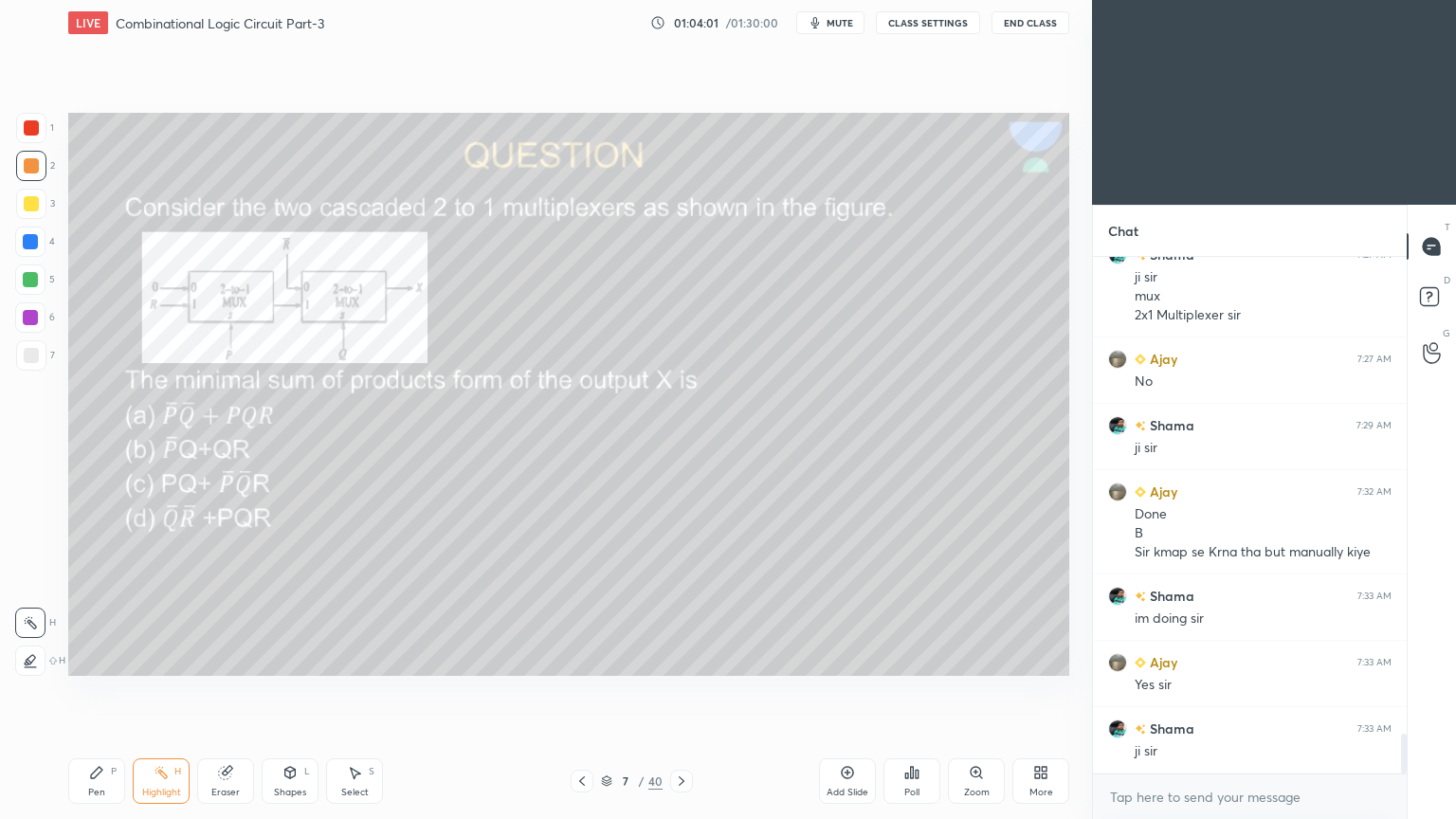
click at [579, 691] on icon at bounding box center [582, 781] width 16 height 16
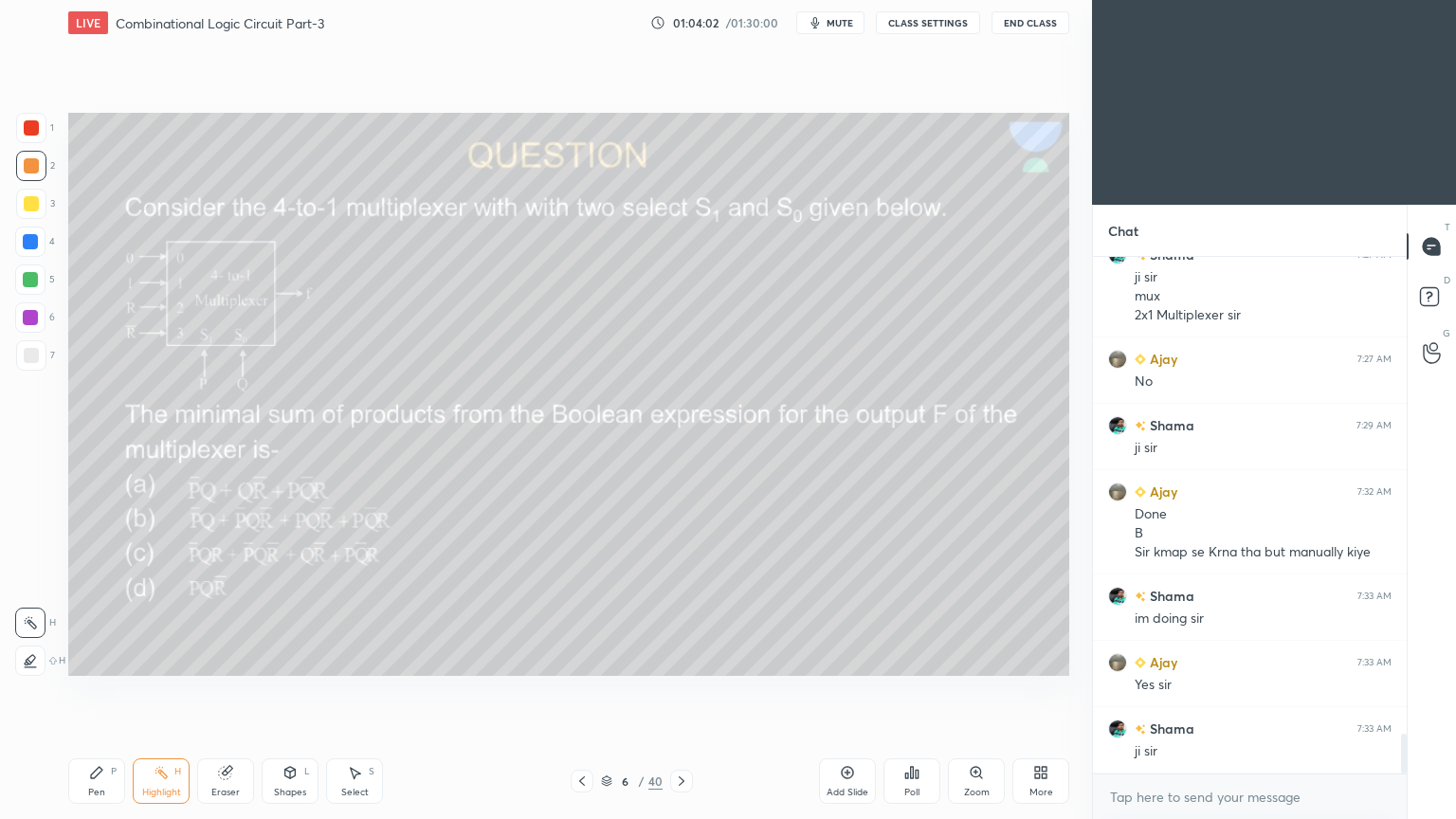
click at [676, 691] on icon at bounding box center [682, 781] width 16 height 16
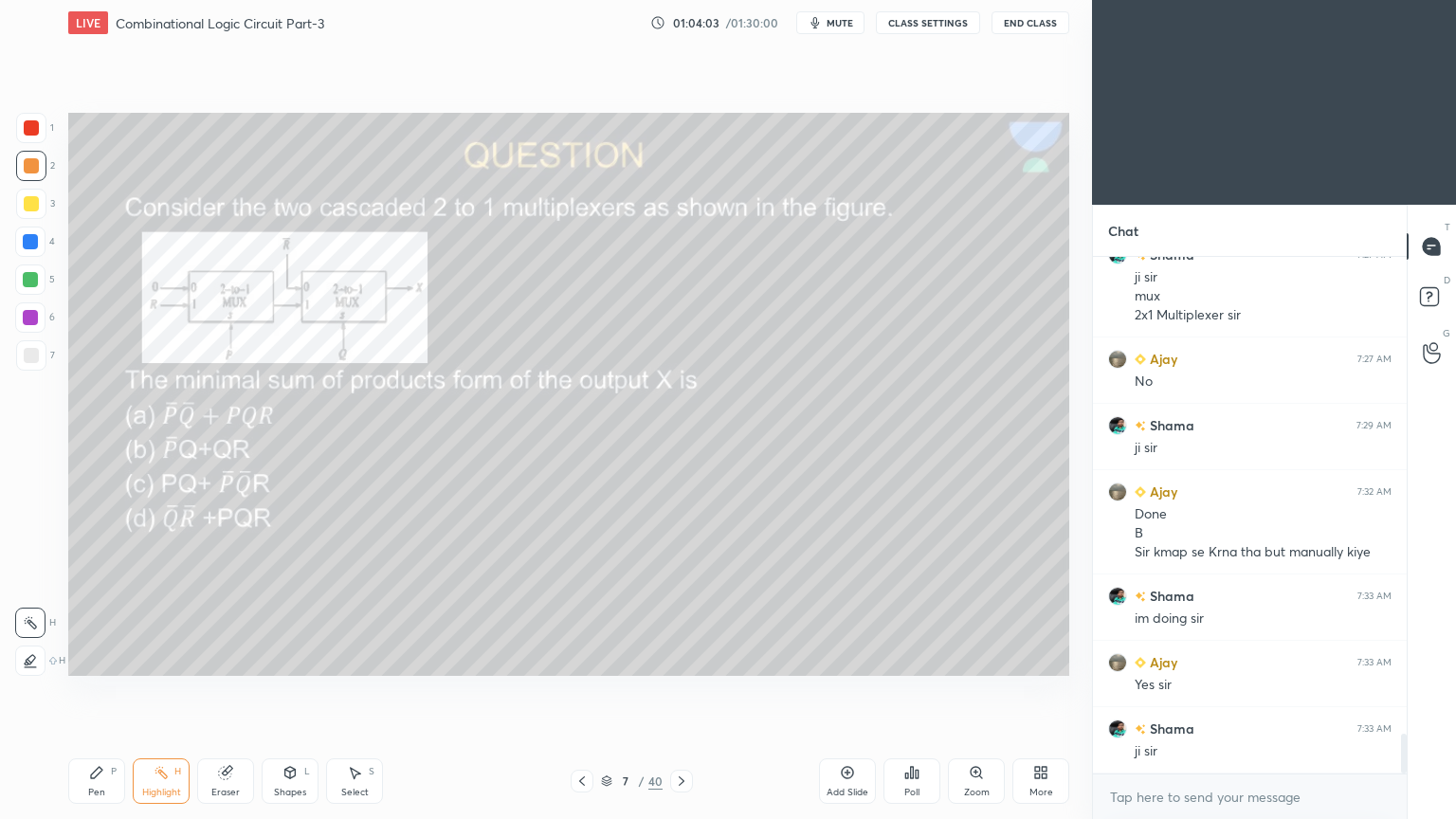
click at [675, 691] on icon at bounding box center [682, 781] width 16 height 16
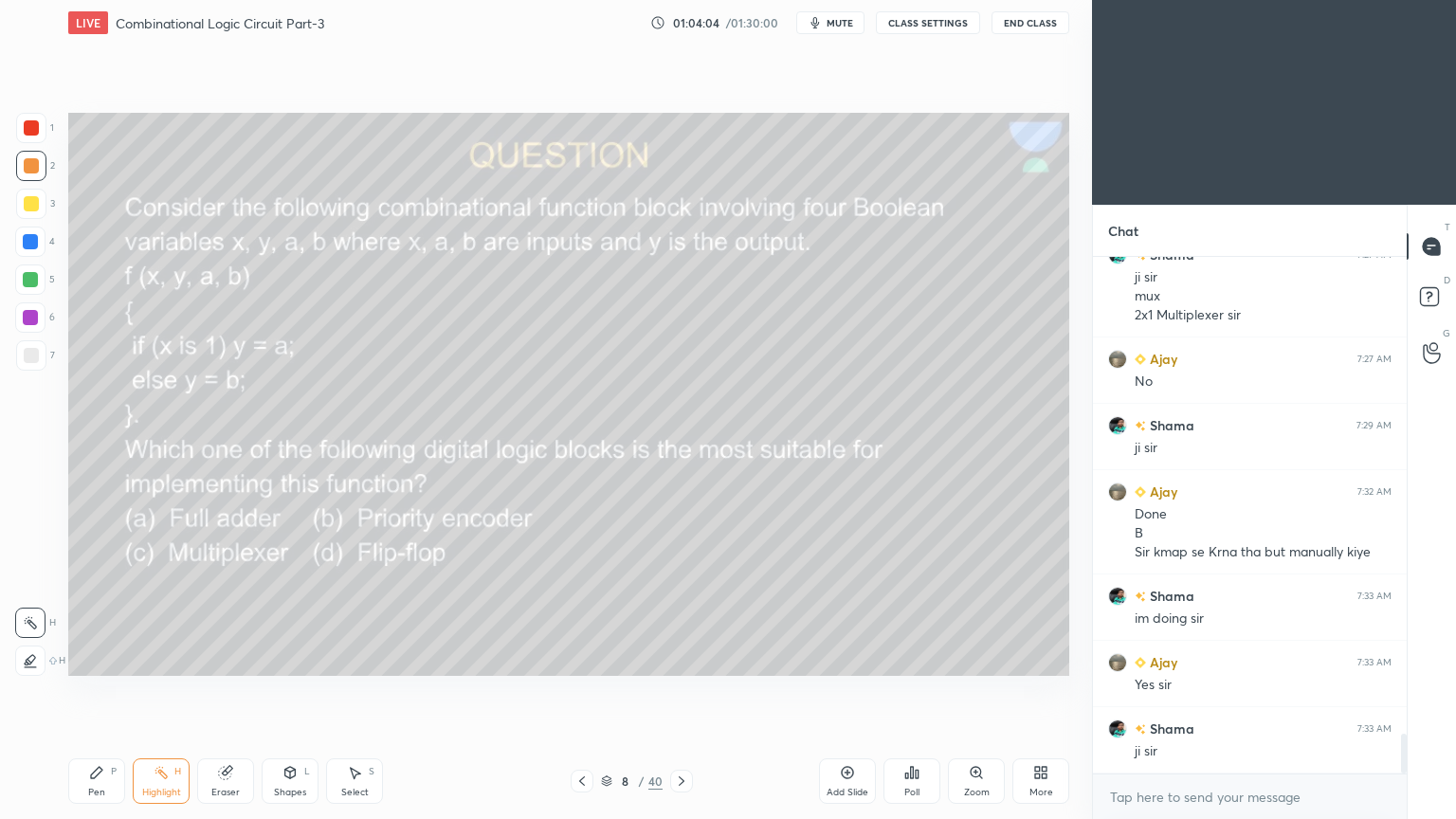
click at [679, 691] on icon at bounding box center [682, 781] width 6 height 10
click at [680, 691] on icon at bounding box center [682, 781] width 16 height 16
click at [83, 691] on div "Pen P" at bounding box center [96, 781] width 57 height 46
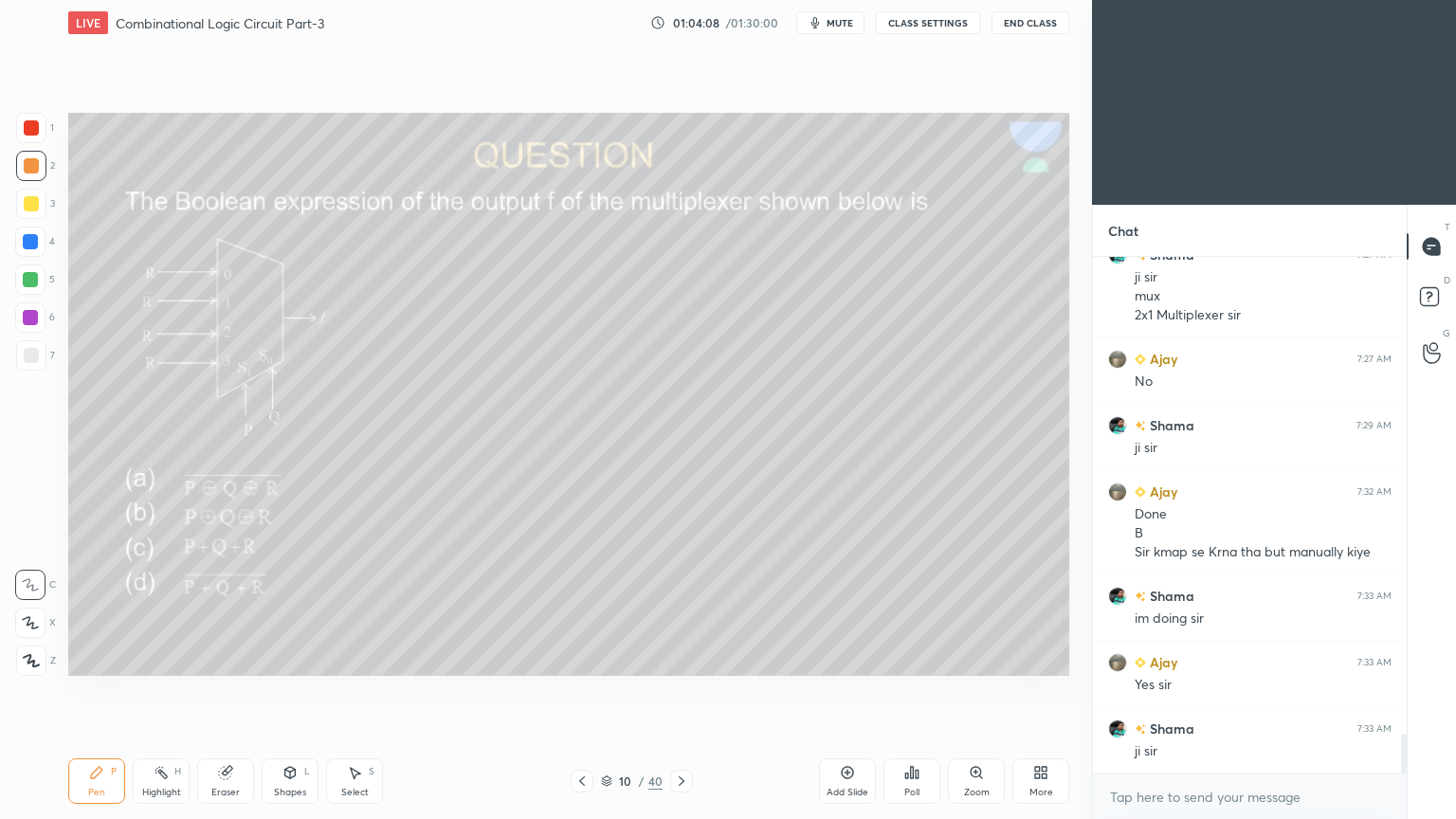
click at [40, 283] on div at bounding box center [30, 279] width 30 height 30
click at [43, 246] on div at bounding box center [30, 241] width 30 height 30
click at [35, 278] on div at bounding box center [30, 279] width 16 height 16
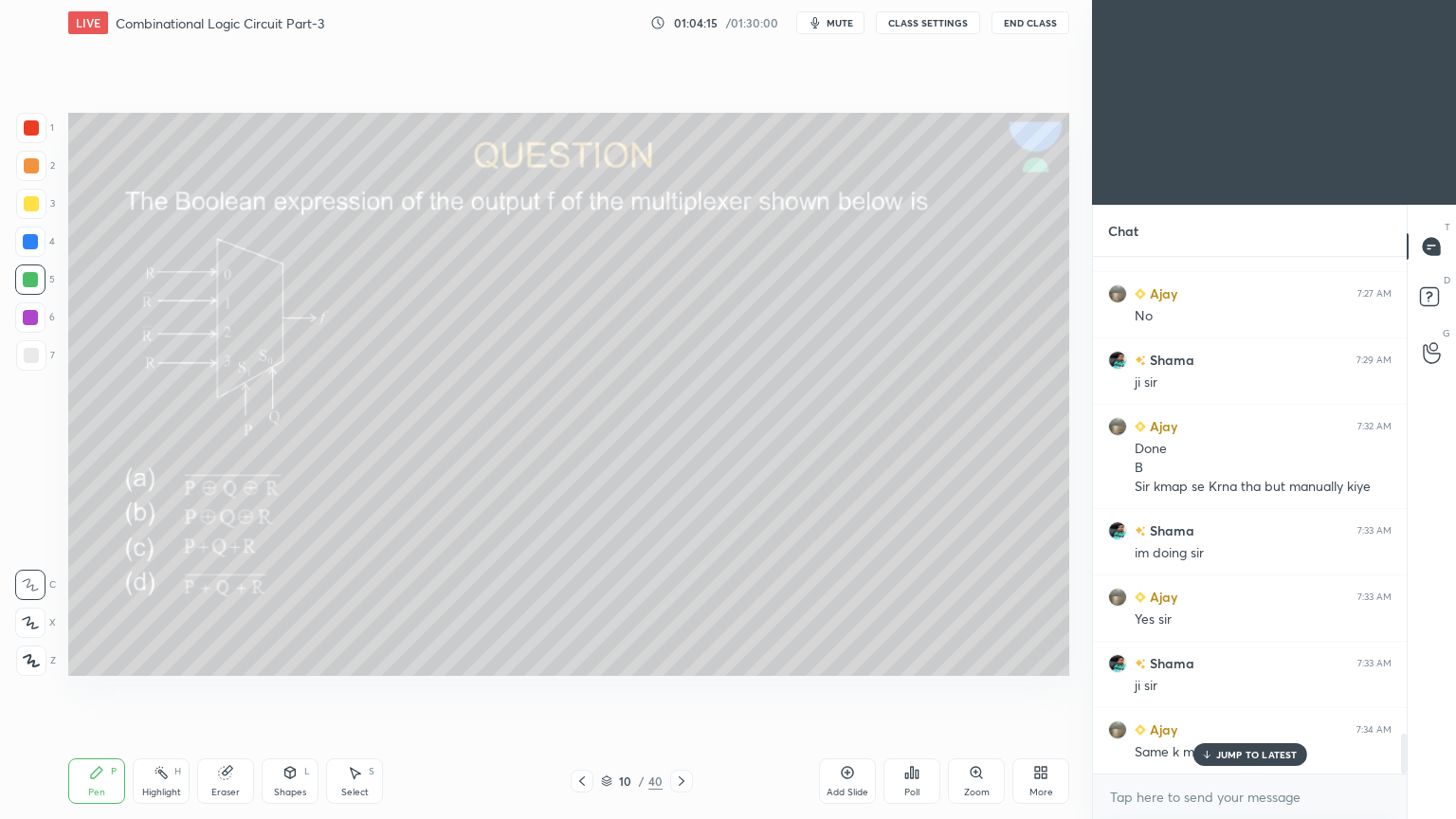
click at [284, 691] on div "Shapes L" at bounding box center [290, 781] width 57 height 46
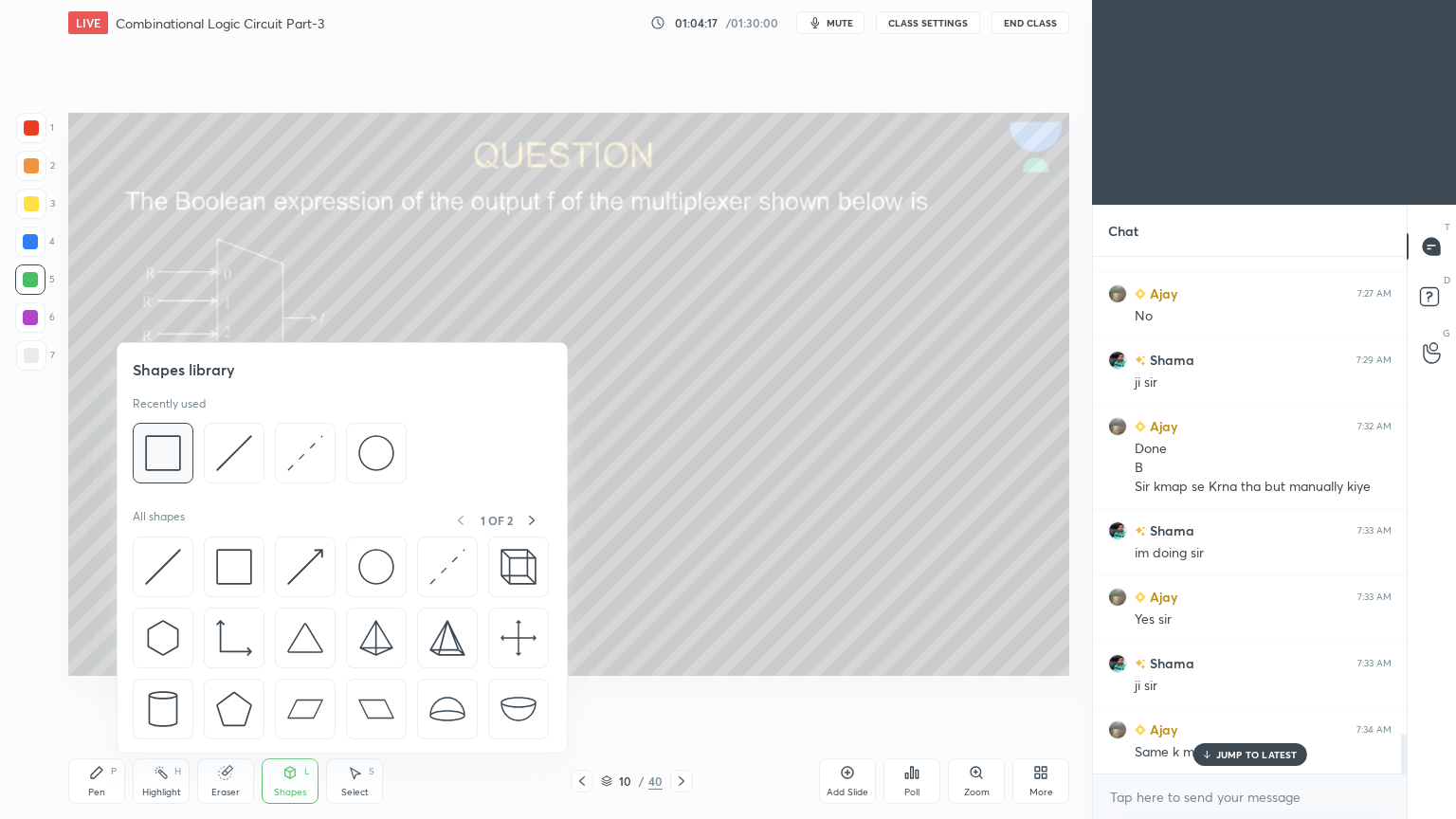
click at [159, 455] on img at bounding box center [162, 452] width 36 height 36
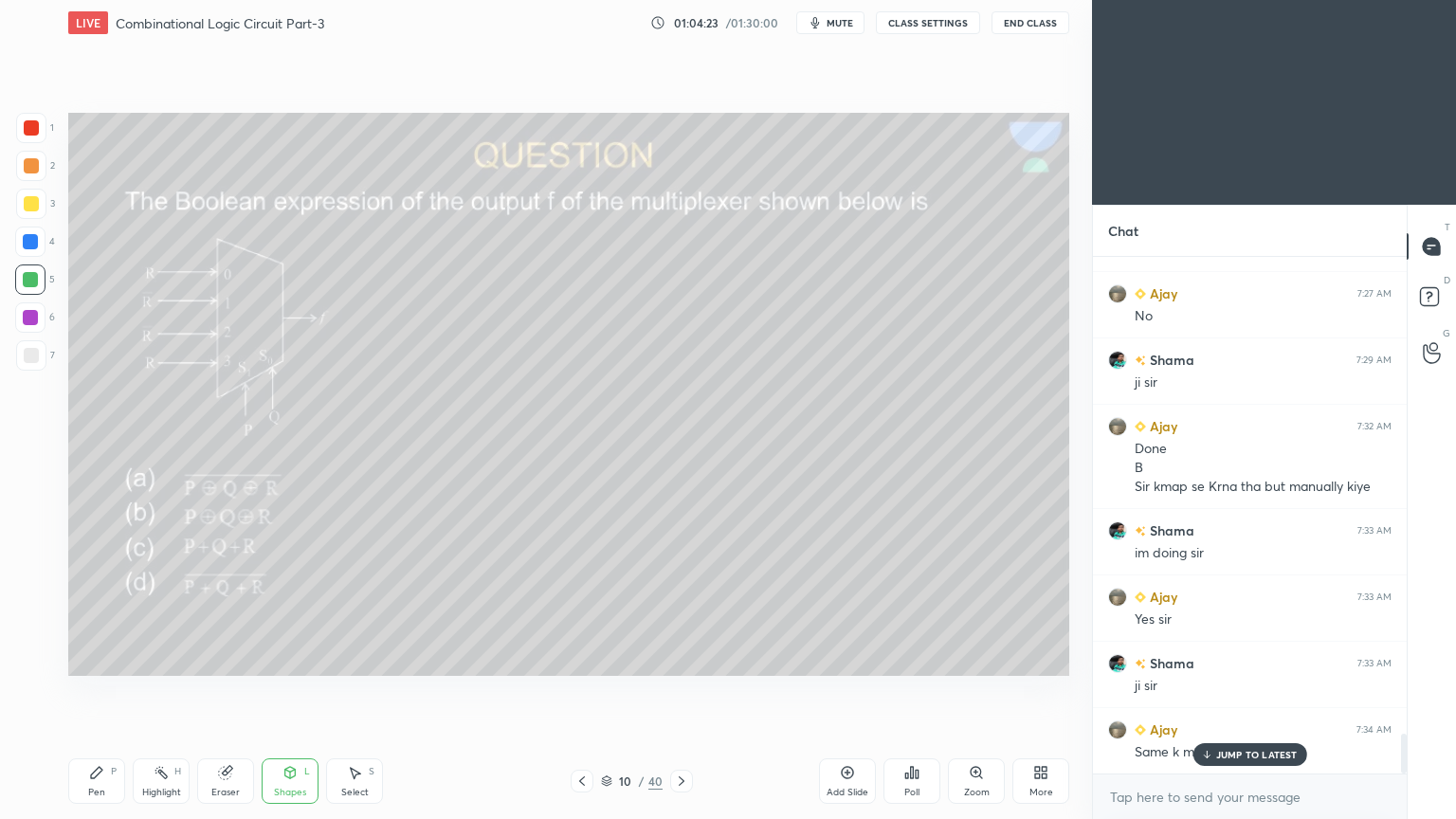
click at [290, 691] on icon at bounding box center [290, 774] width 0 height 7
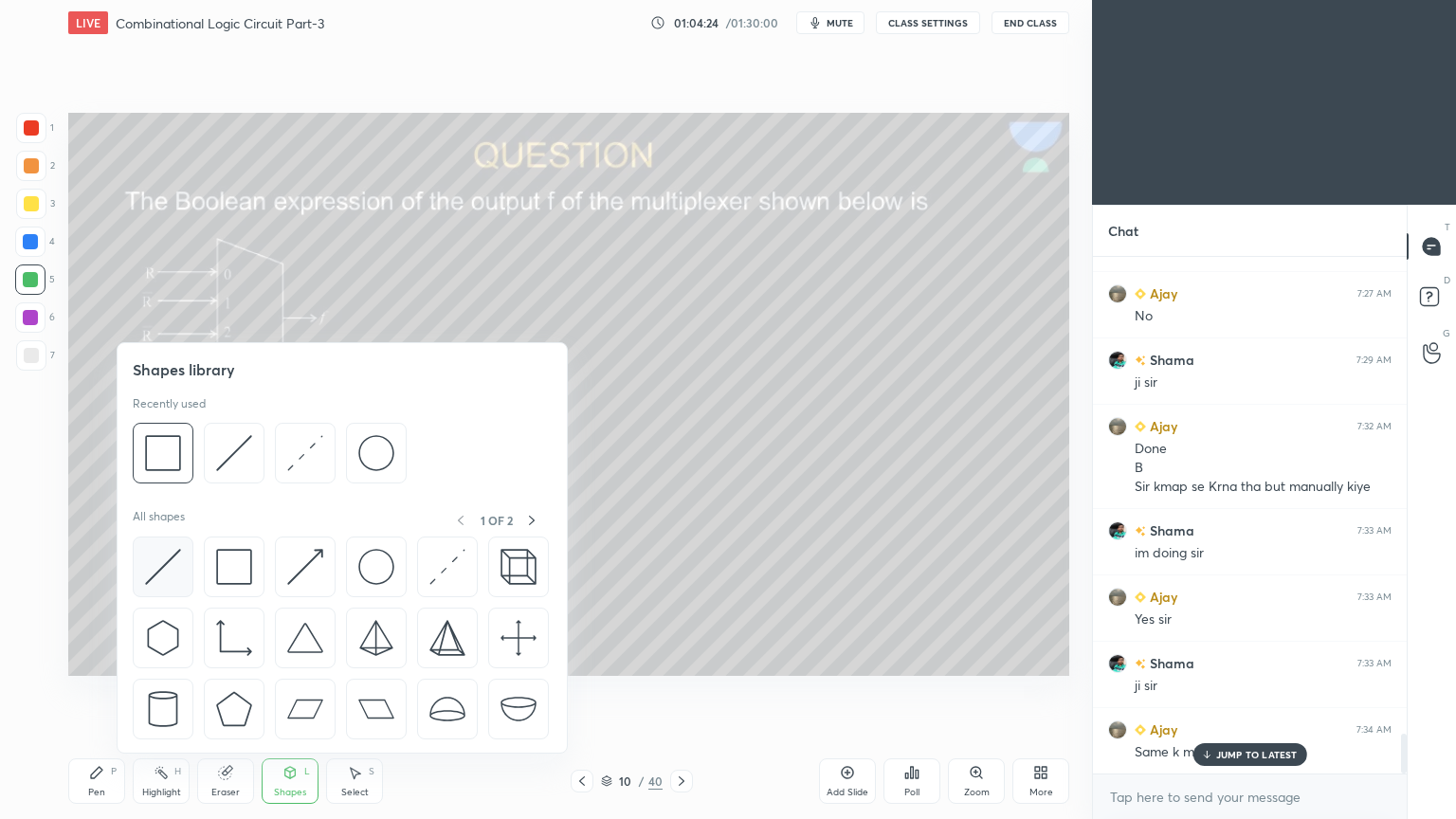
click at [162, 559] on img at bounding box center [162, 567] width 36 height 36
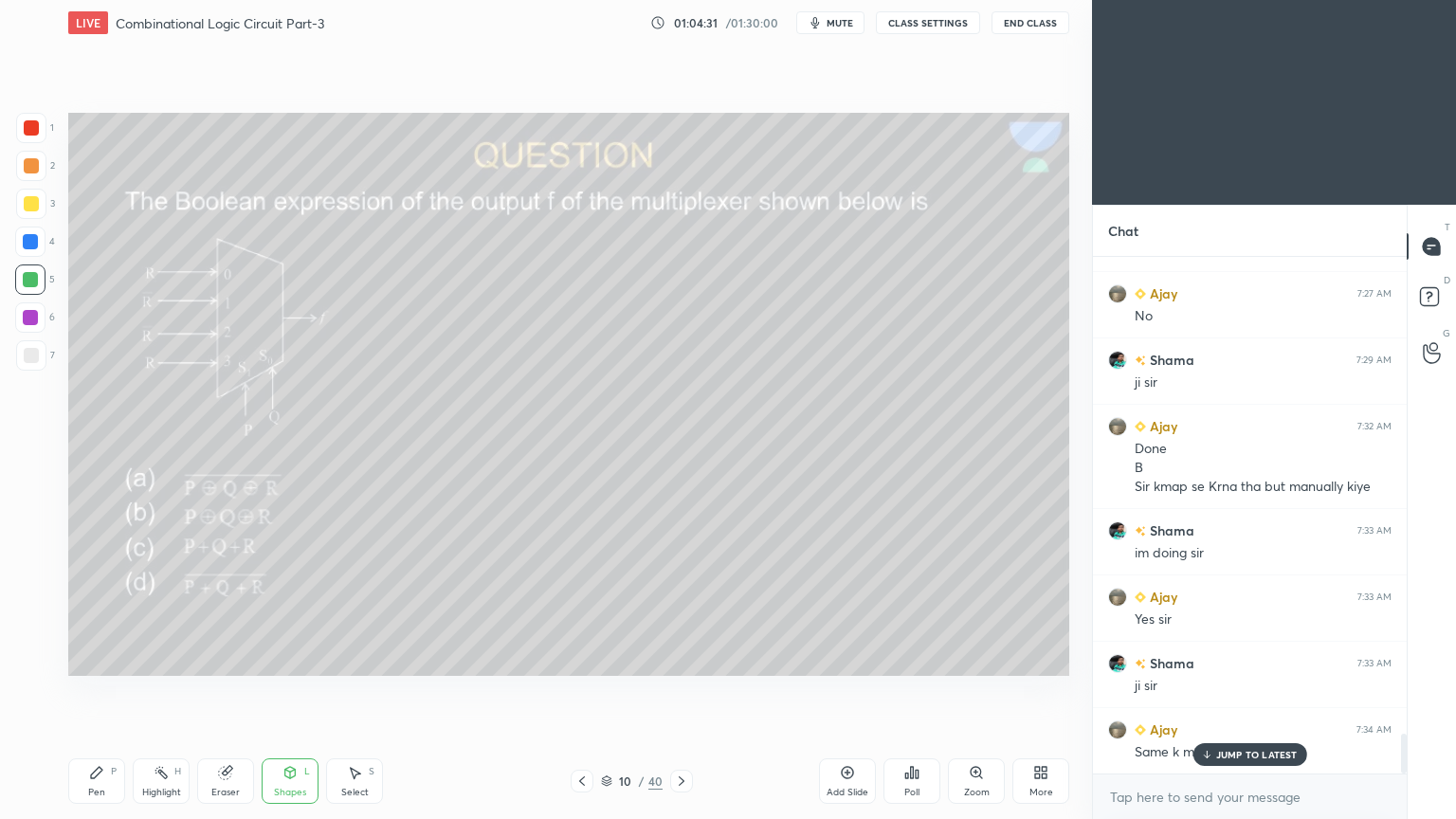
click at [81, 691] on div "Pen P" at bounding box center [96, 781] width 57 height 46
click at [237, 691] on div "Eraser" at bounding box center [225, 781] width 57 height 46
click at [106, 691] on div "Pen P" at bounding box center [96, 781] width 57 height 46
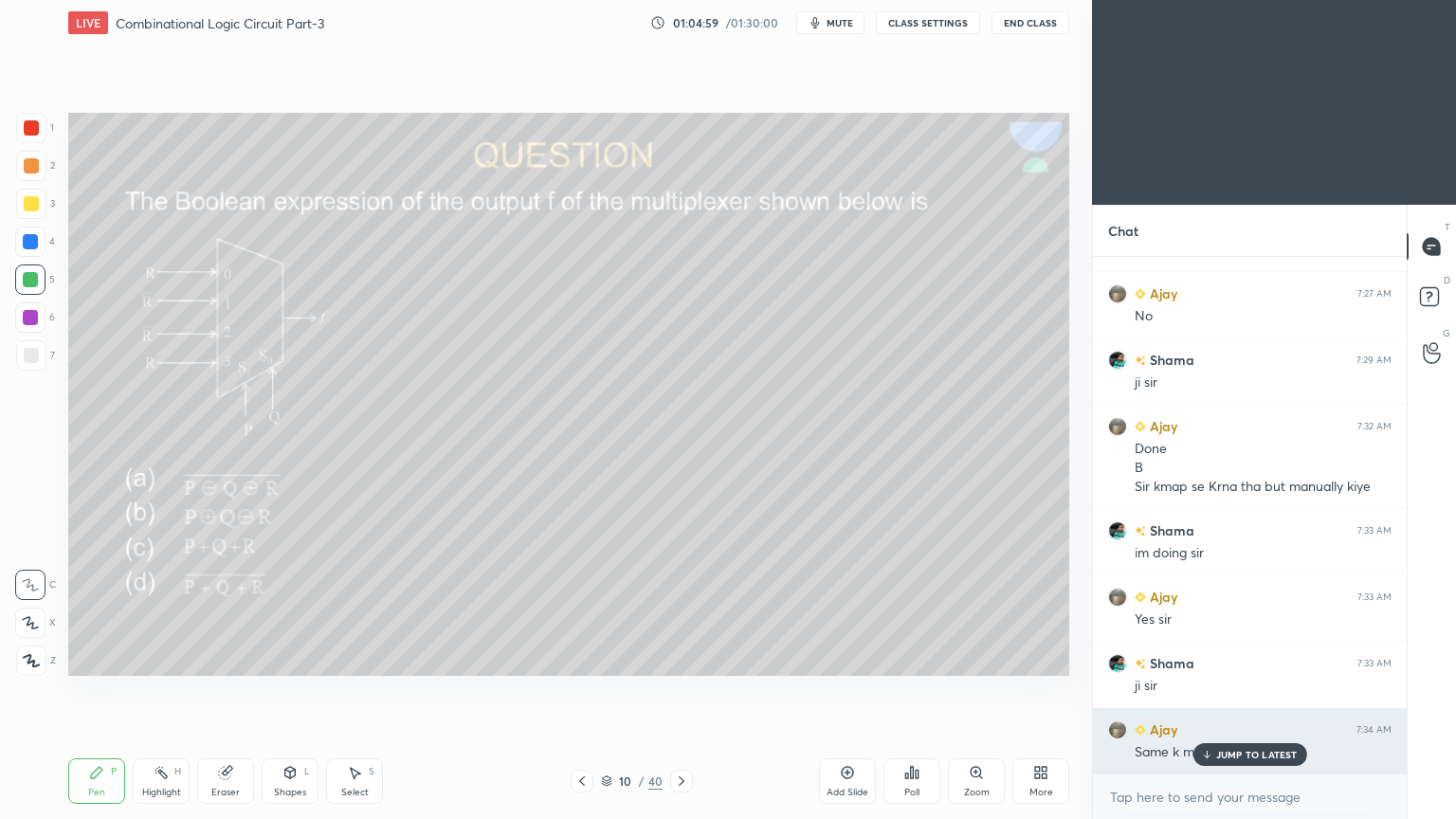
click at [1244, 691] on p "JUMP TO LATEST" at bounding box center [1256, 755] width 81 height 12
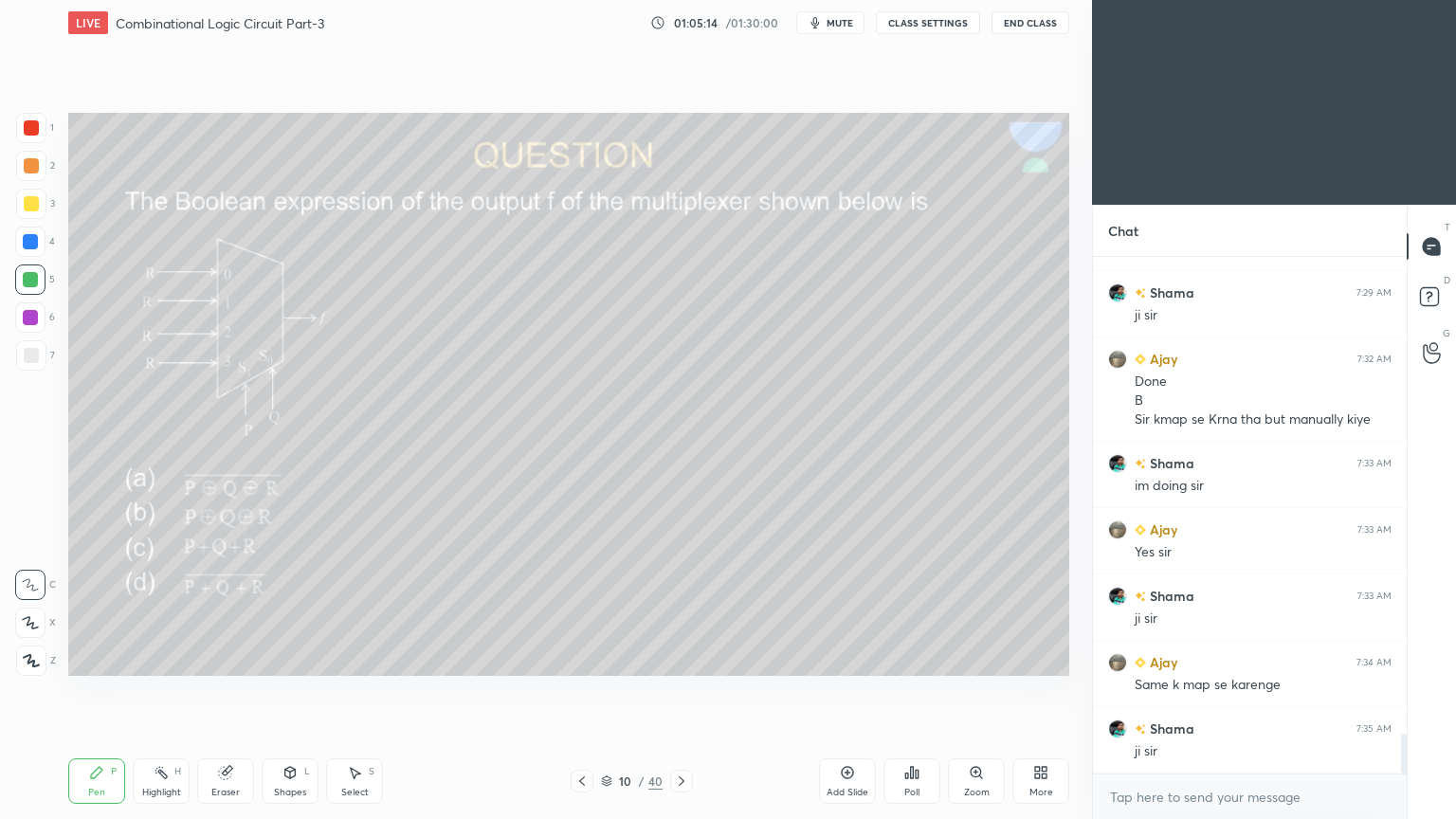
click at [32, 243] on div at bounding box center [30, 242] width 16 height 16
click at [290, 691] on div "Shapes" at bounding box center [289, 793] width 32 height 10
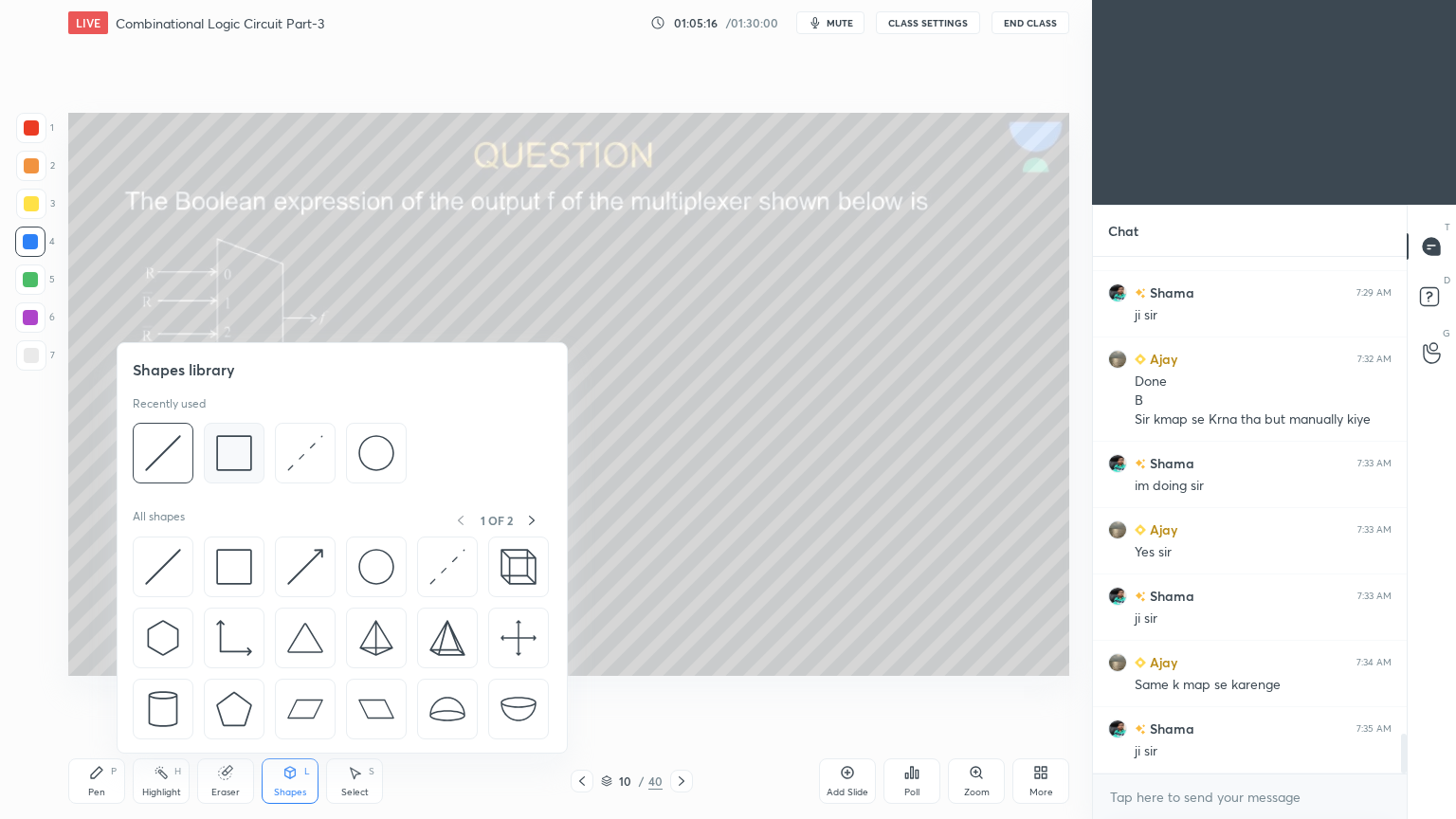
click at [237, 455] on img at bounding box center [234, 452] width 36 height 36
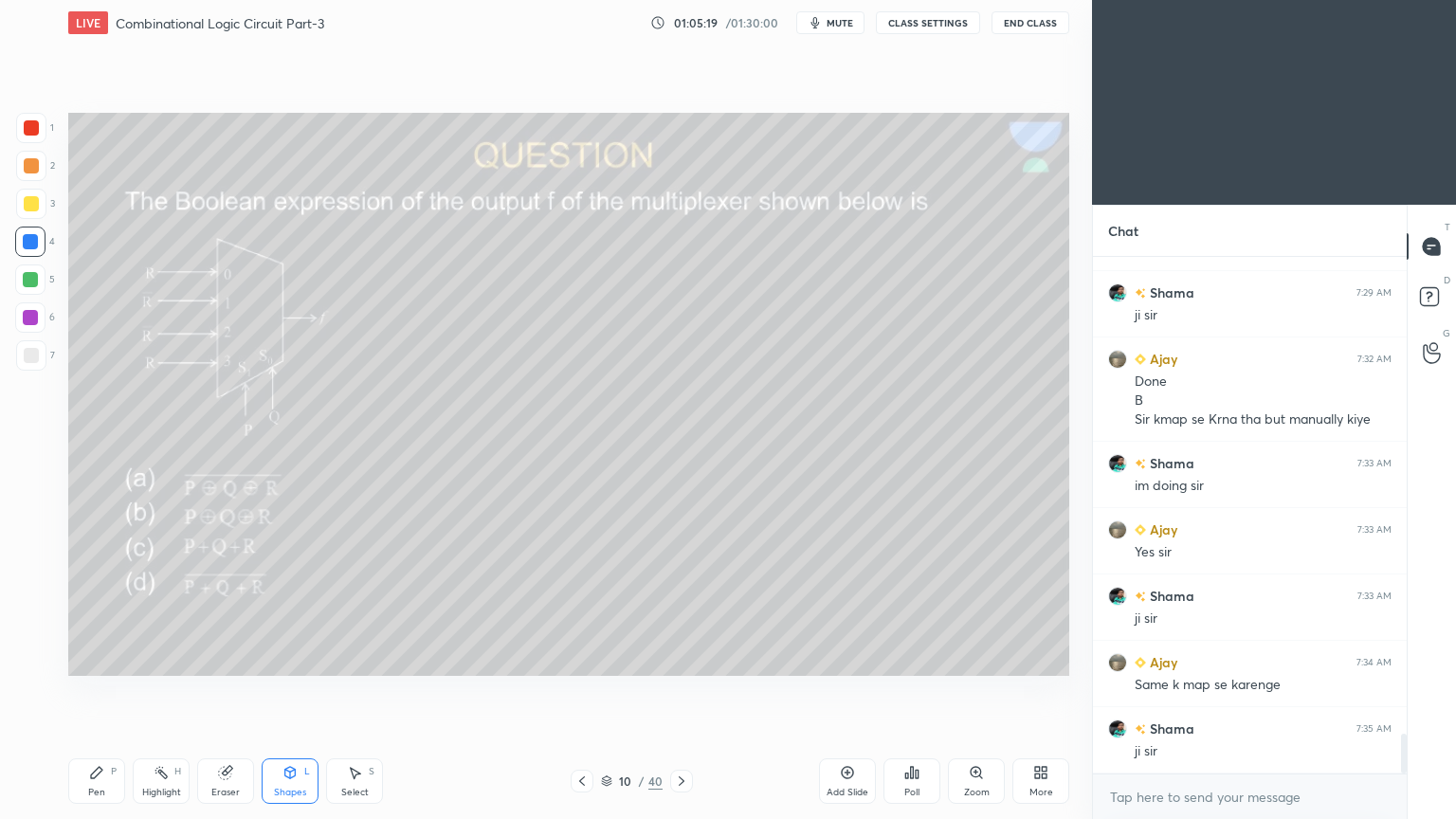
click at [296, 691] on icon at bounding box center [290, 772] width 16 height 16
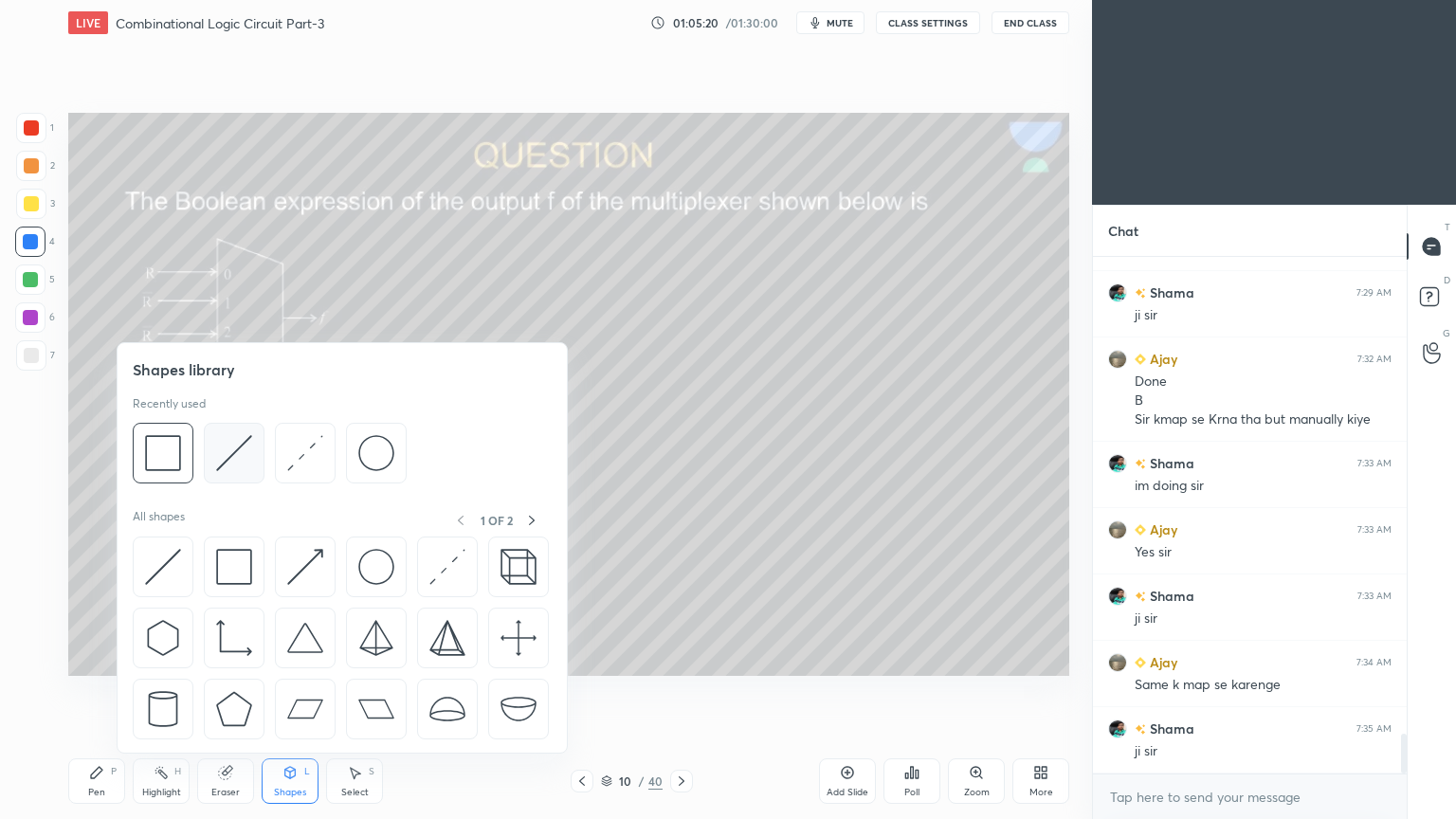
click at [240, 447] on img at bounding box center [234, 452] width 36 height 36
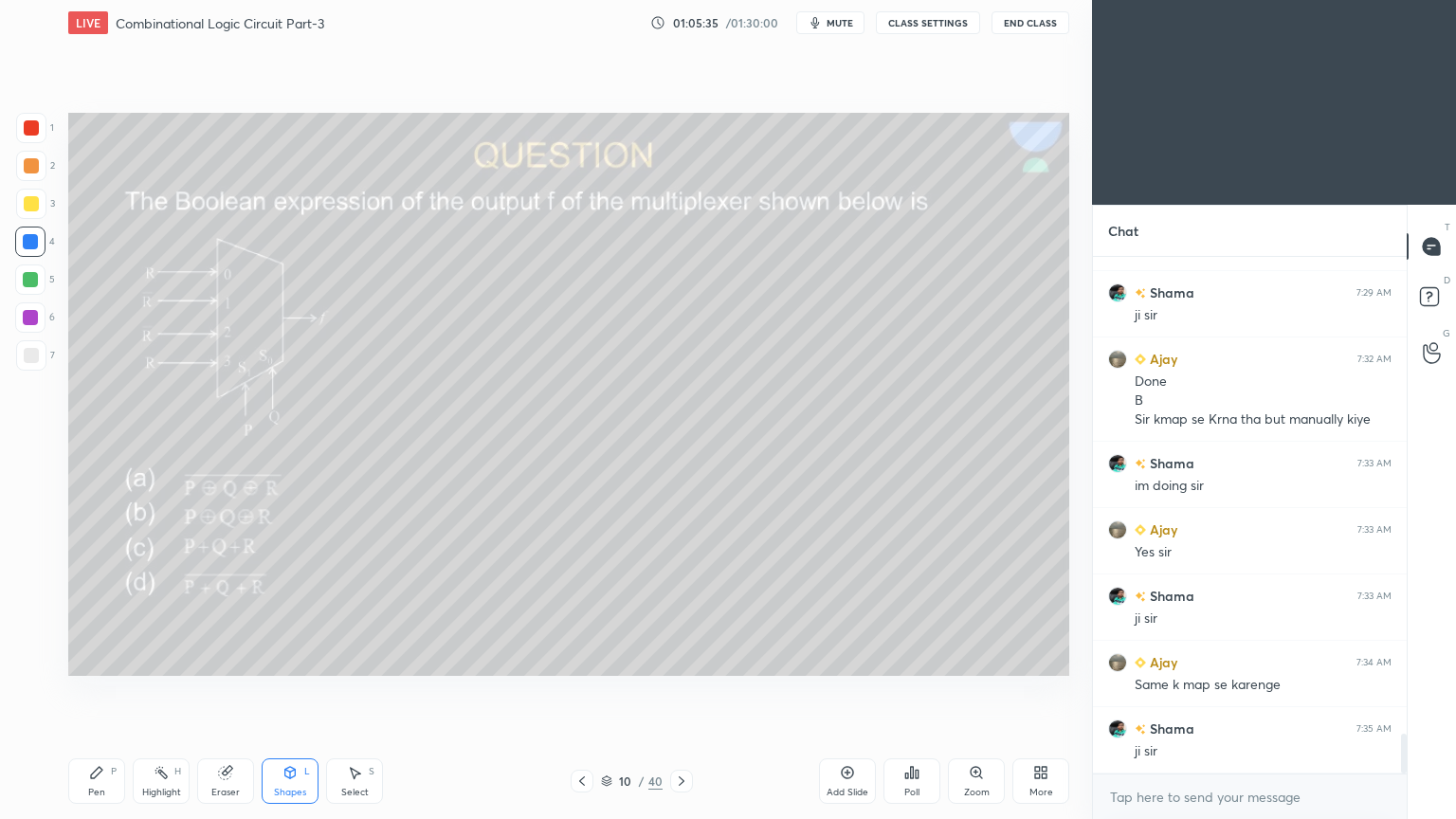
click at [96, 691] on div "Pen P" at bounding box center [96, 781] width 57 height 46
click at [231, 691] on div "Eraser" at bounding box center [225, 781] width 57 height 46
click at [90, 691] on icon at bounding box center [97, 772] width 16 height 16
click at [41, 359] on div at bounding box center [31, 355] width 30 height 30
click at [149, 691] on div "Highlight H" at bounding box center [161, 781] width 57 height 46
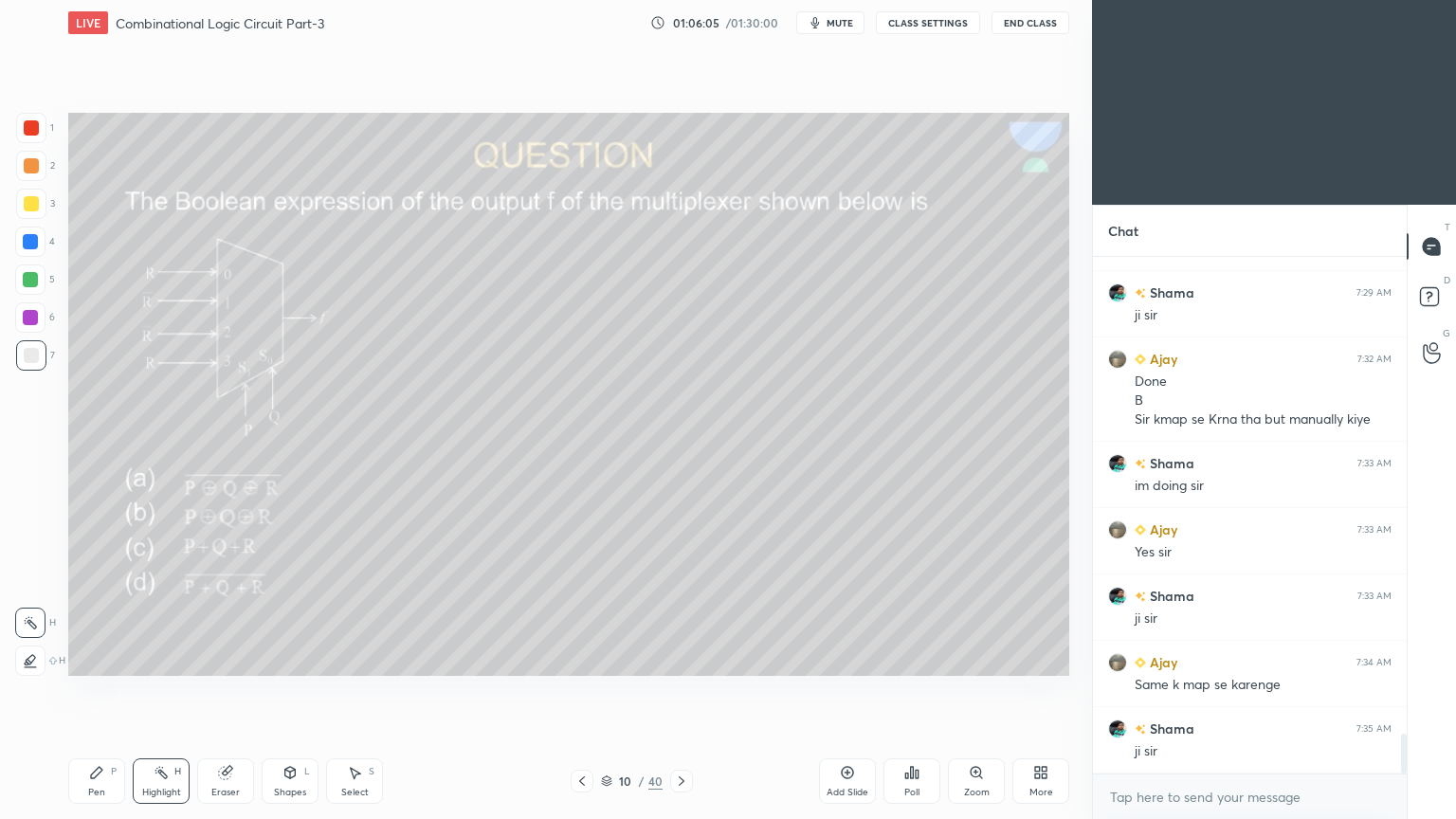
click at [93, 691] on icon at bounding box center [97, 772] width 16 height 16
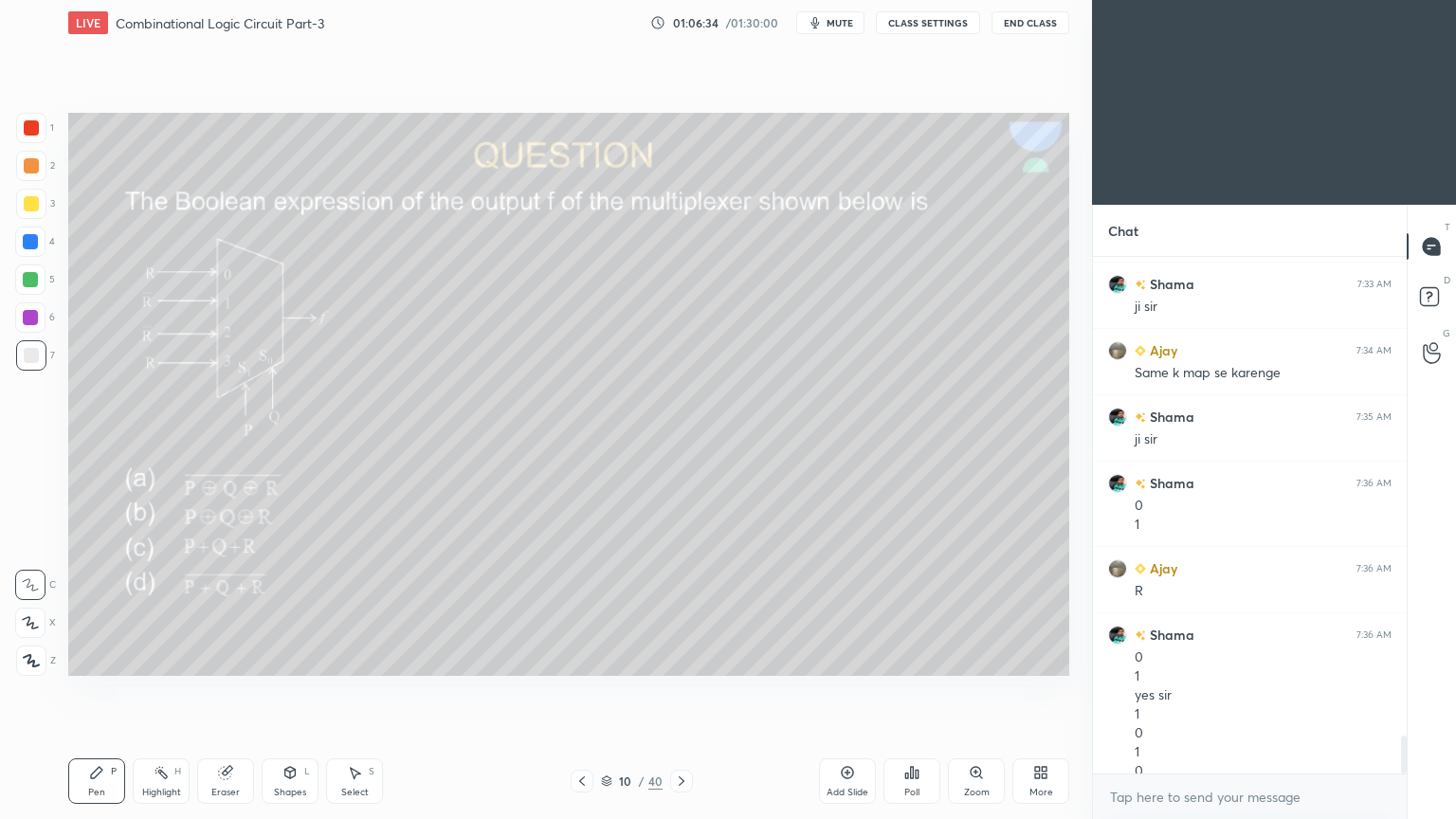
scroll to position [6575, 0]
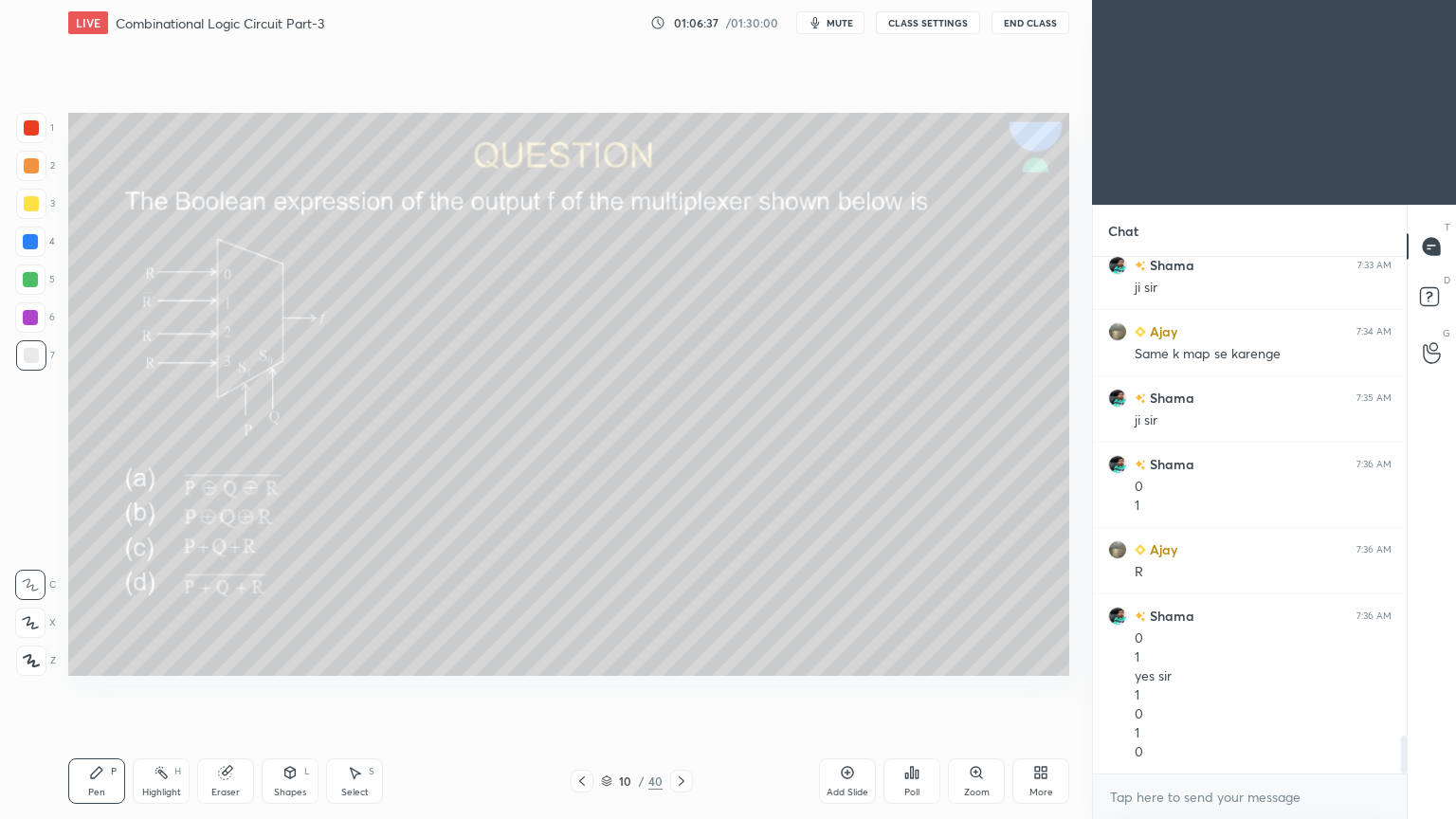
click at [40, 182] on div "2" at bounding box center [36, 169] width 39 height 38
click at [29, 619] on icon at bounding box center [30, 623] width 16 height 12
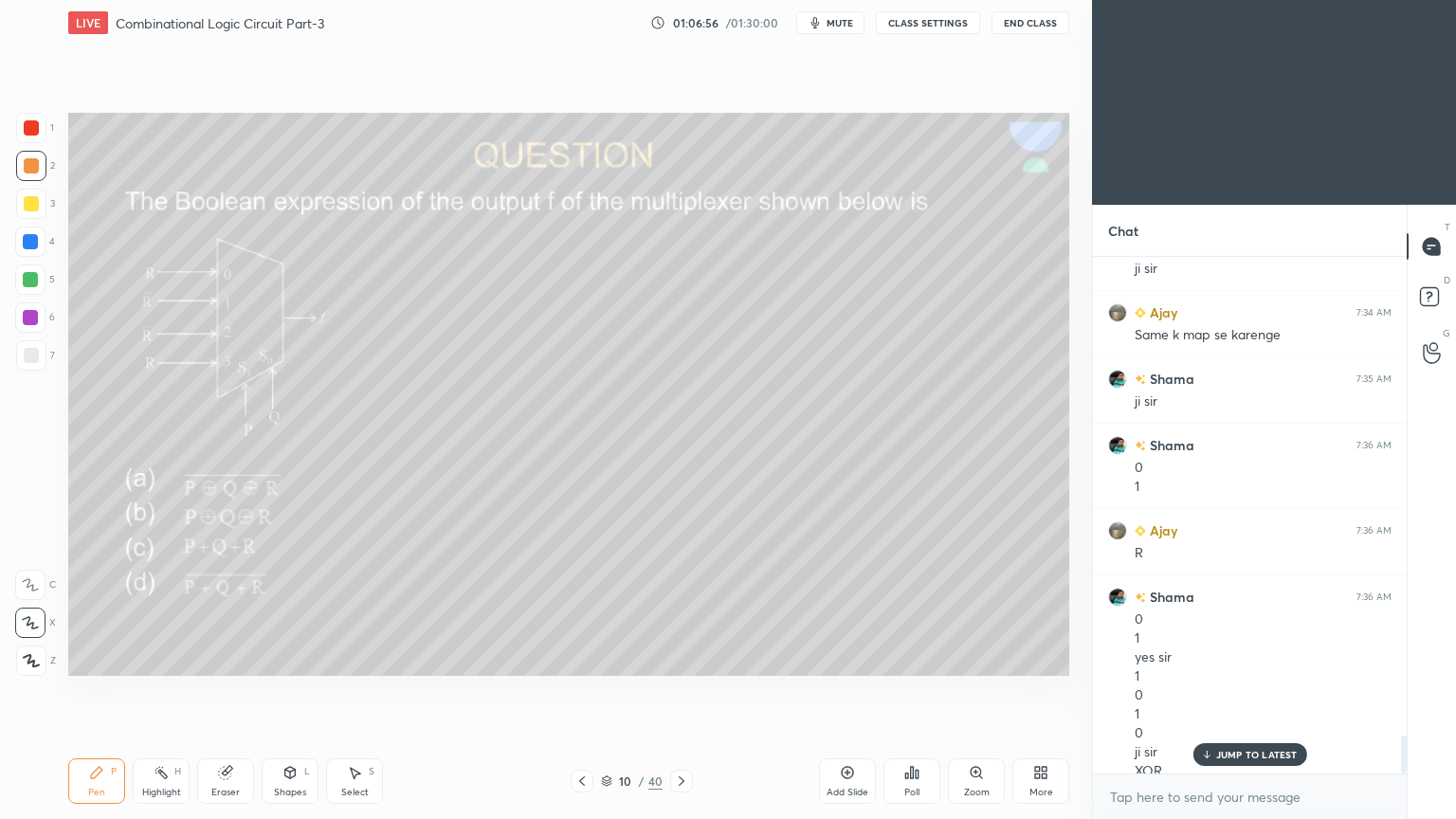
scroll to position [6613, 0]
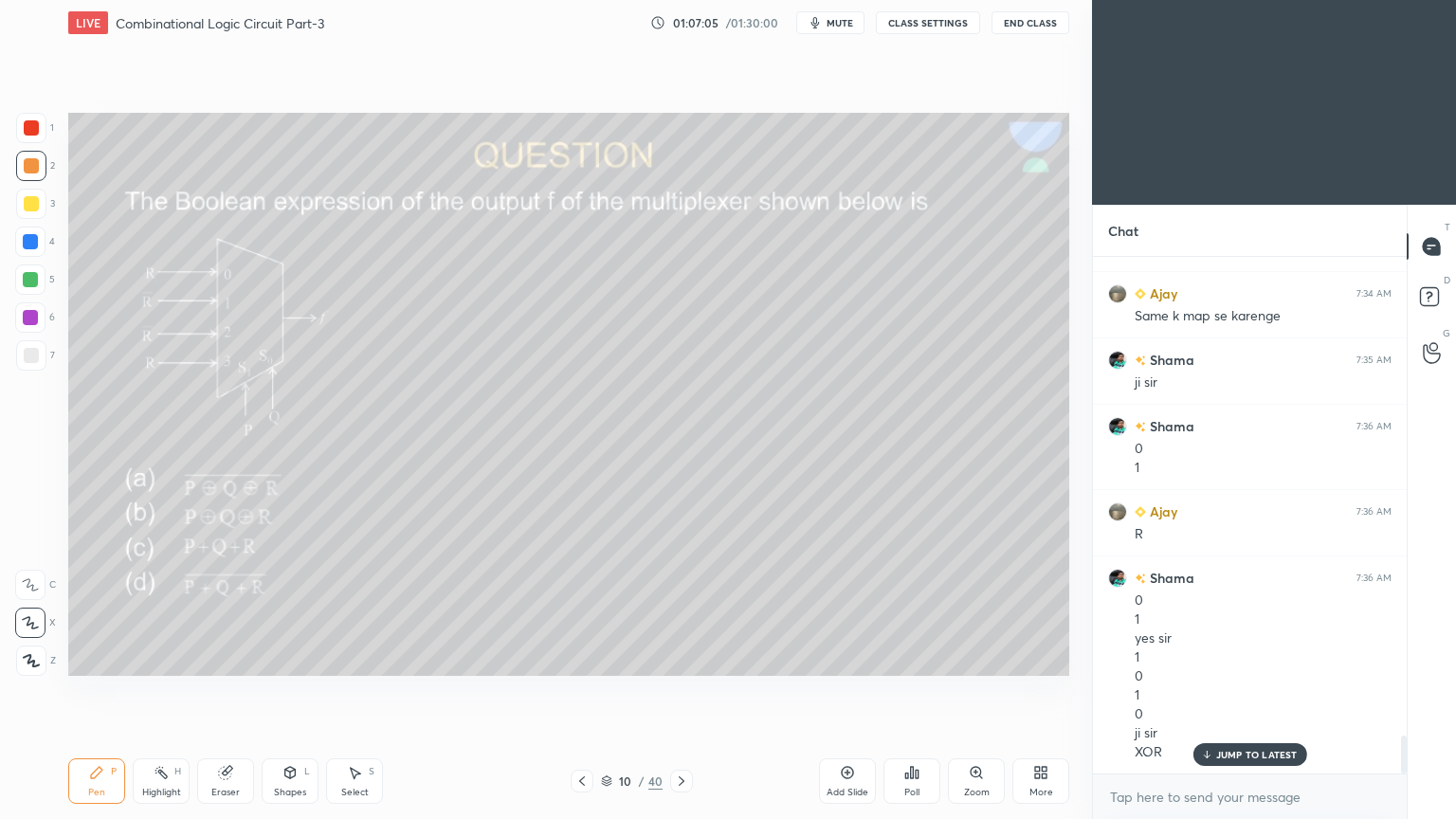
click at [36, 131] on div at bounding box center [31, 128] width 16 height 16
click at [289, 691] on div "Shapes L" at bounding box center [290, 781] width 57 height 46
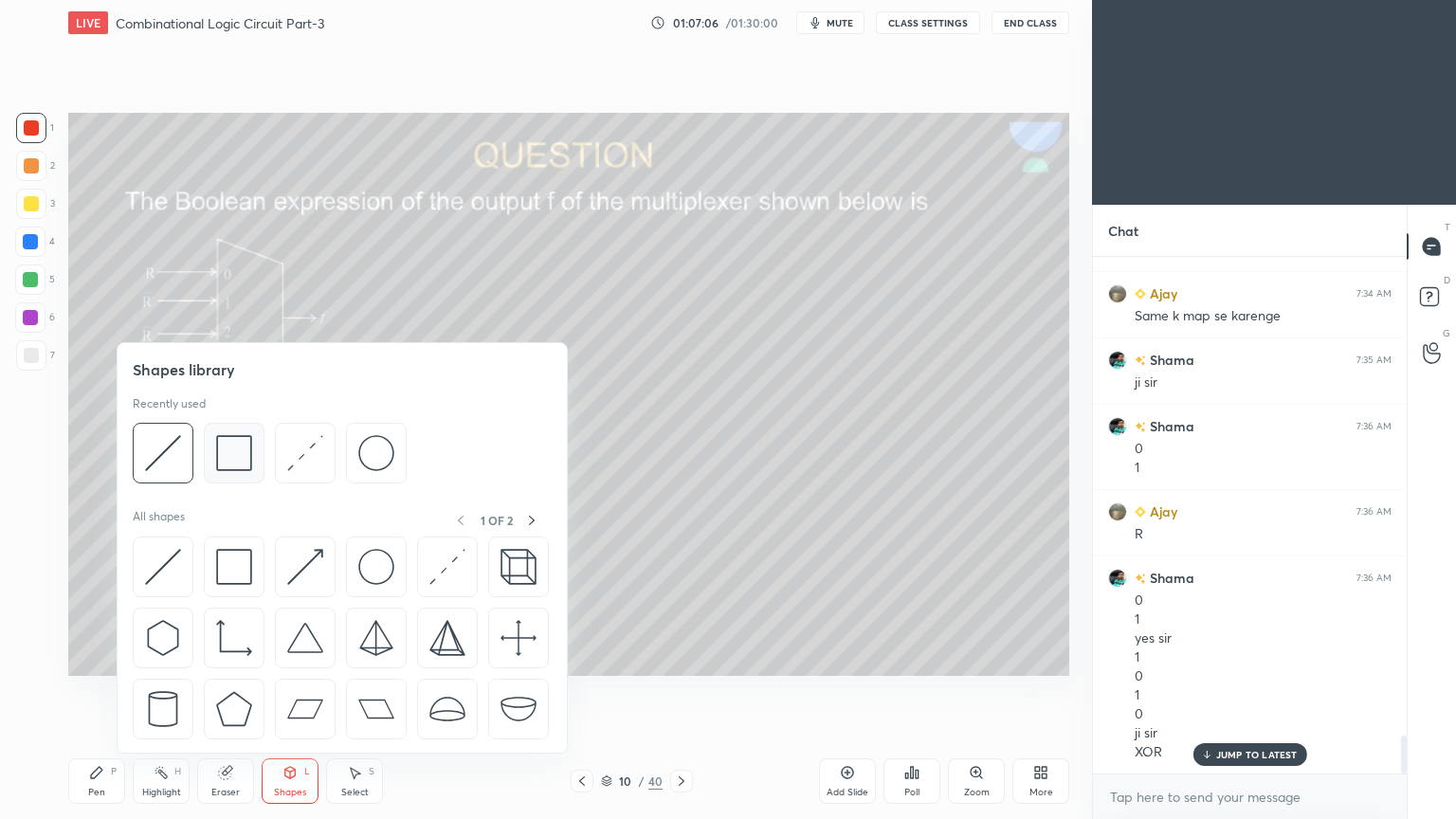
click at [235, 456] on img at bounding box center [234, 452] width 36 height 36
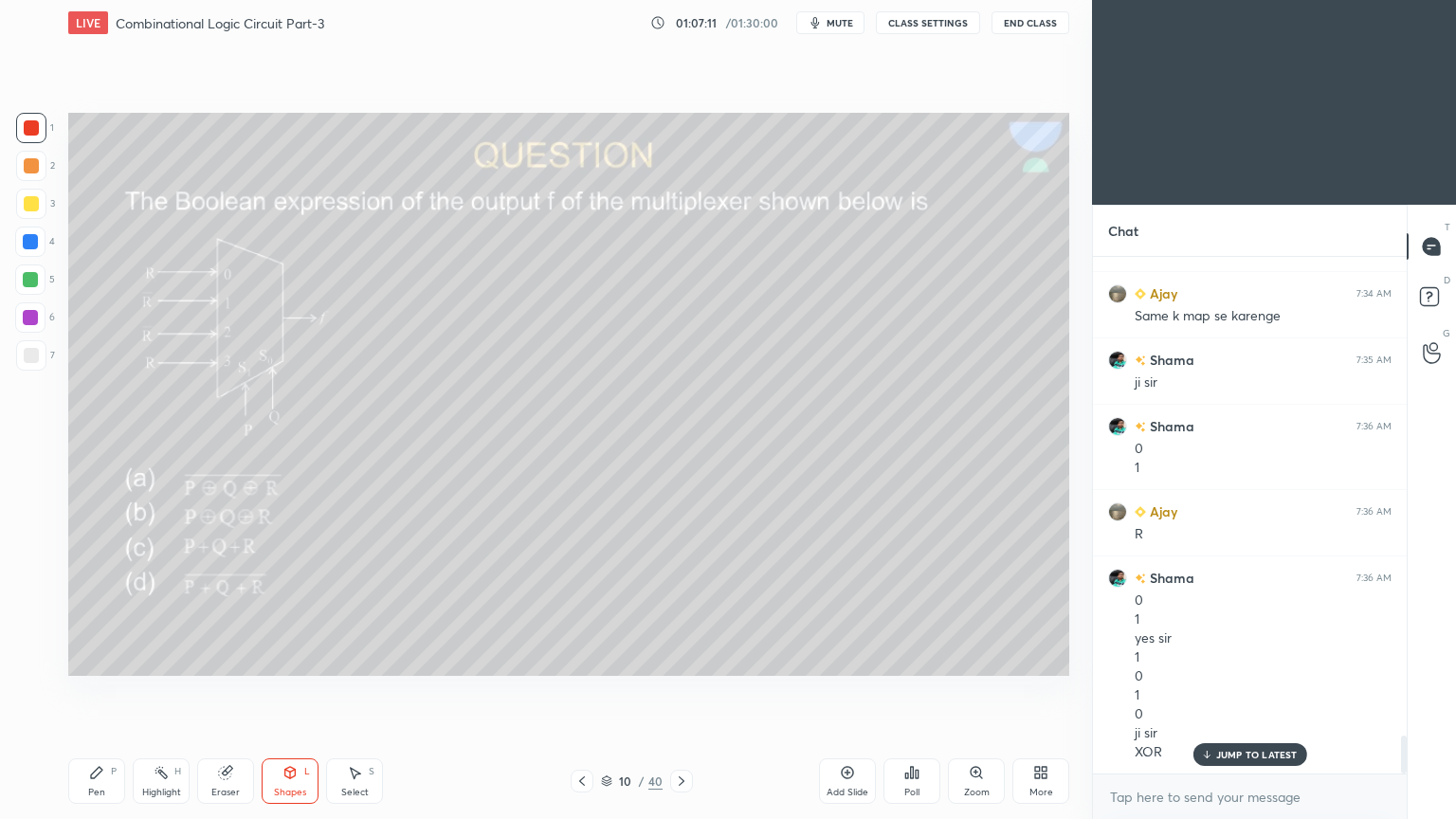
click at [106, 691] on div "Pen P" at bounding box center [96, 781] width 57 height 46
click at [20, 576] on div at bounding box center [30, 584] width 30 height 30
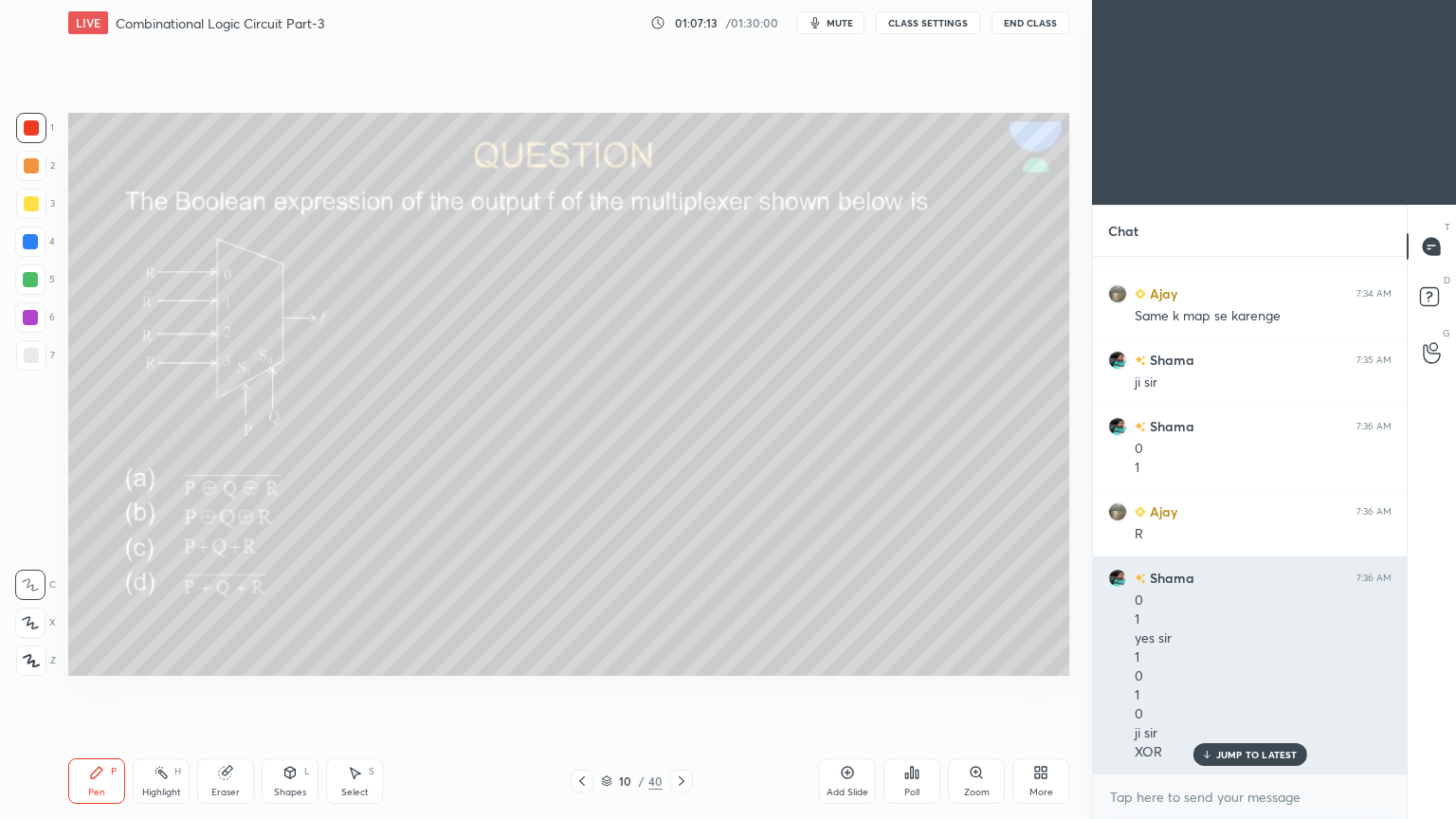
click at [1260, 691] on div "JUMP TO LATEST" at bounding box center [1248, 754] width 113 height 22
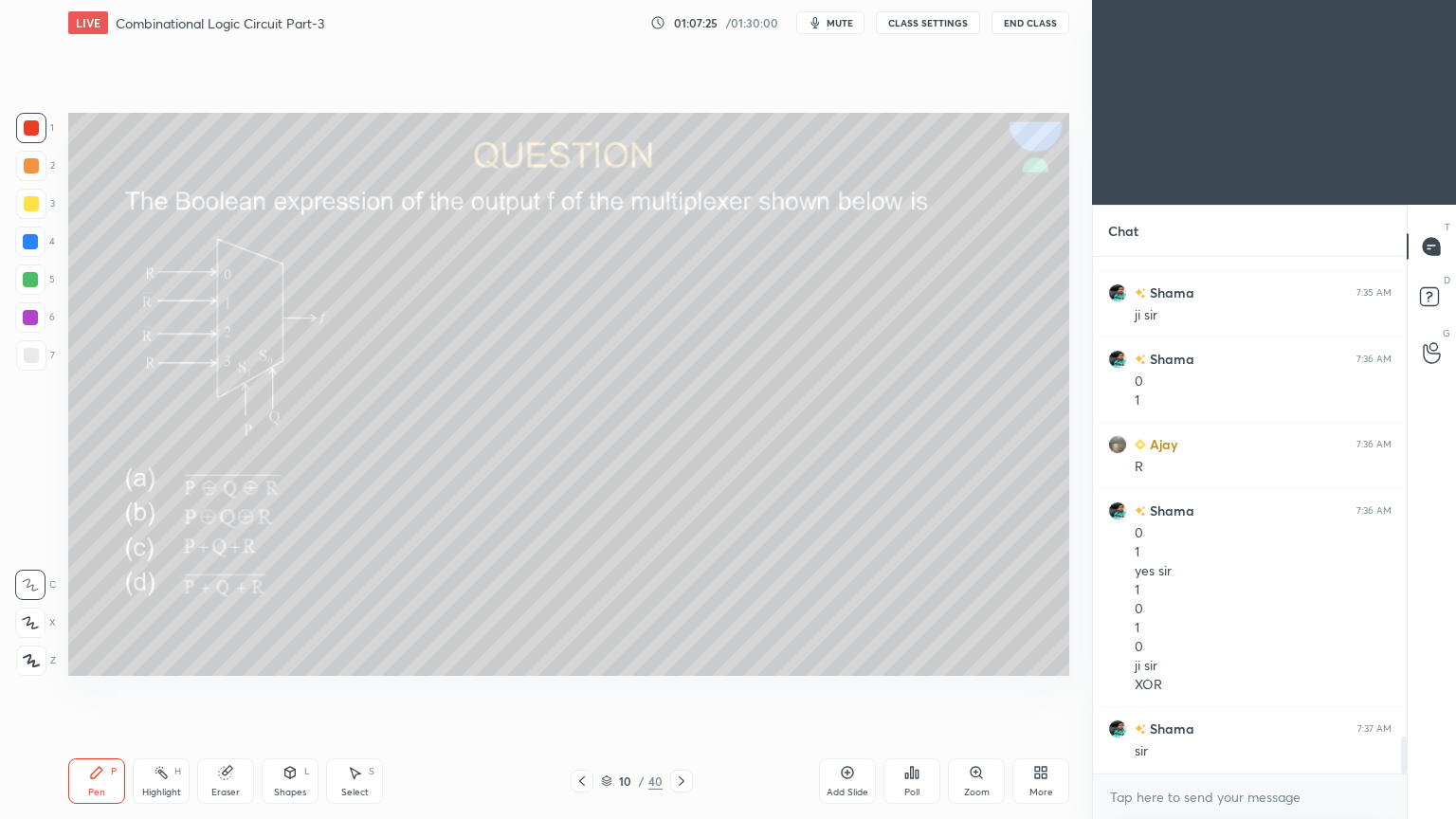
click at [578, 691] on icon at bounding box center [582, 781] width 16 height 16
click at [580, 691] on icon at bounding box center [582, 781] width 16 height 16
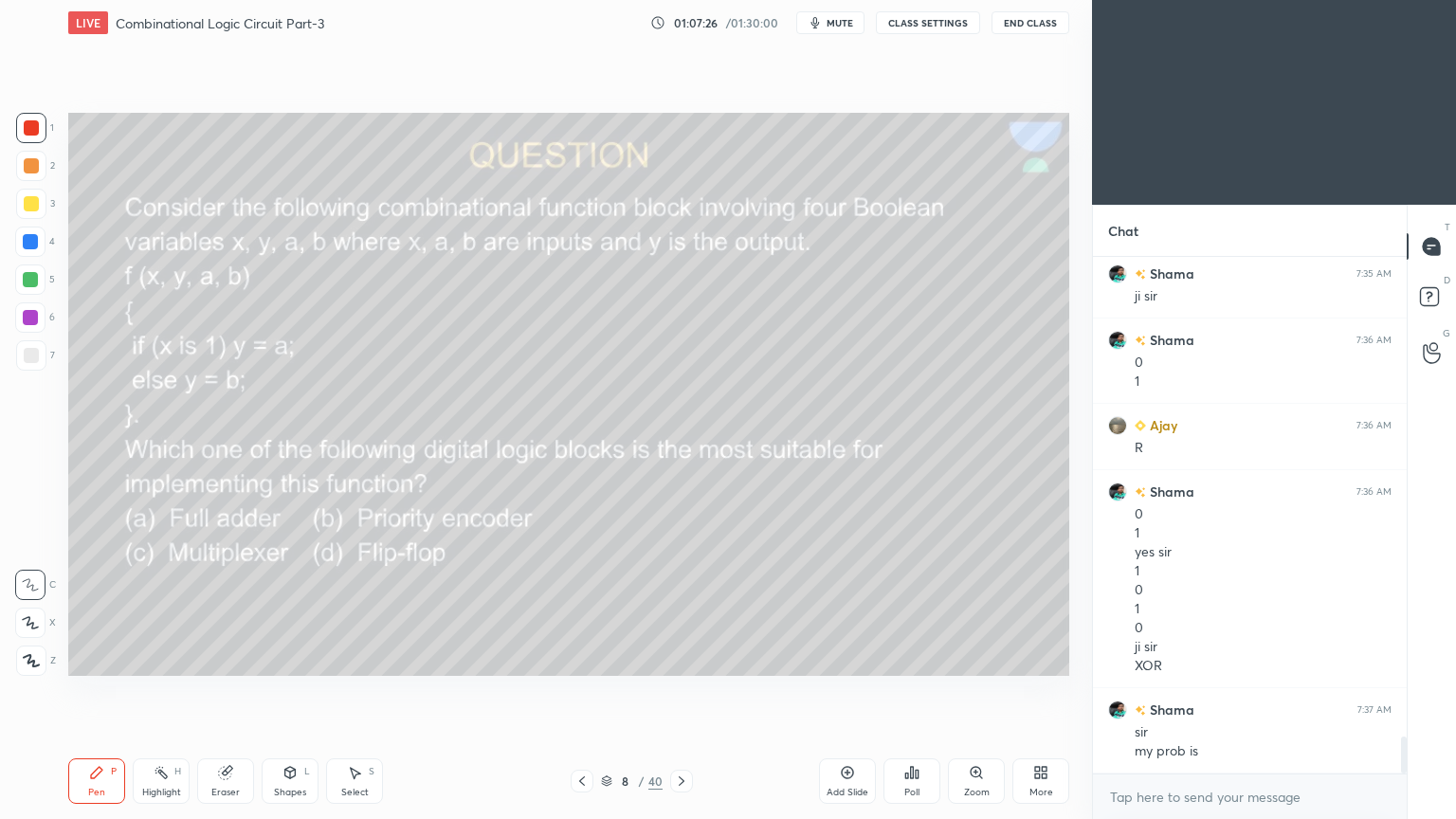
click at [578, 691] on icon at bounding box center [582, 781] width 16 height 16
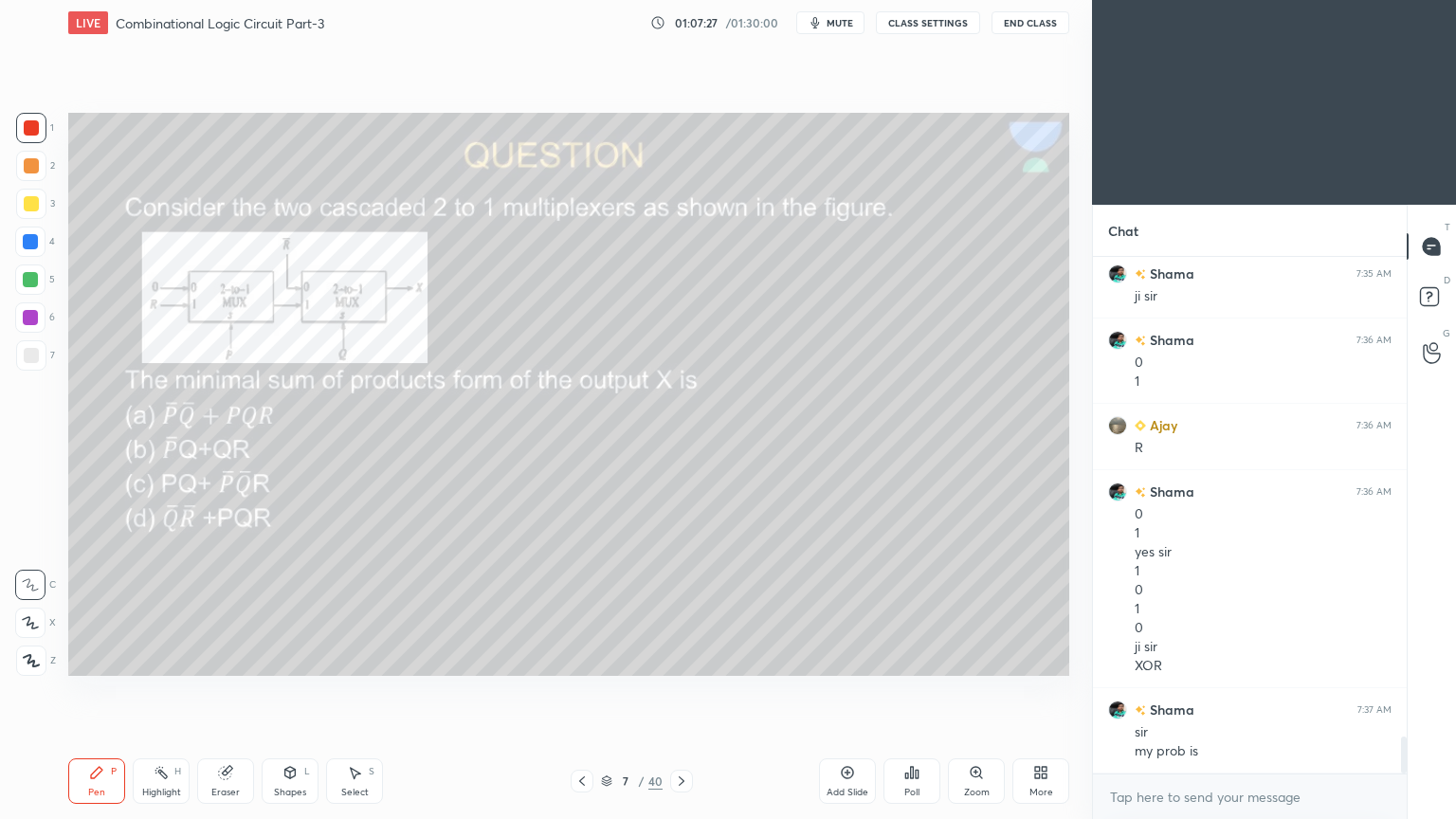
click at [571, 691] on div at bounding box center [581, 780] width 22 height 22
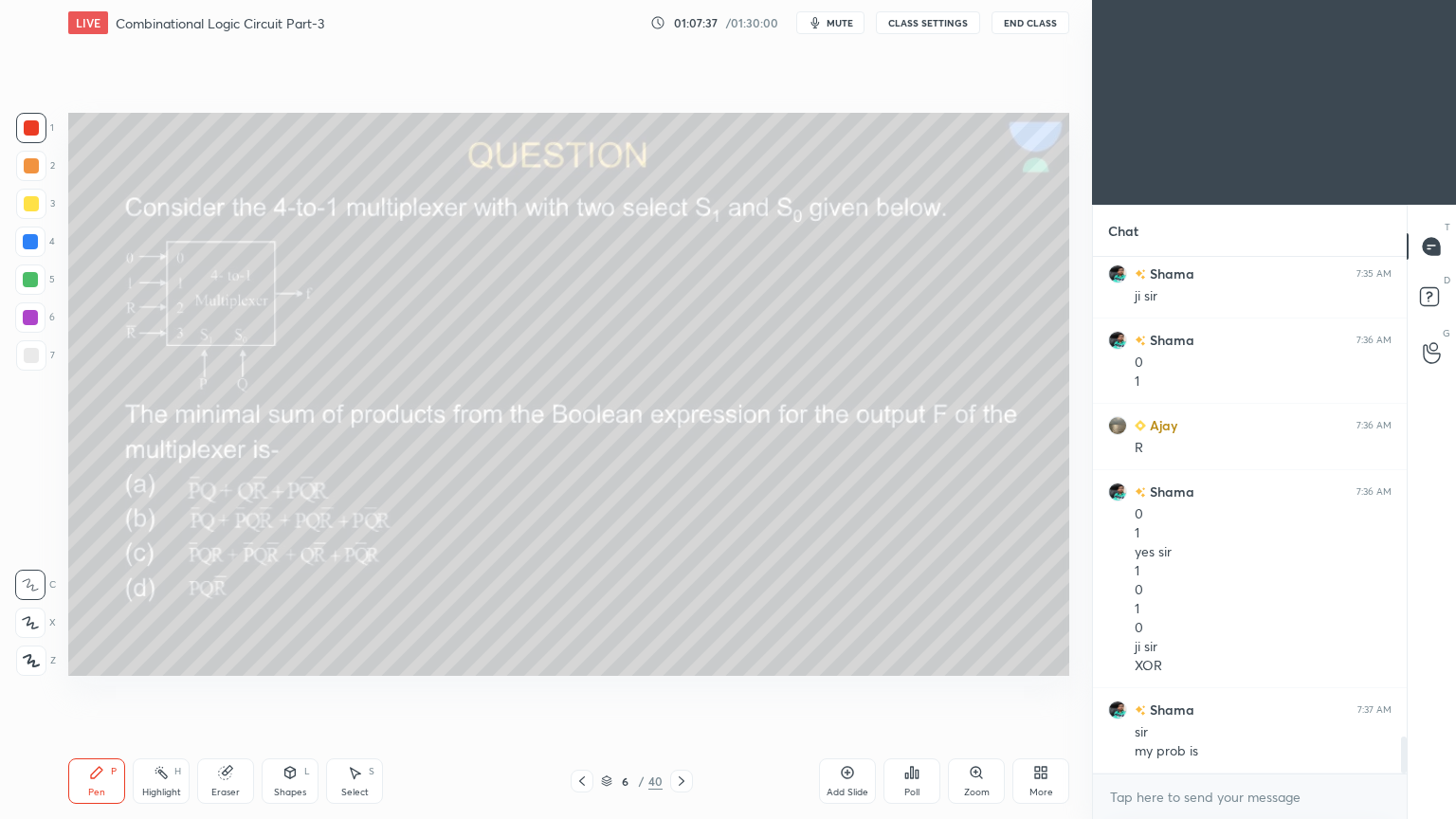
click at [679, 691] on icon at bounding box center [682, 781] width 6 height 10
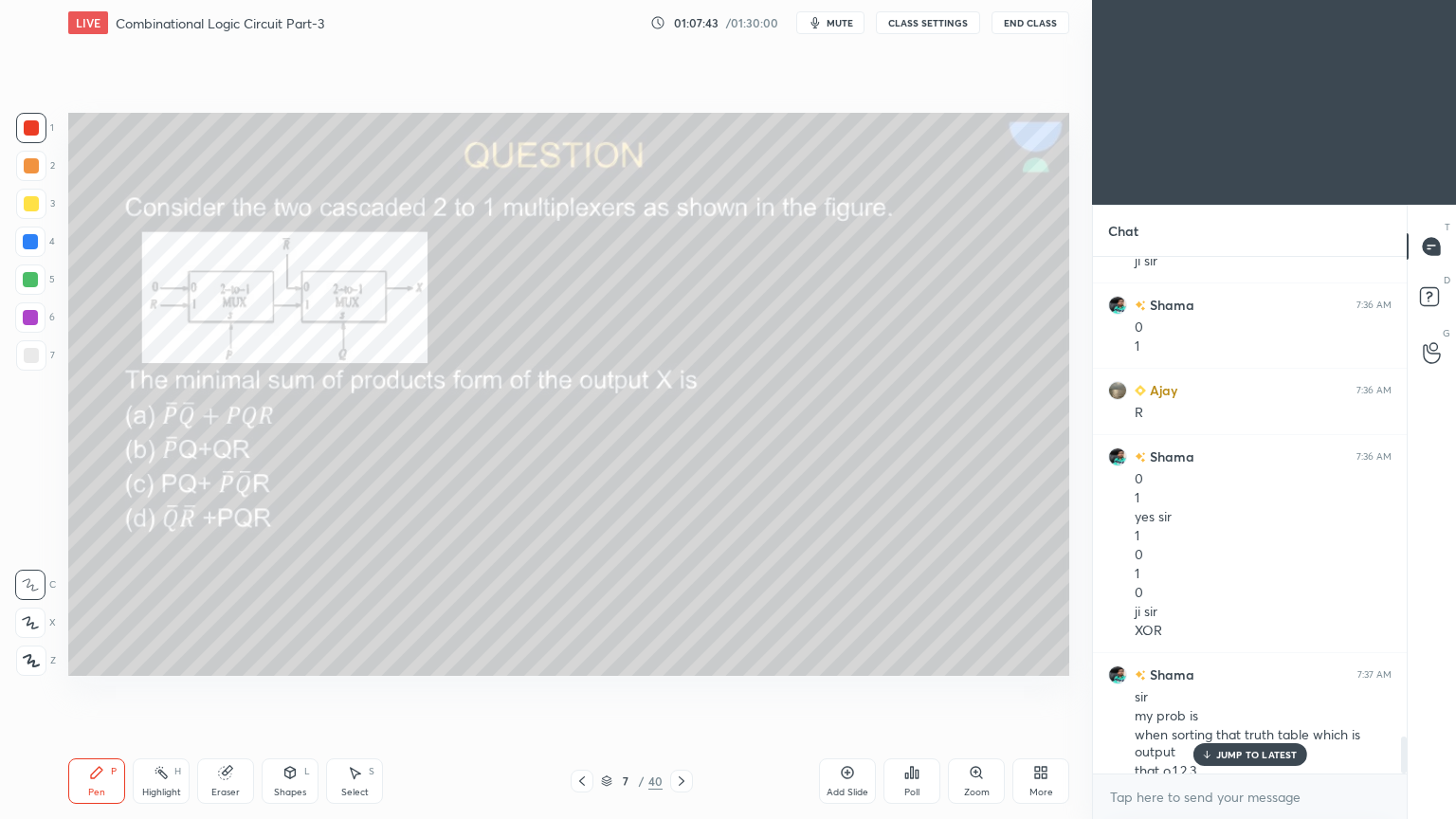
scroll to position [6754, 0]
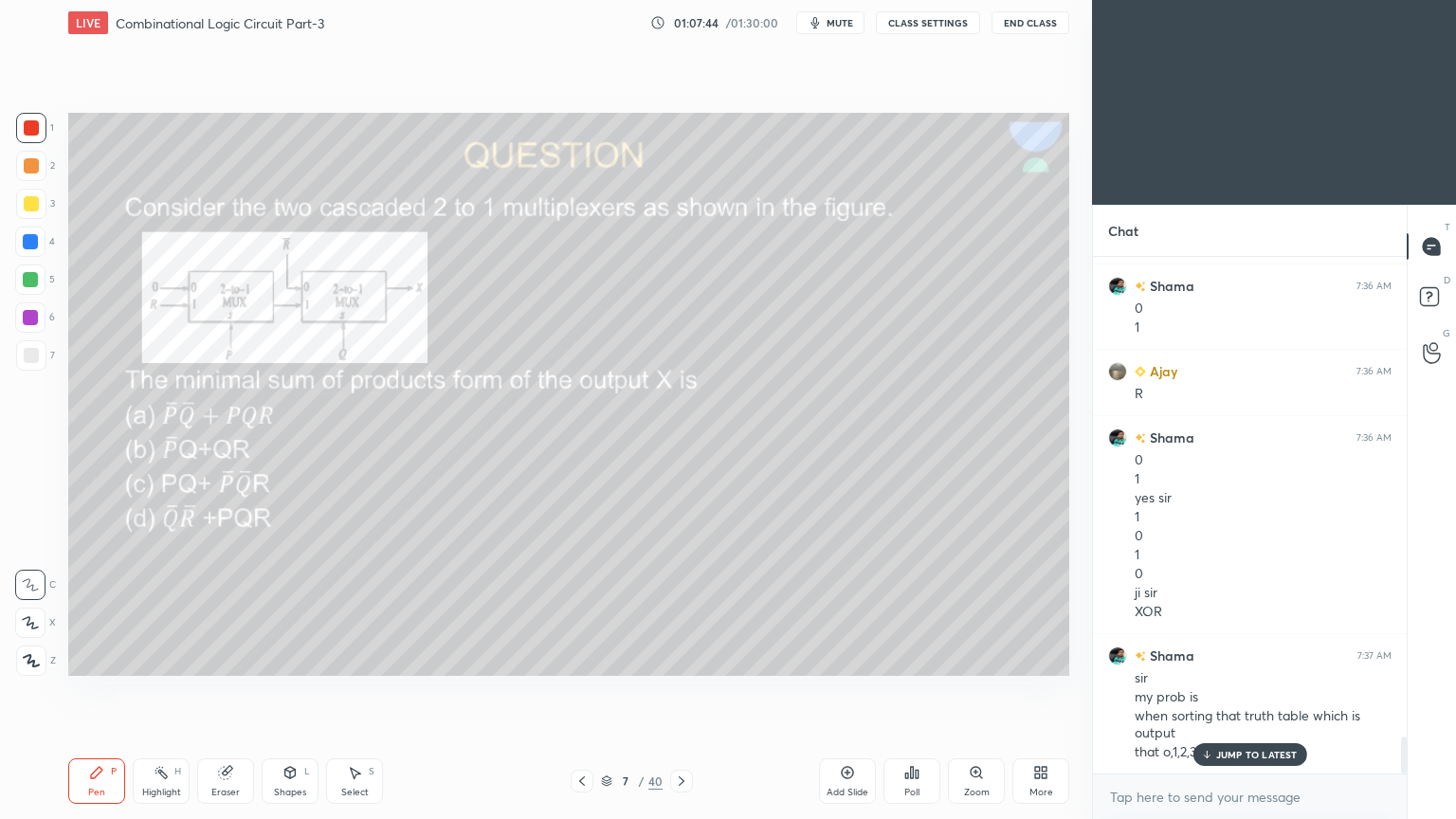
click at [684, 691] on icon at bounding box center [682, 781] width 16 height 16
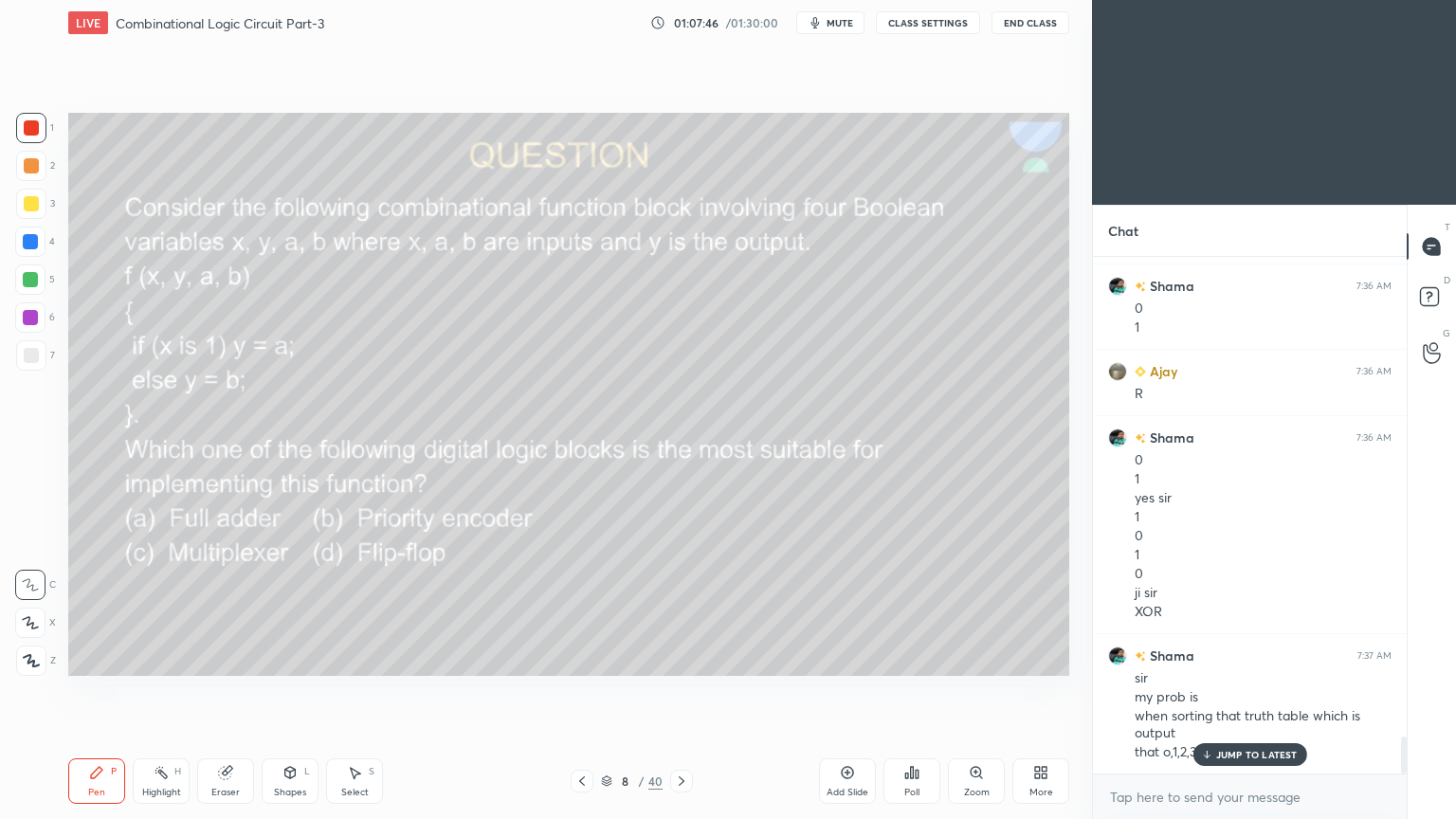
click at [680, 691] on icon at bounding box center [682, 781] width 16 height 16
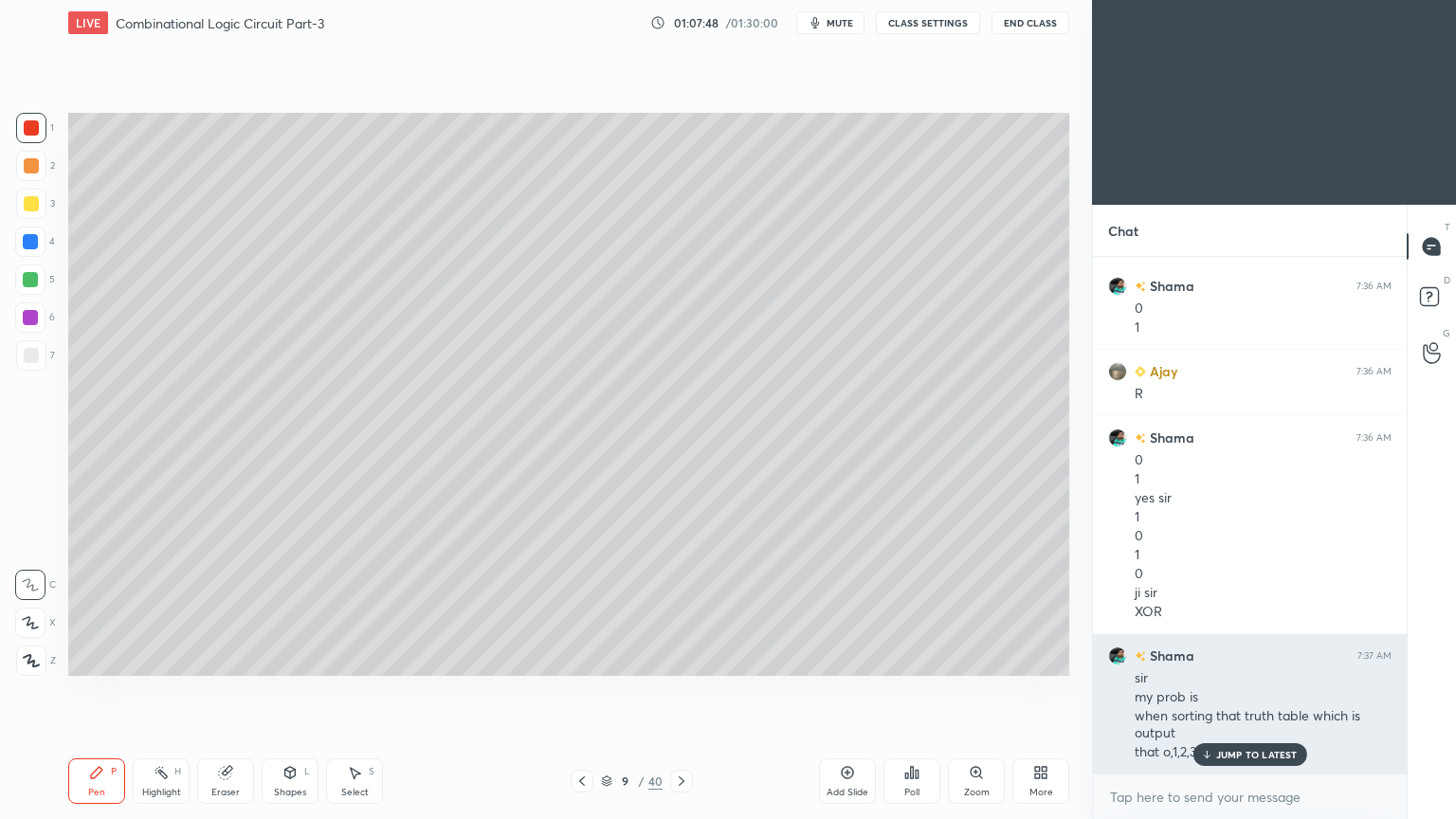
click at [1255, 691] on p "JUMP TO LATEST" at bounding box center [1256, 755] width 81 height 12
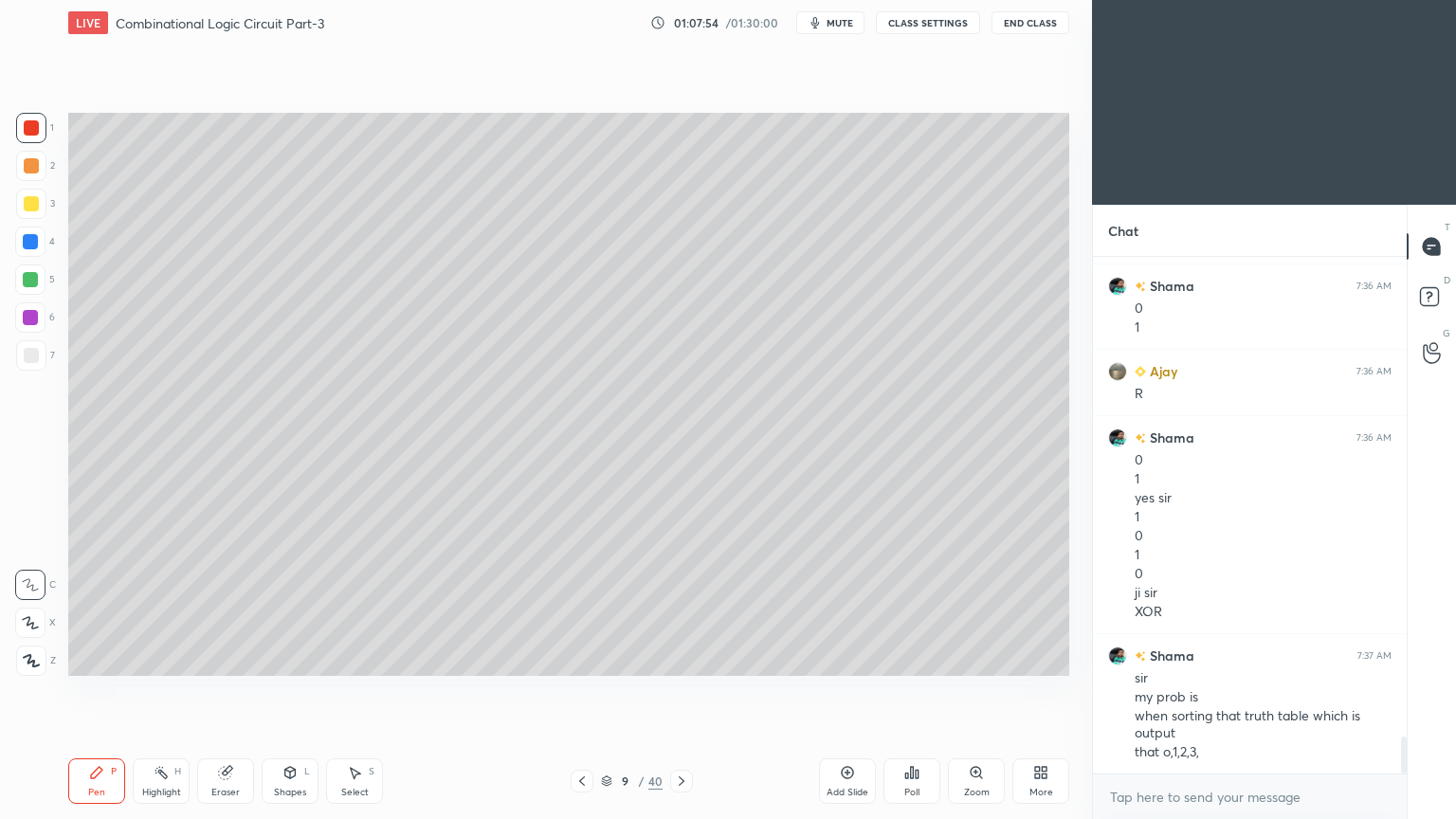
click at [681, 691] on icon at bounding box center [682, 781] width 16 height 16
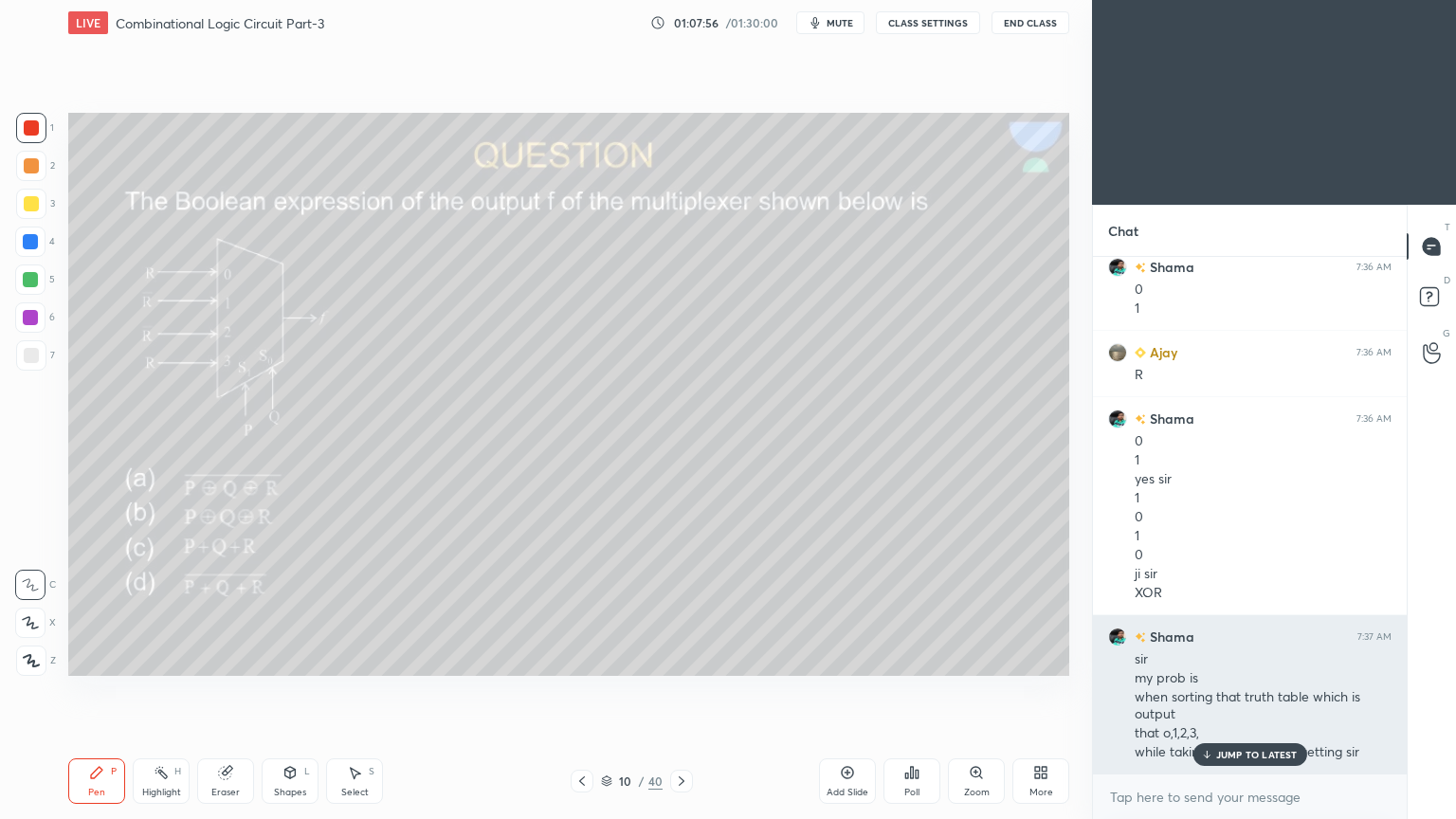
click at [1259, 691] on p "JUMP TO LATEST" at bounding box center [1256, 755] width 81 height 12
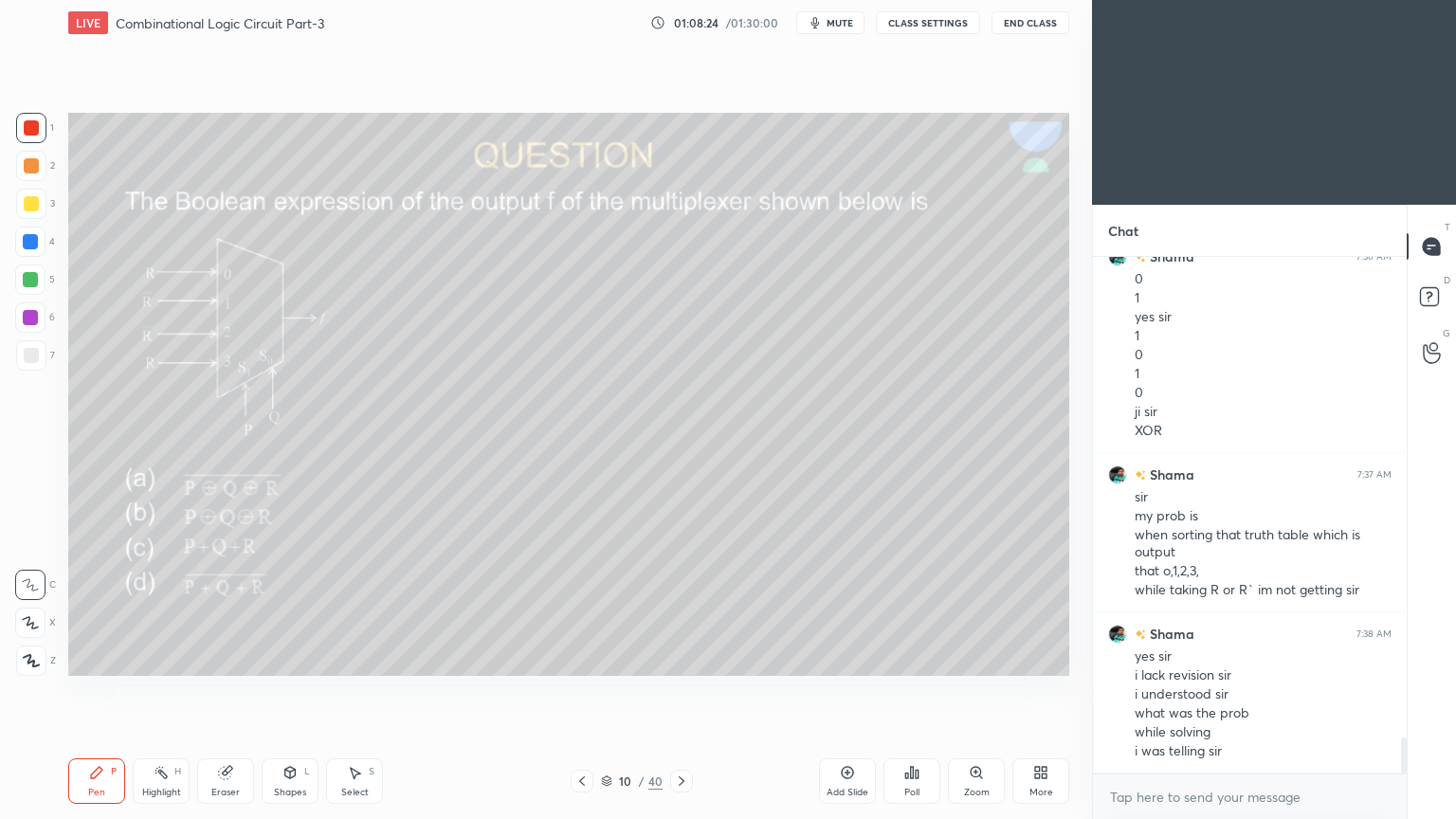
scroll to position [6954, 0]
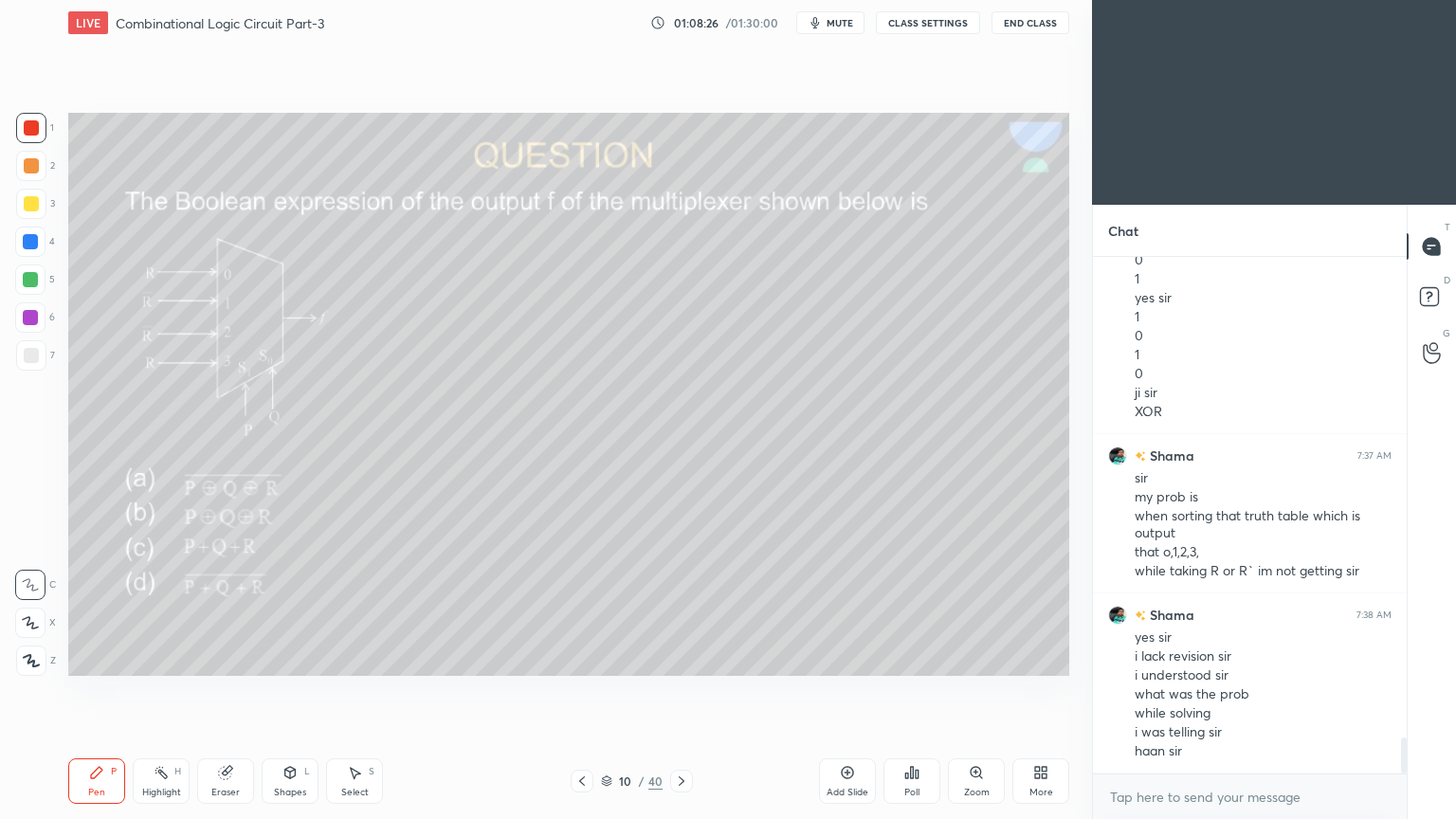
click at [45, 164] on div at bounding box center [31, 165] width 30 height 30
click at [22, 621] on icon at bounding box center [30, 623] width 17 height 14
click at [681, 691] on icon at bounding box center [682, 781] width 6 height 10
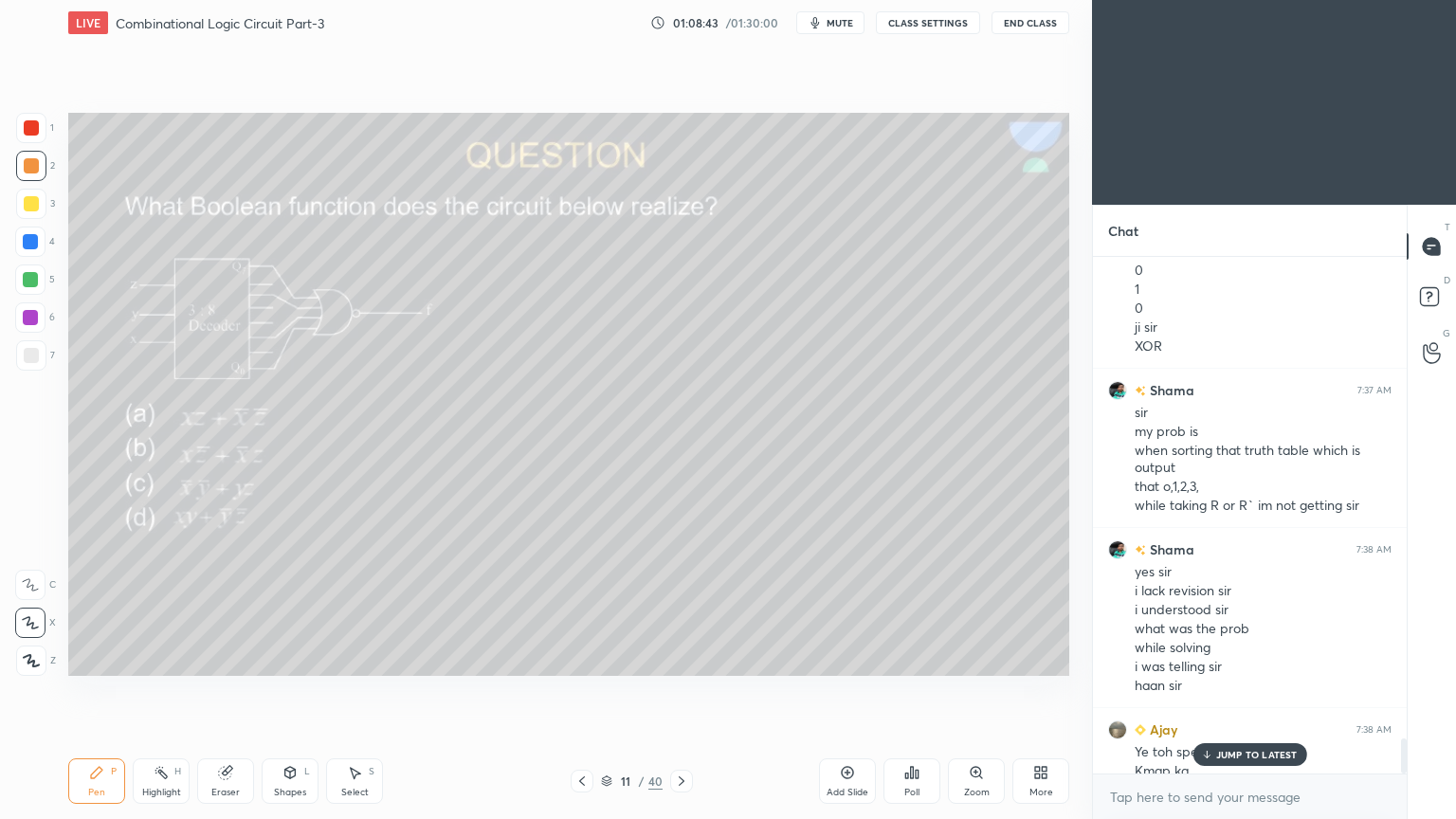
scroll to position [7038, 0]
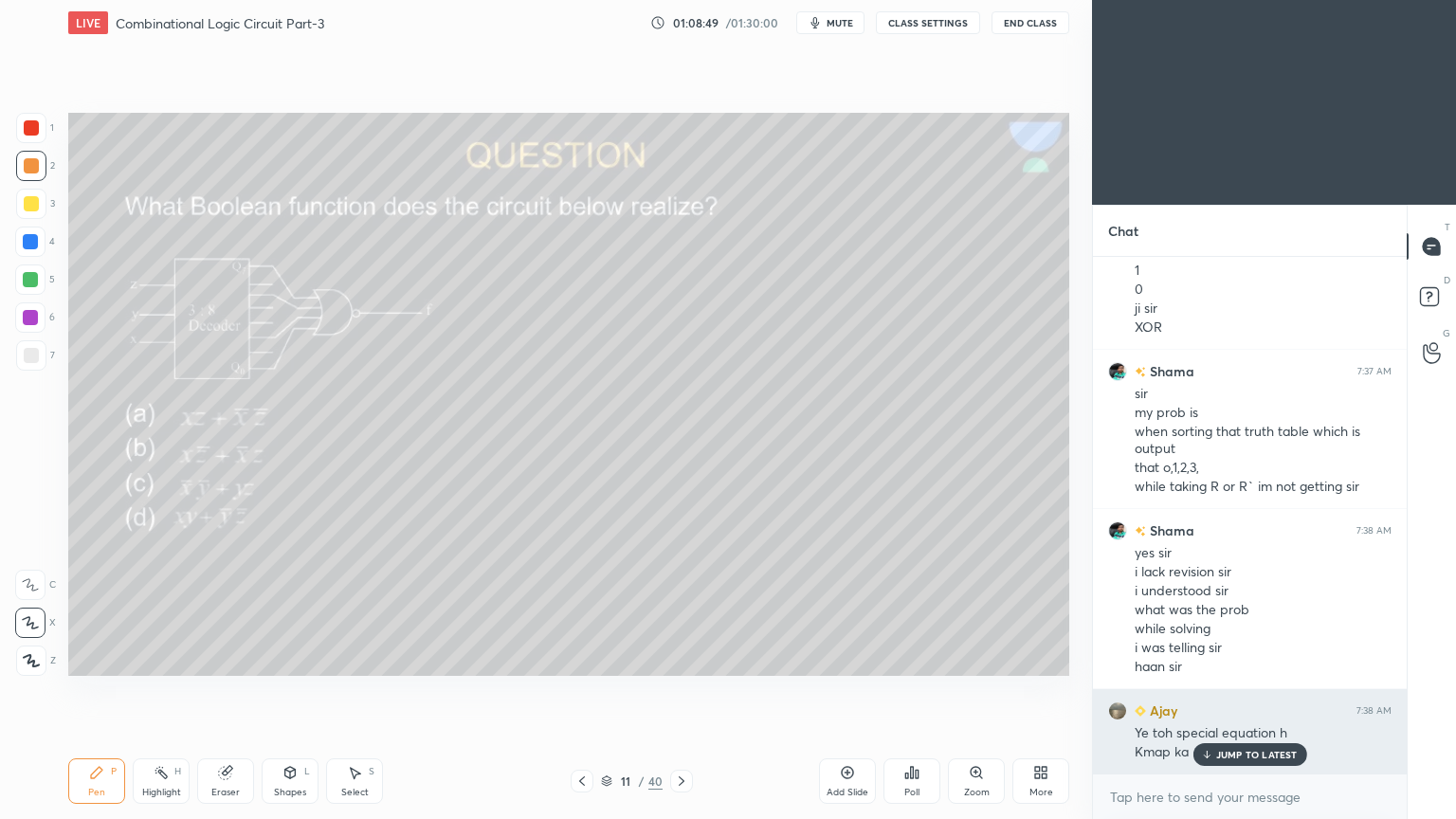
click at [1227, 691] on p "JUMP TO LATEST" at bounding box center [1256, 755] width 81 height 12
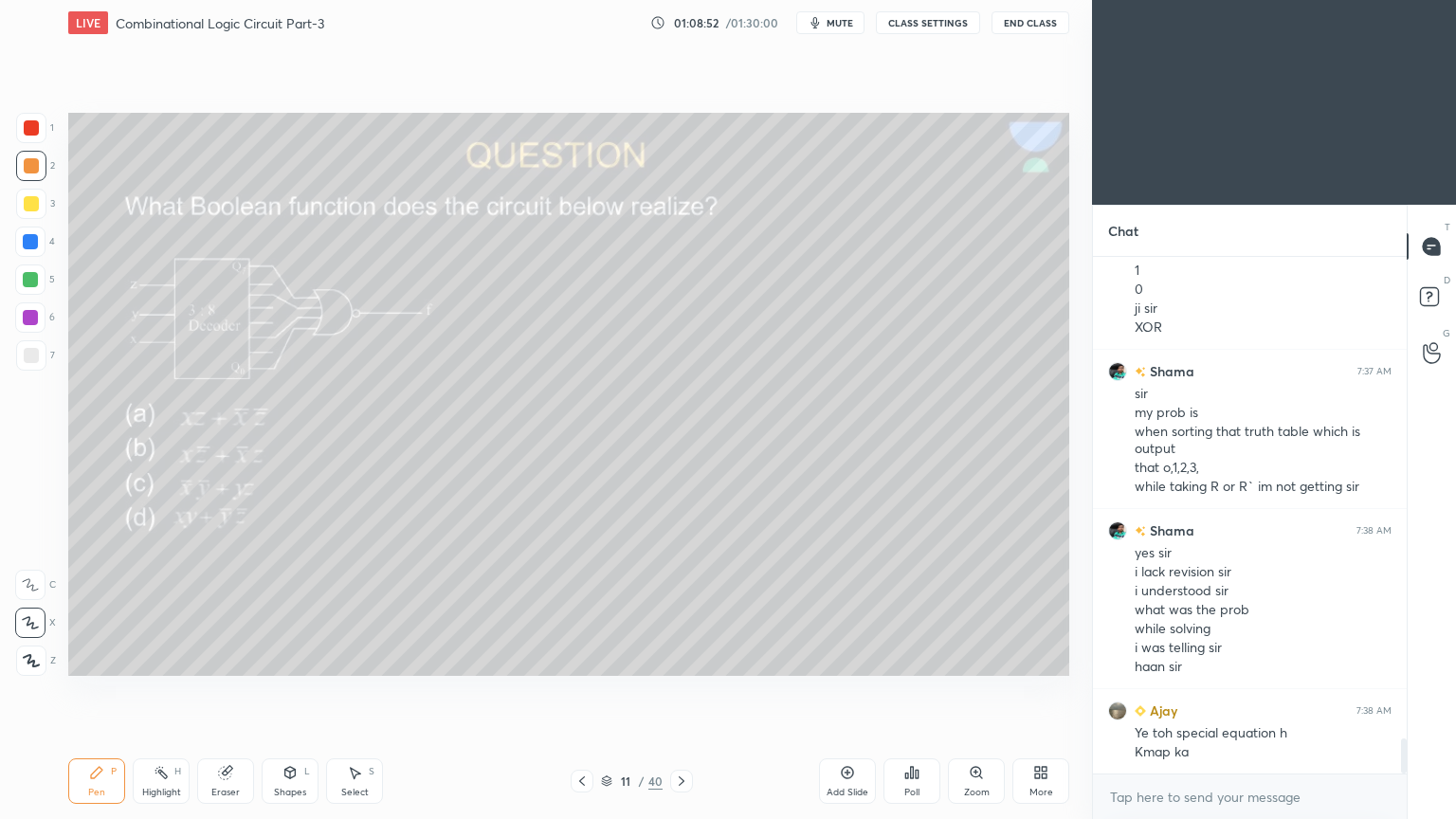
click at [918, 691] on div "Poll" at bounding box center [912, 781] width 57 height 46
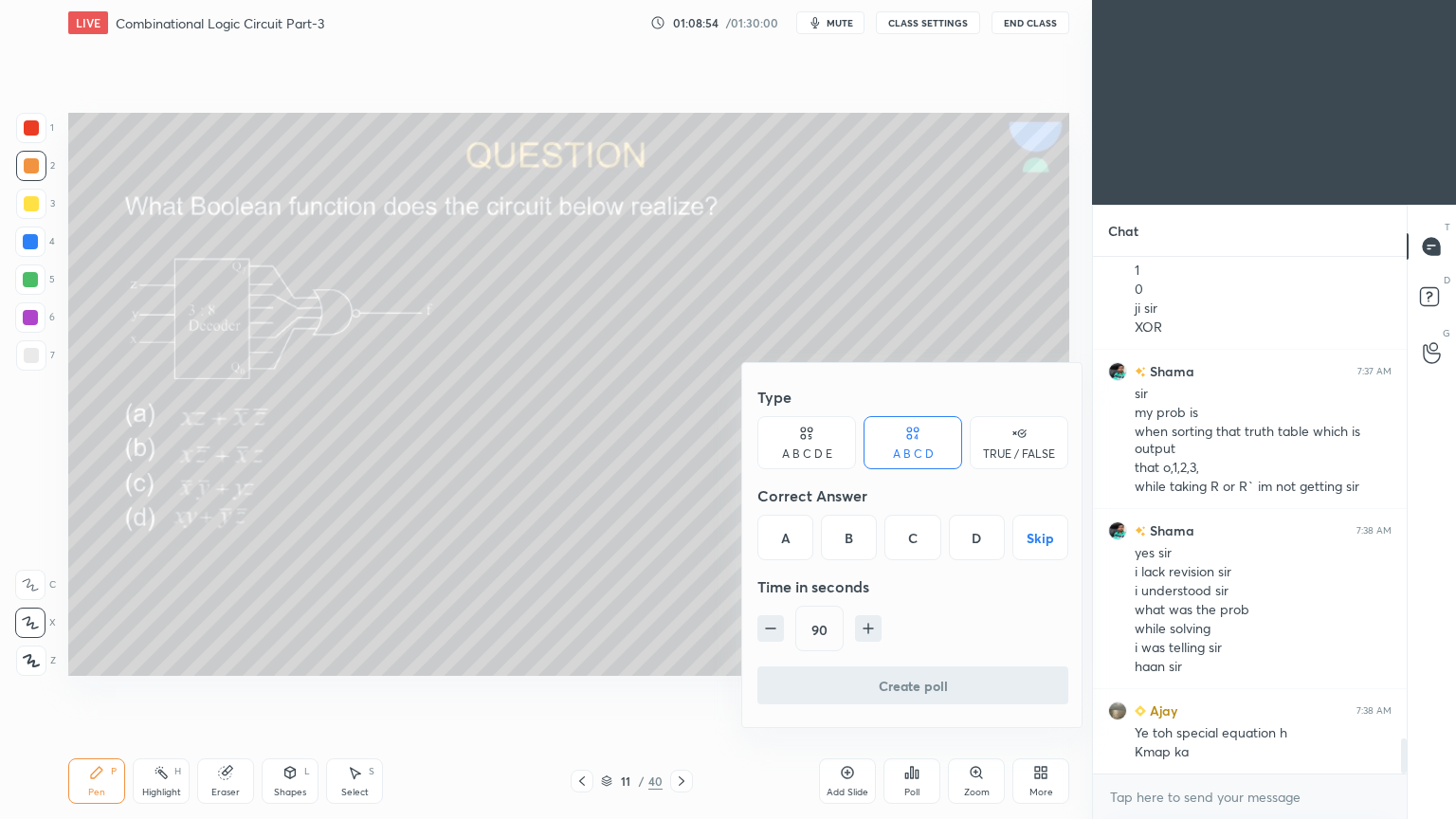
click at [851, 533] on div "B" at bounding box center [849, 537] width 56 height 46
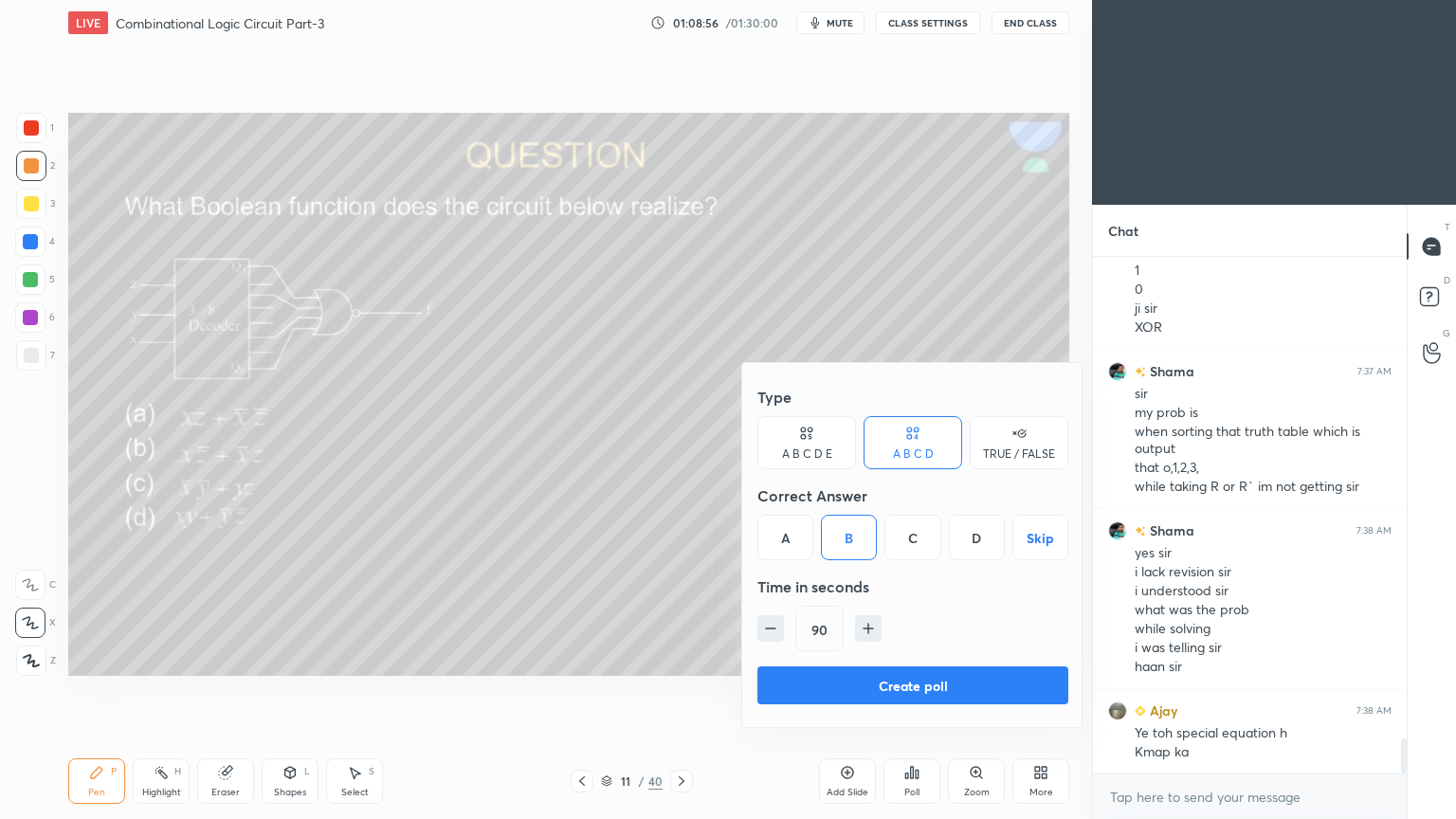
click at [872, 626] on icon "button" at bounding box center [868, 629] width 19 height 19
click at [877, 625] on icon "button" at bounding box center [877, 629] width 0 height 10
type input "120"
click at [875, 675] on button "Create poll" at bounding box center [913, 685] width 310 height 38
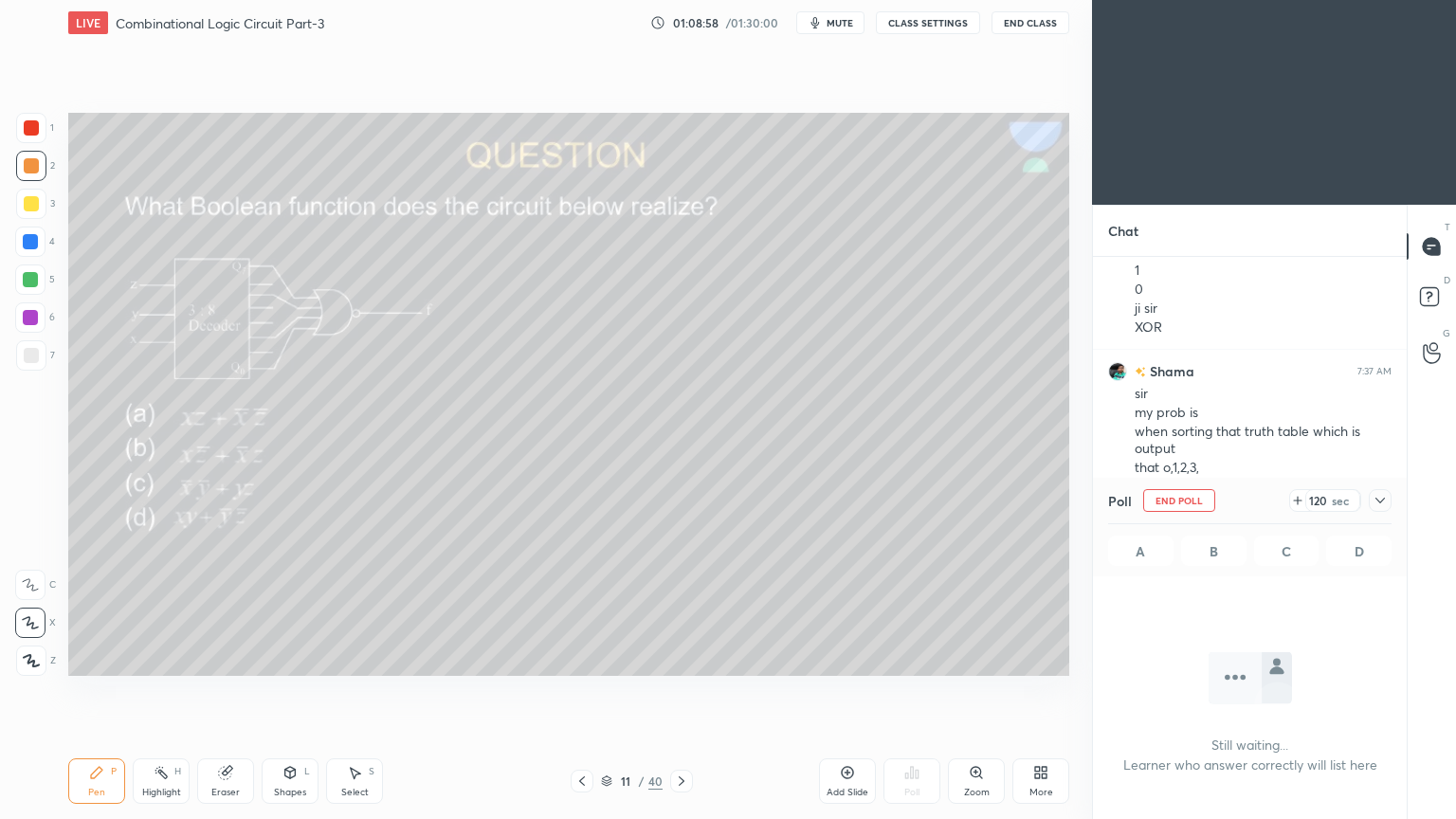
scroll to position [458, 308]
click at [1394, 493] on div "Poll End Poll 117 sec A B C D" at bounding box center [1248, 527] width 313 height 99
click at [1388, 497] on div at bounding box center [1379, 500] width 22 height 22
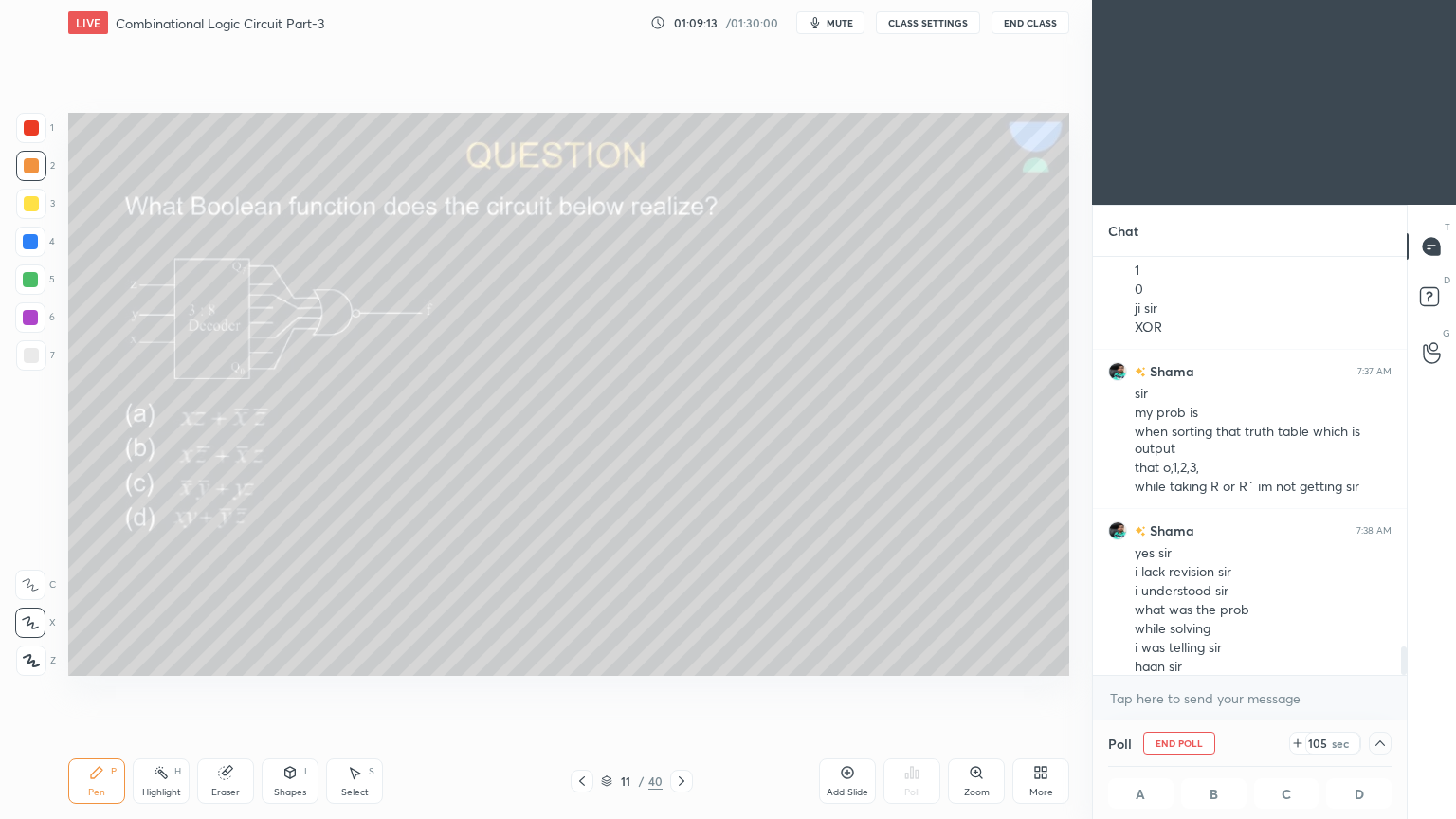
click at [32, 579] on icon at bounding box center [30, 585] width 17 height 14
click at [27, 356] on div at bounding box center [31, 356] width 16 height 16
click at [33, 609] on div at bounding box center [30, 622] width 30 height 30
click at [222, 691] on div "Eraser" at bounding box center [225, 793] width 28 height 10
click at [91, 691] on div "Pen P" at bounding box center [96, 781] width 57 height 46
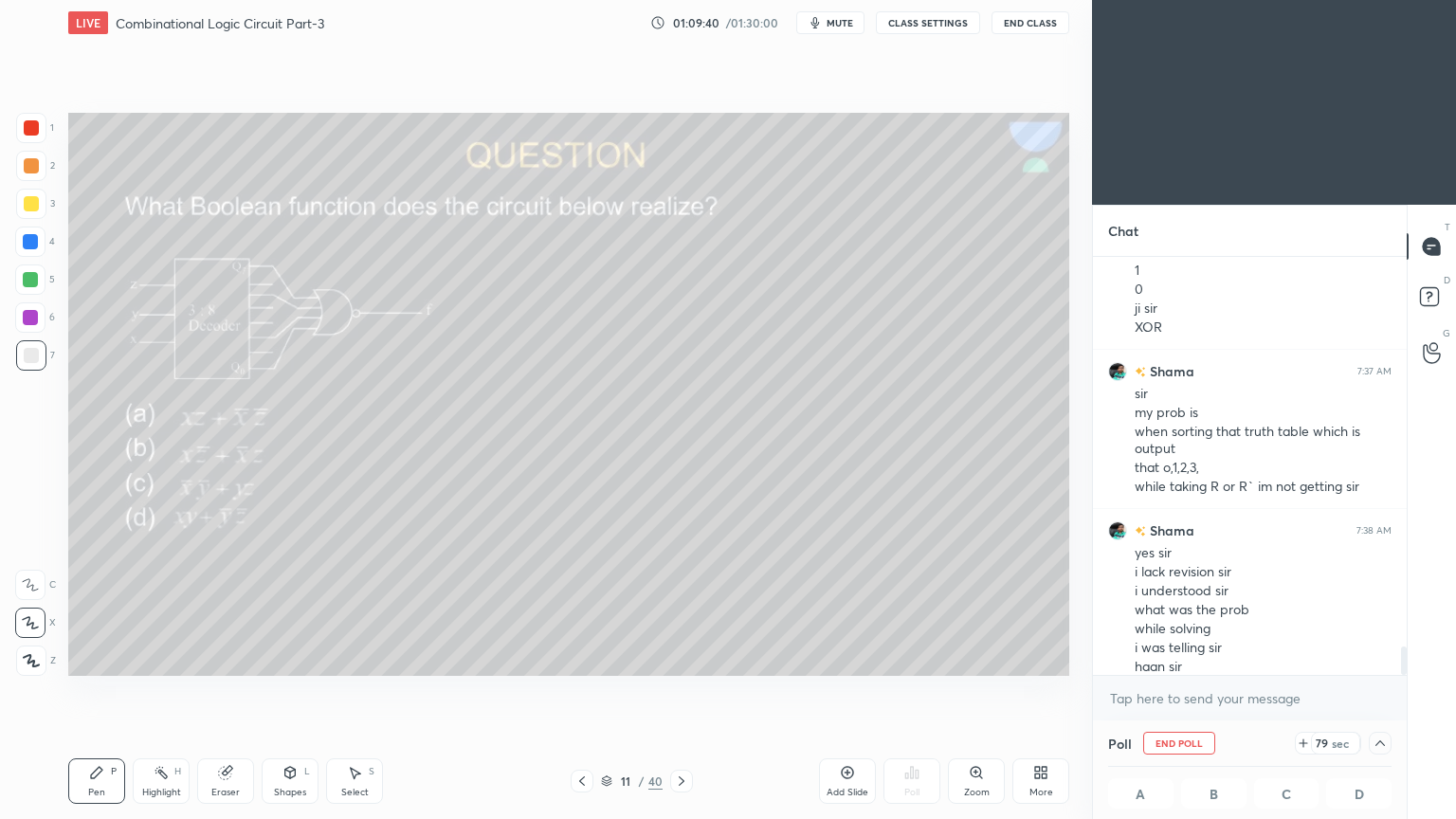
click at [219, 691] on div "Eraser" at bounding box center [225, 793] width 28 height 10
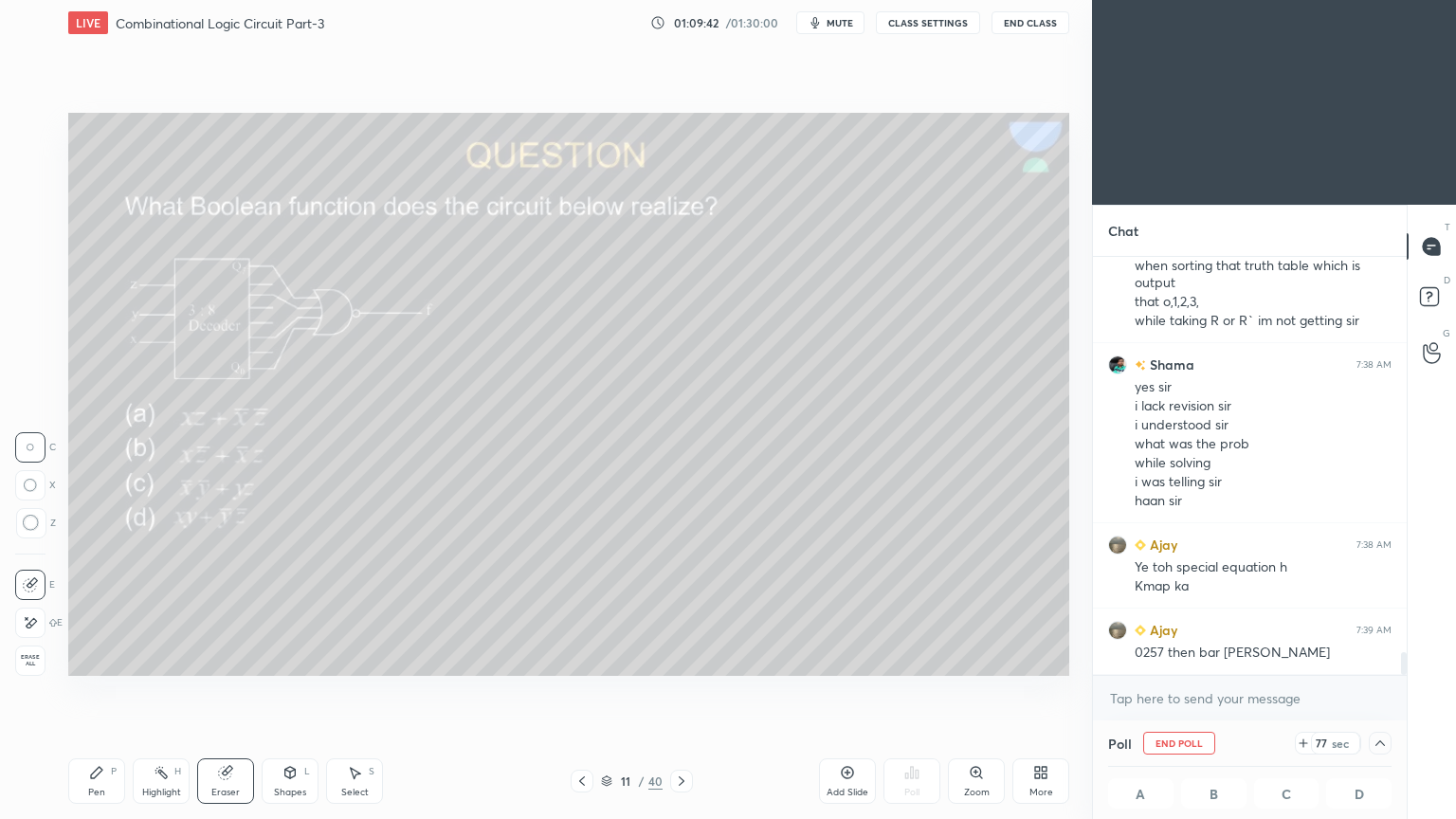
click at [90, 691] on icon at bounding box center [97, 772] width 16 height 16
click at [163, 691] on div "Highlight H" at bounding box center [161, 781] width 57 height 46
click at [218, 691] on icon at bounding box center [226, 772] width 16 height 16
click at [89, 691] on icon at bounding box center [97, 772] width 16 height 16
click at [224, 691] on div "Eraser" at bounding box center [225, 793] width 28 height 10
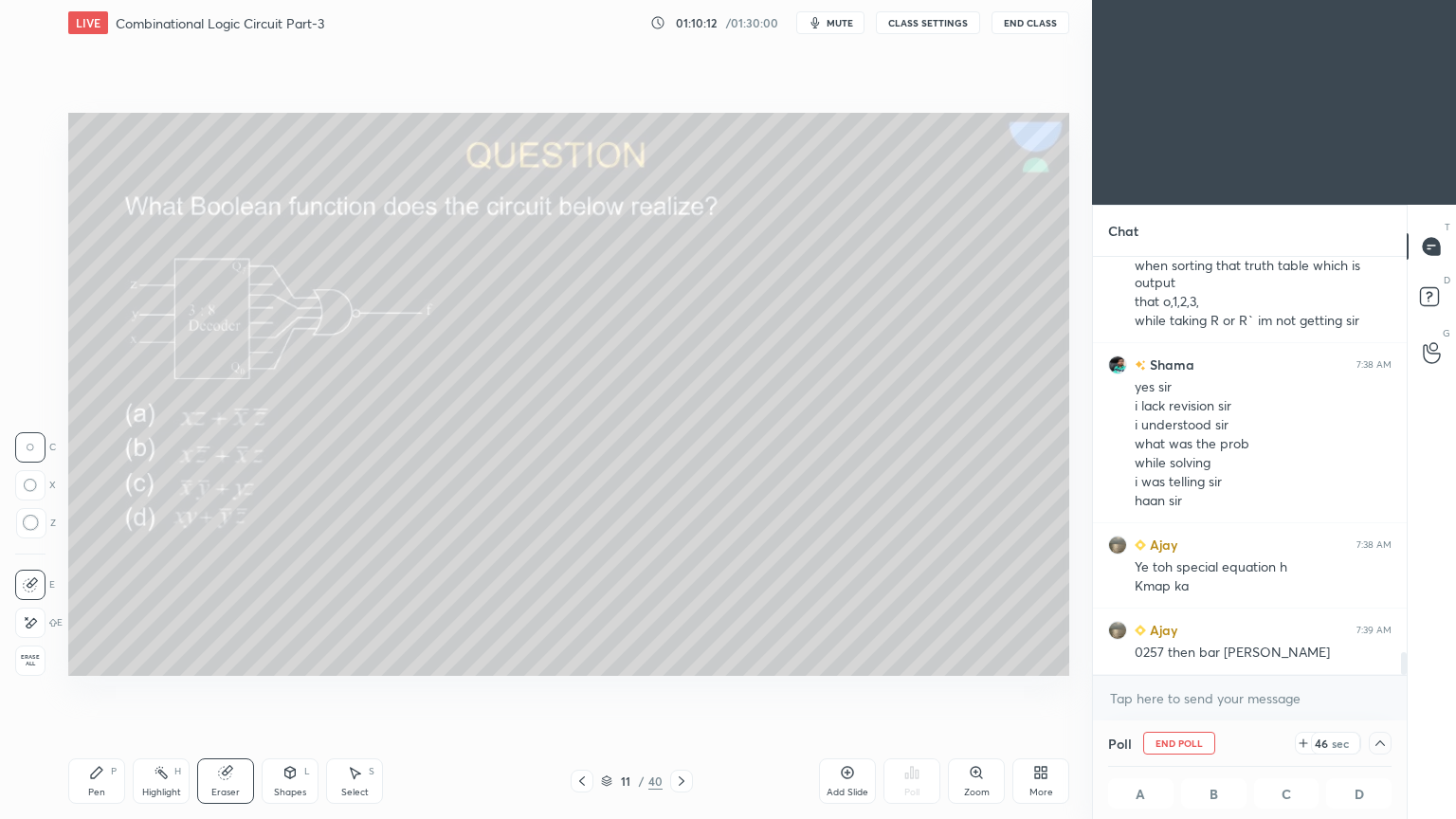
click at [83, 691] on div "Pen P" at bounding box center [96, 781] width 57 height 46
click at [231, 691] on div "Eraser" at bounding box center [225, 781] width 57 height 46
click at [97, 691] on icon at bounding box center [97, 772] width 12 height 12
click at [289, 691] on div "Shapes" at bounding box center [289, 793] width 32 height 10
click at [239, 691] on div "Eraser" at bounding box center [225, 781] width 57 height 46
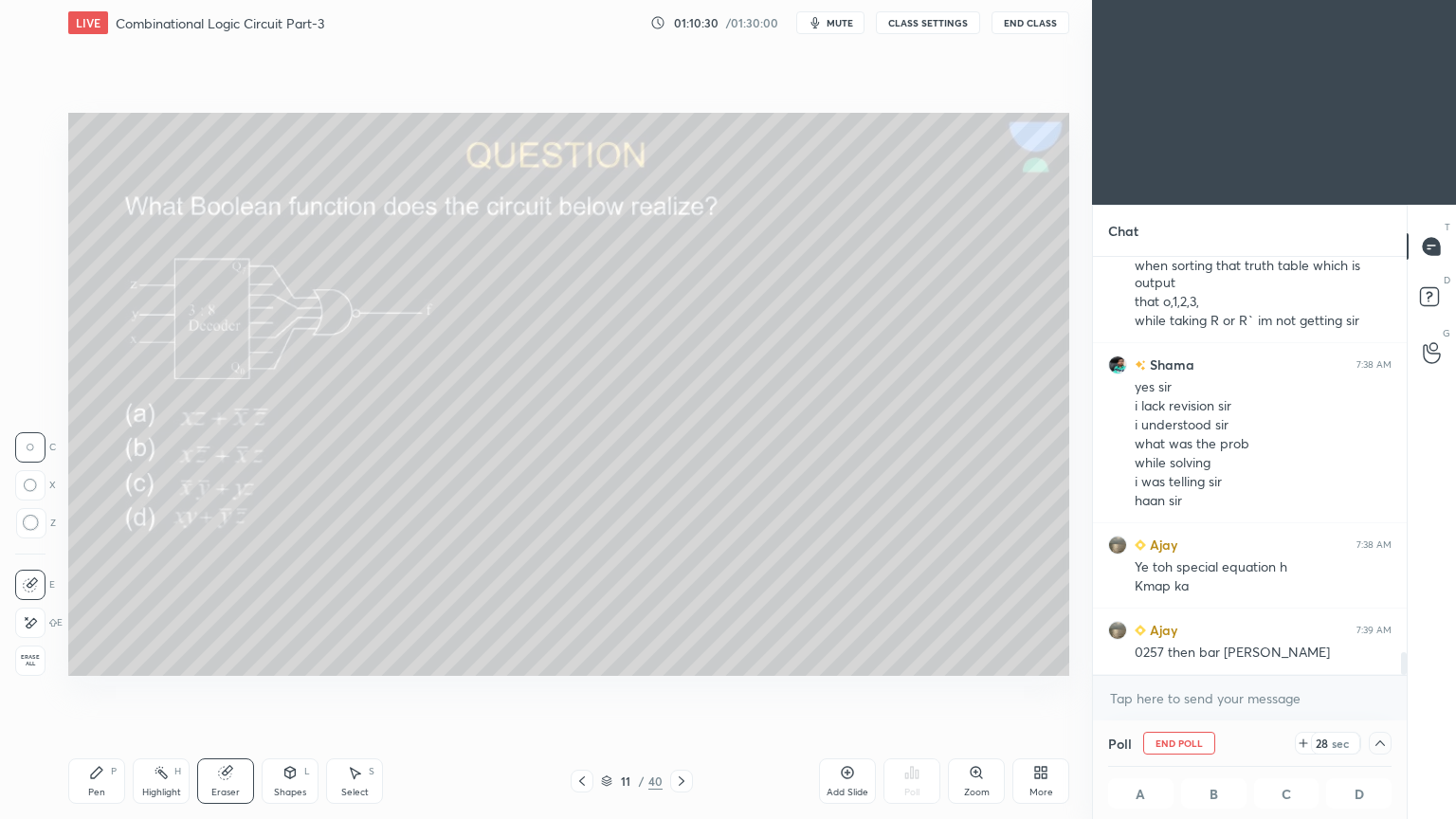
click at [103, 691] on icon at bounding box center [97, 772] width 16 height 16
click at [221, 691] on icon at bounding box center [226, 772] width 16 height 16
click at [103, 691] on icon at bounding box center [97, 772] width 16 height 16
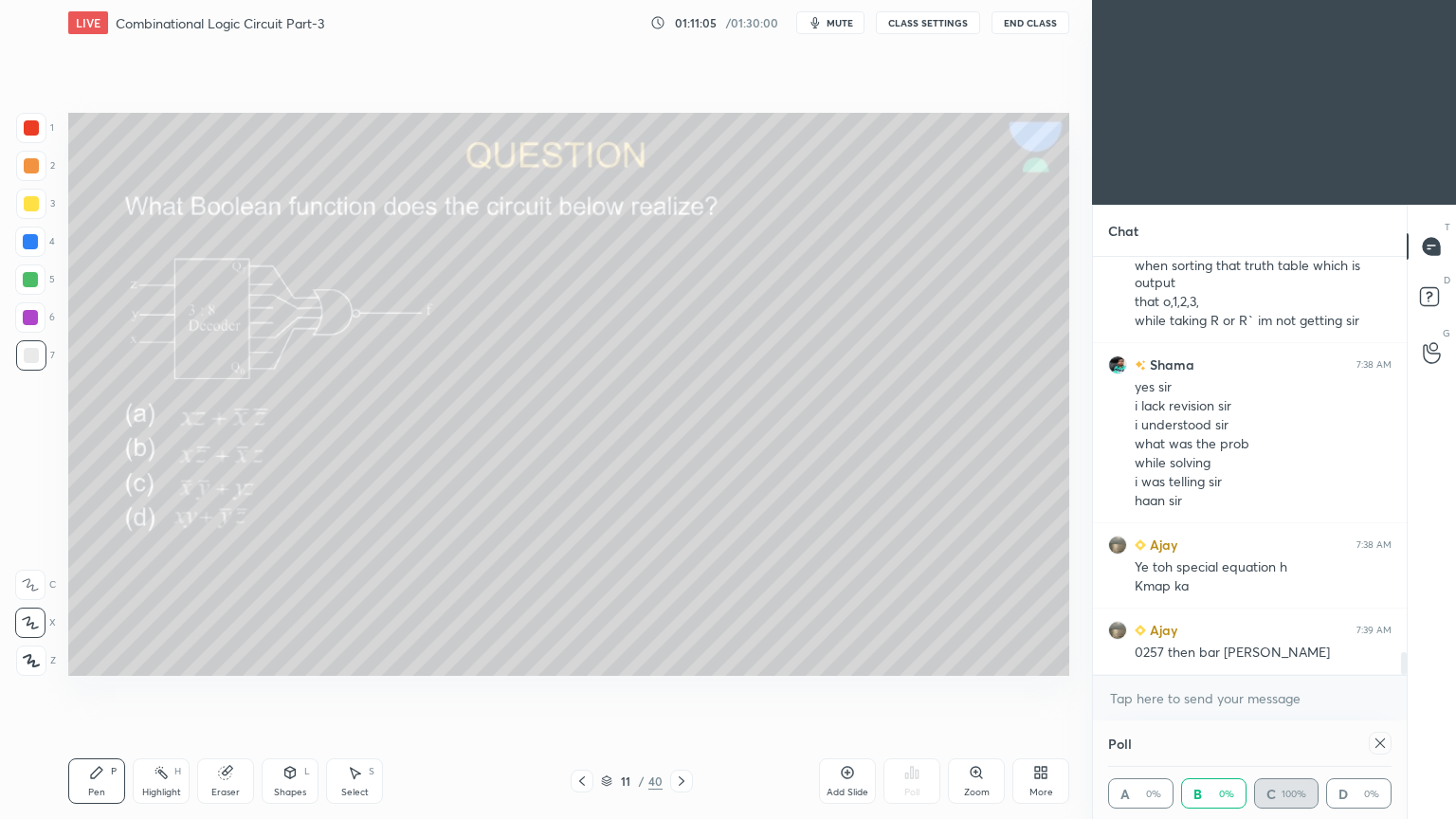
click at [219, 691] on div "Eraser" at bounding box center [225, 793] width 28 height 10
click at [90, 691] on div "Pen P" at bounding box center [96, 781] width 57 height 46
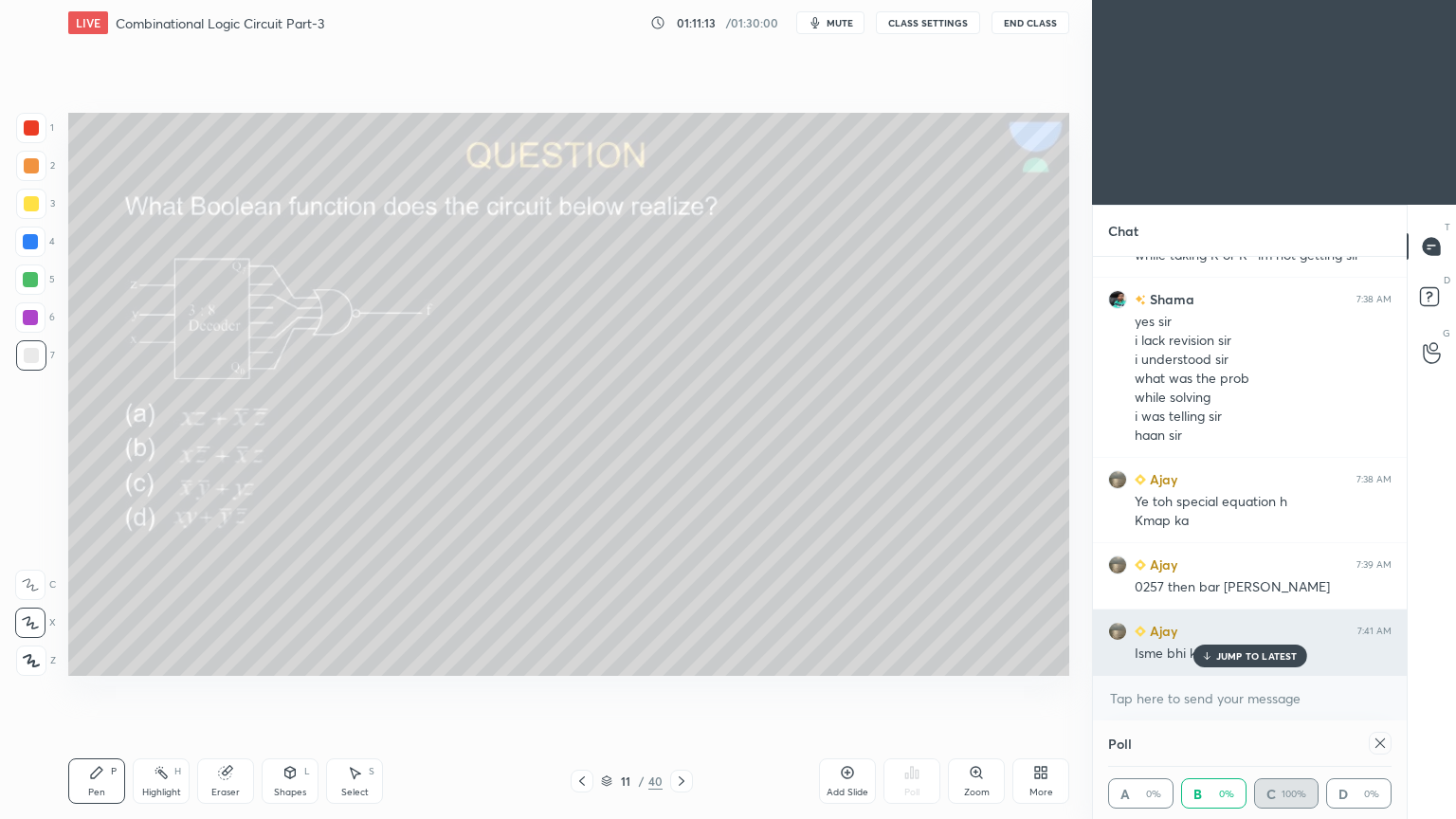
click at [1231, 656] on p "JUMP TO LATEST" at bounding box center [1256, 656] width 81 height 12
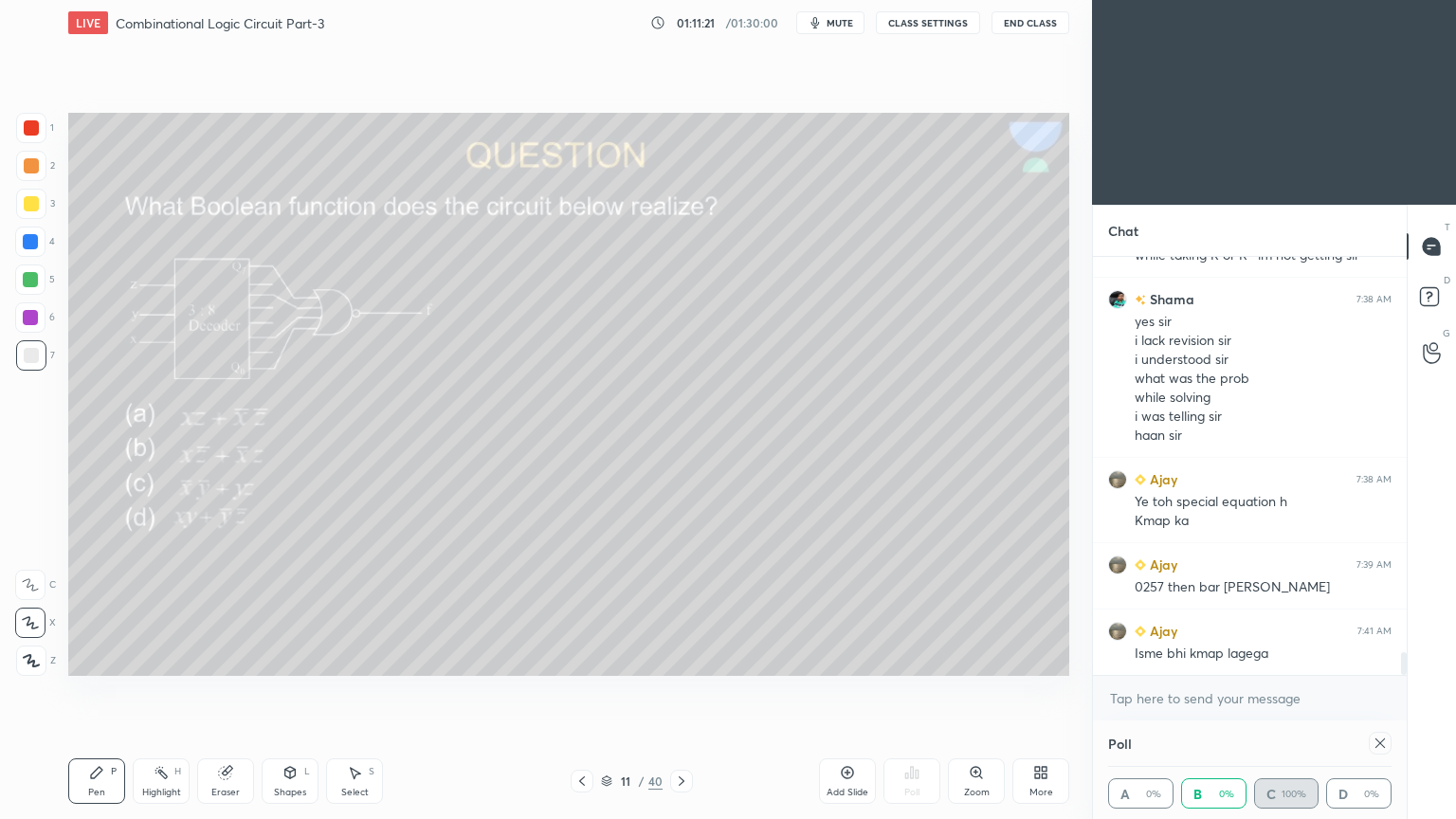
click at [230, 691] on div "Eraser" at bounding box center [225, 793] width 28 height 10
click at [104, 691] on div "Pen P" at bounding box center [96, 781] width 57 height 46
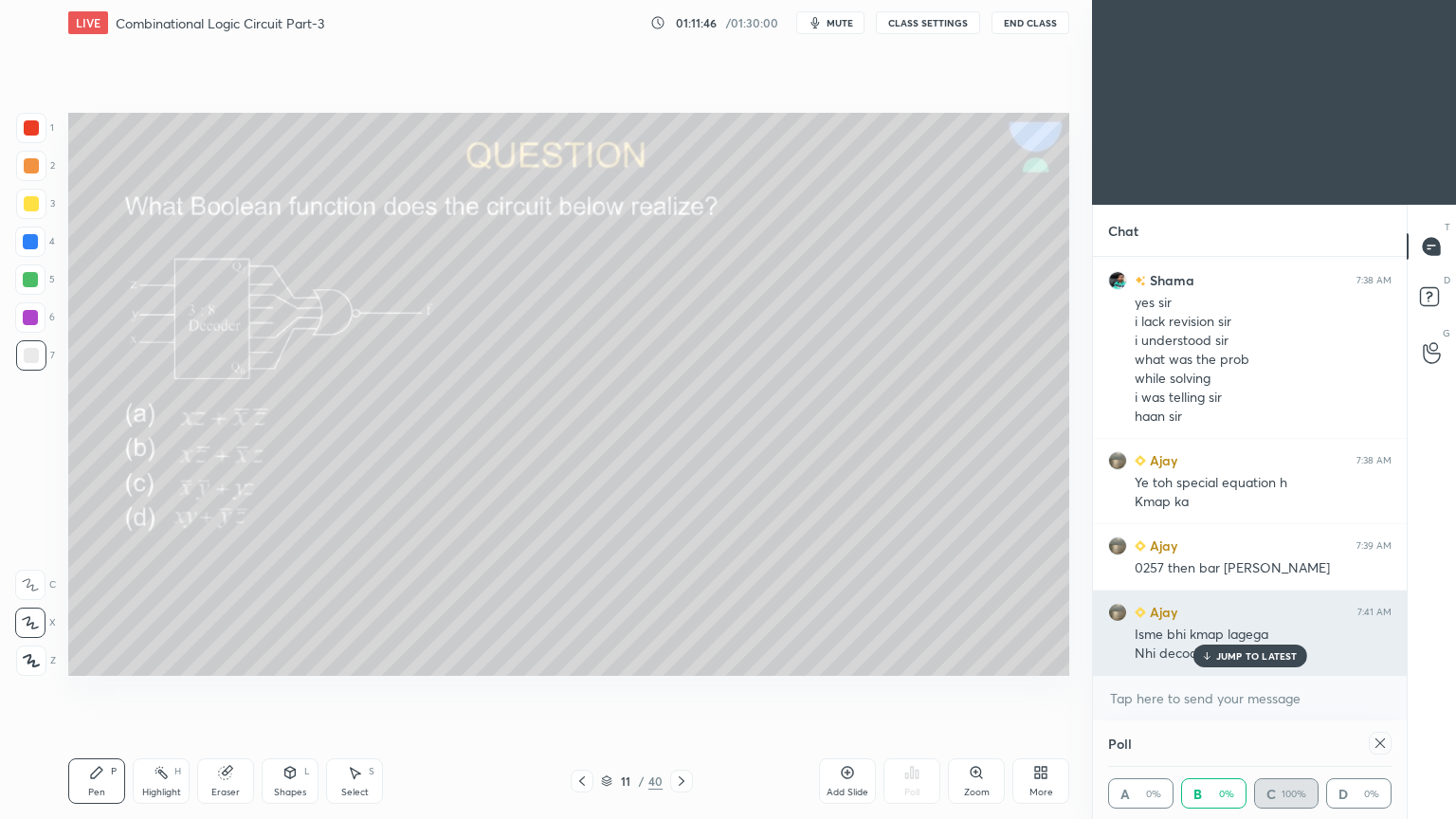
click at [1255, 639] on div "Isme bhi kmap lagega" at bounding box center [1262, 636] width 257 height 19
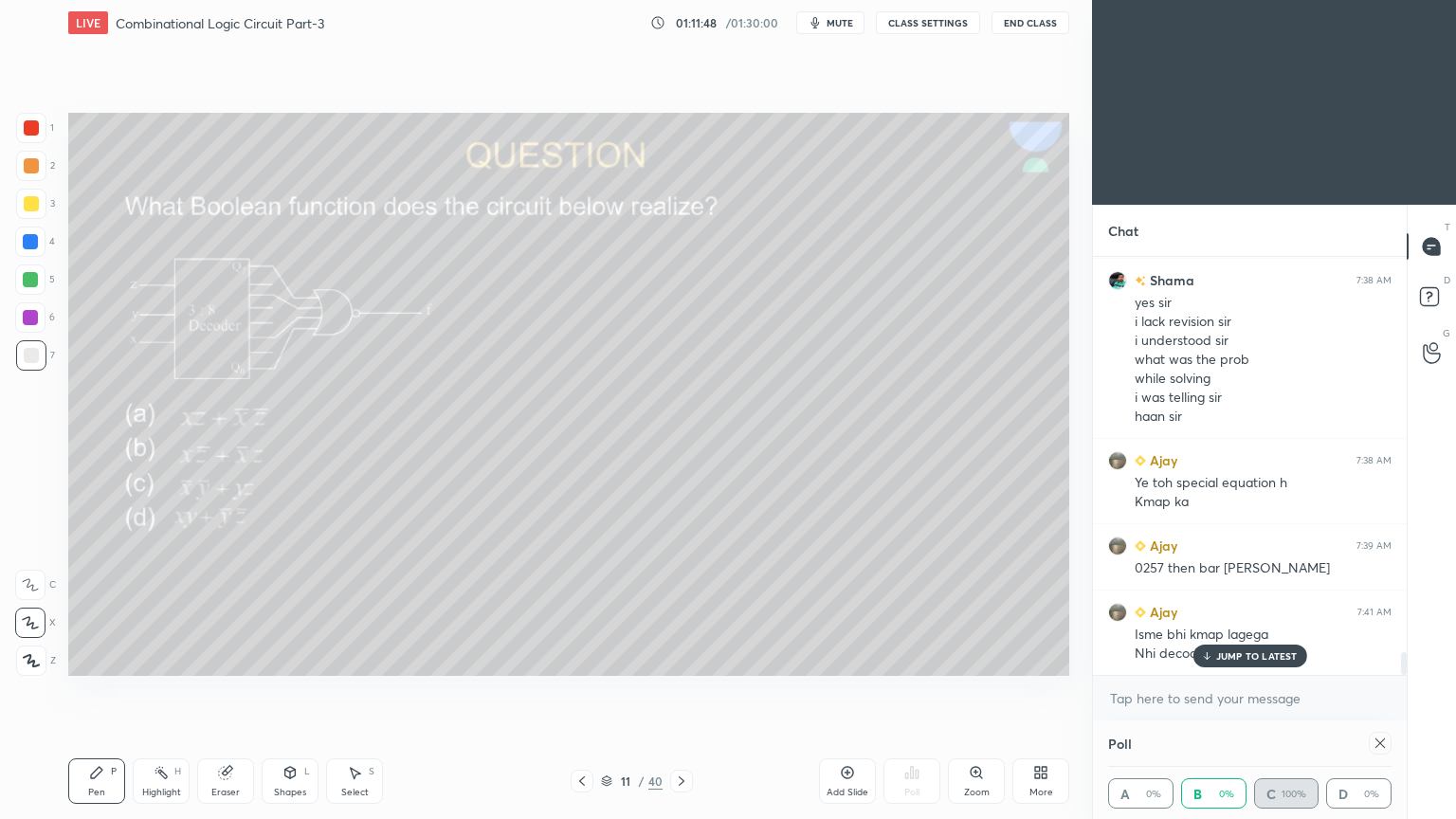
click at [1285, 652] on p "JUMP TO LATEST" at bounding box center [1256, 656] width 81 height 12
click at [1394, 691] on div "Poll A 0% B 0% C 100% D 0%" at bounding box center [1248, 770] width 313 height 99
click at [1387, 691] on div at bounding box center [1379, 742] width 22 height 22
type textarea "x"
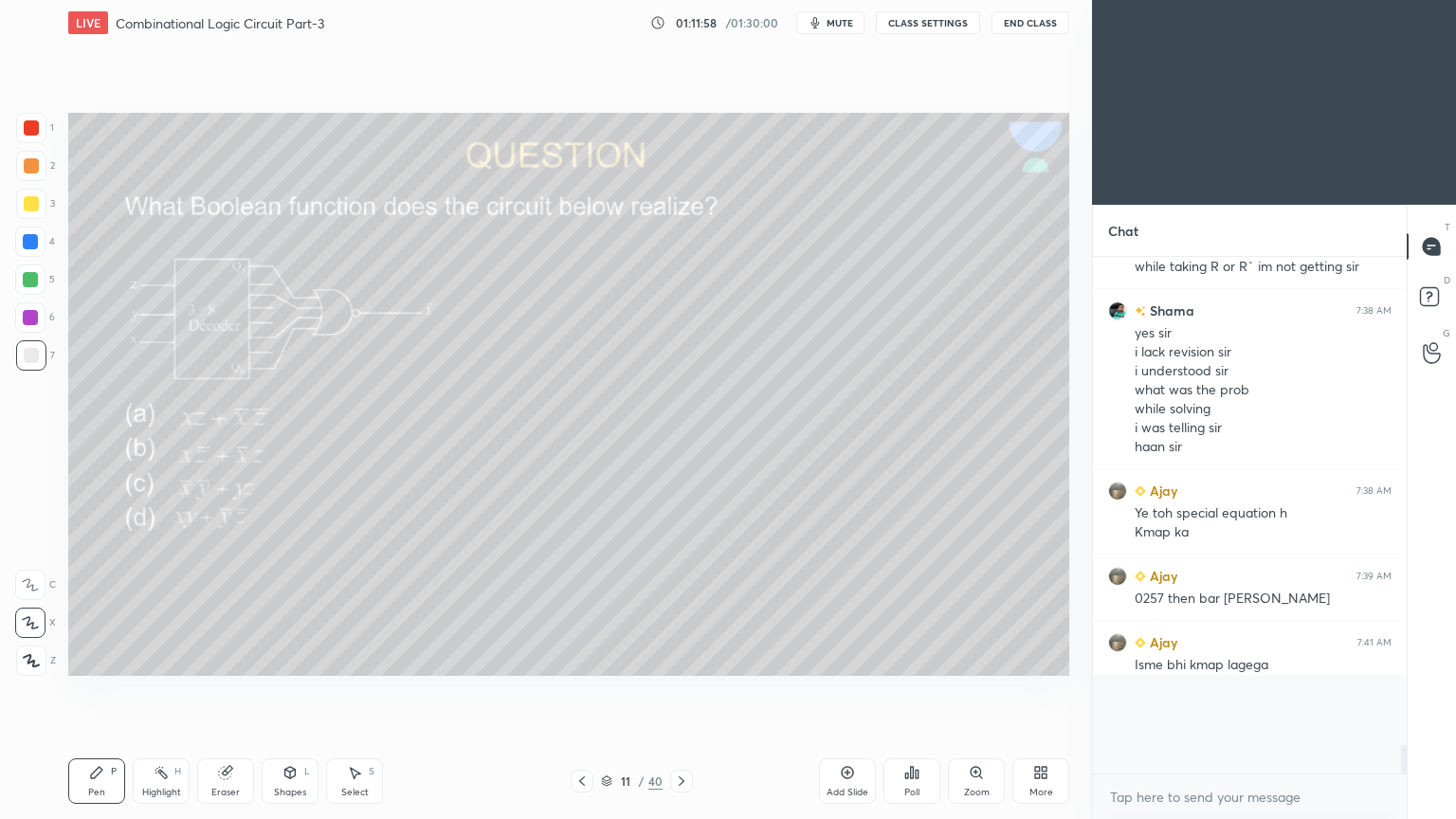
scroll to position [7, 6]
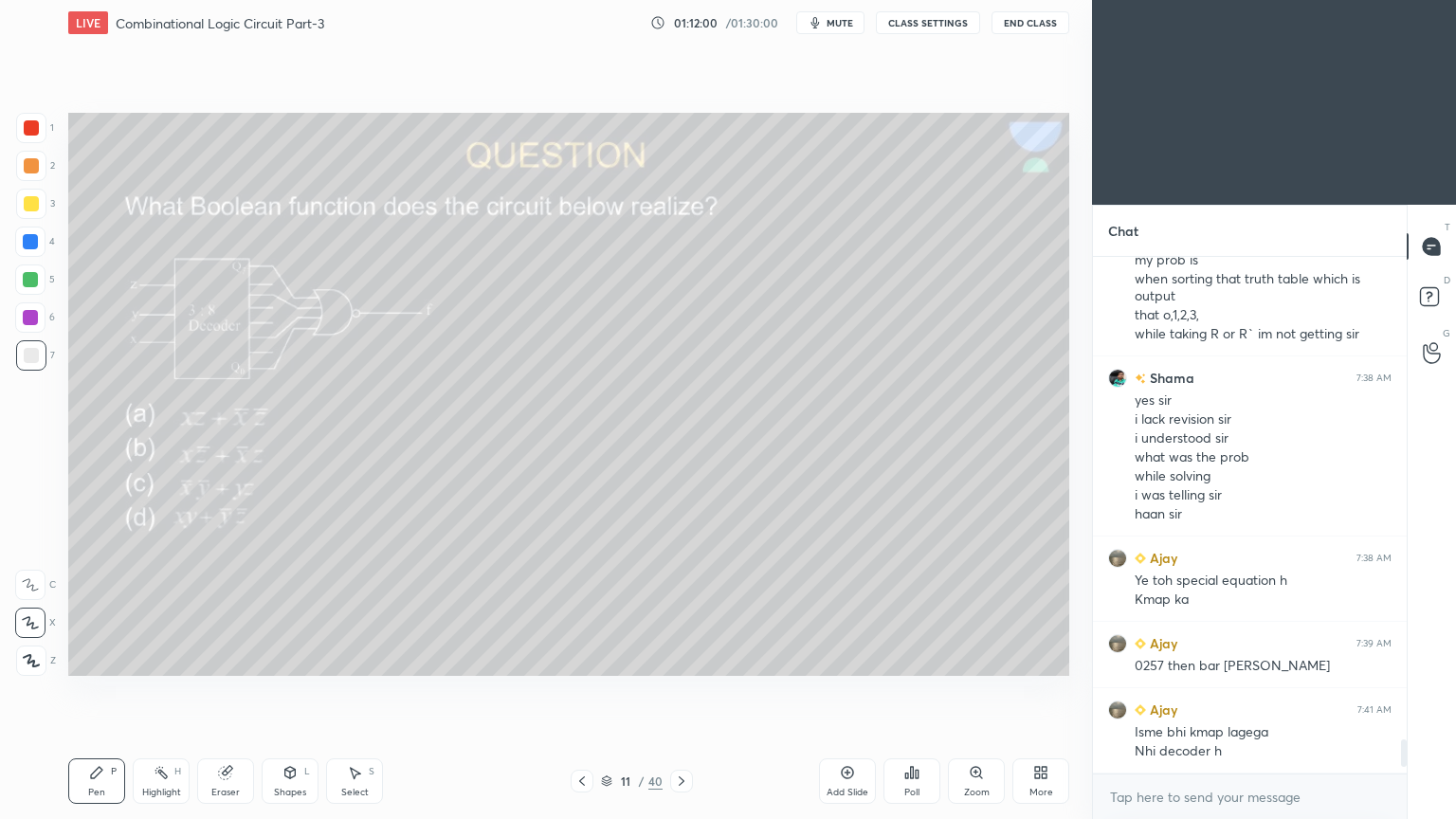
click at [228, 691] on div "Eraser" at bounding box center [225, 781] width 57 height 46
click at [108, 691] on div "Pen P" at bounding box center [96, 781] width 57 height 46
click at [640, 691] on div "/" at bounding box center [641, 781] width 6 height 12
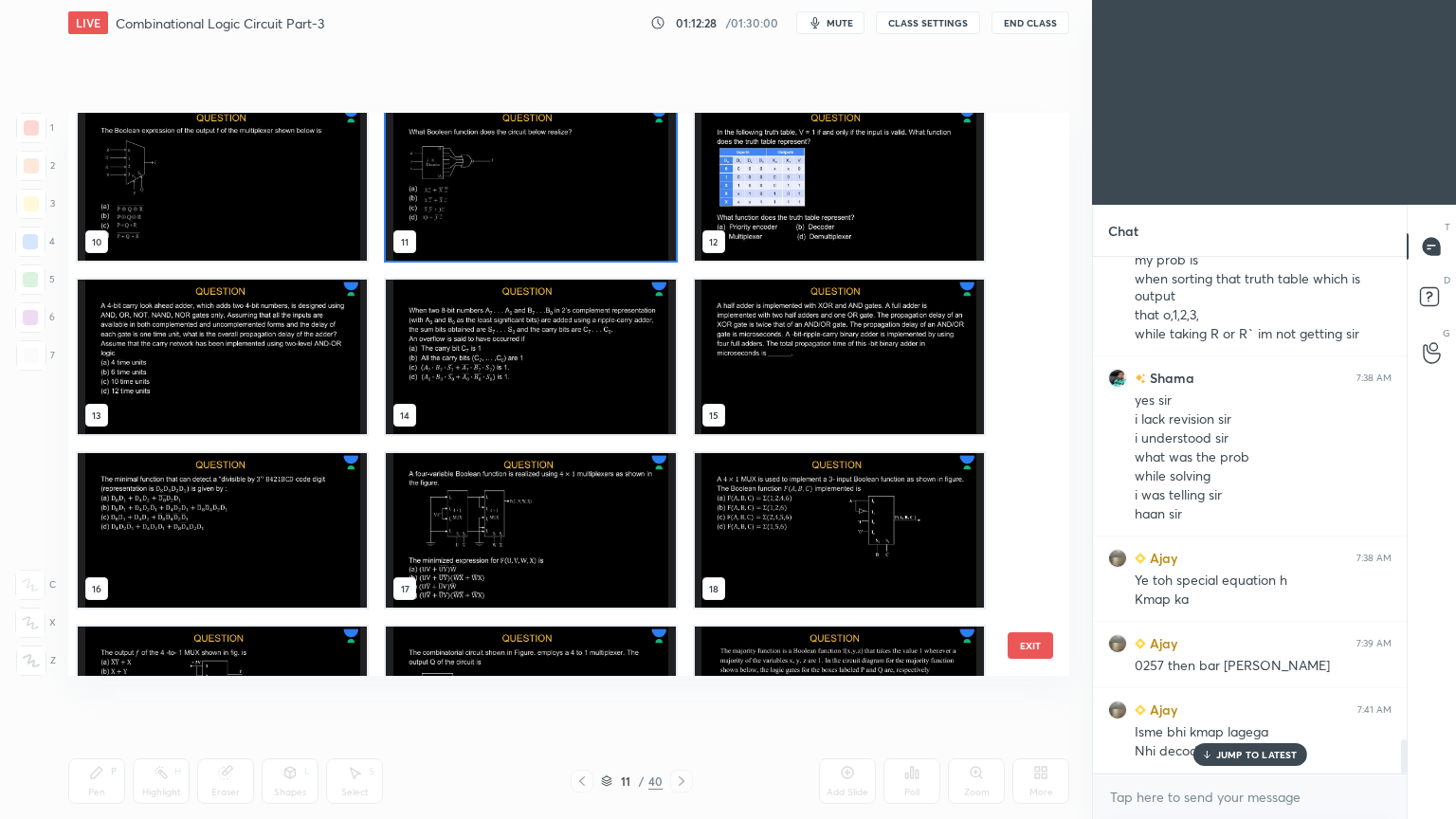
scroll to position [7273, 0]
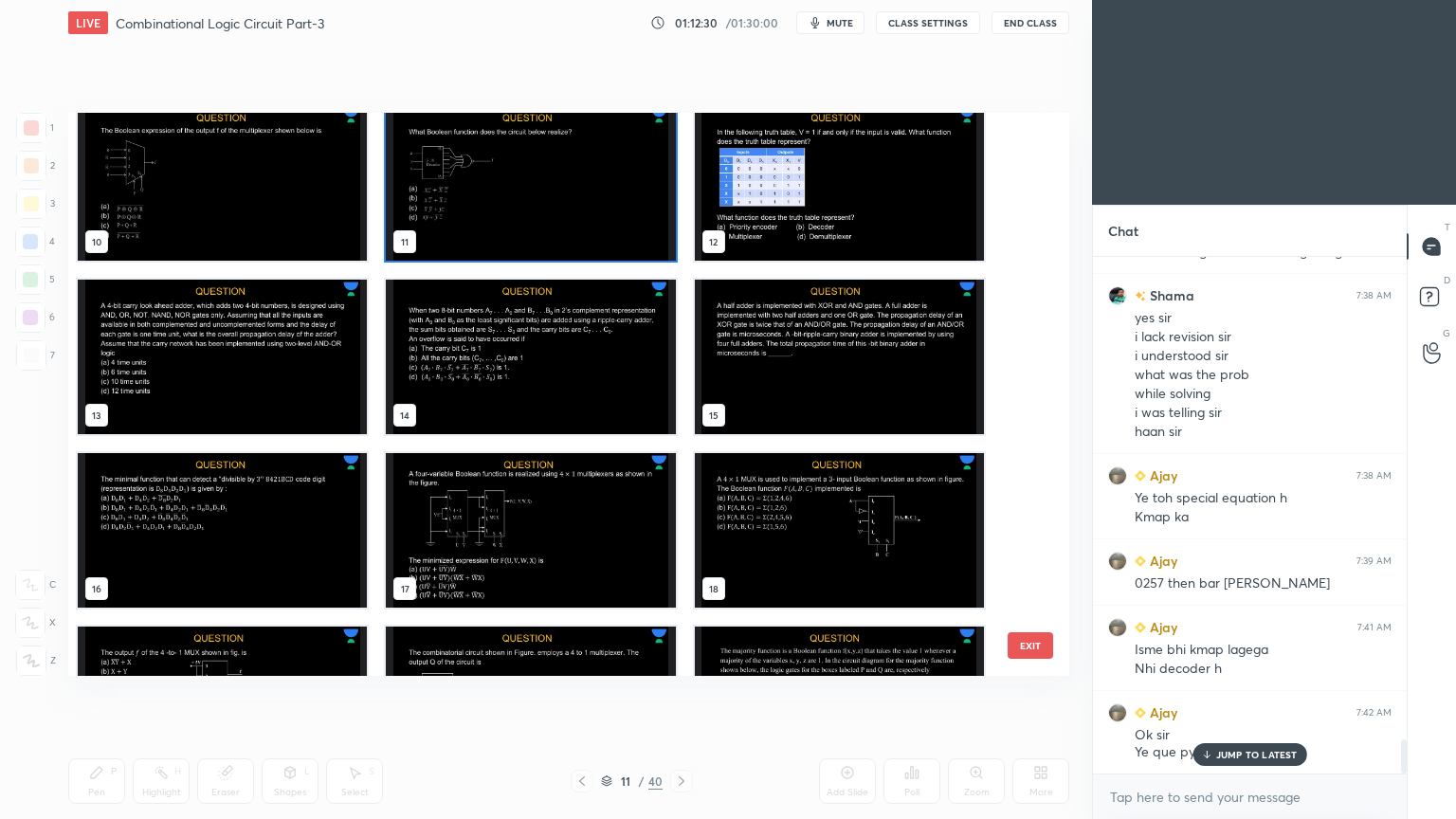
click at [1041, 644] on button "EXIT" at bounding box center [1030, 645] width 46 height 26
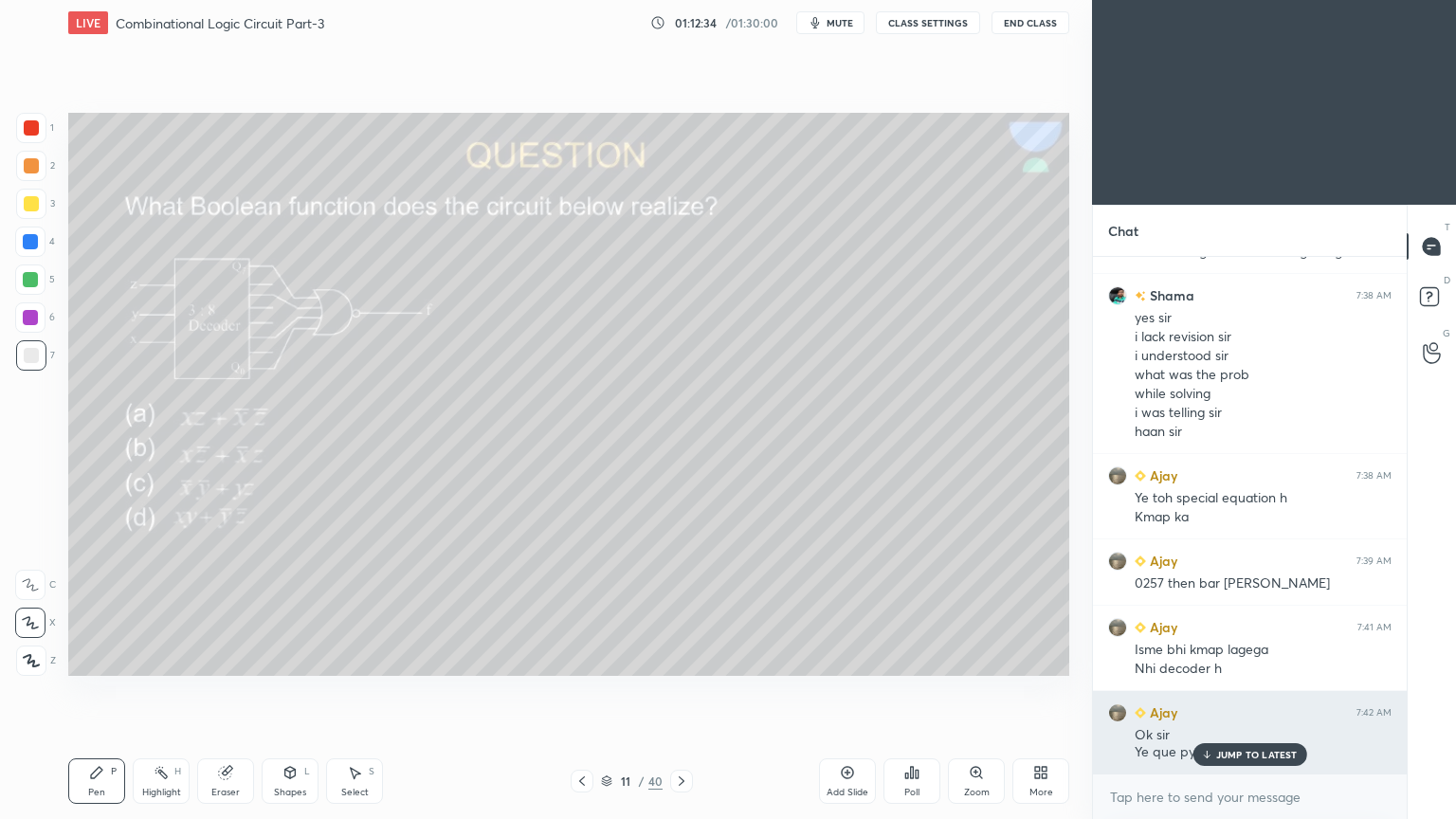
click at [1237, 691] on p "JUMP TO LATEST" at bounding box center [1256, 755] width 81 height 12
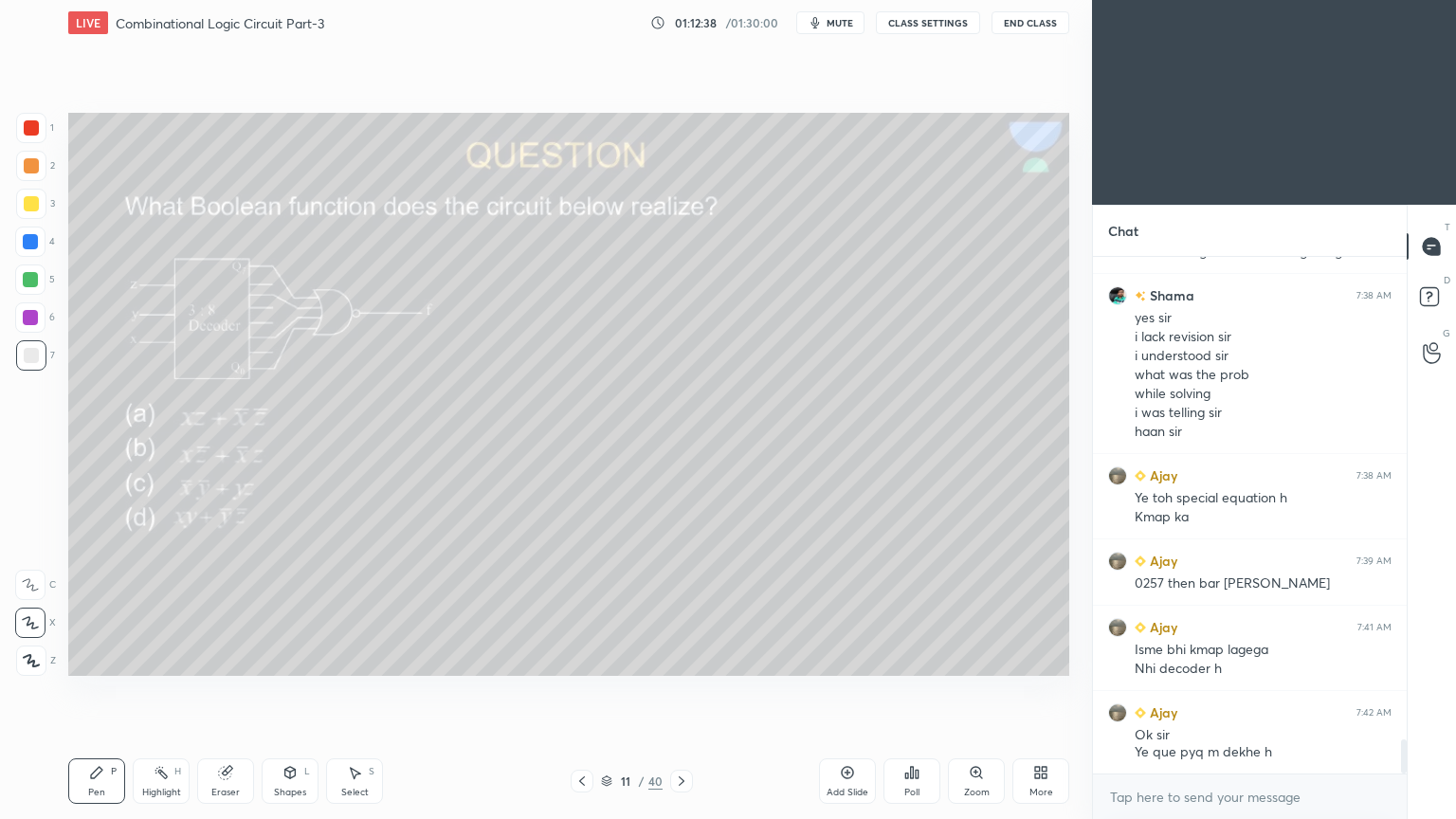
scroll to position [7292, 0]
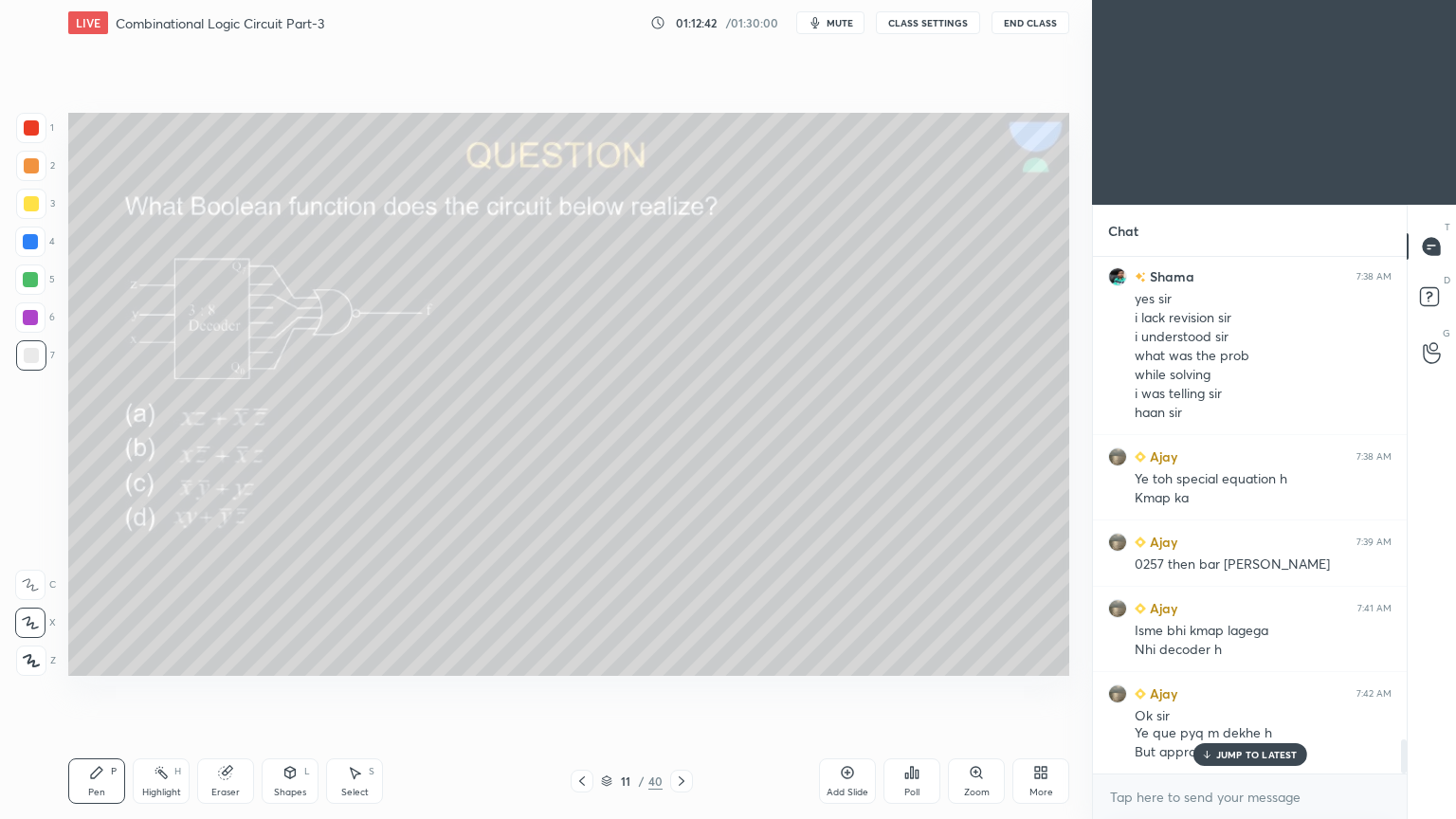
click at [1247, 691] on p "JUMP TO LATEST" at bounding box center [1256, 755] width 81 height 12
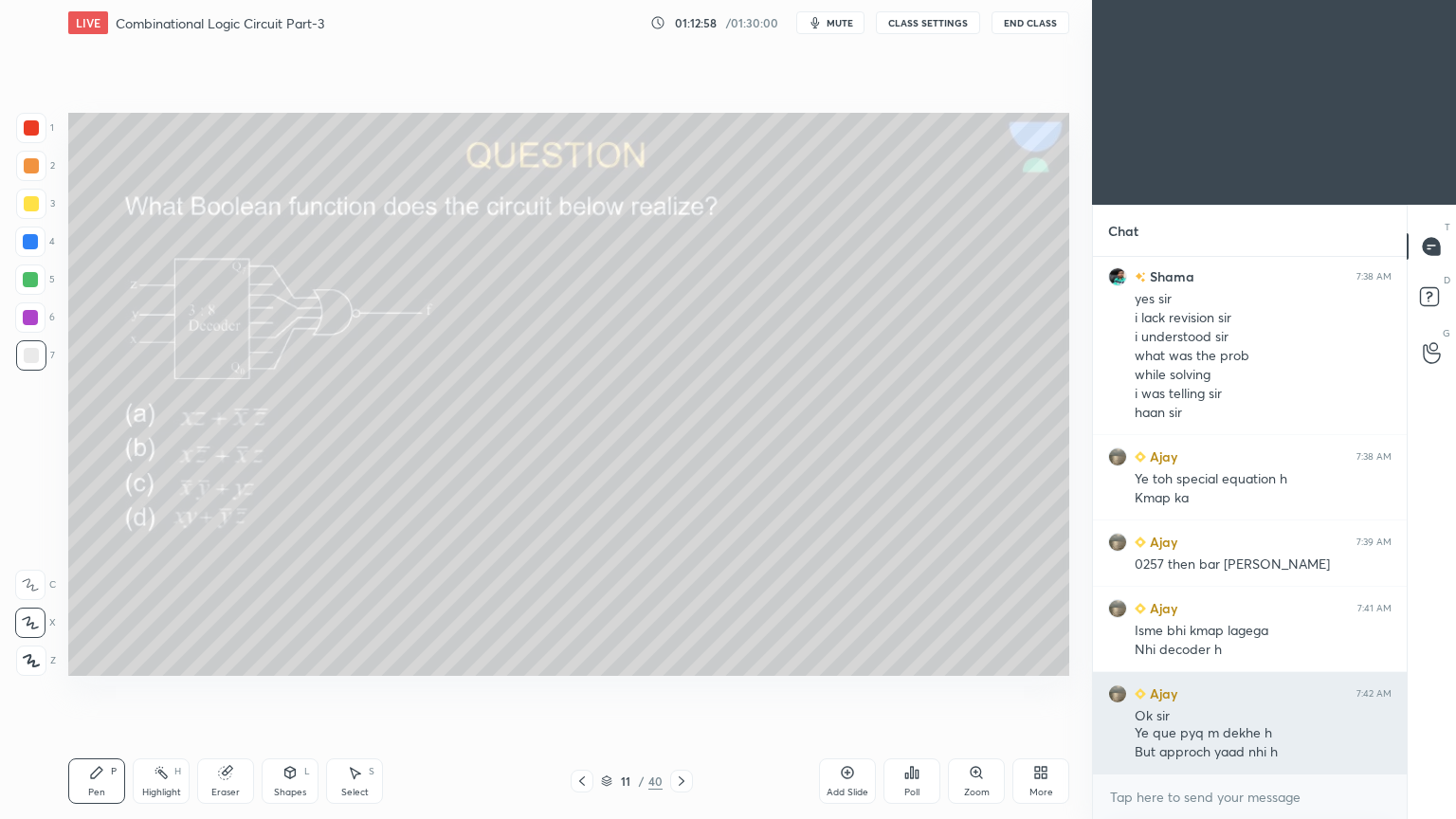
scroll to position [7311, 0]
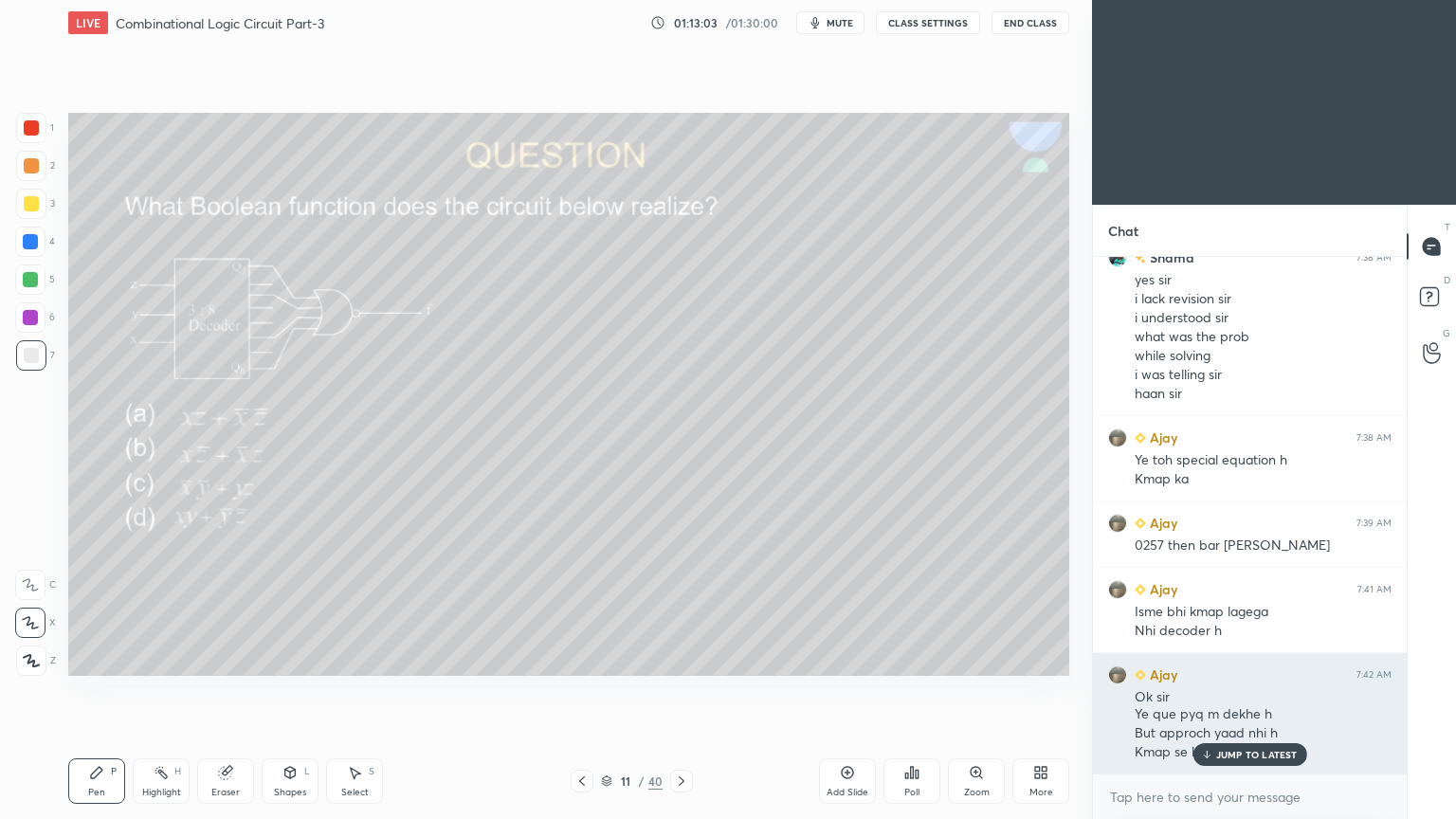
click at [1254, 691] on div "But approch yaad nhi h" at bounding box center [1262, 734] width 257 height 19
click at [1251, 691] on p "JUMP TO LATEST" at bounding box center [1256, 755] width 81 height 12
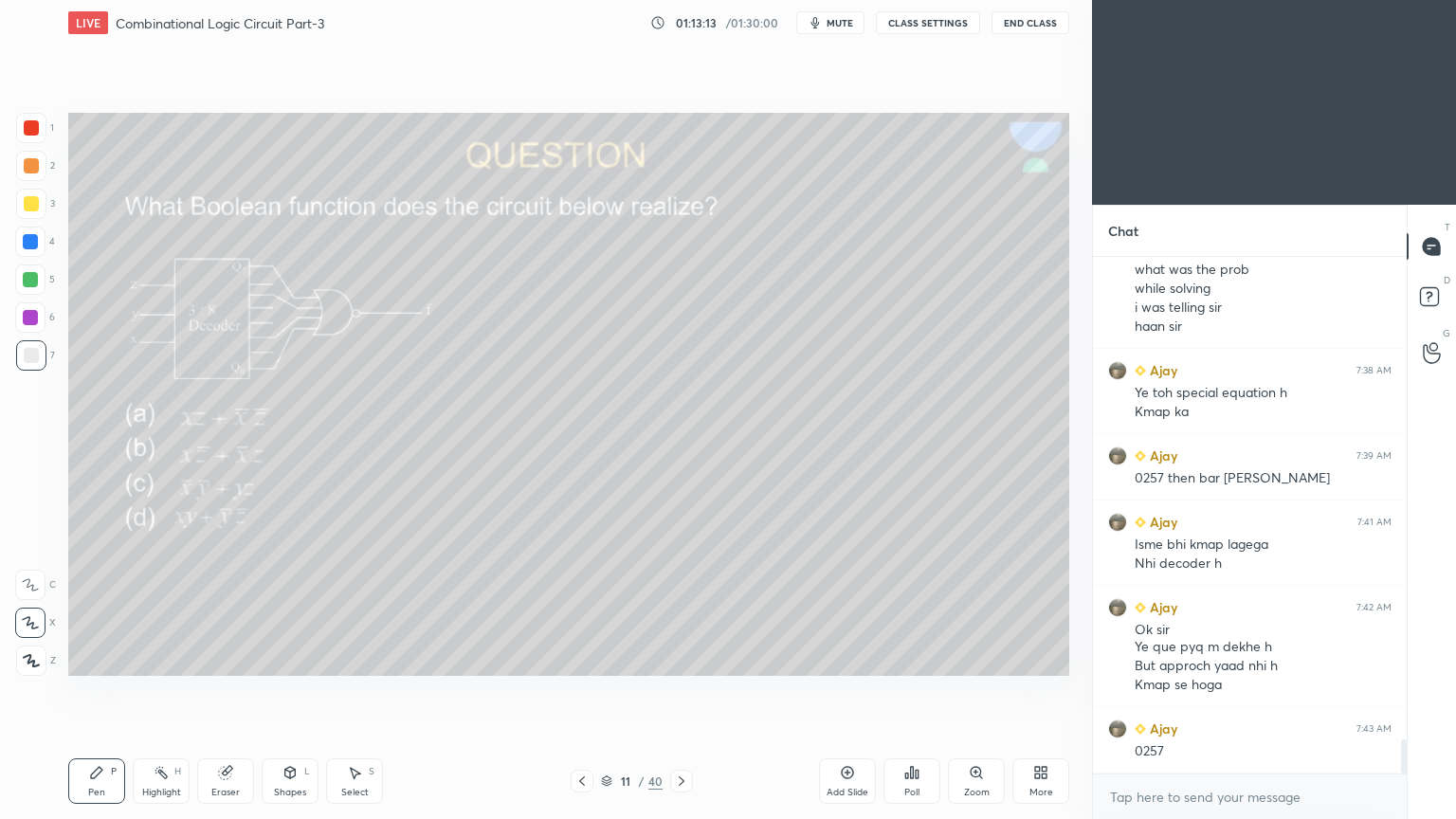
click at [32, 282] on div at bounding box center [30, 279] width 16 height 16
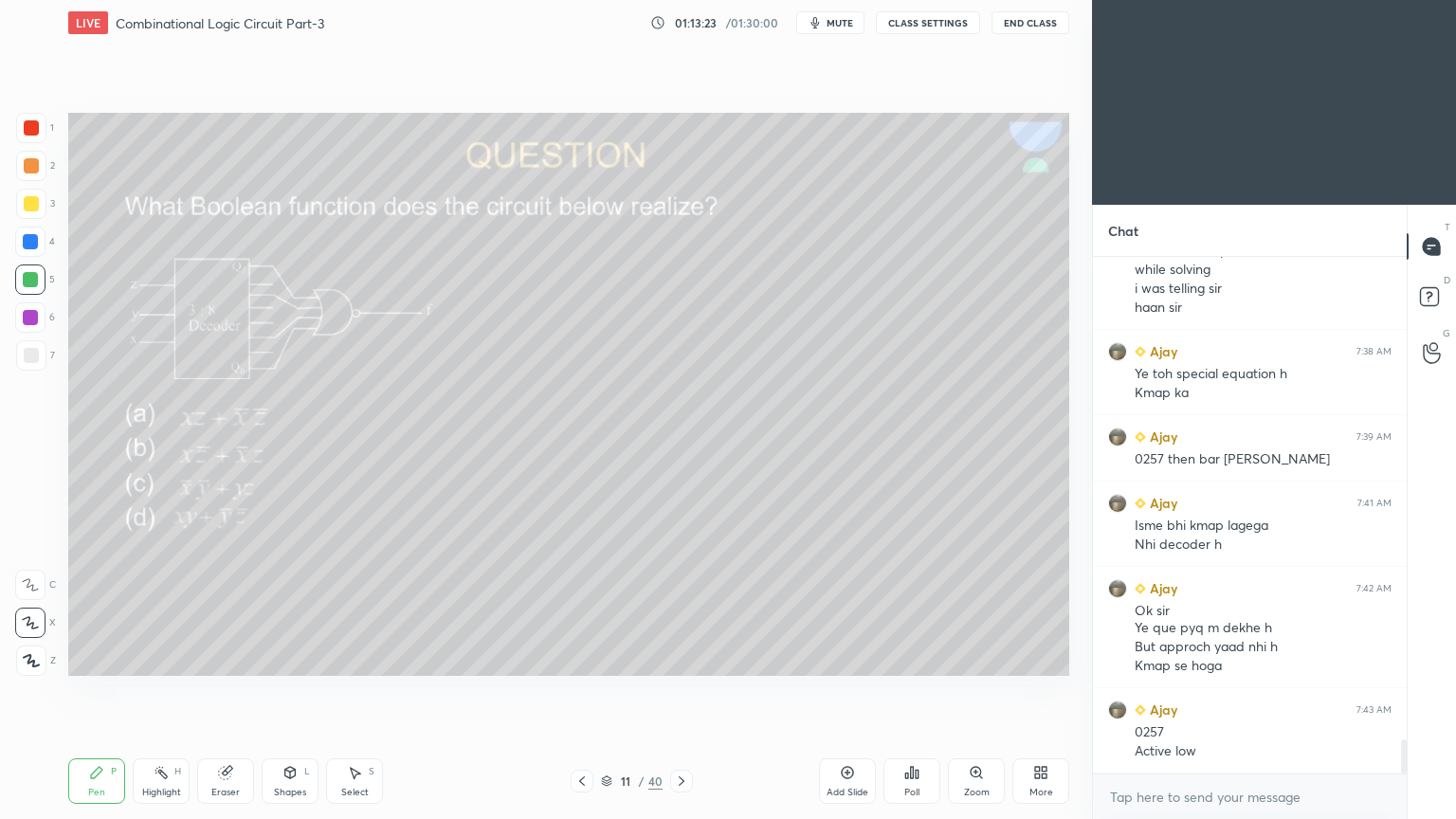
click at [178, 691] on div "Highlight" at bounding box center [162, 793] width 39 height 10
click at [92, 691] on icon at bounding box center [97, 772] width 12 height 12
click at [34, 583] on icon at bounding box center [30, 585] width 17 height 14
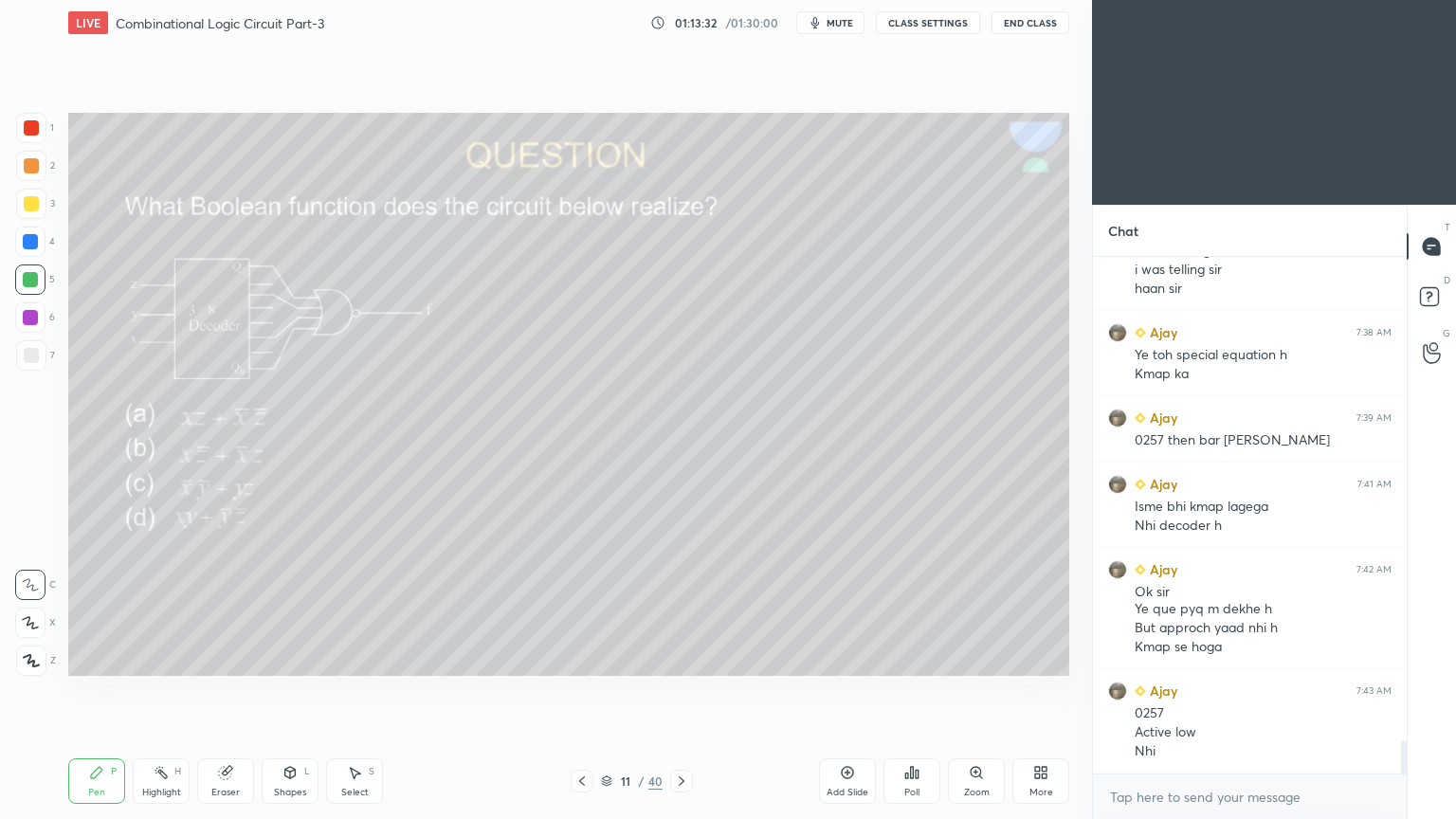
click at [229, 691] on div "Eraser" at bounding box center [225, 793] width 28 height 10
click at [97, 691] on icon at bounding box center [97, 772] width 12 height 12
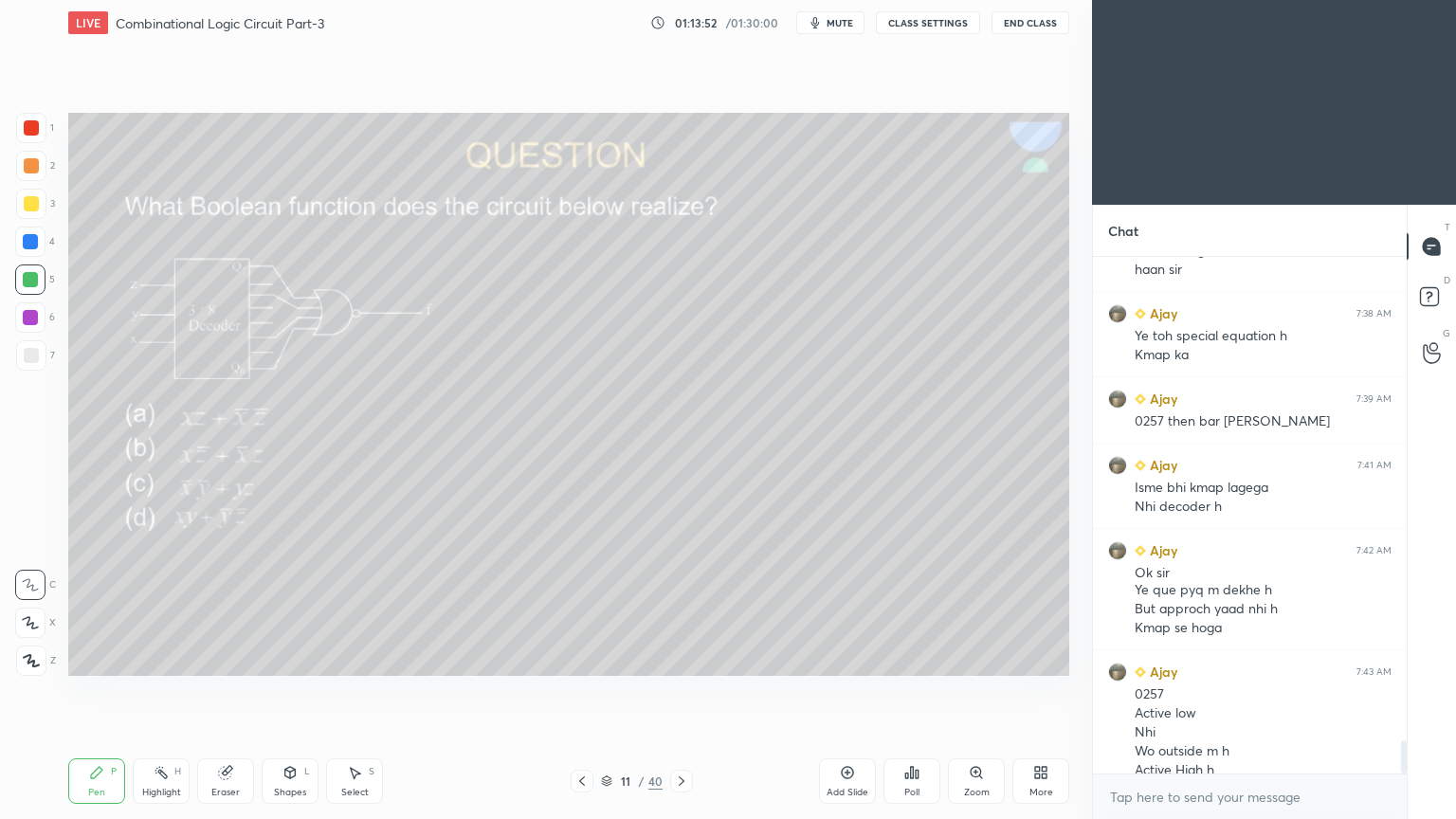
scroll to position [7454, 0]
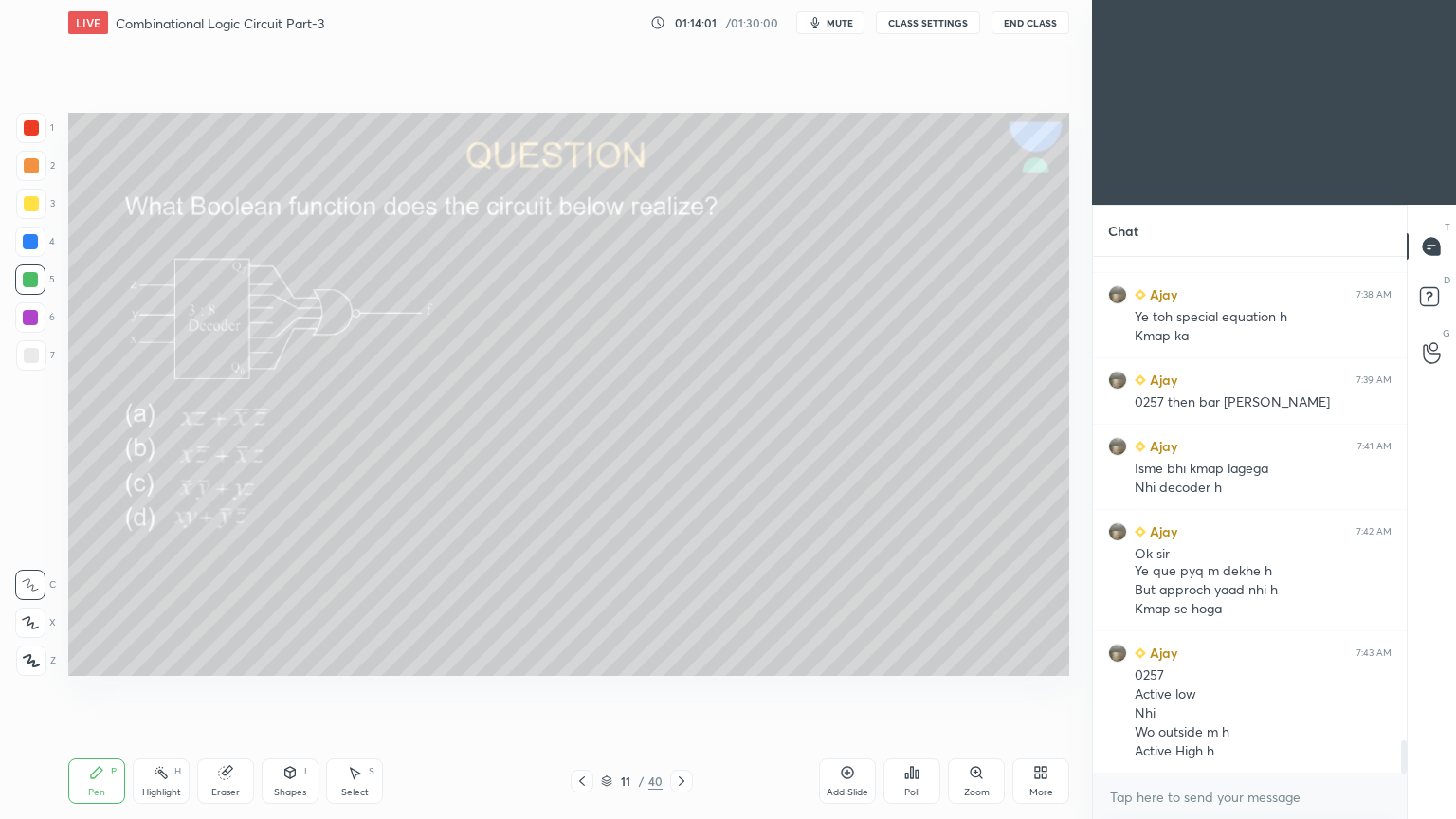
click at [220, 691] on div "Eraser" at bounding box center [225, 781] width 57 height 46
click at [93, 691] on div "Pen P" at bounding box center [96, 781] width 57 height 46
click at [46, 319] on div "6" at bounding box center [35, 317] width 40 height 30
click at [36, 617] on icon at bounding box center [30, 623] width 17 height 14
click at [288, 691] on div "Shapes L" at bounding box center [290, 781] width 57 height 46
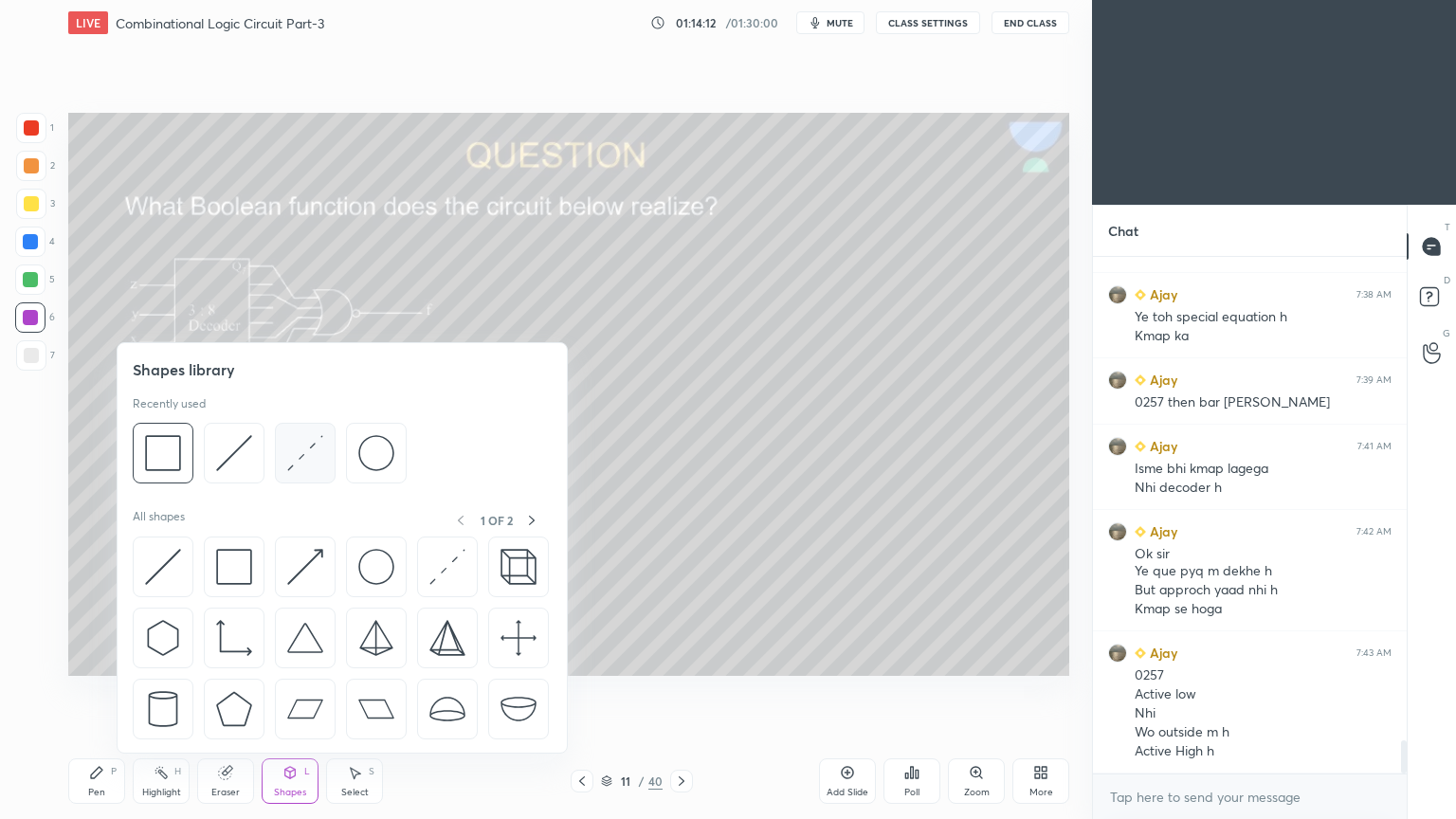
click at [299, 459] on img at bounding box center [305, 452] width 36 height 36
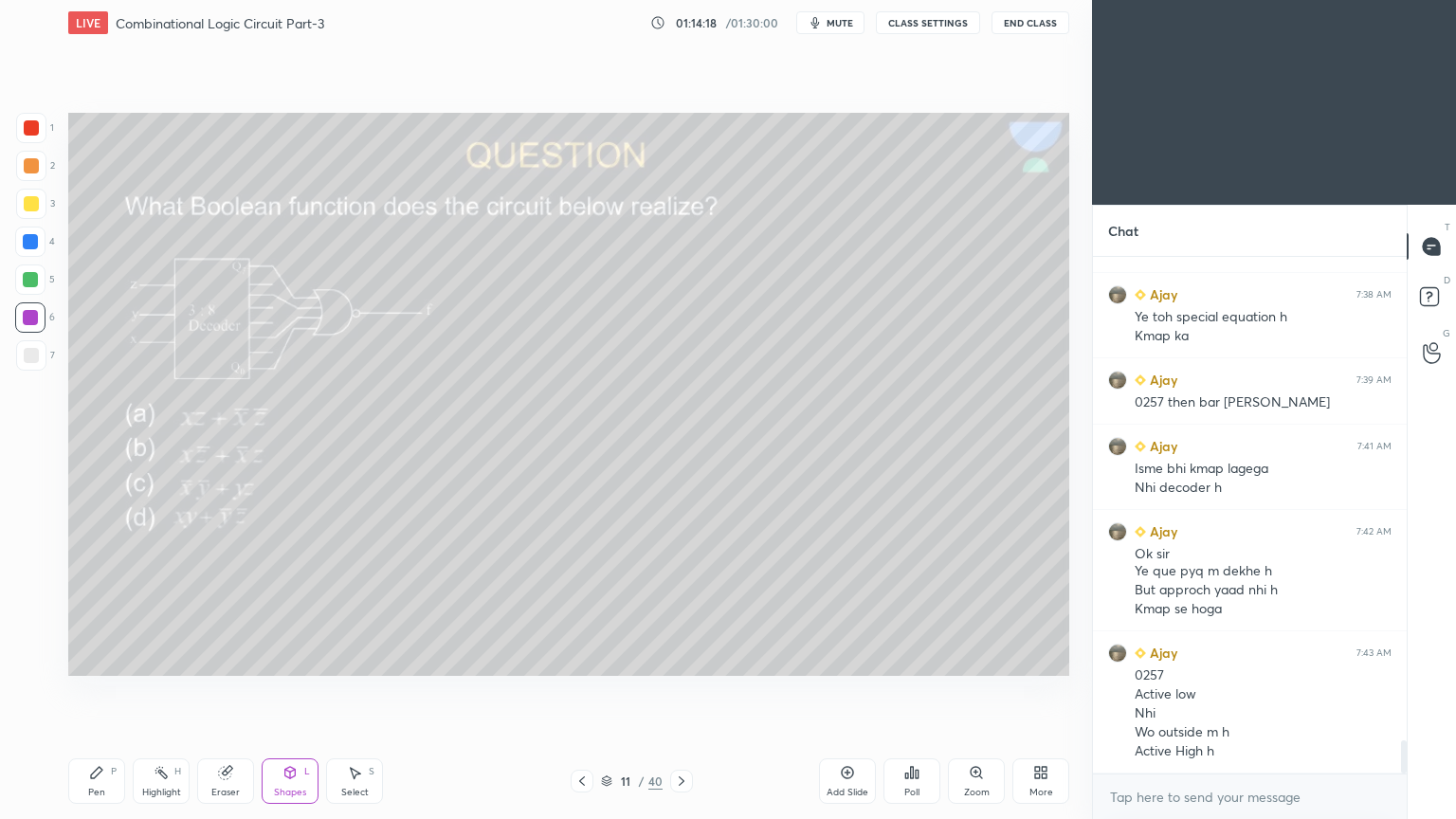
click at [95, 691] on icon at bounding box center [97, 772] width 12 height 12
click at [40, 350] on div at bounding box center [31, 355] width 30 height 30
click at [25, 240] on div at bounding box center [30, 242] width 16 height 16
click at [38, 588] on icon at bounding box center [30, 585] width 17 height 14
click at [227, 691] on div "Eraser" at bounding box center [225, 781] width 57 height 46
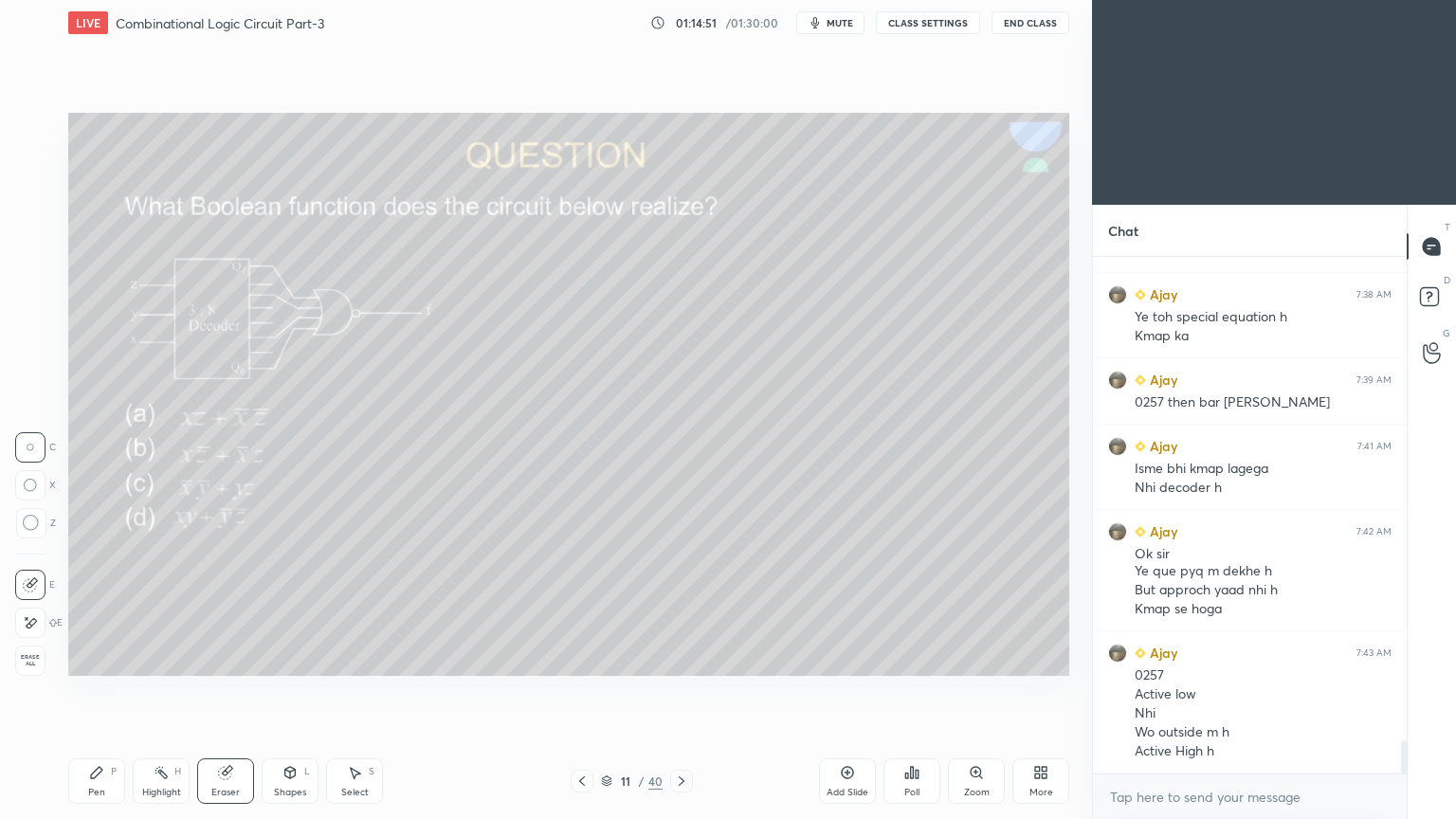
scroll to position [7519, 0]
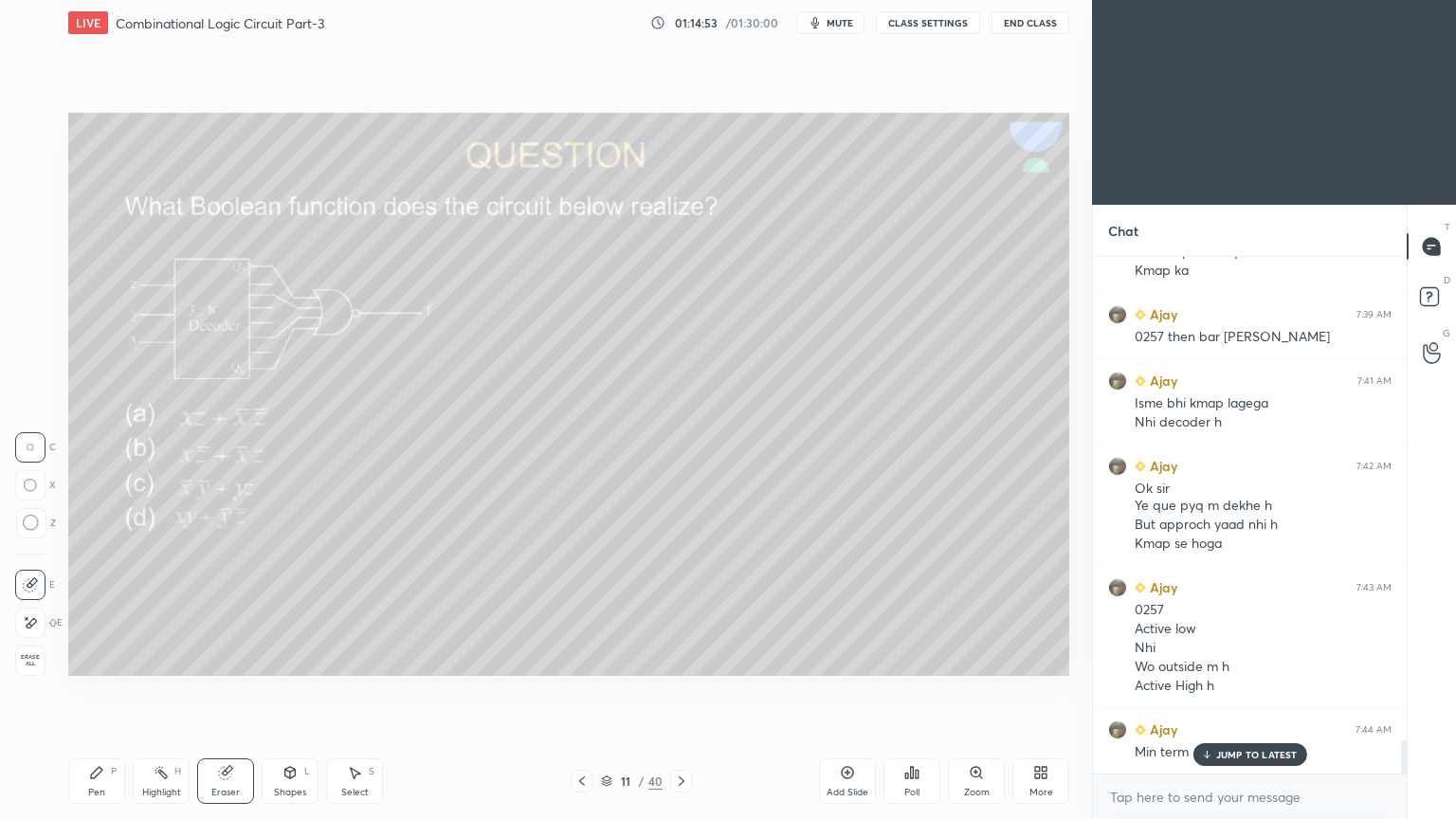
click at [98, 691] on div "Pen" at bounding box center [97, 793] width 17 height 10
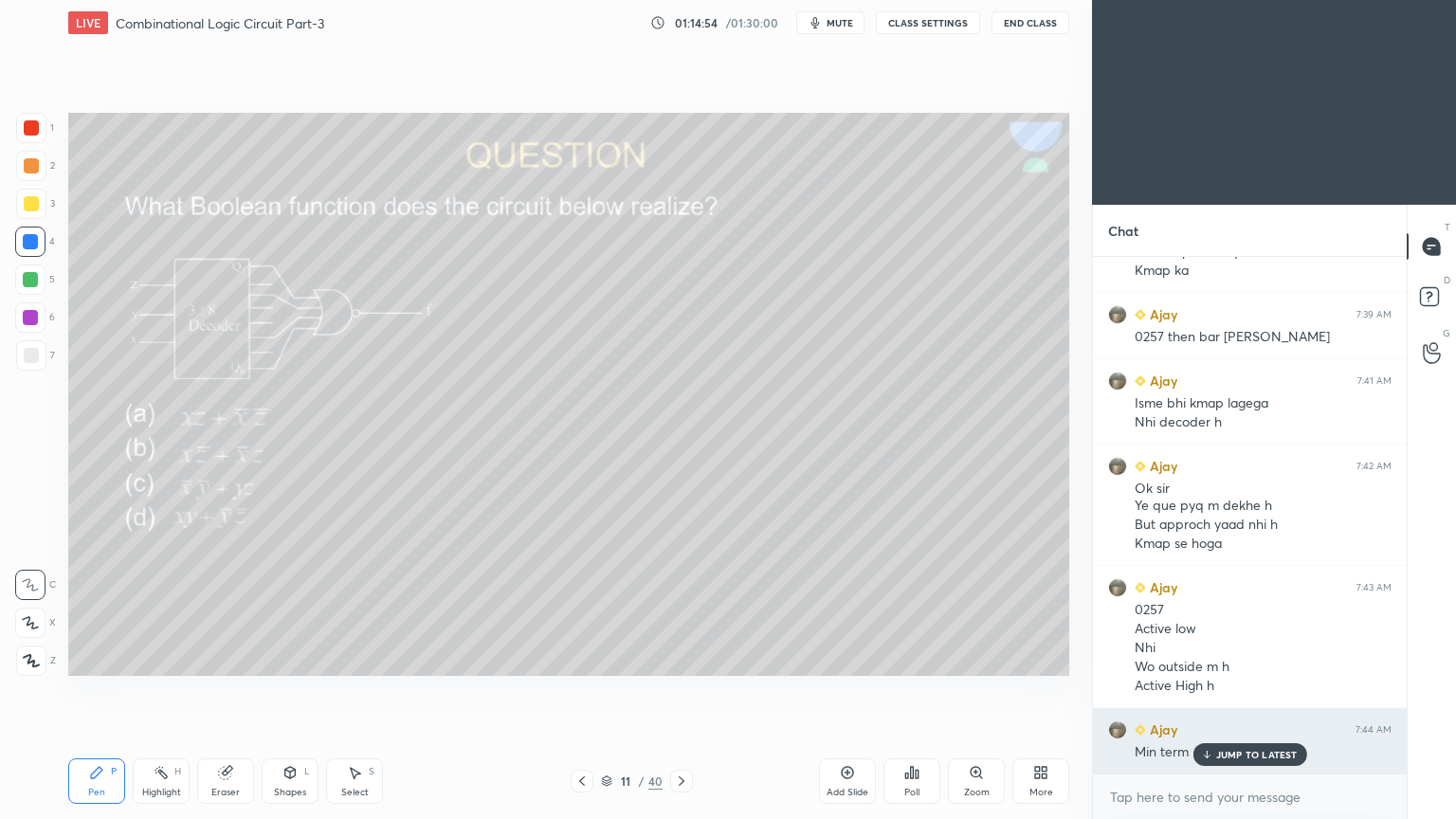
click at [1247, 691] on p "JUMP TO LATEST" at bounding box center [1256, 755] width 81 height 12
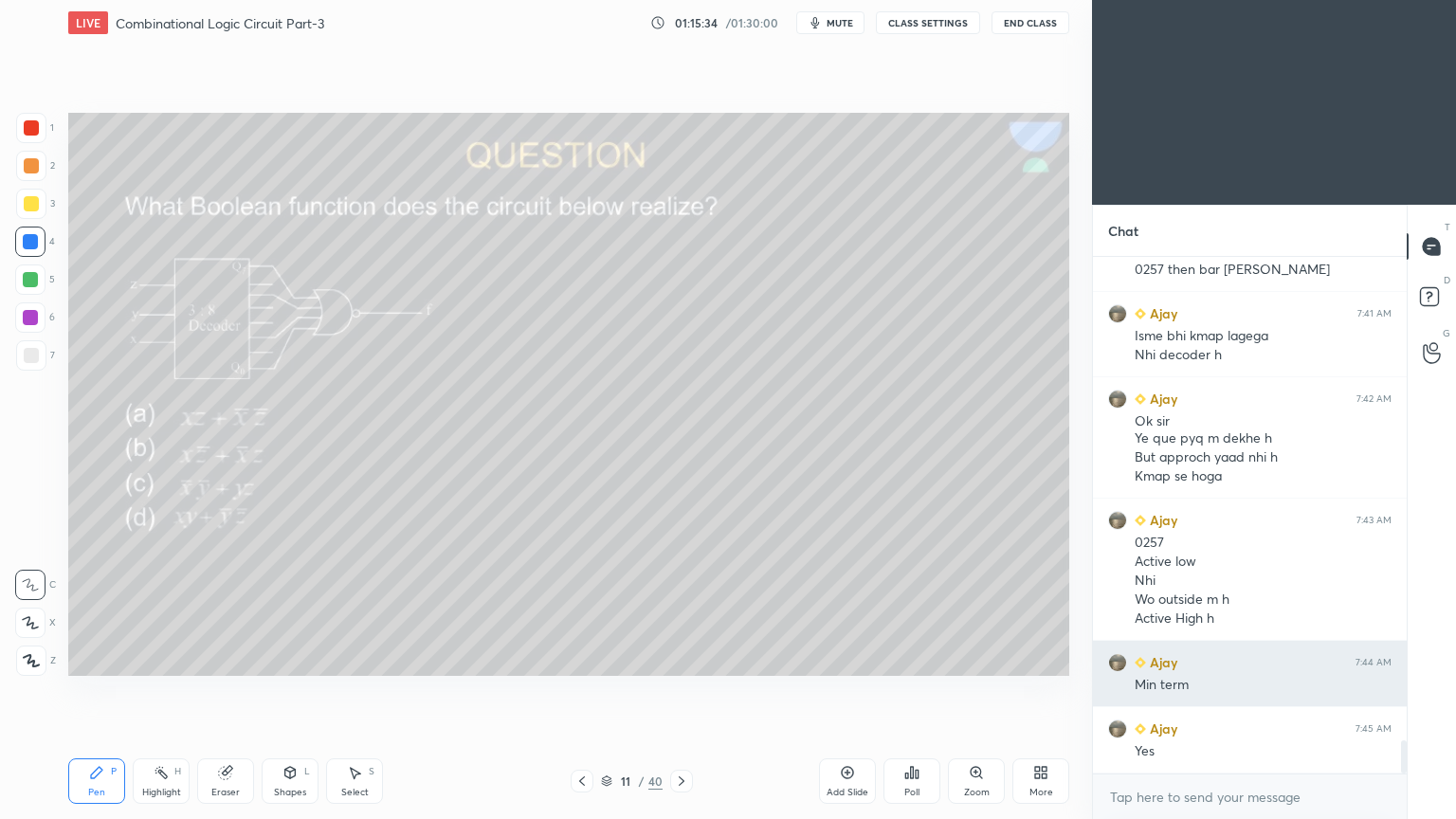
scroll to position [7652, 0]
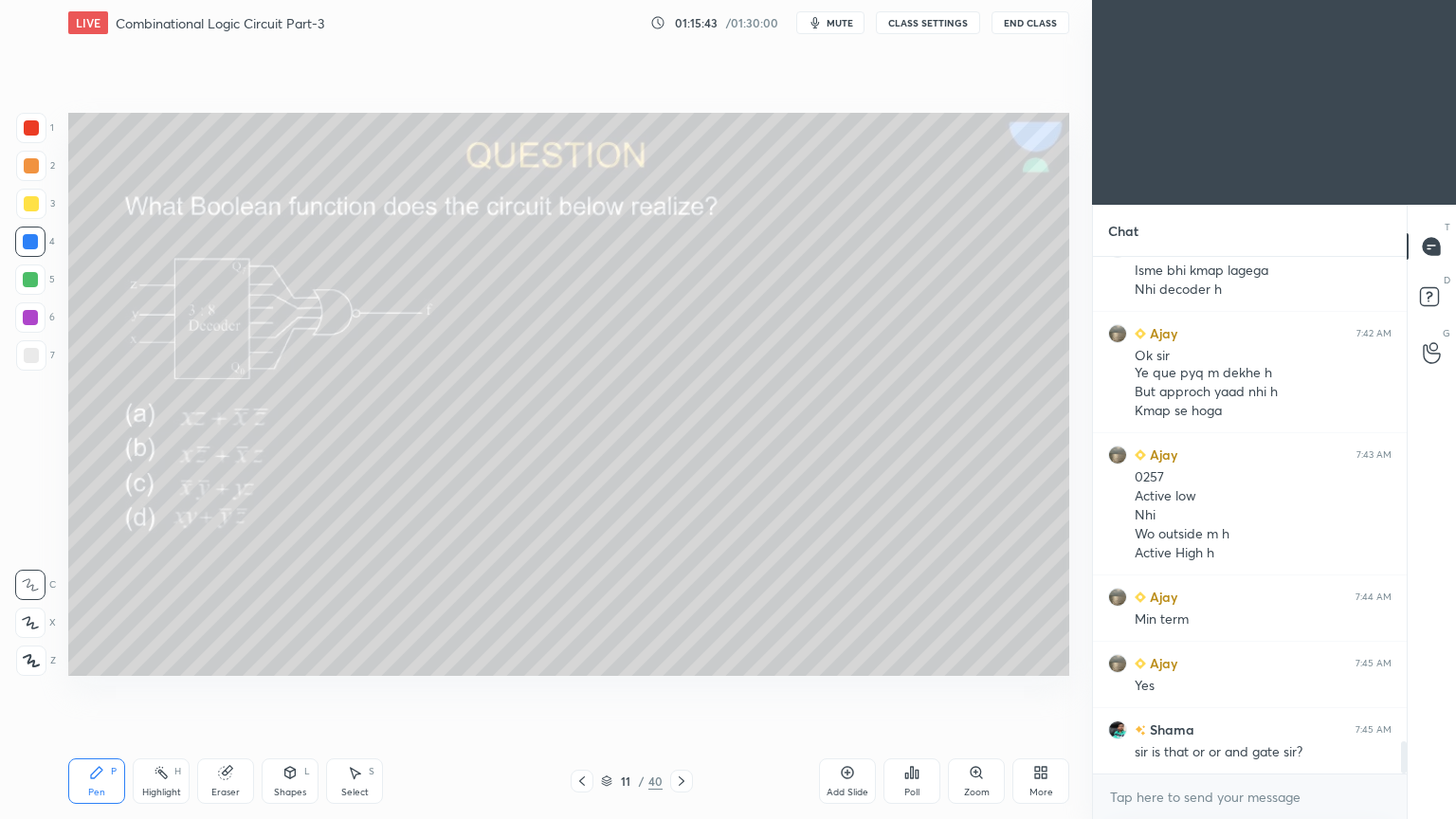
click at [150, 691] on div "Highlight H" at bounding box center [161, 781] width 57 height 46
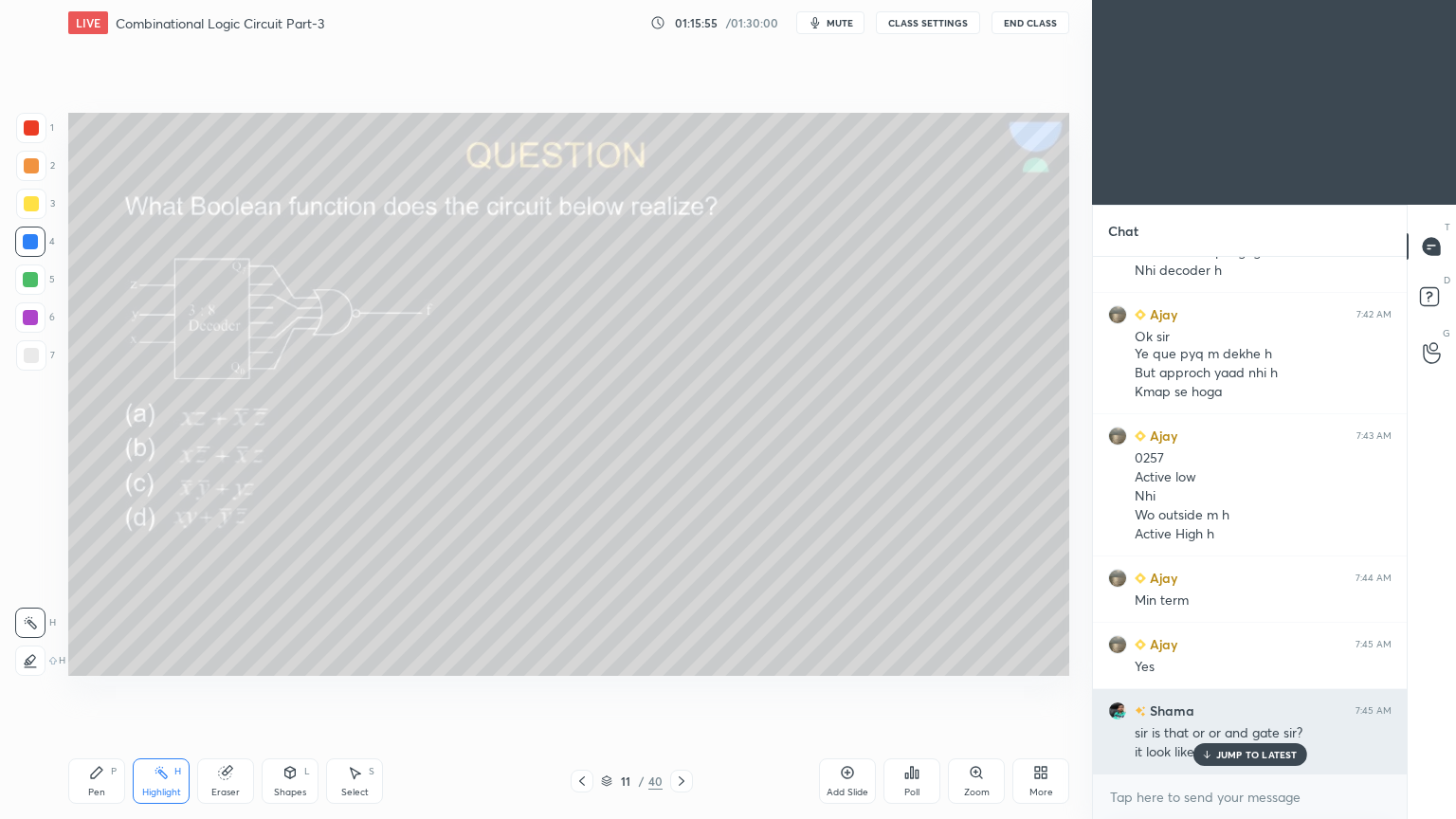
click at [1247, 691] on p "JUMP TO LATEST" at bounding box center [1256, 755] width 81 height 12
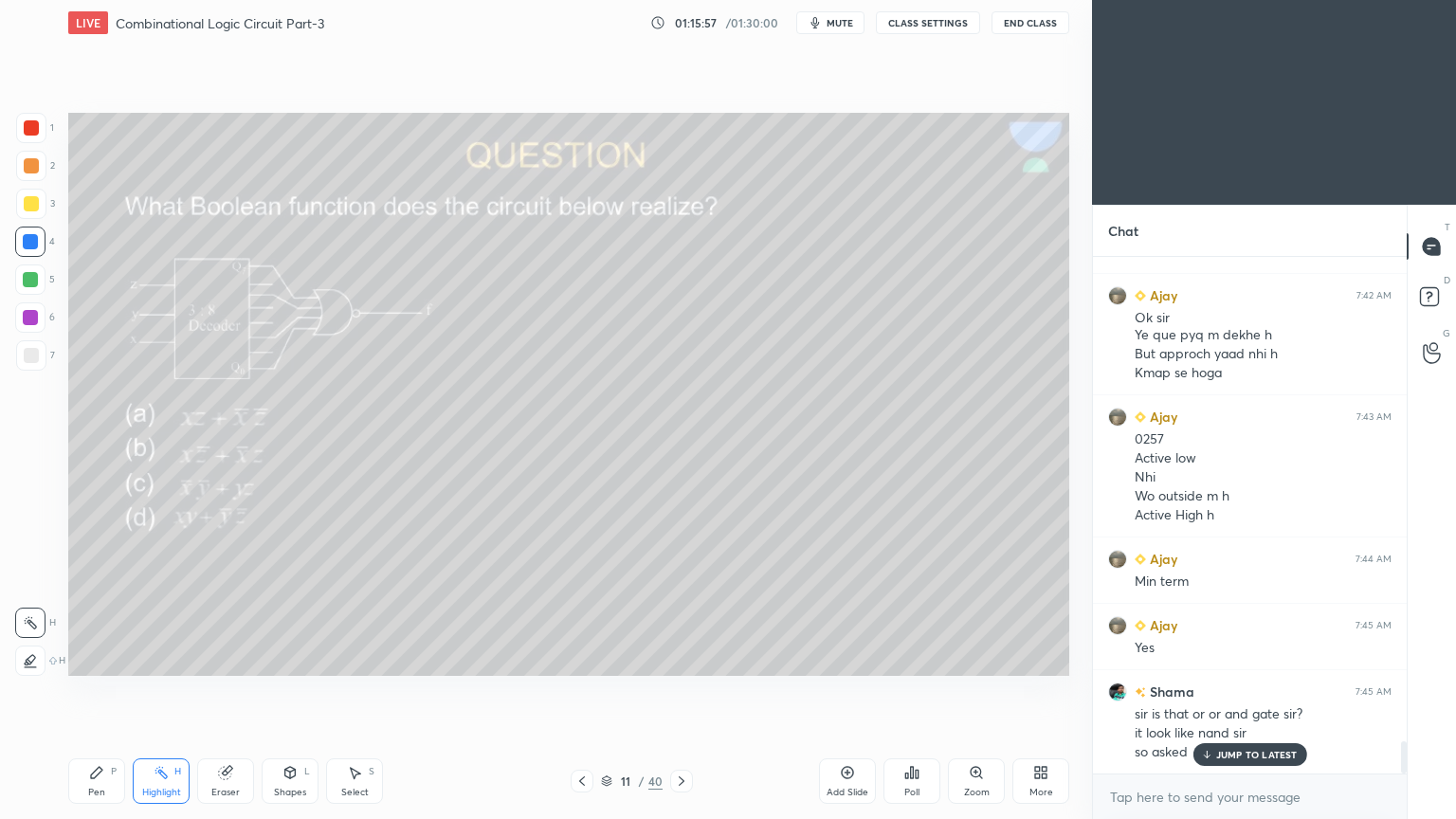
scroll to position [7710, 0]
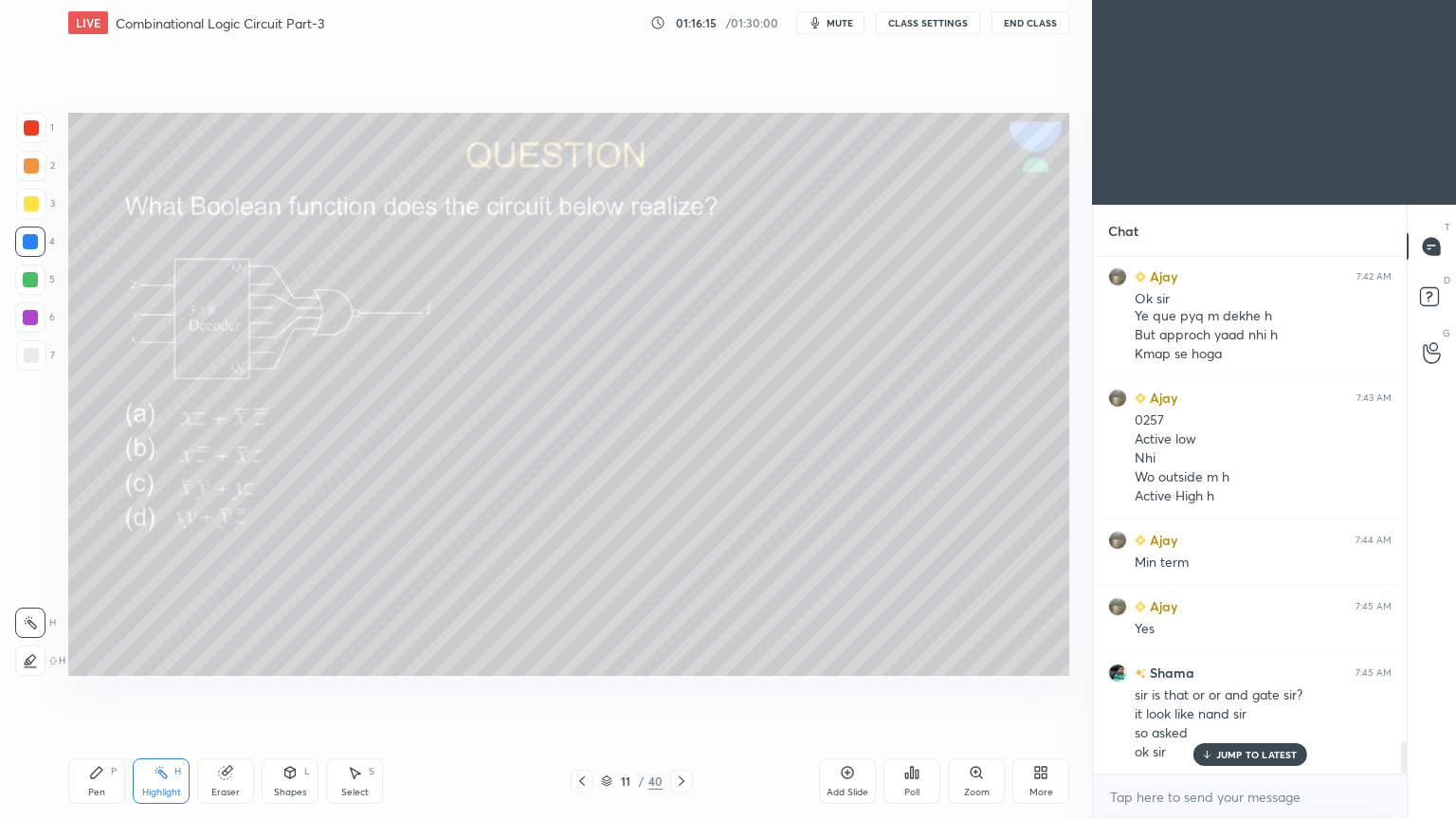
click at [116, 691] on div "Pen P" at bounding box center [96, 781] width 57 height 46
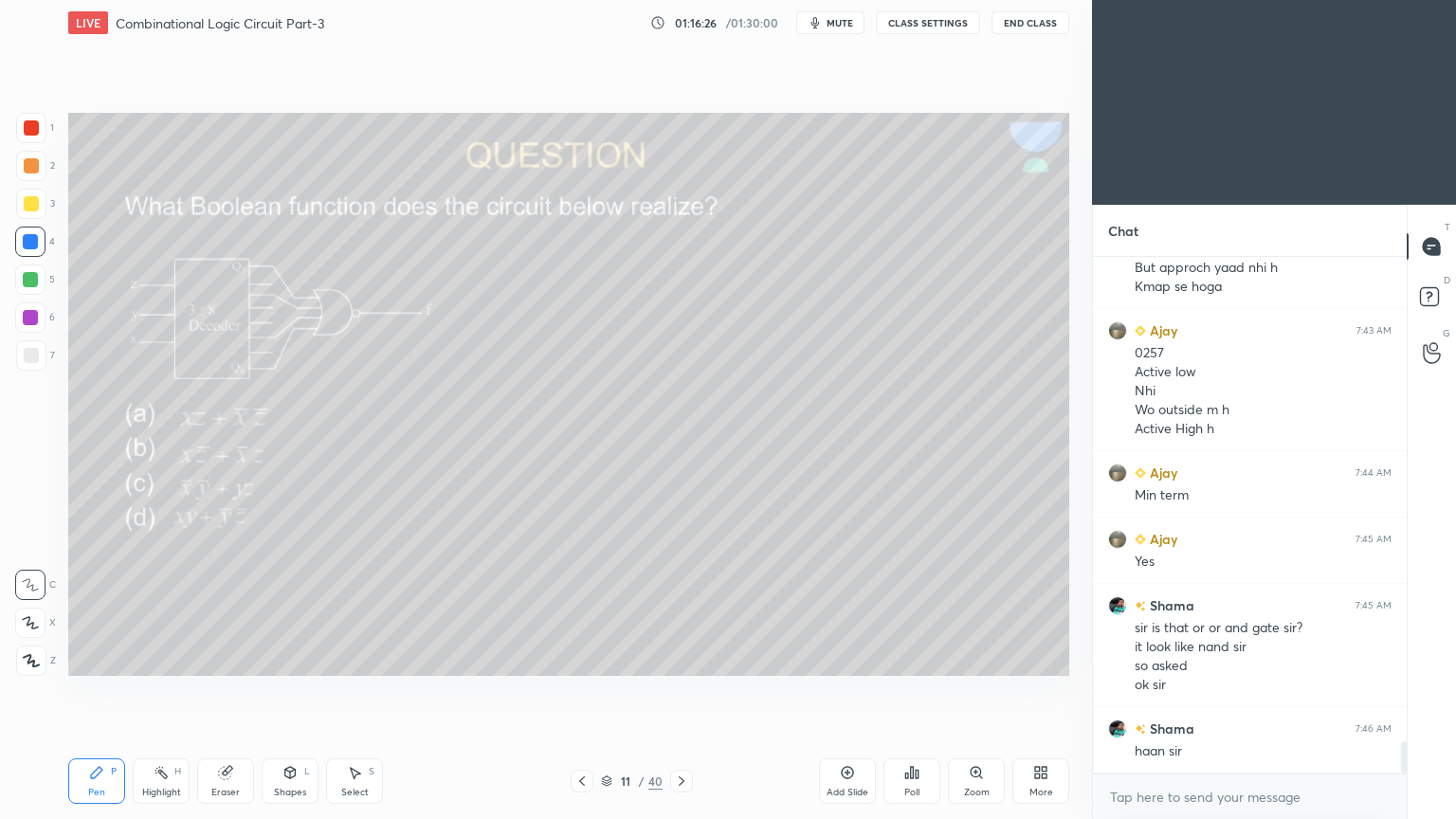
click at [287, 691] on icon at bounding box center [290, 772] width 11 height 12
click at [239, 691] on div "Eraser" at bounding box center [225, 781] width 57 height 46
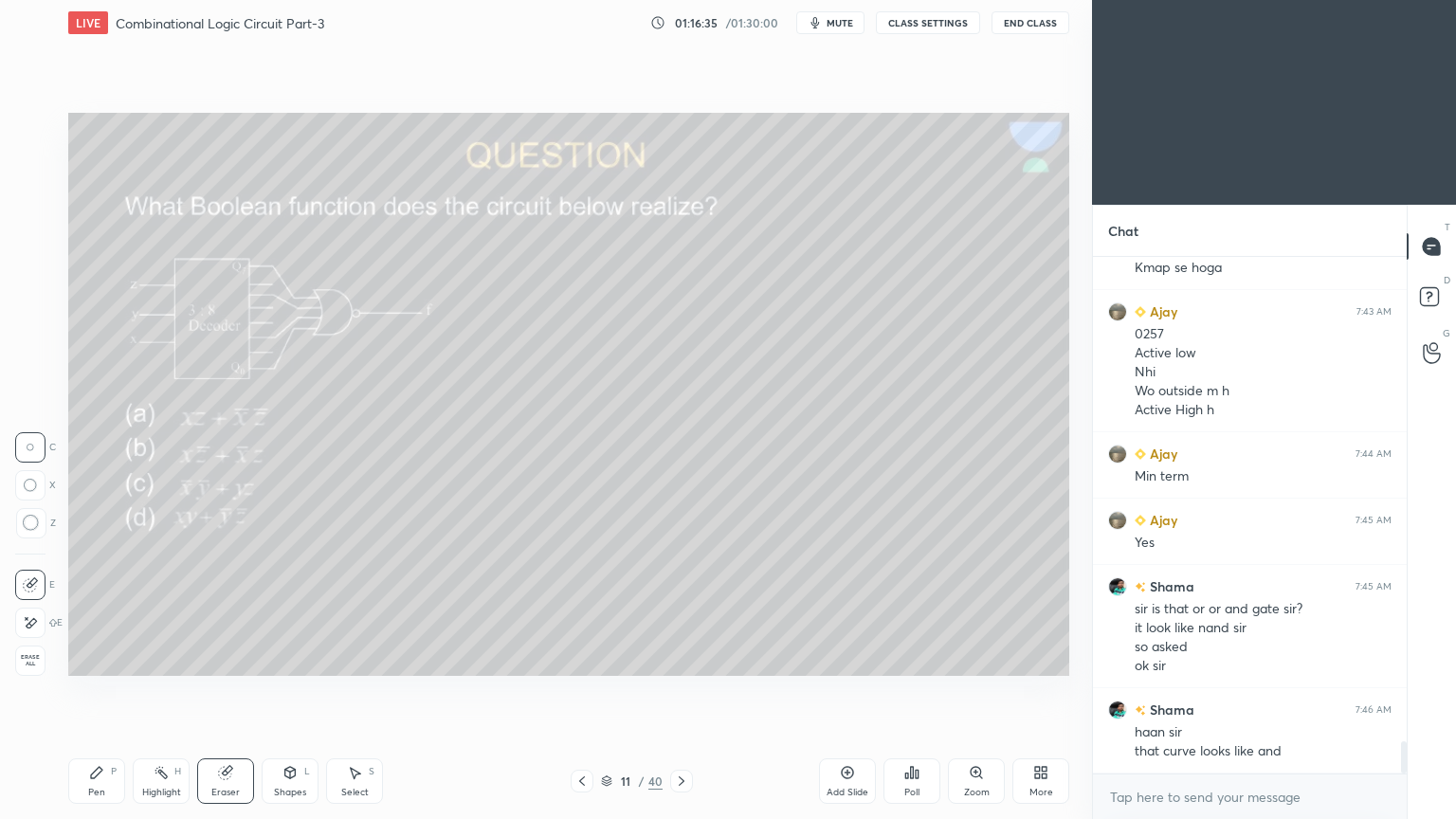
click at [91, 691] on icon at bounding box center [97, 772] width 16 height 16
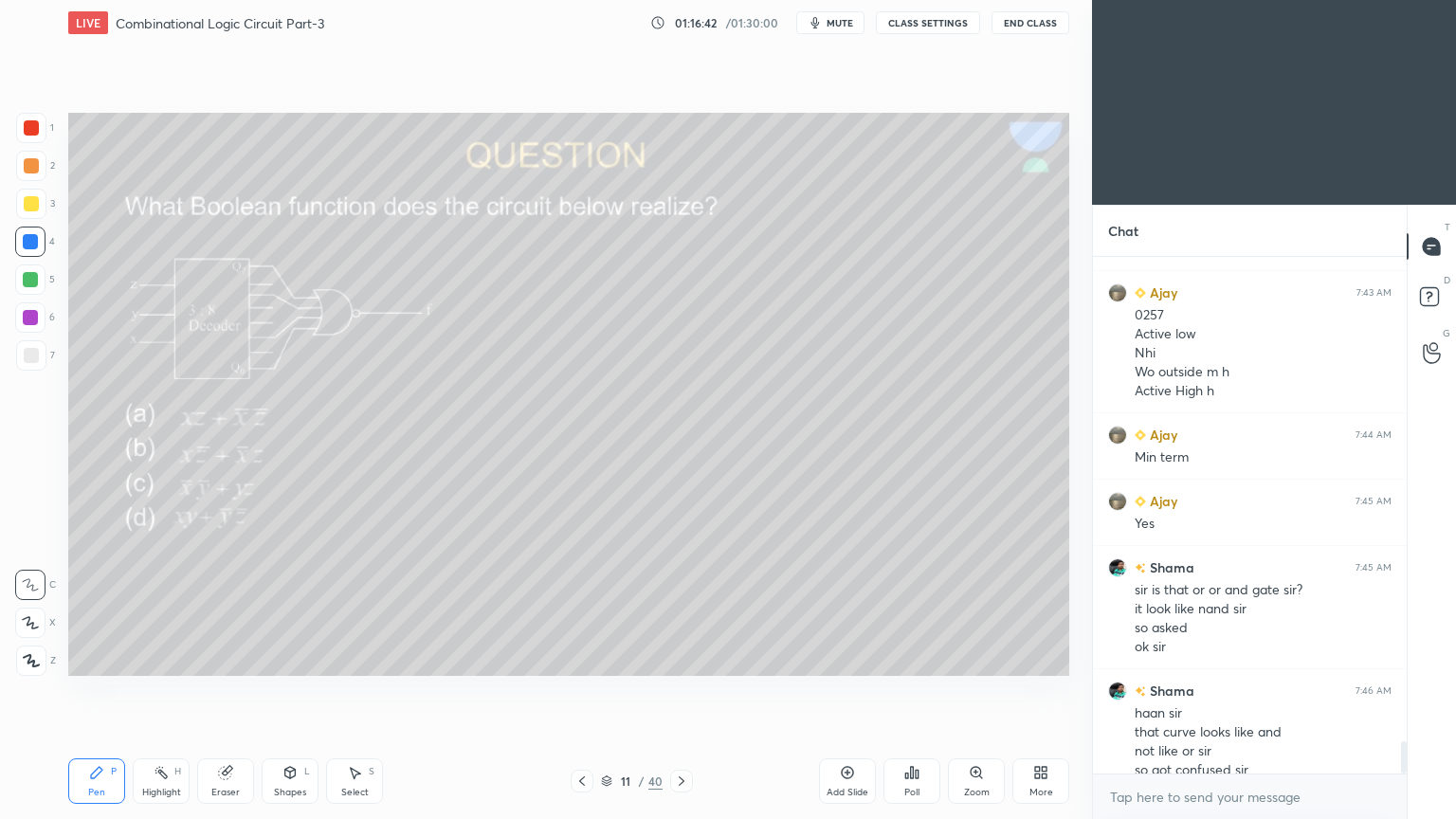
scroll to position [7834, 0]
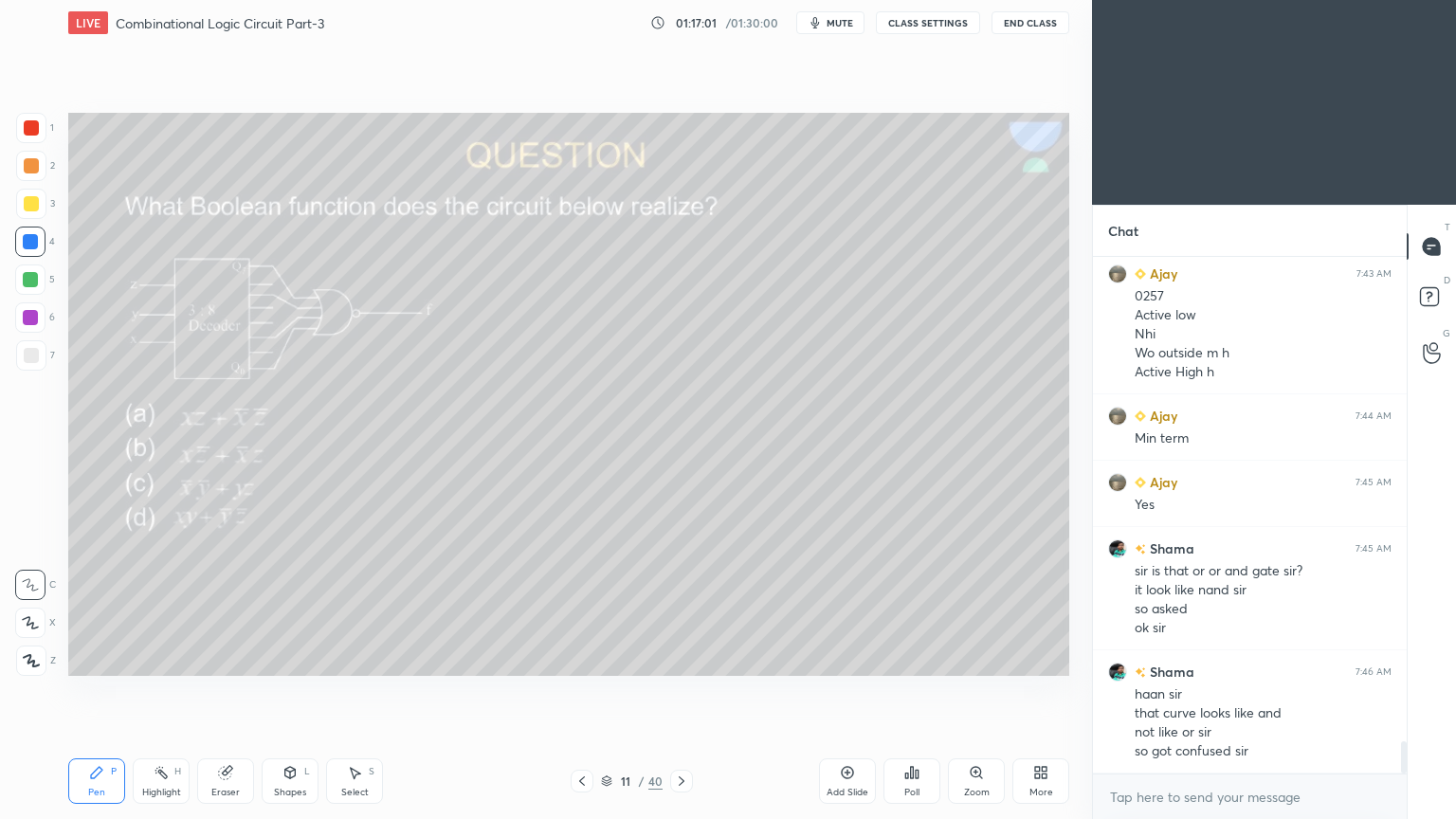
click at [42, 288] on div at bounding box center [30, 279] width 30 height 30
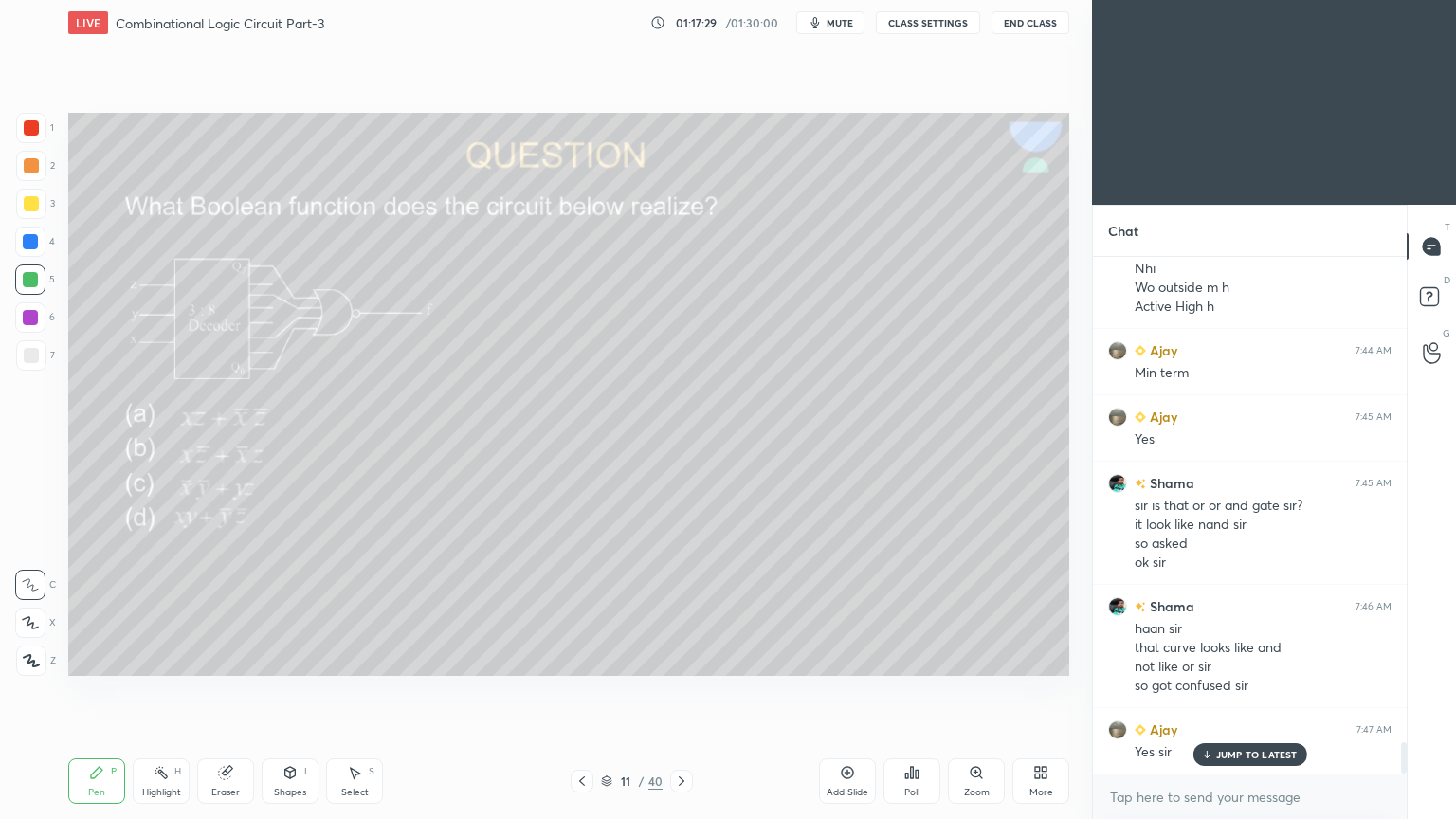
click at [48, 352] on div "7" at bounding box center [36, 355] width 39 height 30
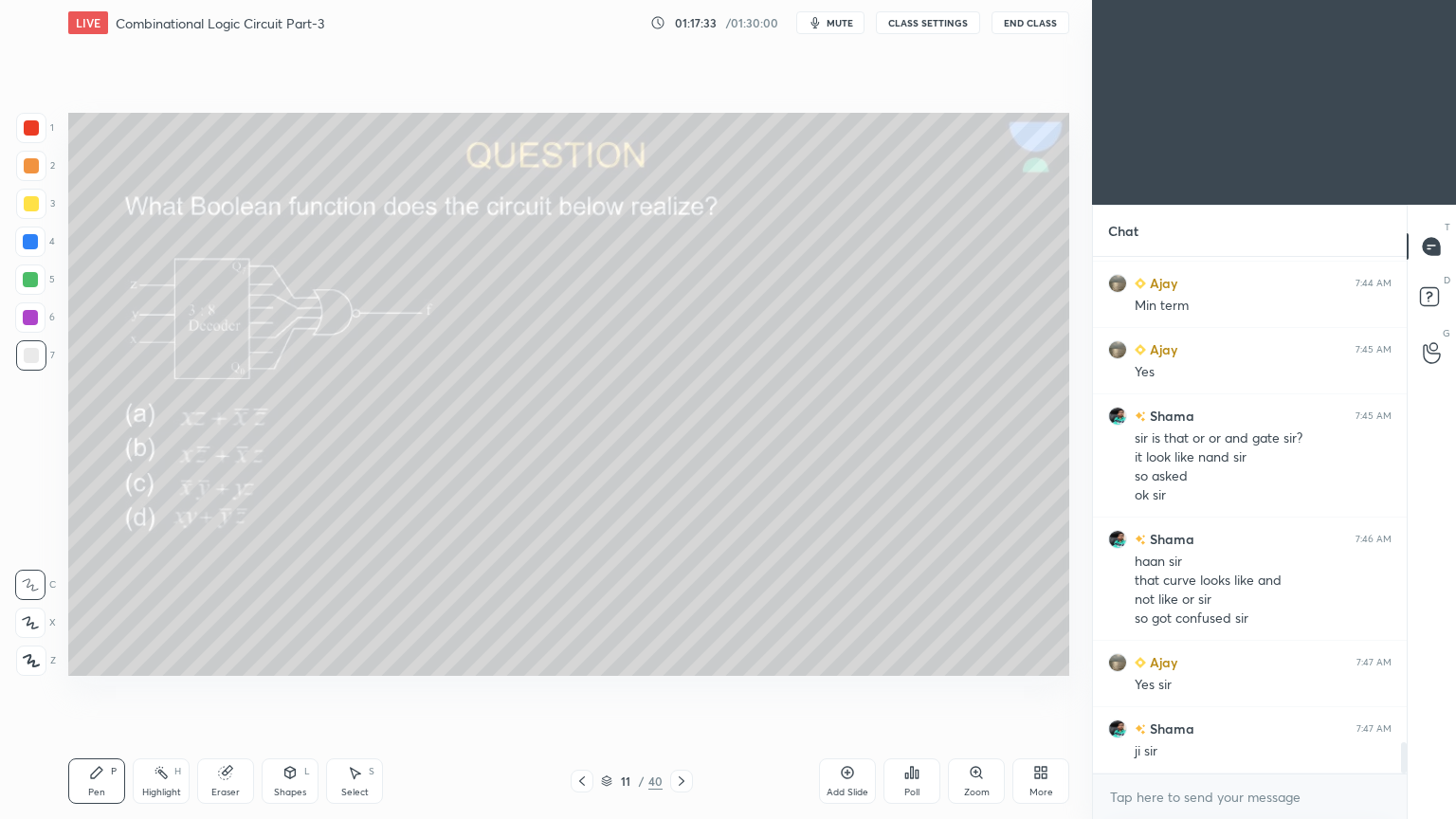
click at [291, 691] on icon at bounding box center [290, 772] width 11 height 12
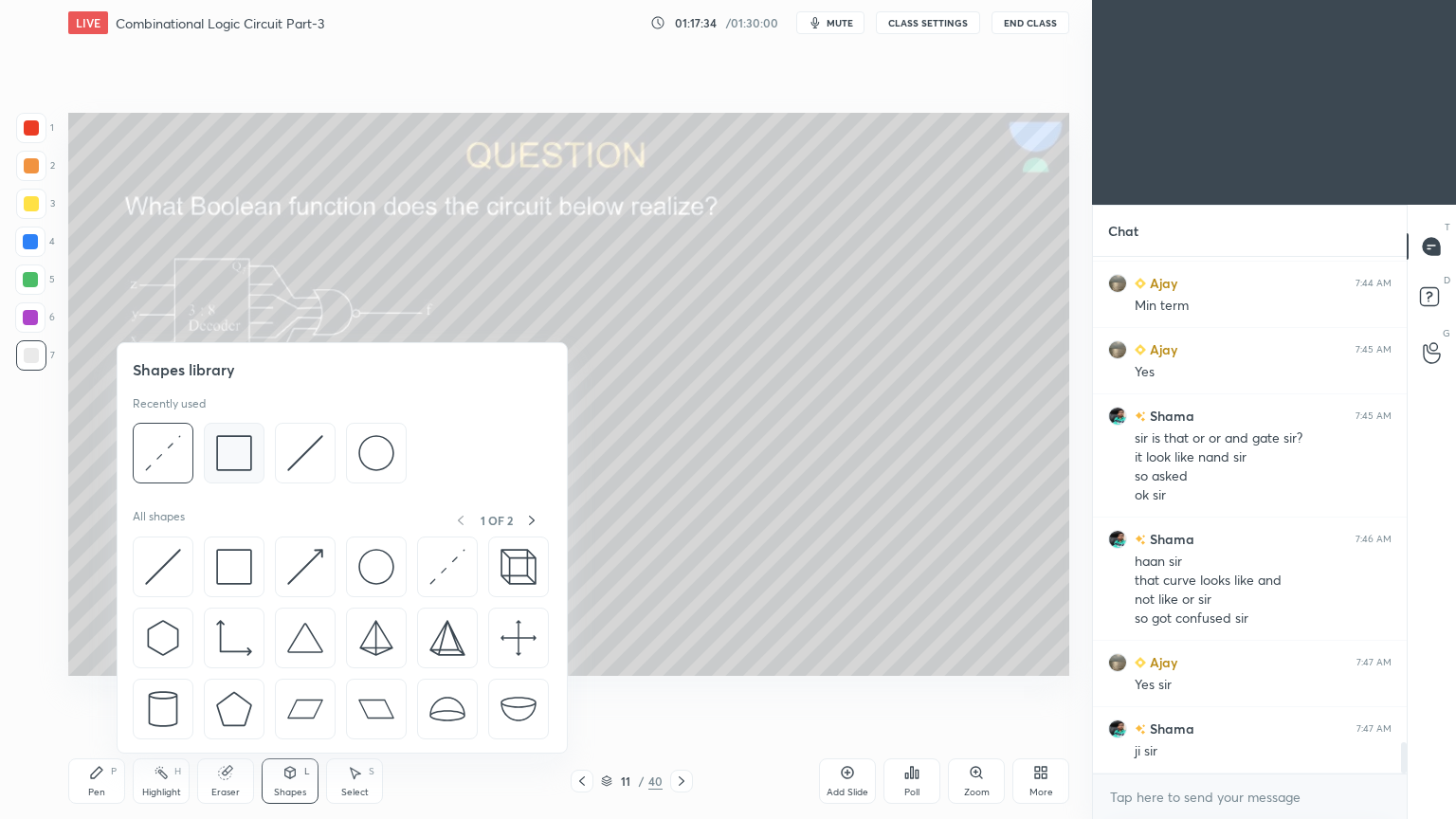
click at [237, 456] on img at bounding box center [234, 452] width 36 height 36
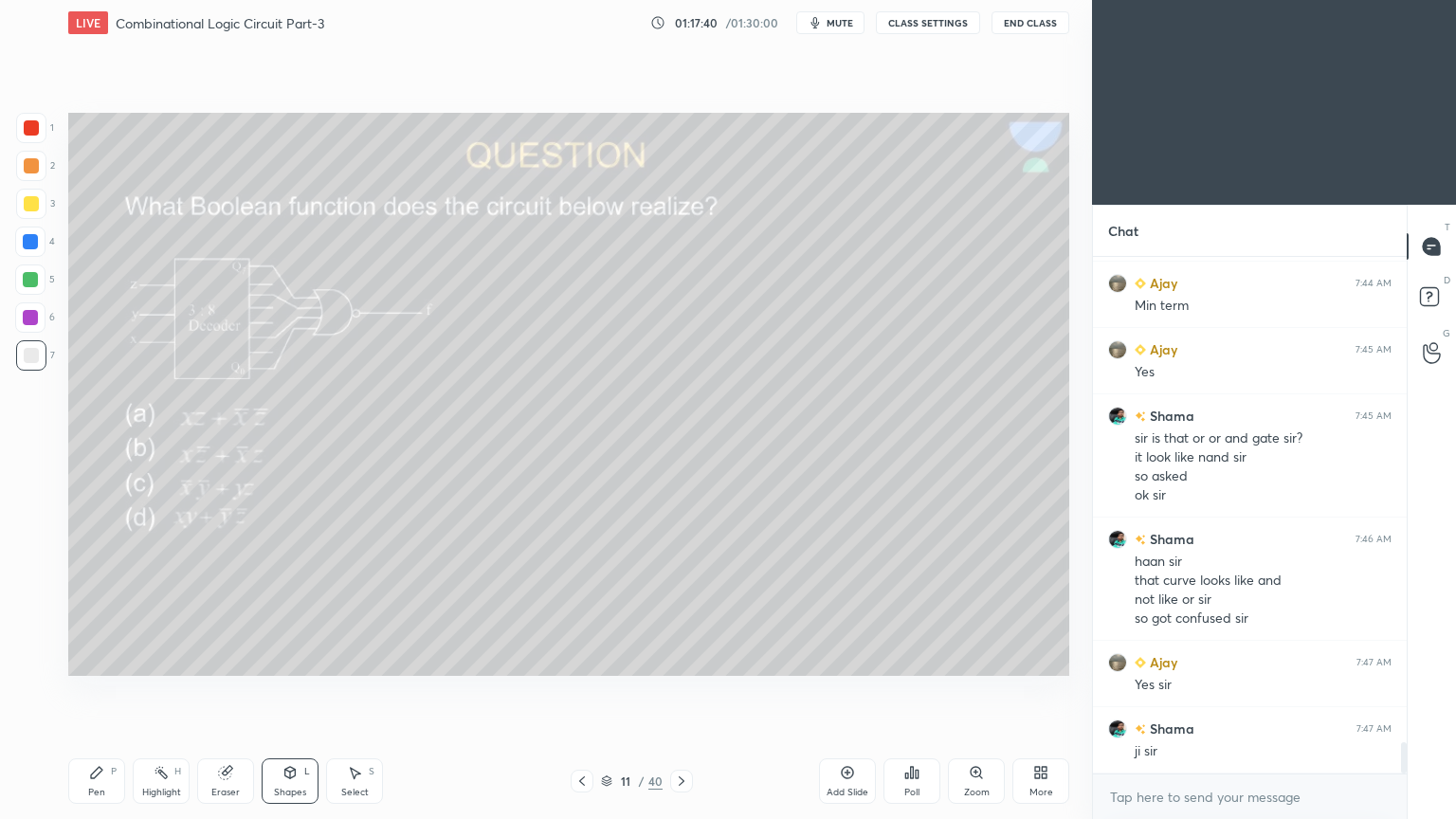
click at [47, 280] on div "5" at bounding box center [35, 279] width 40 height 30
click at [293, 691] on icon at bounding box center [290, 772] width 16 height 16
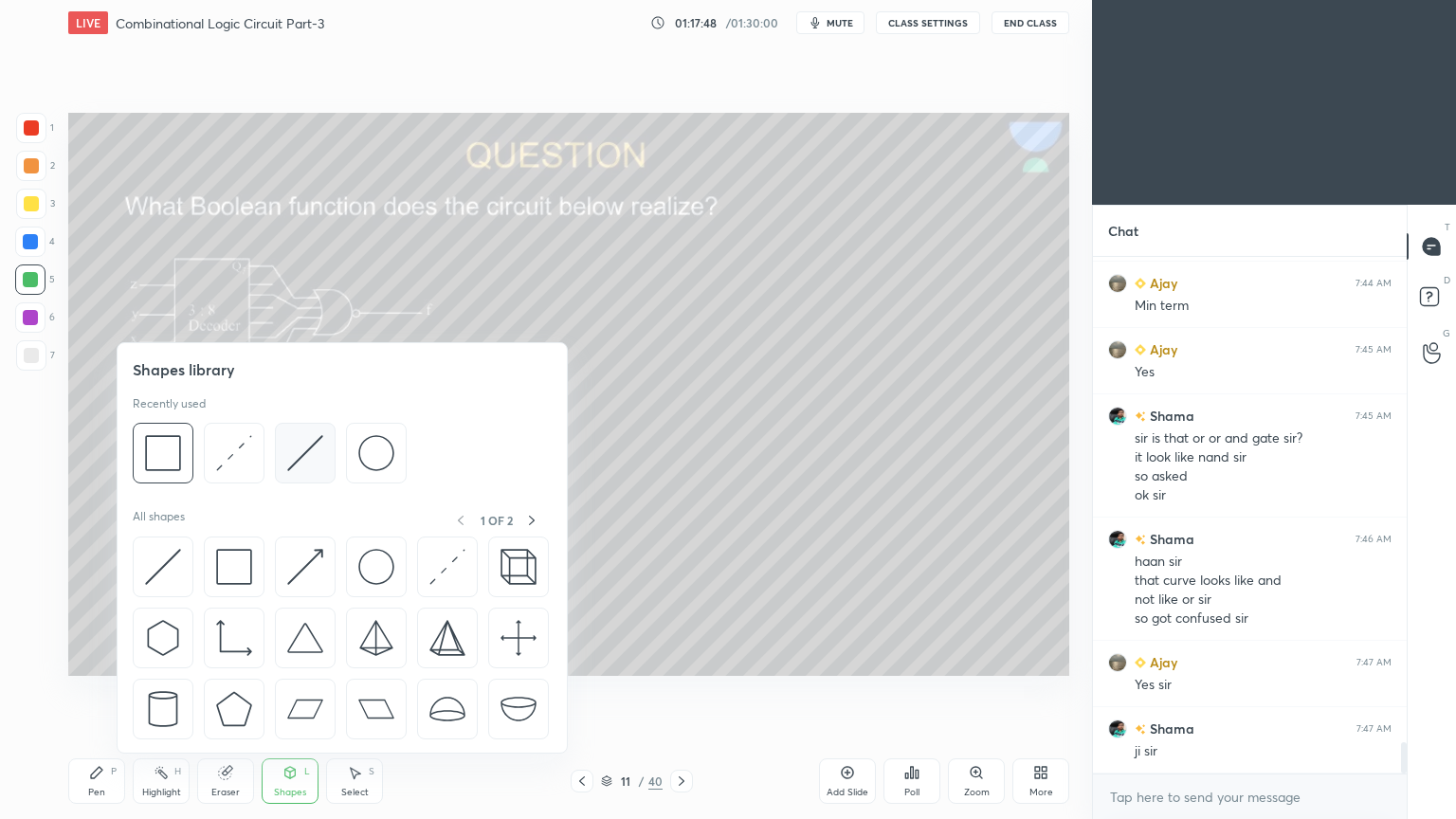
click at [311, 458] on img at bounding box center [305, 452] width 36 height 36
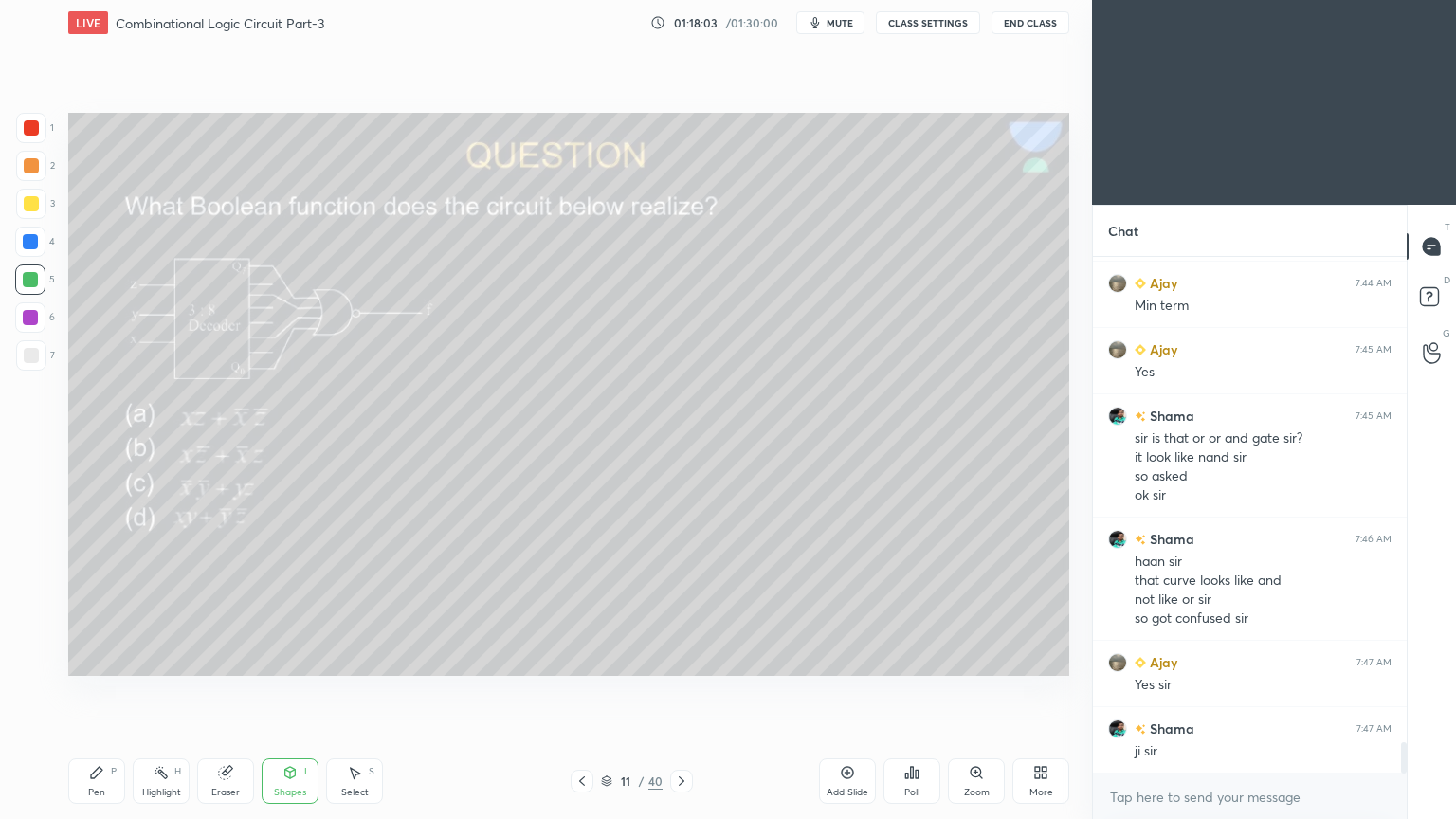
click at [235, 691] on div "Eraser" at bounding box center [225, 793] width 28 height 10
click at [97, 691] on div "Pen" at bounding box center [97, 793] width 17 height 10
click at [39, 205] on div at bounding box center [31, 203] width 30 height 30
click at [36, 326] on div at bounding box center [30, 317] width 30 height 30
click at [46, 163] on div at bounding box center [31, 165] width 30 height 30
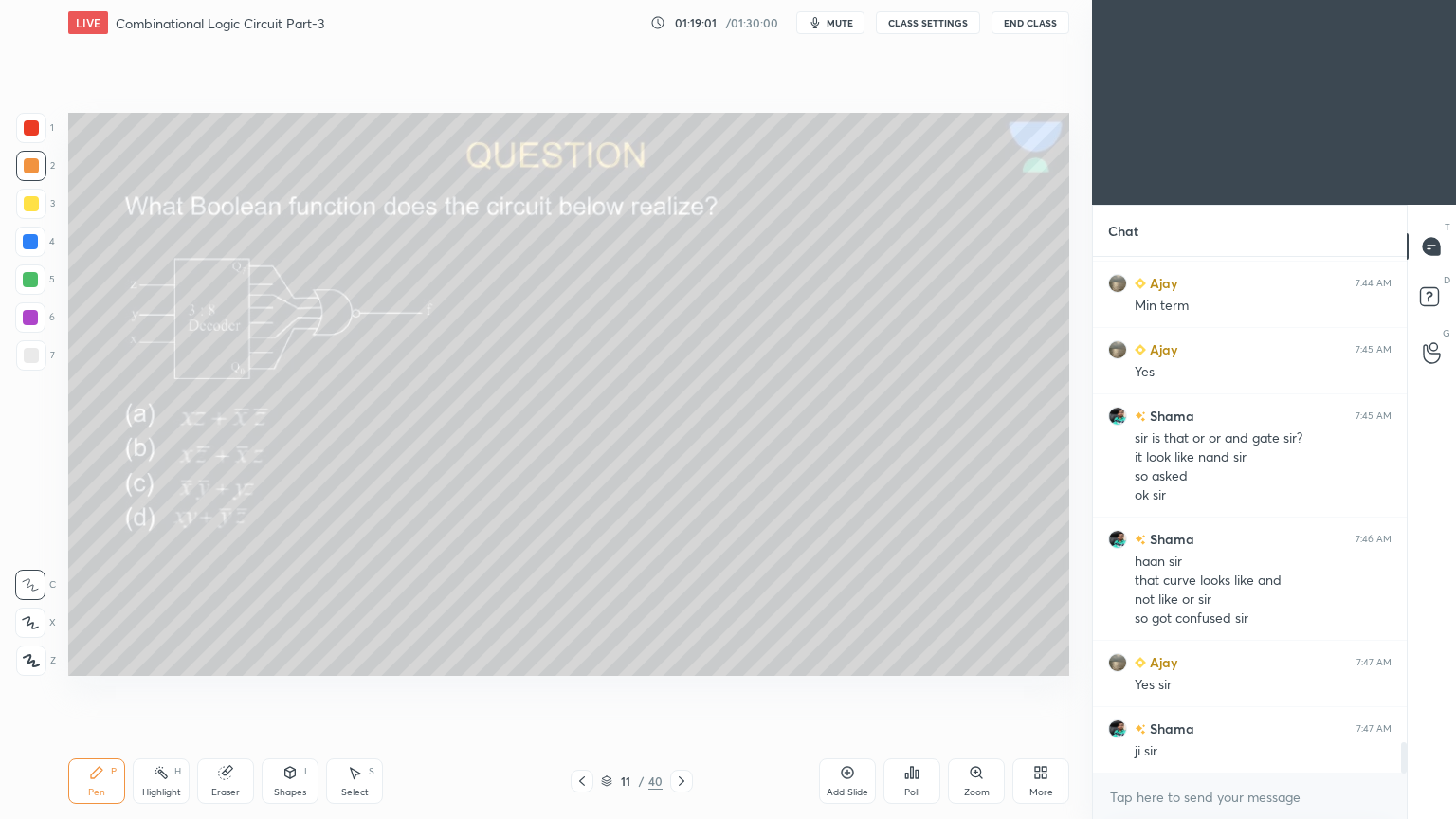
click at [22, 622] on icon at bounding box center [30, 623] width 17 height 14
click at [233, 691] on div "Eraser" at bounding box center [225, 781] width 57 height 46
click at [80, 691] on div "Pen P" at bounding box center [96, 781] width 57 height 46
click at [231, 691] on div "Eraser" at bounding box center [225, 781] width 57 height 46
click at [152, 691] on div "Highlight" at bounding box center [162, 793] width 39 height 10
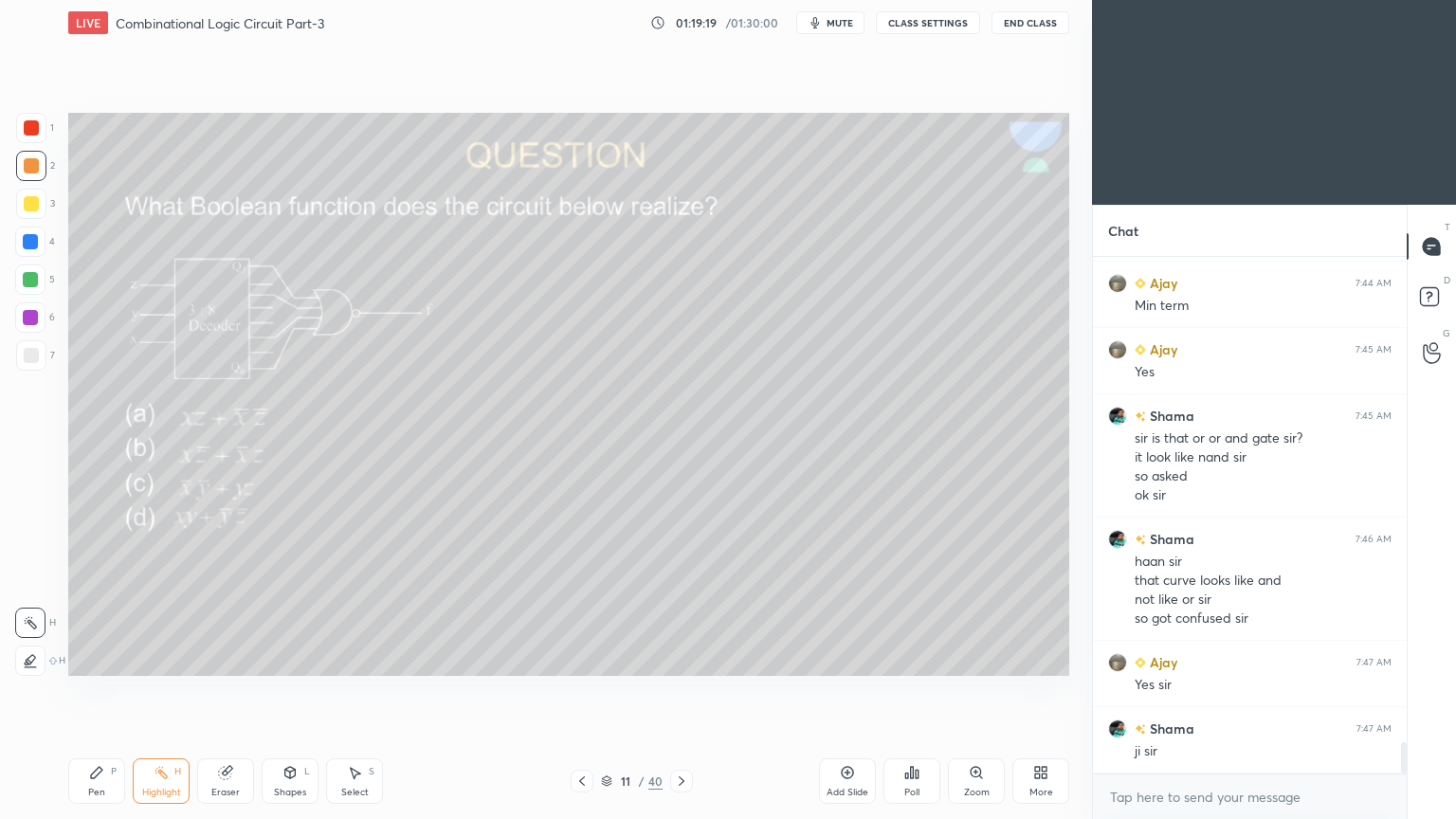
click at [103, 691] on icon at bounding box center [97, 772] width 16 height 16
click at [225, 691] on div "Eraser" at bounding box center [225, 793] width 28 height 10
click at [76, 691] on div "Pen P" at bounding box center [96, 781] width 57 height 46
click at [38, 136] on div at bounding box center [31, 127] width 30 height 30
click at [275, 691] on div "Shapes L" at bounding box center [290, 781] width 57 height 46
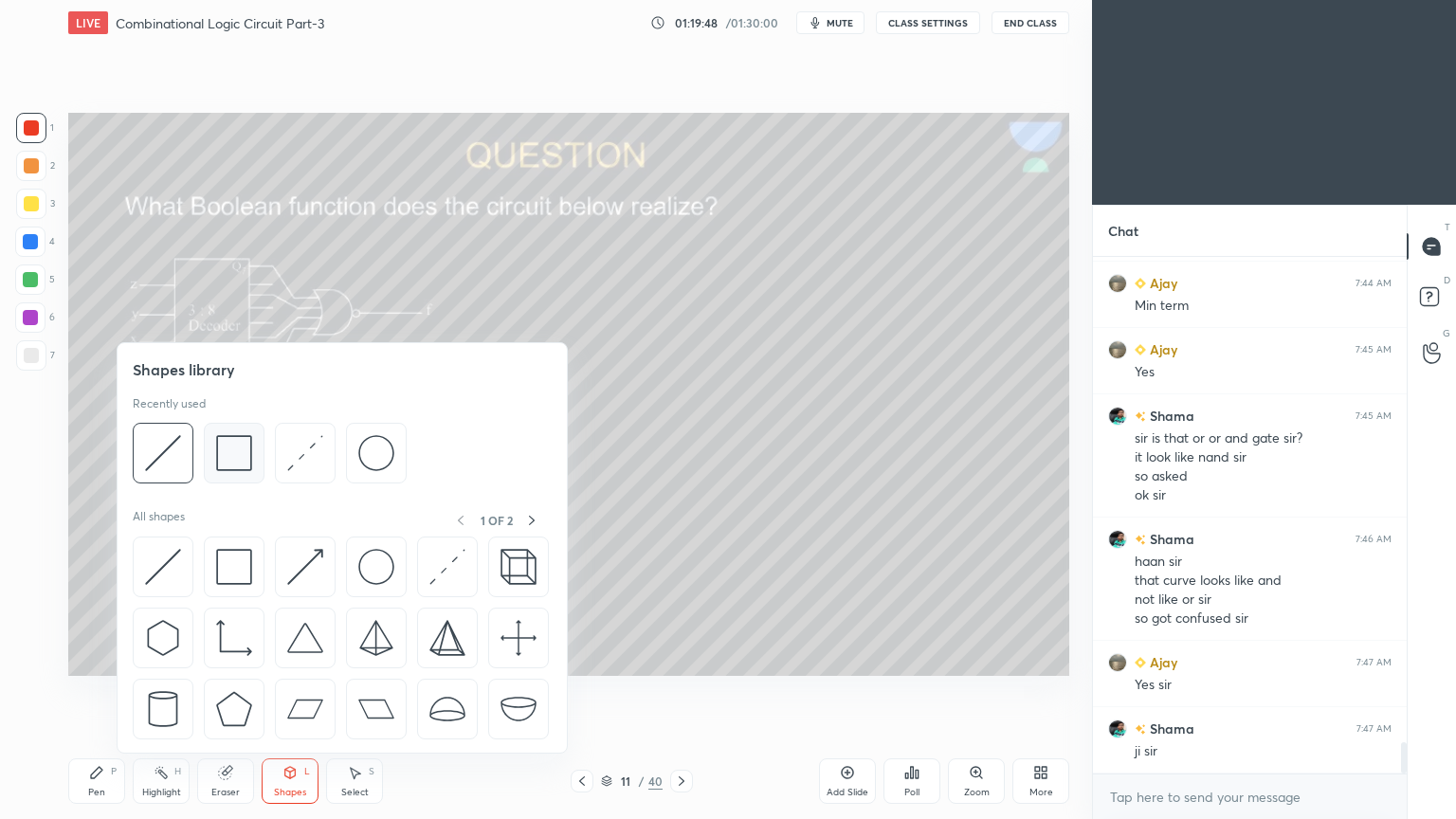
click at [237, 449] on img at bounding box center [234, 452] width 36 height 36
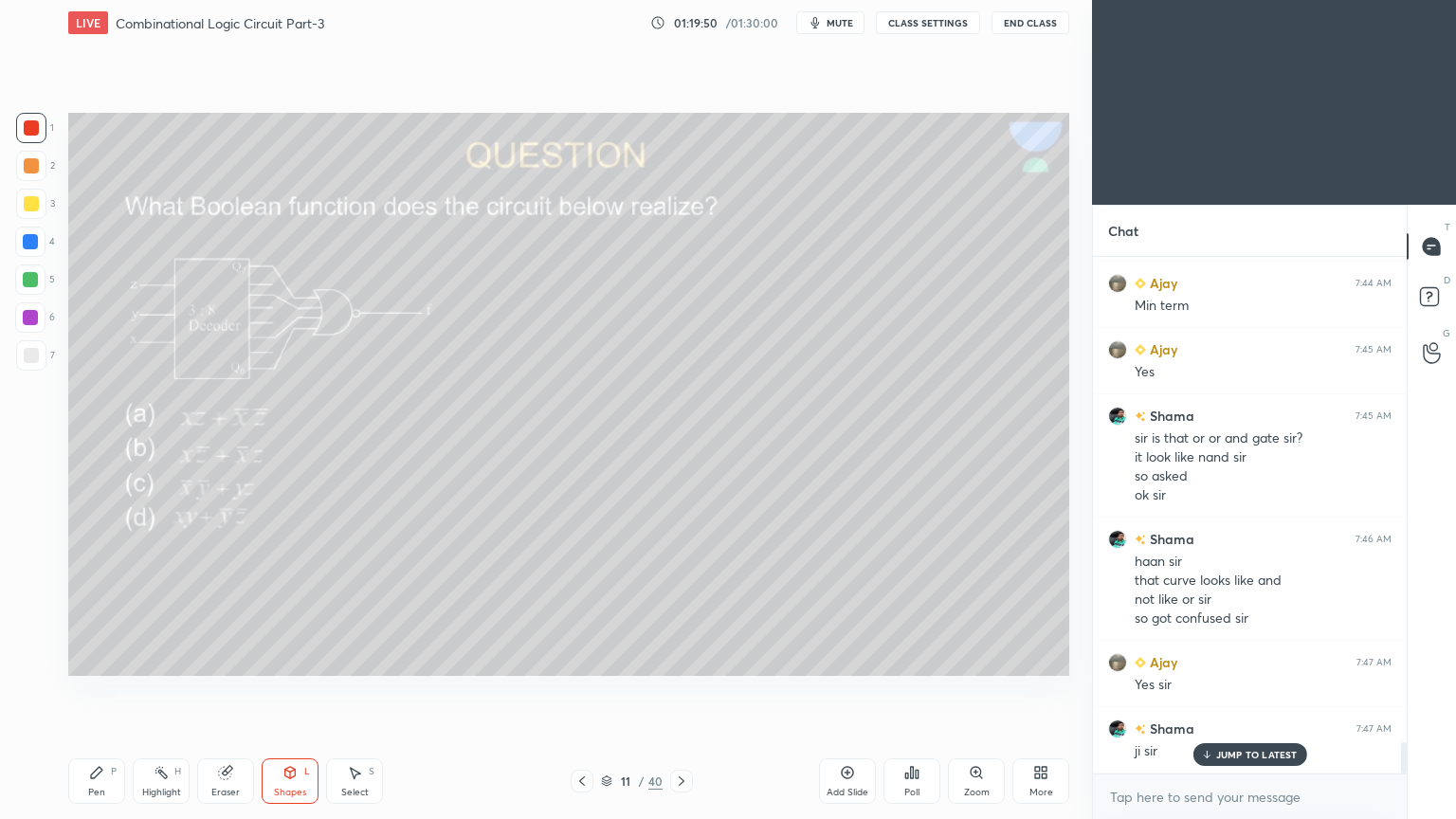
scroll to position [8032, 0]
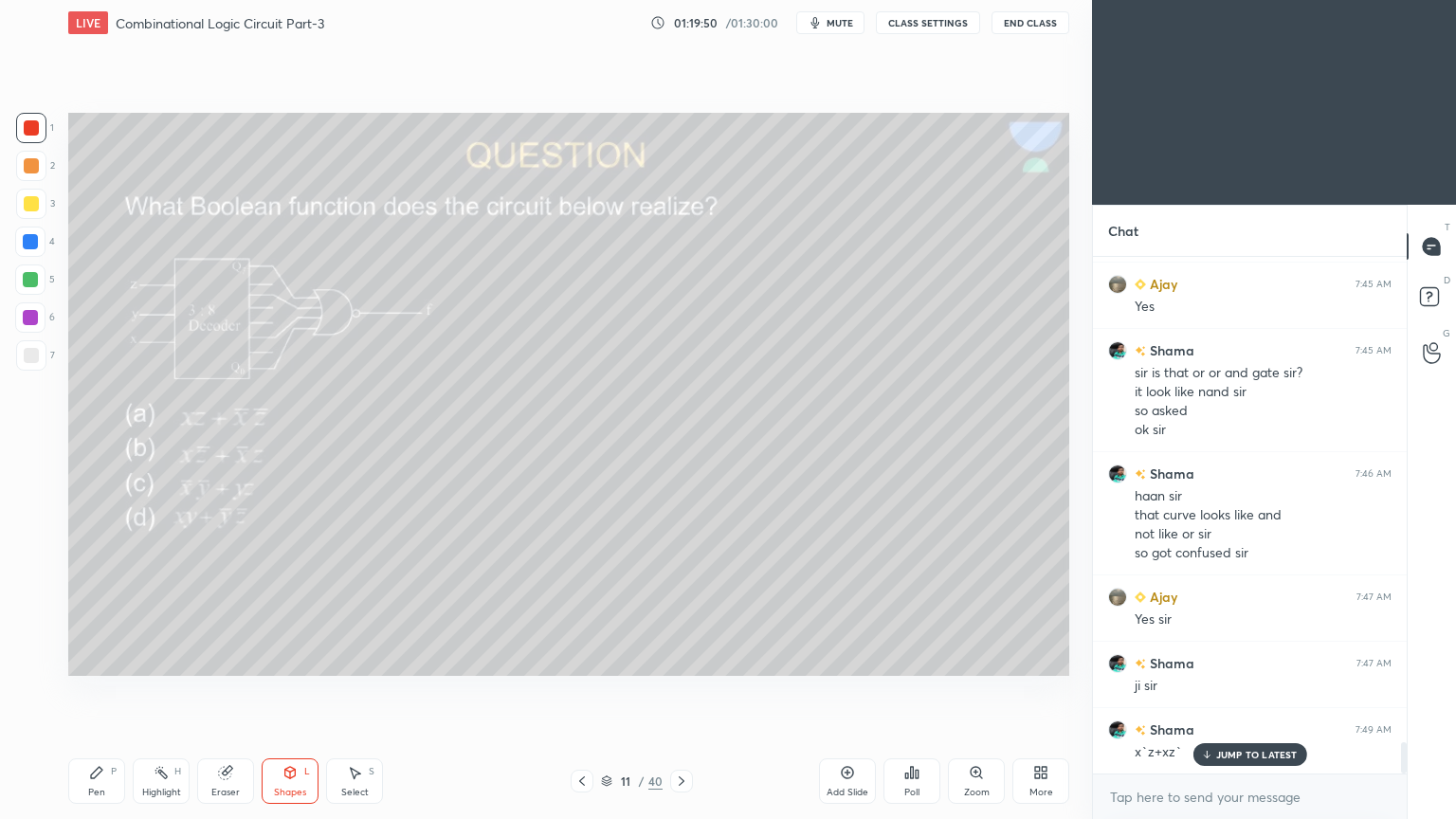
click at [82, 691] on div "Pen P" at bounding box center [96, 781] width 57 height 46
click at [289, 691] on icon at bounding box center [290, 770] width 11 height 3
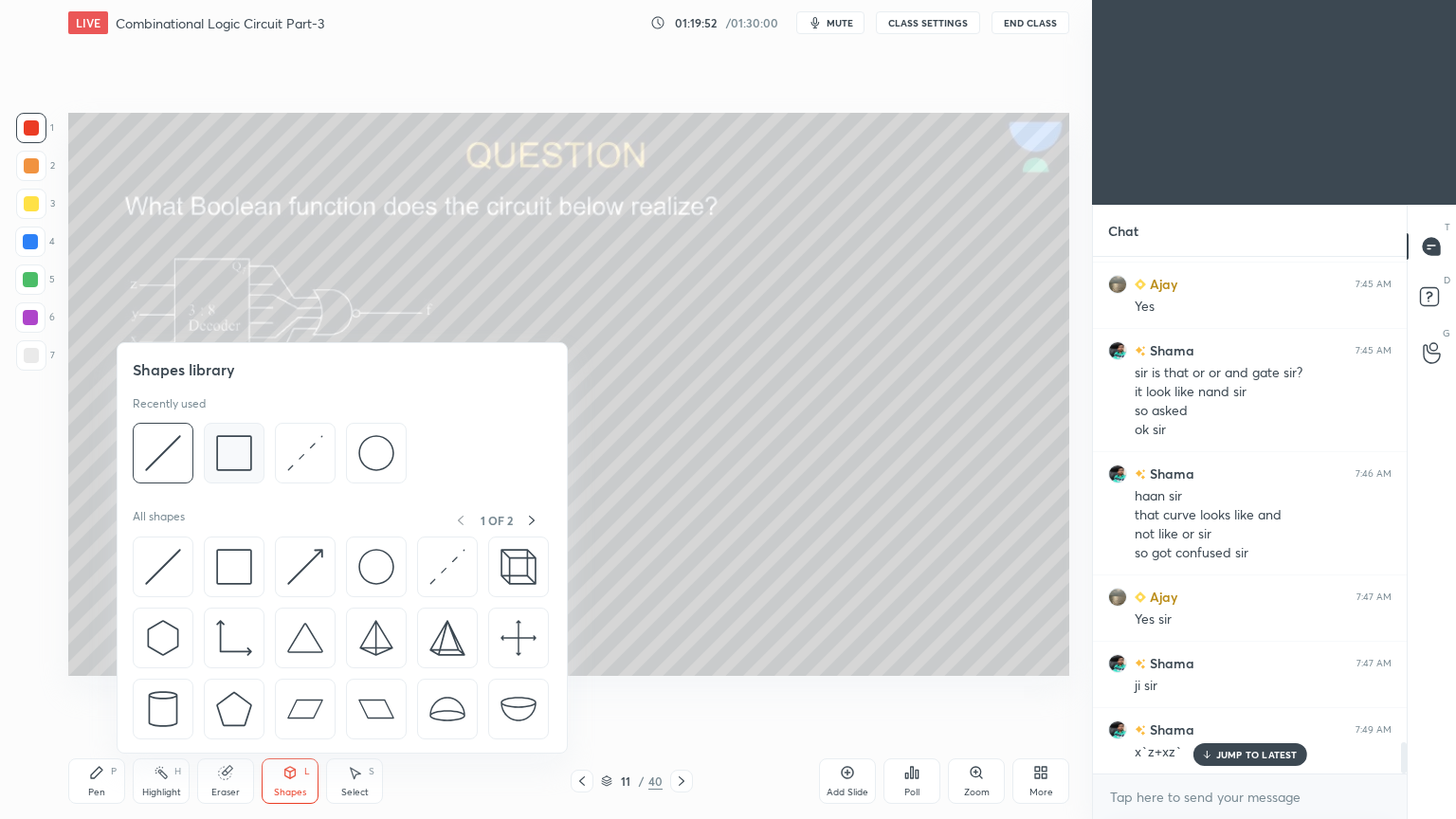
click at [250, 456] on img at bounding box center [234, 452] width 36 height 36
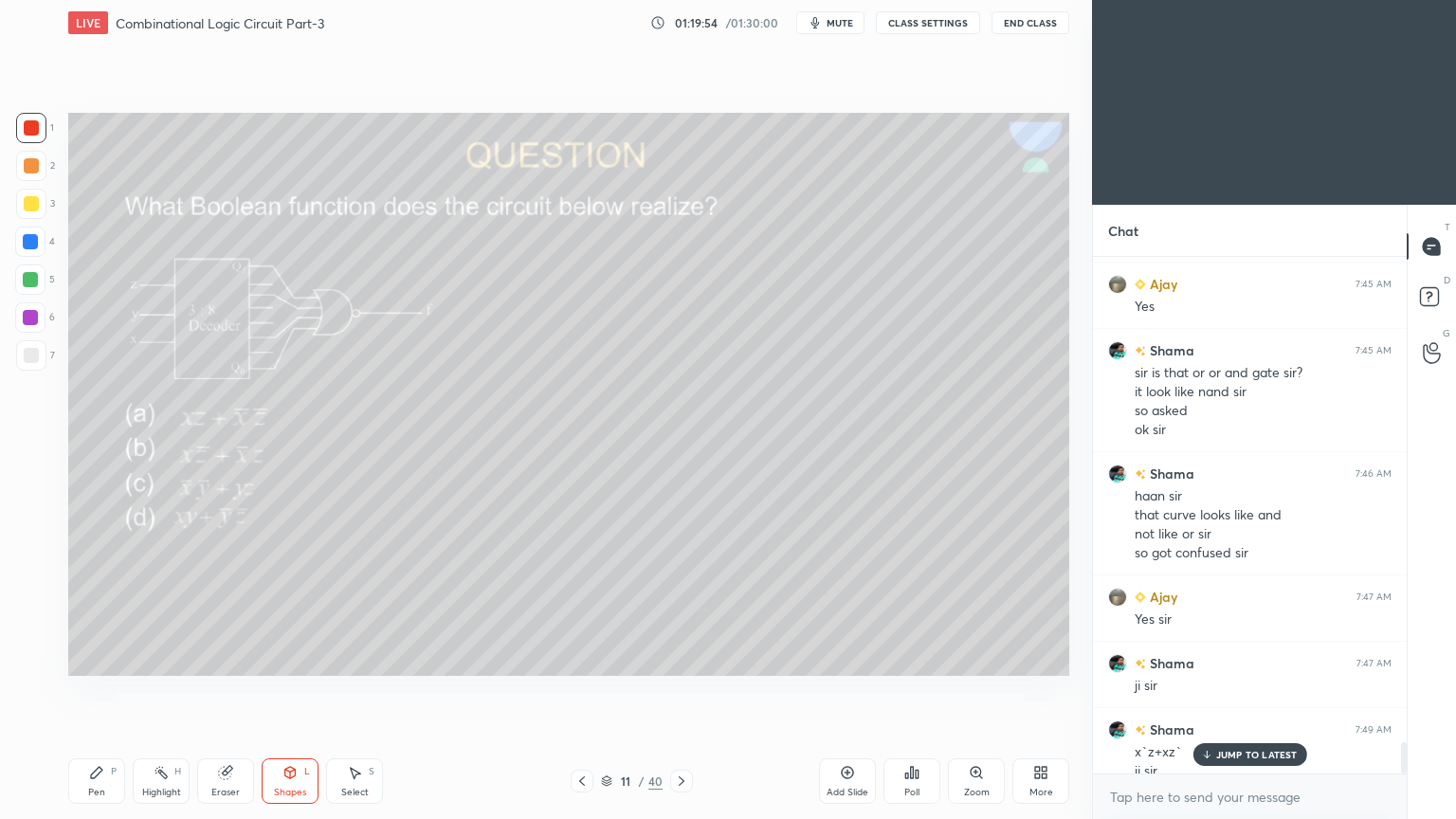
scroll to position [8051, 0]
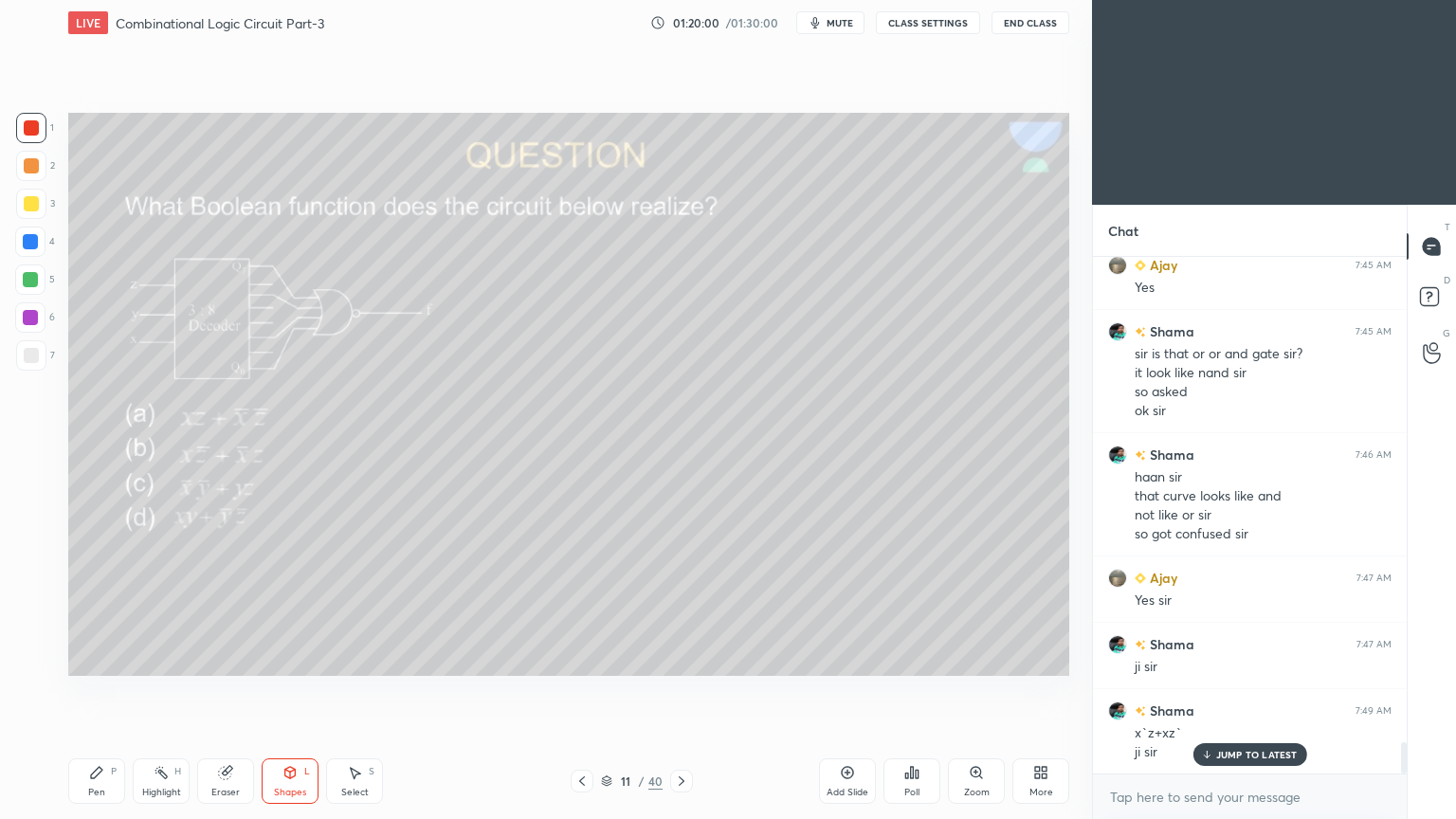
click at [226, 691] on icon at bounding box center [225, 772] width 13 height 13
click at [360, 691] on div "Select S" at bounding box center [354, 781] width 57 height 46
click at [299, 691] on div "Shapes L" at bounding box center [290, 781] width 57 height 46
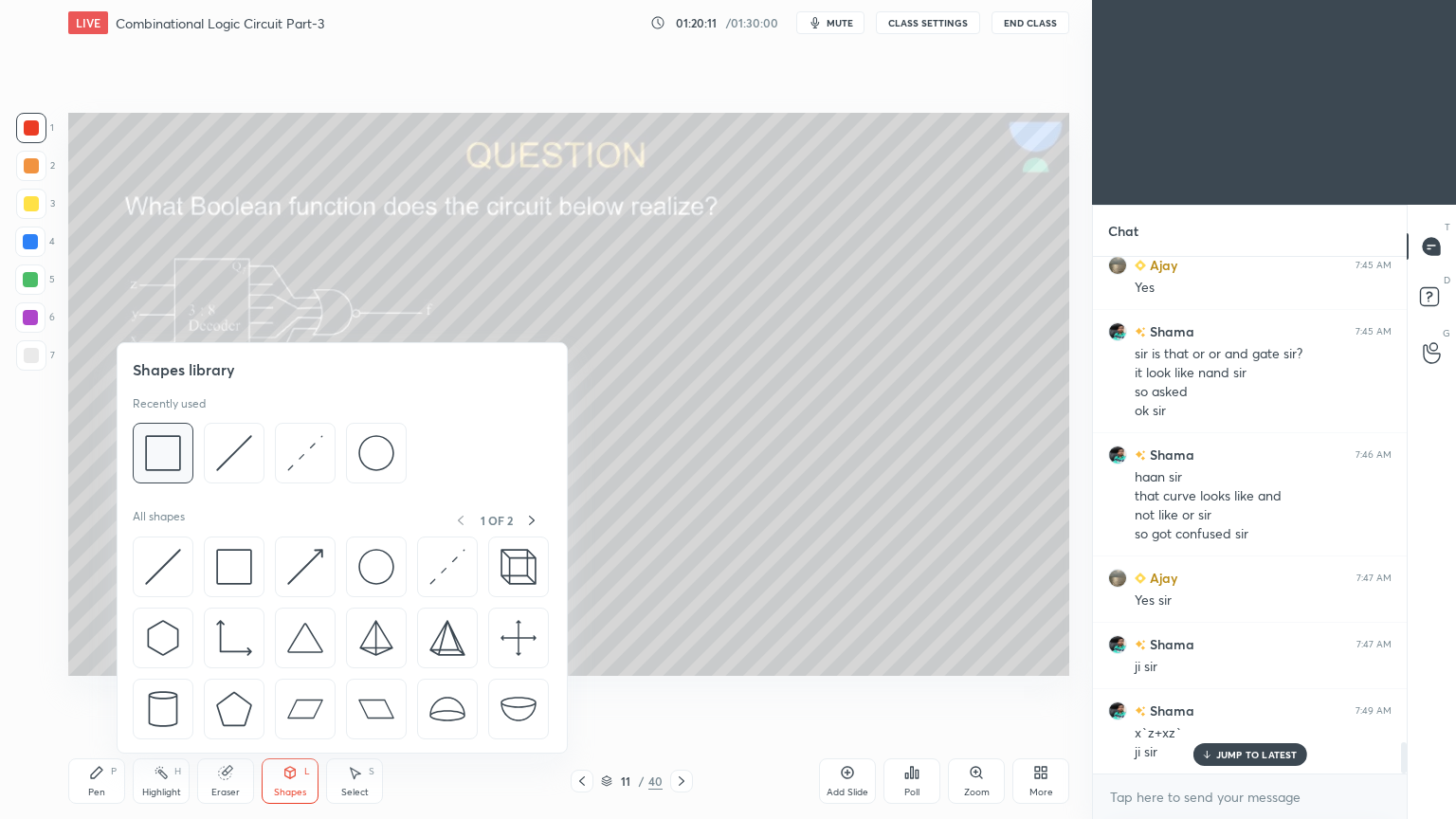
click at [180, 459] on img at bounding box center [162, 452] width 36 height 36
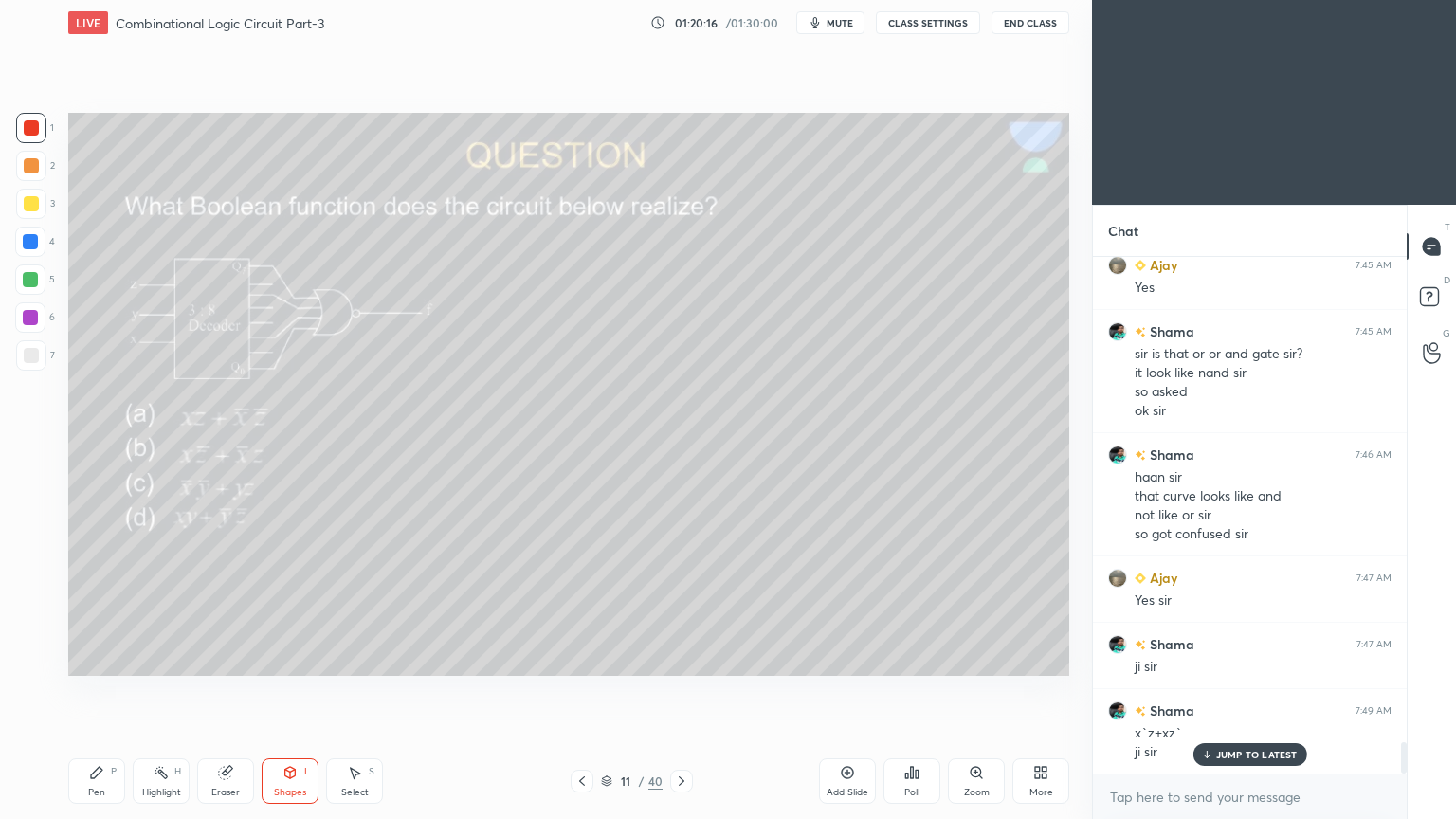
click at [87, 691] on div "Pen P" at bounding box center [96, 781] width 57 height 46
click at [47, 168] on div "2" at bounding box center [36, 165] width 39 height 30
click at [39, 361] on div at bounding box center [31, 355] width 30 height 30
click at [227, 691] on div "Eraser" at bounding box center [225, 781] width 57 height 46
click at [106, 691] on div "Pen P" at bounding box center [96, 781] width 57 height 46
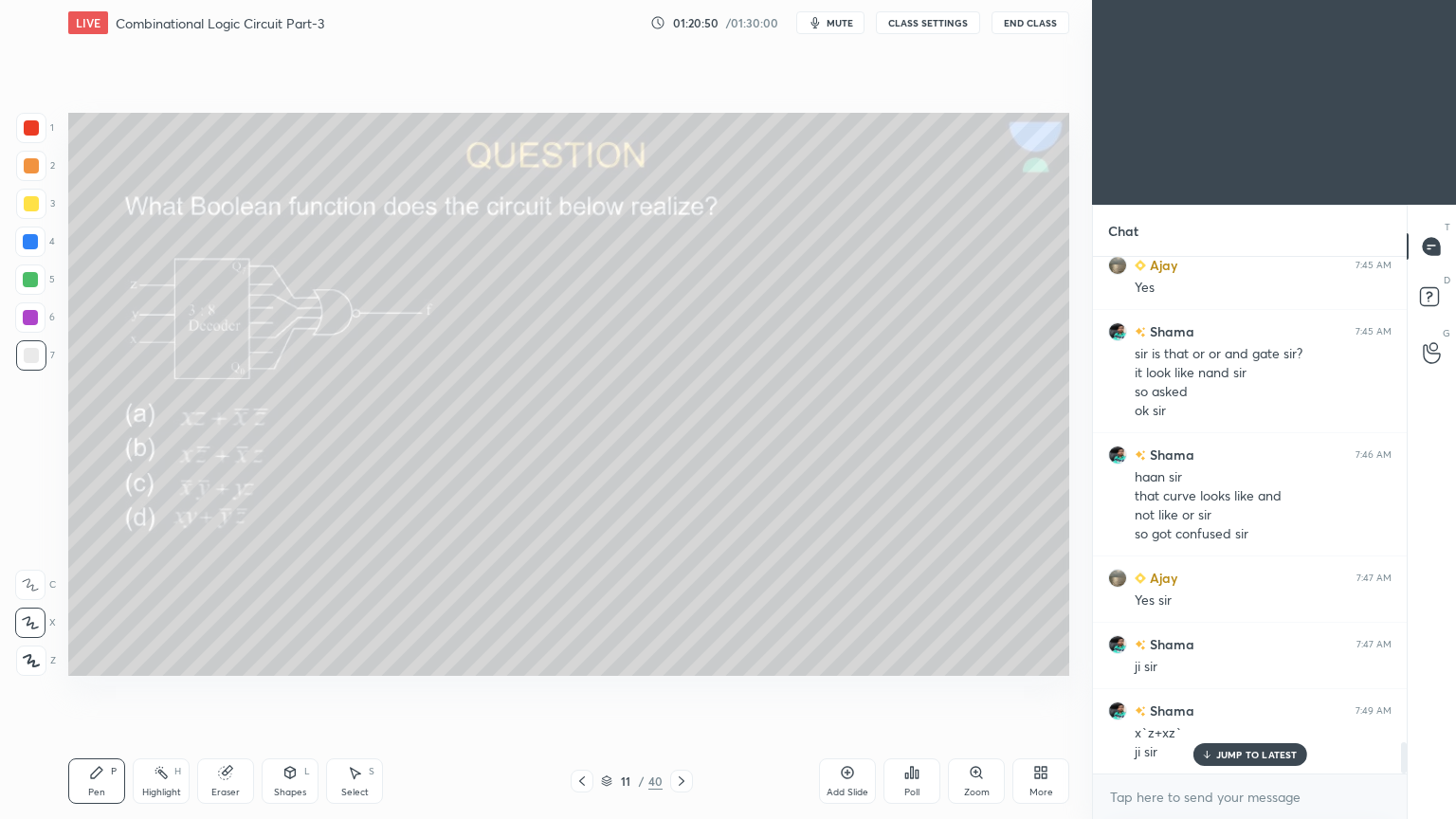
click at [165, 691] on div "Highlight H" at bounding box center [161, 781] width 57 height 46
click at [107, 691] on div "Pen P" at bounding box center [96, 781] width 57 height 46
click at [146, 691] on div "Highlight H" at bounding box center [161, 781] width 57 height 46
click at [96, 691] on div "Pen" at bounding box center [97, 793] width 17 height 10
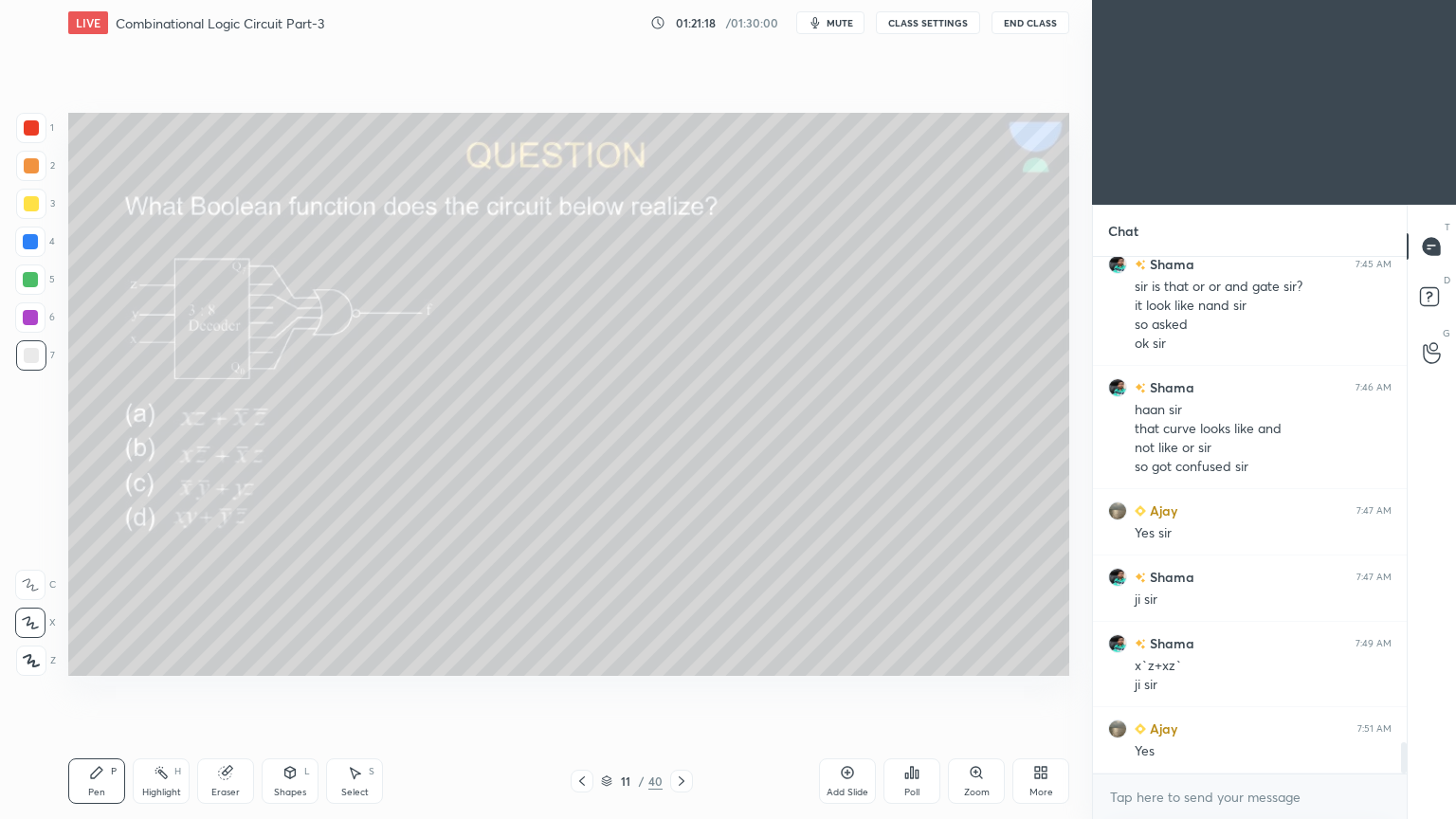
click at [39, 318] on div at bounding box center [30, 317] width 30 height 30
click at [358, 691] on div "Select S" at bounding box center [354, 781] width 57 height 46
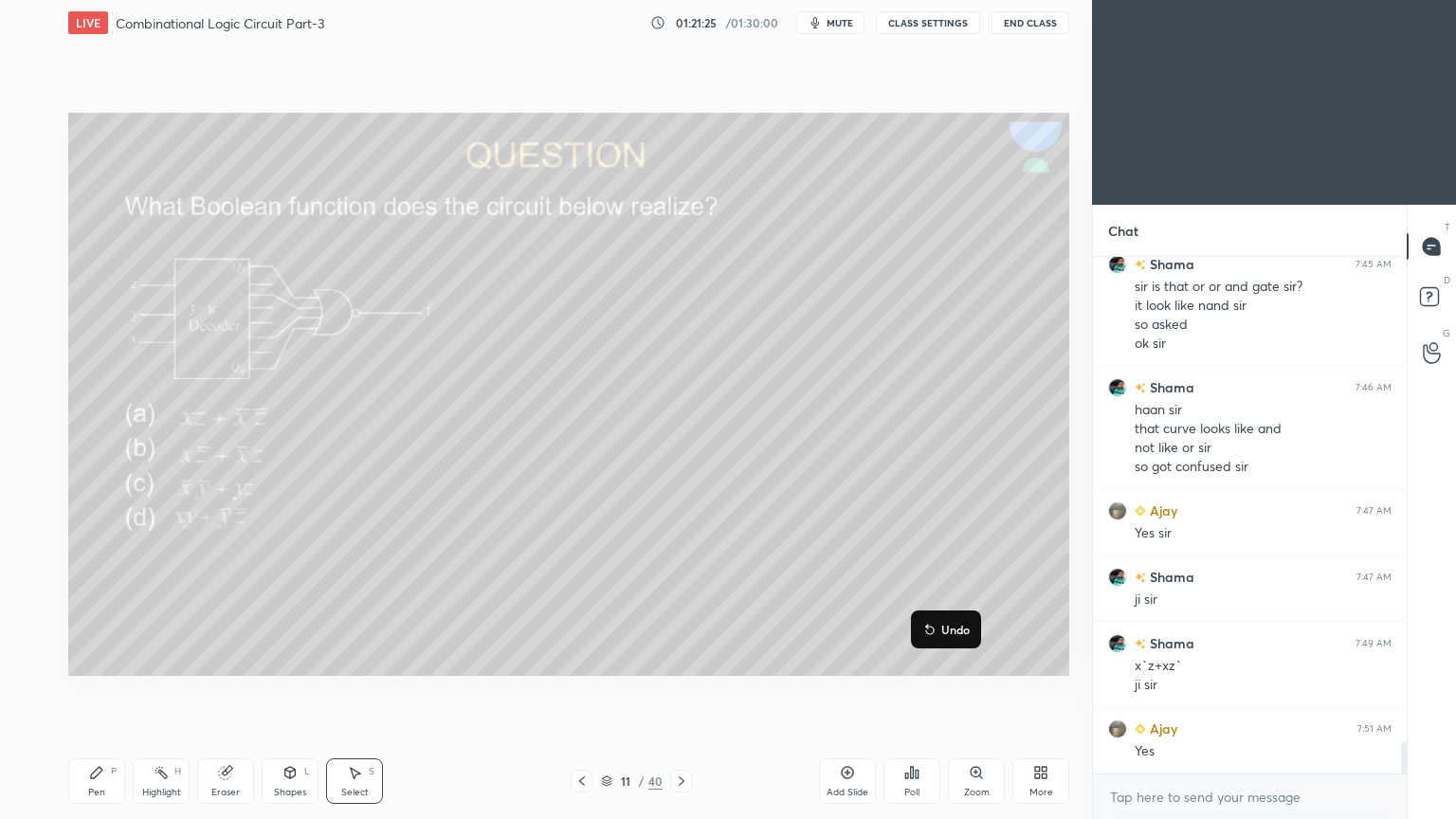
click at [896, 640] on div "0 ° Undo Copy Duplicate Duplicate to new slide Delete" at bounding box center [568, 394] width 1001 height 563
click at [284, 691] on icon at bounding box center [290, 772] width 16 height 16
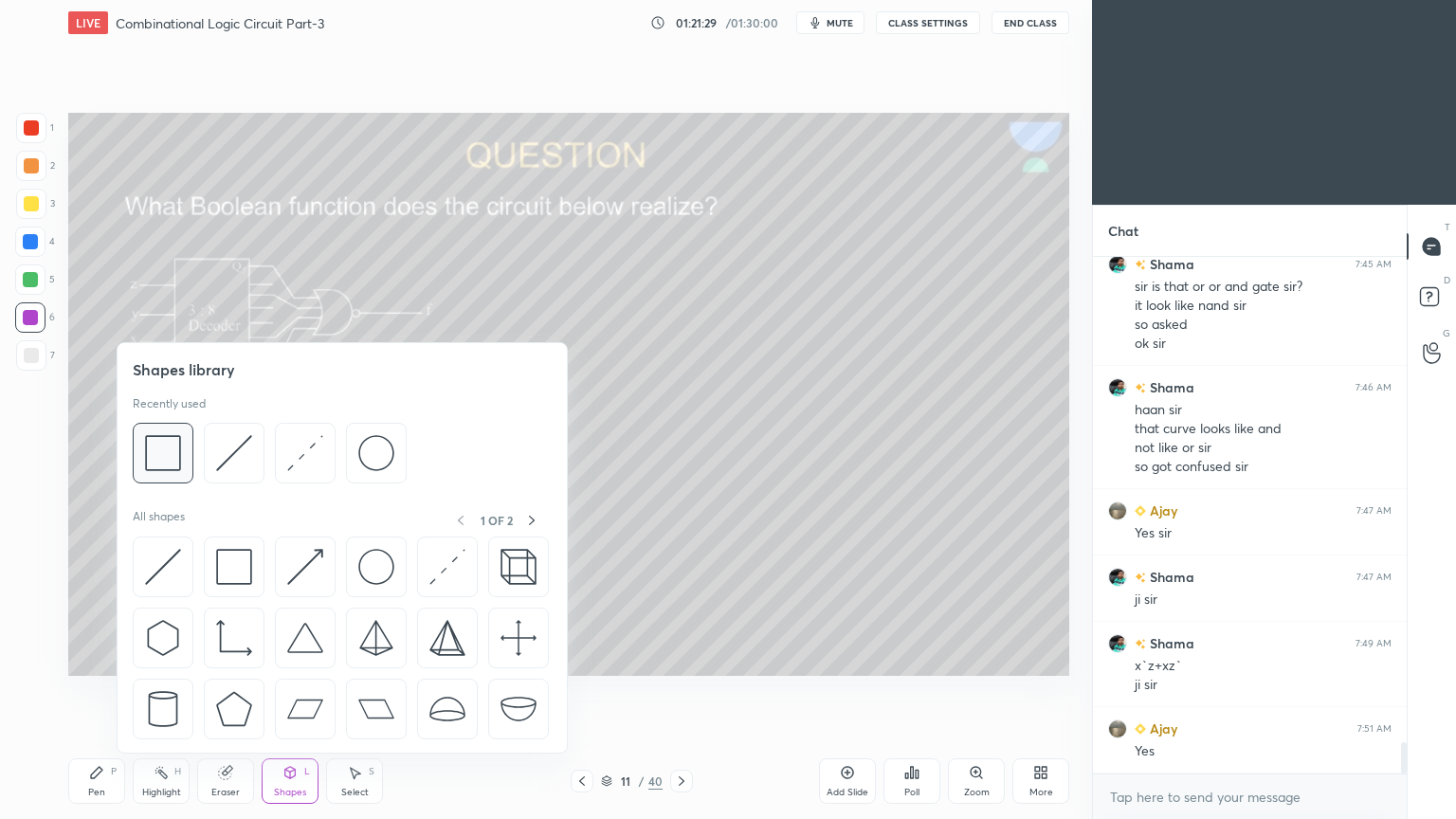
click at [165, 455] on img at bounding box center [162, 452] width 36 height 36
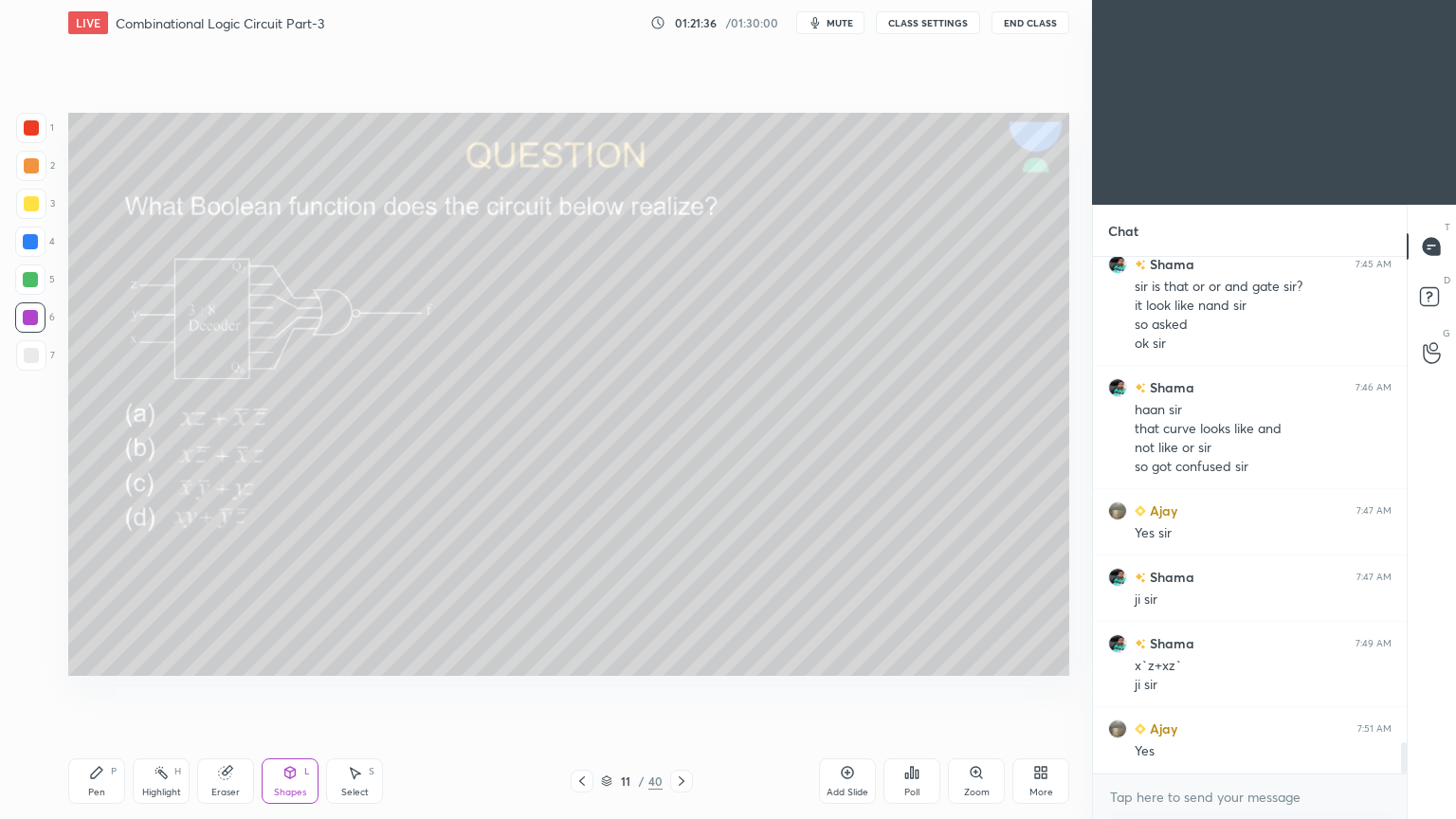
click at [106, 691] on div "Pen P" at bounding box center [96, 781] width 57 height 46
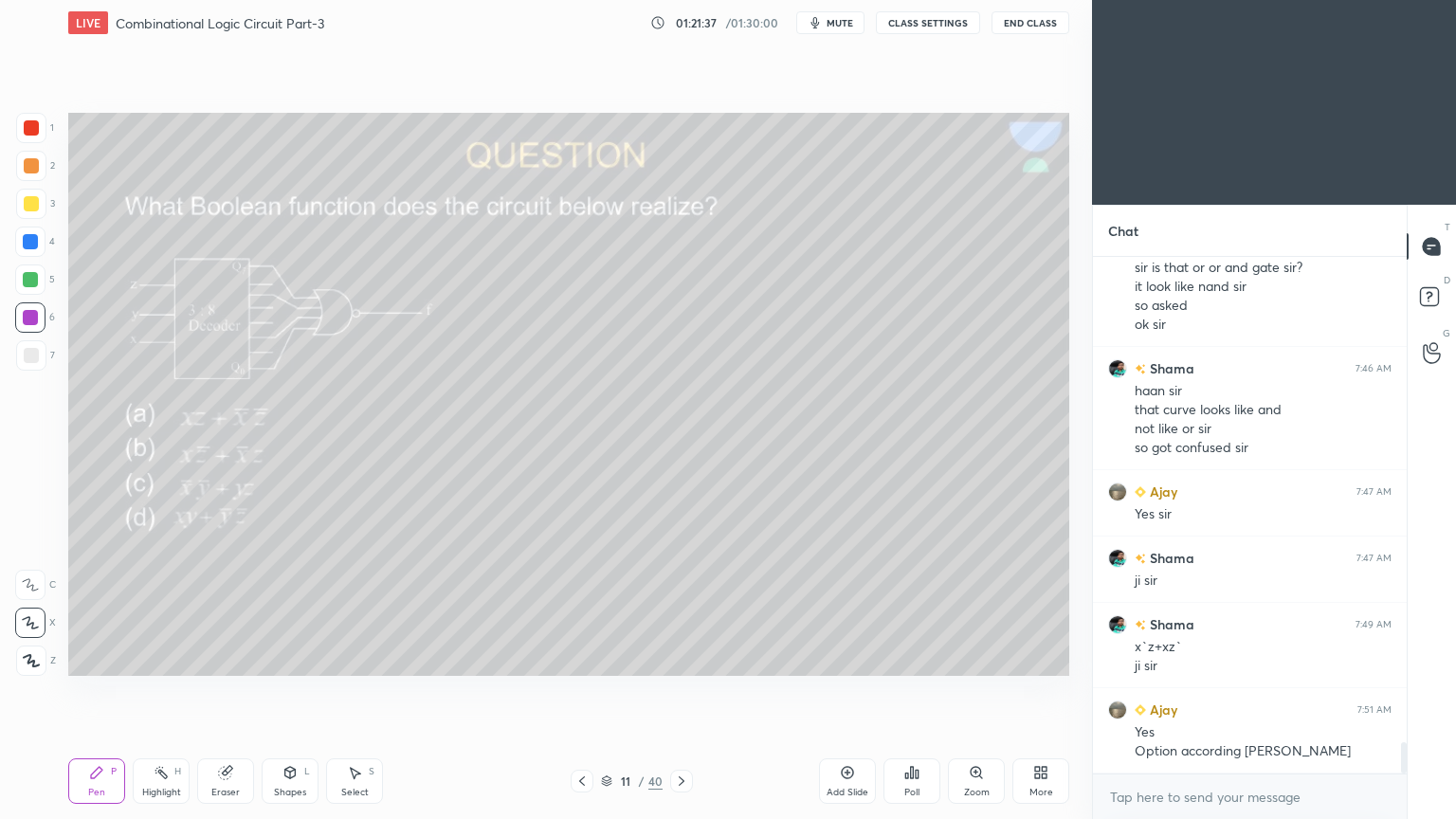
click at [29, 578] on icon at bounding box center [30, 585] width 17 height 14
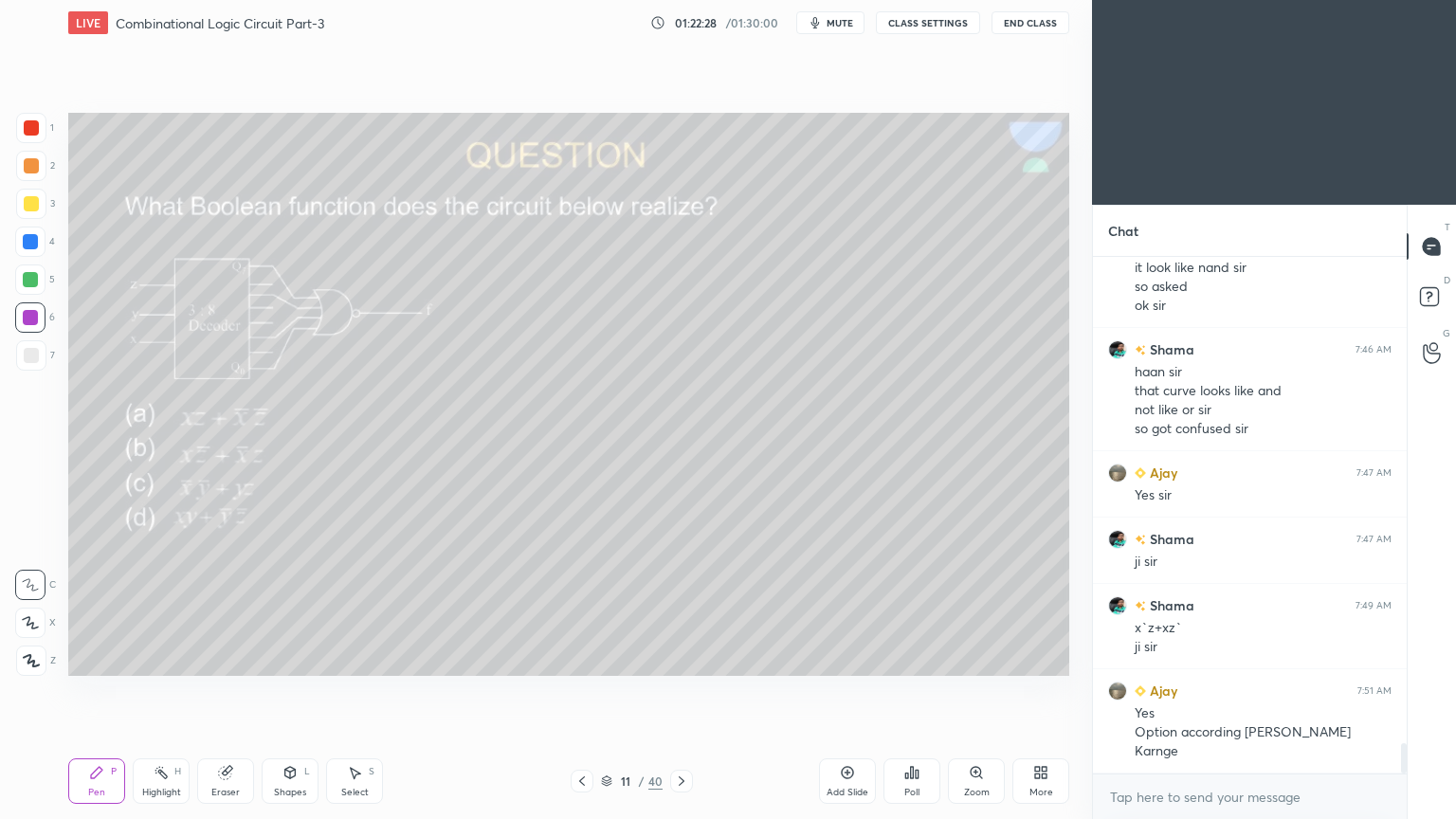
scroll to position [8221, 0]
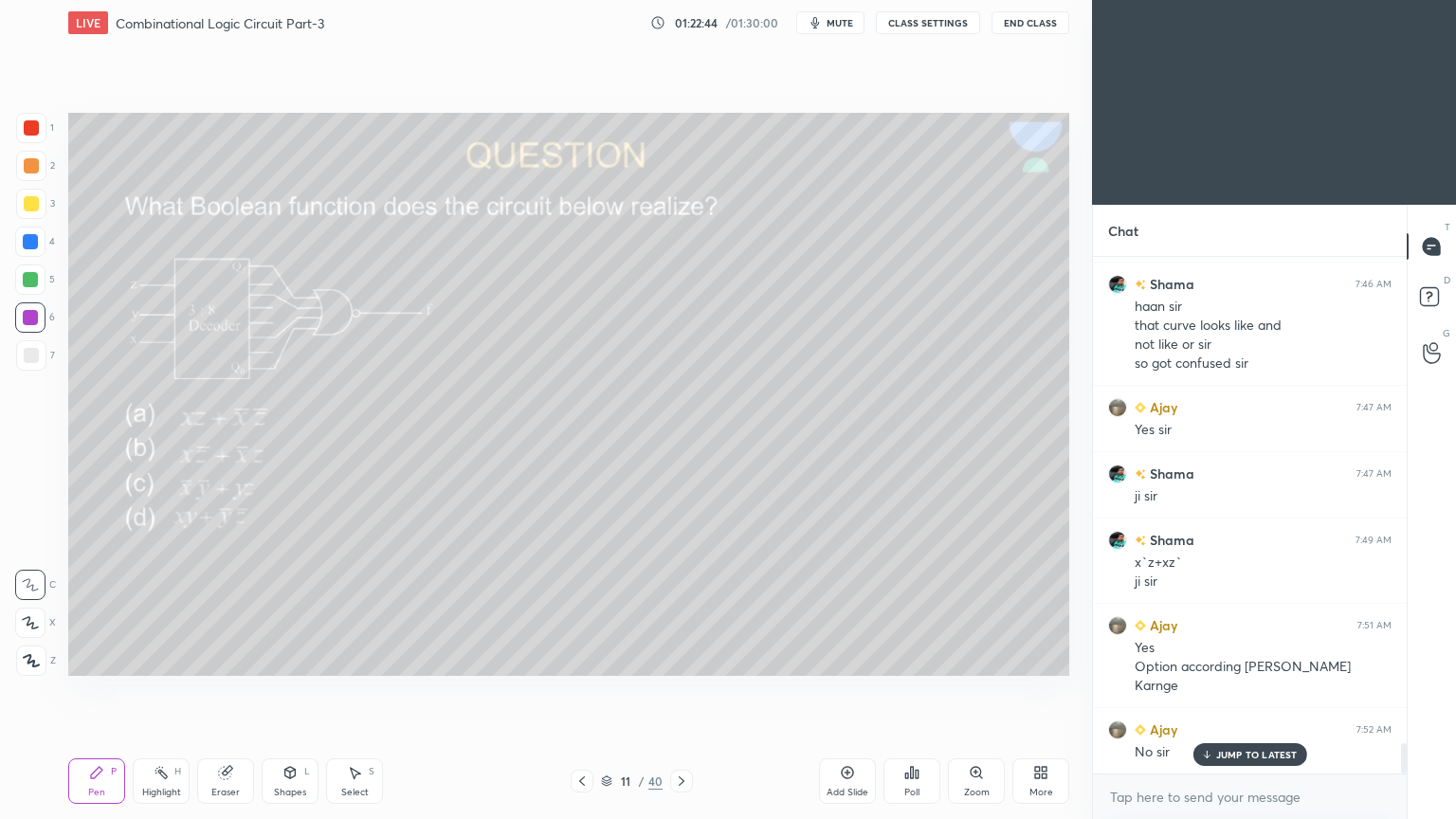
click at [678, 691] on icon at bounding box center [682, 781] width 16 height 16
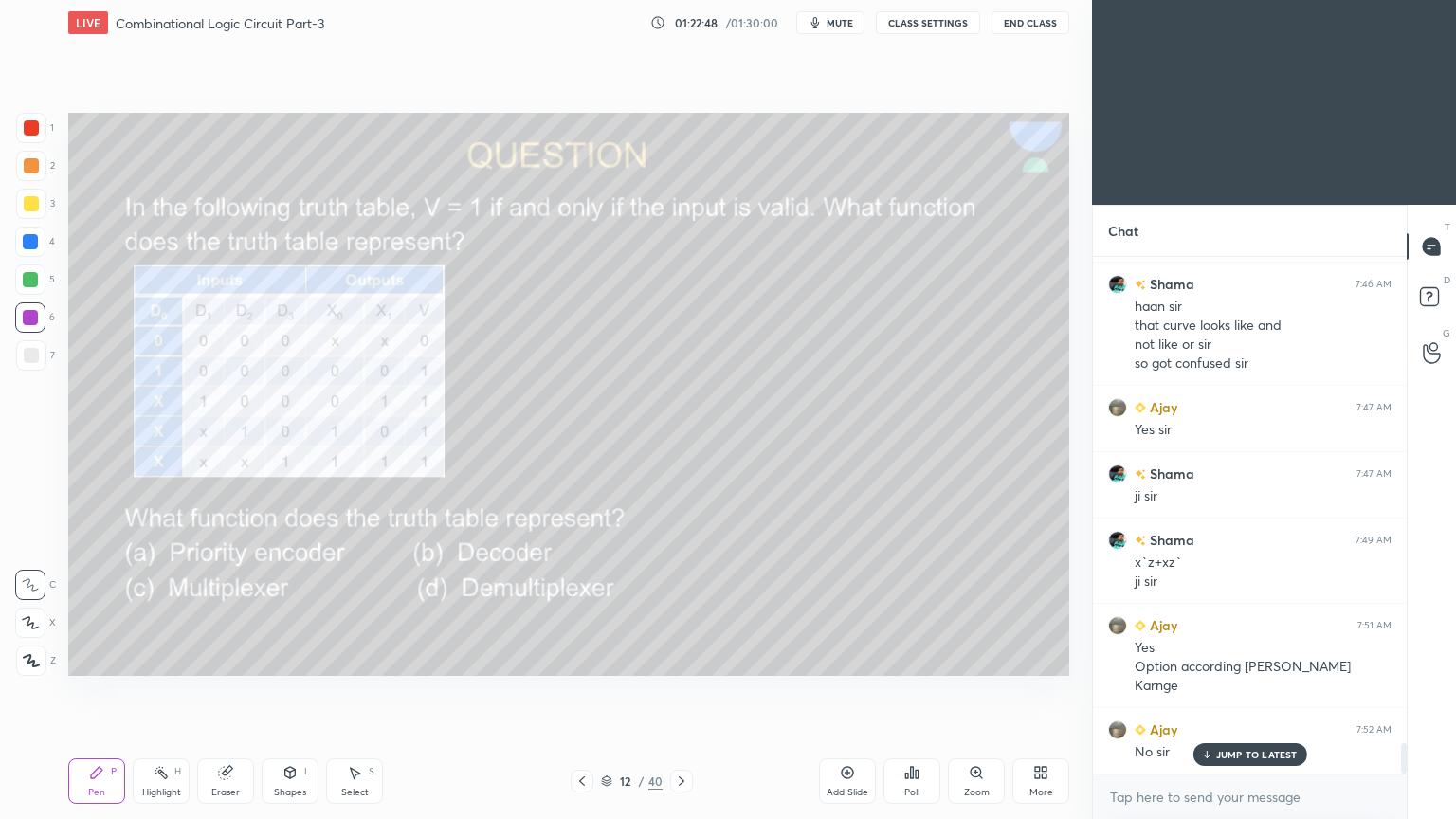
scroll to position [8240, 0]
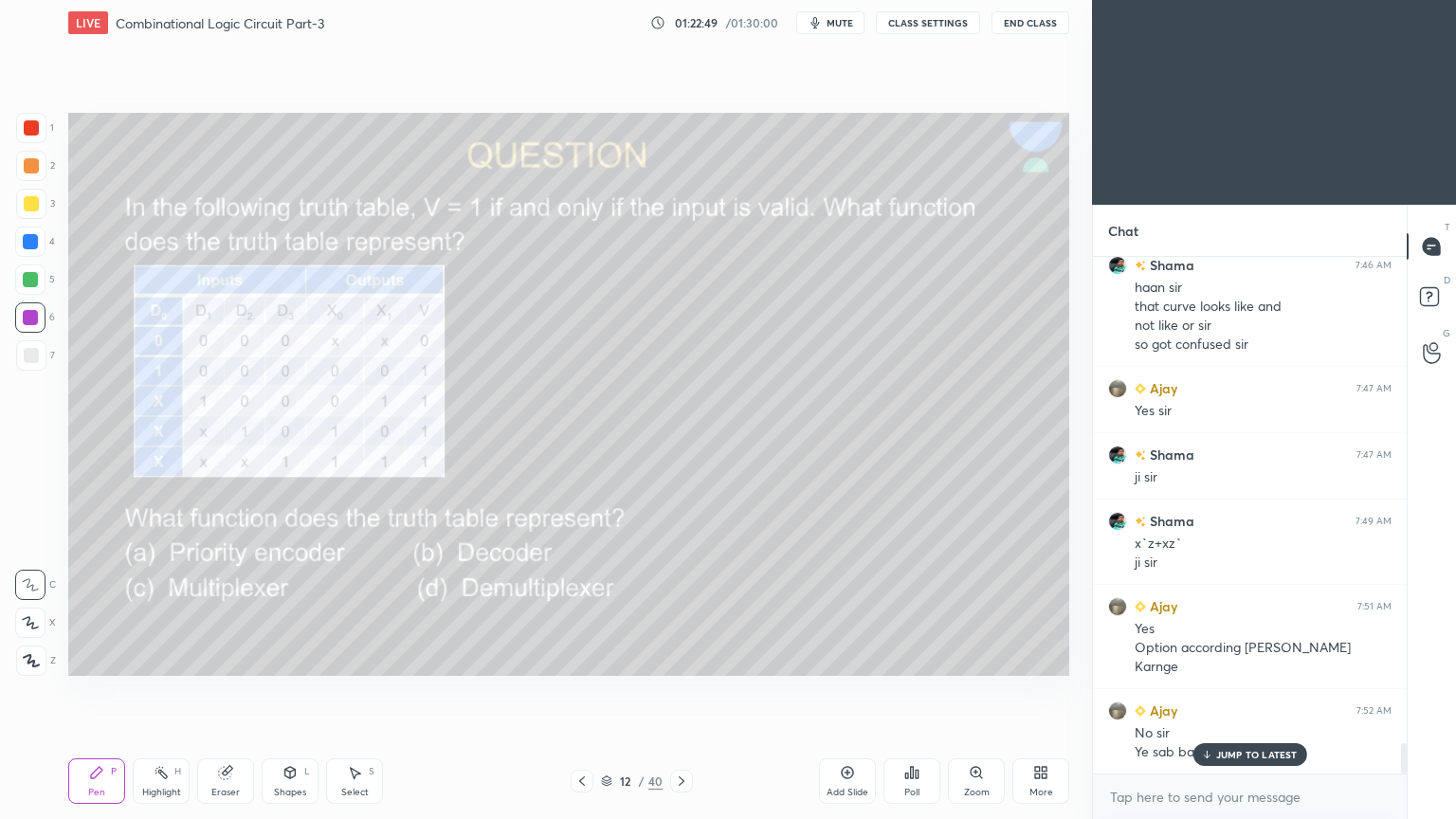
click at [912, 691] on icon at bounding box center [912, 772] width 3 height 12
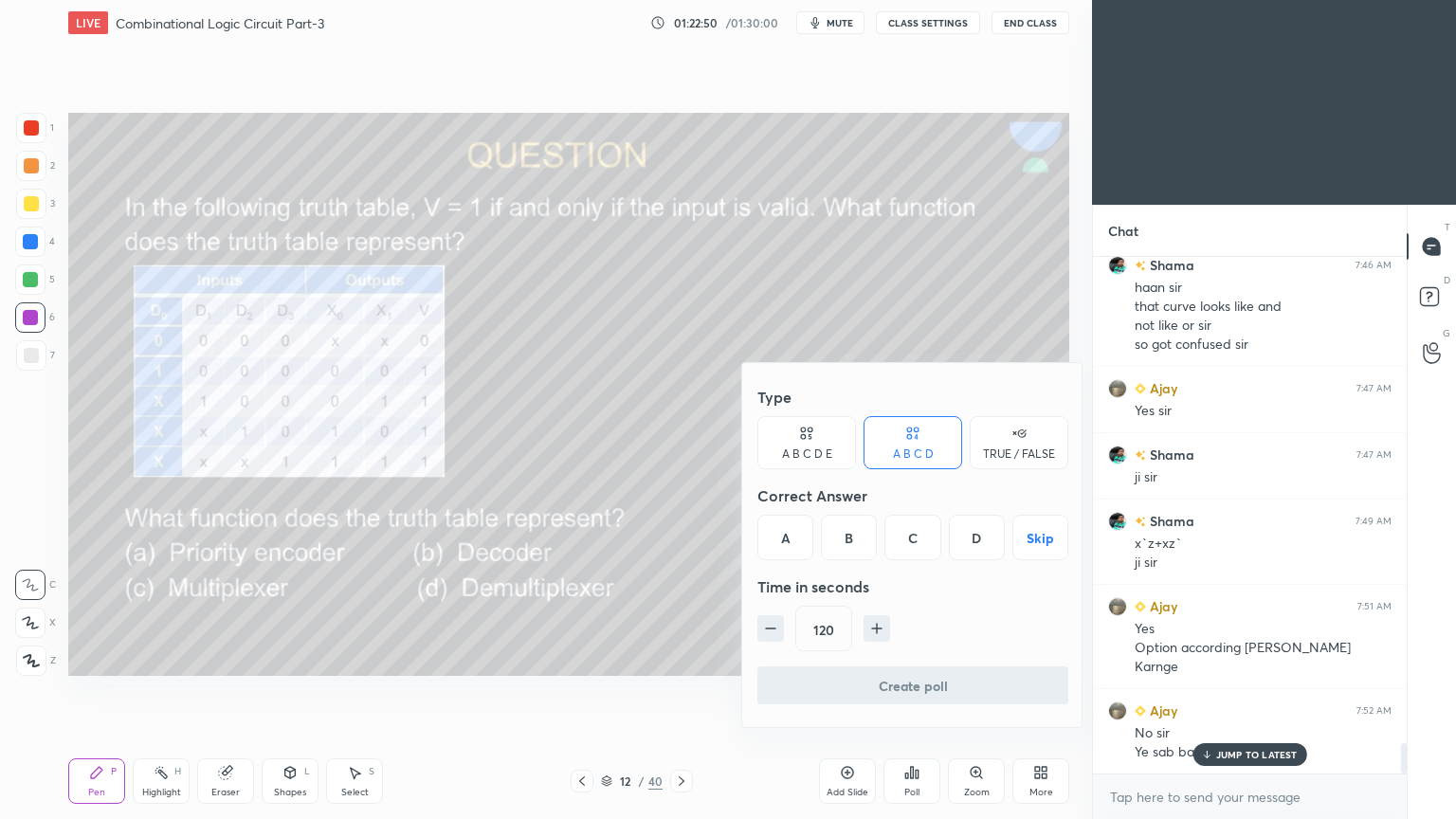
click at [770, 633] on icon "button" at bounding box center [771, 629] width 19 height 19
click at [774, 629] on icon "button" at bounding box center [770, 629] width 10 height 0
click at [769, 631] on icon "button" at bounding box center [771, 629] width 19 height 19
click at [769, 629] on icon "button" at bounding box center [770, 629] width 10 height 0
type input "60"
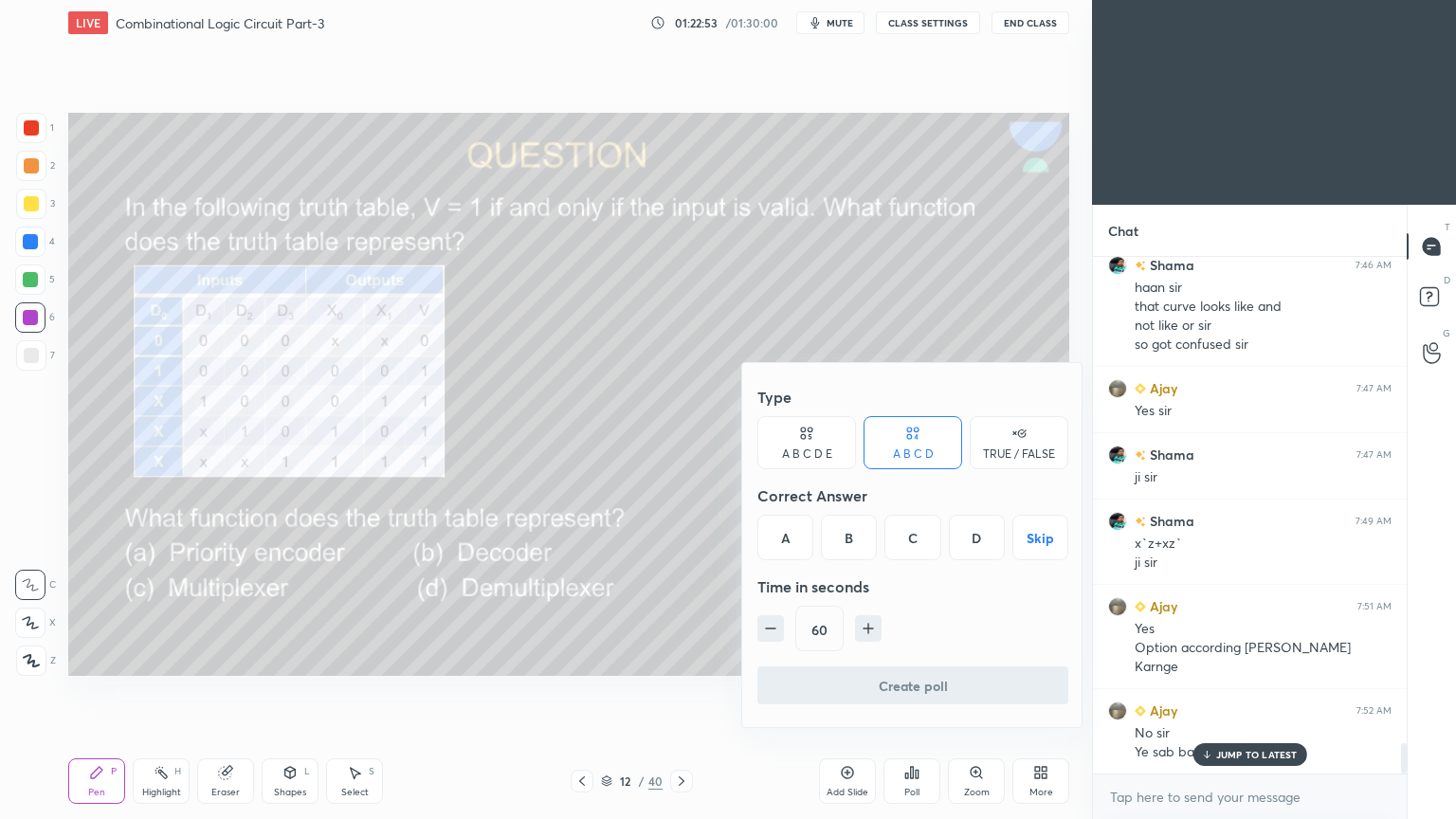
click at [783, 535] on div "A" at bounding box center [786, 537] width 56 height 46
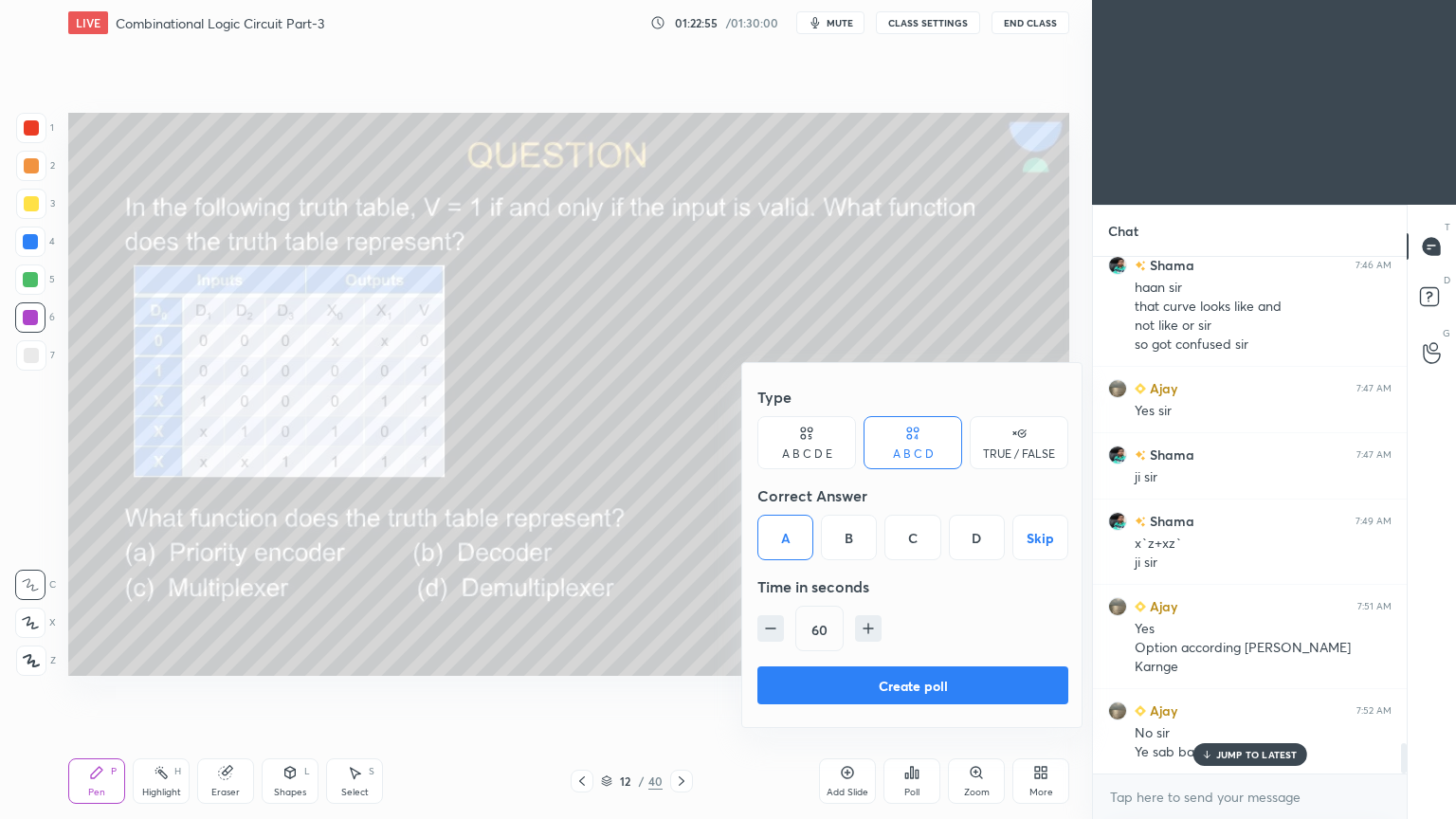
click at [925, 684] on button "Create poll" at bounding box center [913, 685] width 310 height 38
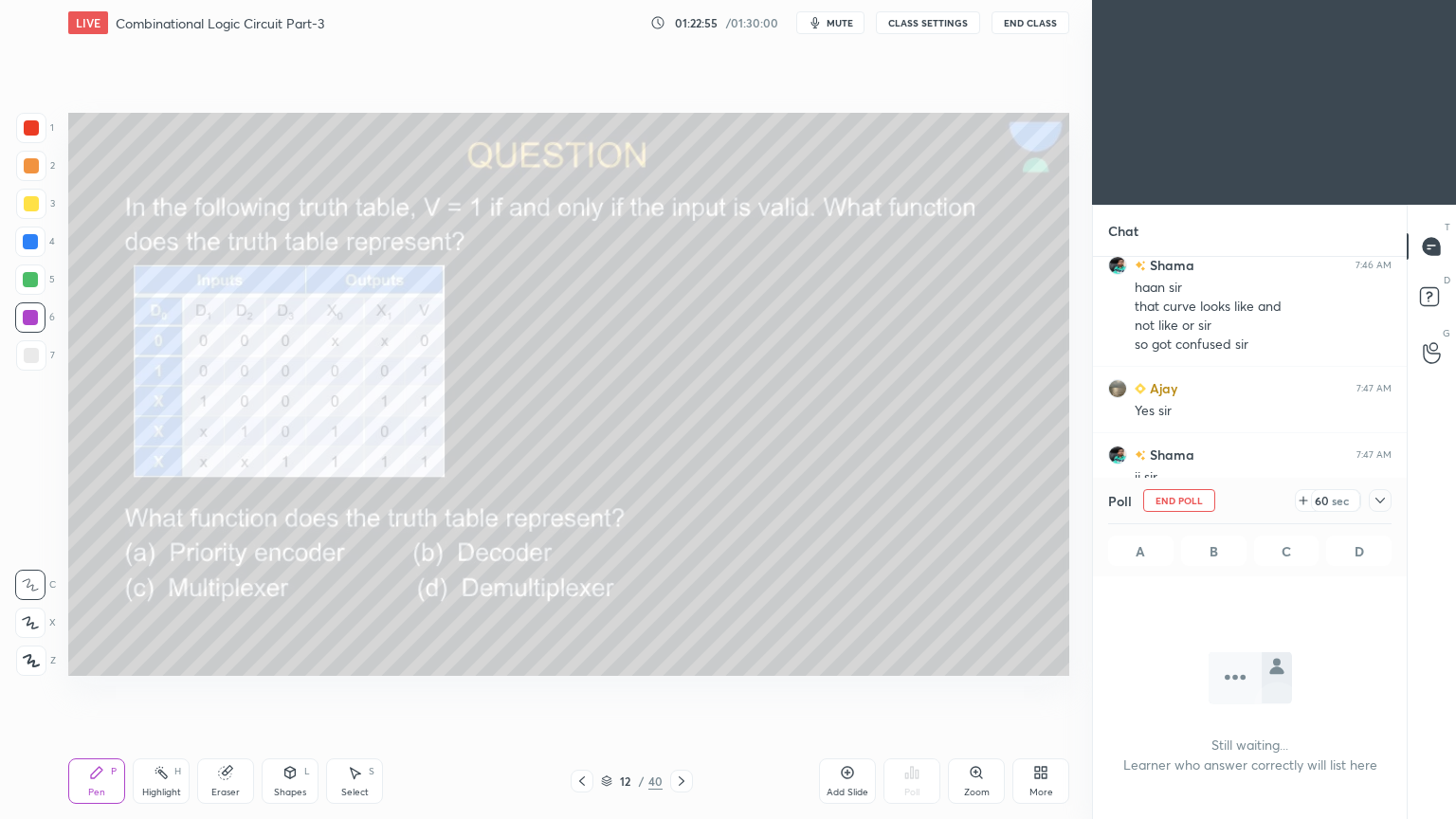
scroll to position [6, 6]
click at [1386, 499] on icon at bounding box center [1380, 501] width 16 height 16
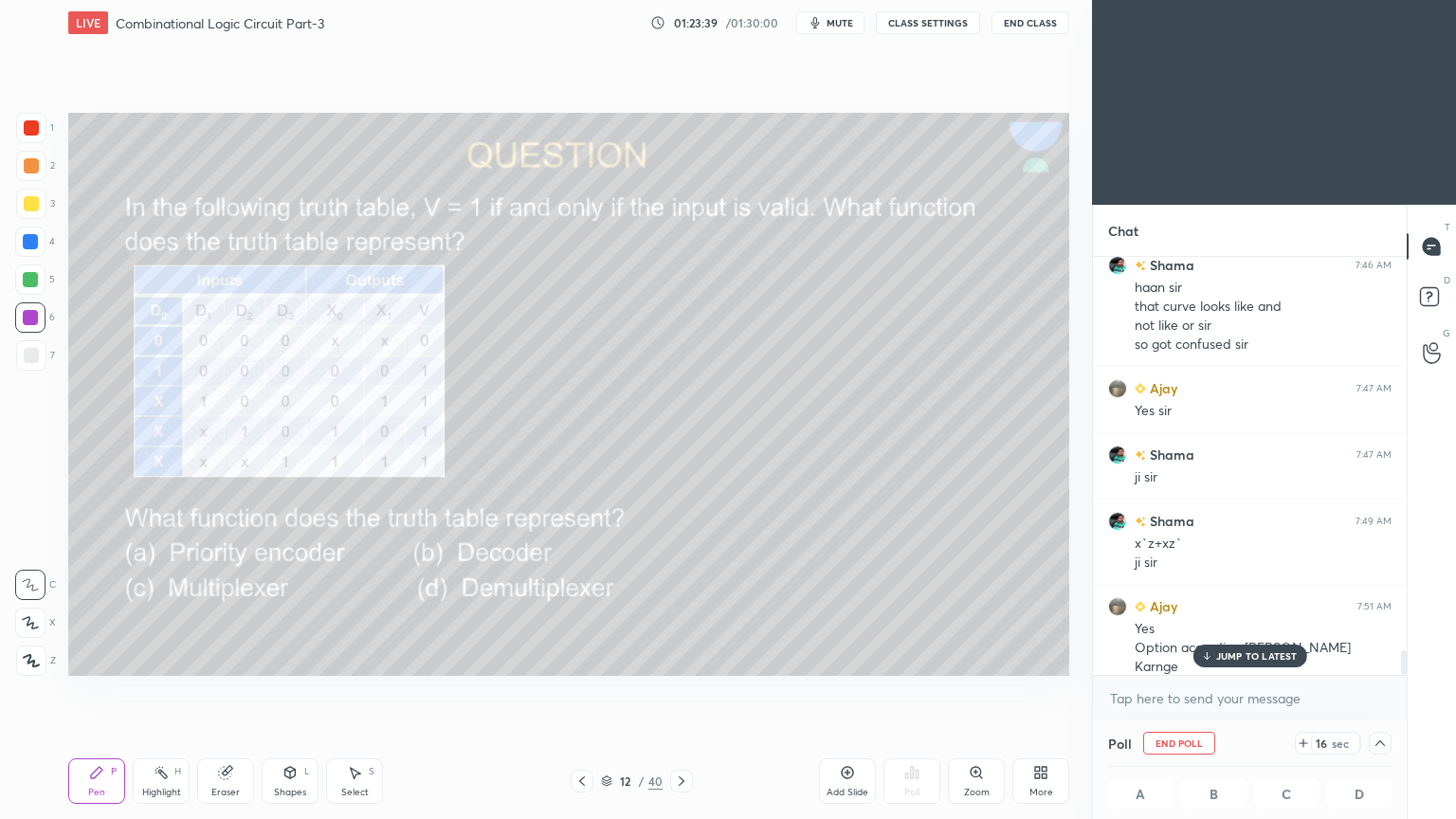
scroll to position [8384, 0]
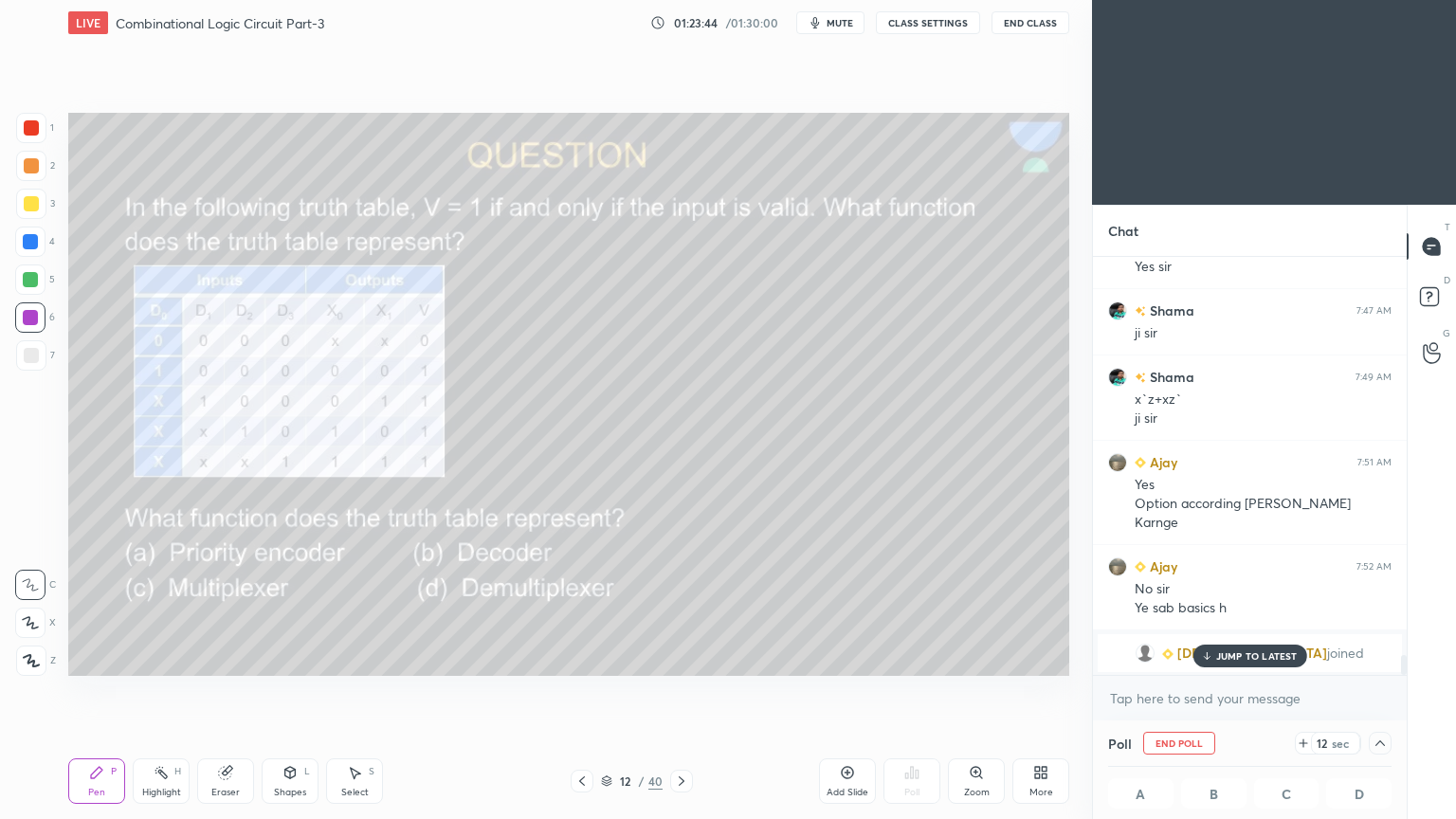
click at [1261, 648] on div "JUMP TO LATEST" at bounding box center [1248, 655] width 113 height 22
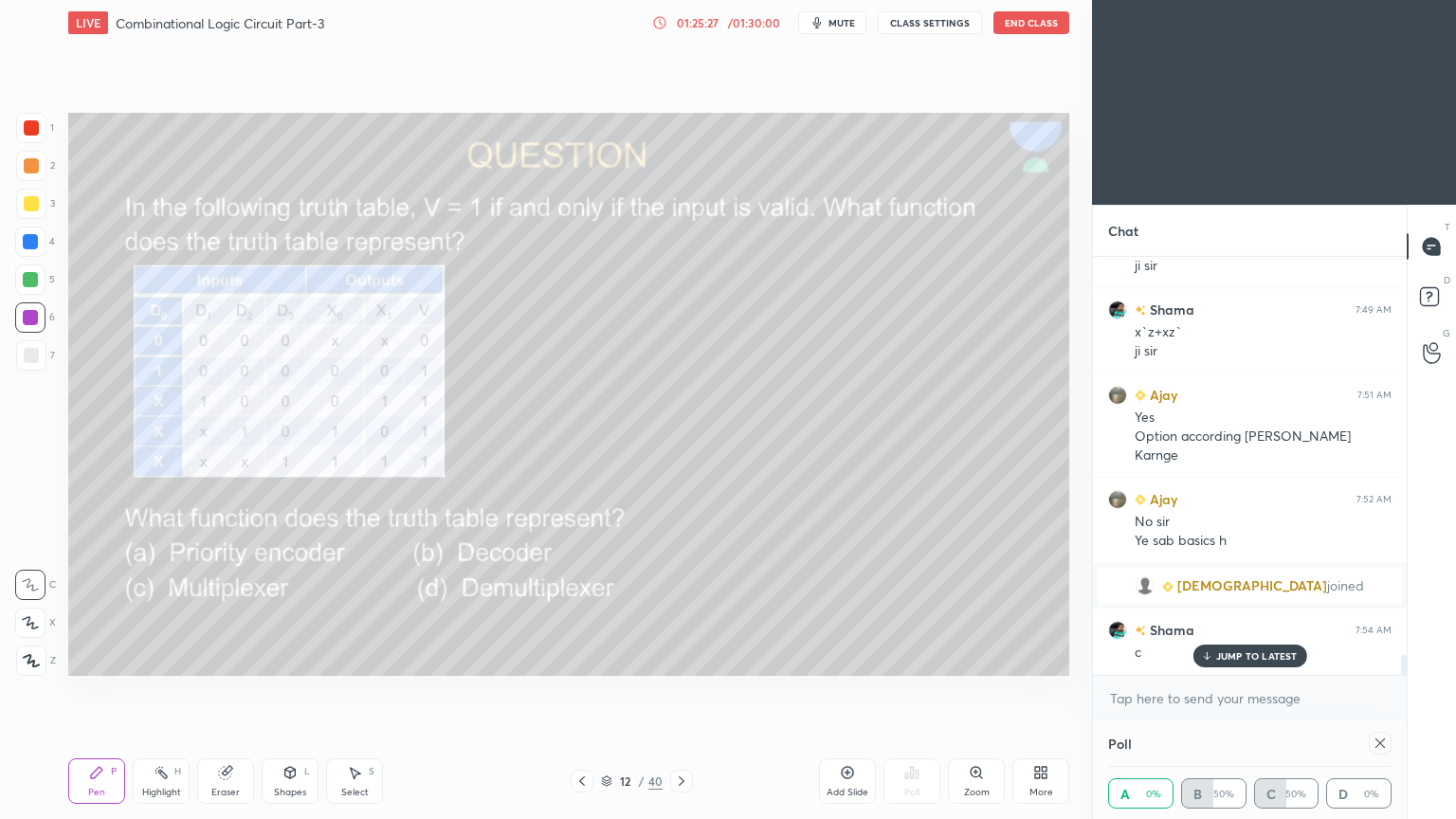
scroll to position [8517, 0]
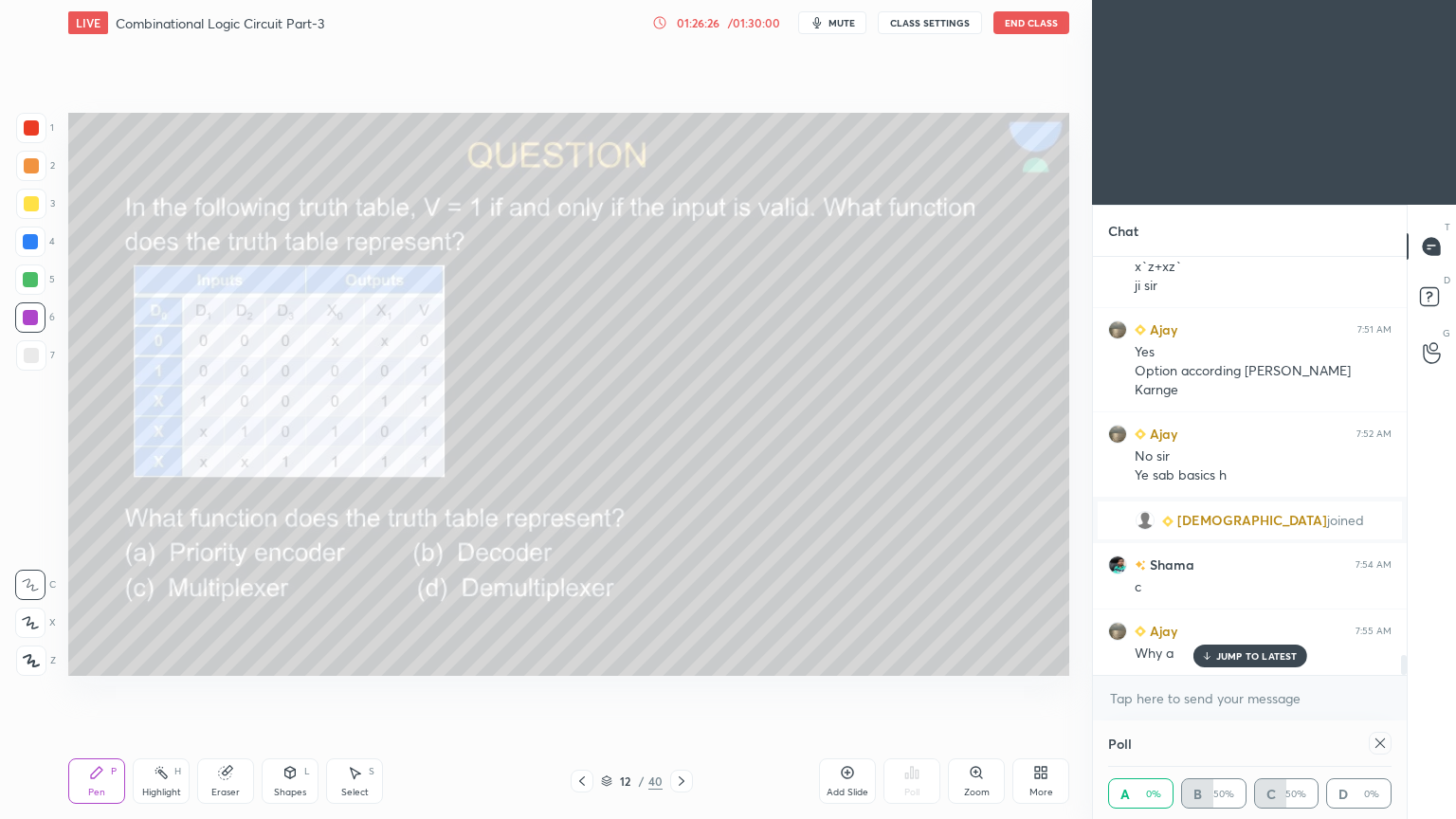
click at [1389, 691] on div at bounding box center [1379, 742] width 22 height 22
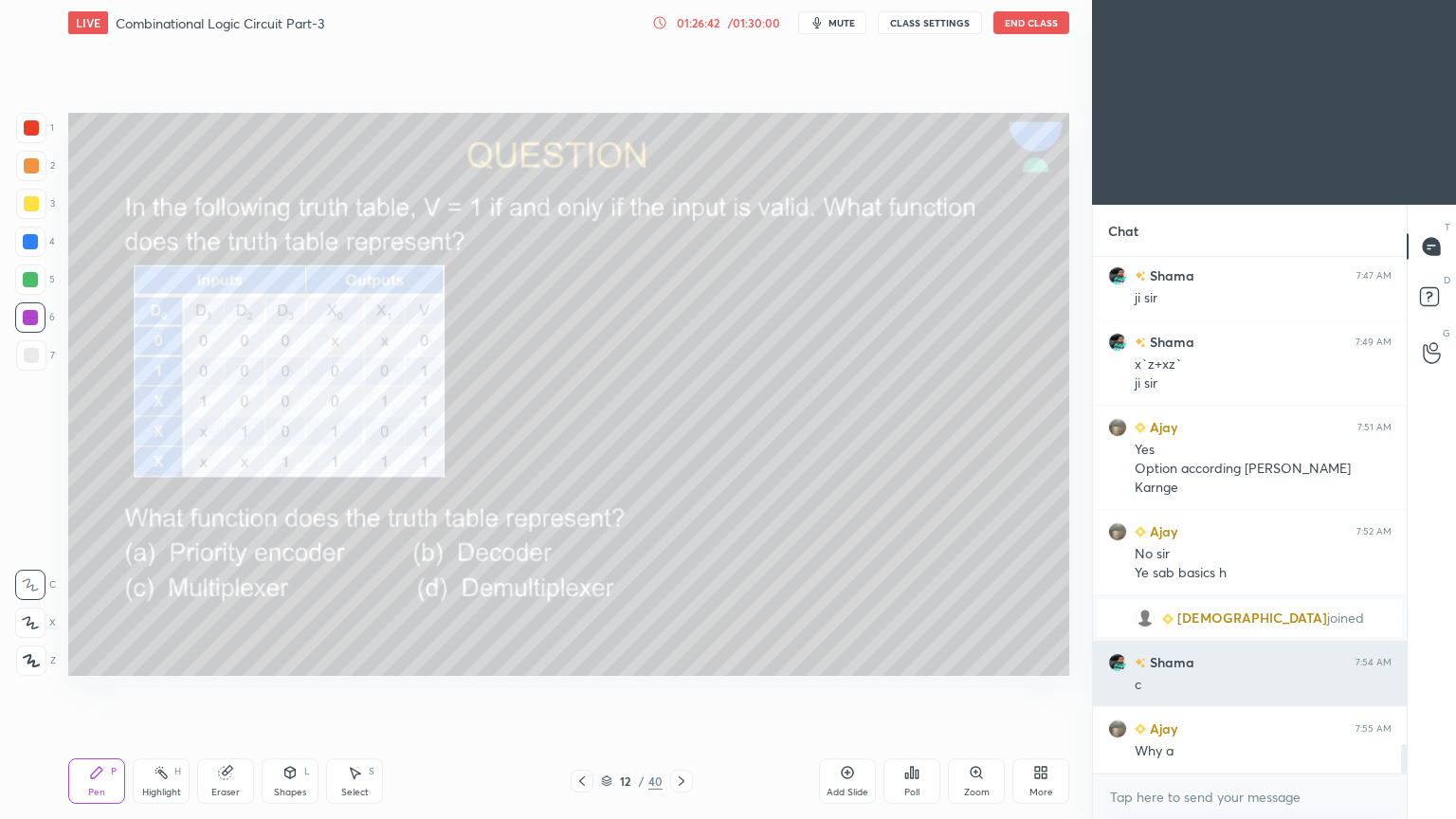
scroll to position [8486, 0]
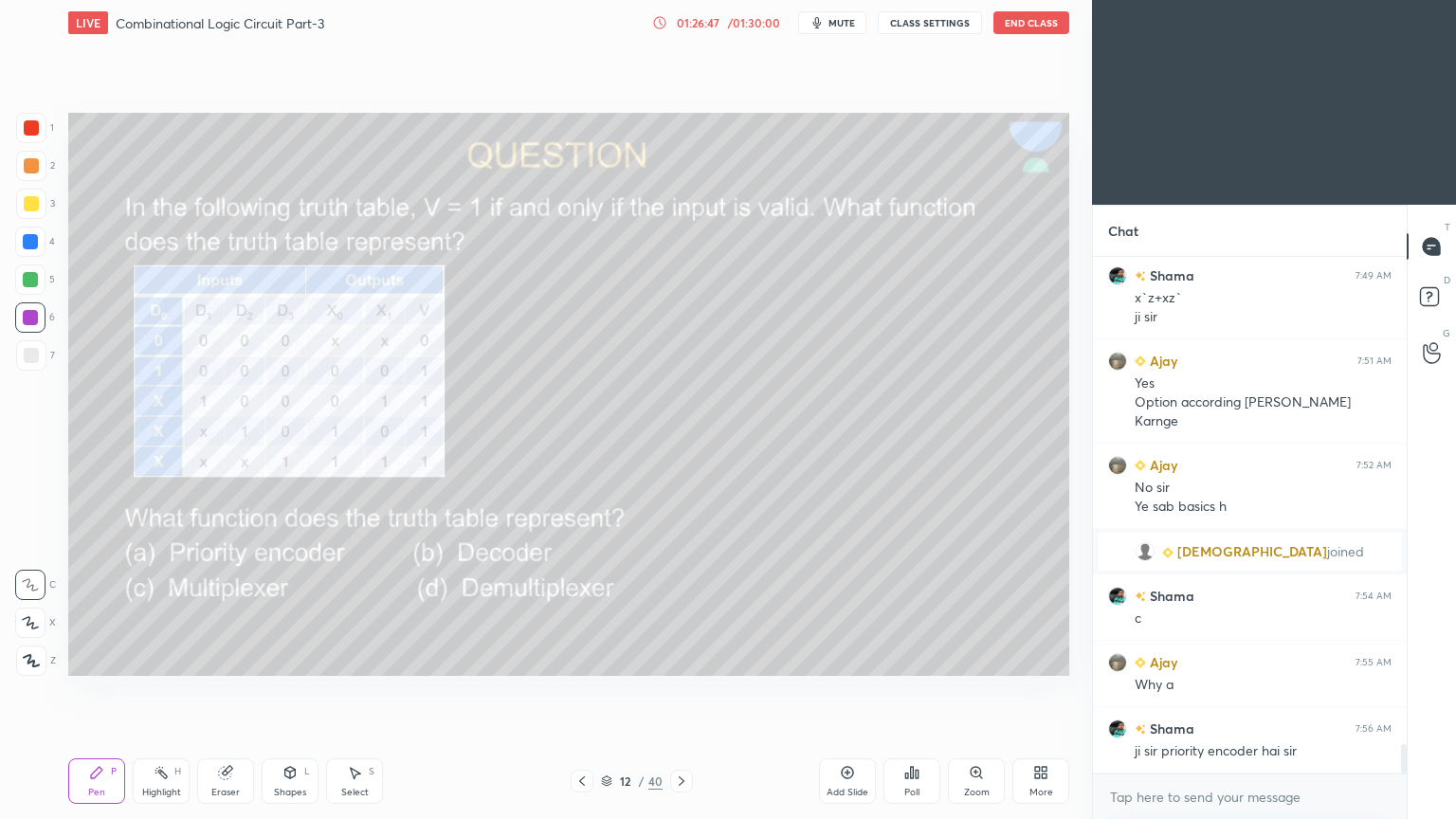
click at [160, 691] on icon at bounding box center [161, 772] width 16 height 16
click at [16, 606] on div "H H" at bounding box center [41, 638] width 50 height 76
click at [82, 691] on div "Pen P" at bounding box center [96, 781] width 57 height 46
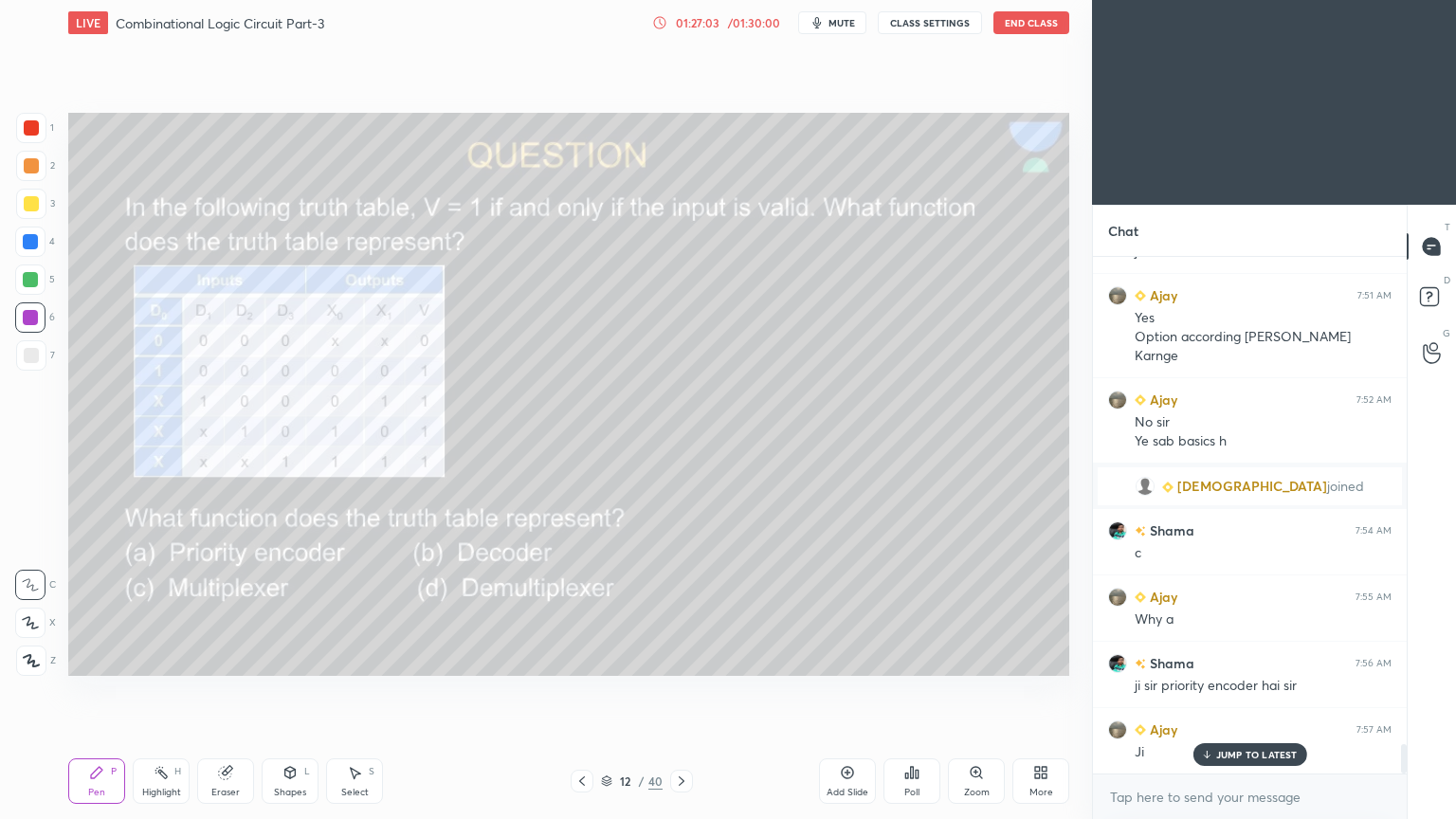
click at [41, 166] on div at bounding box center [31, 165] width 30 height 30
click at [227, 691] on icon at bounding box center [225, 772] width 13 height 13
click at [98, 691] on div "Pen P" at bounding box center [96, 781] width 57 height 46
click at [224, 691] on div "Pen P Highlight H Eraser Shapes L Select S 12 / 40 Add Slide Poll Zoom More" at bounding box center [568, 781] width 1001 height 76
click at [225, 691] on div "Eraser" at bounding box center [225, 781] width 57 height 46
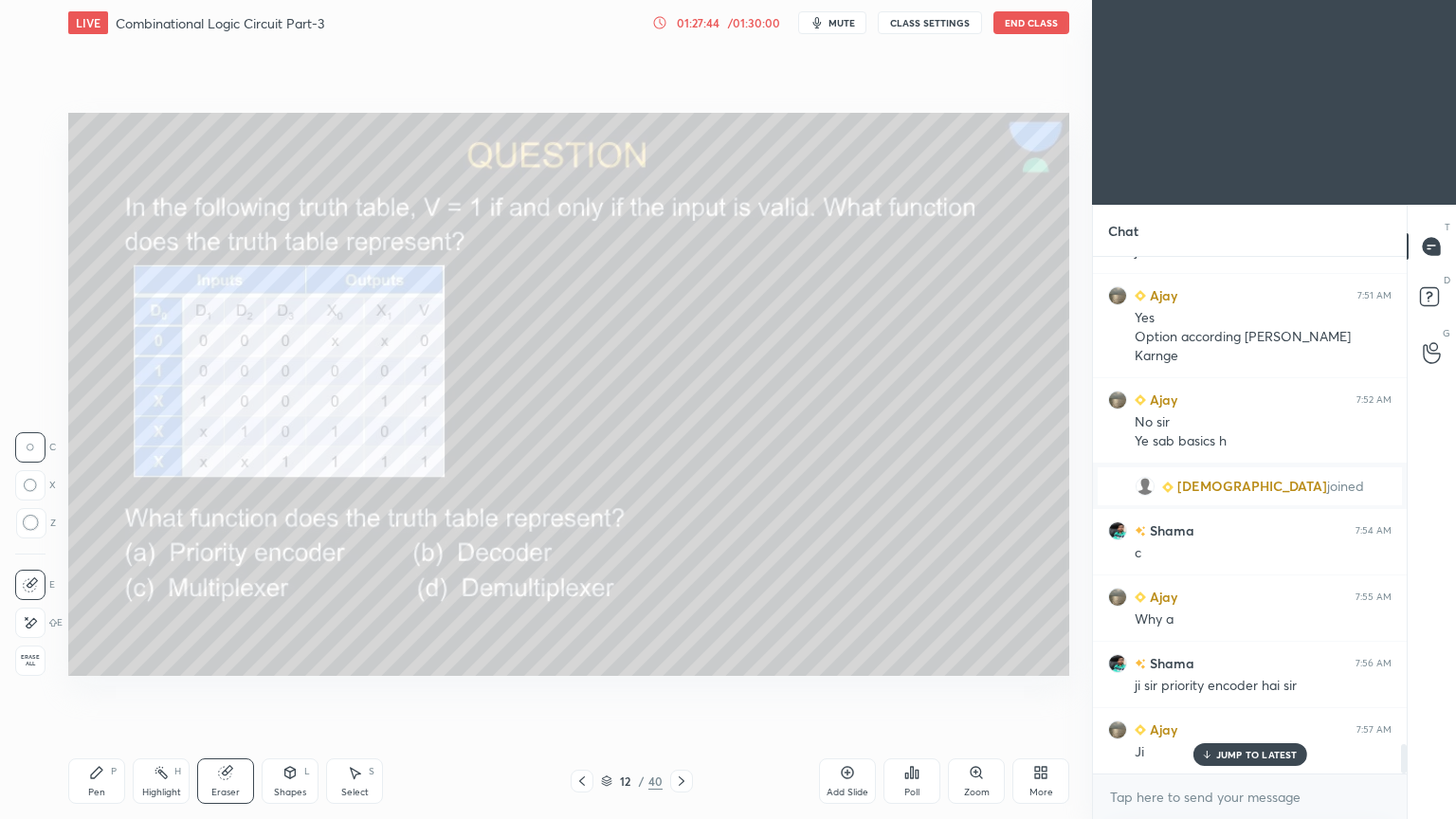
click at [99, 691] on icon at bounding box center [97, 772] width 12 height 12
click at [157, 691] on div "Highlight" at bounding box center [162, 793] width 39 height 10
click at [36, 309] on div at bounding box center [30, 317] width 30 height 30
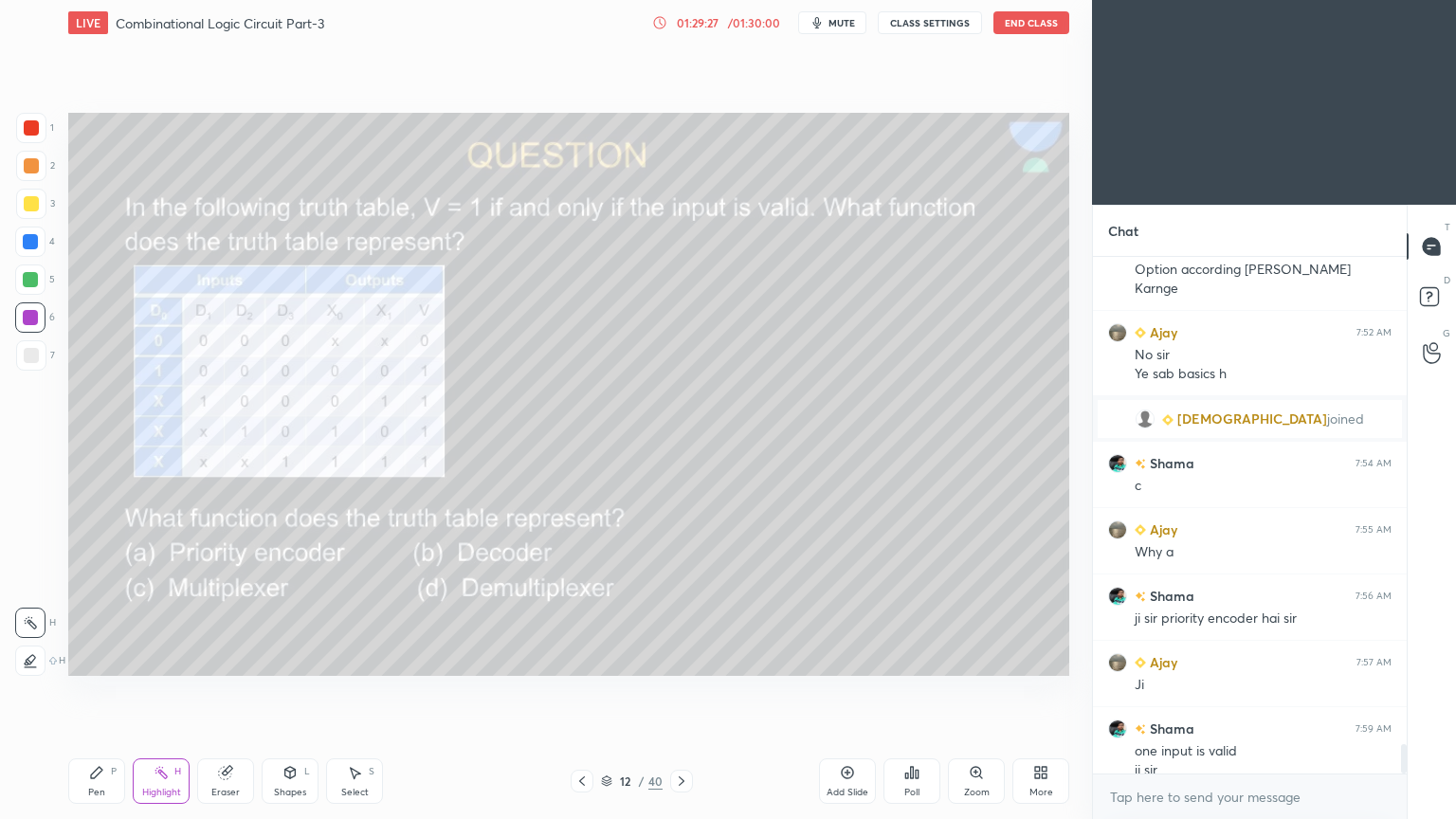
scroll to position [8637, 0]
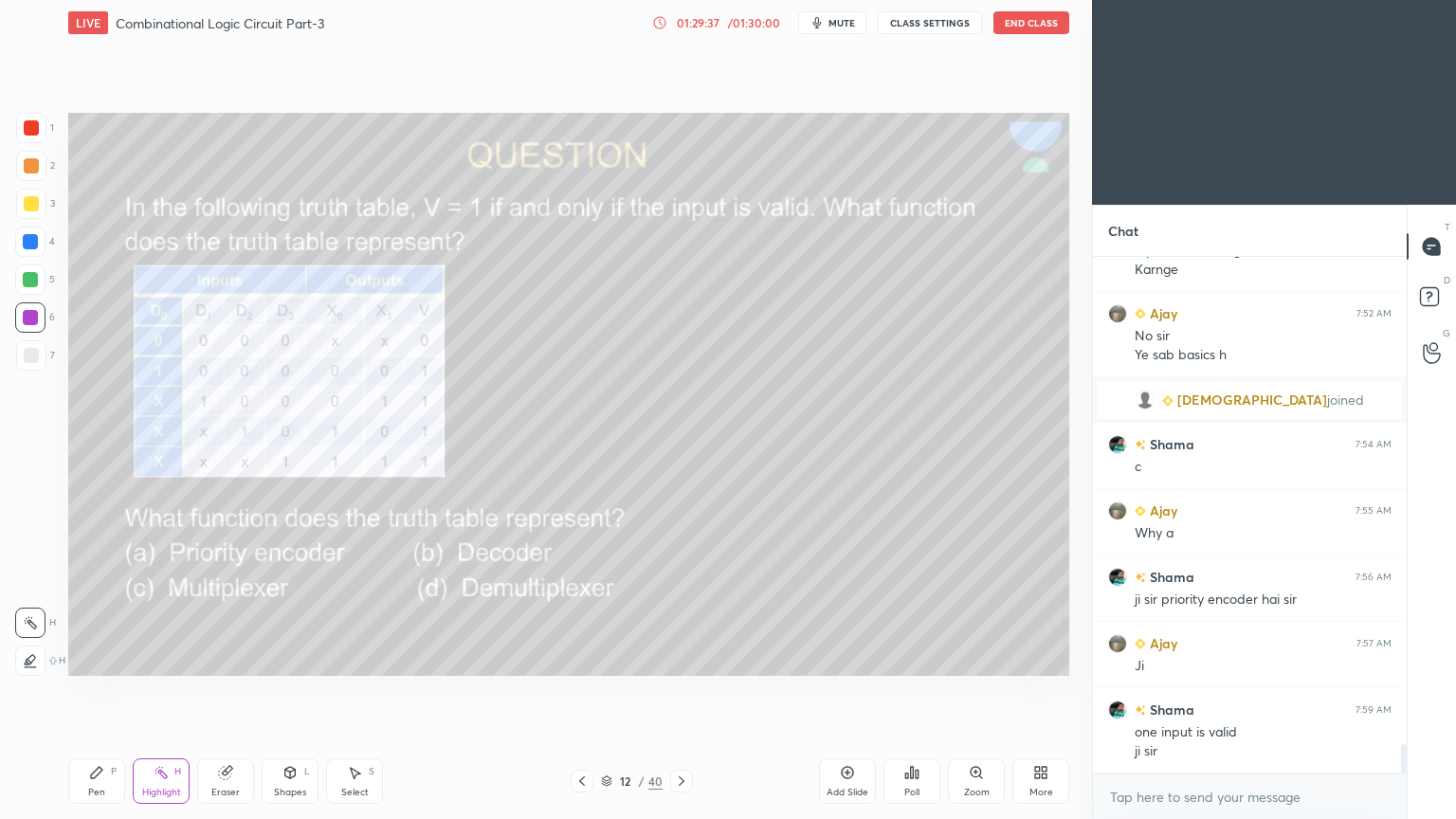
click at [91, 691] on div "Pen P" at bounding box center [96, 781] width 57 height 46
click at [46, 165] on div "2" at bounding box center [36, 165] width 39 height 30
click at [40, 617] on div at bounding box center [30, 622] width 30 height 30
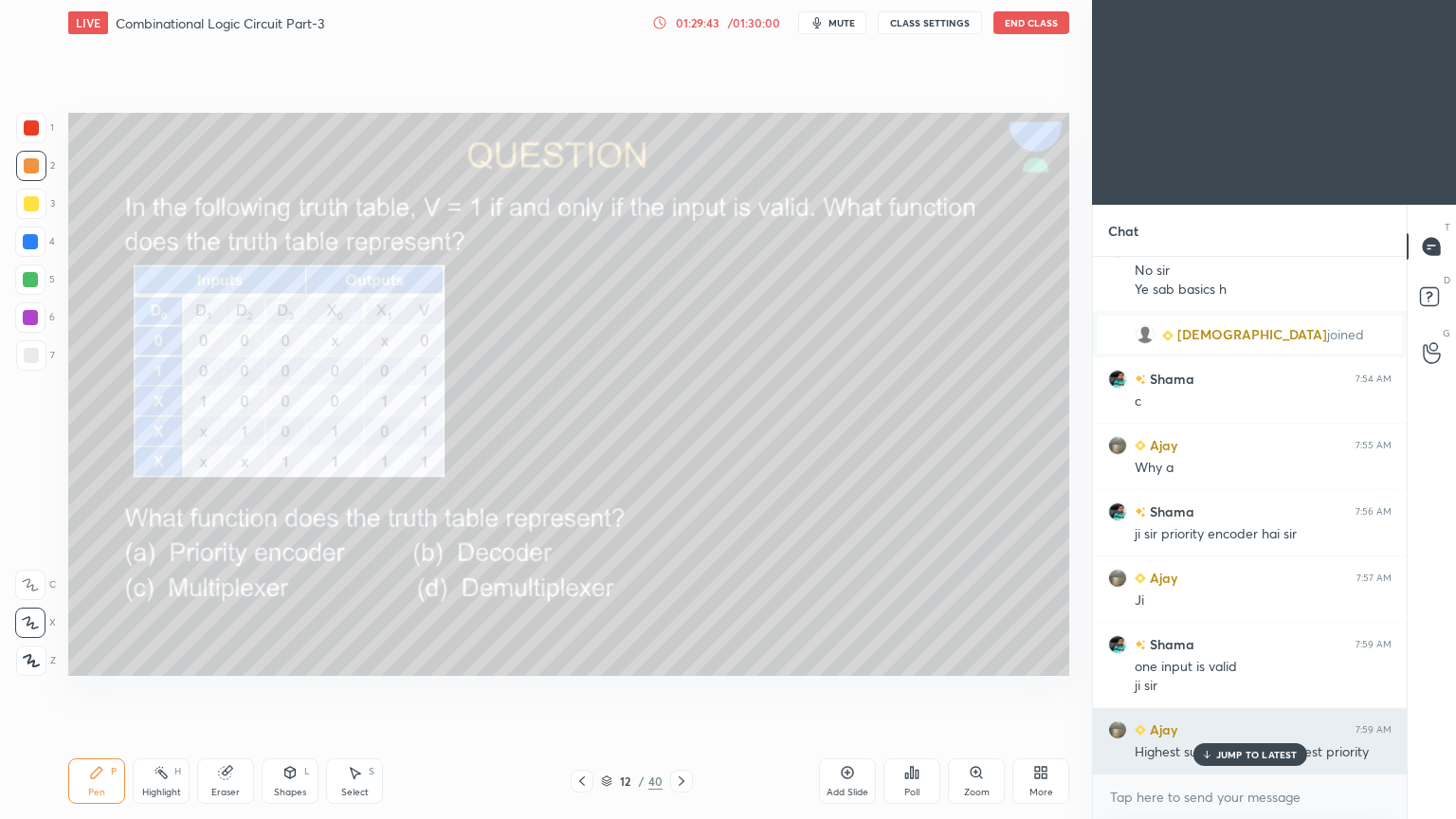
click at [1240, 691] on p "JUMP TO LATEST" at bounding box center [1256, 755] width 81 height 12
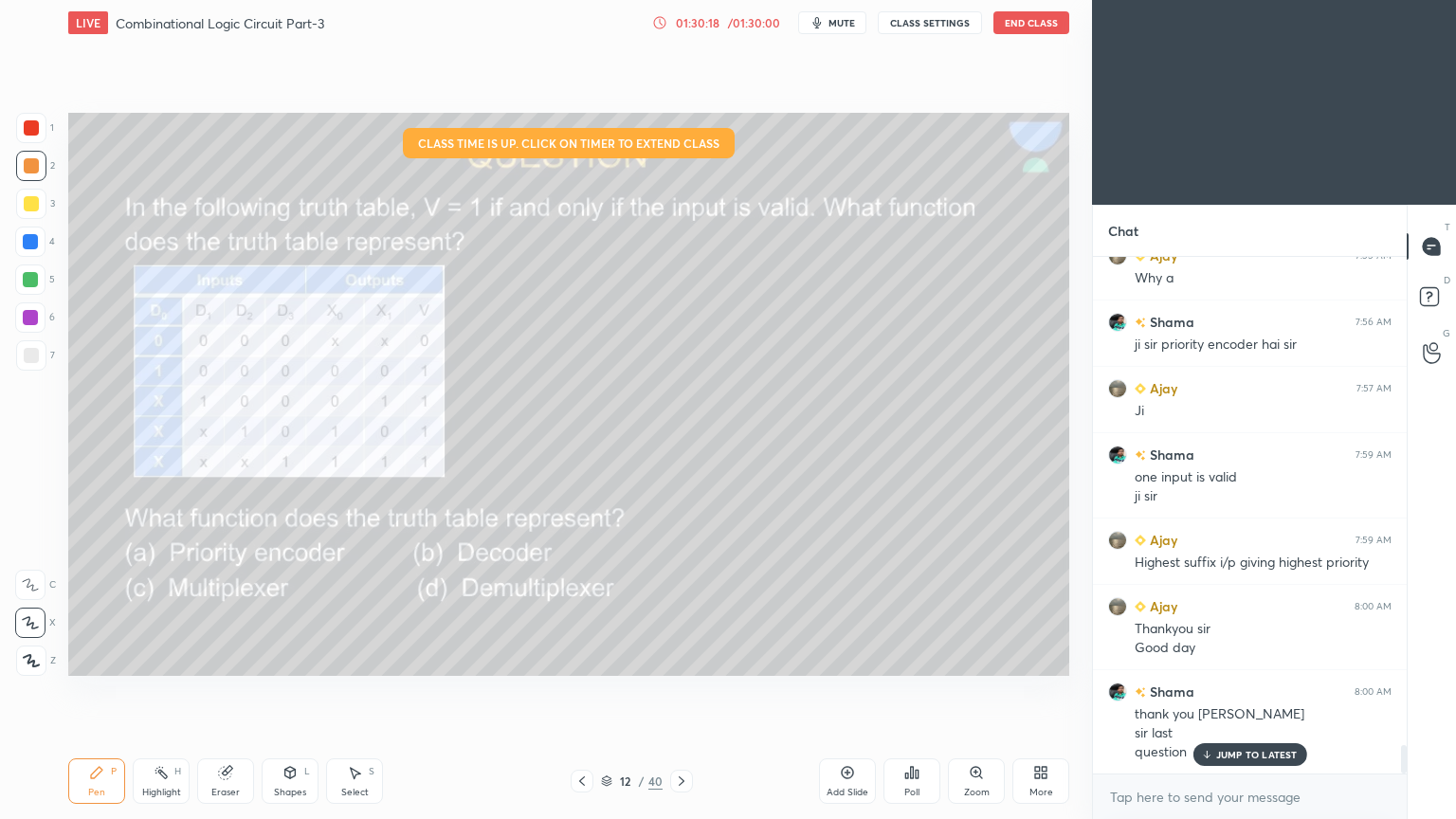
scroll to position [8912, 0]
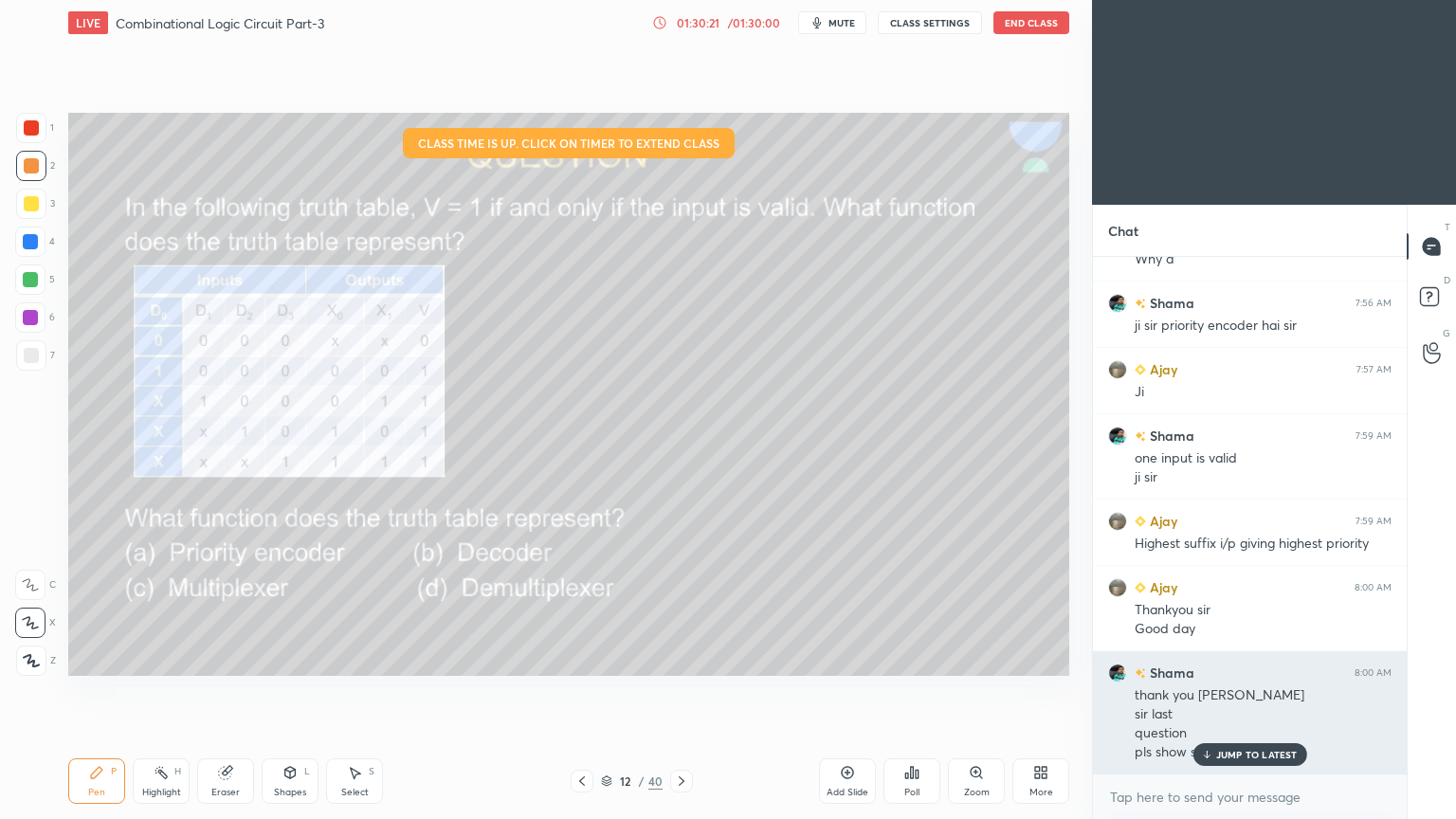
click at [1244, 691] on p "JUMP TO LATEST" at bounding box center [1256, 755] width 81 height 12
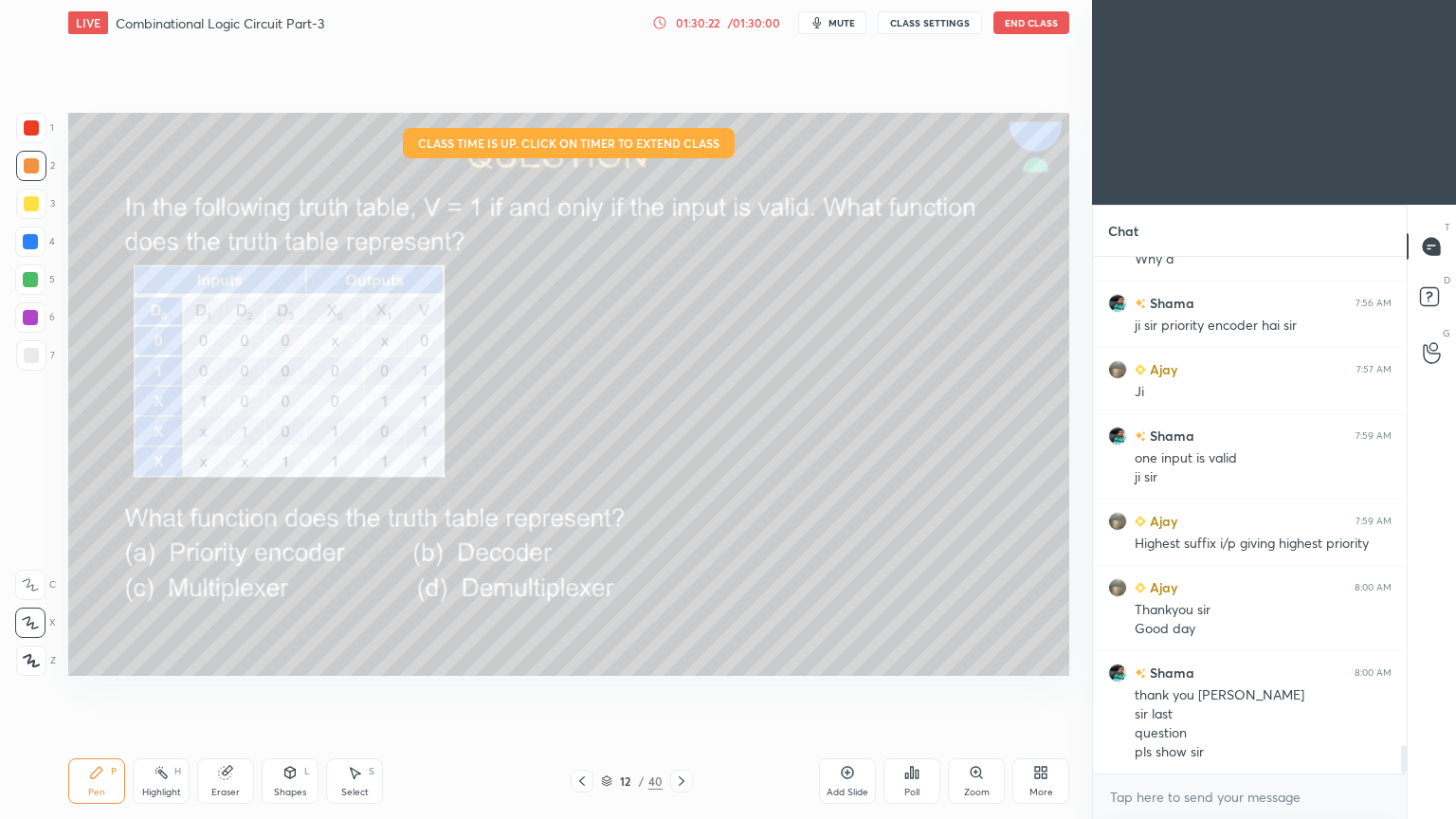
click at [580, 691] on icon at bounding box center [582, 781] width 6 height 10
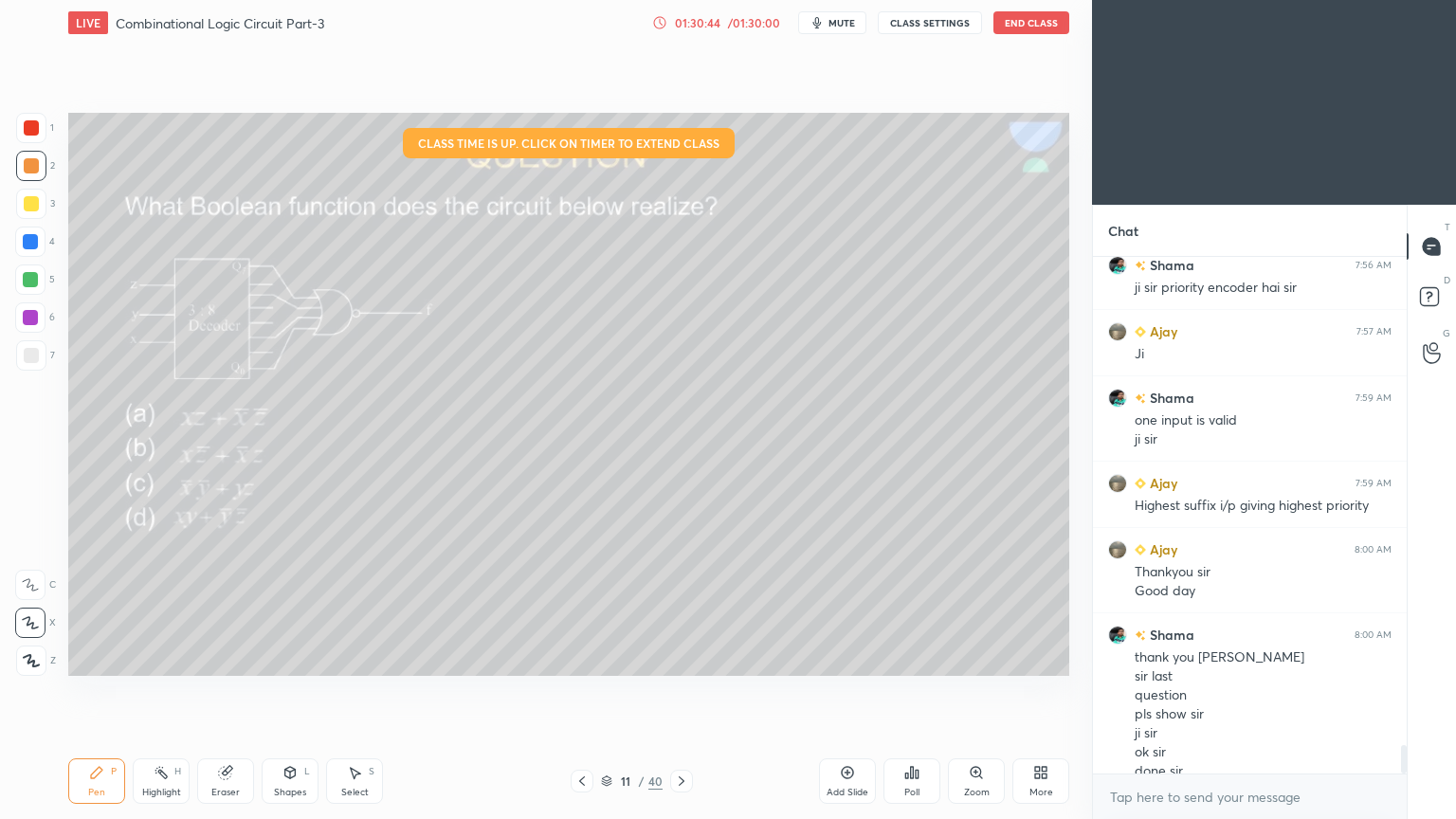
scroll to position [8968, 0]
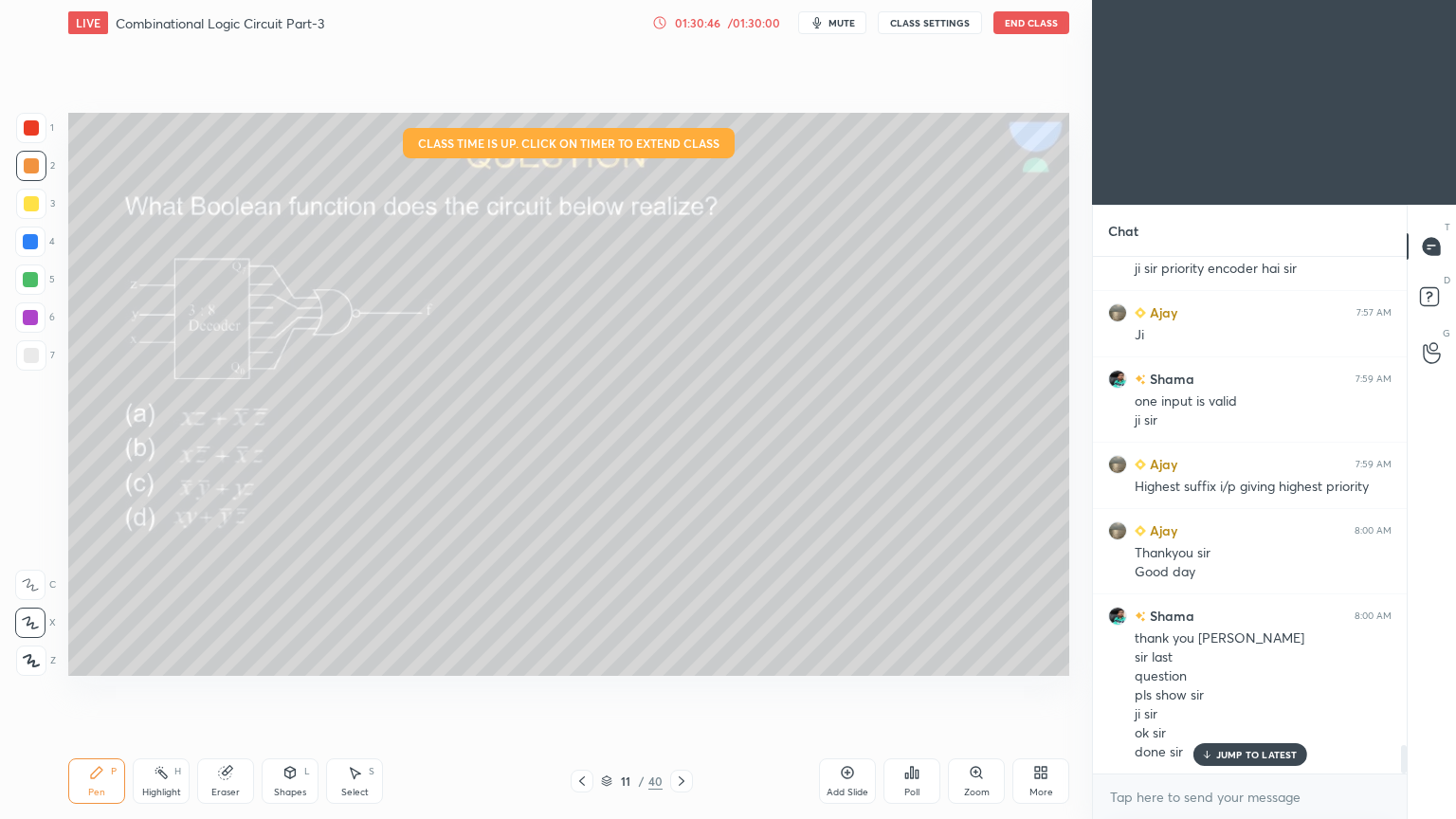
click at [679, 691] on icon at bounding box center [682, 781] width 16 height 16
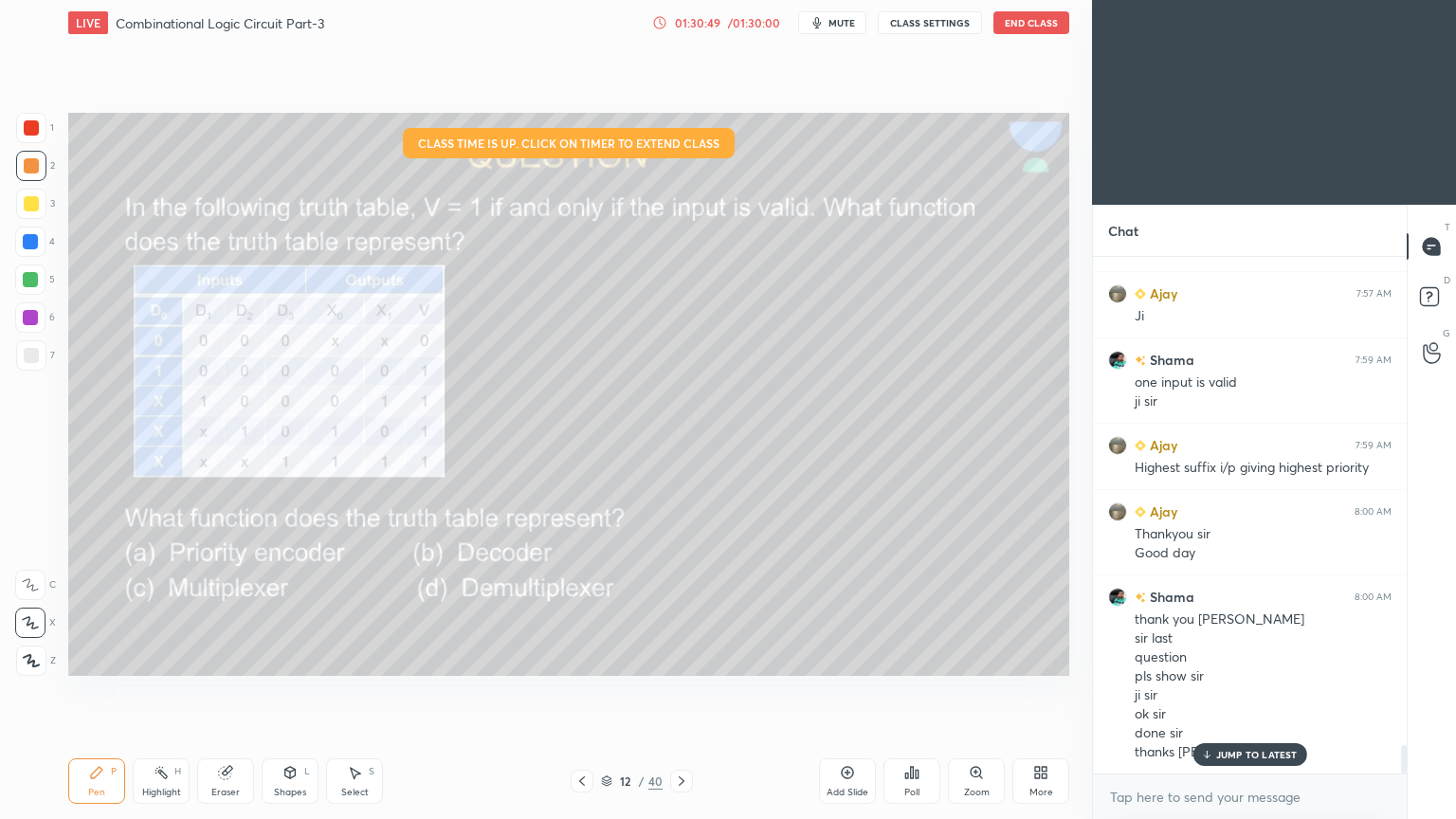
scroll to position [474, 308]
click at [1031, 19] on button "End Class" at bounding box center [1031, 22] width 76 height 22
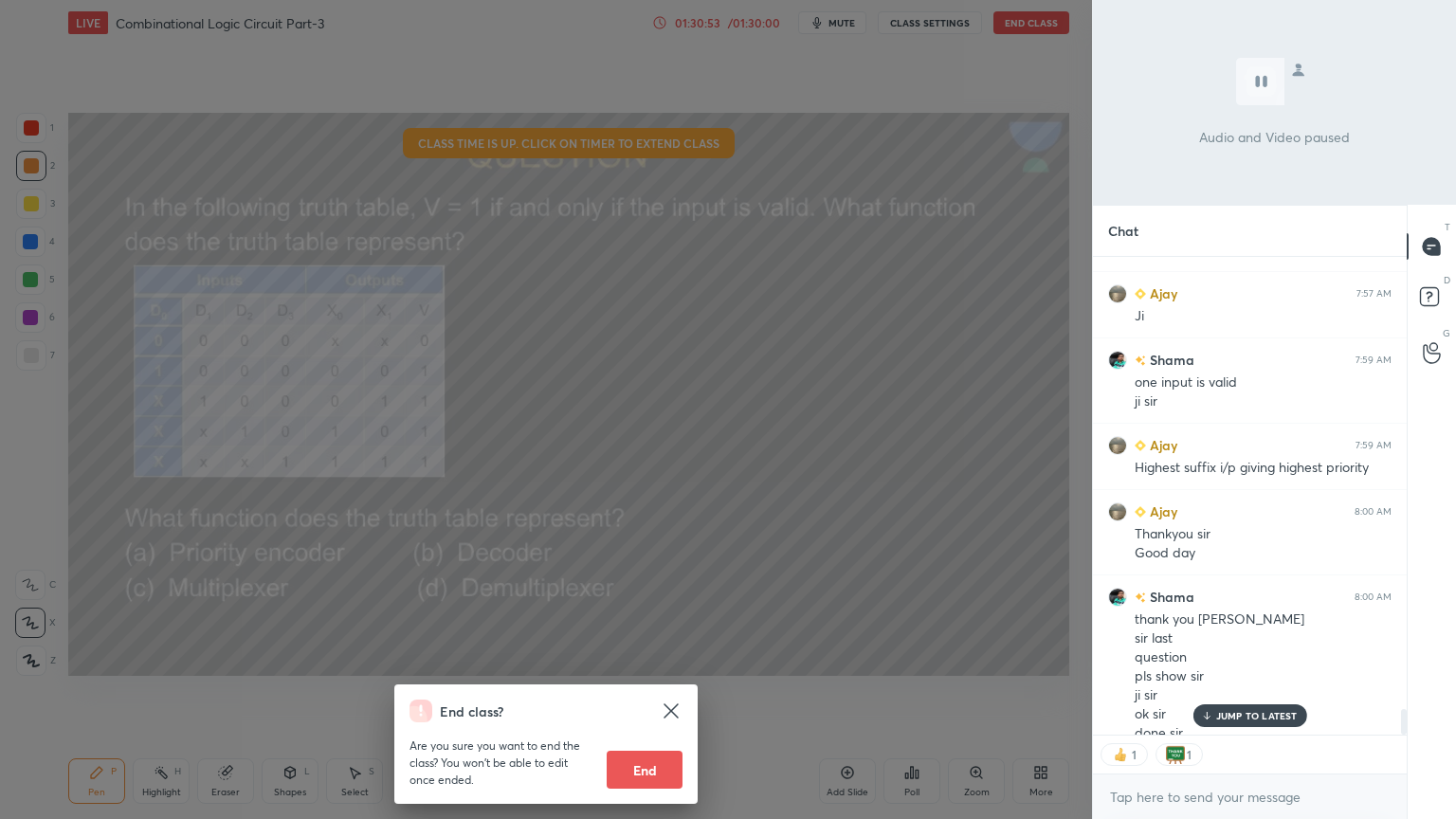
click at [651, 691] on button "End" at bounding box center [644, 770] width 76 height 38
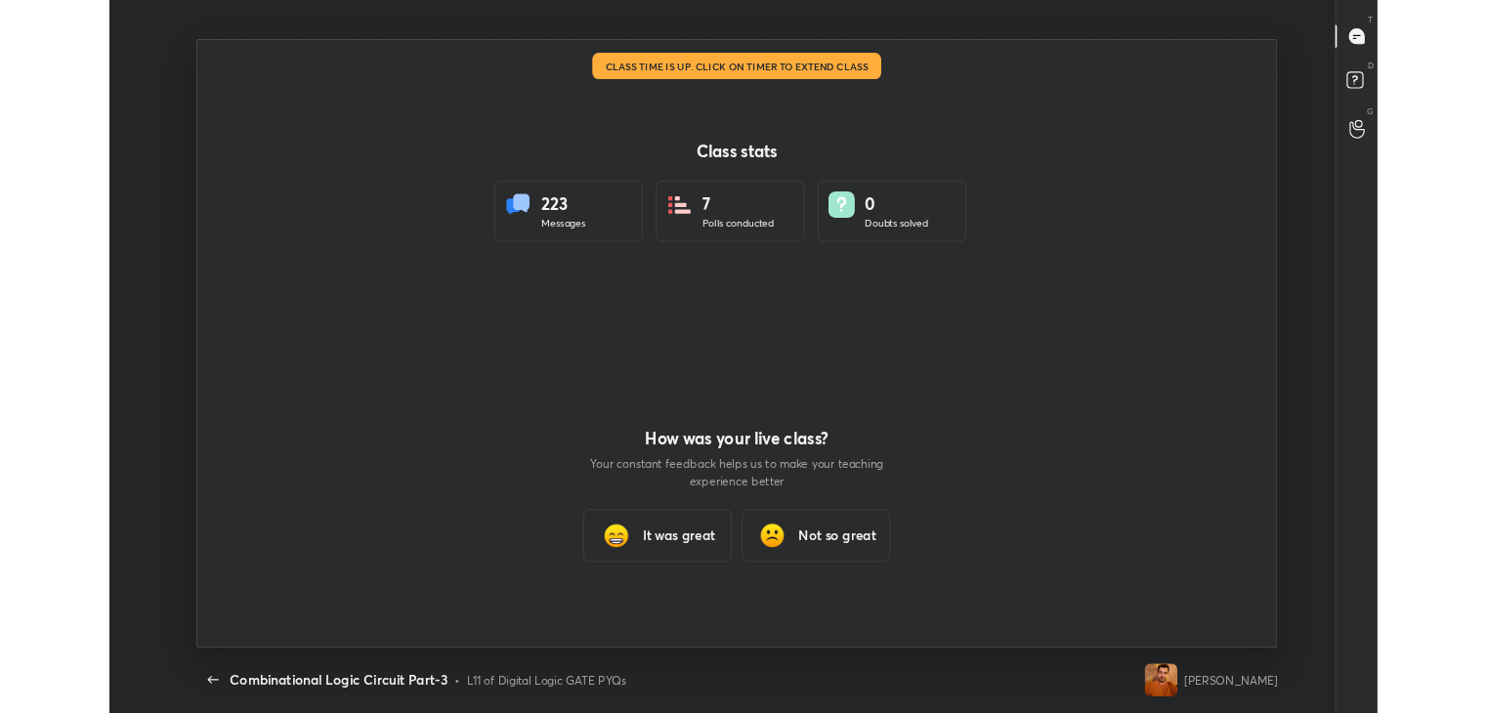
scroll to position [97109, 96226]
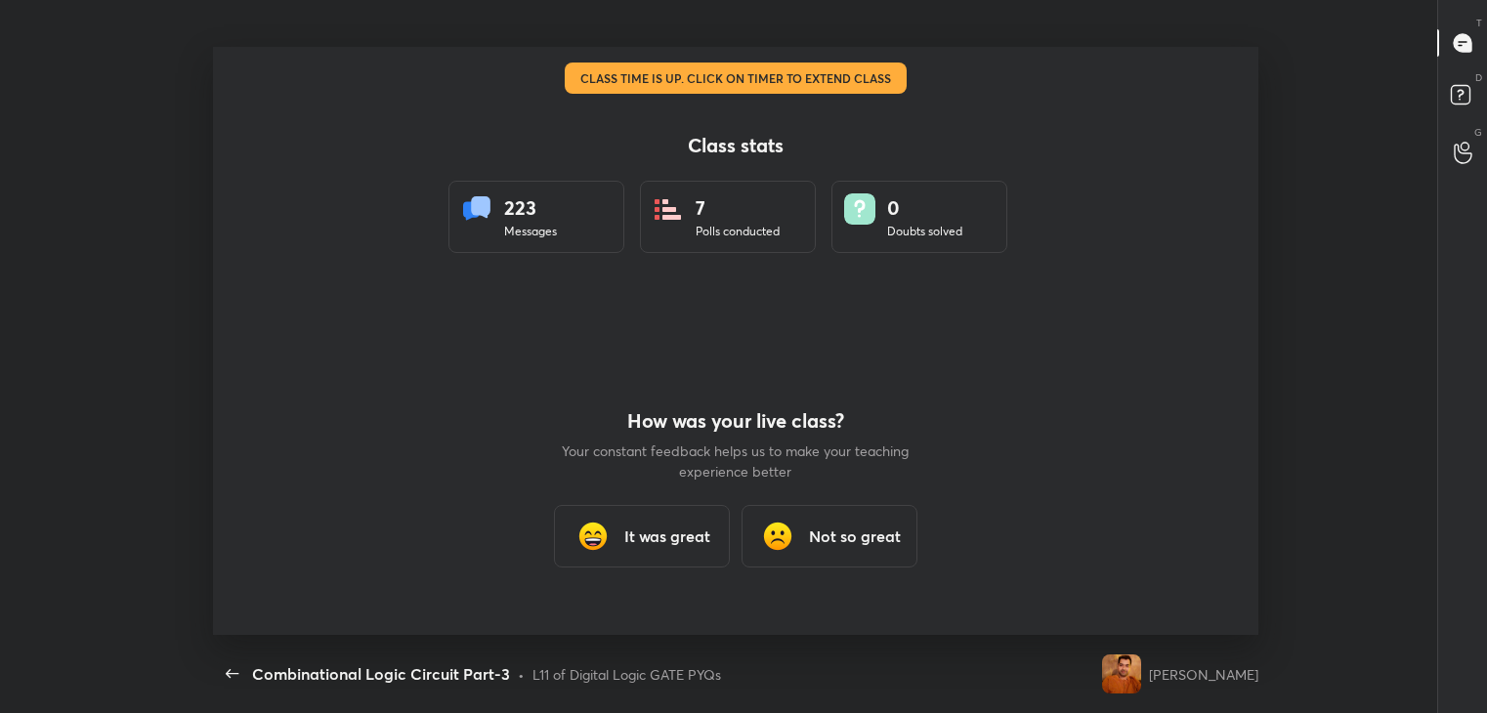
type textarea "x"
